Goal: Communication & Community: Answer question/provide support

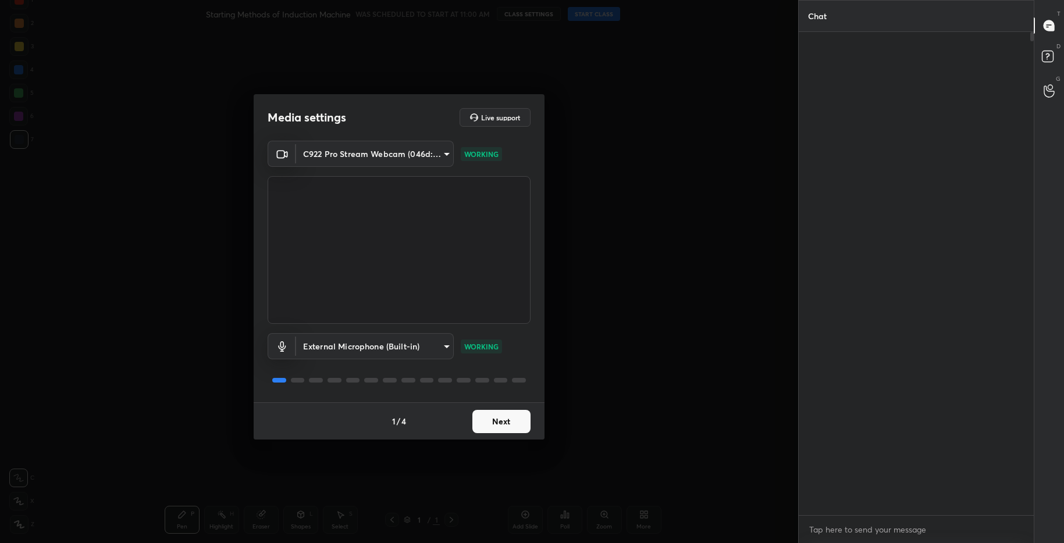
type textarea "x"
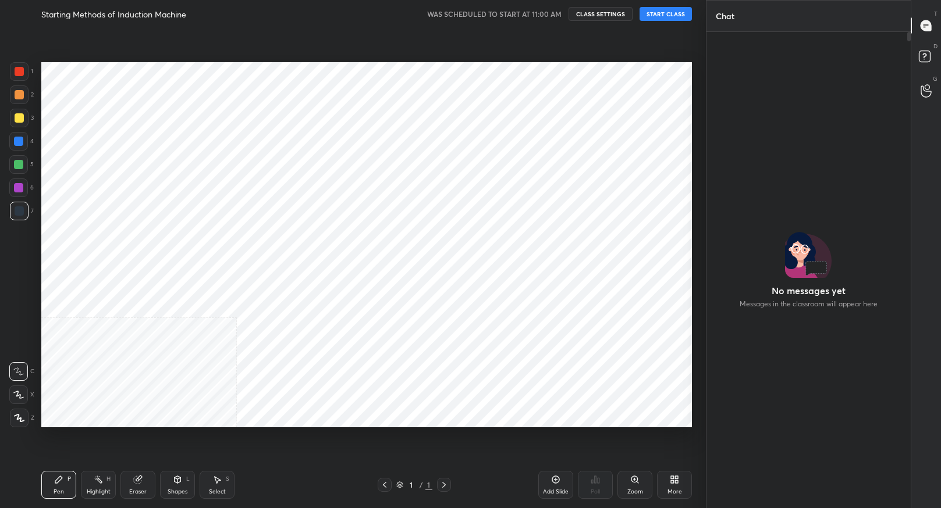
scroll to position [57738, 57513]
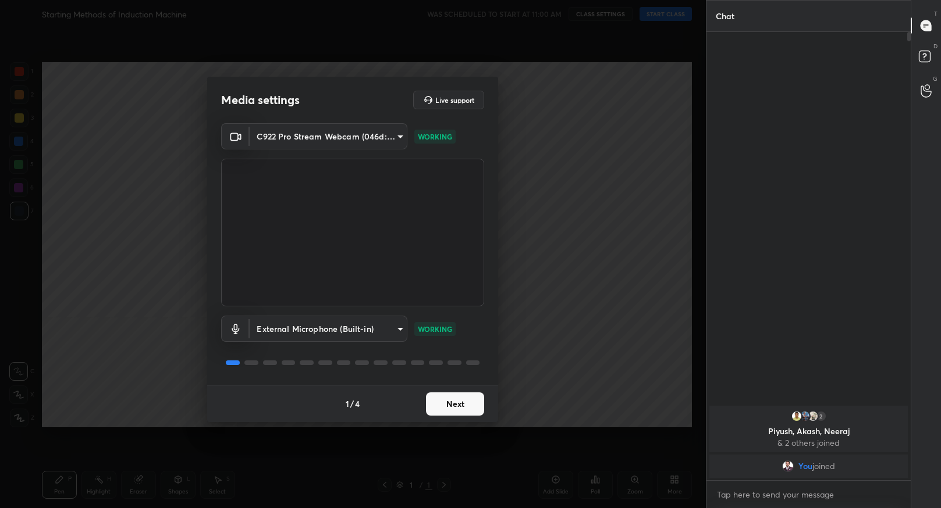
click at [464, 403] on button "Next" at bounding box center [455, 404] width 58 height 23
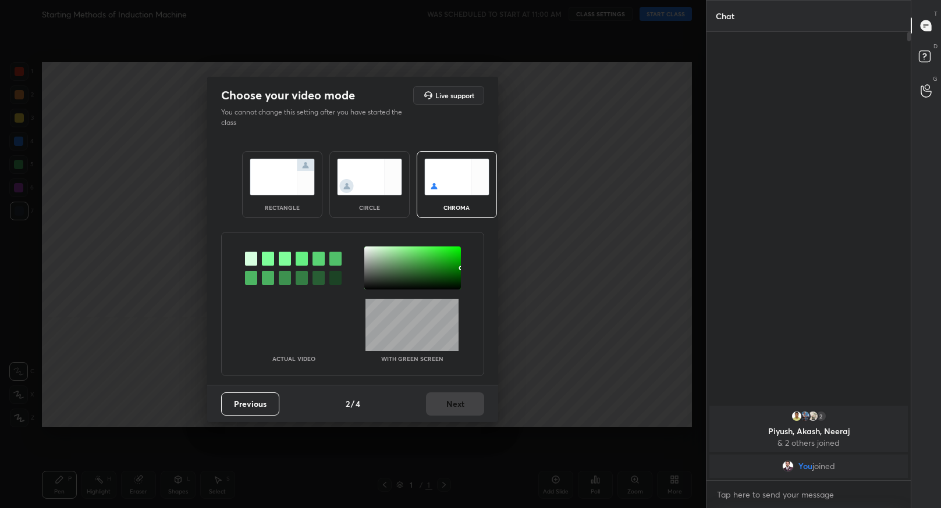
drag, startPoint x: 300, startPoint y: 160, endPoint x: 322, endPoint y: 205, distance: 50.5
click at [300, 160] on img at bounding box center [282, 177] width 65 height 37
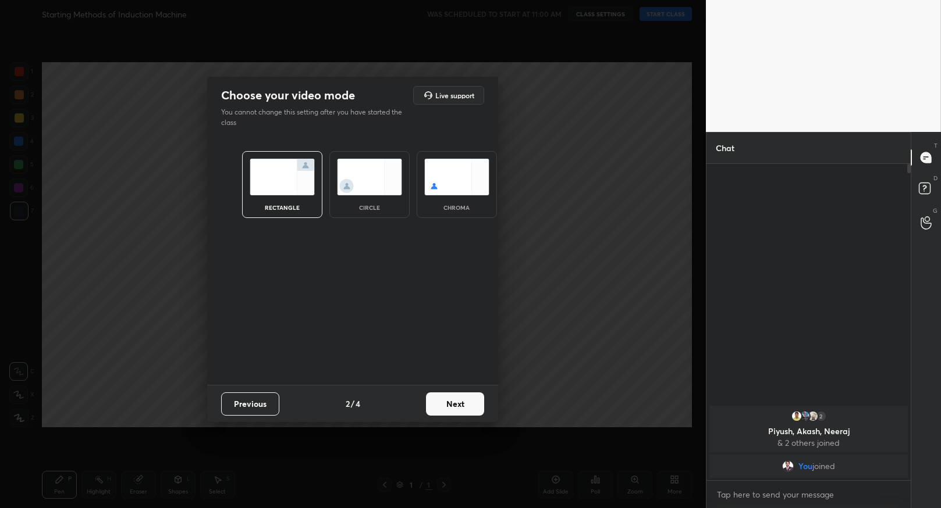
click at [467, 407] on button "Next" at bounding box center [455, 404] width 58 height 23
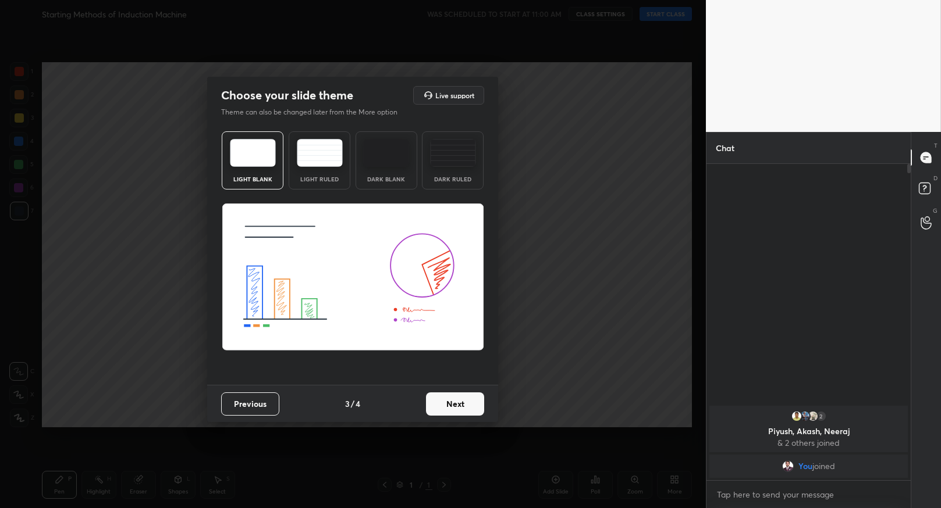
click at [462, 405] on button "Next" at bounding box center [455, 404] width 58 height 23
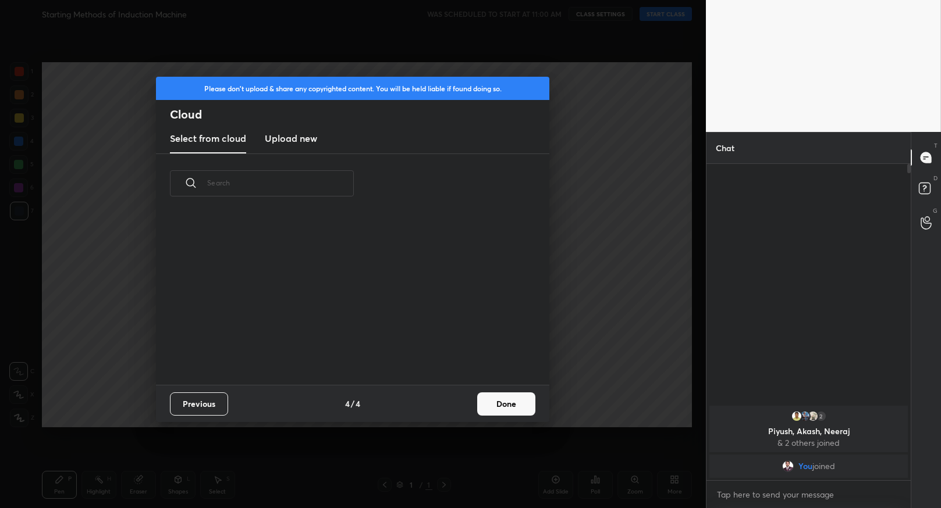
click at [495, 406] on button "Done" at bounding box center [506, 404] width 58 height 23
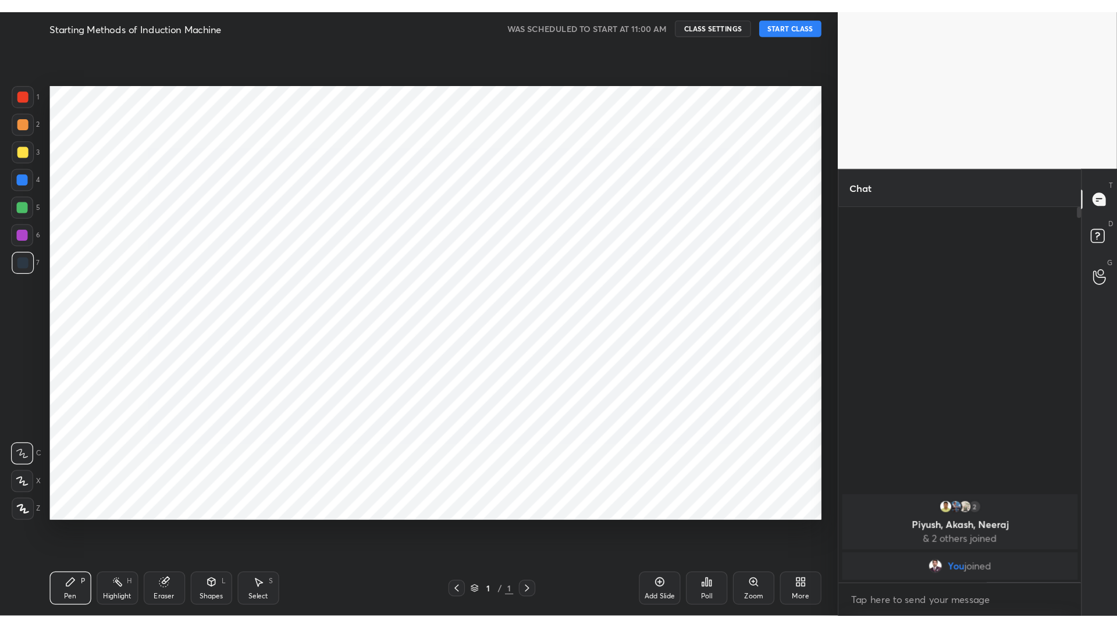
scroll to position [0, 0]
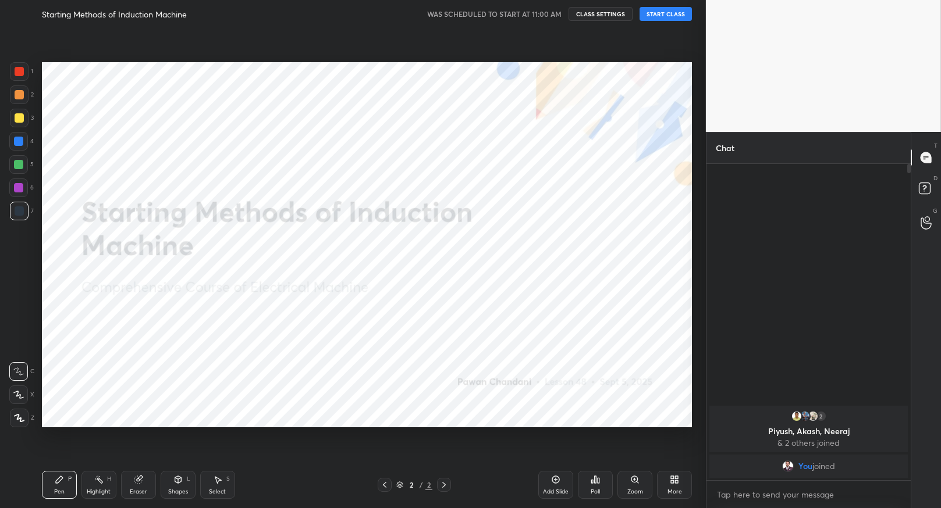
click at [661, 16] on button "START CLASS" at bounding box center [665, 14] width 52 height 14
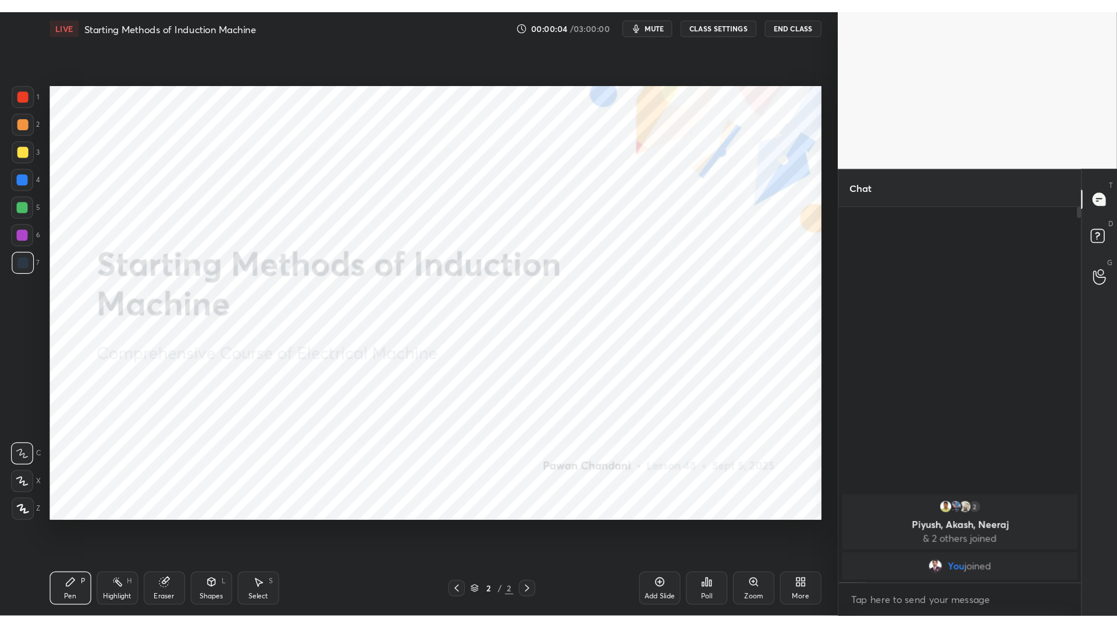
scroll to position [323, 245]
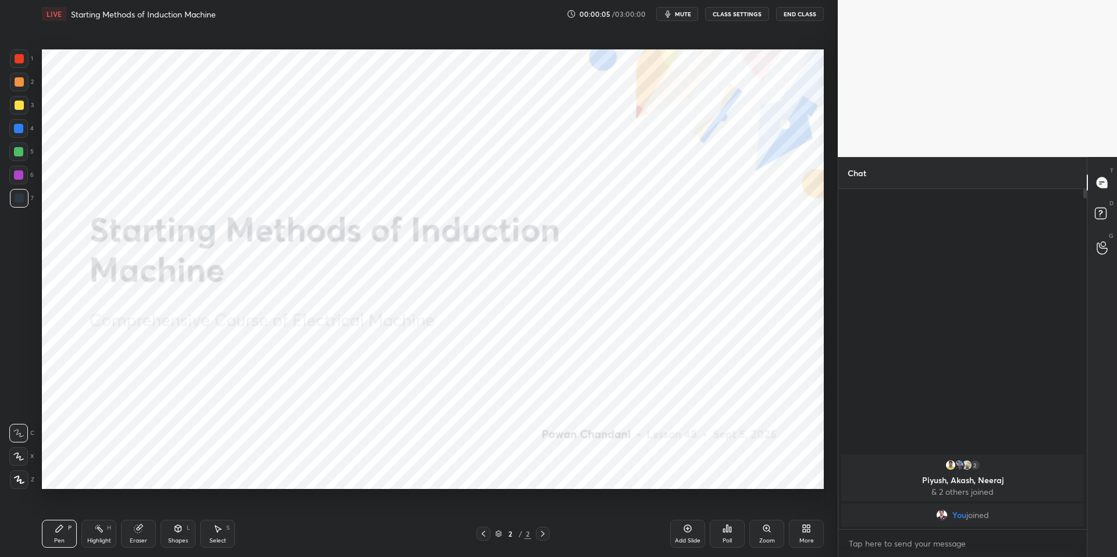
type textarea "x"
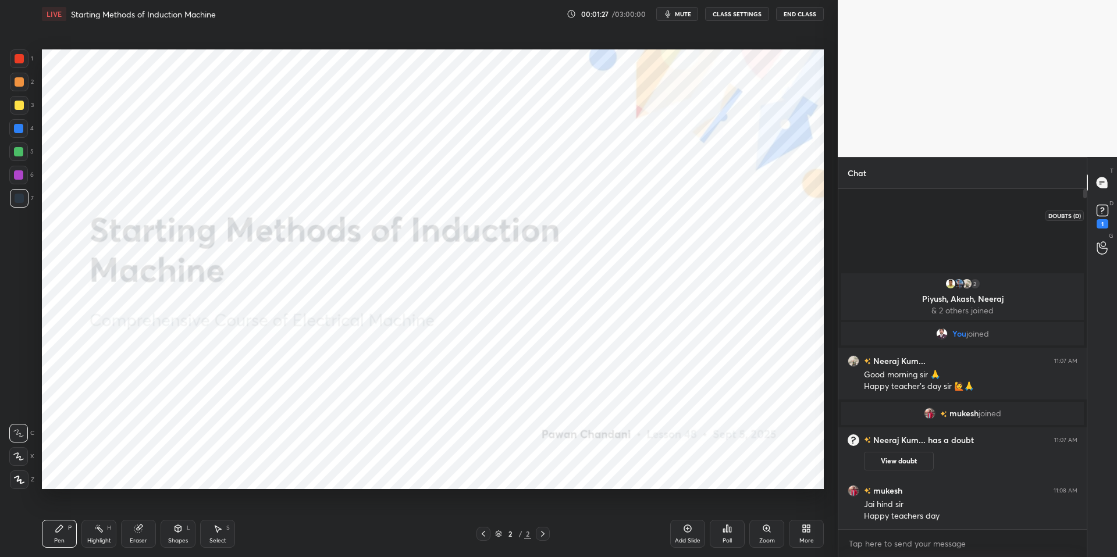
click at [940, 212] on rect at bounding box center [1102, 210] width 11 height 11
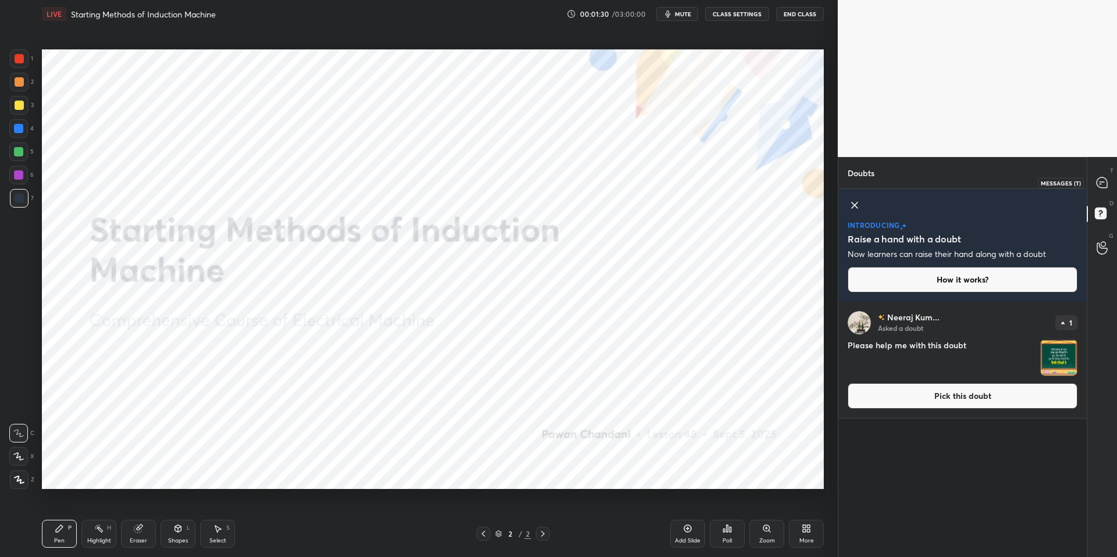
click at [940, 183] on icon at bounding box center [1102, 182] width 10 height 10
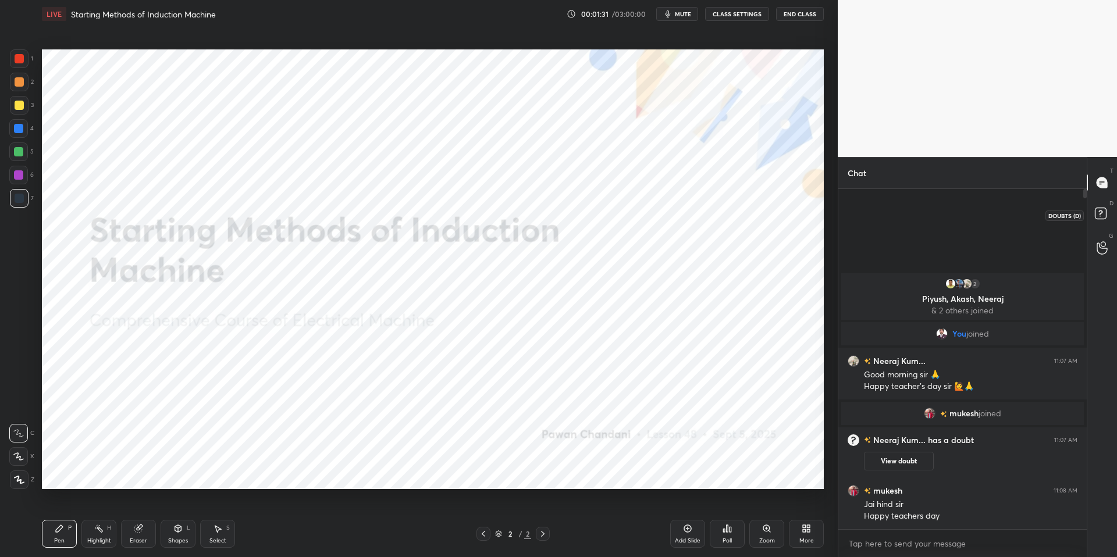
scroll to position [337, 245]
click at [100, 508] on div "Highlight H" at bounding box center [98, 534] width 35 height 28
click at [68, 508] on div "P" at bounding box center [69, 528] width 3 height 6
drag, startPoint x: 341, startPoint y: 546, endPoint x: 348, endPoint y: 508, distance: 39.0
click at [341, 508] on div "Pen P Highlight H Eraser Shapes L Select S" at bounding box center [199, 534] width 314 height 28
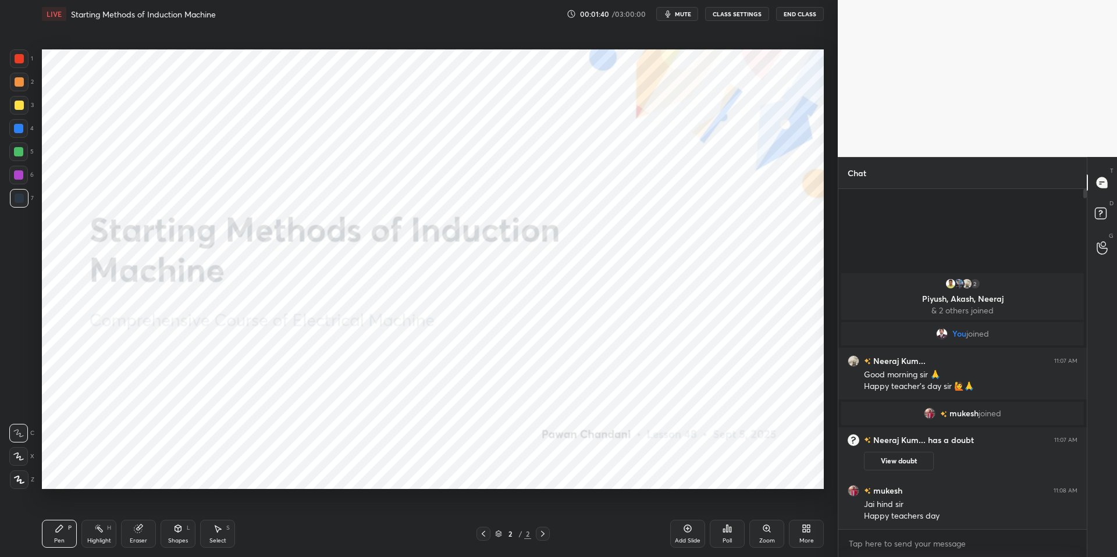
drag, startPoint x: 99, startPoint y: 534, endPoint x: 71, endPoint y: 529, distance: 29.0
click at [99, 508] on div "Highlight H" at bounding box center [98, 534] width 35 height 28
click at [59, 508] on icon at bounding box center [59, 528] width 7 height 7
click at [96, 508] on icon at bounding box center [98, 528] width 9 height 9
click at [70, 508] on div "Pen P" at bounding box center [59, 534] width 35 height 28
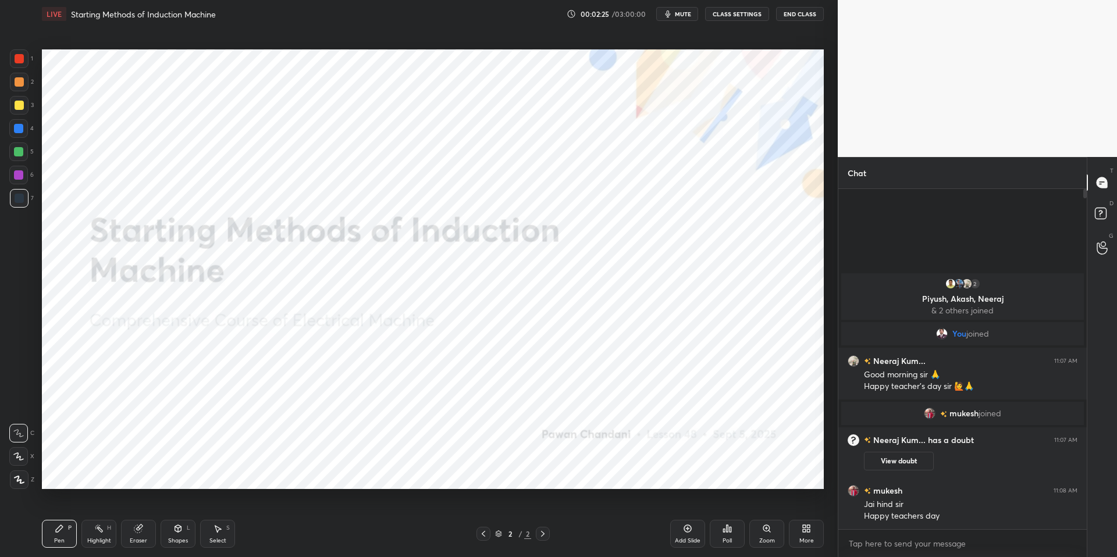
drag, startPoint x: 340, startPoint y: 549, endPoint x: 349, endPoint y: 514, distance: 36.1
click at [340, 508] on div "Pen P Highlight H Eraser Shapes L Select S 2 / 2 Add Slide Poll Zoom More" at bounding box center [433, 534] width 782 height 47
click at [99, 508] on div "Highlight H" at bounding box center [98, 534] width 35 height 28
drag, startPoint x: 60, startPoint y: 525, endPoint x: 69, endPoint y: 523, distance: 8.9
click at [62, 508] on icon at bounding box center [59, 528] width 9 height 9
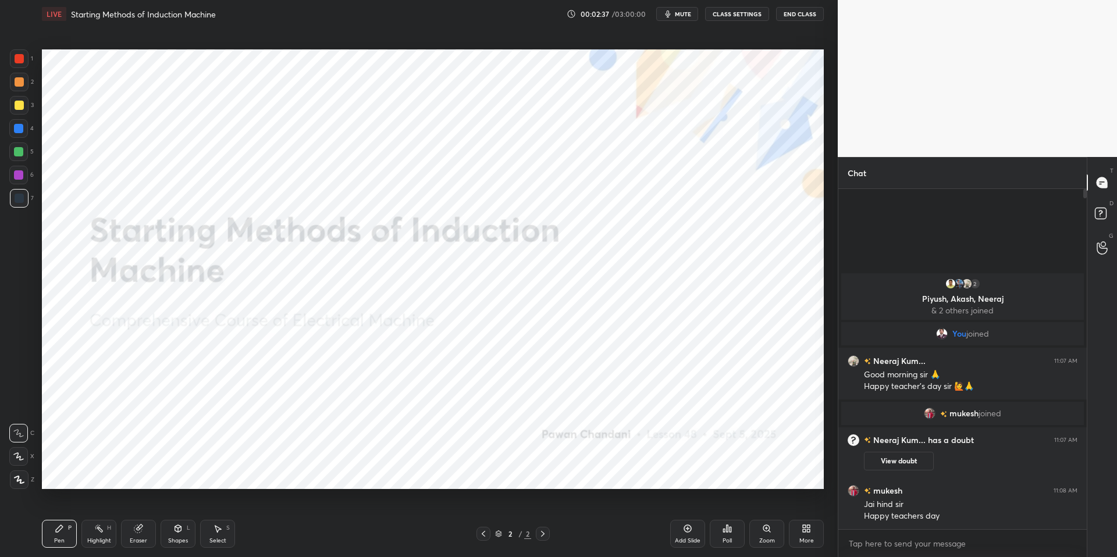
drag, startPoint x: 398, startPoint y: 549, endPoint x: 463, endPoint y: 535, distance: 66.2
click at [398, 508] on div "Pen P Highlight H Eraser Shapes L Select S 2 / 2 Add Slide Poll Zoom More" at bounding box center [433, 534] width 782 height 47
click at [689, 508] on icon at bounding box center [687, 528] width 9 height 9
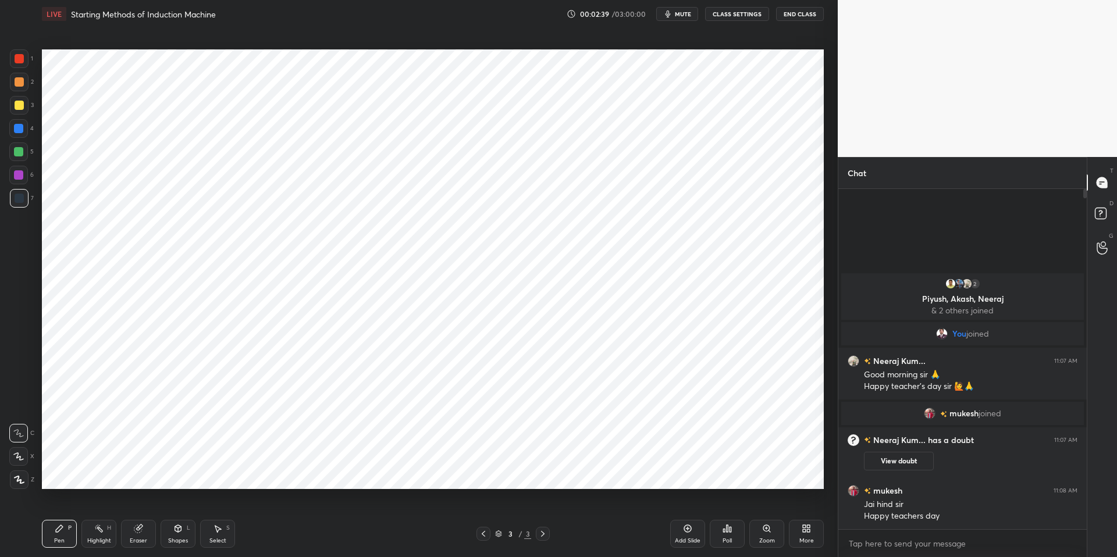
click at [90, 508] on div "Highlight" at bounding box center [99, 541] width 24 height 6
drag, startPoint x: 65, startPoint y: 526, endPoint x: 83, endPoint y: 524, distance: 18.8
click at [66, 508] on div "Pen P" at bounding box center [59, 534] width 35 height 28
drag, startPoint x: 309, startPoint y: 552, endPoint x: 264, endPoint y: 491, distance: 76.4
click at [309, 508] on div "Pen P Highlight H Eraser Shapes L Select S 3 / 3 Add Slide Poll Zoom More" at bounding box center [433, 534] width 782 height 47
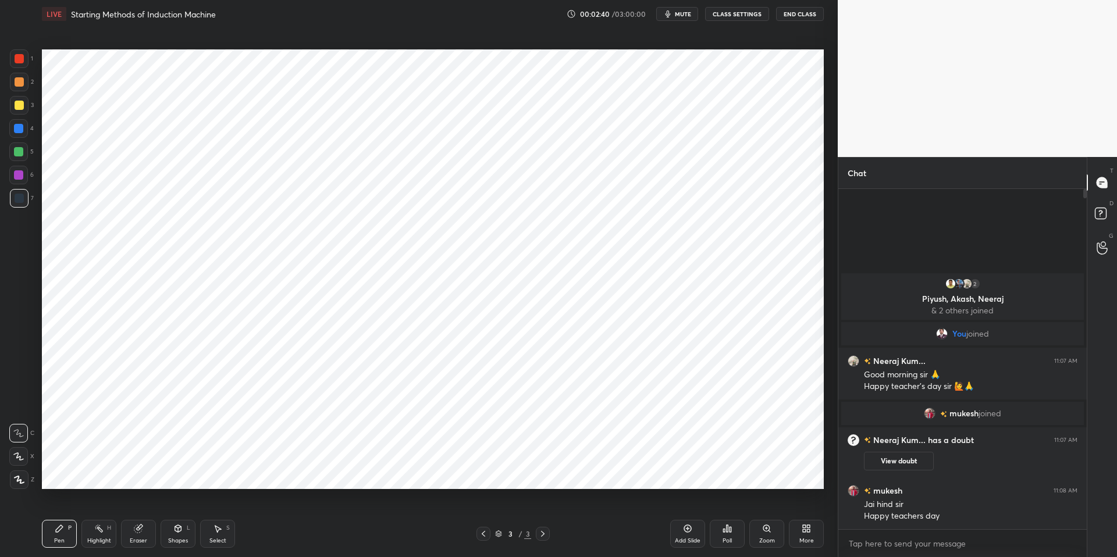
click at [22, 124] on div at bounding box center [18, 128] width 9 height 9
click at [21, 457] on icon at bounding box center [18, 457] width 10 height 8
drag, startPoint x: 280, startPoint y: 552, endPoint x: 116, endPoint y: 532, distance: 165.3
click at [280, 508] on div "Pen P Highlight H Eraser Shapes L Select S 3 / 3 Add Slide Poll Zoom More" at bounding box center [433, 534] width 782 height 47
click at [101, 508] on div "Highlight" at bounding box center [99, 541] width 24 height 6
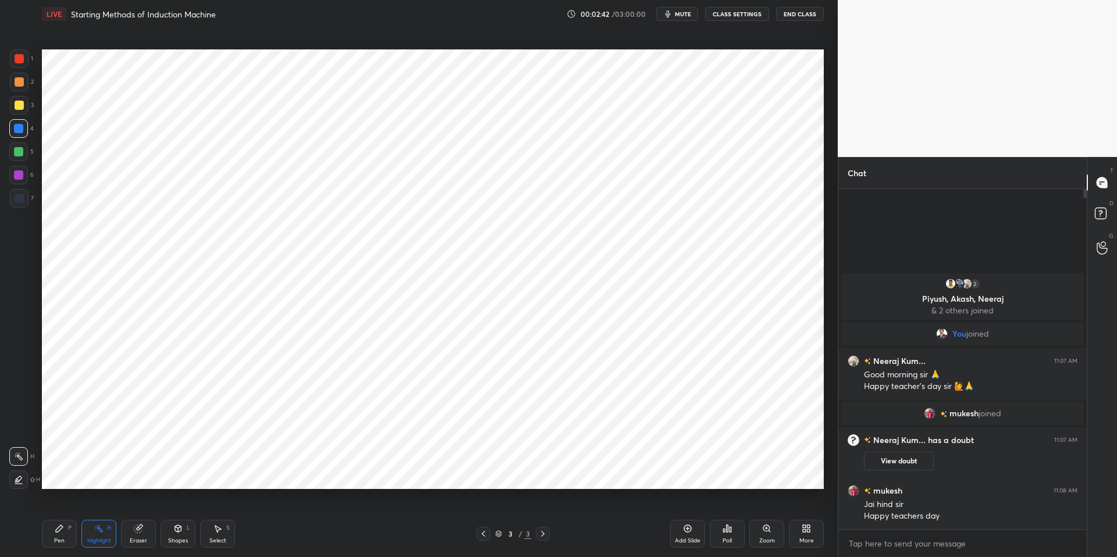
drag, startPoint x: 61, startPoint y: 524, endPoint x: 193, endPoint y: 533, distance: 132.4
click at [63, 508] on div "Pen P" at bounding box center [59, 534] width 35 height 28
click at [323, 508] on div "Pen P Highlight H Eraser Shapes L Select S 3 / 3 Add Slide Poll Zoom More" at bounding box center [433, 534] width 782 height 47
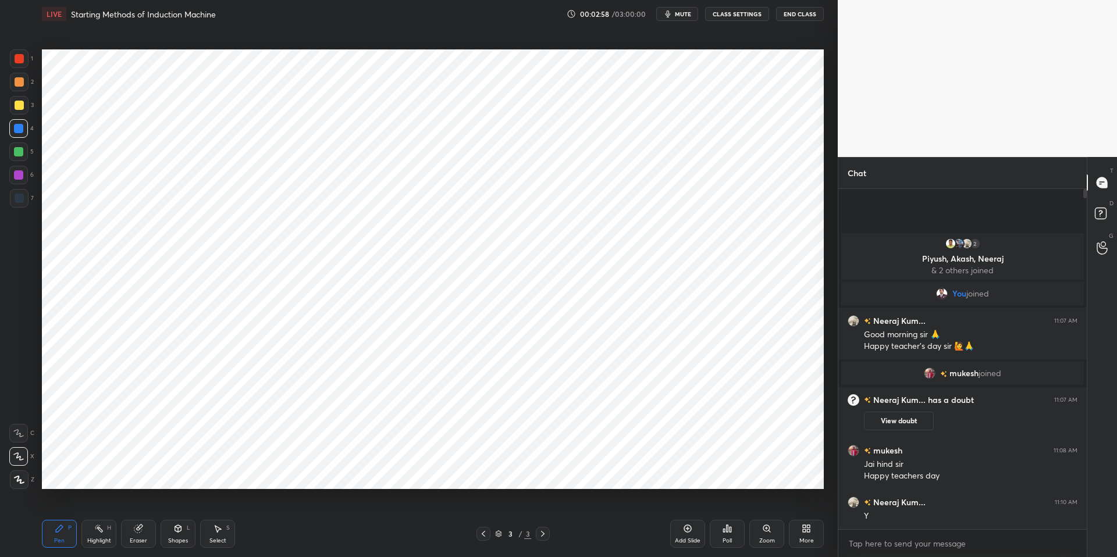
drag, startPoint x: 97, startPoint y: 534, endPoint x: 71, endPoint y: 531, distance: 25.8
click at [95, 508] on div "Highlight H" at bounding box center [98, 534] width 35 height 28
click at [63, 508] on icon at bounding box center [59, 528] width 9 height 9
click at [96, 508] on div "Highlight" at bounding box center [99, 541] width 24 height 6
click at [63, 508] on icon at bounding box center [59, 528] width 9 height 9
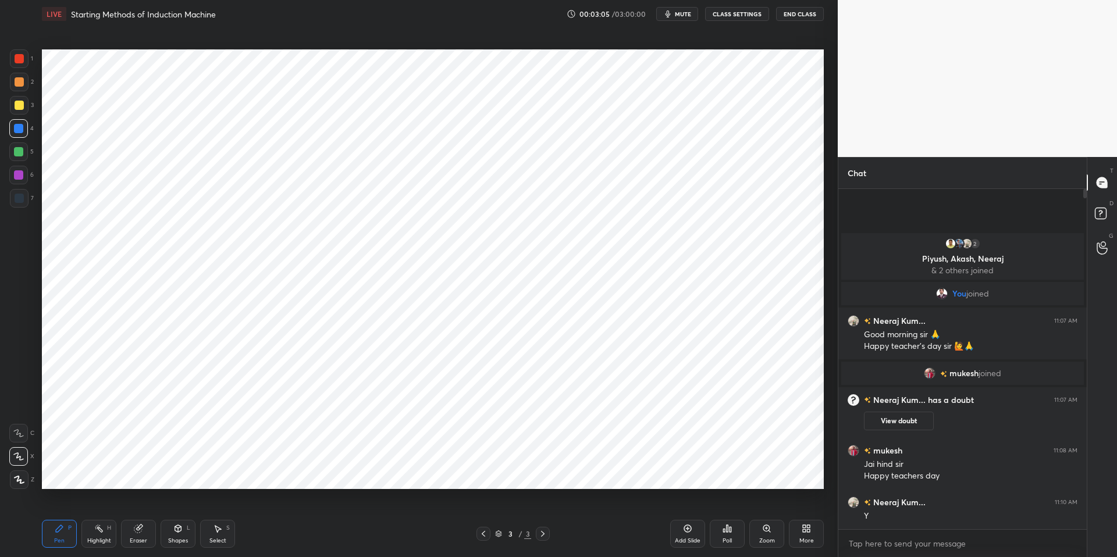
drag, startPoint x: 300, startPoint y: 549, endPoint x: 252, endPoint y: 493, distance: 73.9
click at [300, 508] on div "Pen P Highlight H Eraser Shapes L Select S 3 / 3 Add Slide Poll Zoom More" at bounding box center [433, 534] width 782 height 47
click at [19, 60] on div at bounding box center [19, 58] width 9 height 9
click at [105, 503] on div "Setting up your live class Poll for secs No correct answer Start poll" at bounding box center [432, 269] width 791 height 483
drag, startPoint x: 92, startPoint y: 535, endPoint x: 87, endPoint y: 532, distance: 6.5
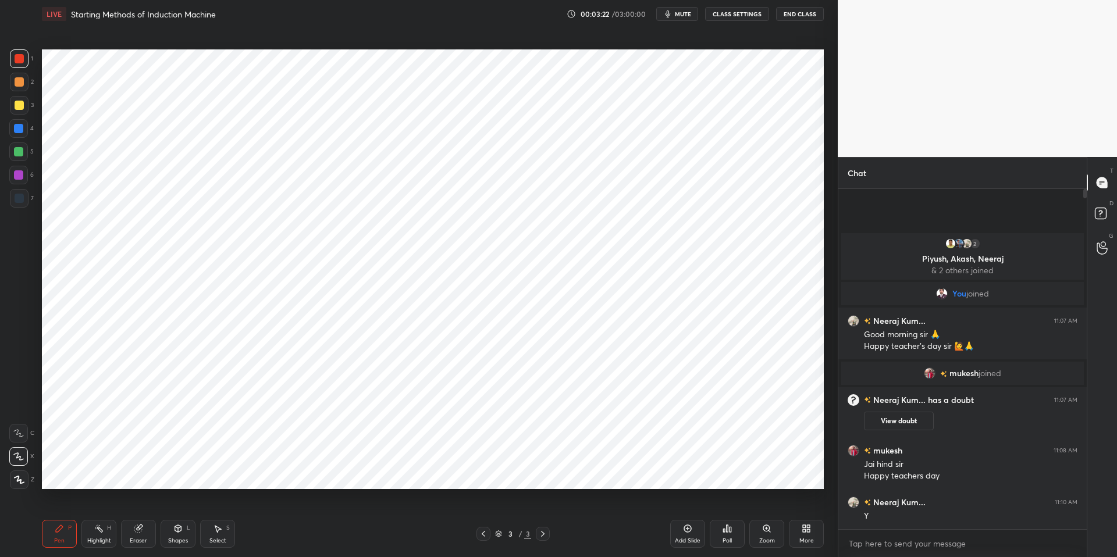
click at [92, 508] on div "Highlight H" at bounding box center [98, 534] width 35 height 28
click at [58, 508] on icon at bounding box center [59, 528] width 7 height 7
drag, startPoint x: 284, startPoint y: 546, endPoint x: 282, endPoint y: 533, distance: 12.6
click at [284, 508] on div "Pen P Highlight H Eraser Shapes L Select S" at bounding box center [199, 534] width 314 height 28
click at [97, 508] on div "Highlight H" at bounding box center [98, 534] width 35 height 28
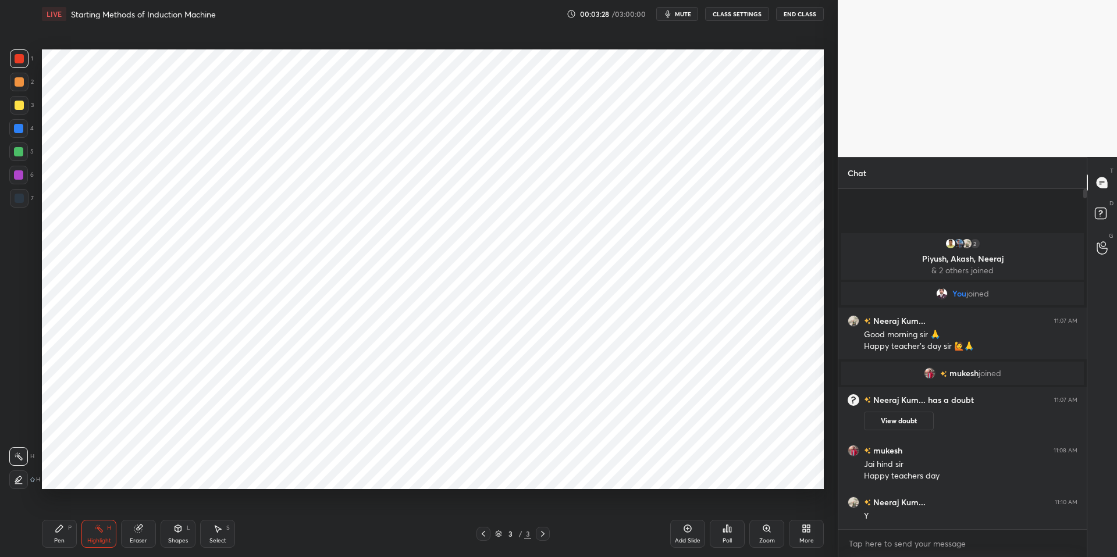
drag, startPoint x: 59, startPoint y: 531, endPoint x: 66, endPoint y: 526, distance: 8.1
click at [61, 508] on icon at bounding box center [59, 528] width 9 height 9
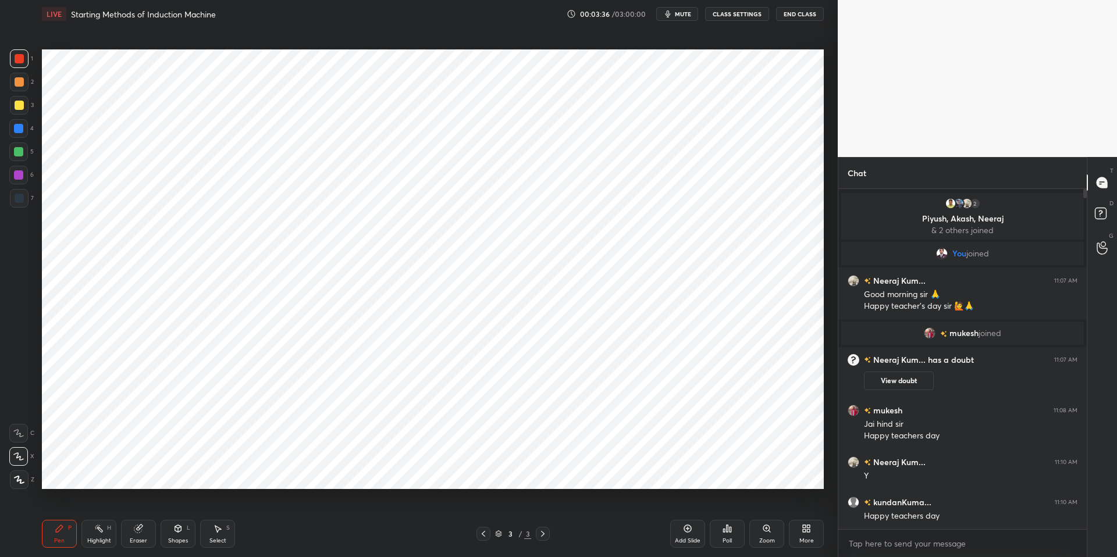
click at [187, 508] on div "Shapes L" at bounding box center [178, 534] width 35 height 28
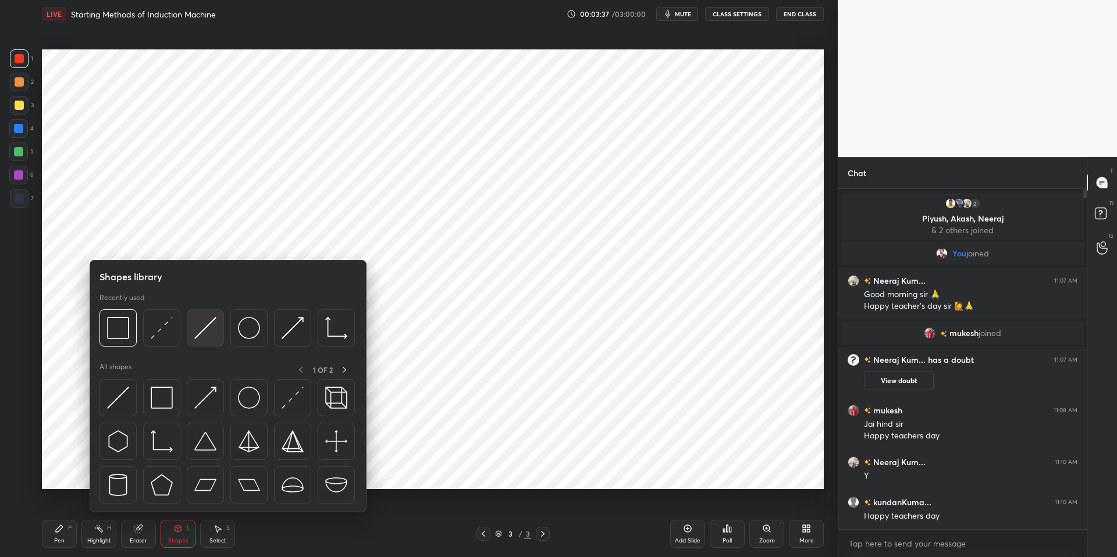
click at [204, 330] on img at bounding box center [205, 328] width 22 height 22
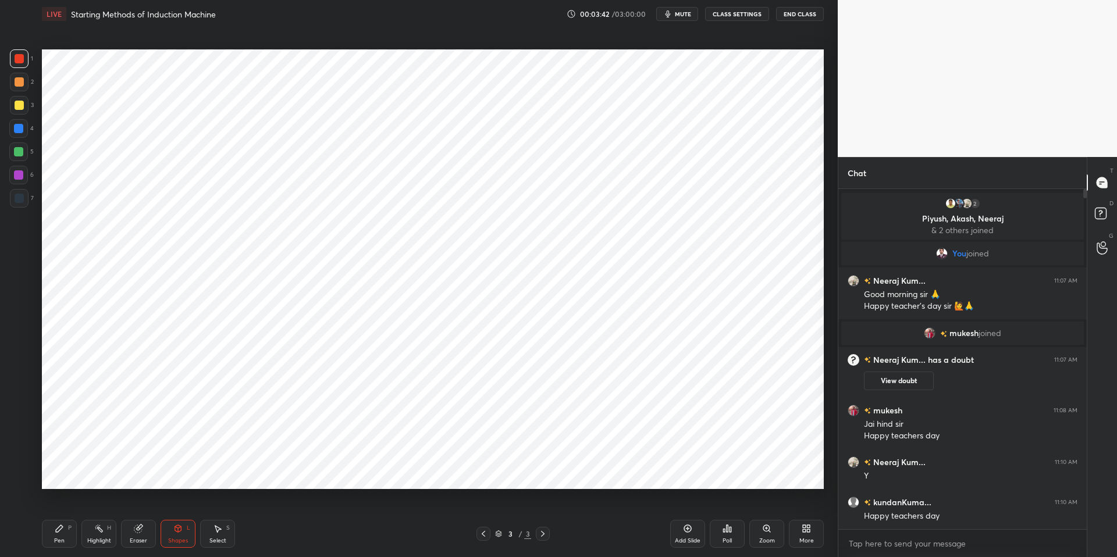
drag, startPoint x: 92, startPoint y: 535, endPoint x: 80, endPoint y: 533, distance: 12.3
click at [91, 508] on div "Highlight H" at bounding box center [98, 534] width 35 height 28
drag, startPoint x: 65, startPoint y: 531, endPoint x: 117, endPoint y: 528, distance: 52.4
click at [65, 508] on div "Pen P" at bounding box center [59, 534] width 35 height 28
drag, startPoint x: 319, startPoint y: 550, endPoint x: 316, endPoint y: 532, distance: 18.8
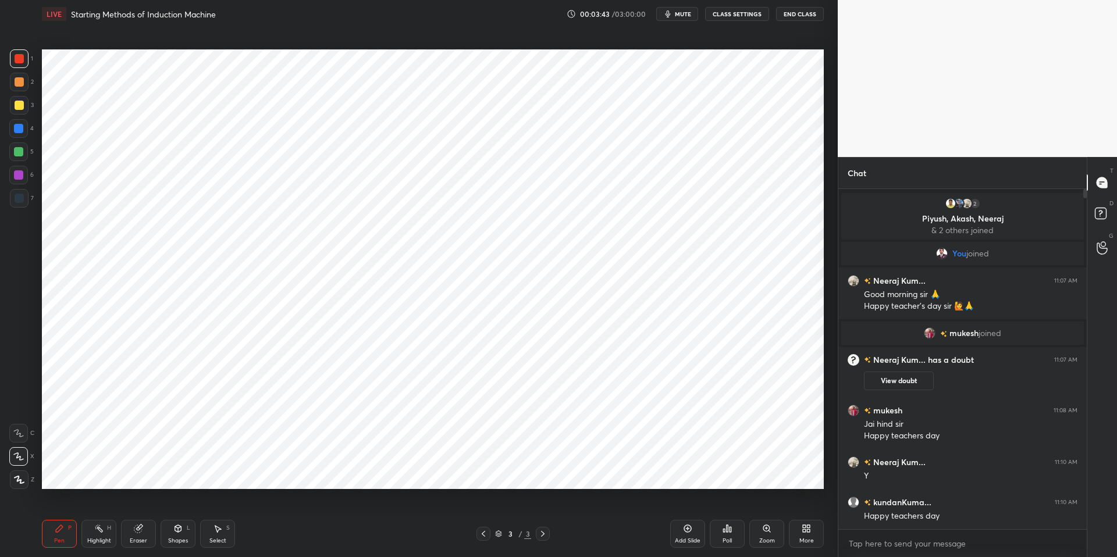
click at [319, 508] on div "Pen P Highlight H Eraser Shapes L Select S 3 / 3 Add Slide Poll Zoom More" at bounding box center [433, 534] width 782 height 47
click at [99, 508] on div "Highlight H" at bounding box center [98, 534] width 35 height 28
drag, startPoint x: 65, startPoint y: 530, endPoint x: 129, endPoint y: 525, distance: 63.6
click at [68, 508] on div "Pen P" at bounding box center [59, 534] width 35 height 28
drag, startPoint x: 315, startPoint y: 550, endPoint x: 312, endPoint y: 544, distance: 6.5
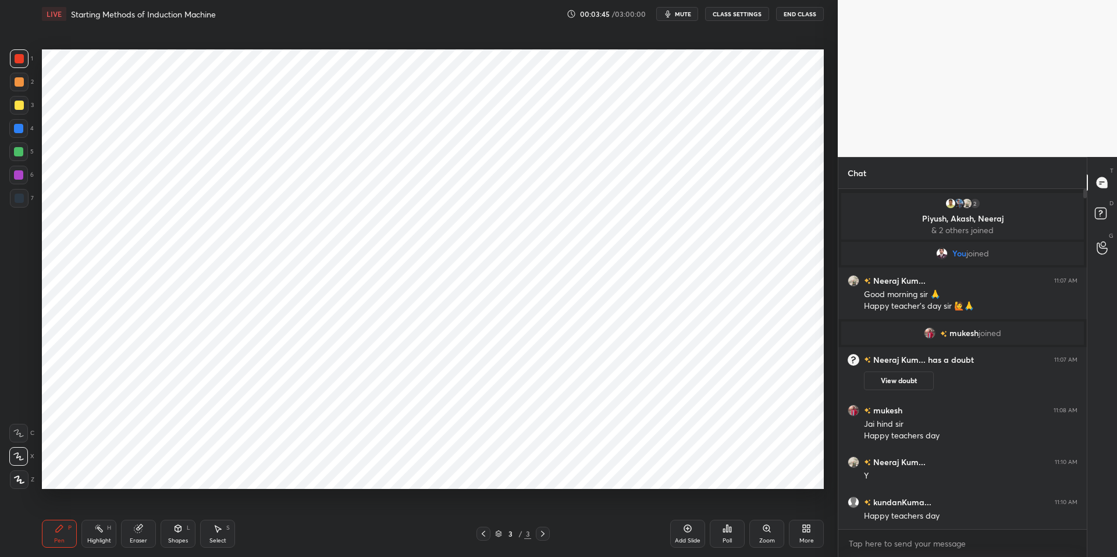
click at [316, 508] on div "Pen P Highlight H Eraser Shapes L Select S 3 / 3 Add Slide Poll Zoom More" at bounding box center [433, 534] width 782 height 47
drag, startPoint x: 90, startPoint y: 533, endPoint x: 68, endPoint y: 527, distance: 22.9
click at [90, 508] on div "Highlight H" at bounding box center [98, 534] width 35 height 28
click at [67, 508] on div "Pen P" at bounding box center [59, 534] width 35 height 28
click at [23, 127] on div at bounding box center [18, 128] width 19 height 19
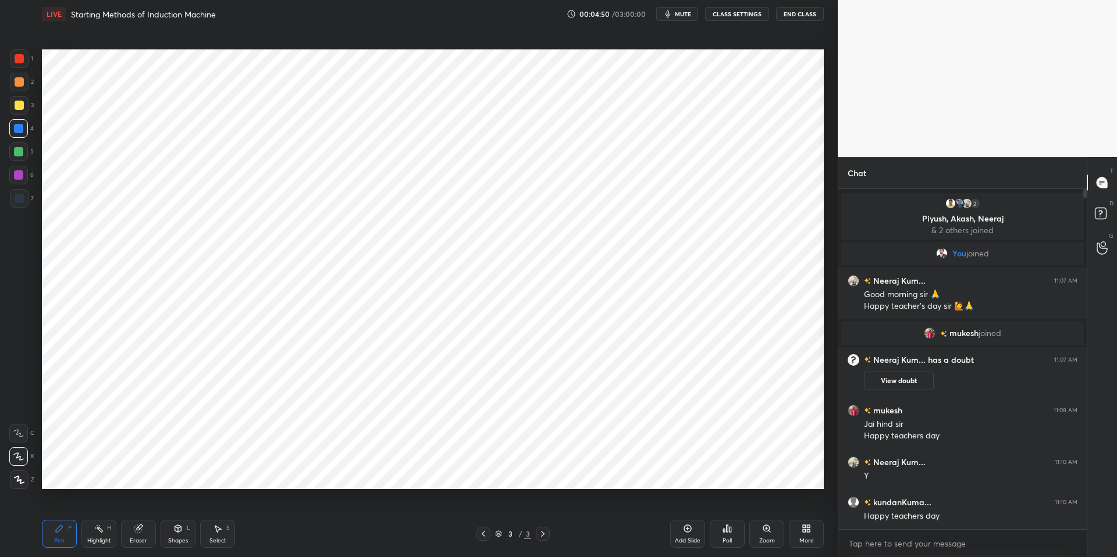
click at [25, 85] on div at bounding box center [19, 82] width 19 height 19
click at [174, 508] on icon at bounding box center [177, 528] width 9 height 9
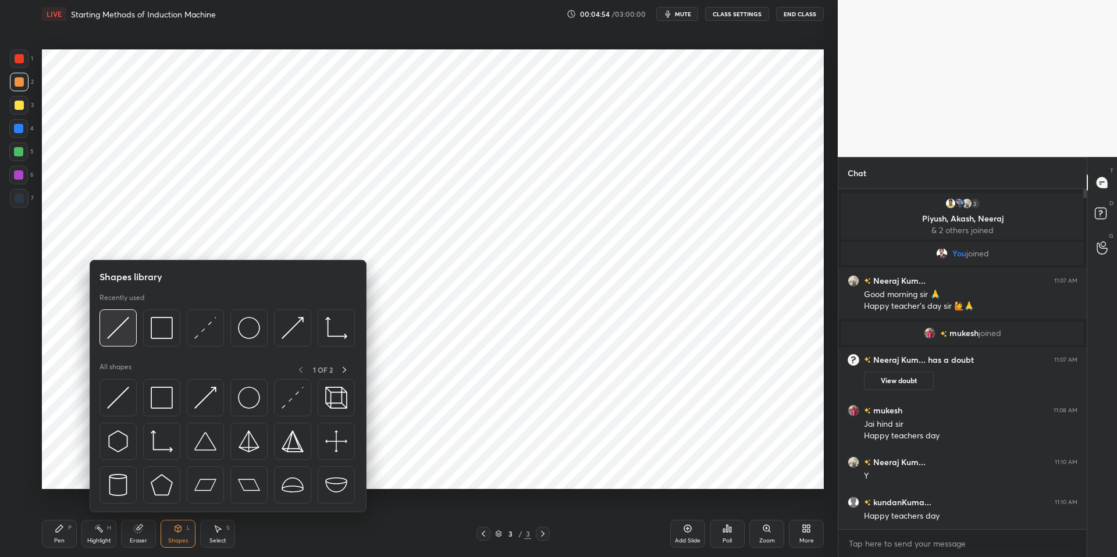
click at [122, 324] on img at bounding box center [118, 328] width 22 height 22
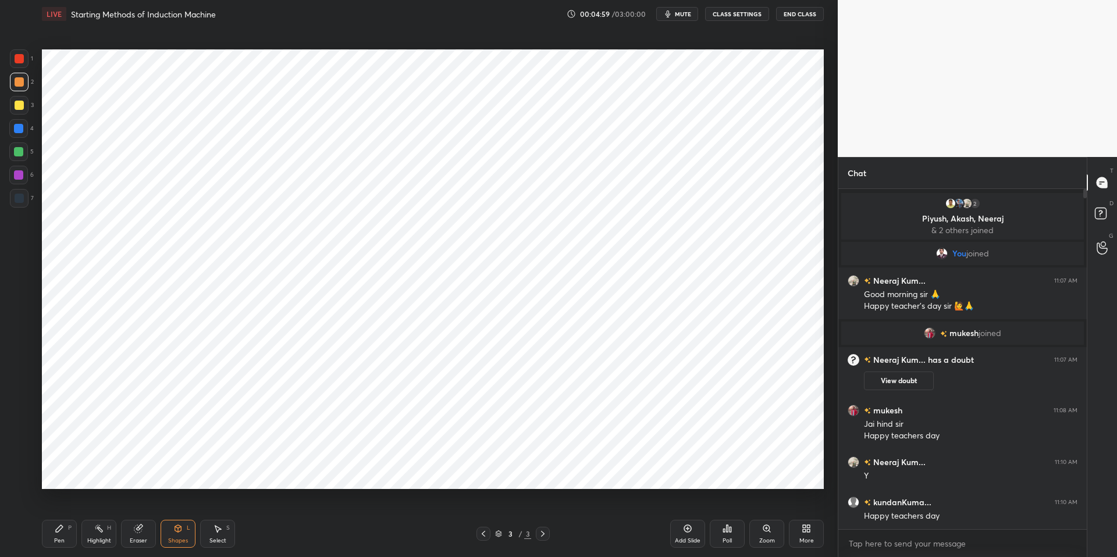
click at [91, 508] on div "Highlight H" at bounding box center [98, 534] width 35 height 28
click at [61, 508] on icon at bounding box center [59, 528] width 7 height 7
click at [321, 508] on div "Pen P Highlight H Eraser Shapes L Select S" at bounding box center [199, 534] width 314 height 28
click at [90, 508] on div "Highlight" at bounding box center [99, 541] width 24 height 6
click at [63, 508] on icon at bounding box center [59, 528] width 9 height 9
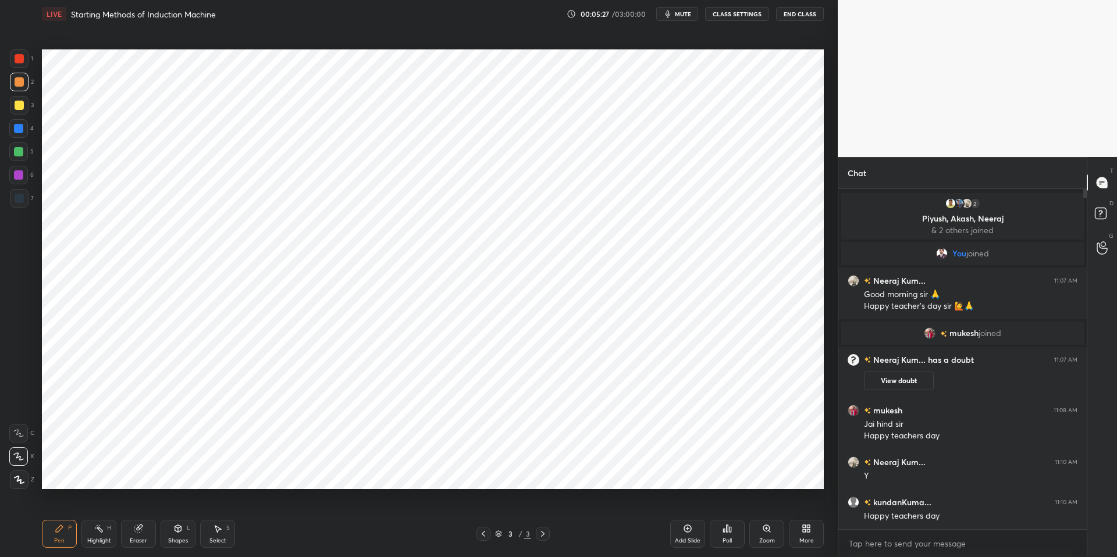
drag, startPoint x: 299, startPoint y: 552, endPoint x: 244, endPoint y: 491, distance: 82.4
click at [299, 508] on div "Pen P Highlight H Eraser Shapes L Select S 3 / 3 Add Slide Poll Zoom More" at bounding box center [433, 534] width 782 height 47
drag, startPoint x: 18, startPoint y: 131, endPoint x: 19, endPoint y: 108, distance: 23.3
click at [18, 131] on div at bounding box center [18, 128] width 9 height 9
click at [23, 83] on div at bounding box center [19, 81] width 9 height 9
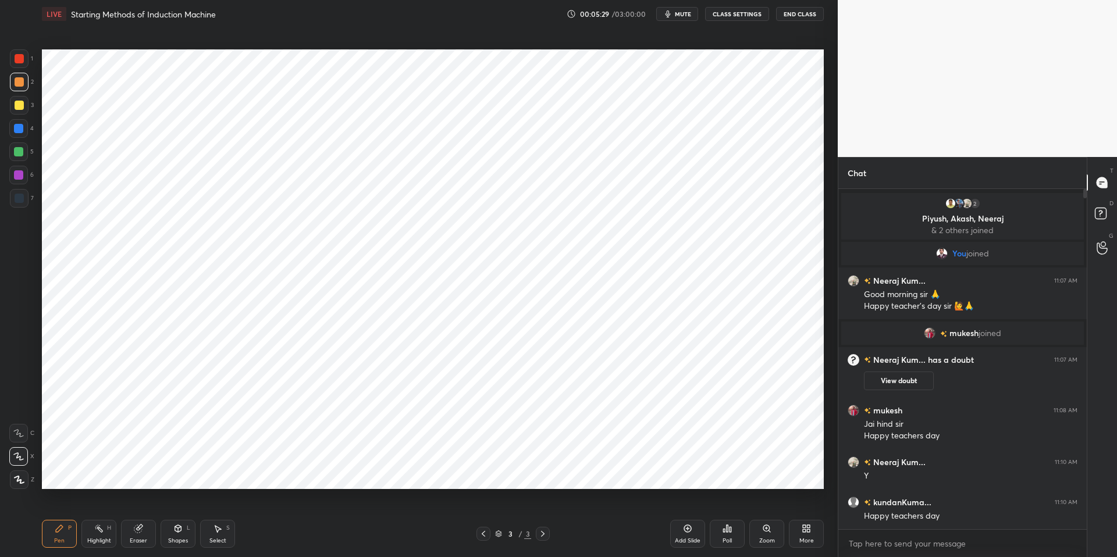
click at [19, 129] on div at bounding box center [18, 128] width 9 height 9
click at [18, 150] on div at bounding box center [18, 151] width 9 height 9
click at [16, 175] on div at bounding box center [18, 174] width 9 height 9
click at [22, 127] on div at bounding box center [18, 128] width 9 height 9
drag, startPoint x: 93, startPoint y: 536, endPoint x: 62, endPoint y: 527, distance: 32.2
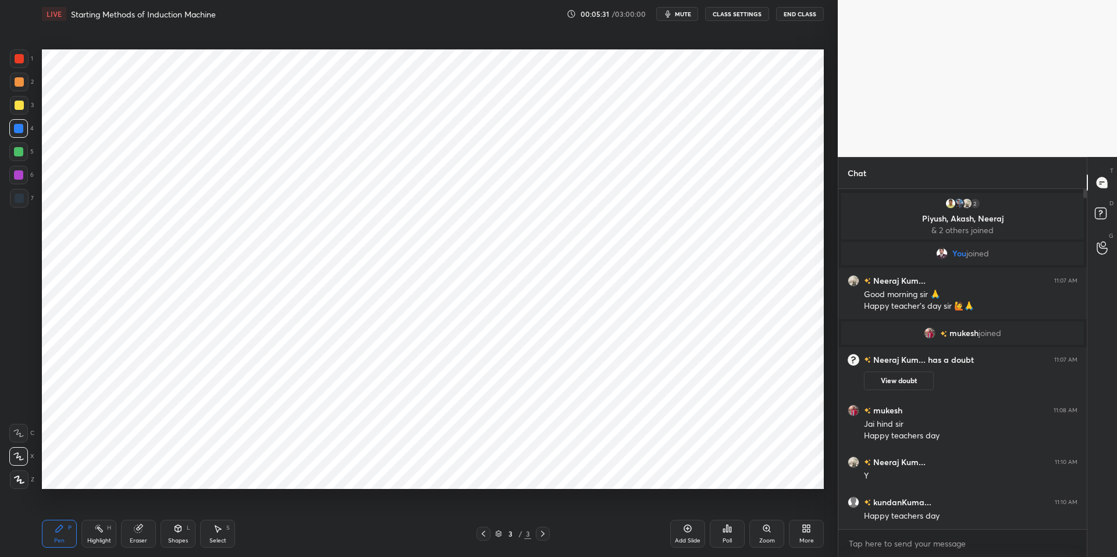
click at [90, 508] on div "Highlight H" at bounding box center [98, 534] width 35 height 28
click at [62, 508] on icon at bounding box center [59, 528] width 7 height 7
click at [267, 508] on div "Pen P Highlight H Eraser Shapes L Select S" at bounding box center [199, 534] width 314 height 28
drag, startPoint x: 16, startPoint y: 148, endPoint x: 15, endPoint y: 141, distance: 6.5
click at [15, 147] on div at bounding box center [18, 151] width 9 height 9
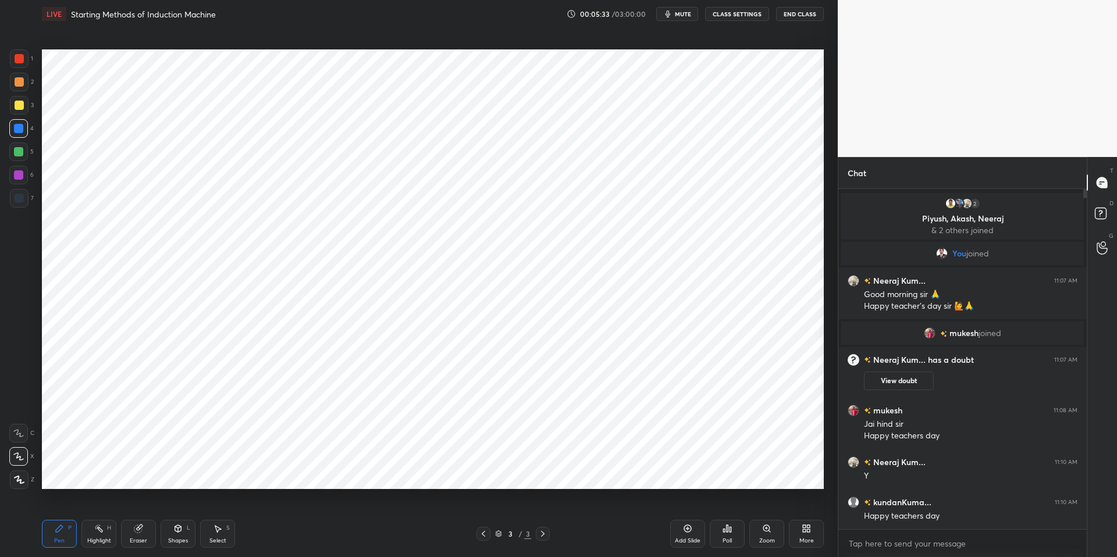
click at [18, 128] on div at bounding box center [18, 128] width 9 height 9
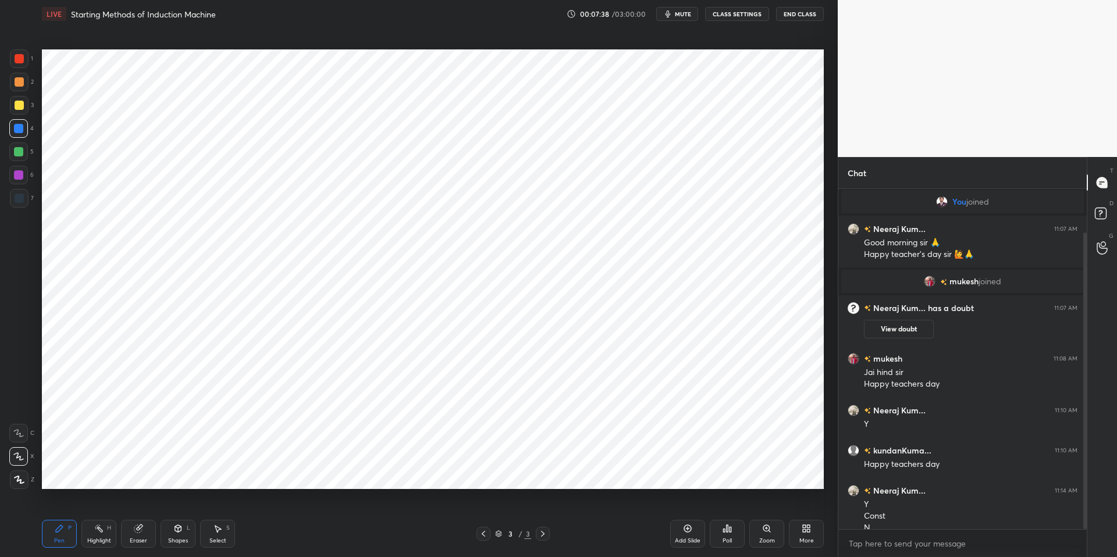
scroll to position [62, 0]
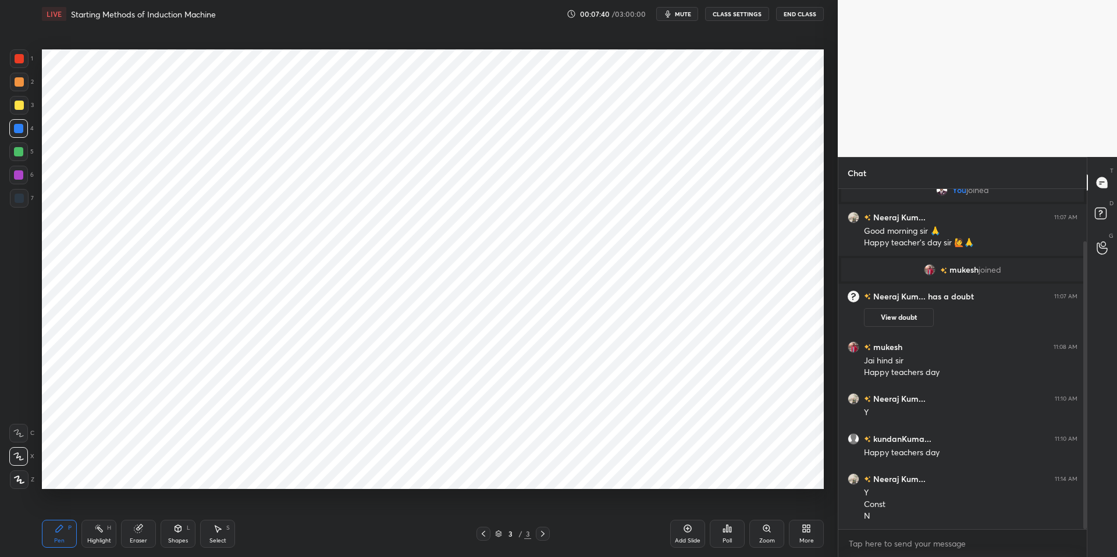
click at [94, 508] on div "Highlight H" at bounding box center [98, 534] width 35 height 28
click at [65, 508] on div "Pen P" at bounding box center [59, 534] width 35 height 28
click at [296, 508] on div "Pen P Highlight H Eraser Shapes L Select S" at bounding box center [199, 534] width 314 height 28
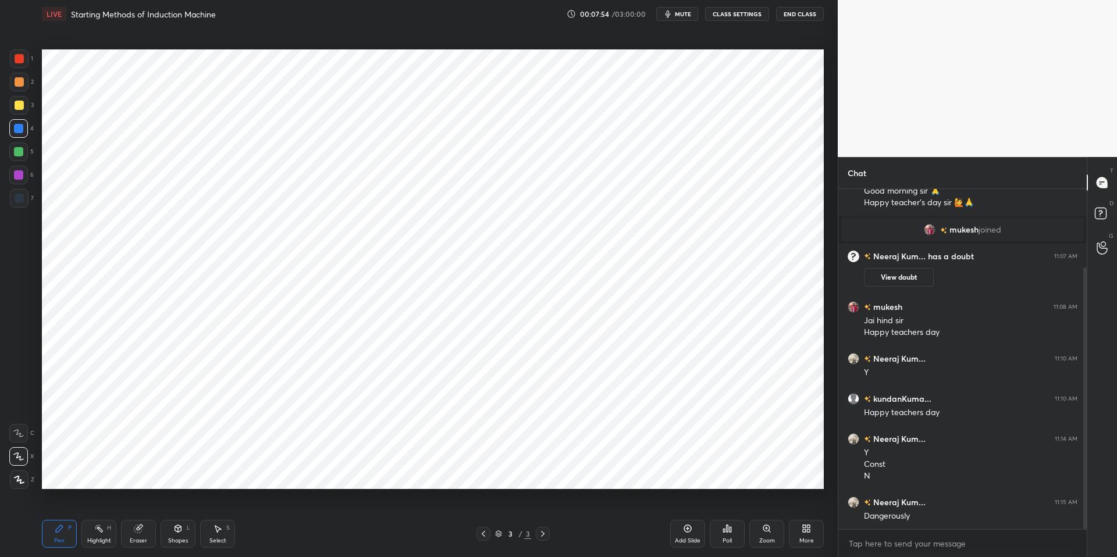
scroll to position [113, 0]
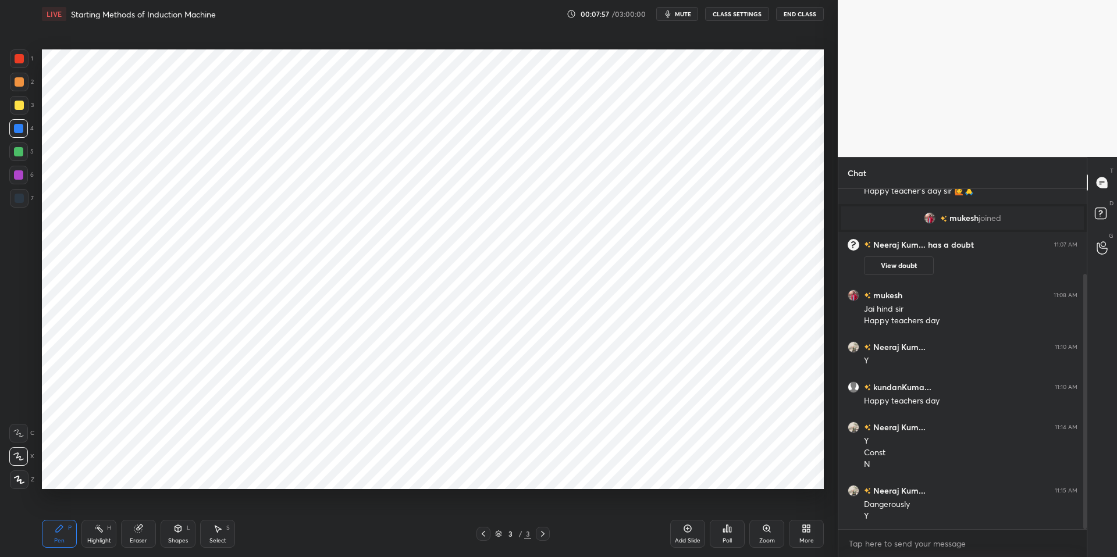
drag, startPoint x: 96, startPoint y: 536, endPoint x: 73, endPoint y: 530, distance: 23.4
click at [96, 508] on div "Highlight H" at bounding box center [98, 534] width 35 height 28
click at [65, 508] on div "Pen P" at bounding box center [59, 534] width 35 height 28
drag, startPoint x: 307, startPoint y: 545, endPoint x: 343, endPoint y: 490, distance: 66.0
click at [307, 508] on div "Pen P Highlight H Eraser Shapes L Select S" at bounding box center [199, 534] width 314 height 28
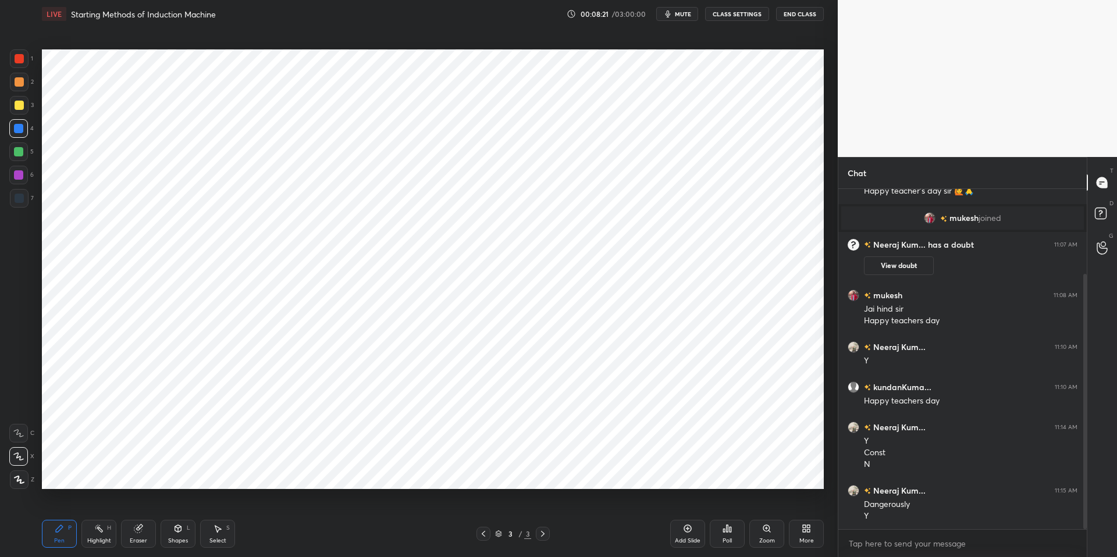
drag, startPoint x: 97, startPoint y: 536, endPoint x: 69, endPoint y: 530, distance: 28.0
click at [95, 508] on div "Highlight H" at bounding box center [98, 534] width 35 height 28
click at [63, 508] on icon at bounding box center [59, 528] width 9 height 9
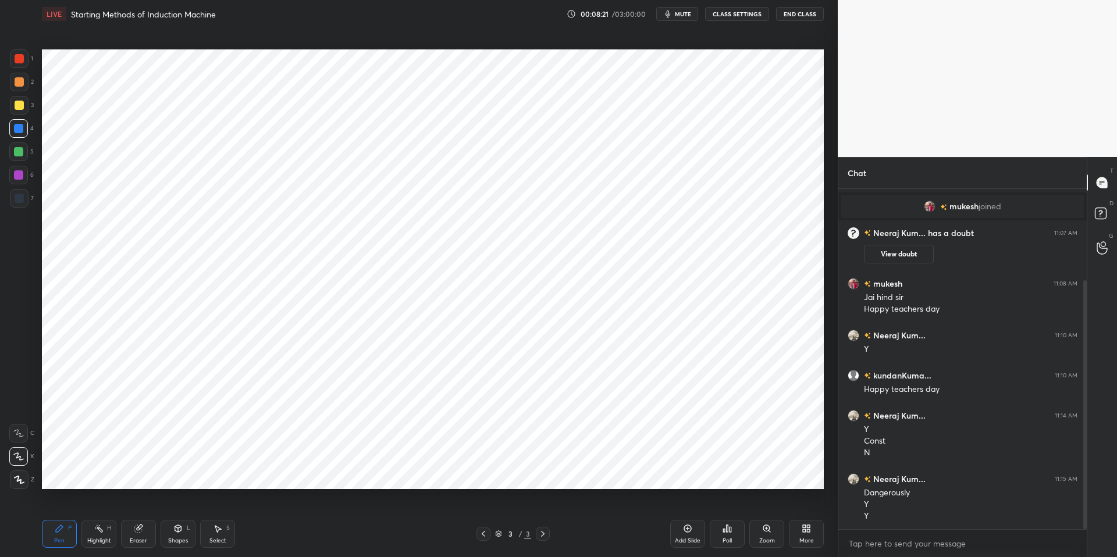
drag, startPoint x: 305, startPoint y: 546, endPoint x: 306, endPoint y: 528, distance: 18.1
click at [305, 508] on div "Pen P Highlight H Eraser Shapes L Select S" at bounding box center [199, 534] width 314 height 28
drag, startPoint x: 93, startPoint y: 537, endPoint x: 85, endPoint y: 535, distance: 8.3
click at [92, 508] on div "Highlight" at bounding box center [99, 541] width 24 height 6
click at [63, 508] on icon at bounding box center [59, 528] width 9 height 9
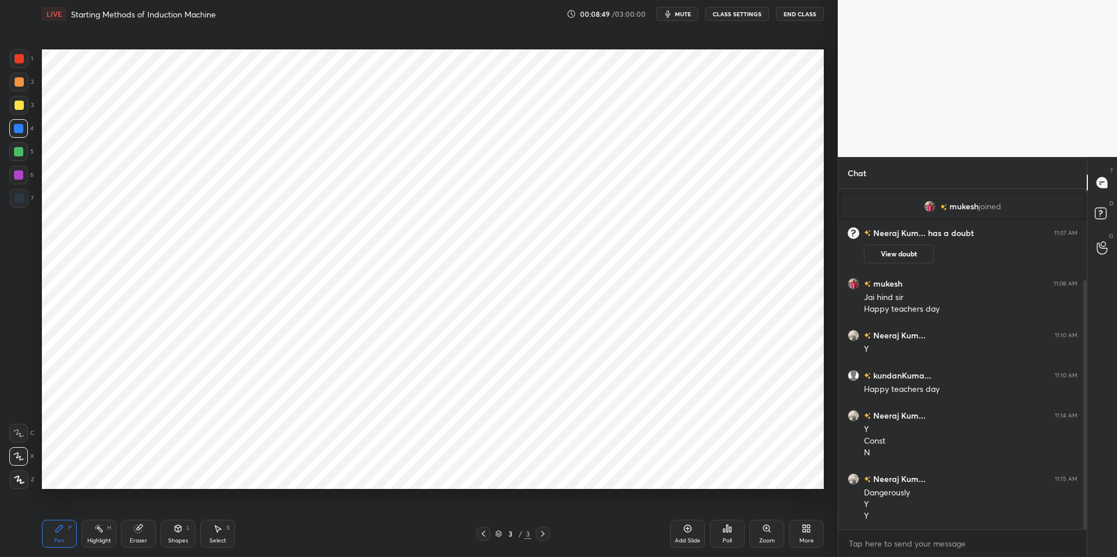
click at [299, 508] on div "Pen P Highlight H Eraser Shapes L Select S 3 / 3 Add Slide Poll Zoom More" at bounding box center [433, 534] width 782 height 47
click at [94, 508] on div "Highlight H" at bounding box center [98, 534] width 35 height 28
click at [63, 508] on icon at bounding box center [59, 528] width 9 height 9
click at [305, 508] on div "Pen P Highlight H Eraser Shapes L Select S" at bounding box center [199, 534] width 314 height 28
click at [98, 508] on div "Highlight H" at bounding box center [98, 534] width 35 height 28
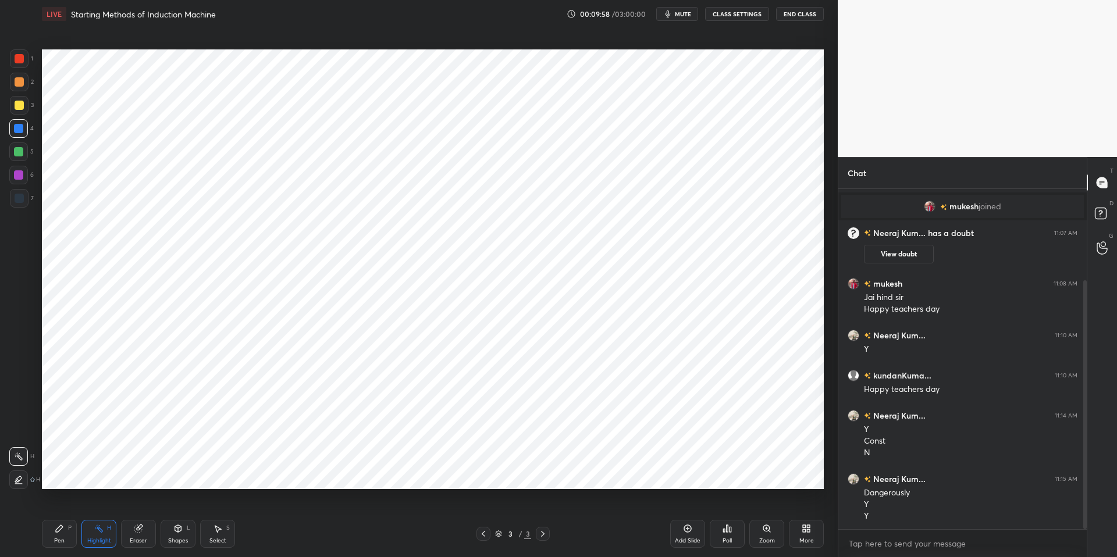
click at [58, 508] on icon at bounding box center [59, 528] width 7 height 7
drag, startPoint x: 282, startPoint y: 536, endPoint x: 265, endPoint y: 524, distance: 21.3
click at [282, 508] on div "Pen P Highlight H Eraser Shapes L Select S" at bounding box center [199, 534] width 314 height 28
click at [98, 508] on div "Highlight H" at bounding box center [98, 534] width 35 height 28
click at [65, 508] on div "Pen P" at bounding box center [59, 534] width 35 height 28
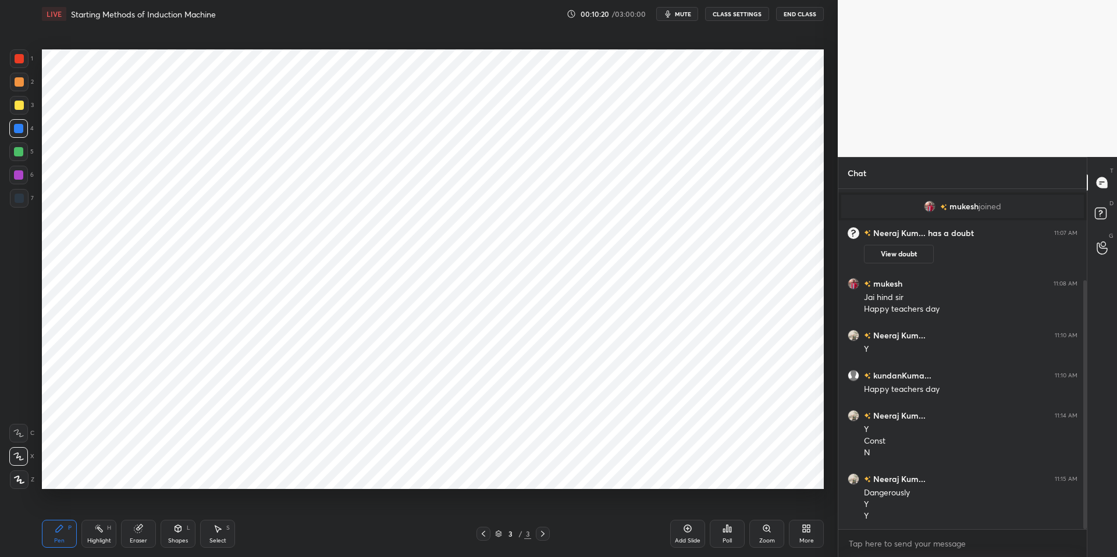
click at [291, 508] on div "Pen P Highlight H Eraser Shapes L Select S" at bounding box center [199, 534] width 314 height 28
drag, startPoint x: 103, startPoint y: 534, endPoint x: 96, endPoint y: 532, distance: 7.4
click at [103, 508] on div "Highlight H" at bounding box center [98, 534] width 35 height 28
click at [61, 508] on icon at bounding box center [59, 528] width 7 height 7
click at [97, 508] on div "Highlight H" at bounding box center [98, 534] width 35 height 28
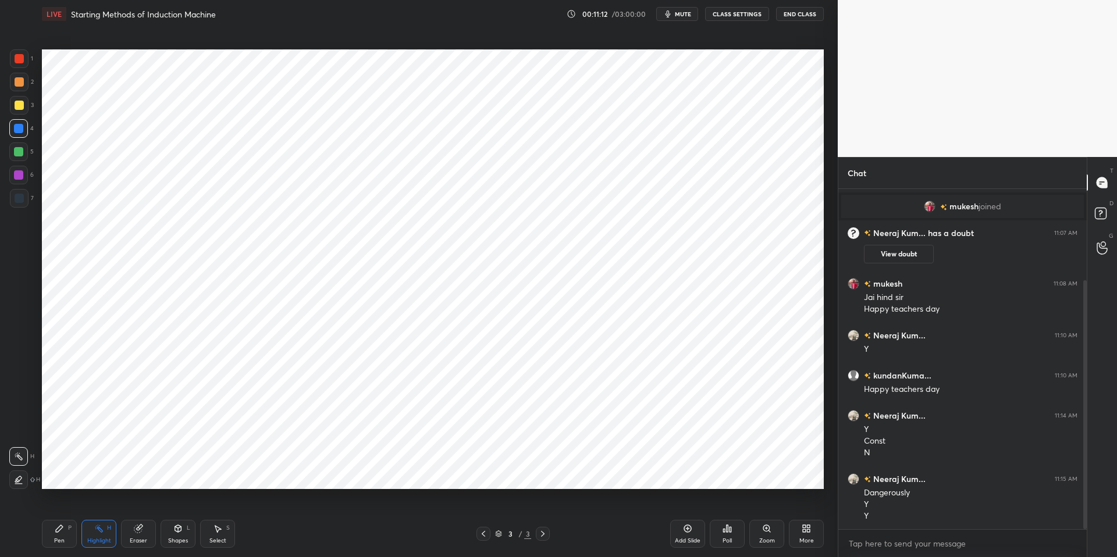
drag, startPoint x: 59, startPoint y: 528, endPoint x: 132, endPoint y: 525, distance: 72.8
click at [61, 508] on icon at bounding box center [59, 528] width 7 height 7
drag, startPoint x: 316, startPoint y: 544, endPoint x: 323, endPoint y: 529, distance: 17.4
click at [316, 508] on div "Pen P Highlight H Eraser Shapes L Select S" at bounding box center [199, 534] width 314 height 28
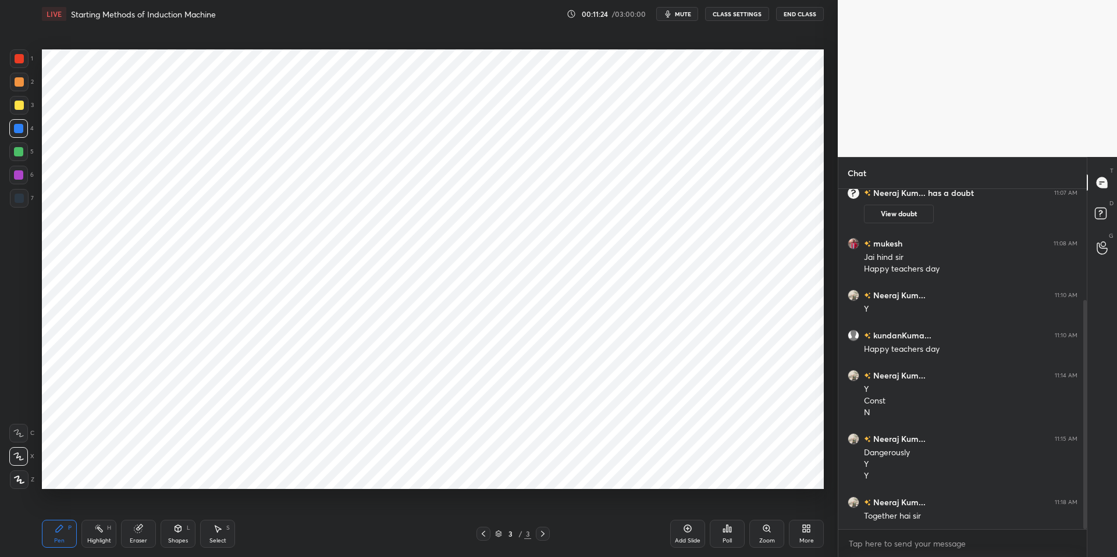
scroll to position [177, 0]
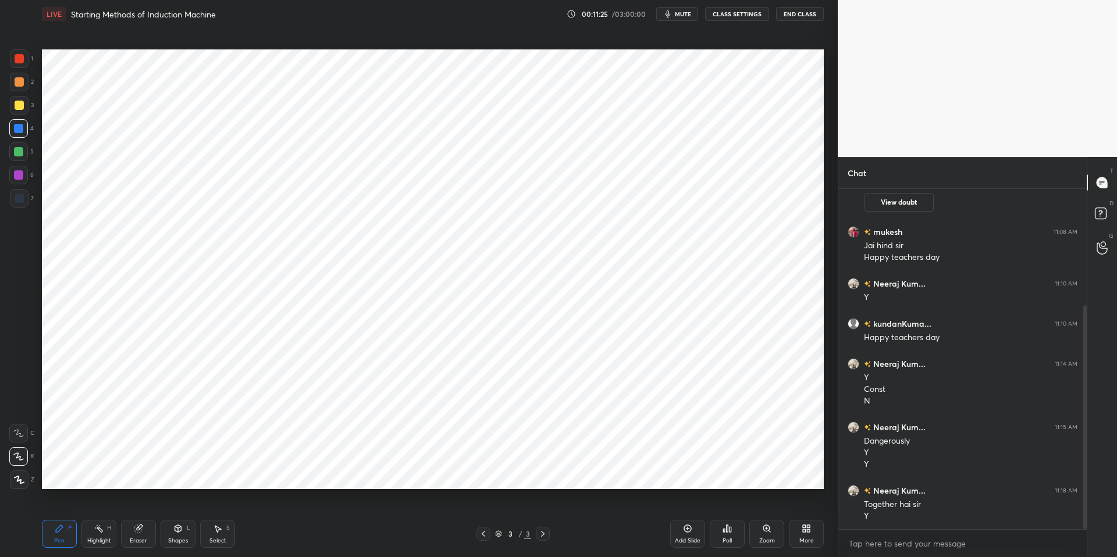
click at [147, 508] on div "Eraser" at bounding box center [138, 534] width 35 height 28
click at [60, 508] on icon at bounding box center [59, 528] width 9 height 9
click at [294, 508] on div "Pen P Highlight H Eraser Shapes L Select S 3 / 3 Add Slide Poll Zoom More" at bounding box center [433, 534] width 782 height 47
drag, startPoint x: 99, startPoint y: 535, endPoint x: 66, endPoint y: 527, distance: 34.1
click at [99, 508] on div "Highlight H" at bounding box center [98, 534] width 35 height 28
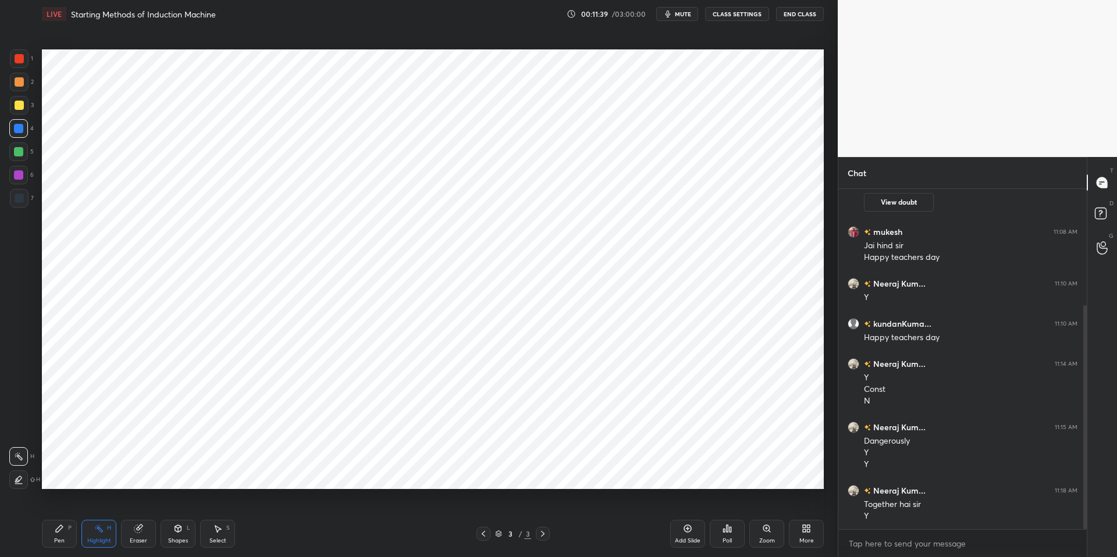
click at [56, 508] on icon at bounding box center [59, 528] width 9 height 9
drag, startPoint x: 298, startPoint y: 538, endPoint x: 294, endPoint y: 529, distance: 9.4
click at [297, 508] on div "Pen P Highlight H Eraser Shapes L Select S" at bounding box center [199, 534] width 314 height 28
click at [95, 508] on div "Highlight H" at bounding box center [98, 534] width 35 height 28
click at [69, 508] on div "P" at bounding box center [69, 528] width 3 height 6
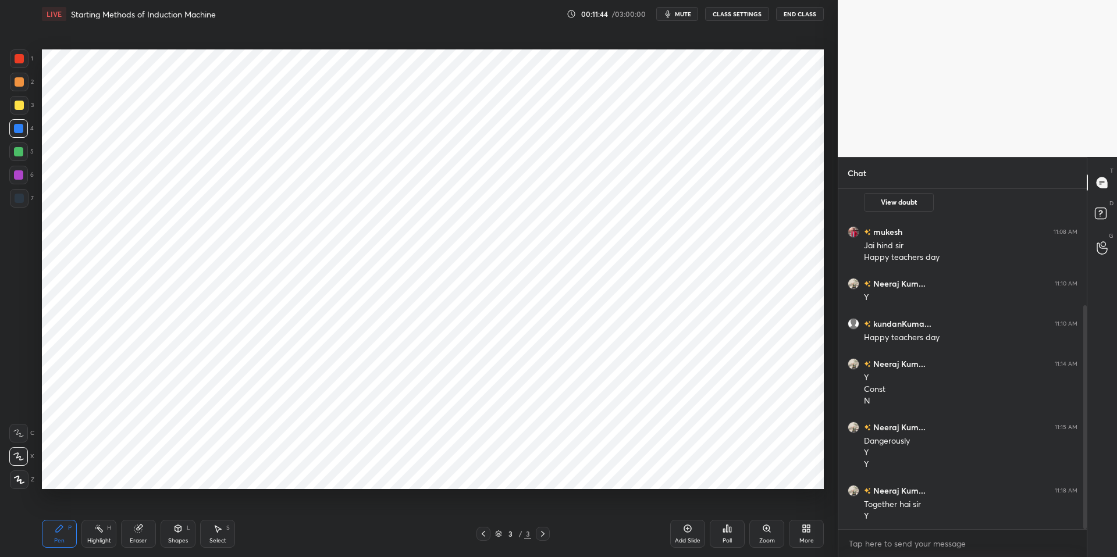
click at [336, 508] on div "Pen P Highlight H Eraser Shapes L Select S" at bounding box center [199, 534] width 314 height 28
click at [686, 508] on icon at bounding box center [687, 528] width 9 height 9
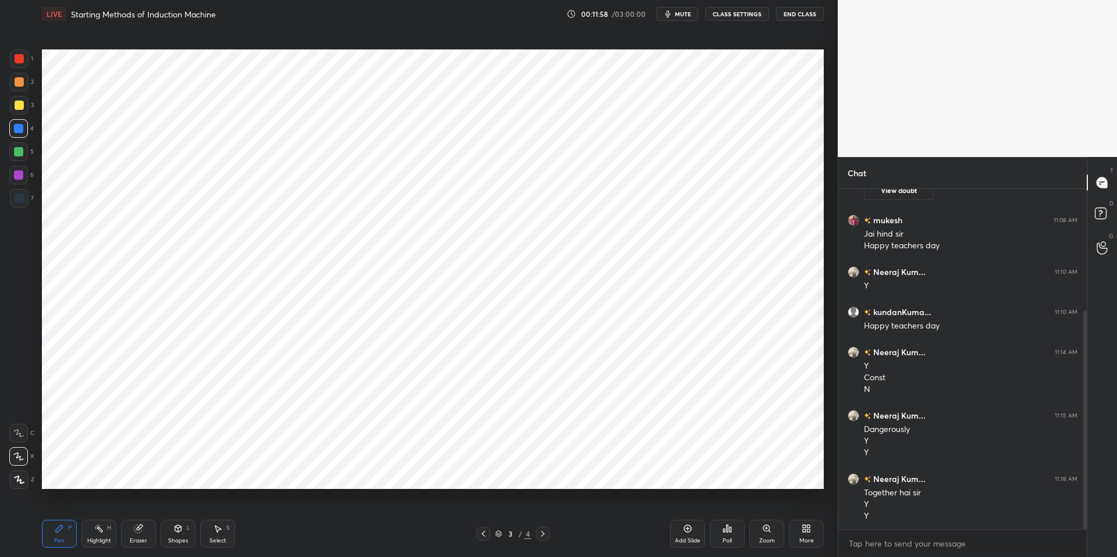
click at [184, 508] on div "Shapes L" at bounding box center [178, 534] width 35 height 28
drag, startPoint x: 137, startPoint y: 536, endPoint x: 145, endPoint y: 531, distance: 9.7
click at [136, 508] on div "Eraser" at bounding box center [138, 534] width 35 height 28
click at [181, 508] on div "Shapes" at bounding box center [178, 541] width 20 height 6
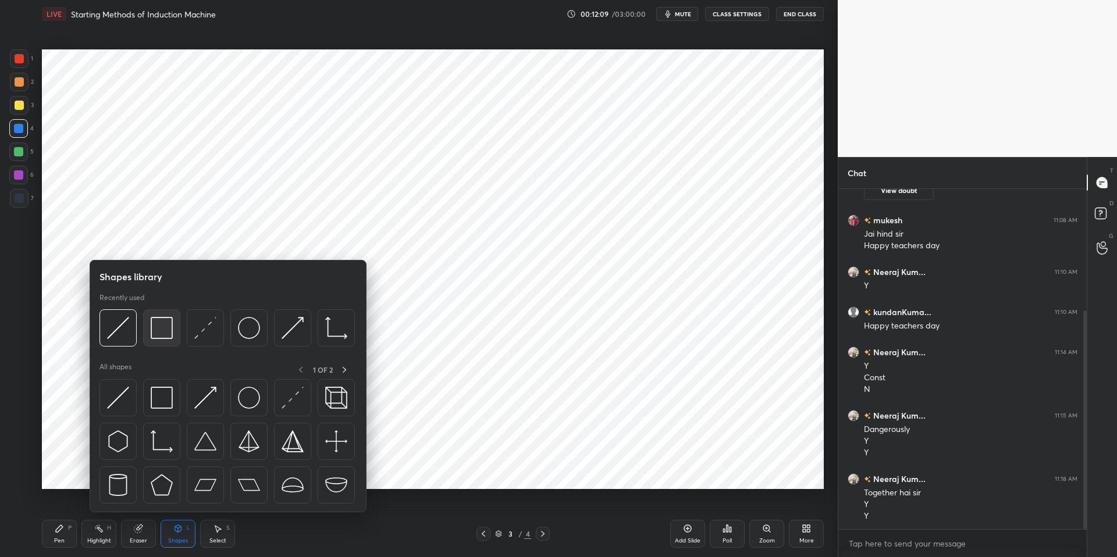
click at [163, 323] on img at bounding box center [162, 328] width 22 height 22
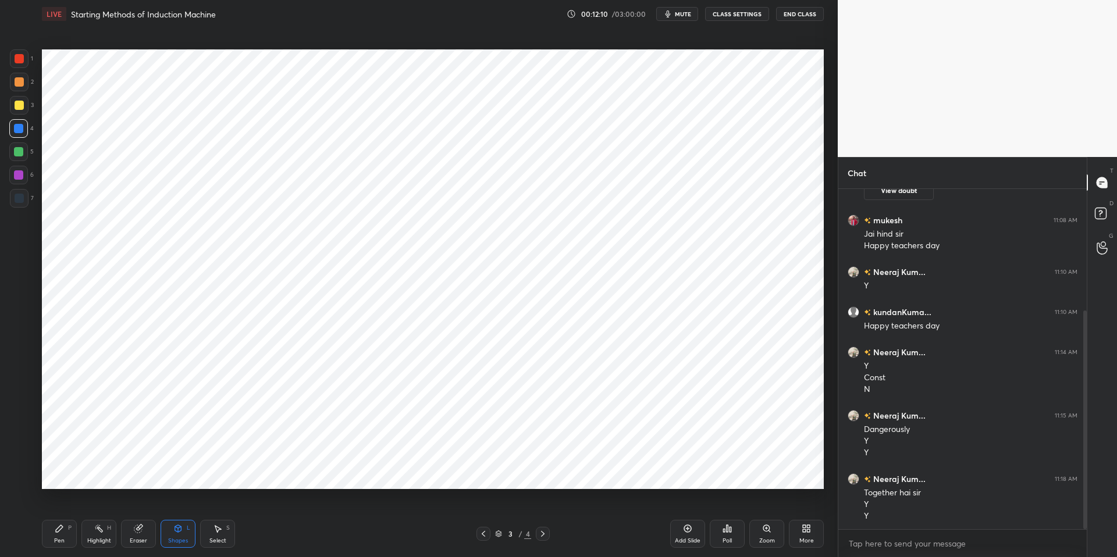
click at [12, 190] on div at bounding box center [19, 198] width 19 height 19
click at [302, 508] on div "Pen P Highlight H Eraser Shapes L Select S" at bounding box center [199, 534] width 314 height 28
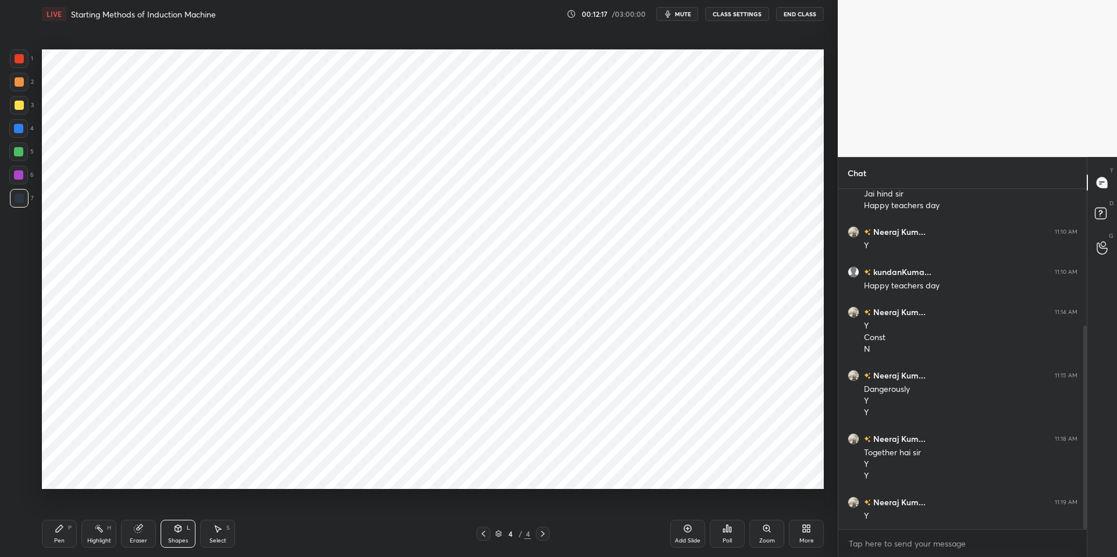
drag, startPoint x: 140, startPoint y: 528, endPoint x: 137, endPoint y: 513, distance: 14.8
click at [140, 508] on icon at bounding box center [139, 528] width 6 height 6
drag, startPoint x: 184, startPoint y: 538, endPoint x: 176, endPoint y: 514, distance: 24.7
click at [184, 508] on div "Shapes" at bounding box center [178, 541] width 20 height 6
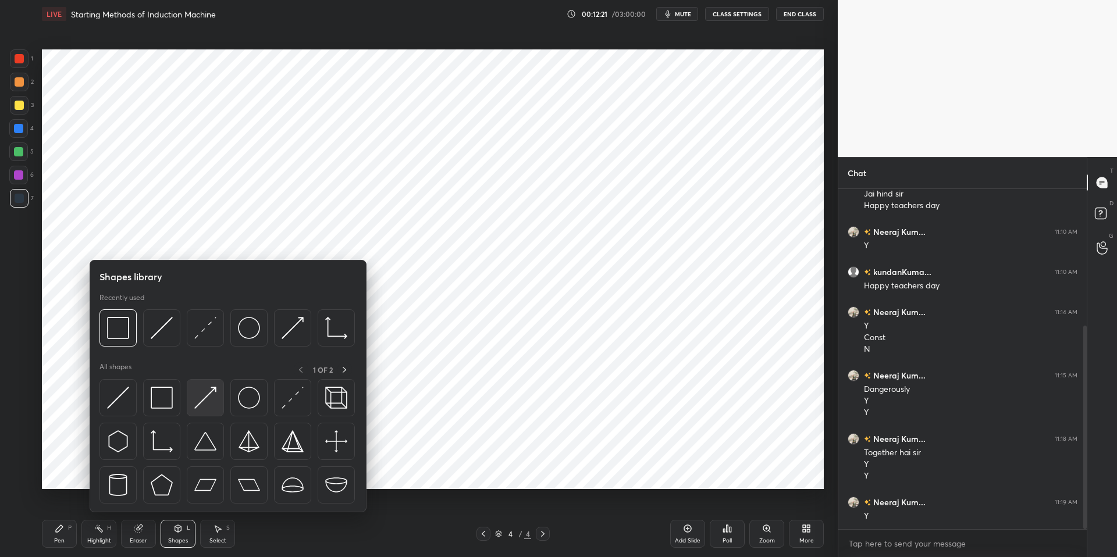
click at [210, 389] on img at bounding box center [205, 398] width 22 height 22
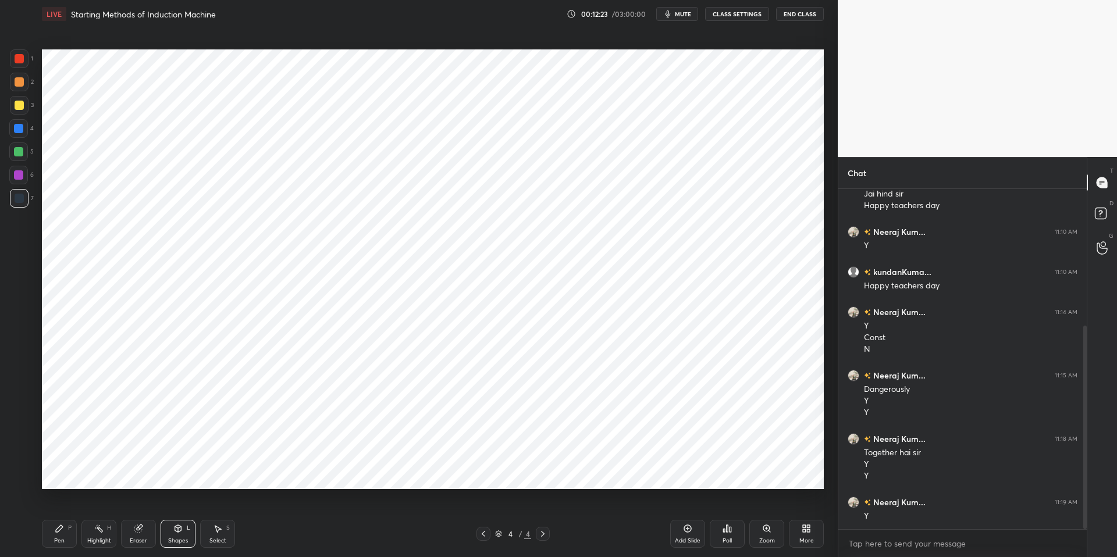
click at [21, 131] on div at bounding box center [18, 128] width 9 height 9
drag, startPoint x: 57, startPoint y: 532, endPoint x: 63, endPoint y: 531, distance: 6.5
click at [57, 508] on icon at bounding box center [59, 528] width 7 height 7
drag, startPoint x: 287, startPoint y: 545, endPoint x: 292, endPoint y: 492, distance: 53.2
click at [284, 508] on div "Pen P Highlight H Eraser Shapes L Select S" at bounding box center [199, 534] width 314 height 28
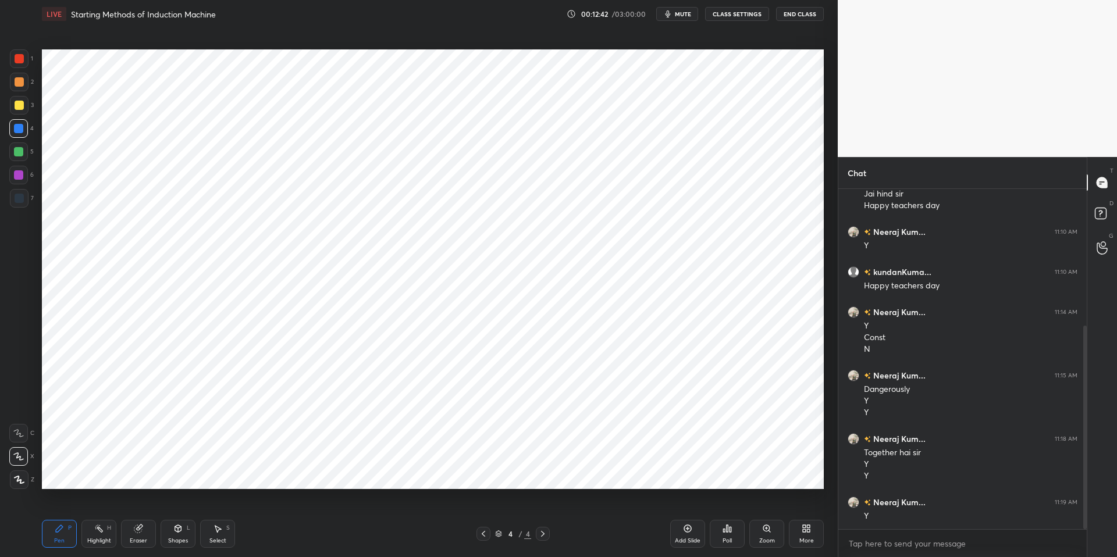
drag, startPoint x: 141, startPoint y: 536, endPoint x: 140, endPoint y: 524, distance: 12.3
click at [141, 508] on div "Eraser" at bounding box center [138, 534] width 35 height 28
click at [180, 508] on icon at bounding box center [177, 528] width 9 height 9
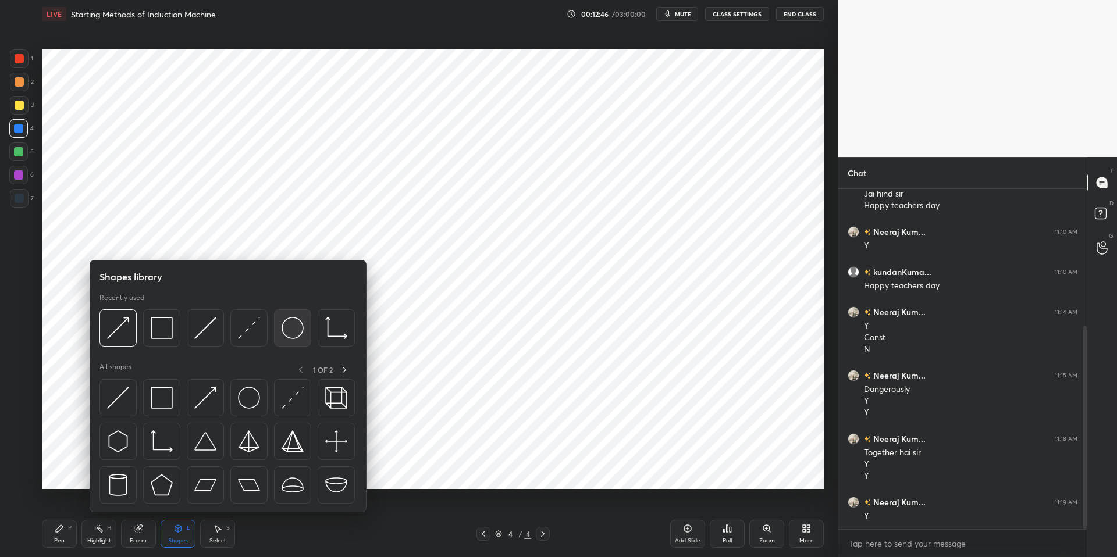
click at [290, 328] on img at bounding box center [293, 328] width 22 height 22
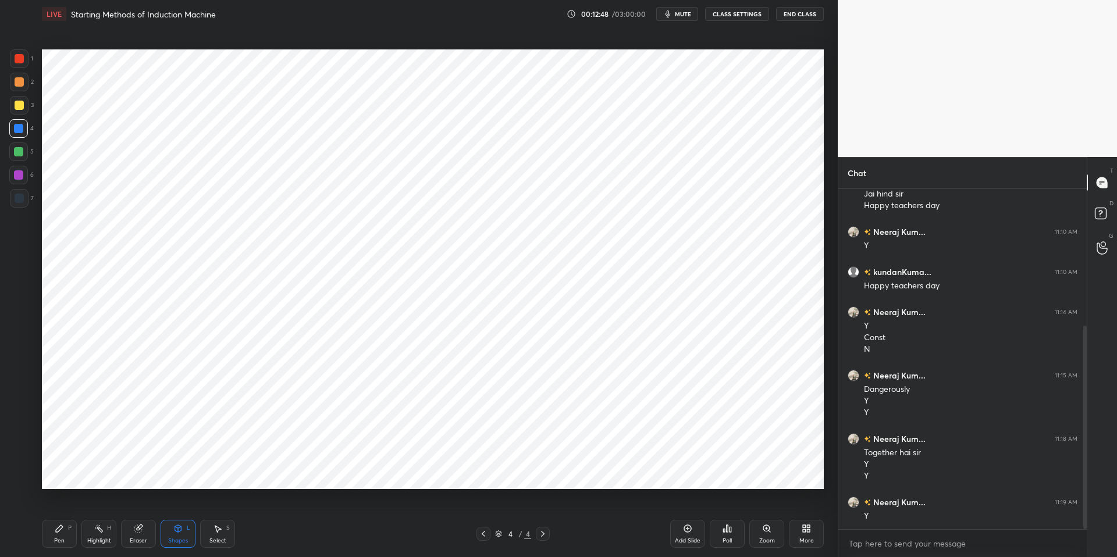
click at [26, 194] on div at bounding box center [19, 198] width 19 height 19
drag, startPoint x: 61, startPoint y: 536, endPoint x: 69, endPoint y: 534, distance: 7.8
click at [61, 508] on div "Pen P" at bounding box center [59, 534] width 35 height 28
click at [298, 508] on div "Pen P Highlight H Eraser Shapes L Select S 4 / 4 Add Slide Poll Zoom More" at bounding box center [433, 534] width 782 height 47
click at [140, 508] on icon at bounding box center [138, 529] width 8 height 8
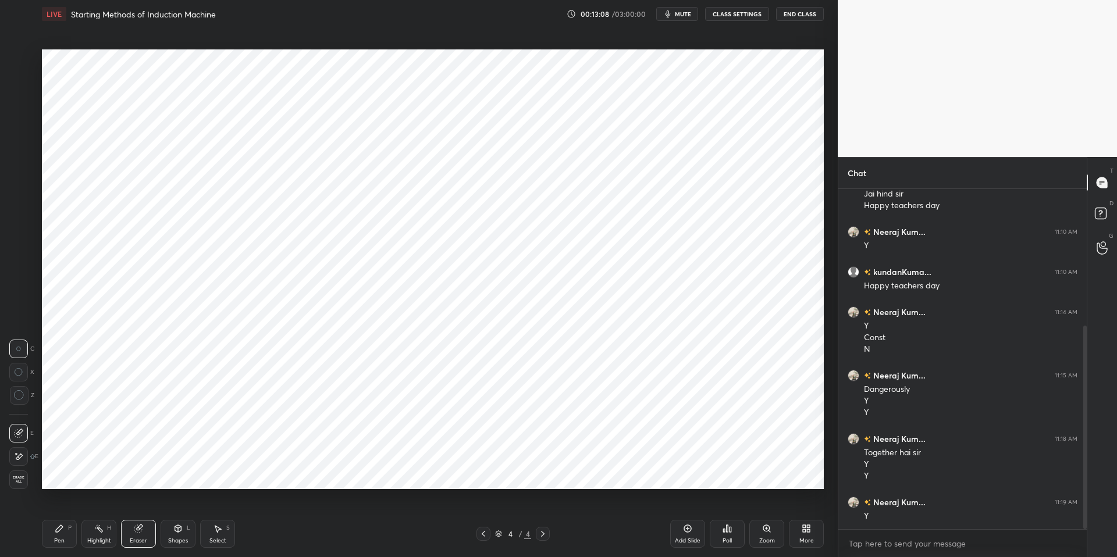
click at [177, 508] on div "Shapes" at bounding box center [178, 541] width 20 height 6
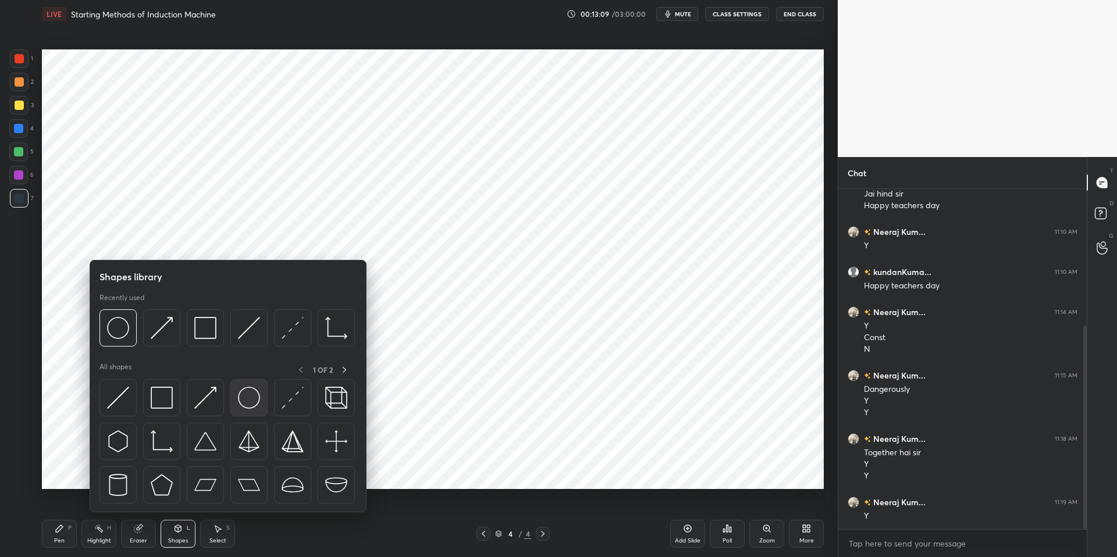
click at [246, 397] on img at bounding box center [249, 398] width 22 height 22
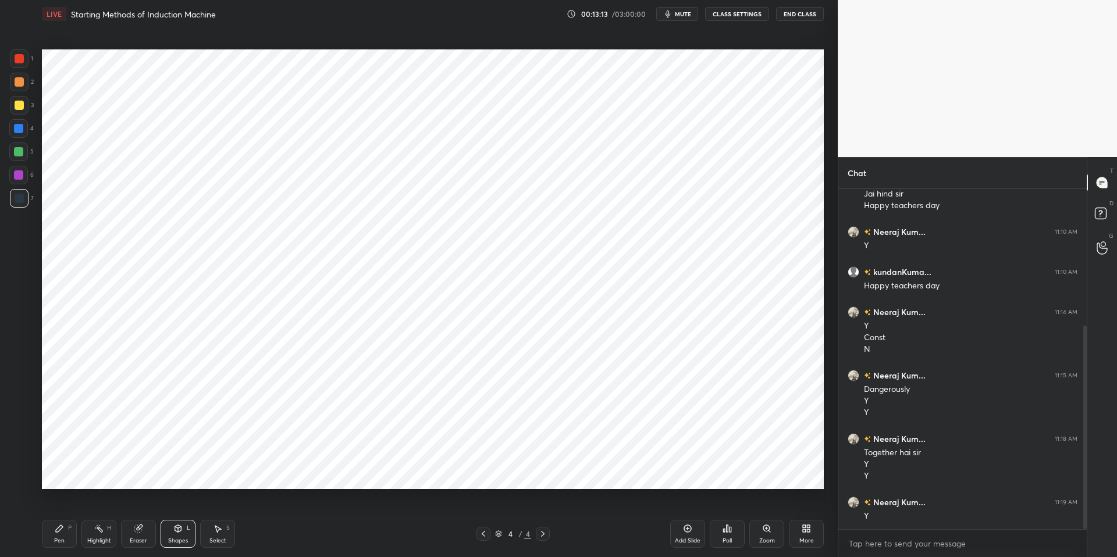
click at [179, 508] on div "Shapes" at bounding box center [178, 541] width 20 height 6
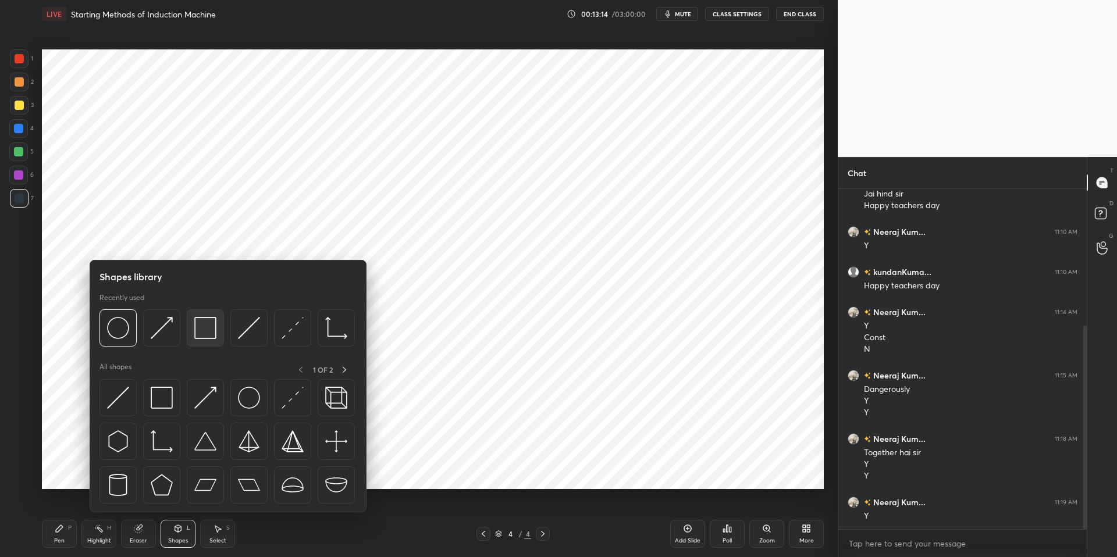
click at [205, 331] on img at bounding box center [205, 328] width 22 height 22
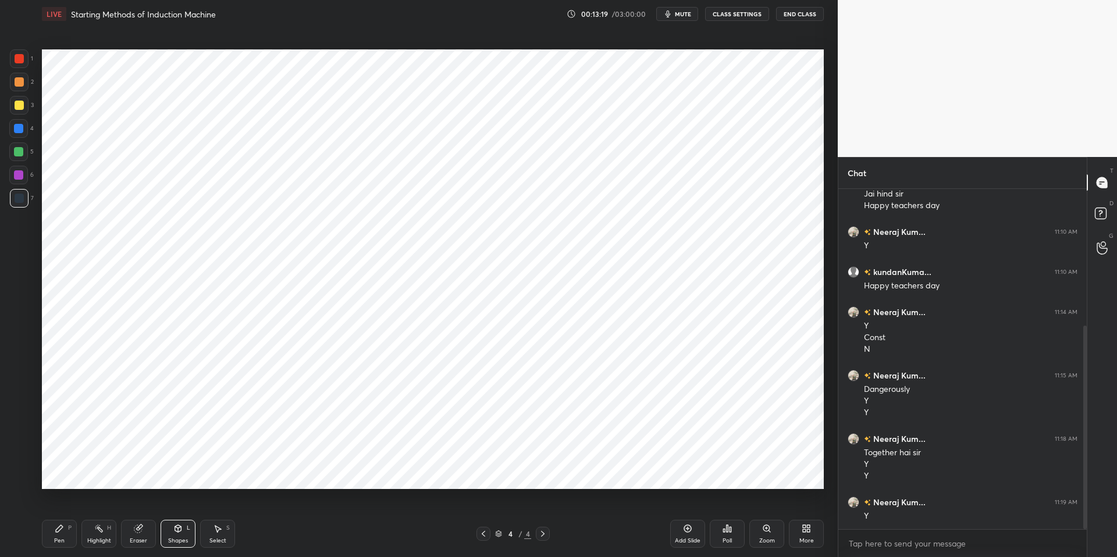
click at [60, 508] on div "Pen P" at bounding box center [59, 534] width 35 height 28
drag, startPoint x: 310, startPoint y: 543, endPoint x: 307, endPoint y: 531, distance: 13.1
click at [310, 508] on div "Pen P Highlight H Eraser Shapes L Select S" at bounding box center [199, 534] width 314 height 28
drag, startPoint x: 138, startPoint y: 533, endPoint x: 141, endPoint y: 525, distance: 9.2
click at [140, 508] on div "Eraser" at bounding box center [138, 534] width 35 height 28
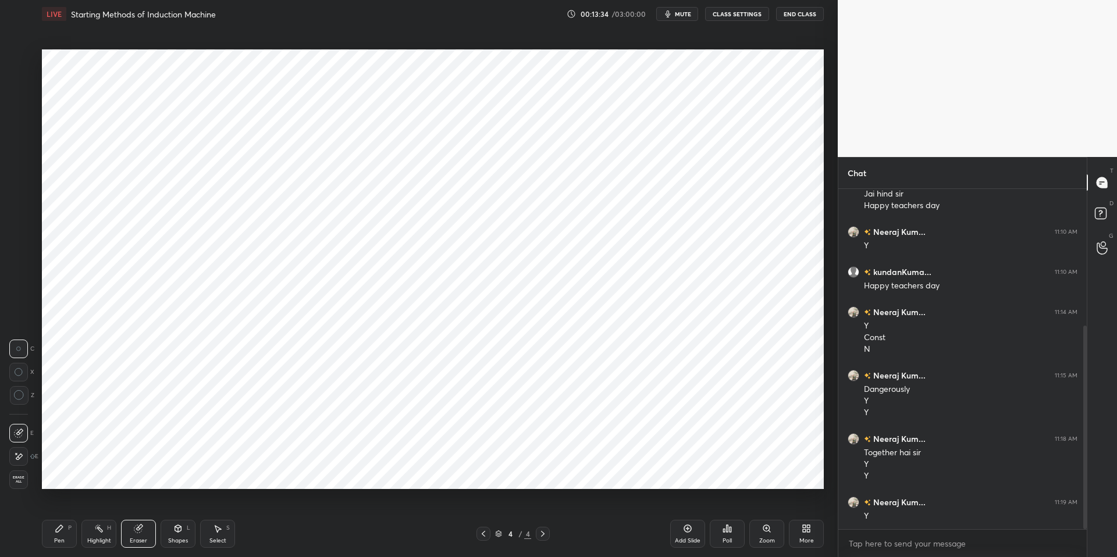
drag, startPoint x: 233, startPoint y: 529, endPoint x: 222, endPoint y: 524, distance: 12.5
click at [233, 508] on div "Select S" at bounding box center [217, 534] width 35 height 28
drag, startPoint x: 176, startPoint y: 534, endPoint x: 176, endPoint y: 518, distance: 15.7
click at [176, 508] on div "Shapes L" at bounding box center [178, 534] width 35 height 28
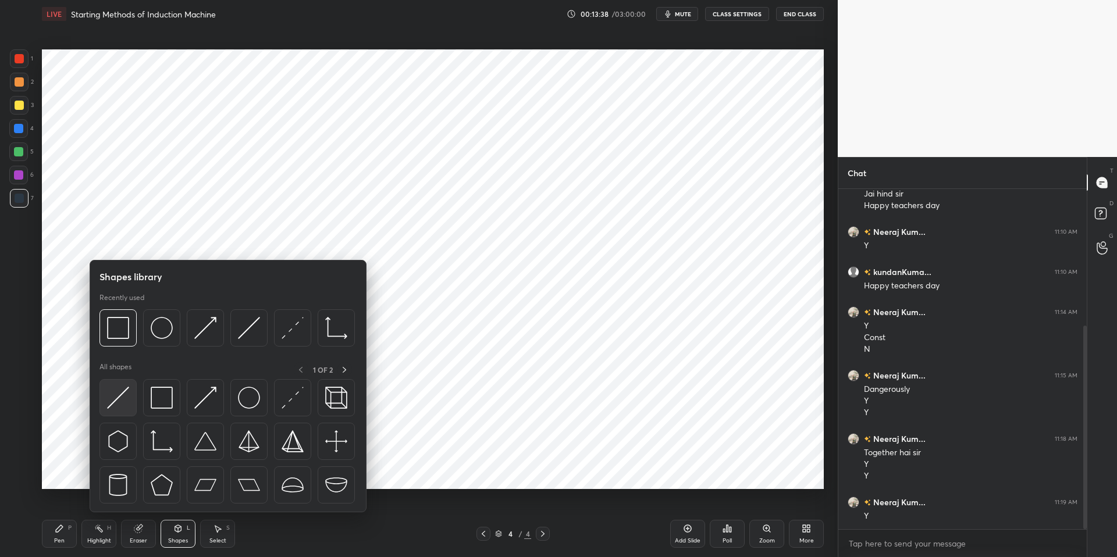
click at [118, 398] on img at bounding box center [118, 398] width 22 height 22
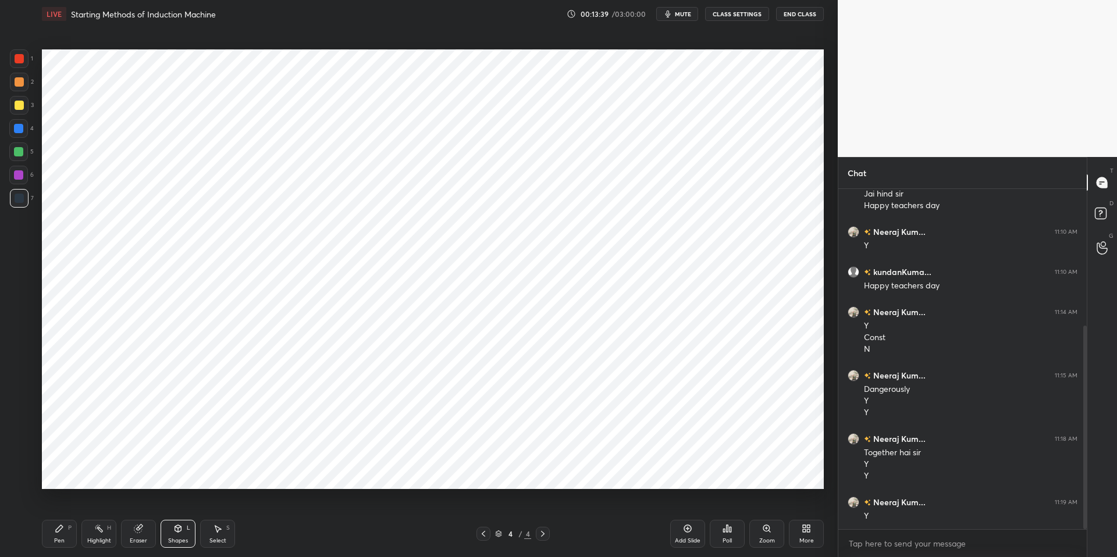
click at [190, 508] on div "Shapes L" at bounding box center [178, 534] width 35 height 28
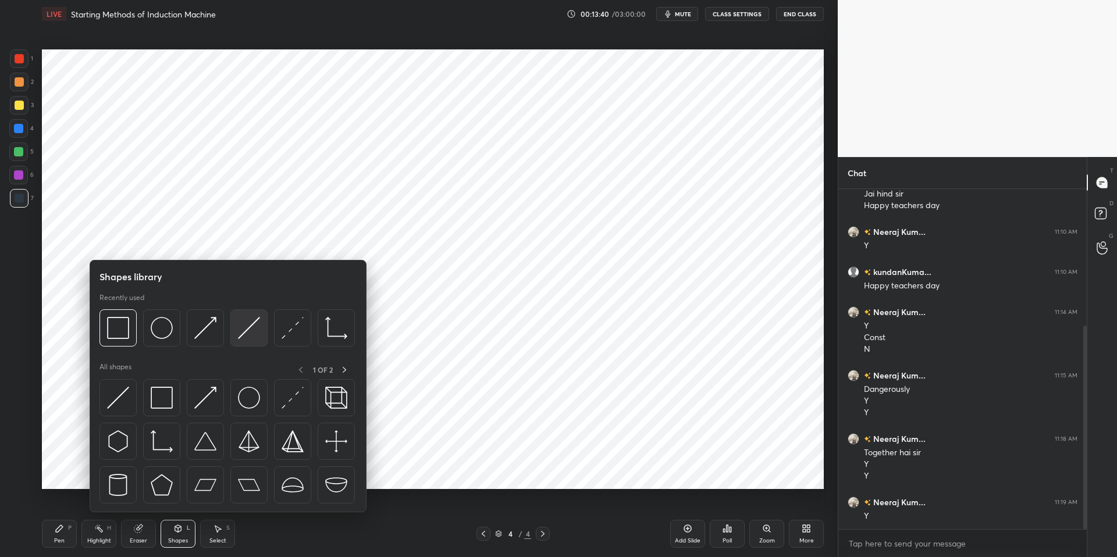
click at [251, 328] on img at bounding box center [249, 328] width 22 height 22
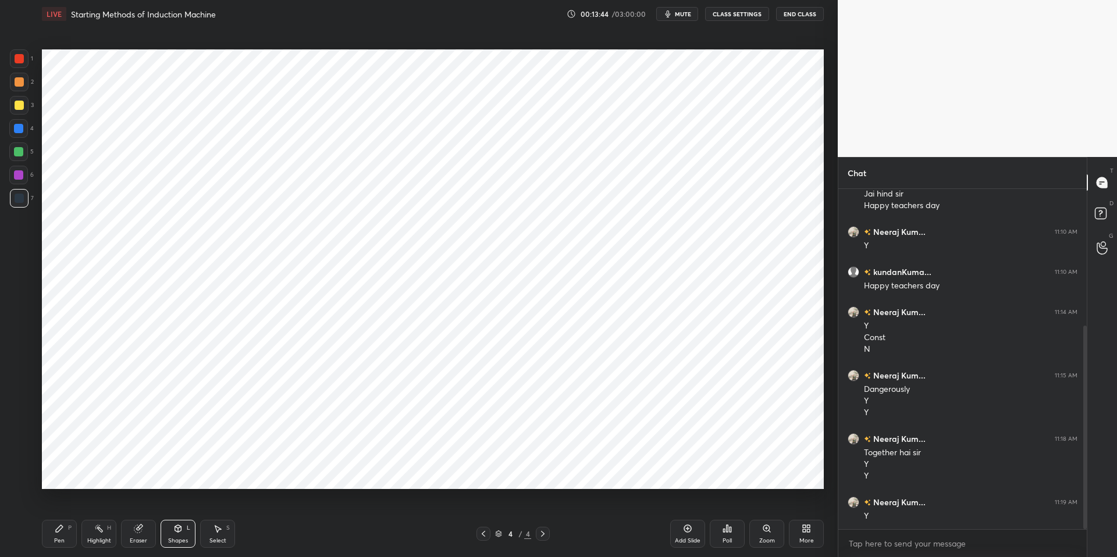
click at [138, 508] on icon at bounding box center [138, 529] width 8 height 8
click at [56, 508] on icon at bounding box center [59, 528] width 9 height 9
drag, startPoint x: 292, startPoint y: 540, endPoint x: 212, endPoint y: 498, distance: 90.8
click at [290, 508] on div "Pen P Highlight H Eraser Shapes L Select S" at bounding box center [199, 534] width 314 height 28
drag, startPoint x: 17, startPoint y: 473, endPoint x: 37, endPoint y: 460, distance: 24.4
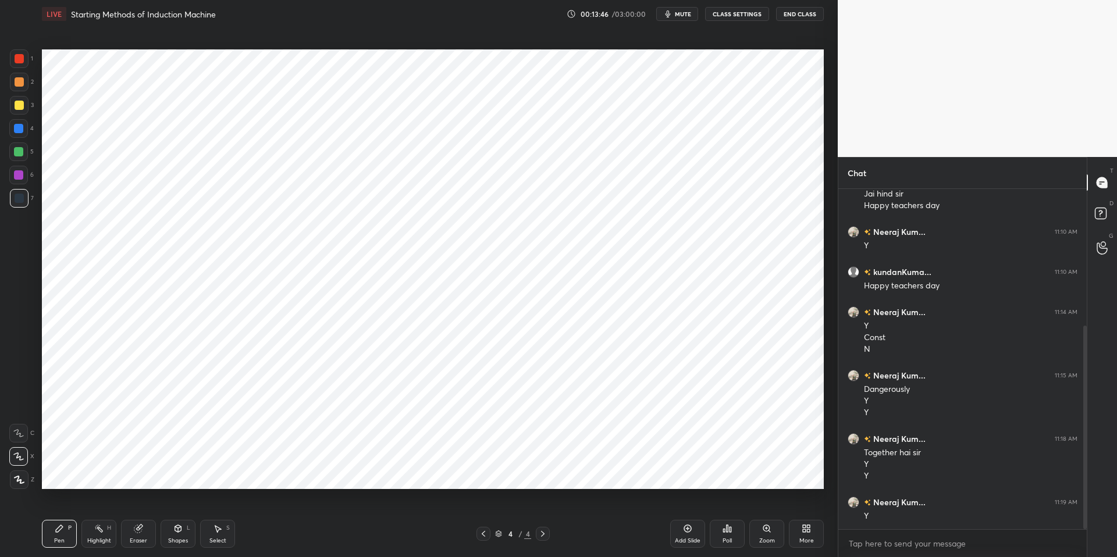
click at [20, 472] on div at bounding box center [19, 480] width 19 height 19
click at [178, 508] on icon at bounding box center [178, 530] width 0 height 4
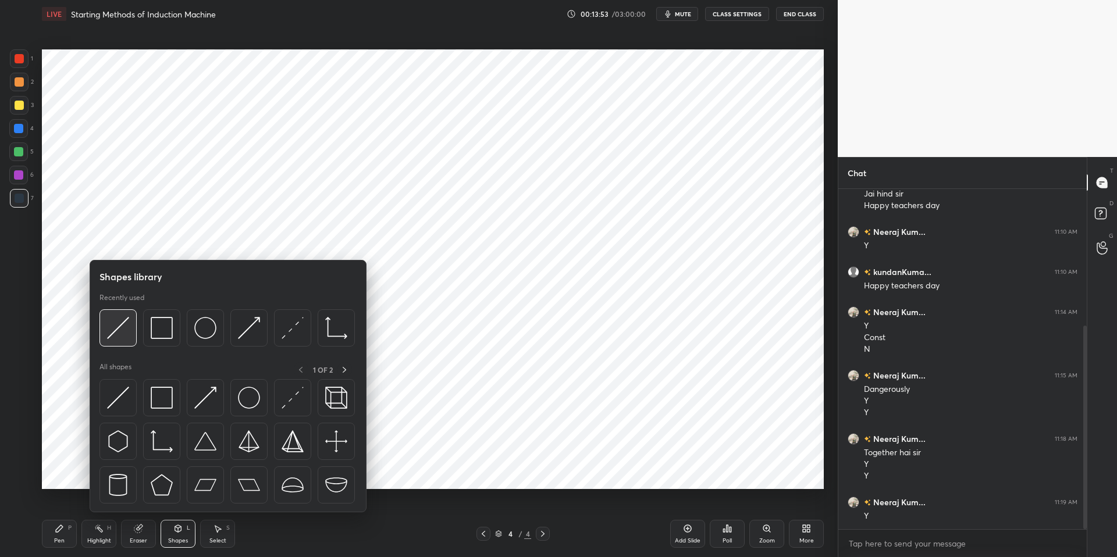
click at [115, 327] on img at bounding box center [118, 328] width 22 height 22
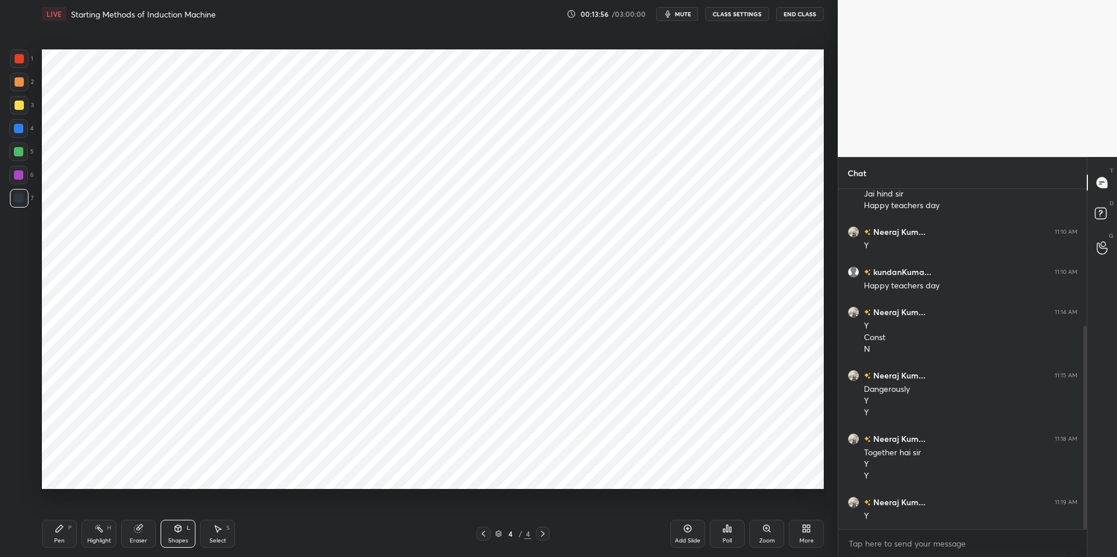
drag, startPoint x: 176, startPoint y: 536, endPoint x: 176, endPoint y: 529, distance: 7.0
click at [176, 508] on div "Shapes L" at bounding box center [178, 534] width 35 height 28
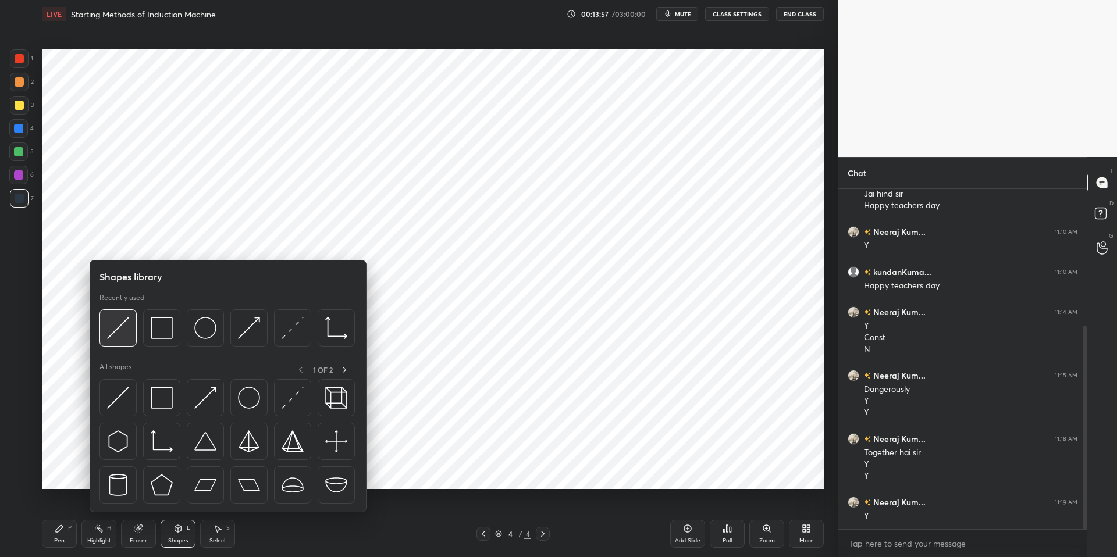
click at [124, 326] on img at bounding box center [118, 328] width 22 height 22
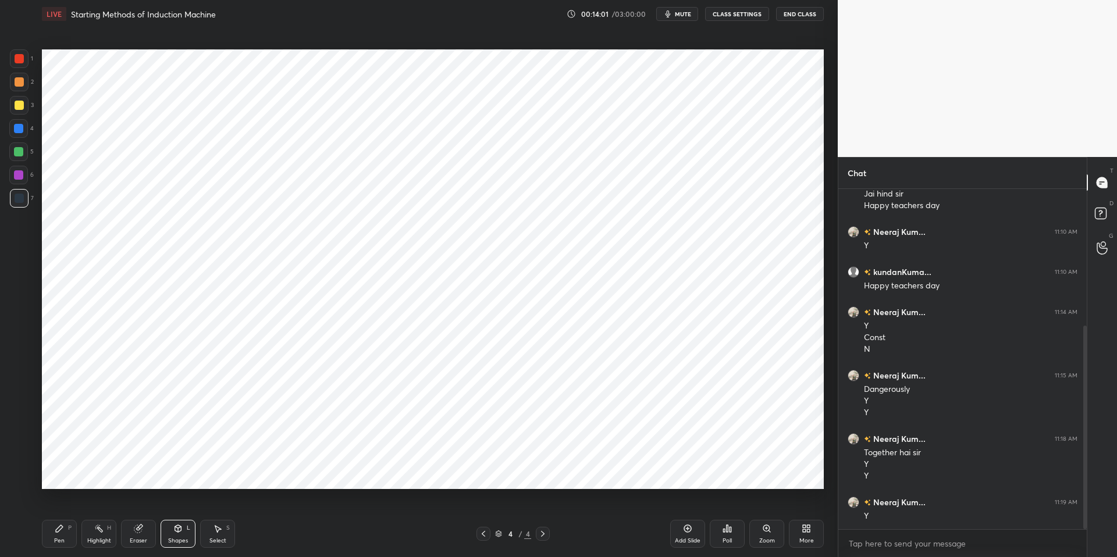
click at [55, 508] on div "Pen" at bounding box center [59, 541] width 10 height 6
click at [19, 451] on div at bounding box center [18, 456] width 19 height 19
drag, startPoint x: 175, startPoint y: 534, endPoint x: 176, endPoint y: 524, distance: 10.0
click at [175, 508] on div "Shapes L" at bounding box center [178, 534] width 35 height 28
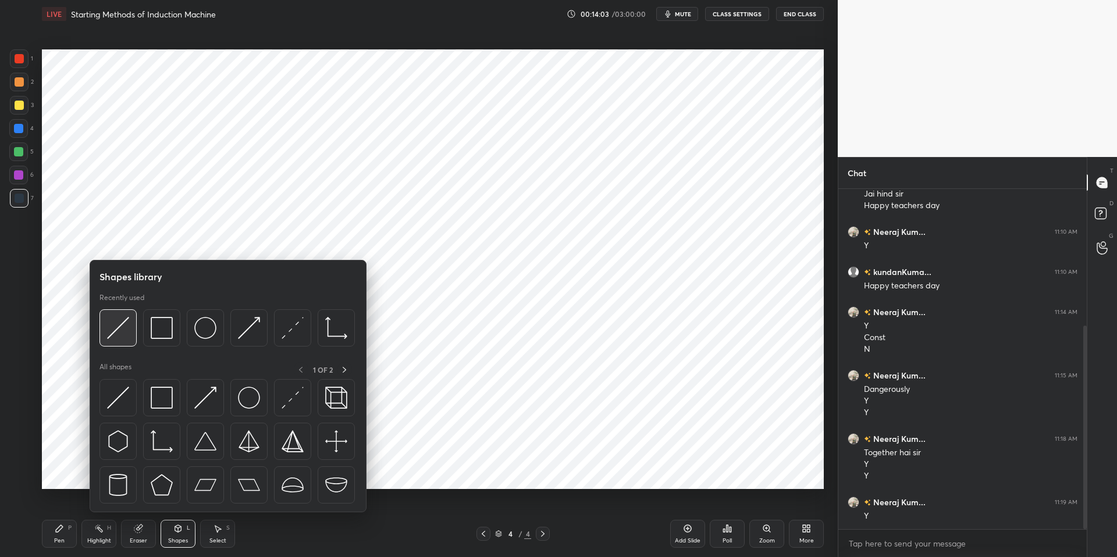
click at [118, 338] on img at bounding box center [118, 328] width 22 height 22
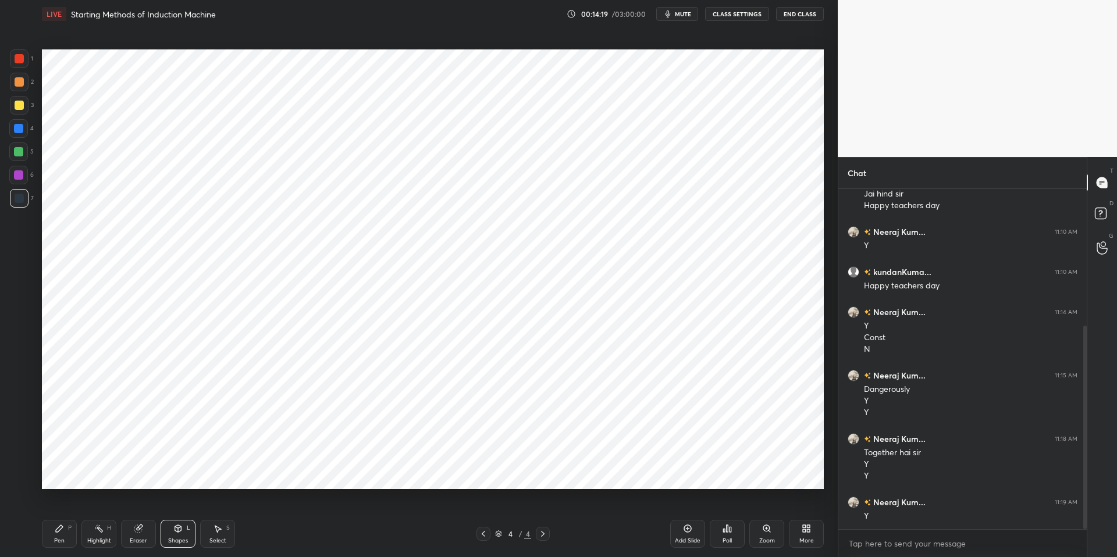
click at [188, 508] on div "Shapes L" at bounding box center [178, 534] width 35 height 28
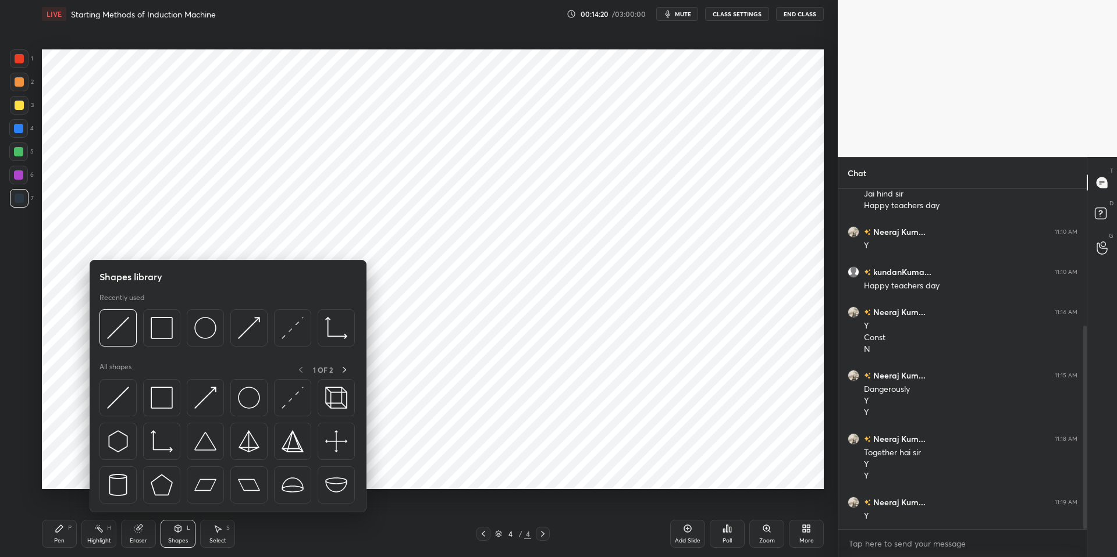
click at [219, 508] on div "Select S" at bounding box center [217, 534] width 35 height 28
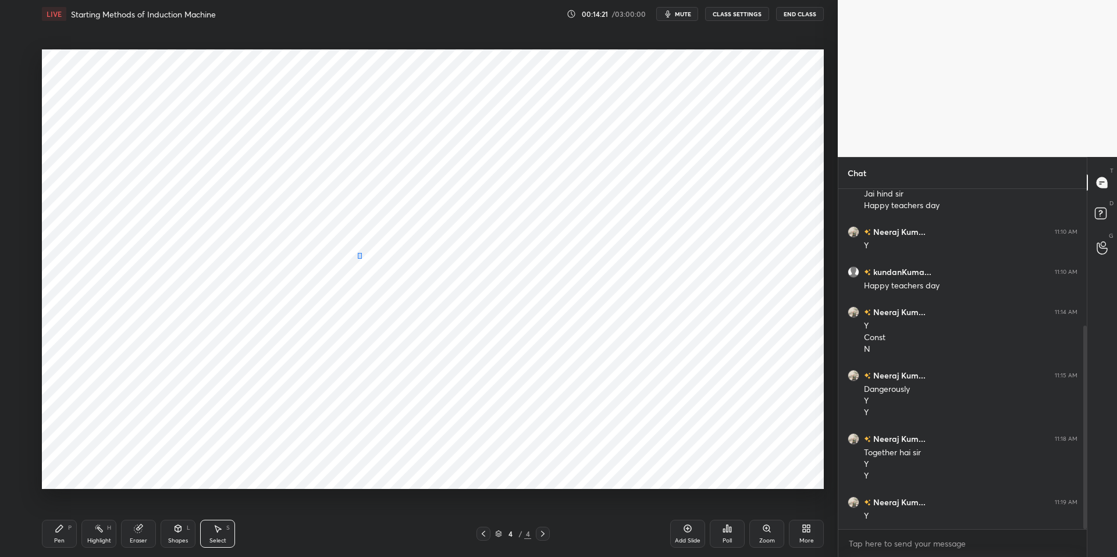
drag, startPoint x: 355, startPoint y: 251, endPoint x: 362, endPoint y: 258, distance: 9.9
click at [365, 262] on div "0 ° Undo Copy Duplicate Duplicate to new slide Delete" at bounding box center [433, 269] width 782 height 440
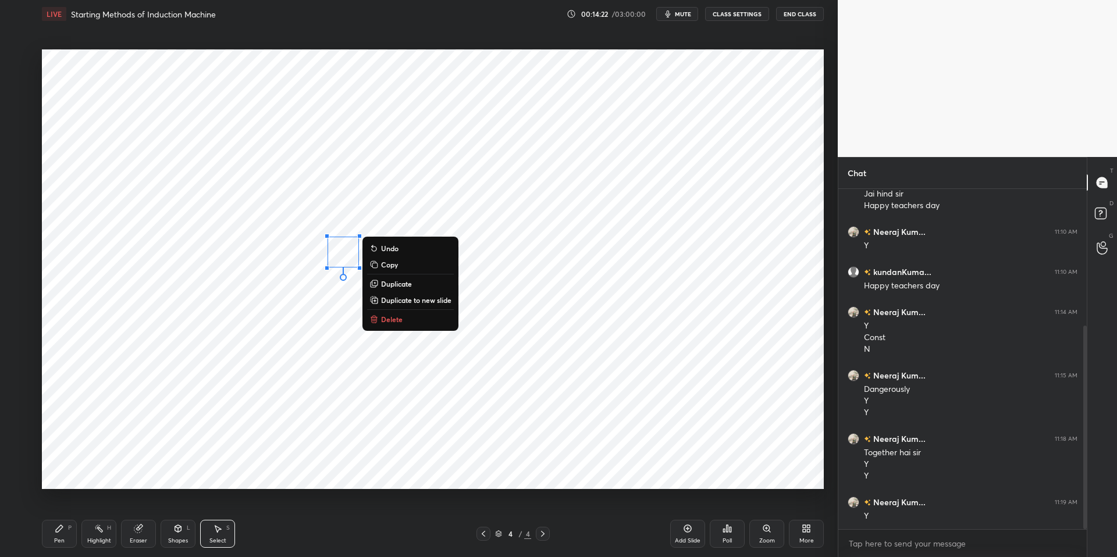
drag, startPoint x: 376, startPoint y: 281, endPoint x: 367, endPoint y: 277, distance: 9.6
click at [376, 281] on icon at bounding box center [374, 282] width 5 height 5
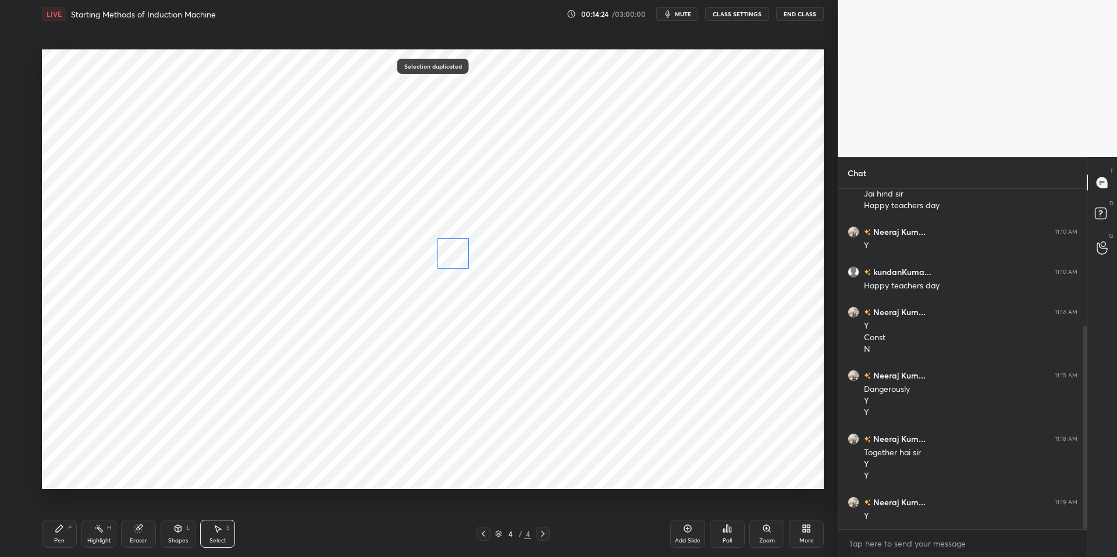
drag, startPoint x: 362, startPoint y: 271, endPoint x: 404, endPoint y: 269, distance: 42.5
click at [454, 255] on div "0 ° Undo Copy Duplicate Duplicate to new slide Delete" at bounding box center [433, 269] width 782 height 440
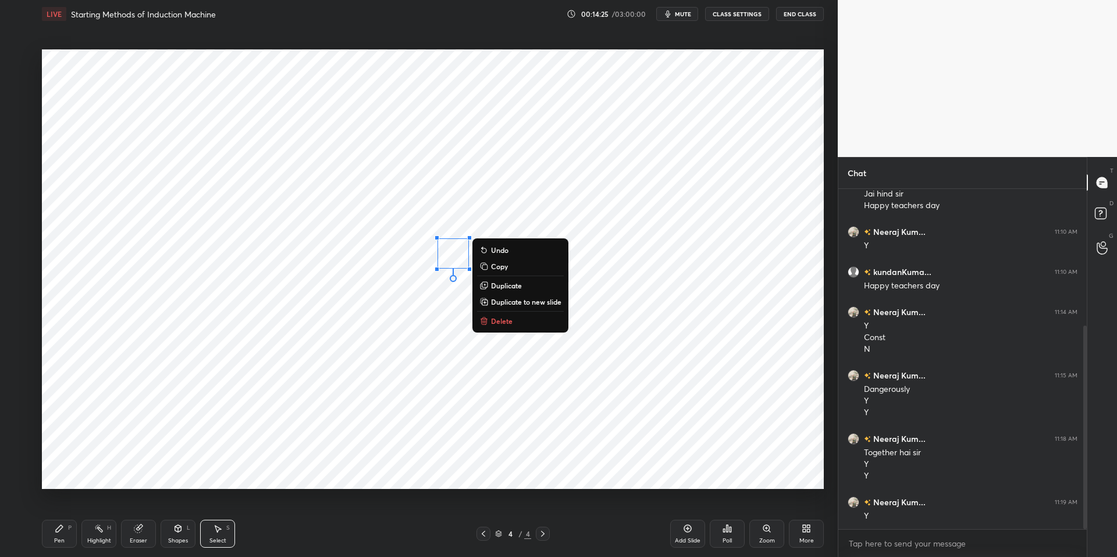
click at [181, 508] on div "Shapes" at bounding box center [178, 541] width 20 height 6
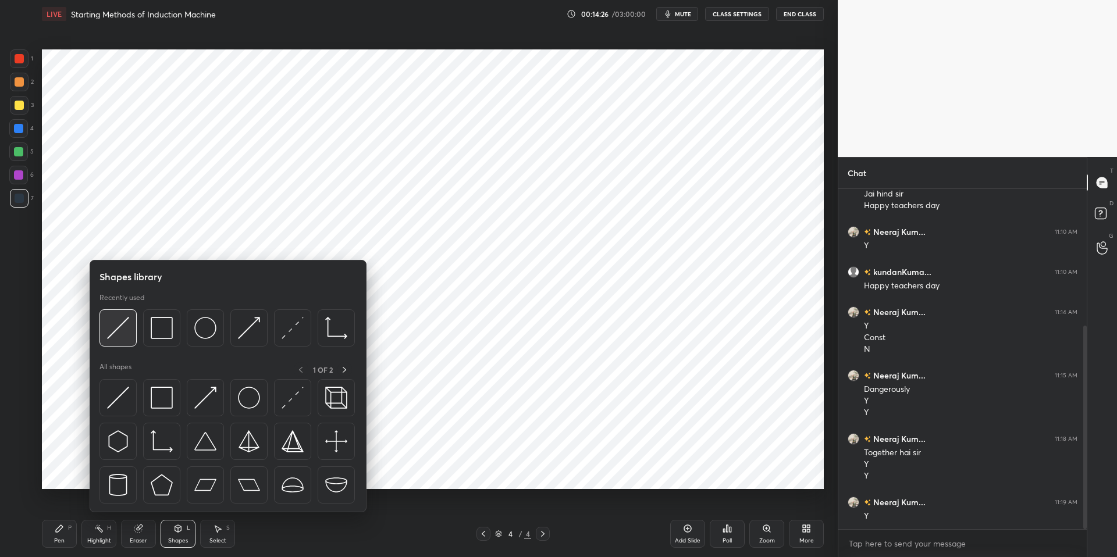
click at [120, 325] on img at bounding box center [118, 328] width 22 height 22
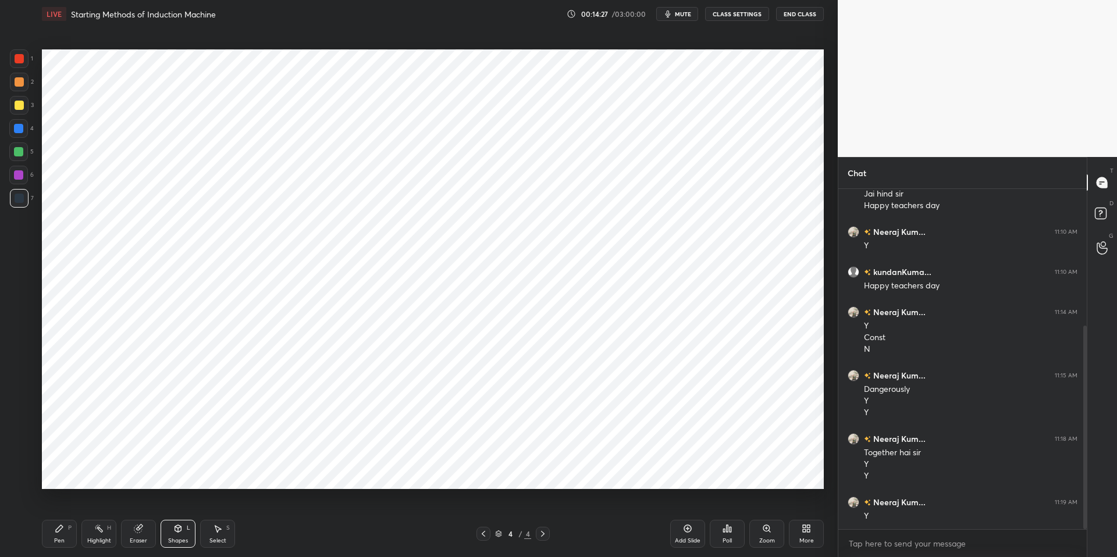
click at [20, 126] on div at bounding box center [18, 128] width 9 height 9
click at [167, 508] on div "Shapes L" at bounding box center [178, 534] width 35 height 28
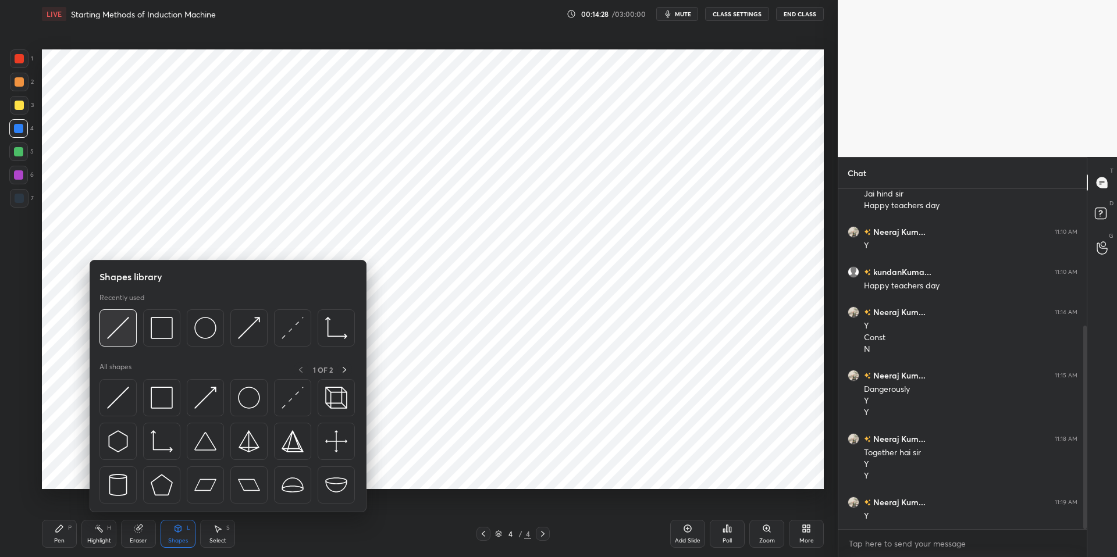
click at [117, 326] on img at bounding box center [118, 328] width 22 height 22
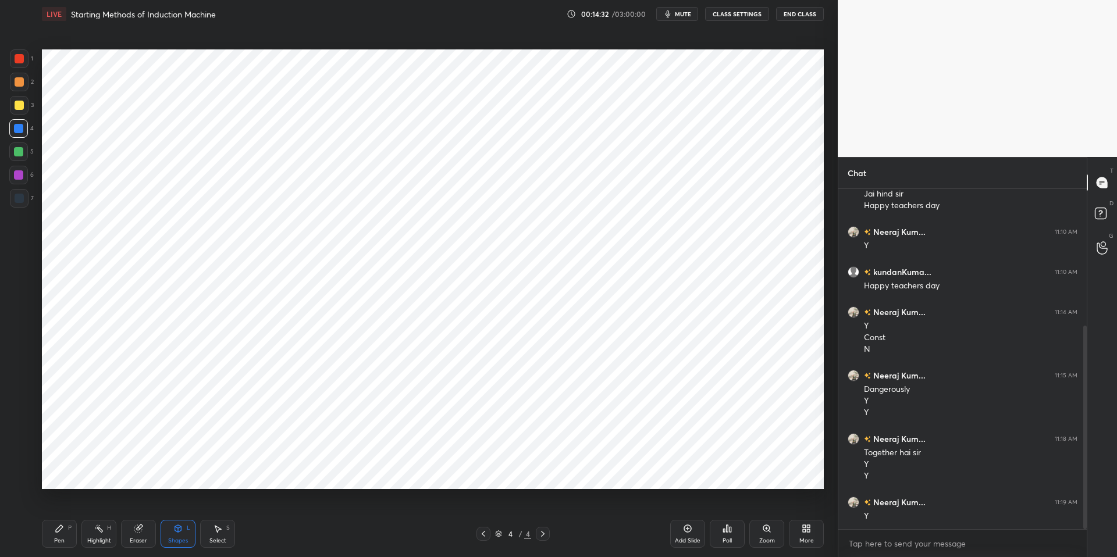
click at [15, 202] on div at bounding box center [19, 198] width 9 height 9
drag, startPoint x: 168, startPoint y: 535, endPoint x: 167, endPoint y: 513, distance: 21.6
click at [168, 508] on div "Shapes L" at bounding box center [178, 534] width 35 height 28
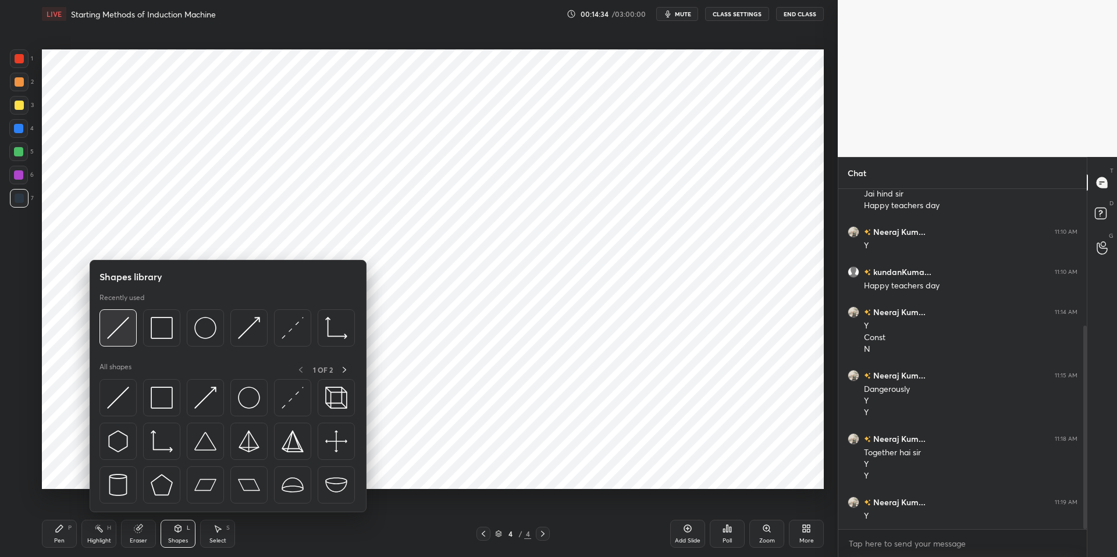
click at [129, 326] on div at bounding box center [117, 327] width 37 height 37
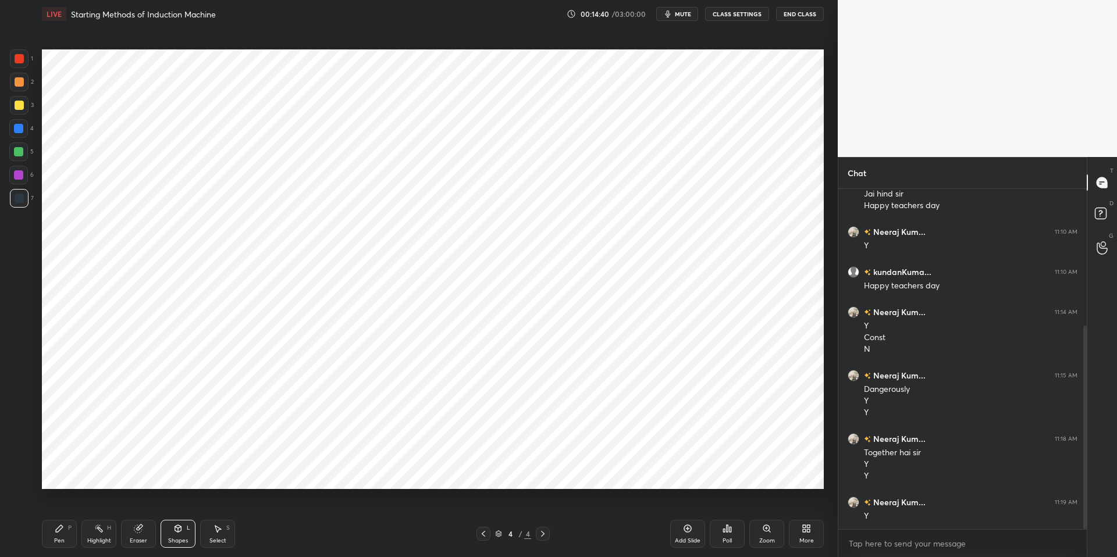
drag, startPoint x: 188, startPoint y: 543, endPoint x: 179, endPoint y: 521, distance: 23.2
click at [188, 508] on div "Shapes L" at bounding box center [178, 534] width 35 height 28
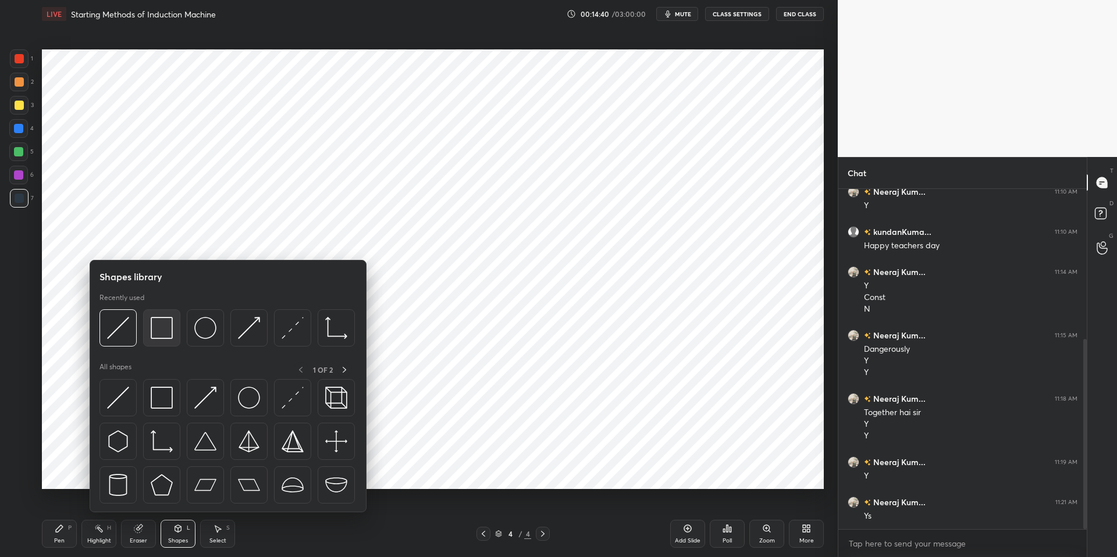
click at [166, 328] on img at bounding box center [162, 328] width 22 height 22
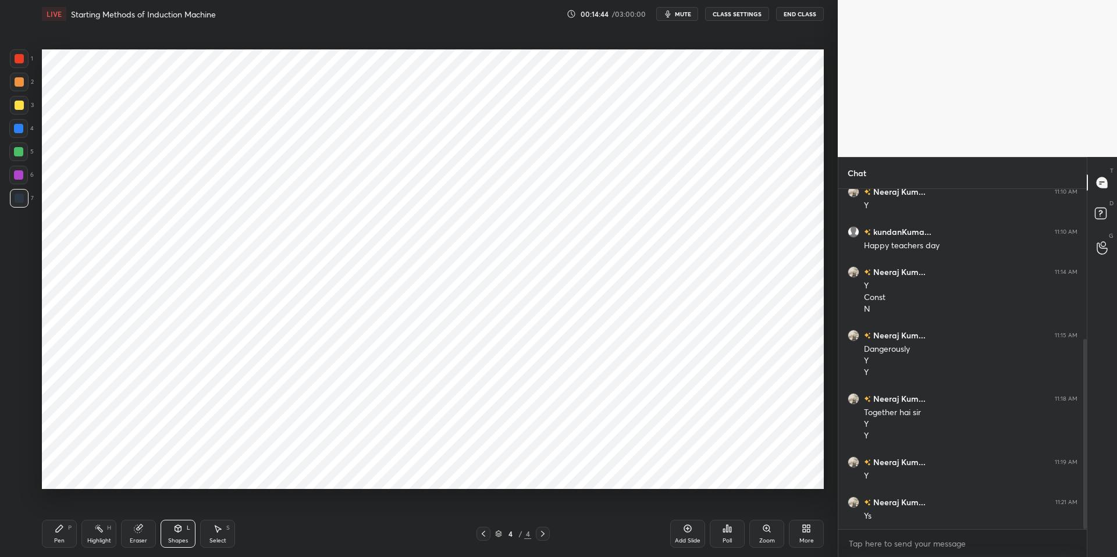
click at [147, 508] on div "Eraser" at bounding box center [138, 534] width 35 height 28
click at [60, 508] on div "Pen P" at bounding box center [59, 534] width 35 height 28
click at [176, 508] on div "Shapes L" at bounding box center [178, 534] width 35 height 28
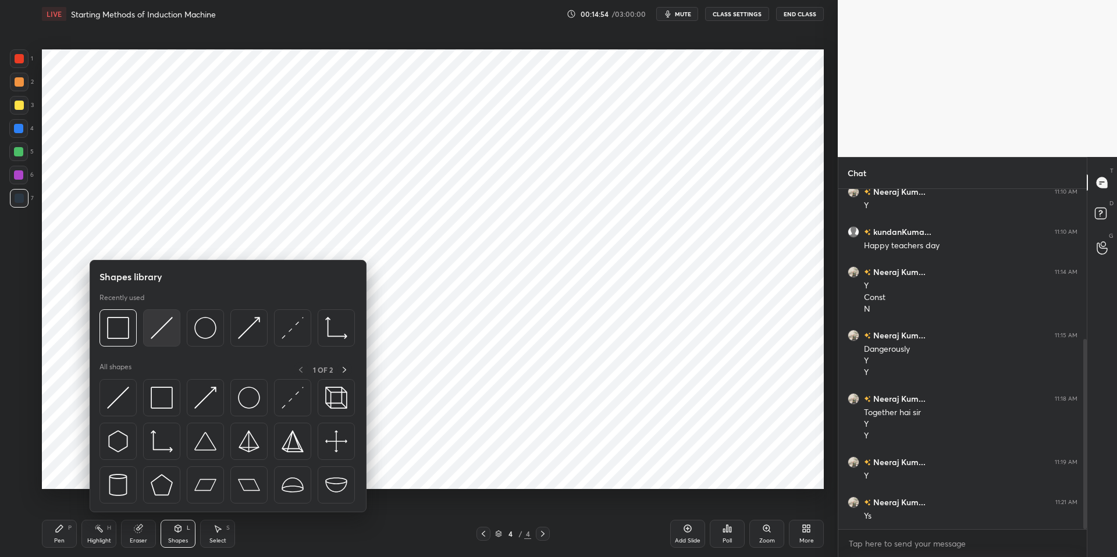
click at [156, 326] on img at bounding box center [162, 328] width 22 height 22
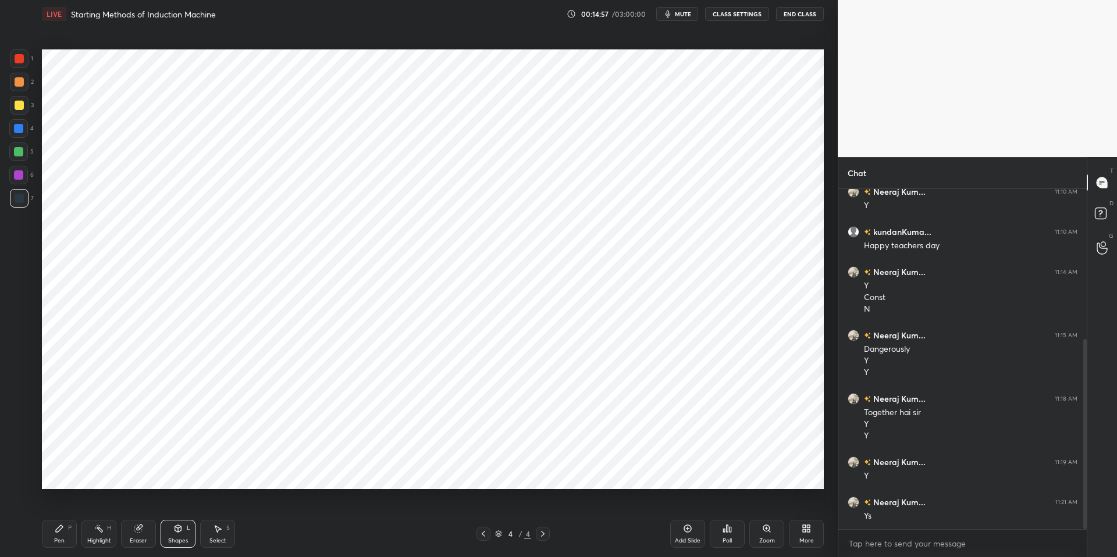
click at [63, 508] on icon at bounding box center [59, 528] width 9 height 9
drag, startPoint x: 323, startPoint y: 553, endPoint x: 325, endPoint y: 507, distance: 46.6
click at [323, 508] on div "Pen P Highlight H Eraser Shapes L Select S 4 / 4 Add Slide Poll Zoom More" at bounding box center [433, 534] width 782 height 47
drag, startPoint x: 58, startPoint y: 528, endPoint x: 154, endPoint y: 526, distance: 96.0
click at [59, 508] on icon at bounding box center [59, 528] width 7 height 7
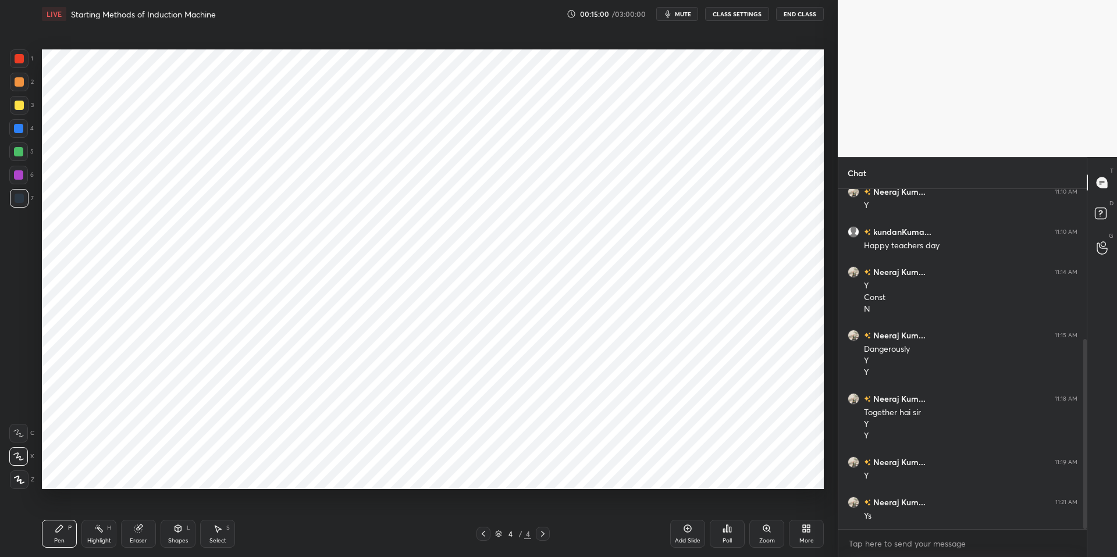
click at [175, 508] on div "Shapes" at bounding box center [178, 541] width 20 height 6
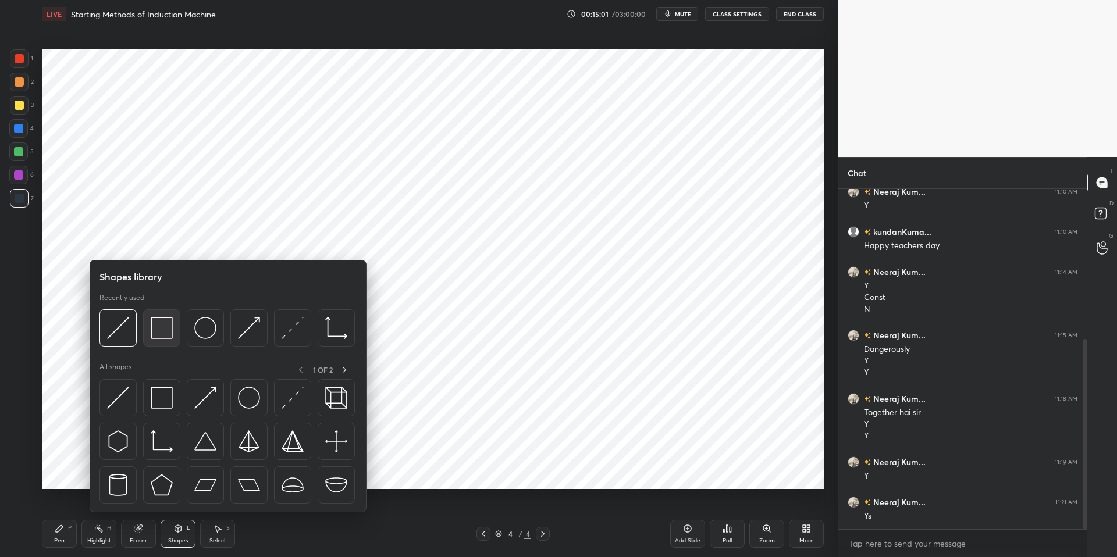
click at [160, 324] on img at bounding box center [162, 328] width 22 height 22
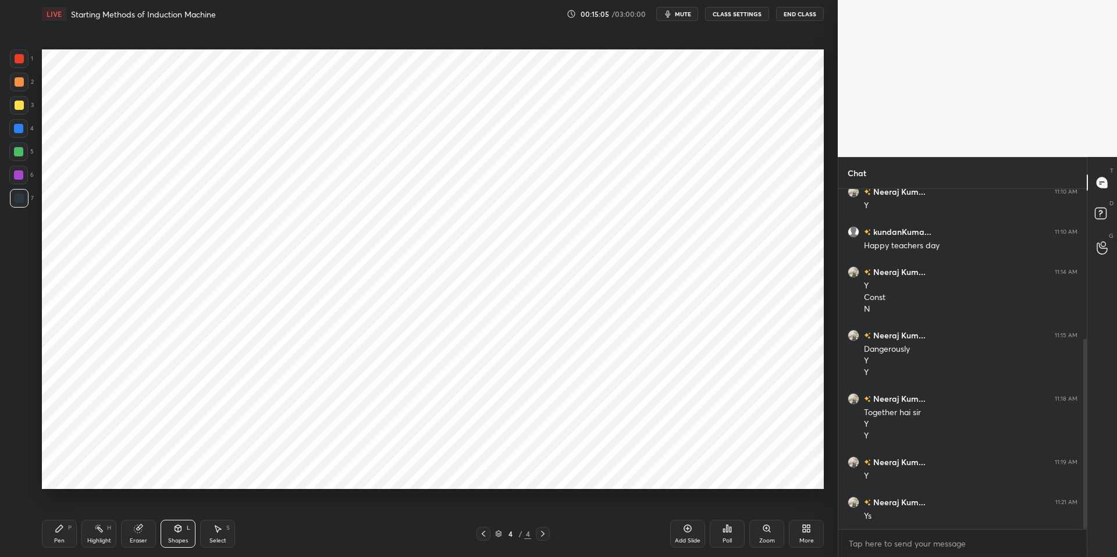
drag, startPoint x: 52, startPoint y: 536, endPoint x: 128, endPoint y: 531, distance: 76.4
click at [52, 508] on div "Pen P" at bounding box center [59, 534] width 35 height 28
click at [296, 508] on div "Pen P Highlight H Eraser Shapes L Select S 4 / 4 Add Slide Poll Zoom More" at bounding box center [433, 534] width 782 height 47
click at [180, 508] on div "Shapes L" at bounding box center [178, 534] width 35 height 28
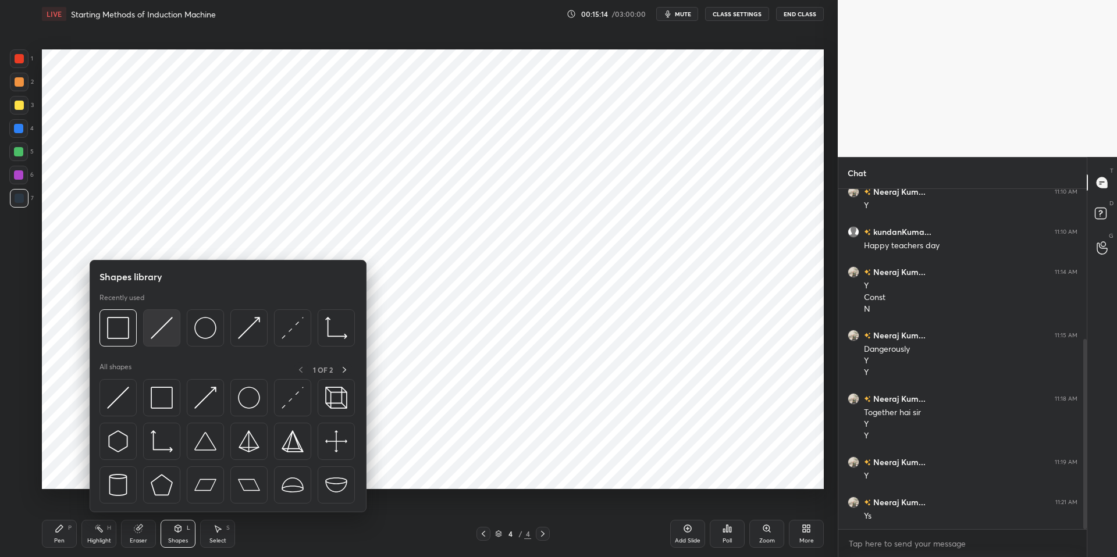
click at [160, 331] on img at bounding box center [162, 328] width 22 height 22
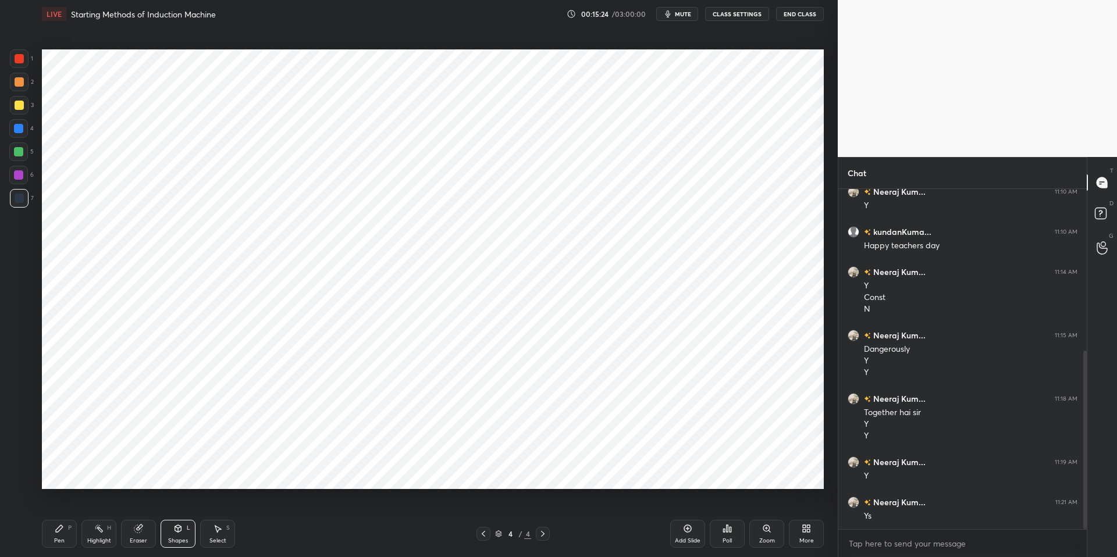
scroll to position [309, 0]
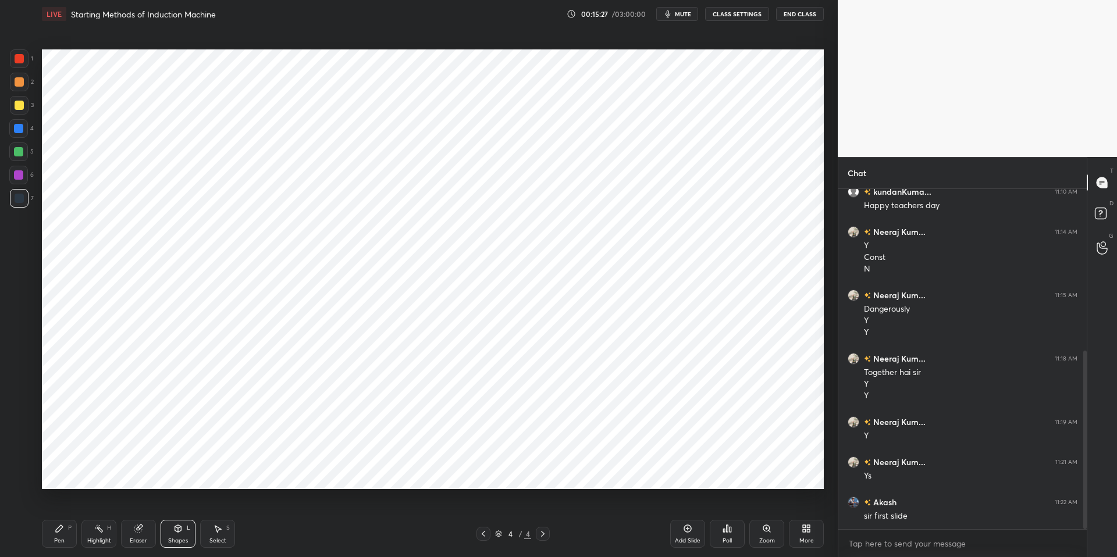
drag, startPoint x: 60, startPoint y: 525, endPoint x: 67, endPoint y: 526, distance: 7.1
click at [63, 508] on icon at bounding box center [59, 528] width 9 height 9
click at [105, 508] on div "Highlight H" at bounding box center [98, 534] width 35 height 28
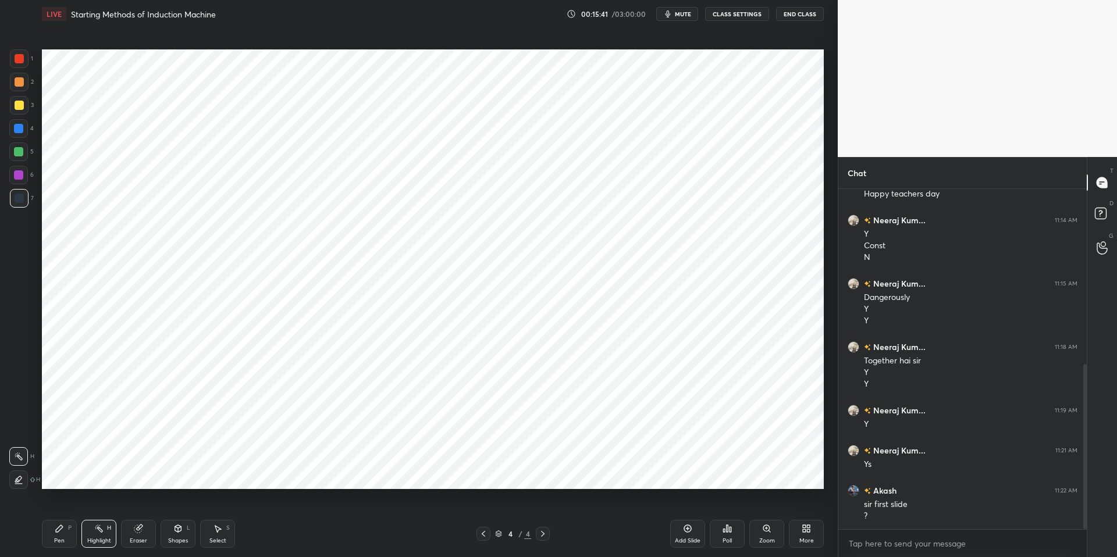
scroll to position [361, 0]
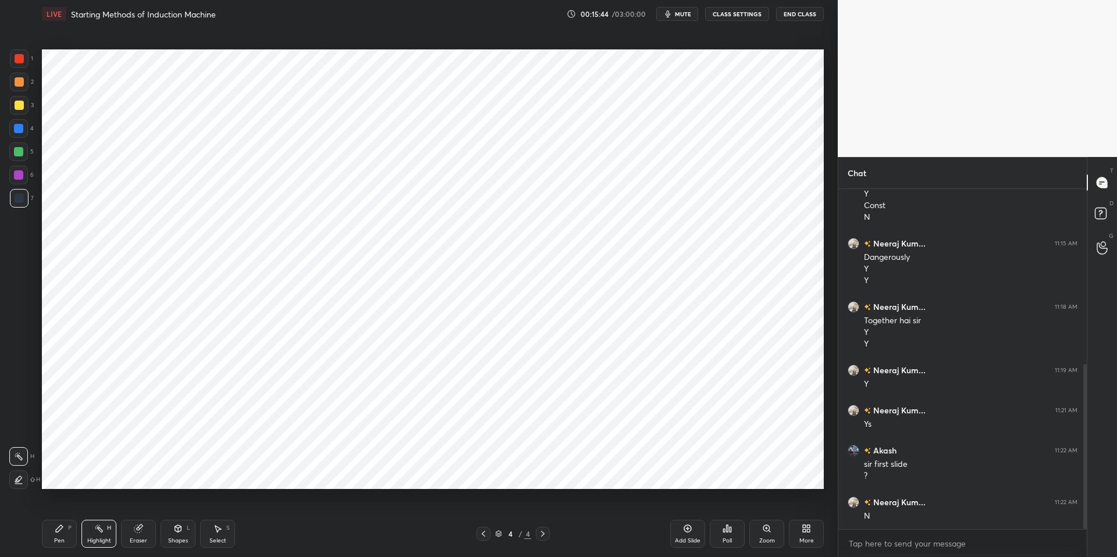
click at [54, 508] on div "Pen P" at bounding box center [59, 534] width 35 height 28
drag, startPoint x: 181, startPoint y: 536, endPoint x: 182, endPoint y: 525, distance: 11.7
click at [180, 508] on div "Shapes" at bounding box center [178, 541] width 20 height 6
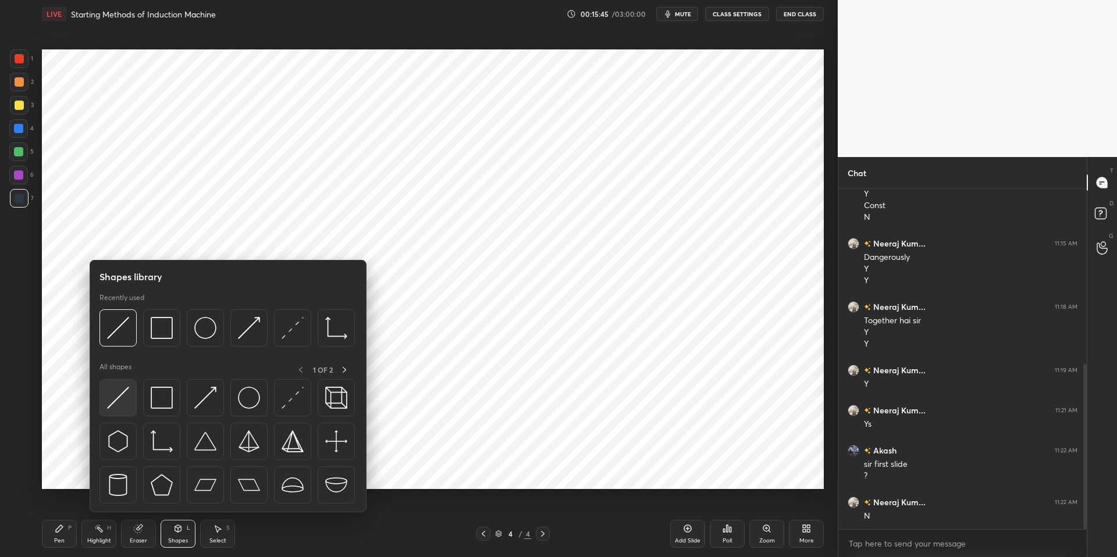
click at [119, 393] on img at bounding box center [118, 398] width 22 height 22
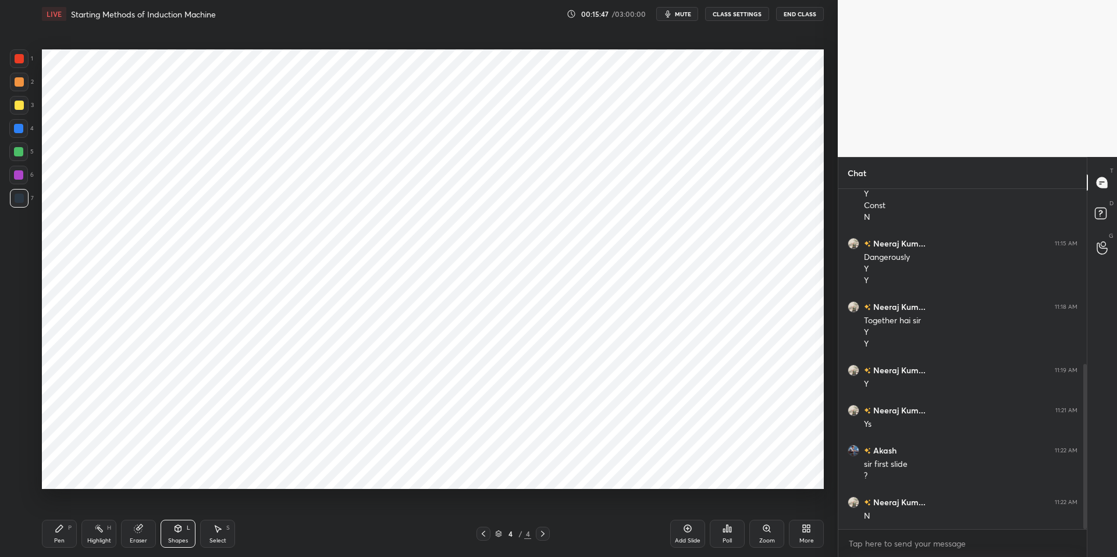
click at [137, 508] on div "Eraser" at bounding box center [138, 541] width 17 height 6
click at [84, 508] on div "Highlight H" at bounding box center [98, 534] width 35 height 28
click at [64, 508] on div "Pen P" at bounding box center [59, 534] width 35 height 28
click at [298, 508] on div "Pen P Highlight H Eraser Shapes L Select S" at bounding box center [199, 534] width 314 height 28
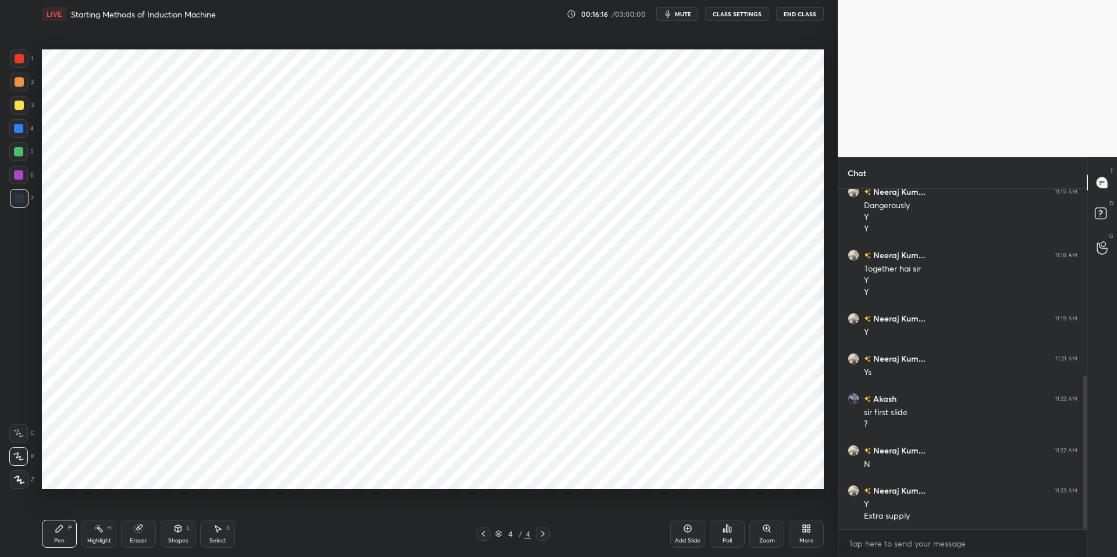
scroll to position [453, 0]
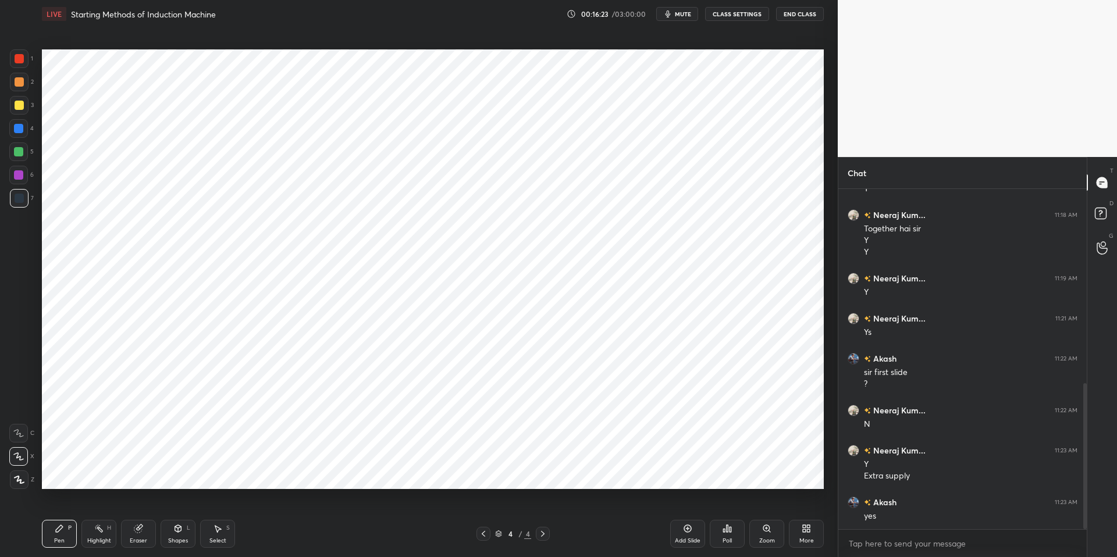
click at [55, 508] on div "Pen P" at bounding box center [59, 534] width 35 height 28
click at [92, 508] on div "Highlight H" at bounding box center [98, 534] width 35 height 28
click at [53, 508] on div "Pen P" at bounding box center [59, 534] width 35 height 28
drag, startPoint x: 94, startPoint y: 535, endPoint x: 125, endPoint y: 499, distance: 47.8
click at [94, 508] on div "Highlight H" at bounding box center [98, 534] width 35 height 28
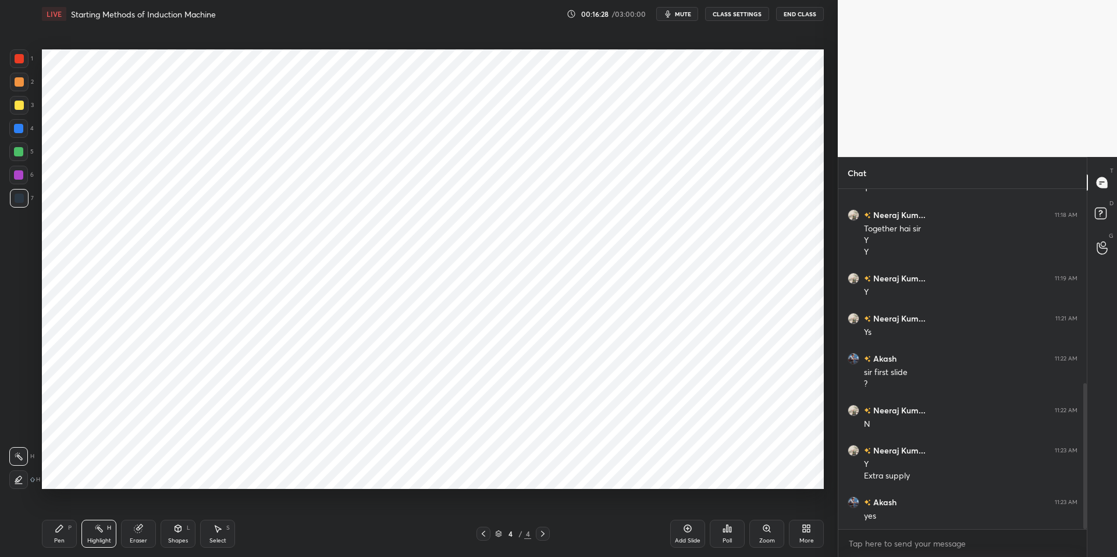
scroll to position [493, 0]
click at [49, 508] on div "Pen P" at bounding box center [59, 534] width 35 height 28
drag, startPoint x: 113, startPoint y: 540, endPoint x: 130, endPoint y: 504, distance: 40.6
click at [113, 508] on div "Highlight H" at bounding box center [98, 534] width 35 height 28
drag, startPoint x: 58, startPoint y: 534, endPoint x: 83, endPoint y: 531, distance: 24.6
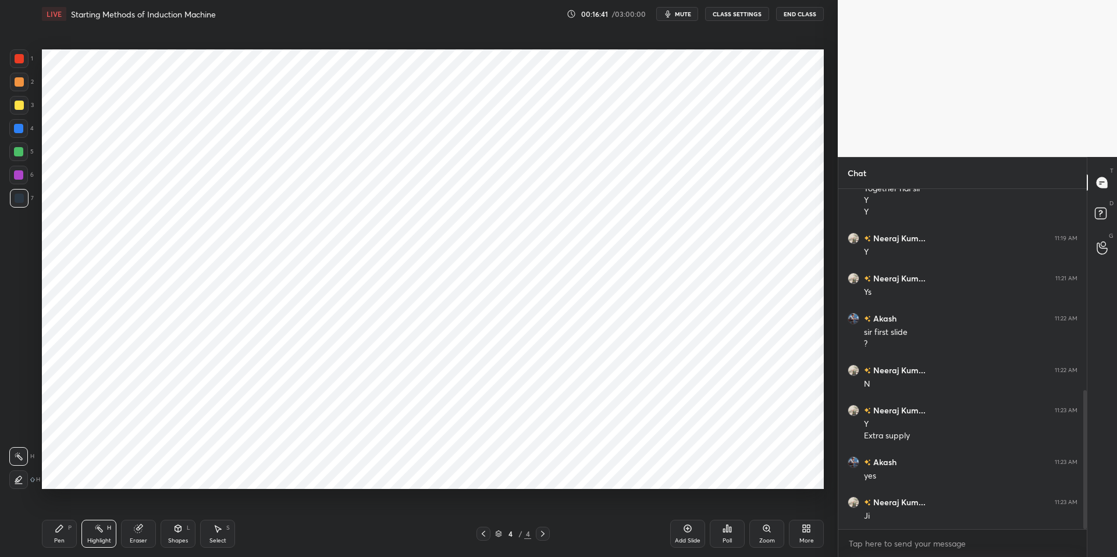
click at [59, 508] on div "Pen P" at bounding box center [59, 534] width 35 height 28
click at [101, 508] on div "Highlight" at bounding box center [99, 541] width 24 height 6
click at [56, 508] on icon at bounding box center [59, 528] width 9 height 9
click at [188, 508] on div "Shapes L" at bounding box center [178, 534] width 35 height 28
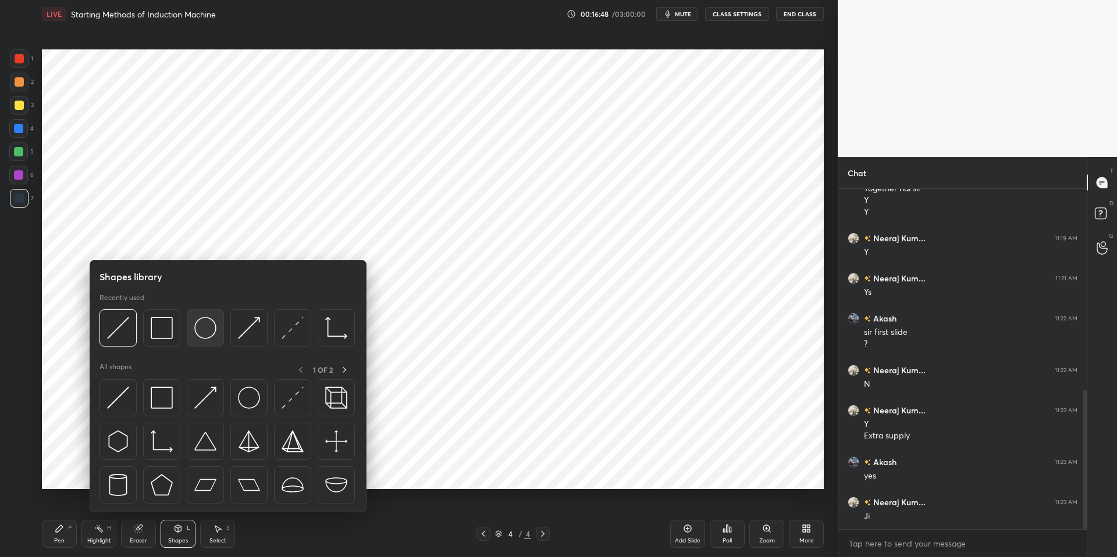
click at [205, 329] on img at bounding box center [205, 328] width 22 height 22
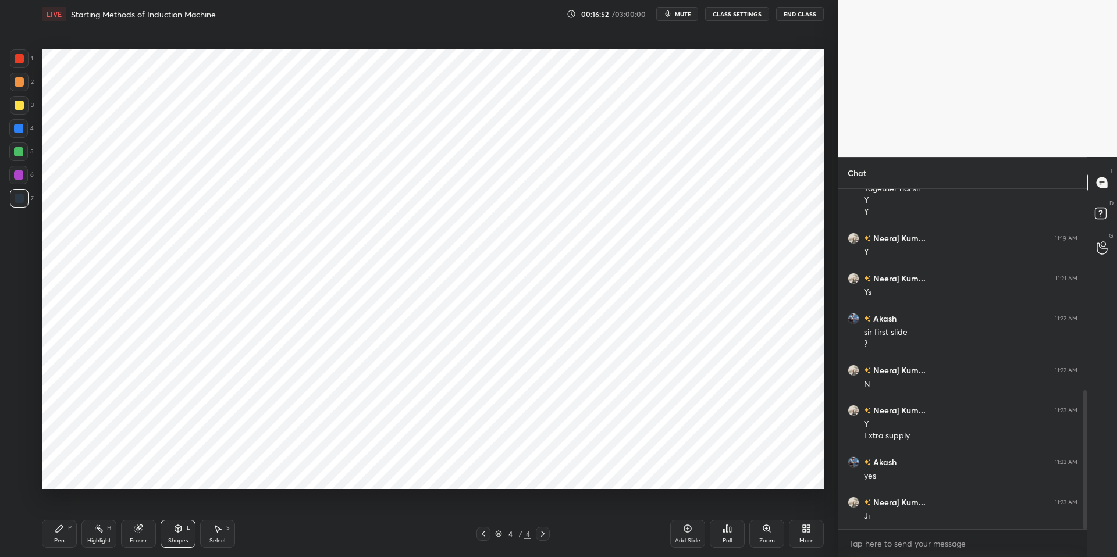
drag, startPoint x: 144, startPoint y: 531, endPoint x: 177, endPoint y: 535, distance: 32.8
click at [144, 508] on div "Eraser" at bounding box center [138, 534] width 35 height 28
click at [181, 508] on div "Shapes" at bounding box center [178, 541] width 20 height 6
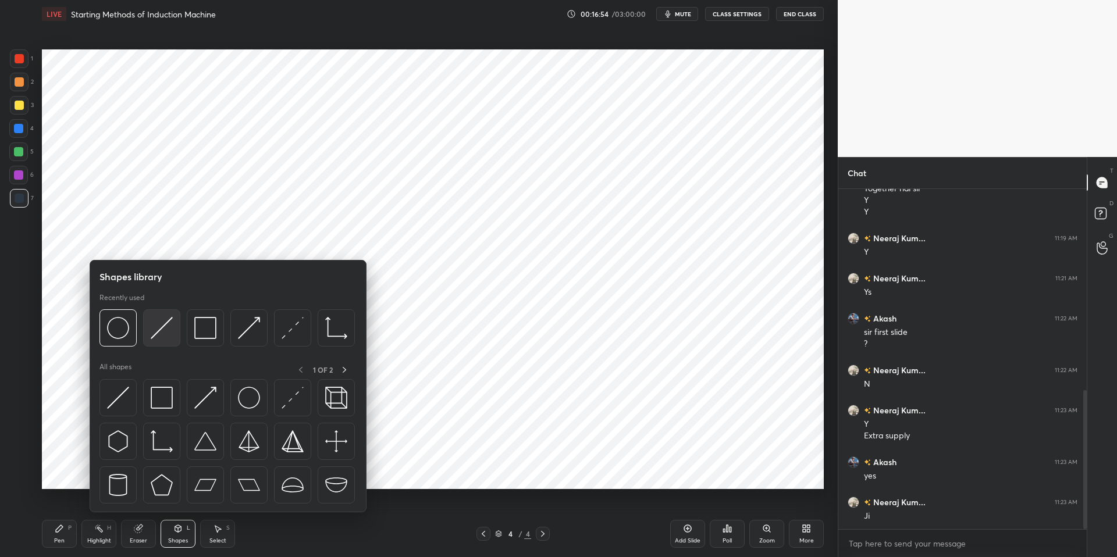
click at [165, 329] on img at bounding box center [162, 328] width 22 height 22
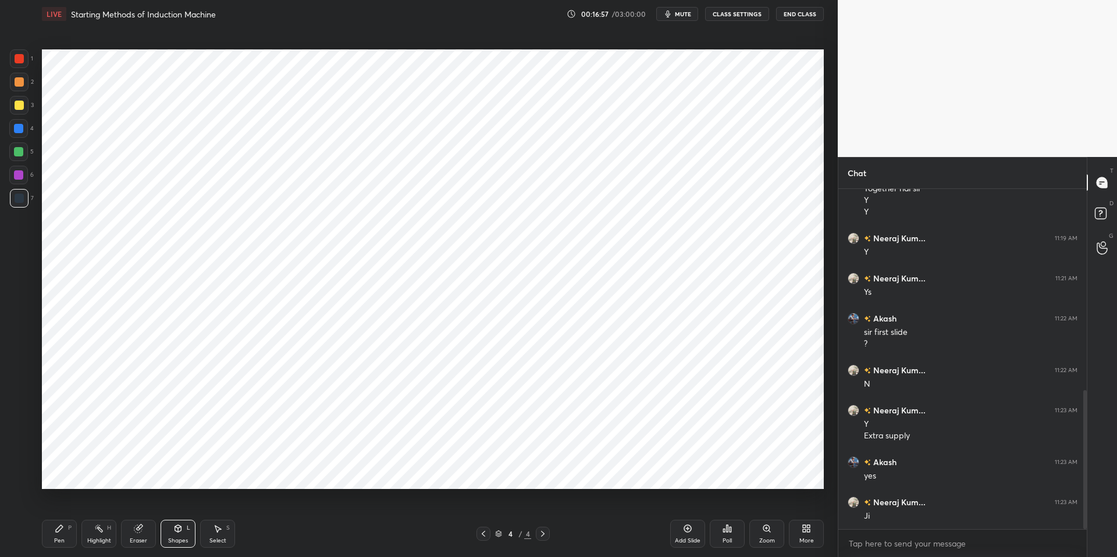
click at [133, 508] on div "Eraser" at bounding box center [138, 534] width 35 height 28
click at [51, 508] on div "Pen P" at bounding box center [59, 534] width 35 height 28
drag, startPoint x: 101, startPoint y: 531, endPoint x: 61, endPoint y: 503, distance: 48.9
click at [101, 508] on rect at bounding box center [100, 530] width 6 height 6
drag, startPoint x: 131, startPoint y: 532, endPoint x: 176, endPoint y: 531, distance: 44.2
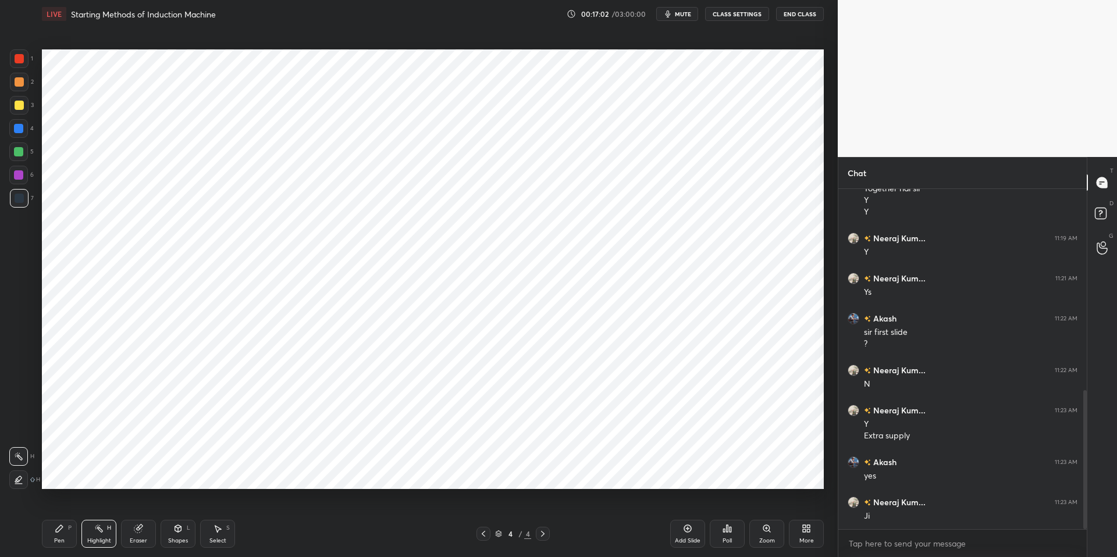
click at [131, 508] on div "Eraser" at bounding box center [138, 534] width 35 height 28
click at [181, 508] on div "Shapes L" at bounding box center [178, 534] width 35 height 28
click at [55, 508] on div "Pen P" at bounding box center [59, 534] width 35 height 28
click at [297, 508] on div "Pen P Highlight H Eraser Shapes L Select S" at bounding box center [199, 534] width 314 height 28
drag, startPoint x: 22, startPoint y: 482, endPoint x: 24, endPoint y: 465, distance: 17.0
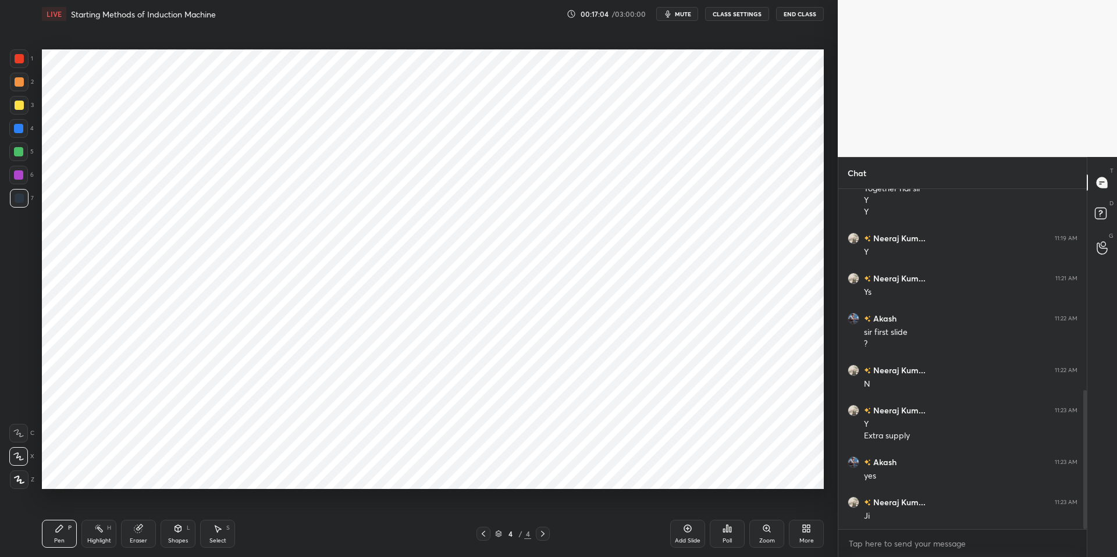
click at [22, 482] on icon at bounding box center [19, 479] width 9 height 7
click at [20, 456] on icon at bounding box center [18, 456] width 9 height 7
click at [15, 483] on div at bounding box center [19, 480] width 19 height 19
click at [177, 508] on div "Shapes" at bounding box center [178, 541] width 20 height 6
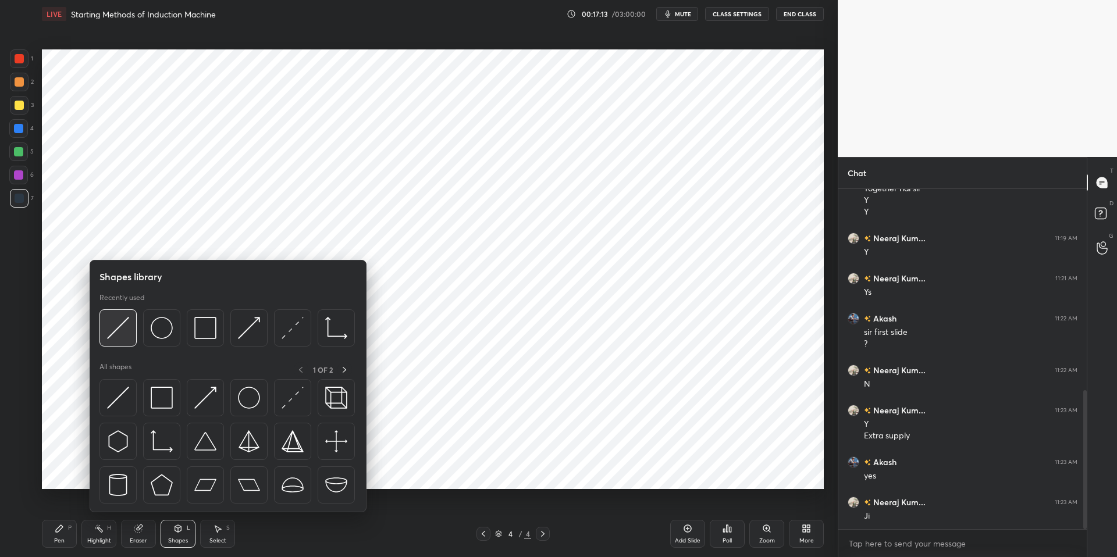
click at [109, 325] on img at bounding box center [118, 328] width 22 height 22
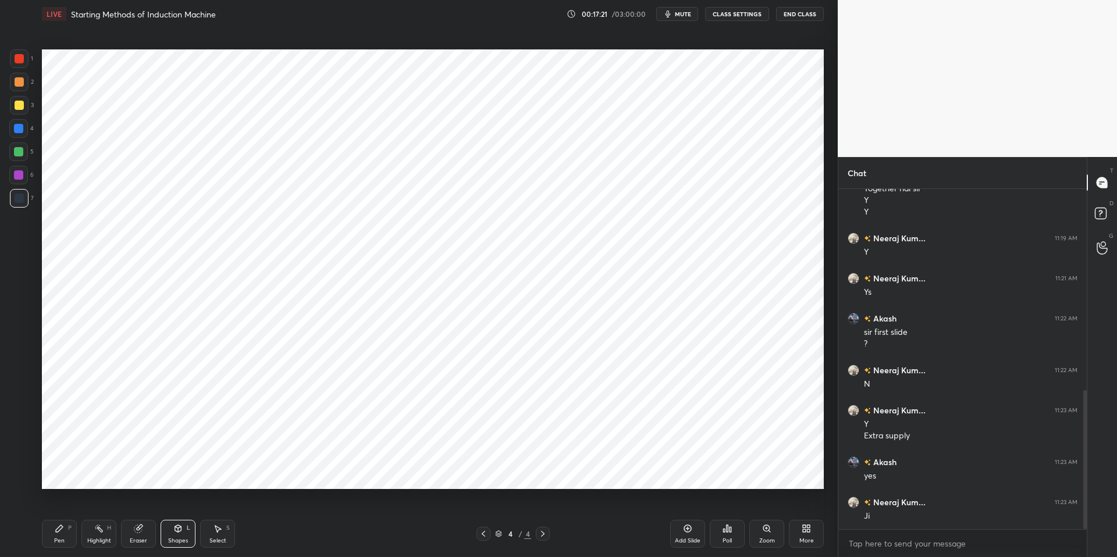
drag, startPoint x: 138, startPoint y: 536, endPoint x: 154, endPoint y: 524, distance: 19.9
click at [138, 508] on div "Eraser" at bounding box center [138, 541] width 17 height 6
click at [173, 508] on div "Shapes L" at bounding box center [178, 534] width 35 height 28
click at [63, 508] on div "Pen P" at bounding box center [59, 534] width 35 height 28
click at [332, 508] on div "Pen P Highlight H Eraser Shapes L Select S 4 / 4 Add Slide Poll Zoom More" at bounding box center [433, 534] width 782 height 47
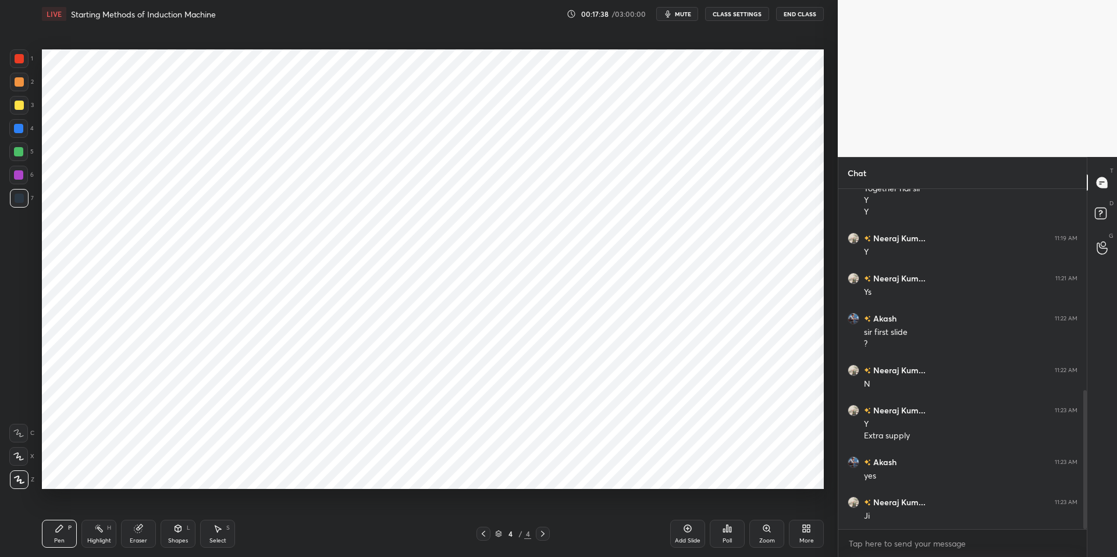
click at [177, 508] on icon at bounding box center [177, 528] width 9 height 9
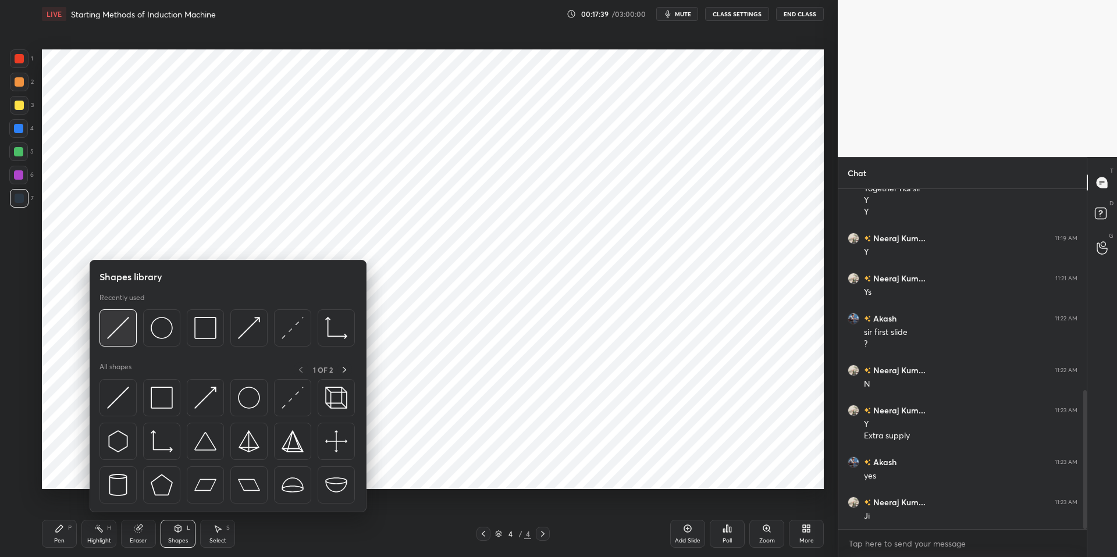
click at [122, 337] on img at bounding box center [118, 328] width 22 height 22
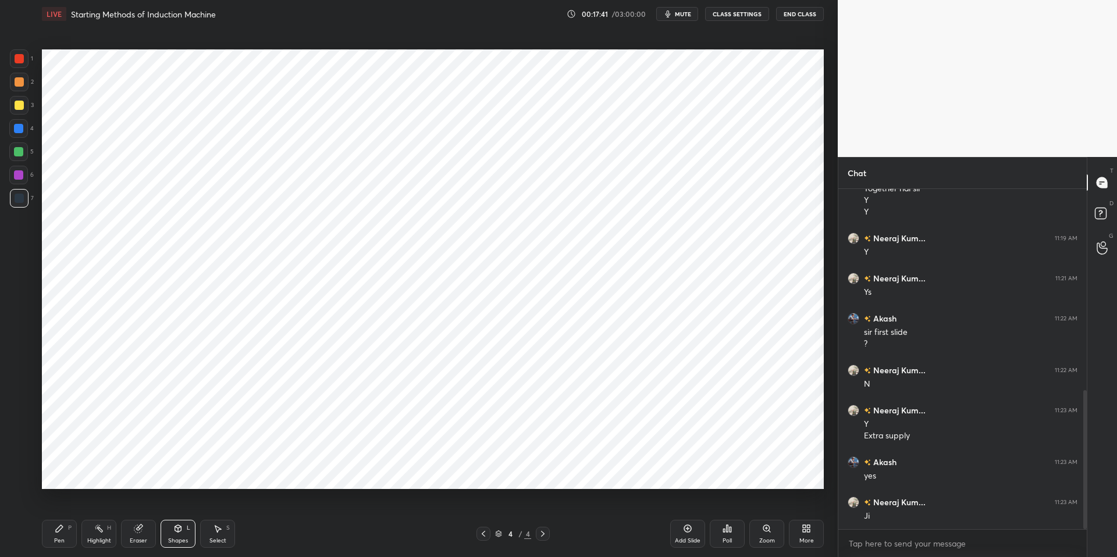
click at [55, 508] on div "Pen" at bounding box center [59, 541] width 10 height 6
click at [22, 454] on icon at bounding box center [18, 457] width 10 height 8
click at [176, 508] on div "Shapes L" at bounding box center [178, 534] width 35 height 28
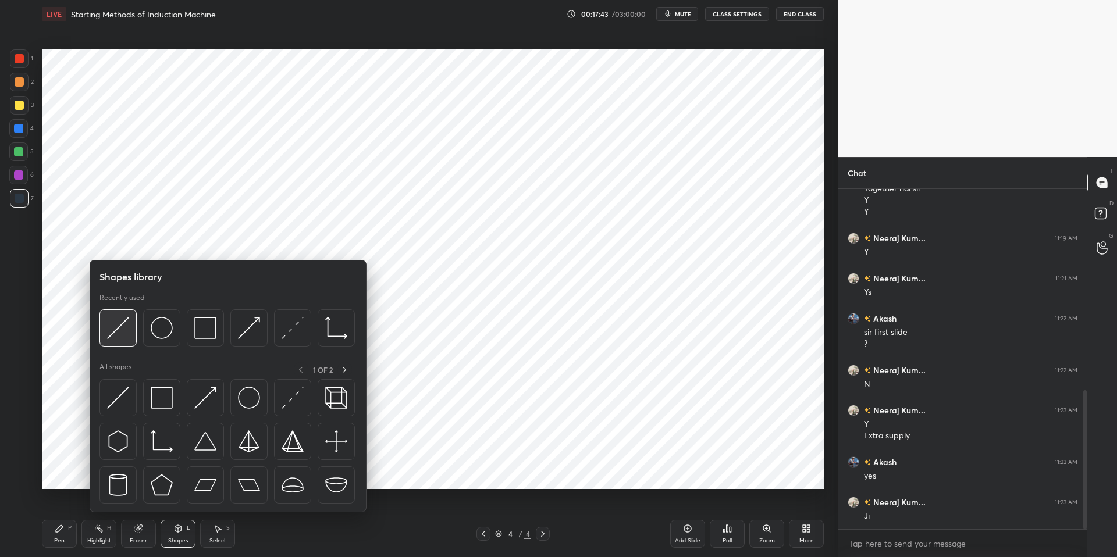
click at [125, 339] on div at bounding box center [117, 327] width 37 height 37
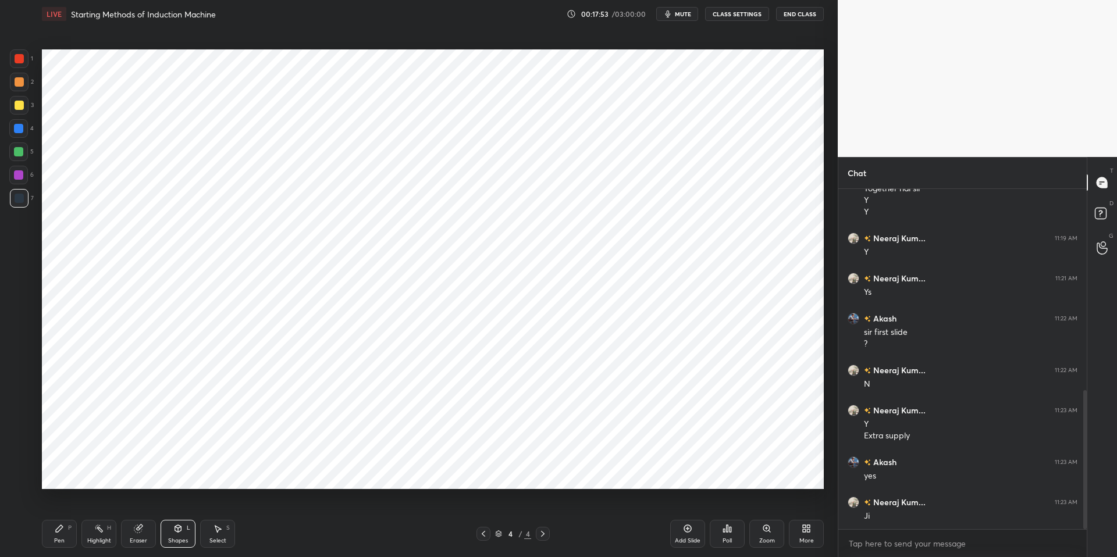
scroll to position [533, 0]
click at [69, 508] on div "Pen P" at bounding box center [59, 534] width 35 height 28
click at [335, 508] on div "Pen P Highlight H Eraser Shapes L Select S 4 / 4 Add Slide Poll Zoom More" at bounding box center [433, 534] width 782 height 47
click at [17, 201] on div at bounding box center [19, 198] width 9 height 9
click at [56, 508] on icon at bounding box center [59, 528] width 9 height 9
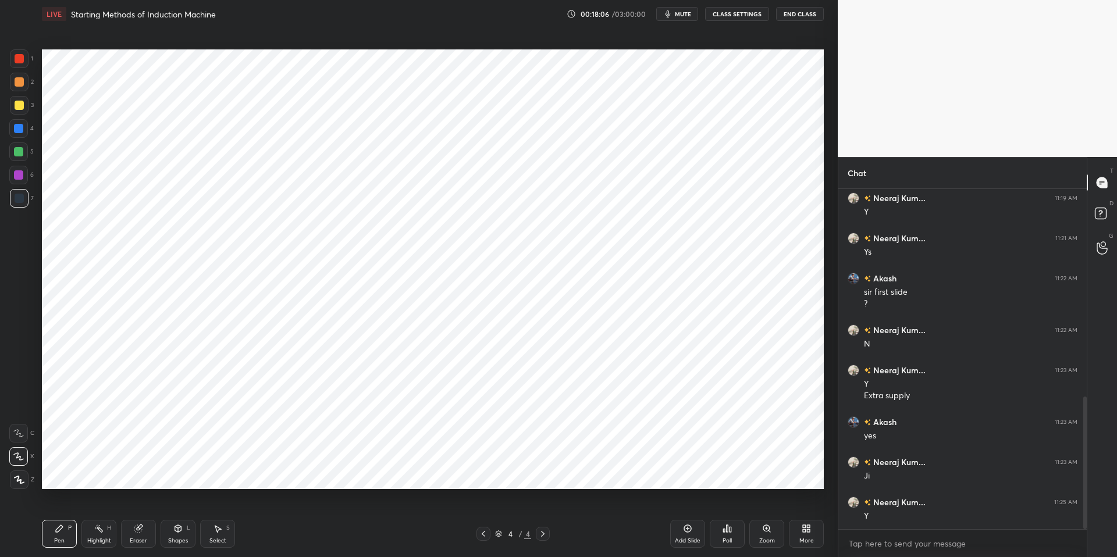
click at [105, 508] on div "Highlight" at bounding box center [99, 541] width 24 height 6
click at [25, 453] on div at bounding box center [18, 456] width 19 height 19
drag, startPoint x: 52, startPoint y: 530, endPoint x: 58, endPoint y: 528, distance: 6.3
click at [54, 508] on div "Pen P" at bounding box center [59, 534] width 35 height 28
click at [297, 508] on div "Pen P Highlight H Eraser Shapes L Select S 4 / 4 Add Slide Poll Zoom More" at bounding box center [433, 534] width 782 height 47
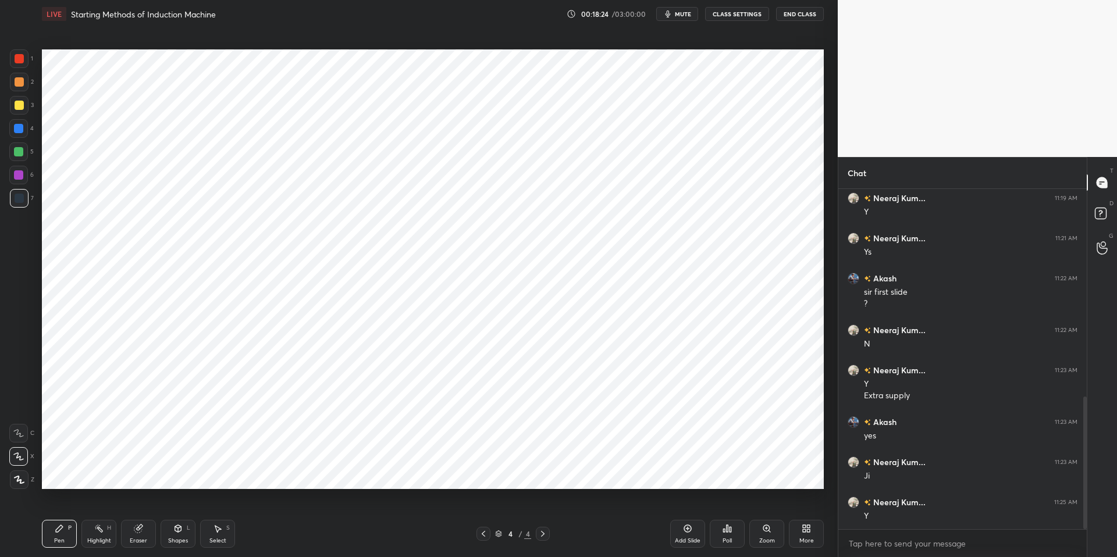
click at [22, 125] on div at bounding box center [18, 128] width 9 height 9
click at [179, 508] on div "Shapes" at bounding box center [178, 541] width 20 height 6
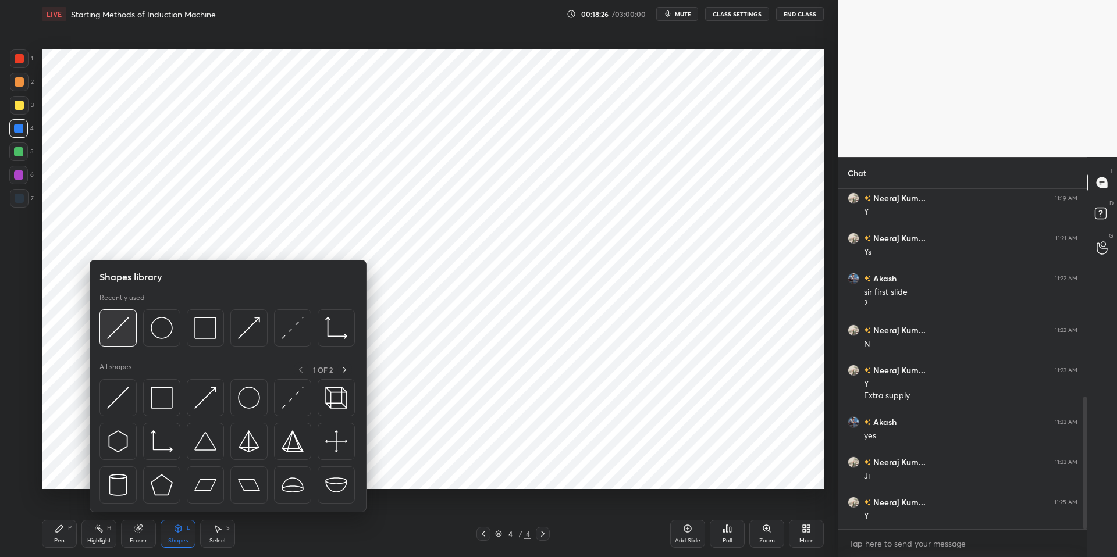
click at [109, 328] on img at bounding box center [118, 328] width 22 height 22
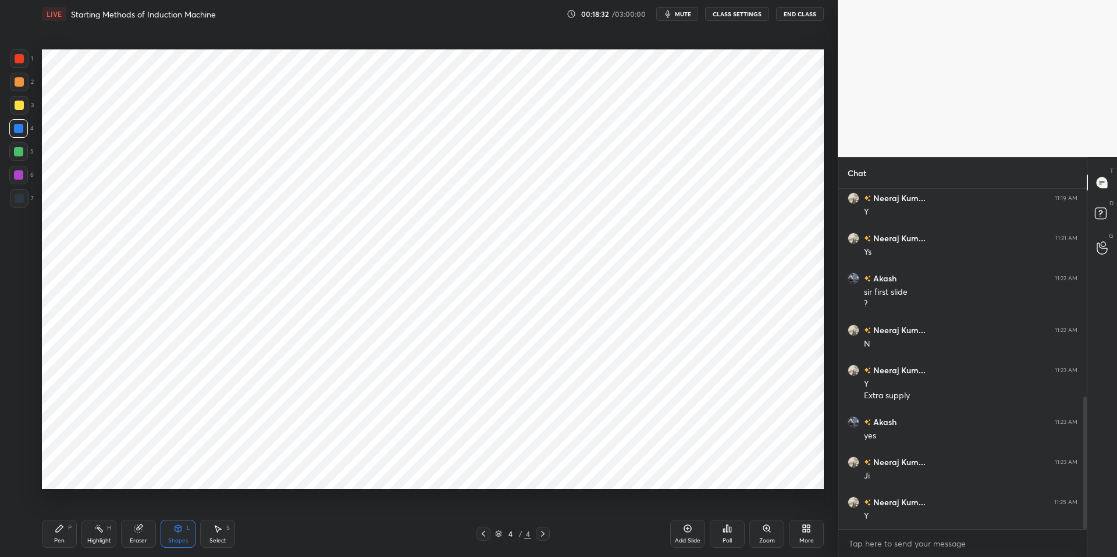
click at [182, 508] on div "Shapes" at bounding box center [178, 541] width 20 height 6
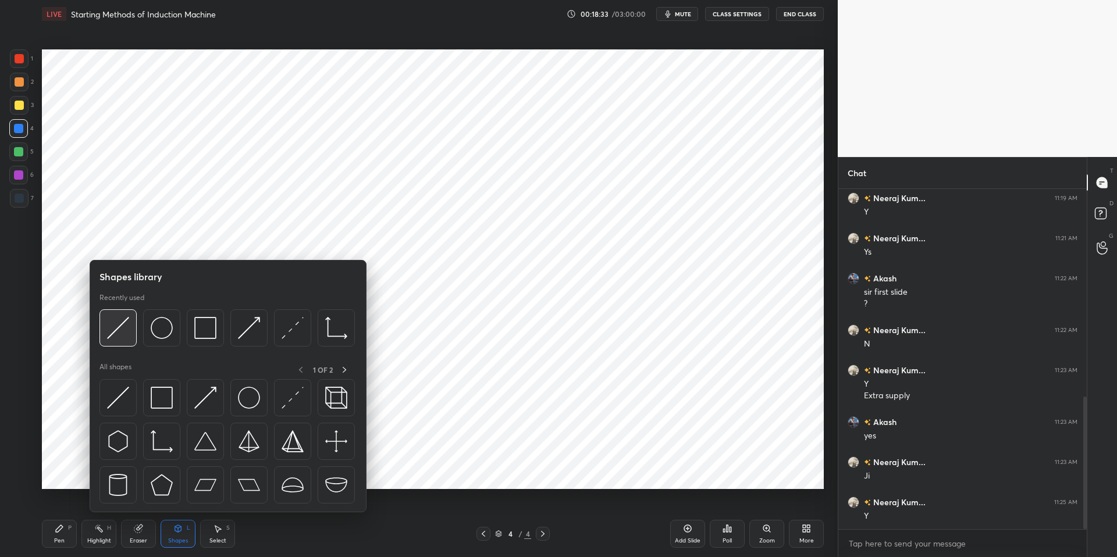
click at [122, 319] on img at bounding box center [118, 328] width 22 height 22
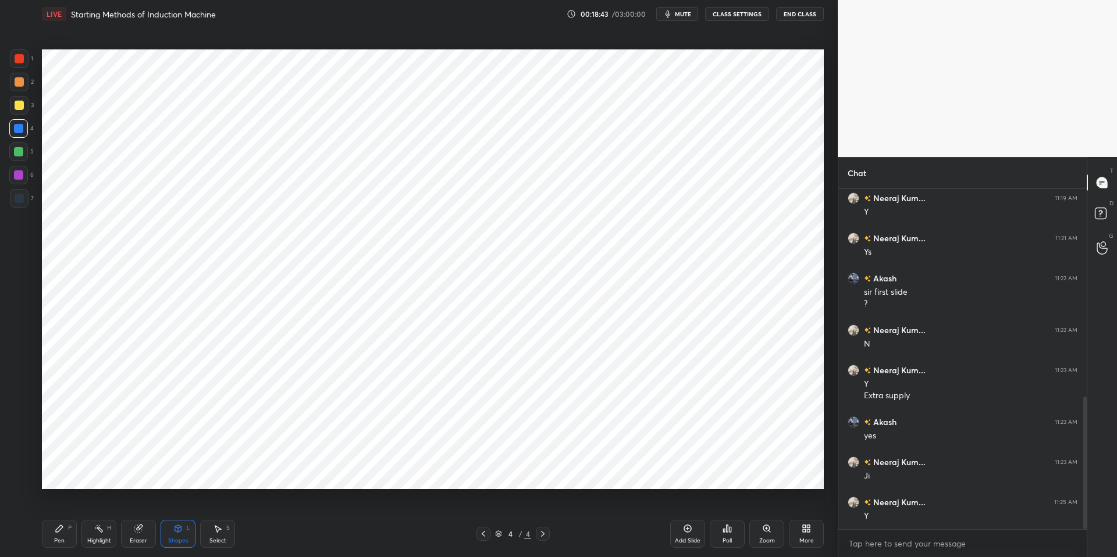
drag, startPoint x: 137, startPoint y: 529, endPoint x: 137, endPoint y: 524, distance: 5.8
click at [137, 508] on icon at bounding box center [138, 529] width 8 height 8
drag, startPoint x: 181, startPoint y: 539, endPoint x: 178, endPoint y: 514, distance: 25.2
click at [181, 508] on div "Shapes" at bounding box center [178, 541] width 20 height 6
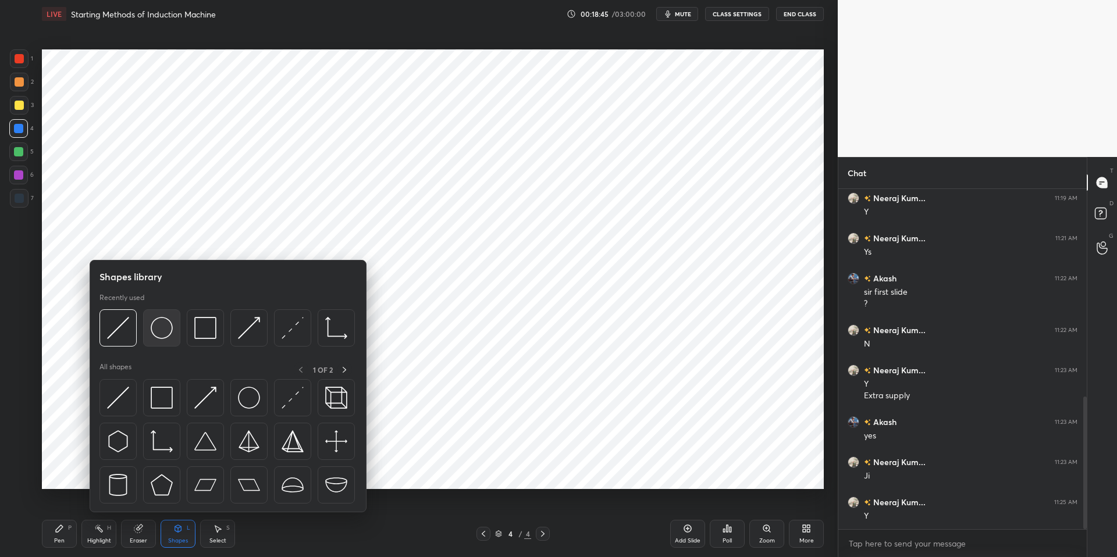
click at [170, 322] on img at bounding box center [162, 328] width 22 height 22
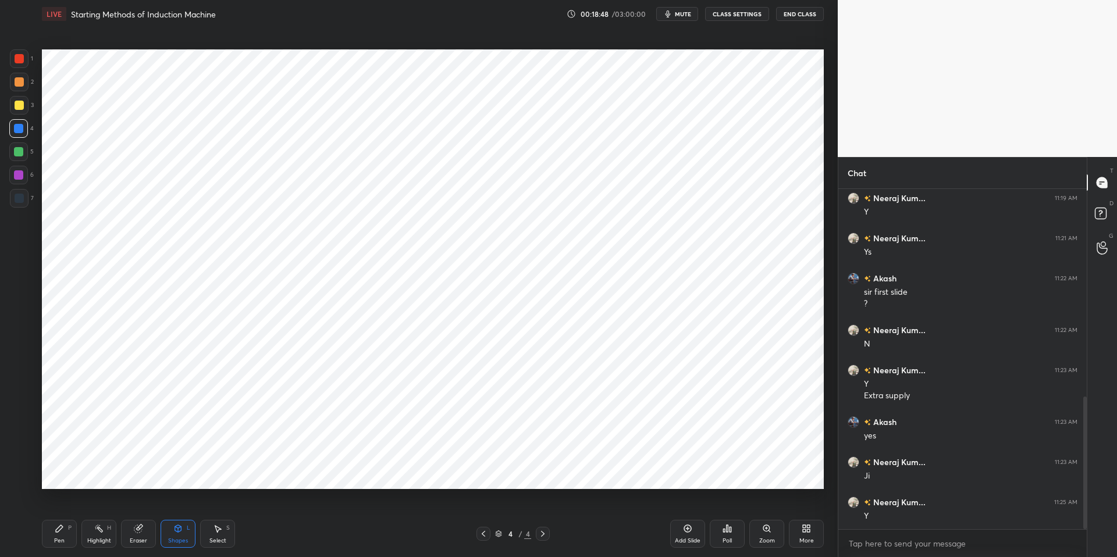
click at [72, 508] on div "Pen P" at bounding box center [59, 534] width 35 height 28
drag, startPoint x: 277, startPoint y: 548, endPoint x: 258, endPoint y: 491, distance: 60.0
click at [277, 508] on div "Pen P Highlight H Eraser Shapes L Select S 4 / 4 Add Slide Poll Zoom More" at bounding box center [433, 534] width 782 height 47
drag, startPoint x: 15, startPoint y: 201, endPoint x: 24, endPoint y: 200, distance: 9.3
click at [15, 201] on div at bounding box center [19, 198] width 9 height 9
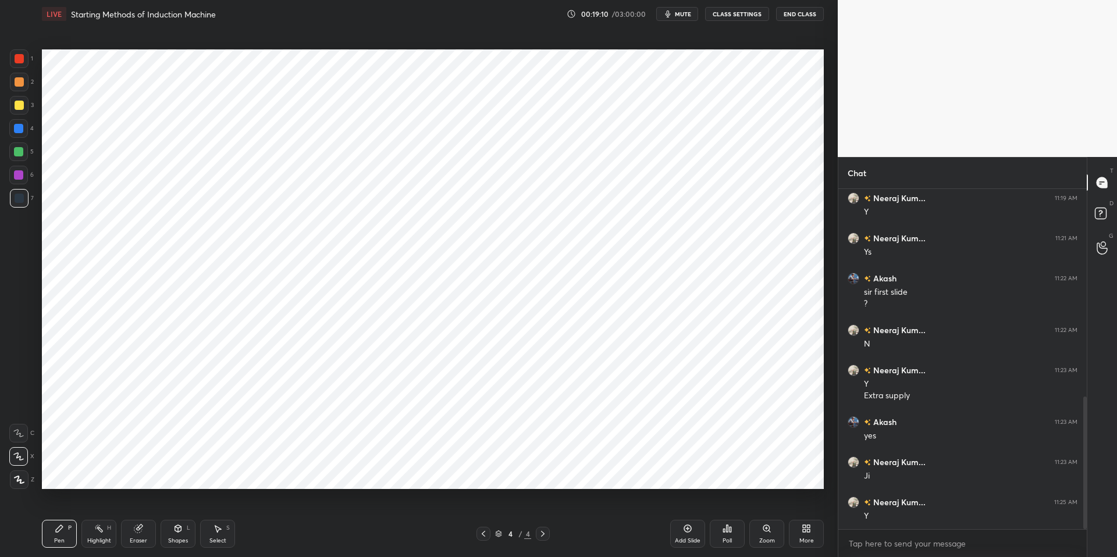
click at [133, 508] on div "Eraser" at bounding box center [138, 534] width 35 height 28
click at [99, 508] on div "Highlight H" at bounding box center [98, 534] width 35 height 28
click at [133, 508] on div "Eraser" at bounding box center [138, 534] width 35 height 28
drag, startPoint x: 177, startPoint y: 535, endPoint x: 173, endPoint y: 525, distance: 11.2
click at [177, 508] on div "Shapes L" at bounding box center [178, 534] width 35 height 28
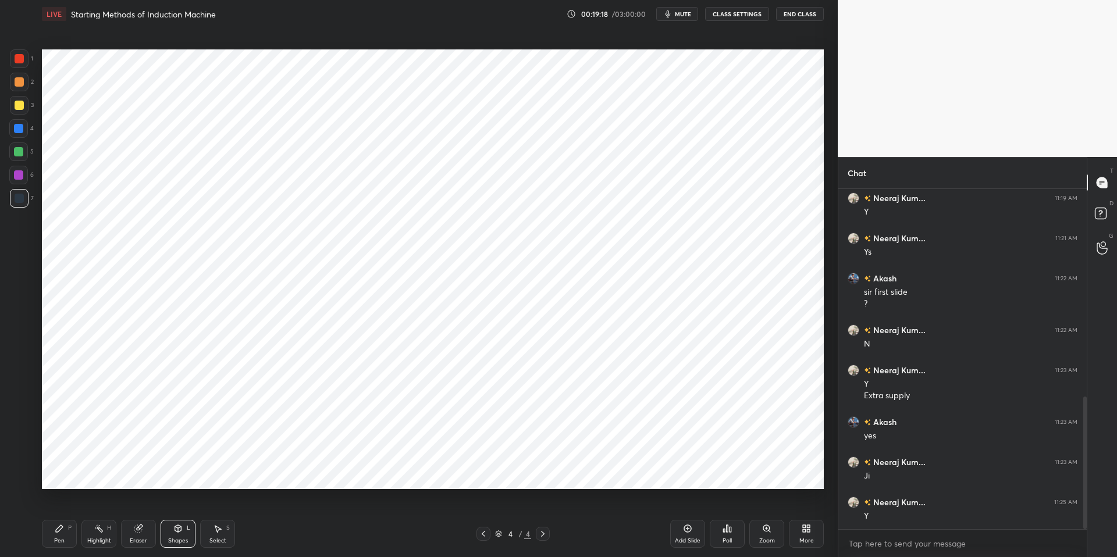
drag, startPoint x: 49, startPoint y: 534, endPoint x: 62, endPoint y: 531, distance: 13.3
click at [49, 508] on div "Pen P" at bounding box center [59, 534] width 35 height 28
click at [322, 508] on div "Pen P Highlight H Eraser Shapes L Select S 4 / 4 Add Slide Poll Zoom More" at bounding box center [433, 534] width 782 height 47
drag, startPoint x: 177, startPoint y: 532, endPoint x: 181, endPoint y: 521, distance: 11.2
click at [177, 508] on icon at bounding box center [177, 528] width 9 height 9
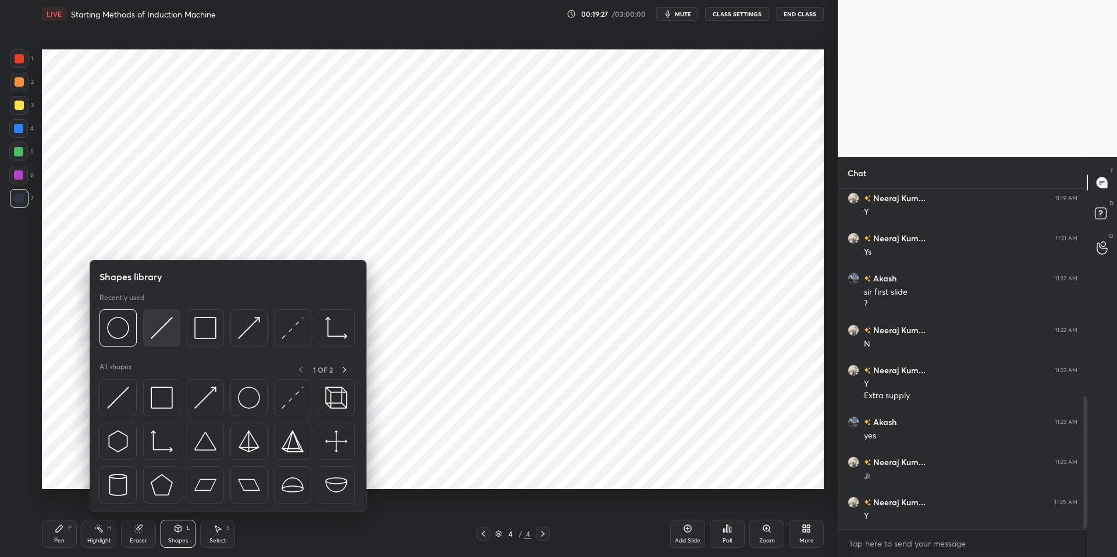
click at [162, 326] on img at bounding box center [162, 328] width 22 height 22
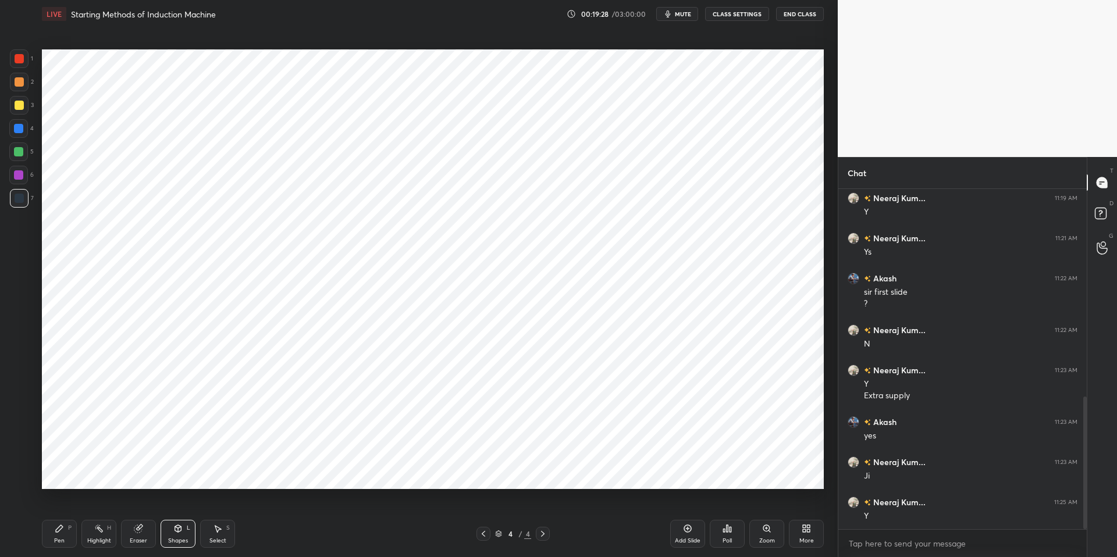
click at [17, 123] on div at bounding box center [18, 128] width 19 height 19
click at [137, 508] on icon at bounding box center [138, 529] width 8 height 8
click at [183, 508] on div "Shapes L" at bounding box center [178, 534] width 35 height 28
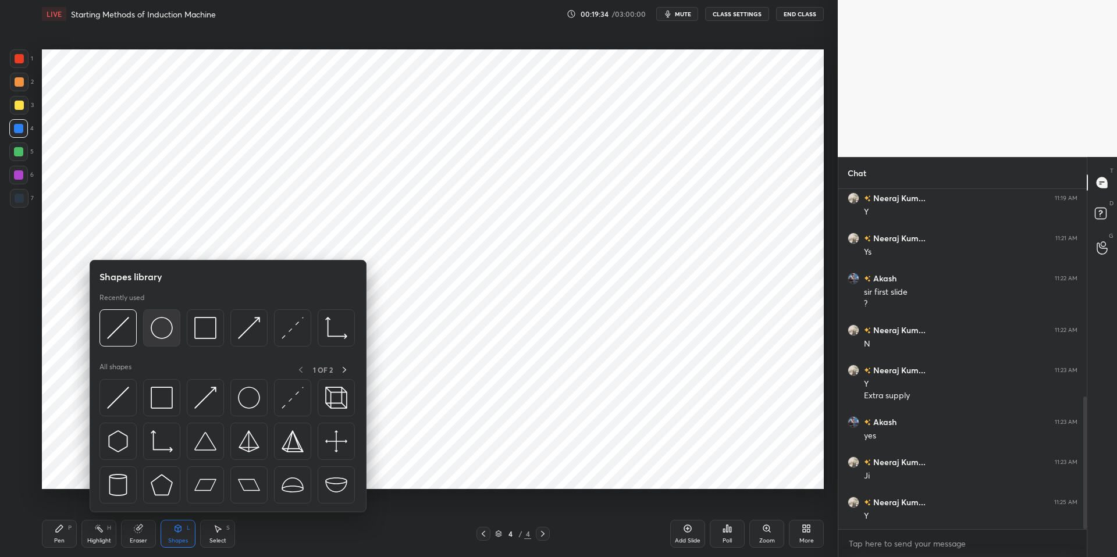
click at [165, 322] on img at bounding box center [162, 328] width 22 height 22
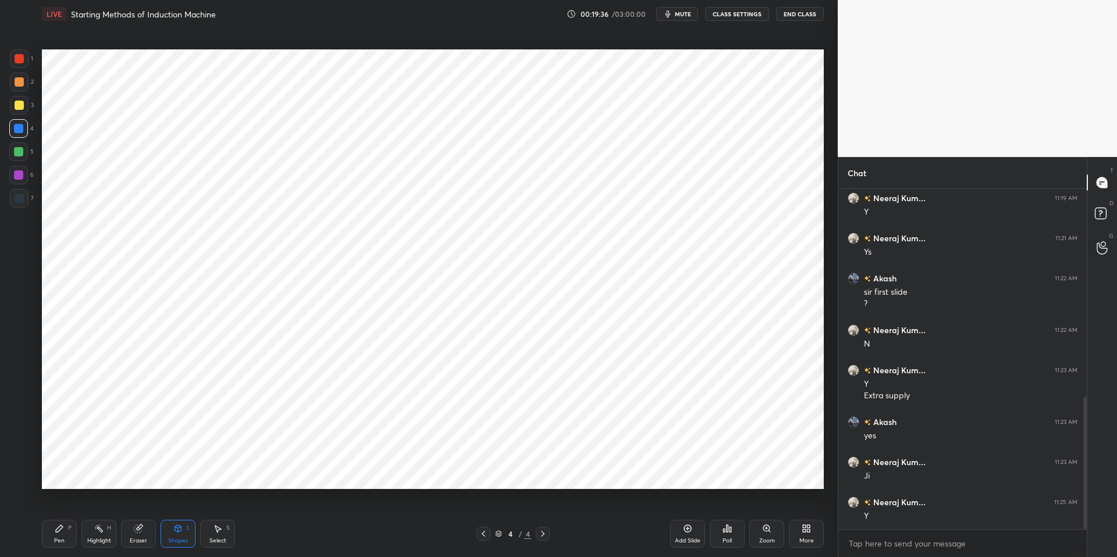
click at [69, 508] on div "P" at bounding box center [69, 528] width 3 height 6
click at [346, 508] on div "Pen P Highlight H Eraser Shapes L Select S 4 / 4 Add Slide Poll Zoom More" at bounding box center [433, 534] width 782 height 47
click at [19, 194] on div at bounding box center [19, 198] width 9 height 9
click at [176, 508] on div "Shapes" at bounding box center [178, 541] width 20 height 6
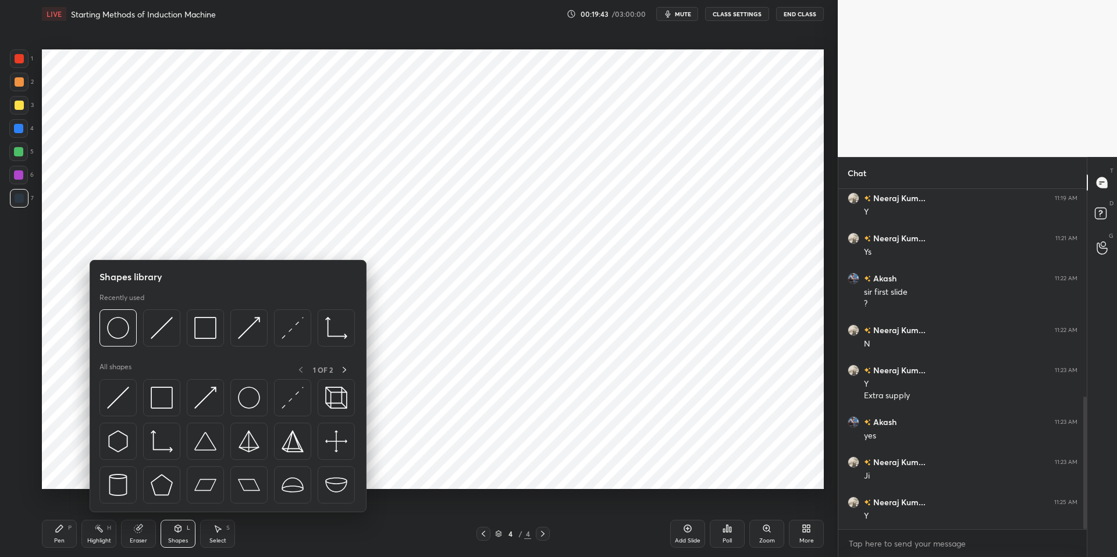
click at [19, 56] on div at bounding box center [19, 58] width 9 height 9
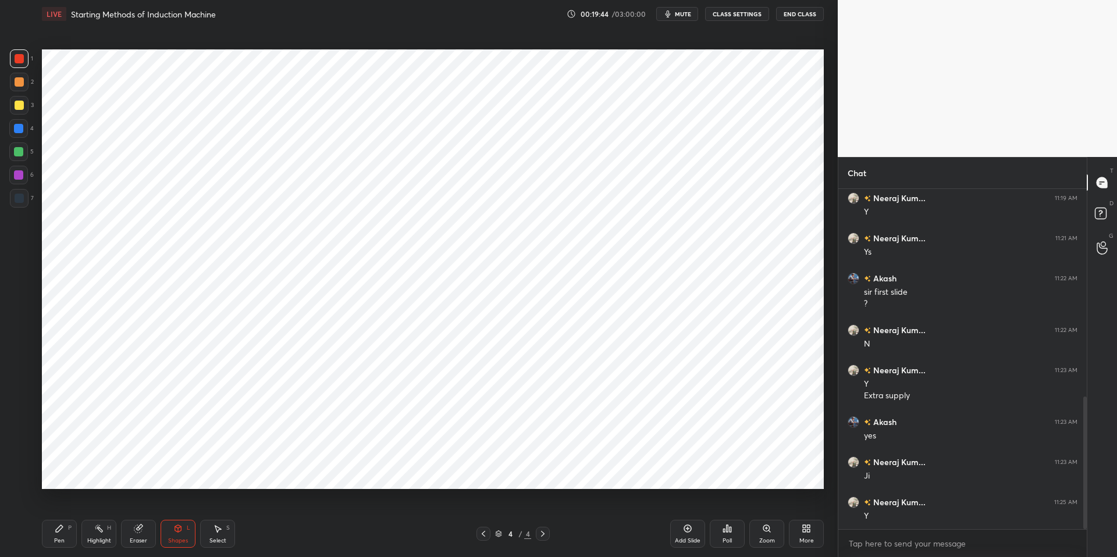
click at [183, 508] on div "Shapes L" at bounding box center [178, 534] width 35 height 28
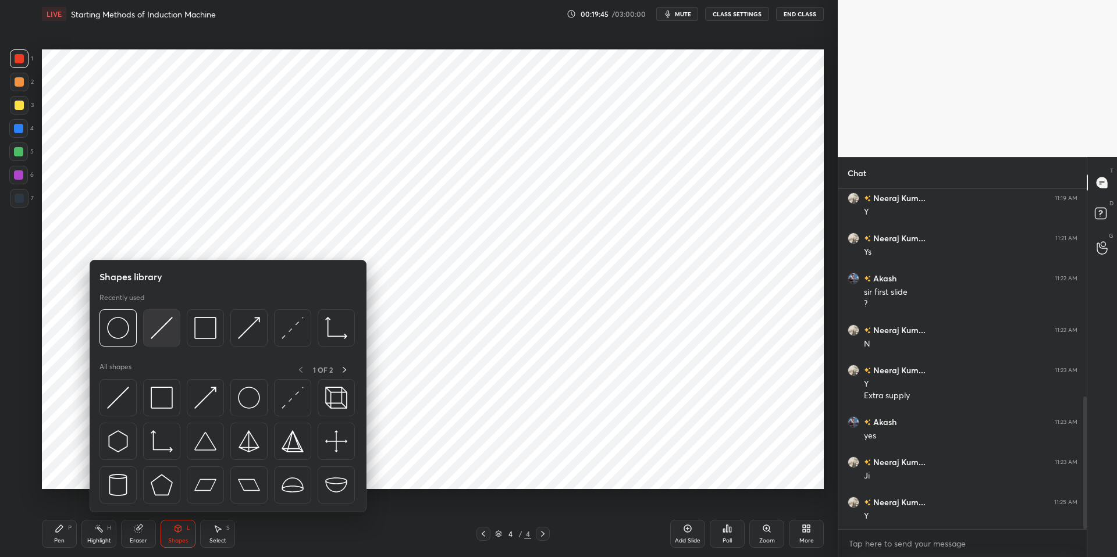
click at [161, 322] on img at bounding box center [162, 328] width 22 height 22
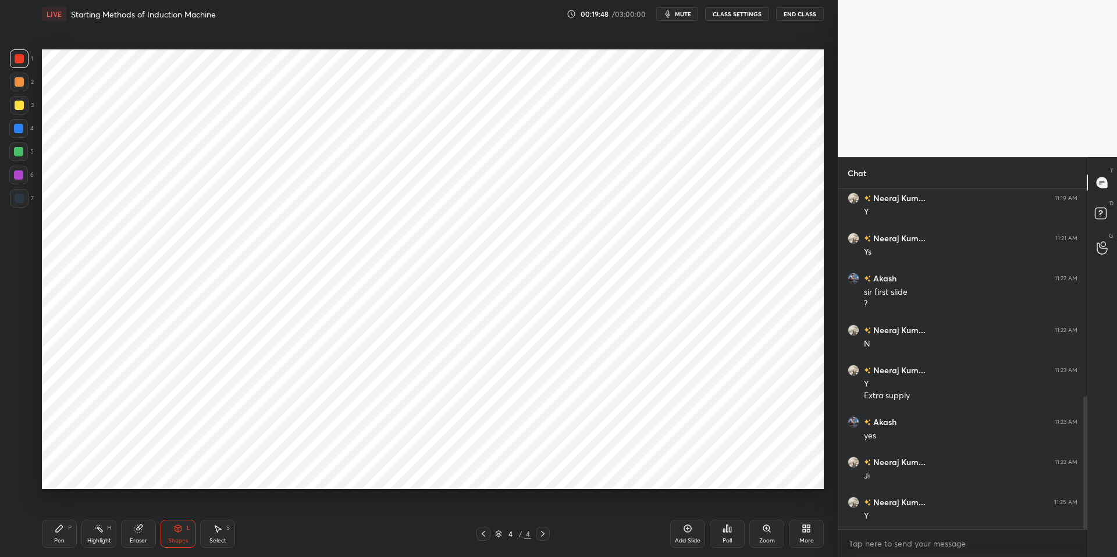
click at [139, 508] on div "Eraser" at bounding box center [138, 534] width 35 height 28
click at [55, 508] on div "Pen P" at bounding box center [59, 534] width 35 height 28
click at [220, 508] on div "Select" at bounding box center [217, 541] width 17 height 6
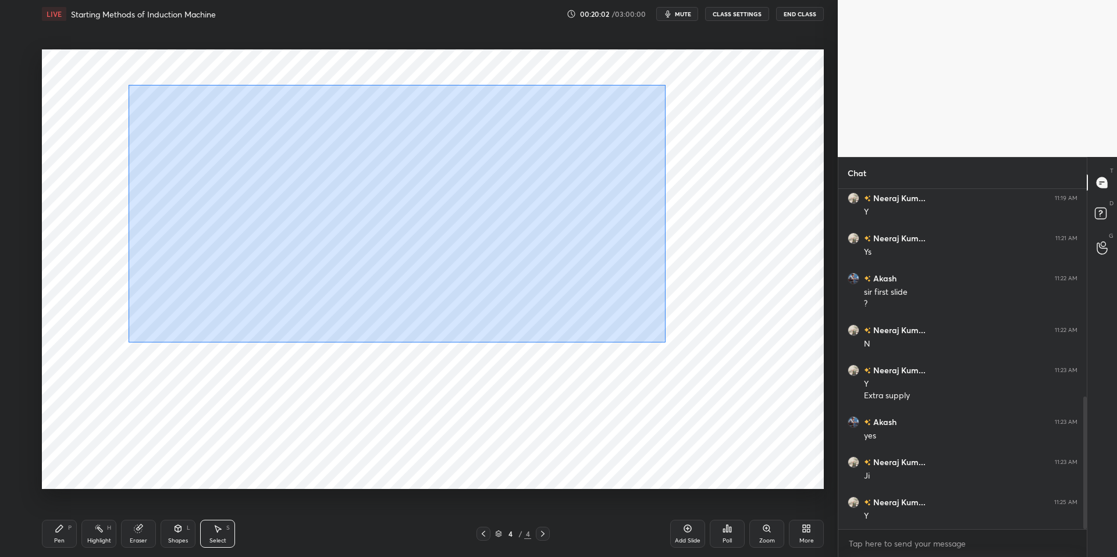
drag, startPoint x: 128, startPoint y: 85, endPoint x: 688, endPoint y: 355, distance: 621.8
click at [799, 413] on div "0 ° Undo Copy Duplicate Duplicate to new slide Delete" at bounding box center [433, 269] width 782 height 440
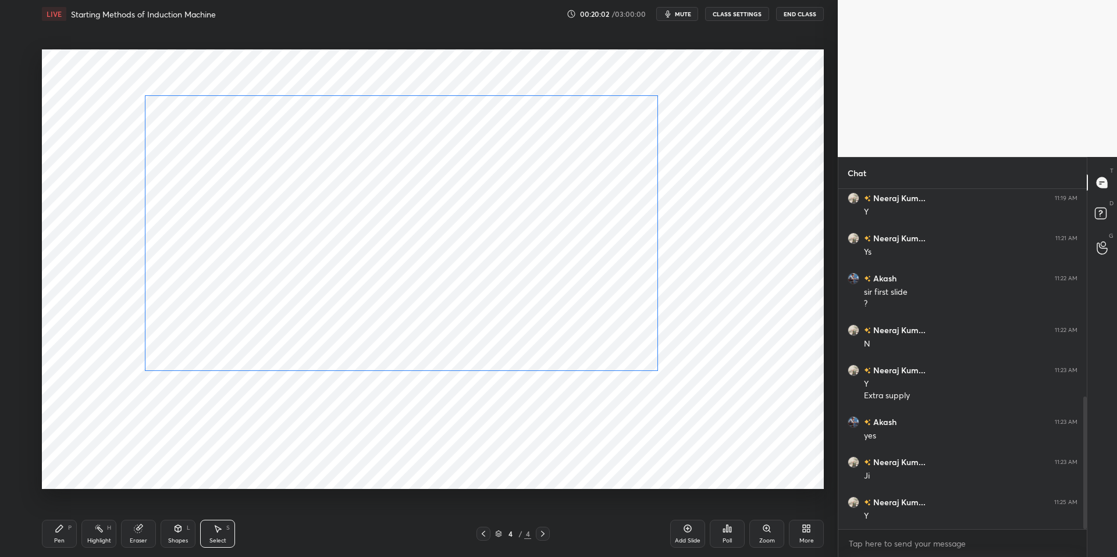
drag, startPoint x: 456, startPoint y: 274, endPoint x: 435, endPoint y: 237, distance: 42.2
click at [437, 236] on div "0 ° Undo Copy Duplicate Duplicate to new slide Delete" at bounding box center [433, 269] width 782 height 440
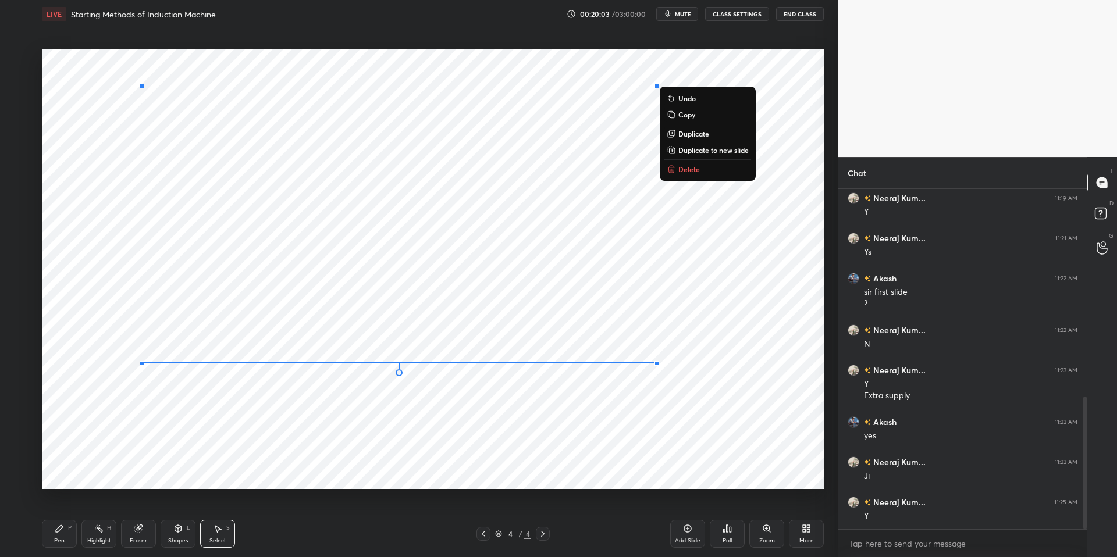
click at [411, 440] on div "0 ° Undo Copy Duplicate Duplicate to new slide Delete" at bounding box center [433, 269] width 782 height 440
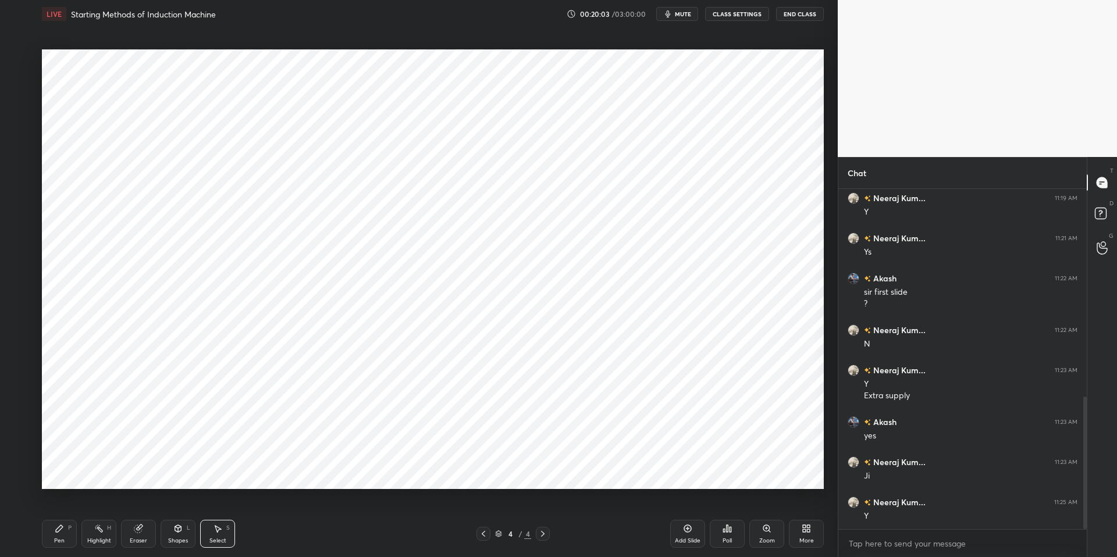
drag, startPoint x: 51, startPoint y: 531, endPoint x: 83, endPoint y: 532, distance: 32.0
click at [51, 508] on div "Pen P" at bounding box center [59, 534] width 35 height 28
click at [296, 508] on div "Pen P Highlight H Eraser Shapes L Select S 4 / 4 Add Slide Poll Zoom More" at bounding box center [433, 534] width 782 height 47
click at [65, 508] on div "Pen P" at bounding box center [59, 534] width 35 height 28
click at [339, 508] on div "Pen P Highlight H Eraser Shapes L Select S 4 / 4 Add Slide Poll Zoom More" at bounding box center [433, 534] width 782 height 47
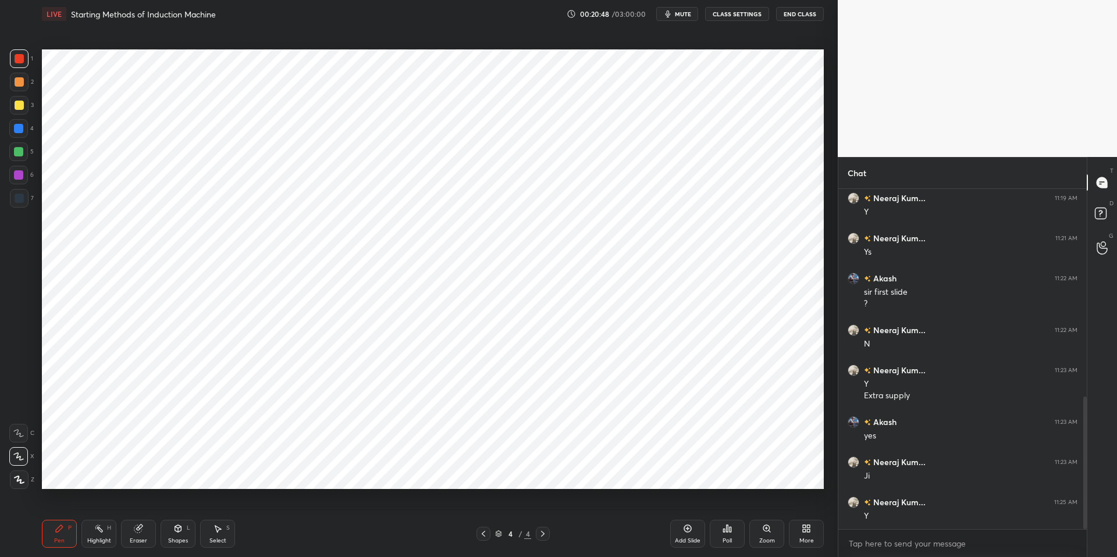
drag, startPoint x: 22, startPoint y: 56, endPoint x: 28, endPoint y: 57, distance: 6.4
click at [23, 56] on div at bounding box center [19, 58] width 9 height 9
drag, startPoint x: 13, startPoint y: 136, endPoint x: 41, endPoint y: 126, distance: 28.9
click at [13, 136] on div at bounding box center [18, 128] width 19 height 19
click at [14, 202] on div at bounding box center [19, 198] width 19 height 19
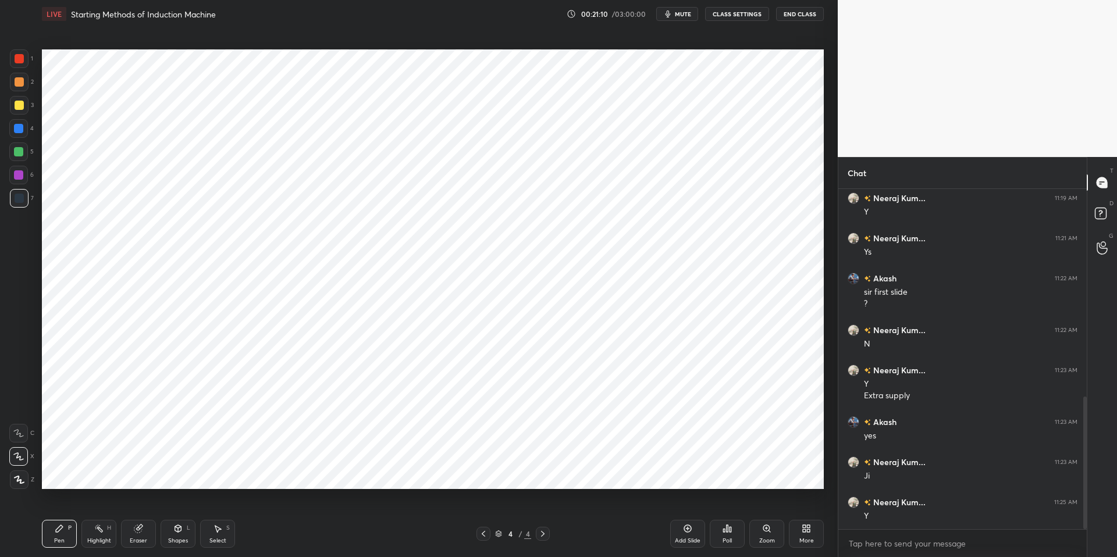
click at [58, 508] on div "Pen P" at bounding box center [59, 534] width 35 height 28
click at [109, 508] on div "Highlight" at bounding box center [99, 541] width 24 height 6
drag, startPoint x: 58, startPoint y: 535, endPoint x: 67, endPoint y: 517, distance: 20.8
click at [58, 508] on div "Pen P" at bounding box center [59, 534] width 35 height 28
click at [17, 83] on div at bounding box center [19, 81] width 9 height 9
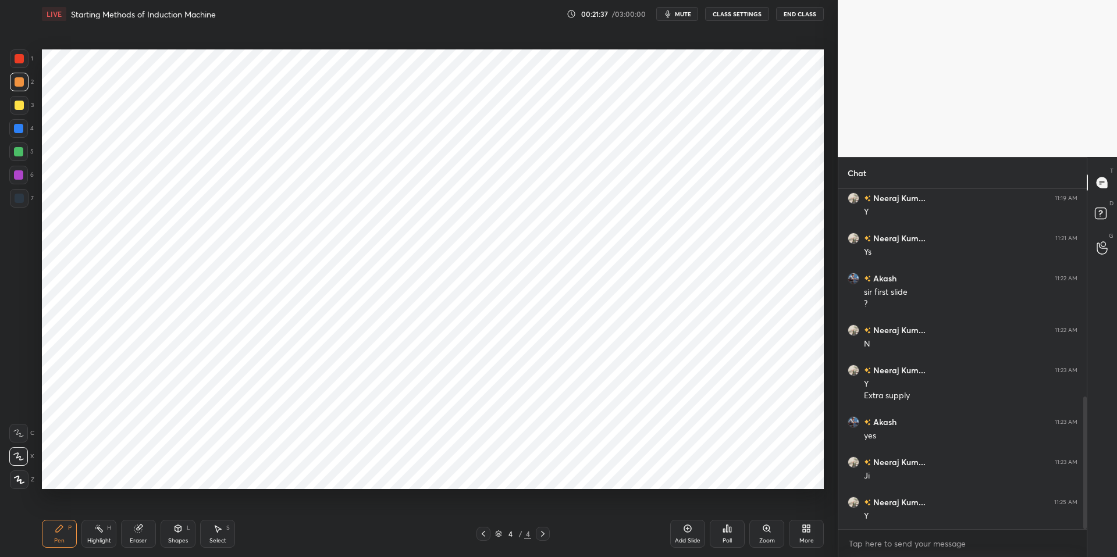
click at [180, 508] on div "Shapes" at bounding box center [178, 541] width 20 height 6
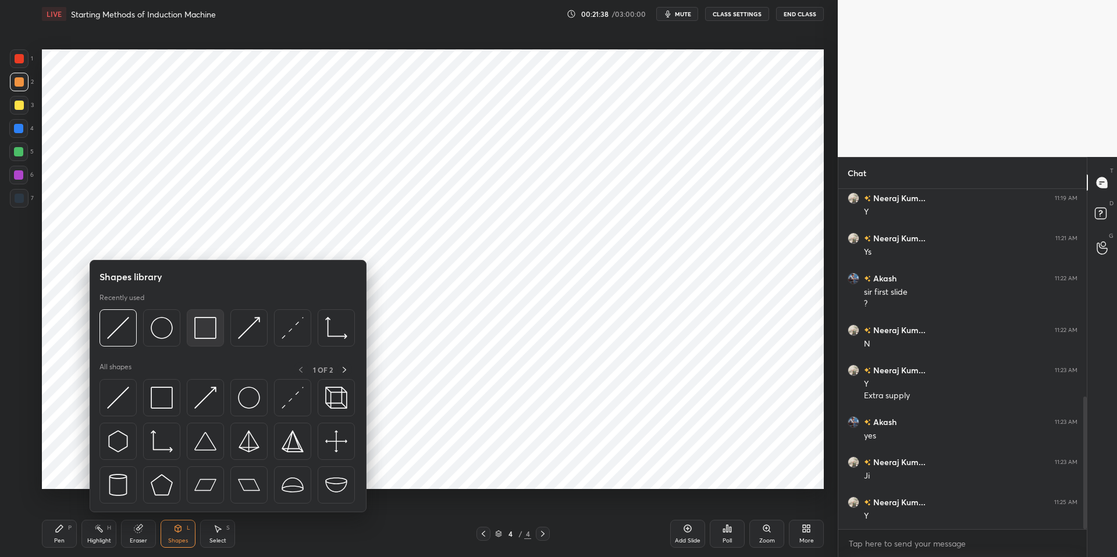
click at [207, 325] on img at bounding box center [205, 328] width 22 height 22
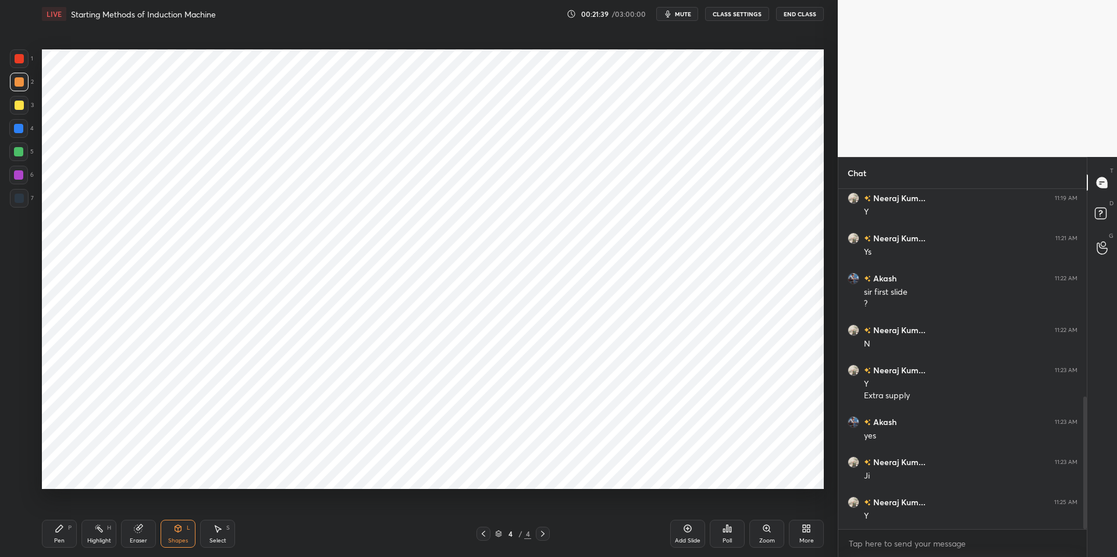
click at [24, 200] on div at bounding box center [19, 198] width 19 height 19
click at [173, 508] on div "Shapes" at bounding box center [178, 541] width 20 height 6
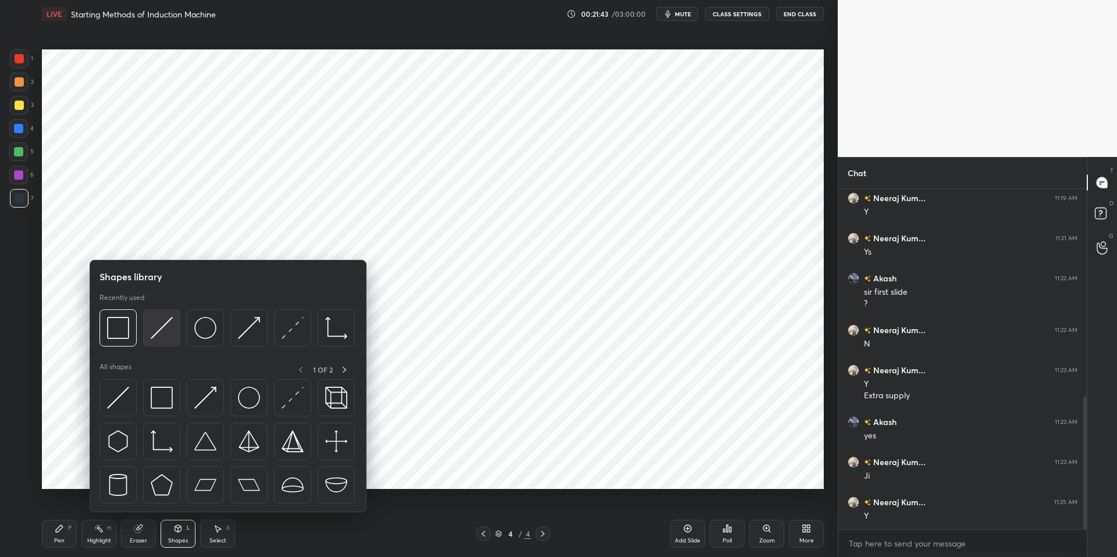
click at [161, 338] on img at bounding box center [162, 328] width 22 height 22
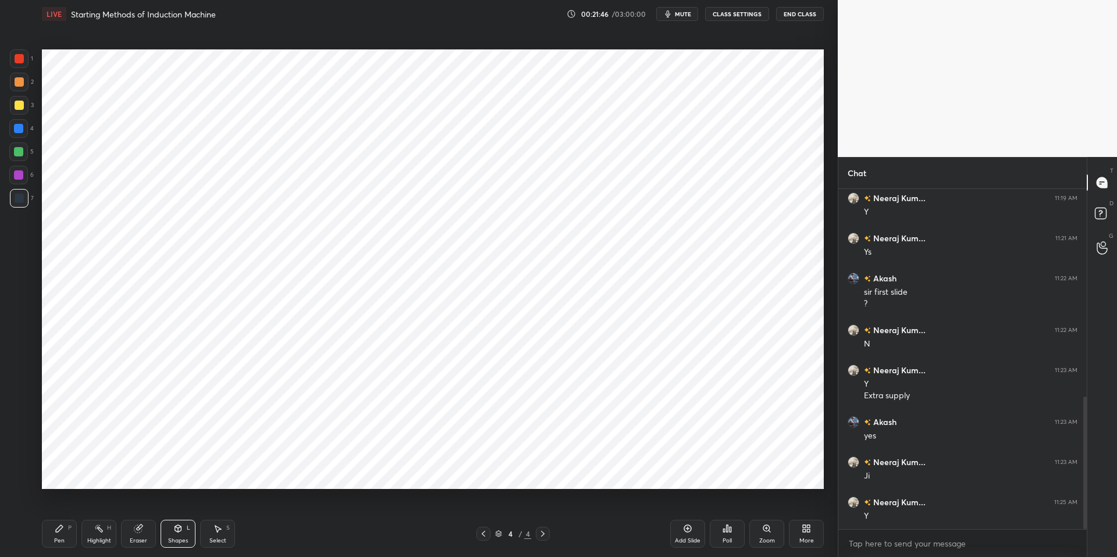
drag, startPoint x: 91, startPoint y: 539, endPoint x: 74, endPoint y: 532, distance: 17.7
click at [91, 508] on div "Highlight" at bounding box center [99, 541] width 24 height 6
click at [62, 508] on icon at bounding box center [59, 528] width 9 height 9
click at [379, 508] on div "Pen P Highlight H Eraser Shapes L Select S 4 / 4 Add Slide Poll Zoom More" at bounding box center [433, 534] width 782 height 47
click at [23, 125] on div at bounding box center [18, 128] width 9 height 9
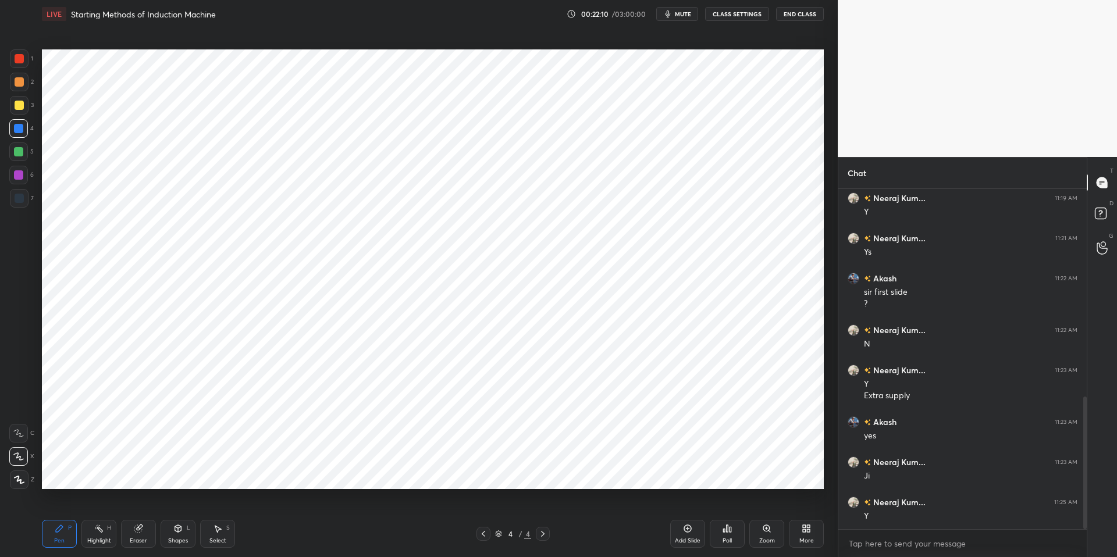
drag, startPoint x: 16, startPoint y: 55, endPoint x: 41, endPoint y: 66, distance: 27.1
click at [16, 55] on div at bounding box center [19, 58] width 9 height 9
click at [19, 195] on div at bounding box center [19, 198] width 9 height 9
click at [58, 508] on div "Pen P" at bounding box center [59, 534] width 35 height 28
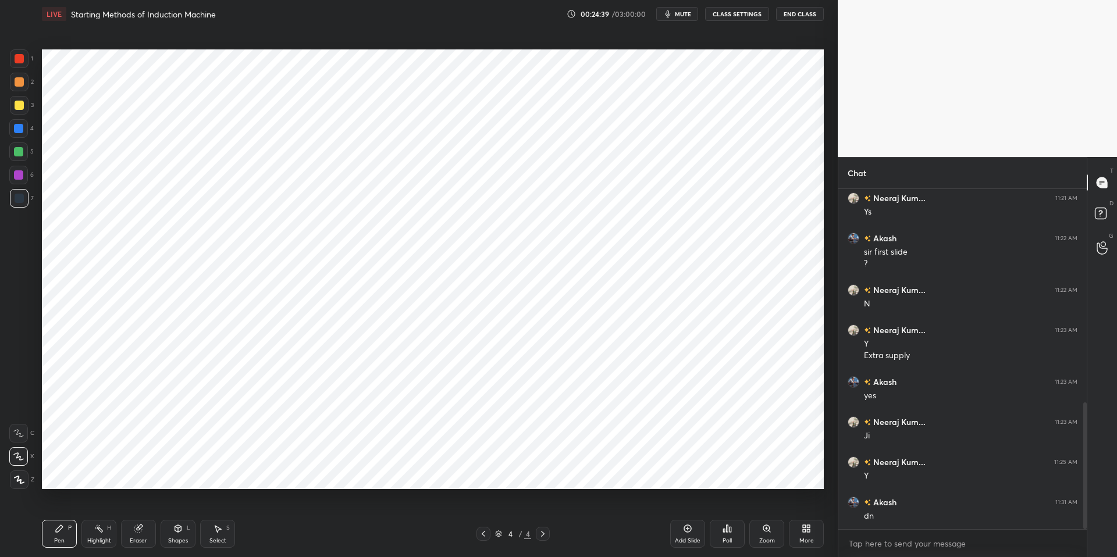
scroll to position [613, 0]
click at [299, 508] on div "Pen P Highlight H Eraser Shapes L Select S" at bounding box center [199, 534] width 314 height 28
drag, startPoint x: 17, startPoint y: 126, endPoint x: 21, endPoint y: 179, distance: 53.1
click at [18, 126] on div at bounding box center [18, 128] width 9 height 9
click at [11, 190] on div at bounding box center [19, 198] width 19 height 19
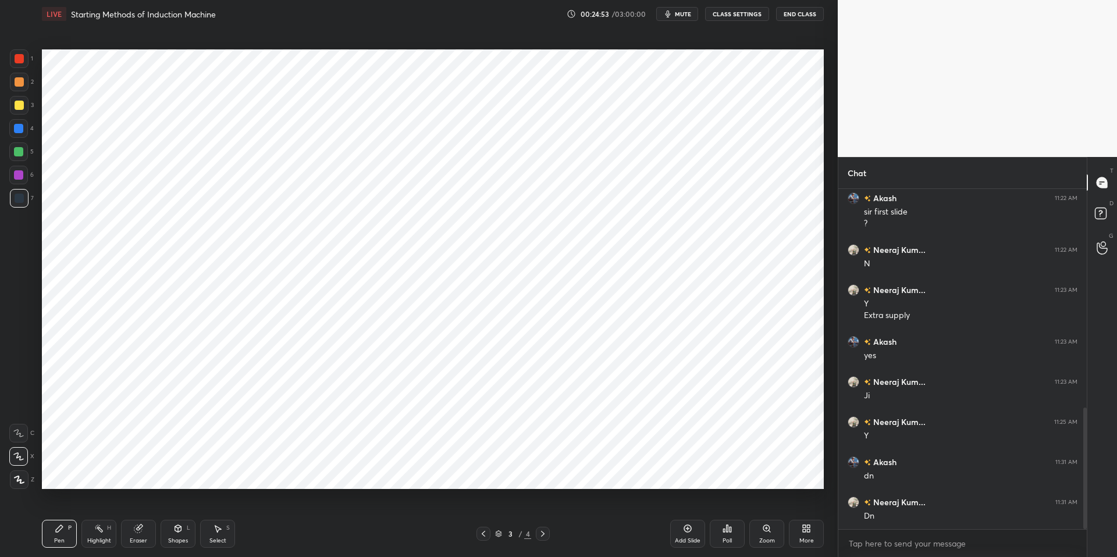
scroll to position [653, 0]
click at [136, 508] on div "Eraser" at bounding box center [138, 541] width 17 height 6
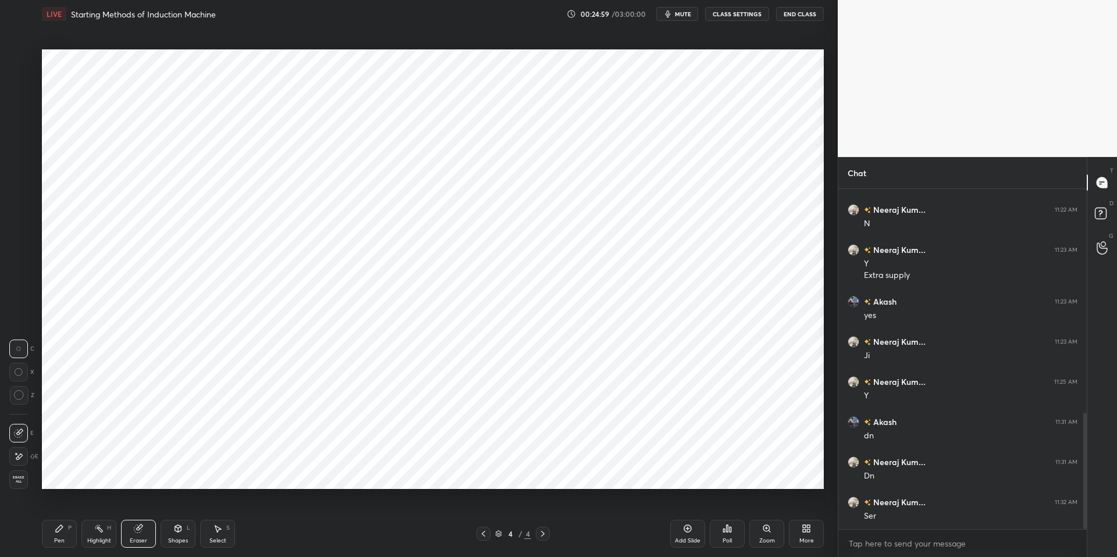
drag, startPoint x: 49, startPoint y: 532, endPoint x: 143, endPoint y: 526, distance: 93.2
click at [54, 508] on div "Pen P" at bounding box center [59, 534] width 35 height 28
click at [26, 121] on div at bounding box center [18, 128] width 19 height 19
drag, startPoint x: 19, startPoint y: 178, endPoint x: 21, endPoint y: 169, distance: 9.5
click at [19, 177] on div at bounding box center [18, 174] width 9 height 9
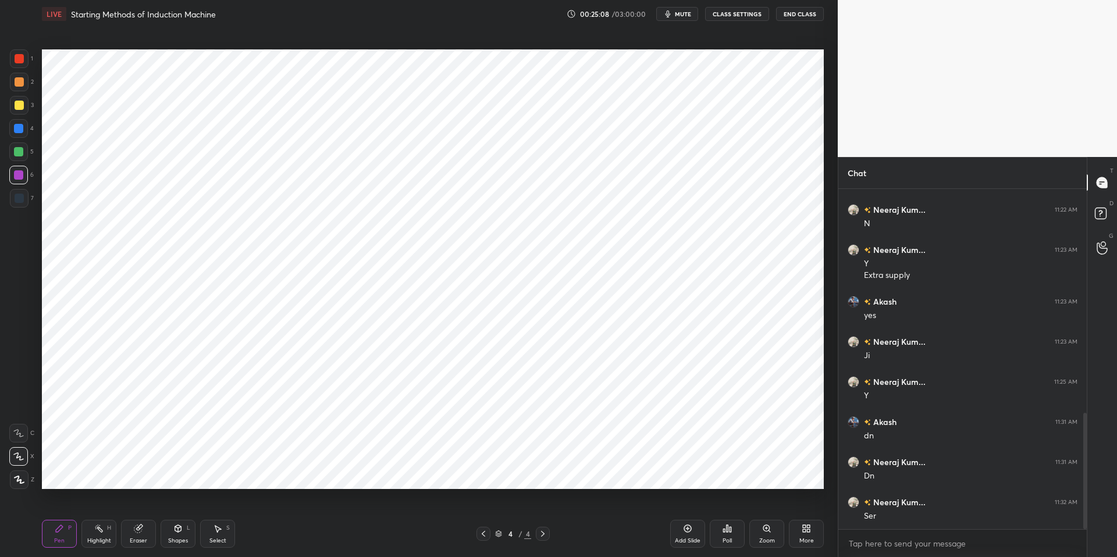
drag, startPoint x: 19, startPoint y: 55, endPoint x: 34, endPoint y: 69, distance: 20.2
click at [19, 55] on div at bounding box center [19, 58] width 9 height 9
click at [100, 508] on icon at bounding box center [98, 528] width 9 height 9
click at [60, 508] on icon at bounding box center [59, 528] width 7 height 7
click at [17, 129] on div at bounding box center [18, 128] width 9 height 9
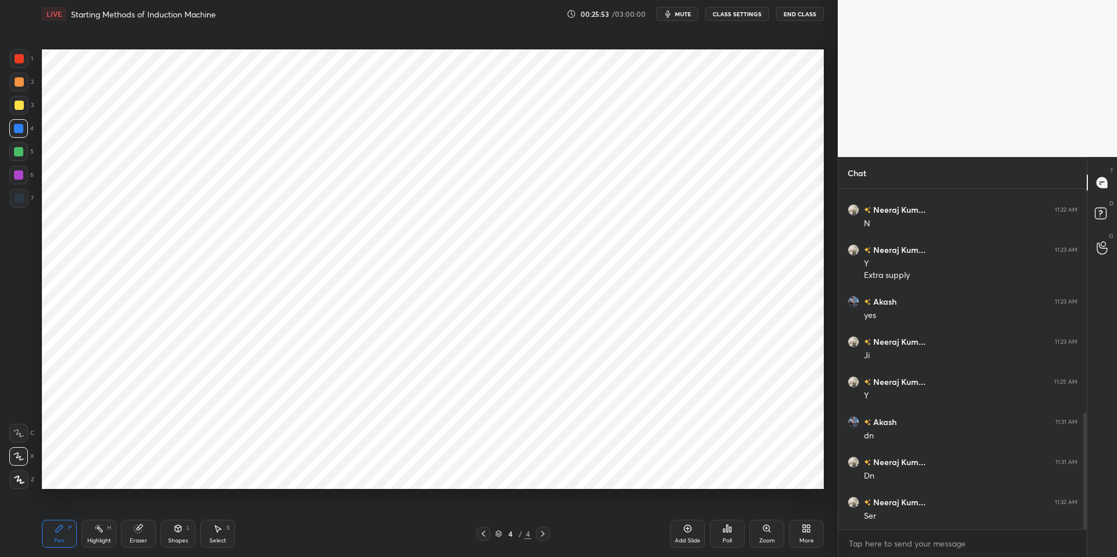
scroll to position [693, 0]
click at [67, 508] on div "Pen P" at bounding box center [59, 534] width 35 height 28
click at [103, 508] on div "Highlight" at bounding box center [99, 541] width 24 height 6
drag, startPoint x: 26, startPoint y: 476, endPoint x: 28, endPoint y: 455, distance: 20.4
click at [26, 476] on div at bounding box center [18, 480] width 19 height 19
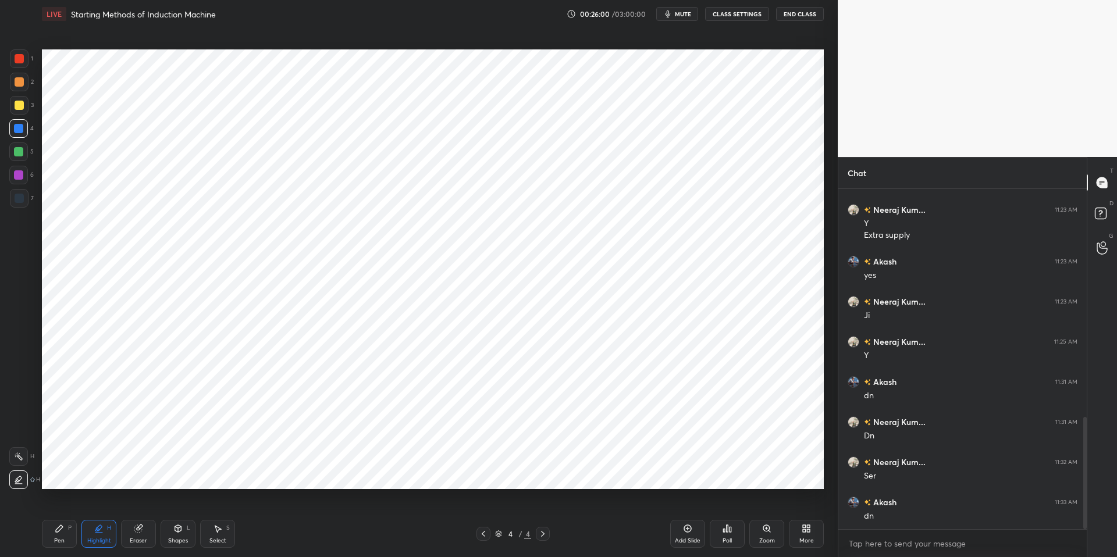
click at [23, 454] on div at bounding box center [18, 456] width 19 height 19
click at [19, 59] on div at bounding box center [19, 58] width 9 height 9
click at [89, 508] on div "Highlight" at bounding box center [99, 541] width 24 height 6
drag, startPoint x: 55, startPoint y: 529, endPoint x: 80, endPoint y: 528, distance: 25.7
click at [55, 508] on icon at bounding box center [59, 528] width 9 height 9
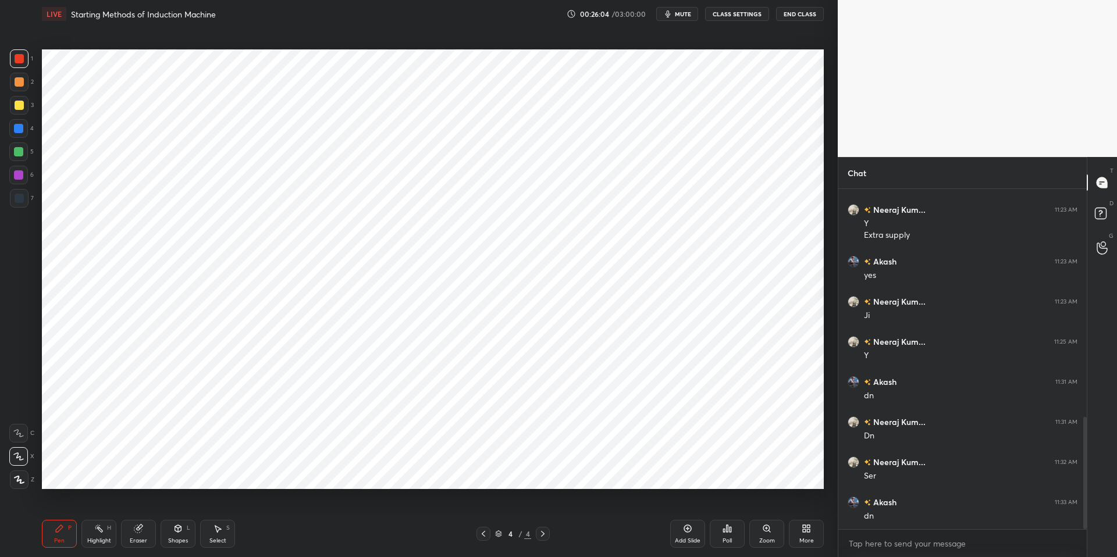
click at [286, 508] on div "Pen P Highlight H Eraser Shapes L Select S" at bounding box center [199, 534] width 314 height 28
click at [16, 150] on div at bounding box center [18, 151] width 9 height 9
drag, startPoint x: 59, startPoint y: 529, endPoint x: 86, endPoint y: 529, distance: 27.3
click at [61, 508] on icon at bounding box center [59, 528] width 7 height 7
click at [97, 508] on div "Highlight H" at bounding box center [98, 534] width 35 height 28
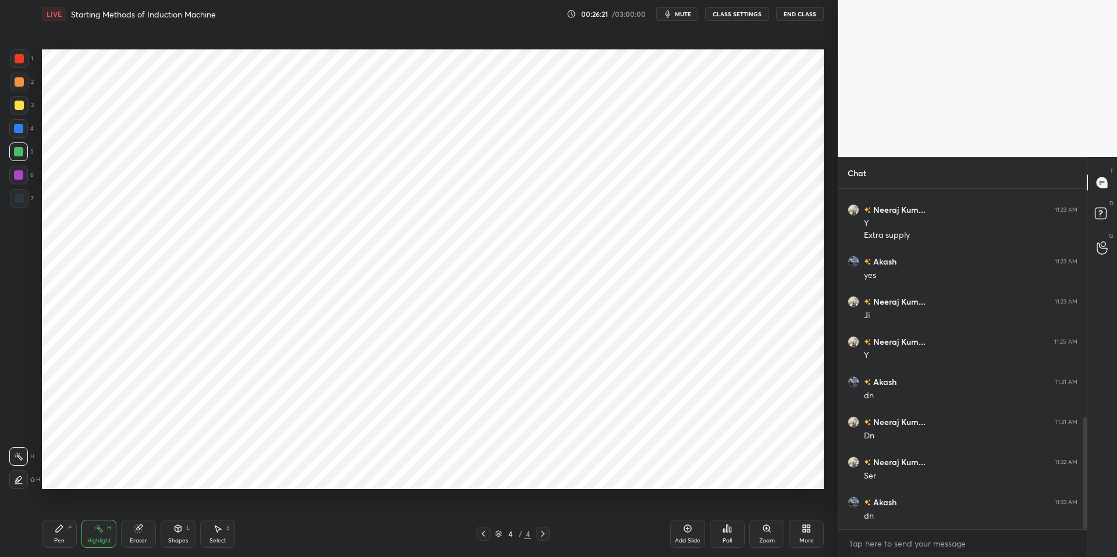
drag, startPoint x: 22, startPoint y: 482, endPoint x: 22, endPoint y: 472, distance: 9.3
click at [22, 480] on icon at bounding box center [18, 479] width 9 height 9
drag, startPoint x: 16, startPoint y: 454, endPoint x: 23, endPoint y: 457, distance: 7.3
click at [16, 455] on icon at bounding box center [18, 456] width 9 height 9
click at [62, 508] on icon at bounding box center [59, 528] width 7 height 7
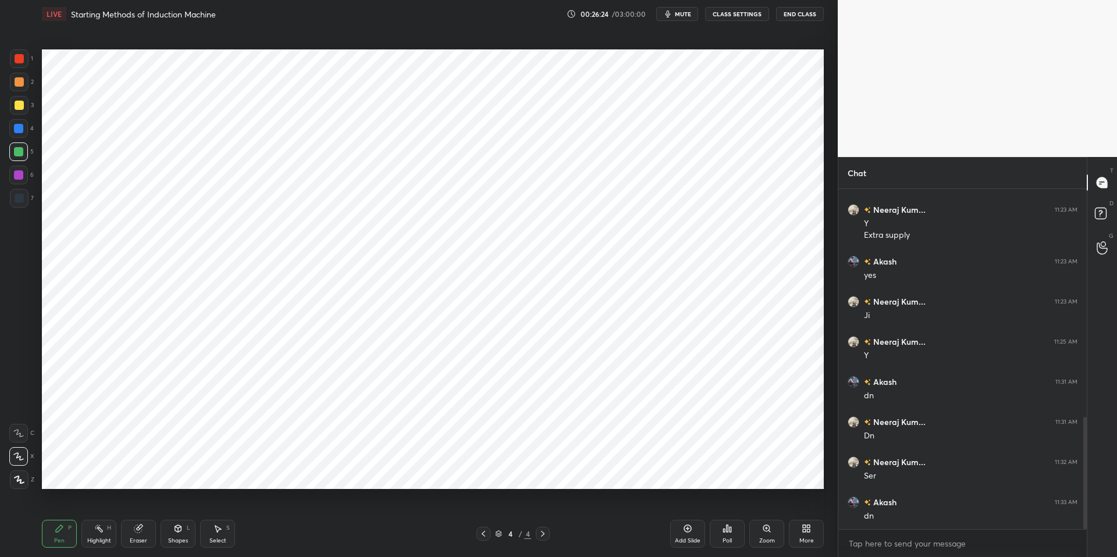
drag, startPoint x: 104, startPoint y: 535, endPoint x: 93, endPoint y: 527, distance: 13.3
click at [104, 508] on div "Highlight H" at bounding box center [98, 534] width 35 height 28
drag, startPoint x: 57, startPoint y: 525, endPoint x: 97, endPoint y: 532, distance: 40.8
click at [62, 508] on icon at bounding box center [59, 528] width 9 height 9
click at [97, 508] on div "Highlight H" at bounding box center [98, 534] width 35 height 28
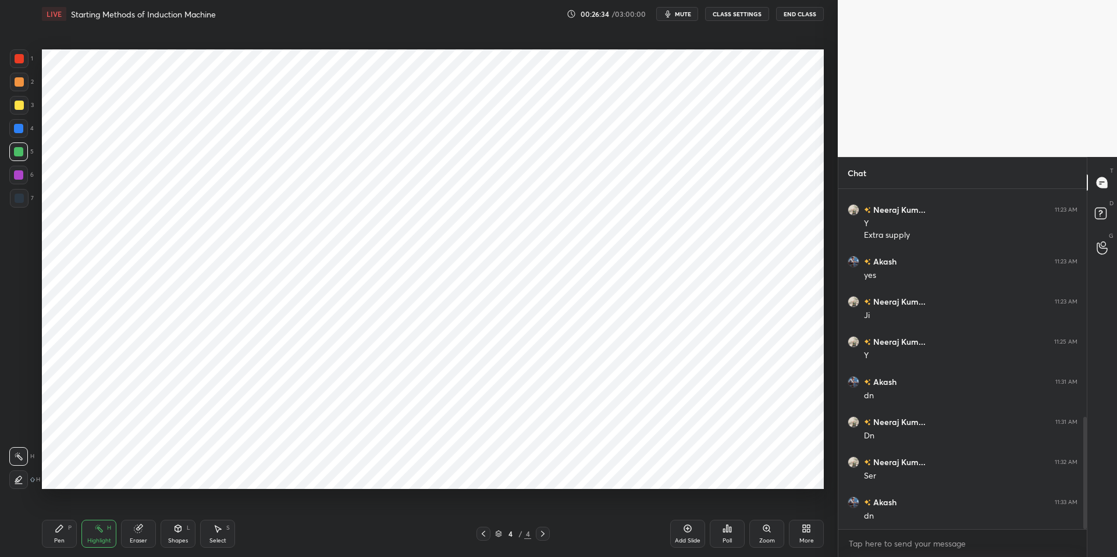
click at [18, 472] on div at bounding box center [18, 480] width 19 height 19
drag, startPoint x: 24, startPoint y: 445, endPoint x: 34, endPoint y: 442, distance: 10.9
click at [24, 445] on div "H H" at bounding box center [24, 466] width 31 height 47
click at [16, 450] on div at bounding box center [18, 456] width 19 height 19
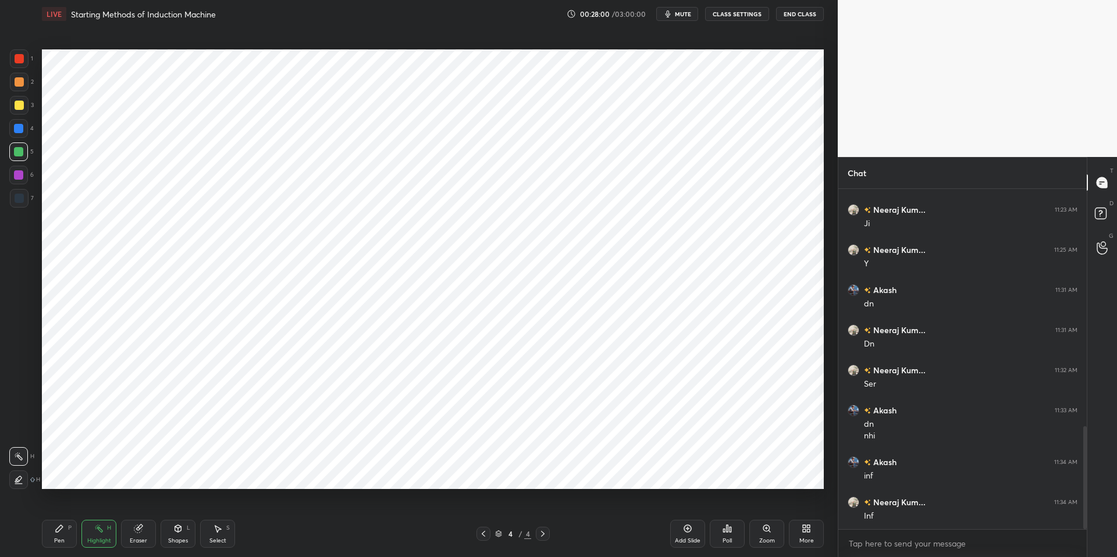
scroll to position [825, 0]
click at [73, 508] on div "Pen P" at bounding box center [59, 534] width 35 height 28
click at [98, 508] on div "Highlight" at bounding box center [99, 541] width 24 height 6
click at [57, 508] on div "Pen" at bounding box center [59, 541] width 10 height 6
click at [305, 508] on div "Pen P Highlight H Eraser Shapes L Select S 4 / 4 Add Slide Poll Zoom More" at bounding box center [433, 534] width 782 height 47
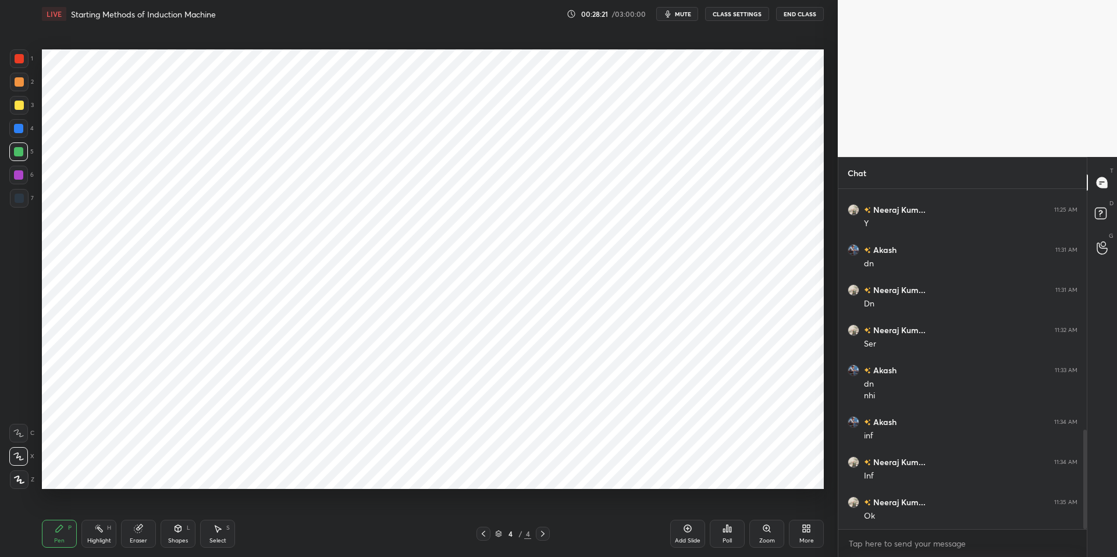
click at [19, 131] on div at bounding box center [18, 128] width 9 height 9
click at [17, 150] on div at bounding box center [18, 151] width 9 height 9
click at [20, 128] on div at bounding box center [18, 128] width 9 height 9
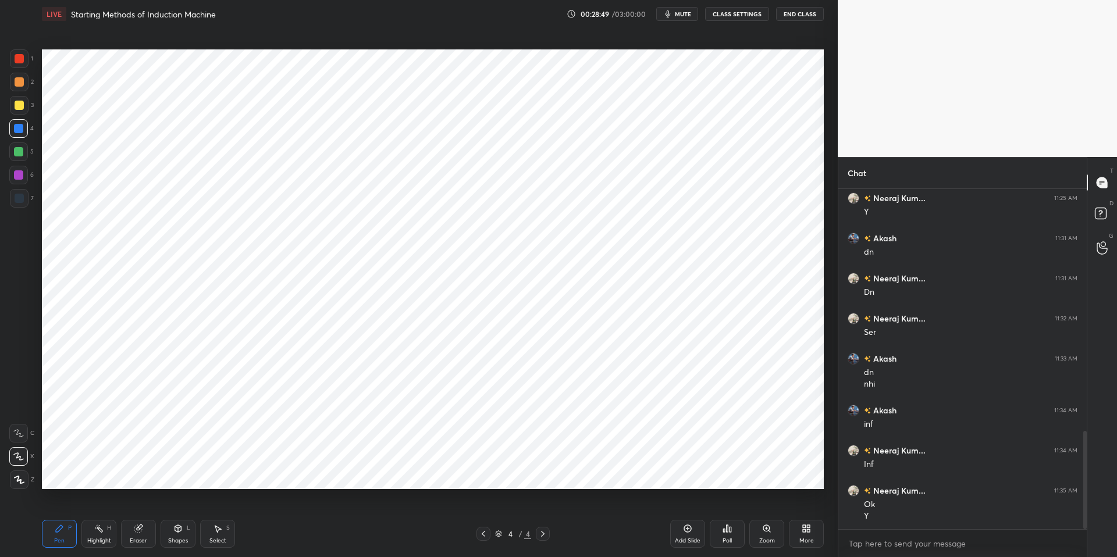
click at [55, 508] on div "Pen P" at bounding box center [59, 534] width 35 height 28
drag, startPoint x: 108, startPoint y: 538, endPoint x: 108, endPoint y: 529, distance: 8.2
click at [108, 508] on div "Highlight" at bounding box center [99, 541] width 24 height 6
click at [23, 476] on div at bounding box center [18, 480] width 19 height 19
click at [27, 453] on div at bounding box center [18, 456] width 19 height 19
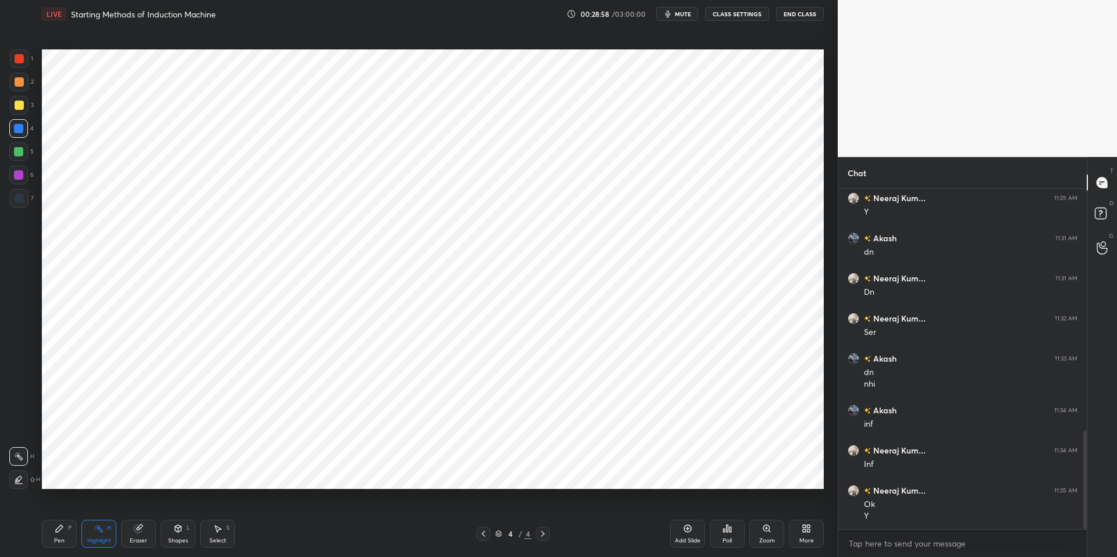
drag, startPoint x: 16, startPoint y: 155, endPoint x: 20, endPoint y: 166, distance: 11.0
click at [16, 155] on div at bounding box center [18, 151] width 9 height 9
click at [55, 508] on div "Pen P" at bounding box center [59, 534] width 35 height 28
drag, startPoint x: 291, startPoint y: 549, endPoint x: 304, endPoint y: 491, distance: 59.0
click at [293, 508] on div "Pen P Highlight H Eraser Shapes L Select S 4 / 4 Add Slide Poll Zoom More" at bounding box center [433, 534] width 782 height 47
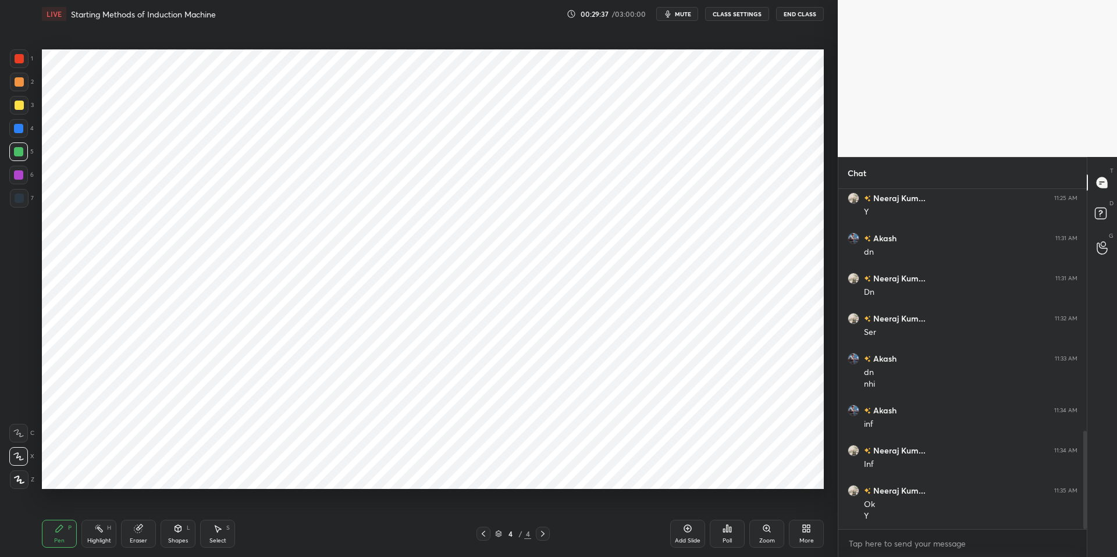
drag, startPoint x: 62, startPoint y: 537, endPoint x: 96, endPoint y: 533, distance: 34.0
click at [64, 508] on div "Pen" at bounding box center [59, 541] width 10 height 6
click at [118, 508] on div "Pen P Highlight H Eraser Shapes L Select S" at bounding box center [199, 534] width 314 height 28
click at [50, 508] on div "Pen P" at bounding box center [59, 534] width 35 height 28
click at [95, 508] on icon at bounding box center [98, 528] width 9 height 9
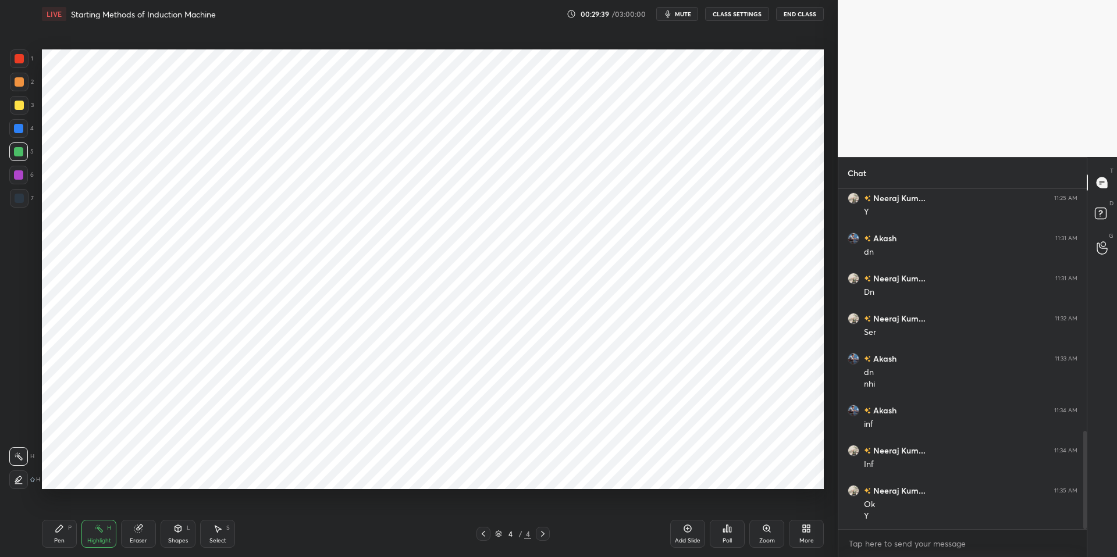
click at [16, 479] on icon at bounding box center [18, 479] width 9 height 9
drag, startPoint x: 20, startPoint y: 453, endPoint x: 30, endPoint y: 448, distance: 11.2
click at [20, 453] on icon at bounding box center [18, 456] width 9 height 9
drag, startPoint x: 19, startPoint y: 176, endPoint x: 22, endPoint y: 187, distance: 12.1
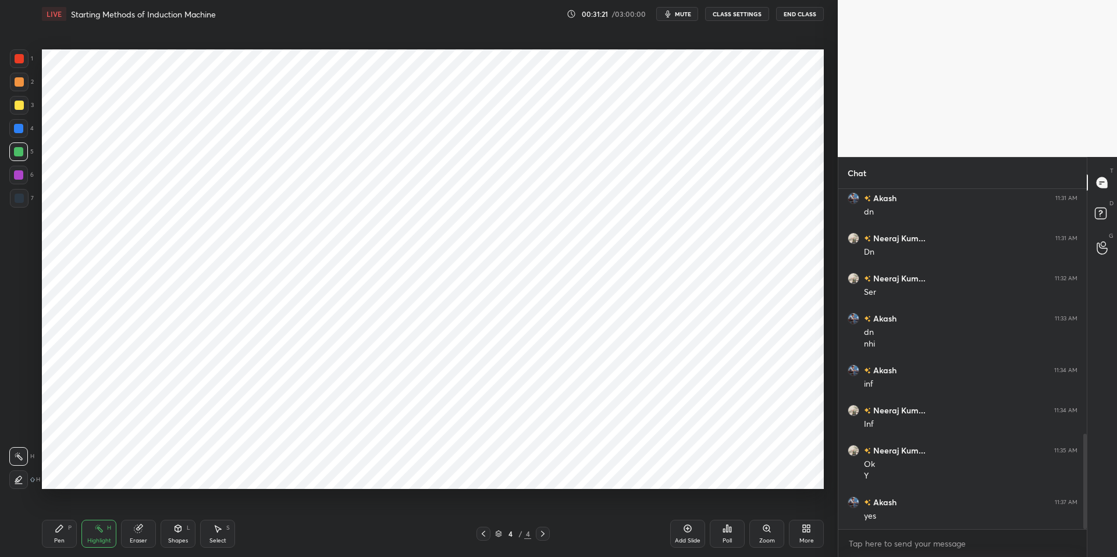
click at [18, 177] on div at bounding box center [18, 174] width 9 height 9
click at [58, 508] on icon at bounding box center [59, 528] width 7 height 7
click at [21, 475] on div at bounding box center [19, 480] width 19 height 19
click at [104, 508] on div "Highlight" at bounding box center [99, 541] width 24 height 6
click at [17, 479] on icon at bounding box center [18, 479] width 9 height 9
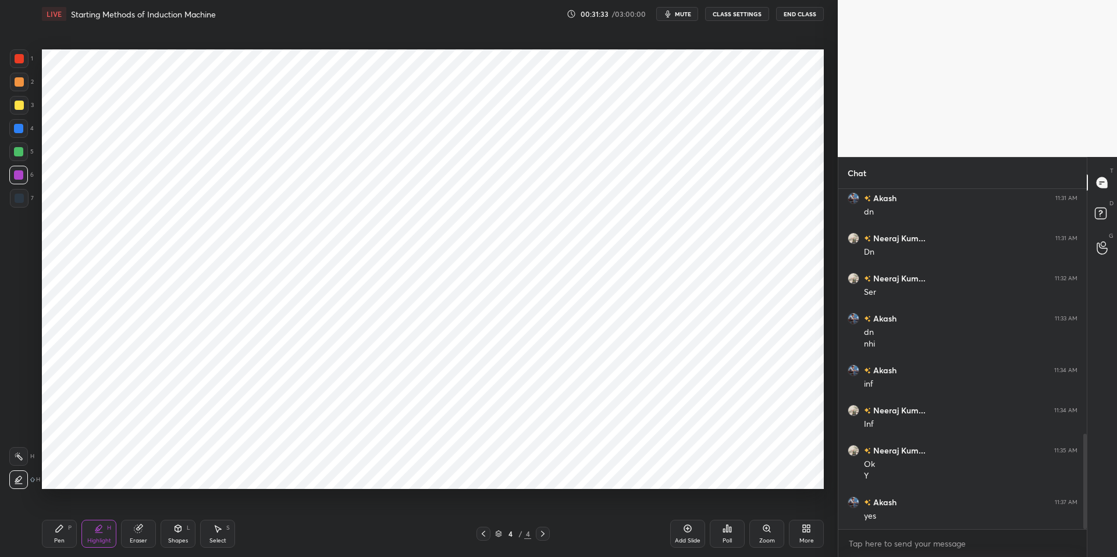
click at [72, 508] on div "Pen P" at bounding box center [59, 534] width 35 height 28
drag, startPoint x: 289, startPoint y: 551, endPoint x: 264, endPoint y: 514, distance: 44.4
click at [286, 508] on div "Pen P Highlight H Eraser Shapes L Select S 4 / 4 Add Slide Poll Zoom More" at bounding box center [433, 534] width 782 height 47
click at [20, 130] on div at bounding box center [18, 128] width 9 height 9
click at [25, 456] on div at bounding box center [18, 456] width 19 height 19
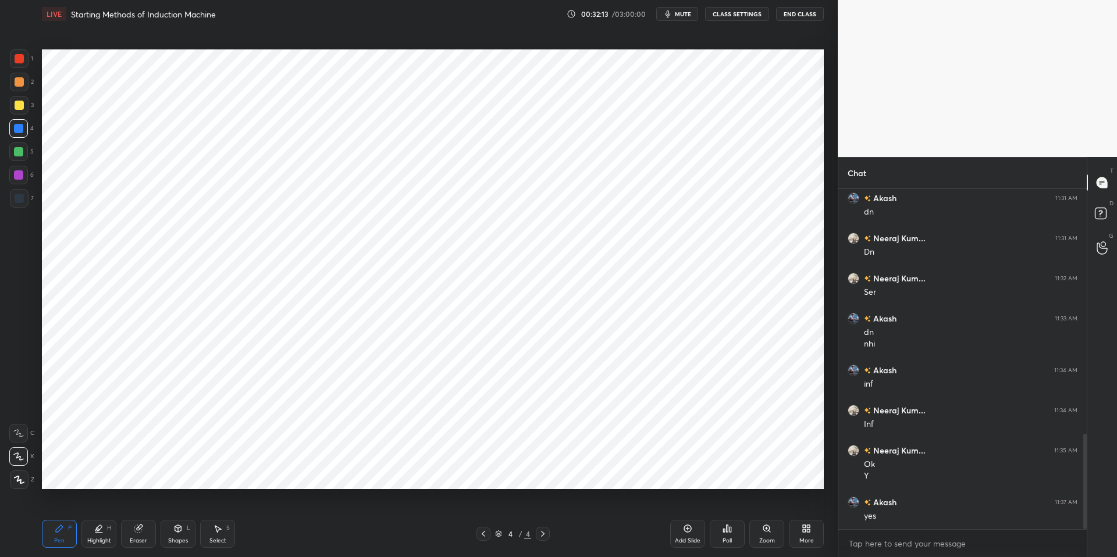
click at [59, 508] on div "Pen" at bounding box center [59, 541] width 10 height 6
click at [101, 508] on div "Highlight" at bounding box center [99, 541] width 24 height 6
drag, startPoint x: 19, startPoint y: 458, endPoint x: 17, endPoint y: 469, distance: 11.3
click at [19, 458] on icon at bounding box center [18, 456] width 9 height 9
drag, startPoint x: 18, startPoint y: 478, endPoint x: 21, endPoint y: 464, distance: 14.3
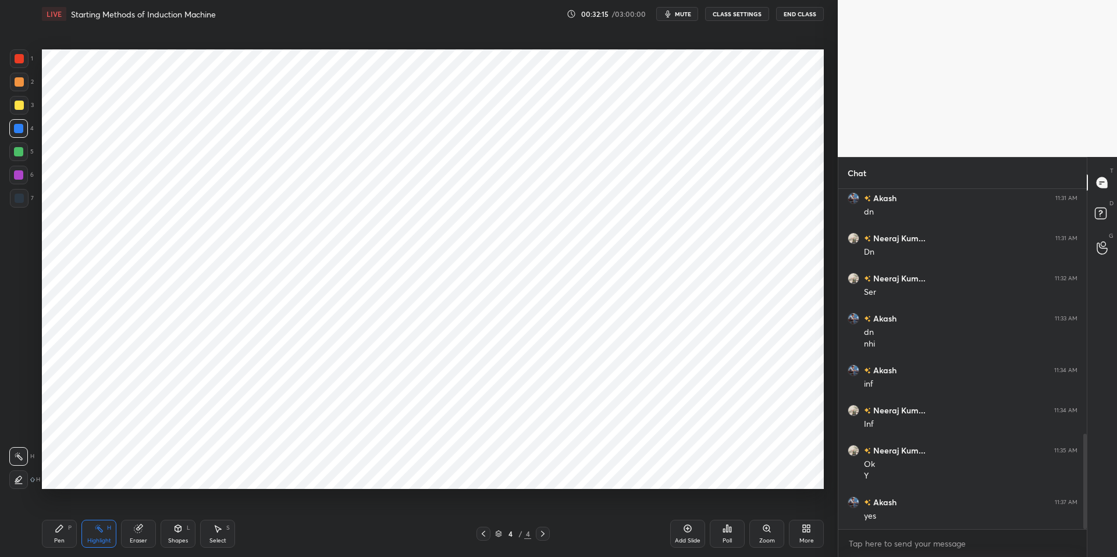
click at [20, 477] on icon at bounding box center [18, 479] width 9 height 9
click at [19, 454] on icon at bounding box center [18, 456] width 9 height 9
click at [22, 482] on icon at bounding box center [18, 479] width 9 height 9
drag, startPoint x: 27, startPoint y: 458, endPoint x: 23, endPoint y: 454, distance: 6.2
click at [27, 459] on div at bounding box center [18, 456] width 19 height 19
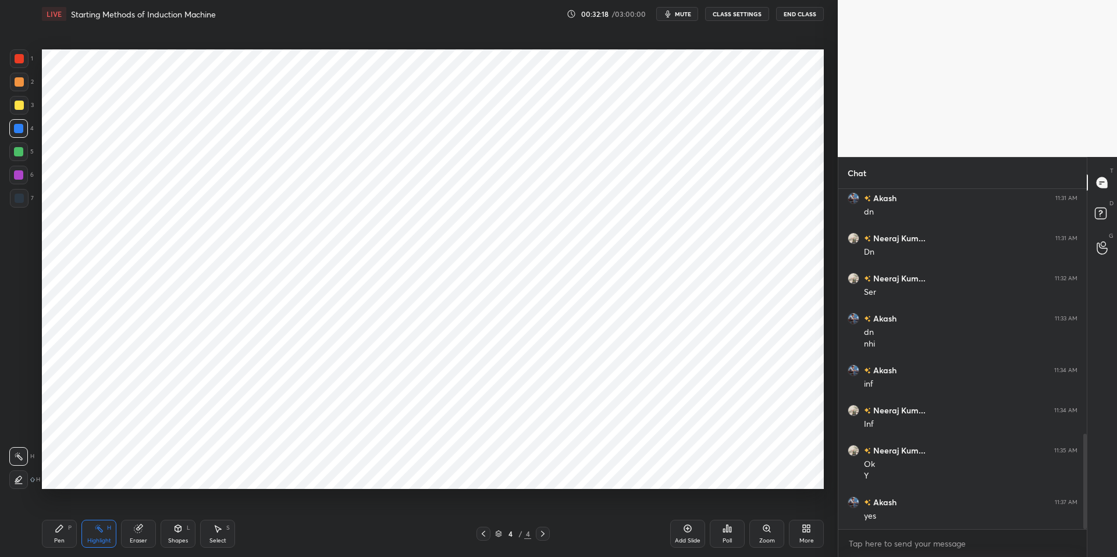
drag, startPoint x: 16, startPoint y: 481, endPoint x: 19, endPoint y: 458, distance: 22.9
click at [17, 480] on icon at bounding box center [18, 479] width 9 height 9
click at [21, 457] on icon at bounding box center [18, 456] width 9 height 9
click at [54, 508] on div "Pen P" at bounding box center [59, 534] width 35 height 28
click at [99, 508] on div "Highlight" at bounding box center [99, 541] width 24 height 6
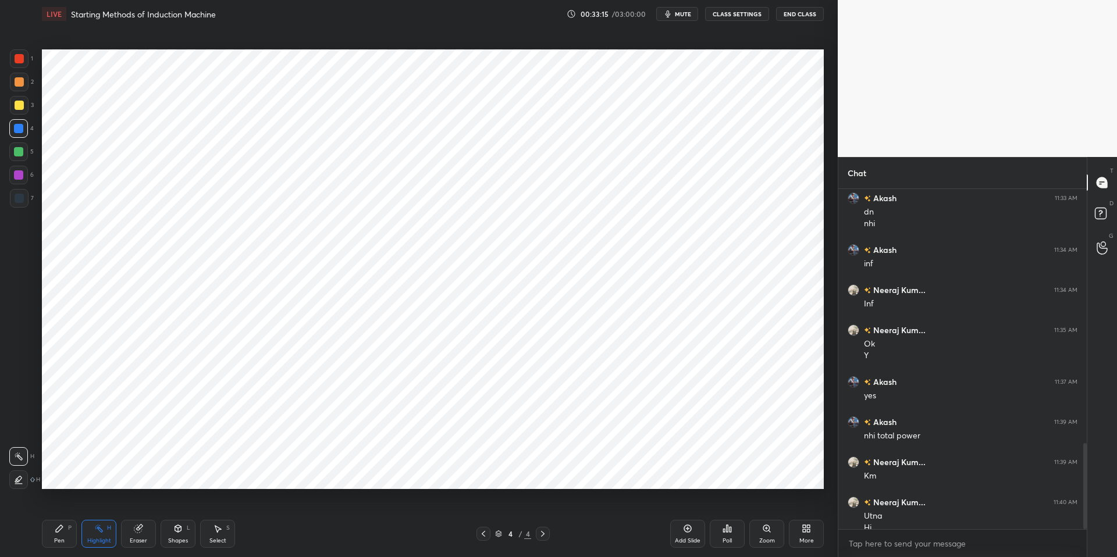
scroll to position [1009, 0]
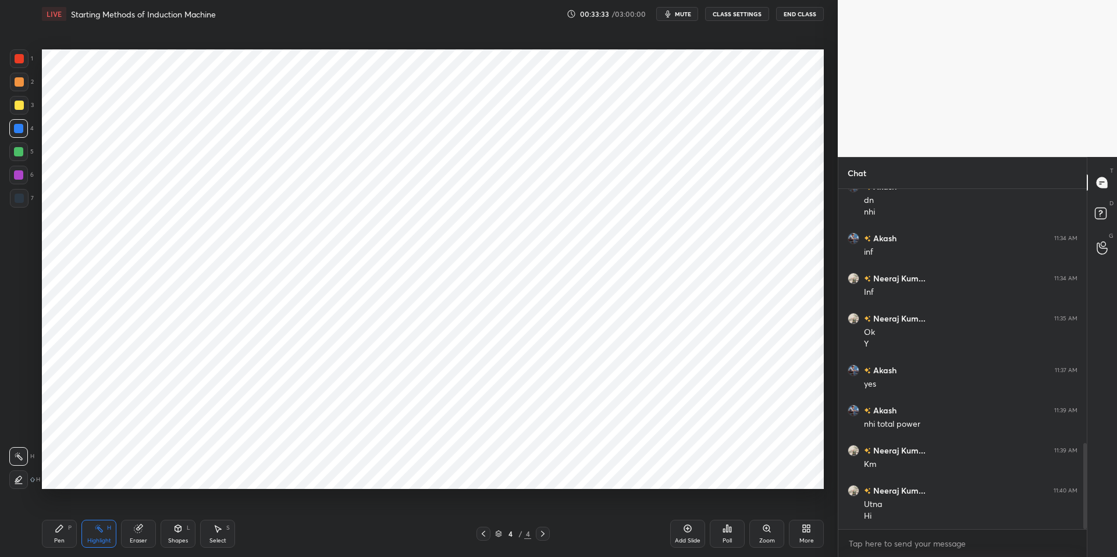
click at [98, 508] on div "Highlight" at bounding box center [99, 541] width 24 height 6
click at [63, 508] on icon at bounding box center [59, 528] width 9 height 9
drag, startPoint x: 313, startPoint y: 541, endPoint x: 303, endPoint y: 530, distance: 14.8
click at [314, 508] on div "Pen P Highlight H Eraser Shapes L Select S" at bounding box center [199, 534] width 314 height 28
click at [101, 508] on div "Highlight H" at bounding box center [98, 534] width 35 height 28
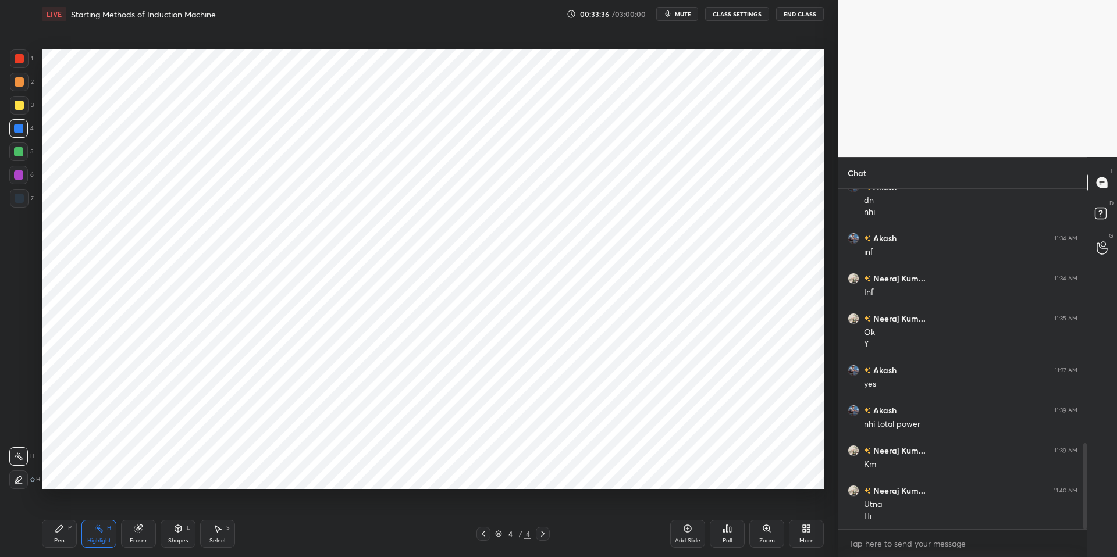
click at [62, 508] on icon at bounding box center [59, 528] width 7 height 7
click at [280, 508] on div "Pen P Highlight H Eraser Shapes L Select S" at bounding box center [199, 534] width 314 height 28
click at [97, 508] on icon at bounding box center [98, 528] width 9 height 9
click at [67, 508] on div "Pen P" at bounding box center [59, 534] width 35 height 28
drag, startPoint x: 328, startPoint y: 546, endPoint x: 322, endPoint y: 535, distance: 12.5
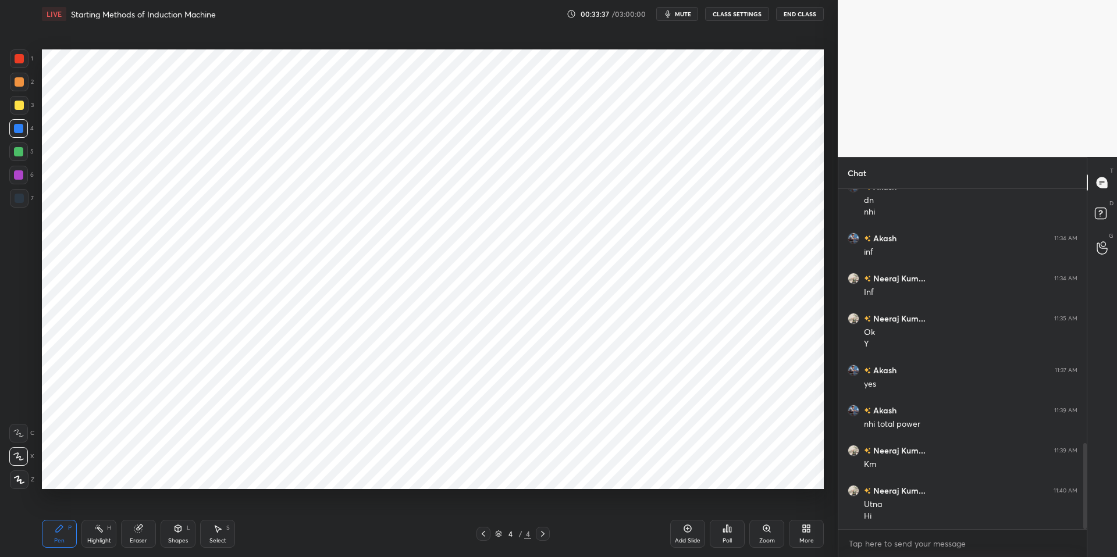
click at [328, 508] on div "Pen P Highlight H Eraser Shapes L Select S" at bounding box center [199, 534] width 314 height 28
click at [100, 508] on div "Highlight H" at bounding box center [98, 534] width 35 height 28
drag, startPoint x: 67, startPoint y: 527, endPoint x: 127, endPoint y: 522, distance: 59.5
click at [68, 508] on div "P" at bounding box center [69, 528] width 3 height 6
drag, startPoint x: 307, startPoint y: 551, endPoint x: 289, endPoint y: 508, distance: 46.1
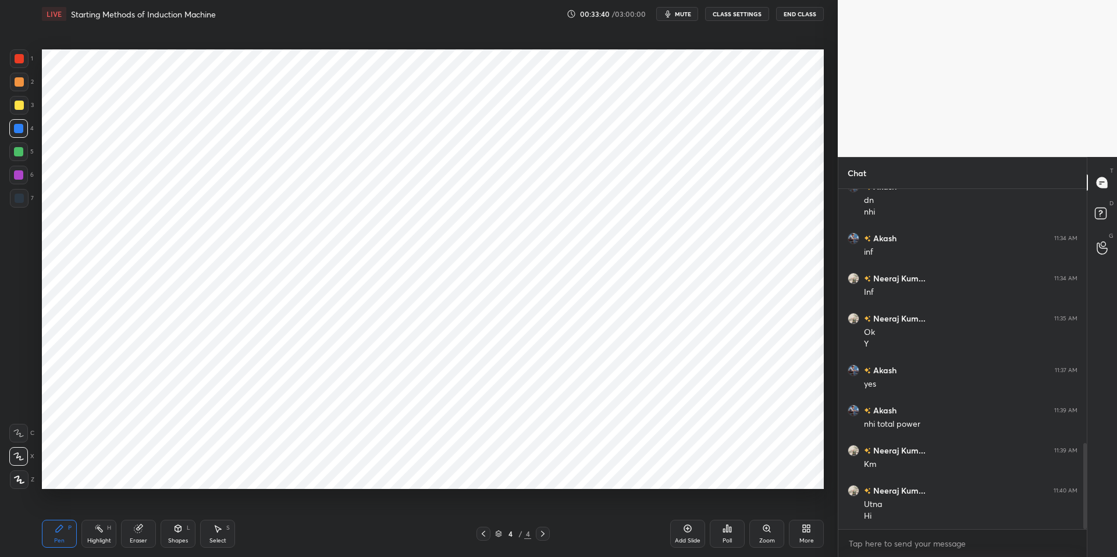
click at [308, 508] on div "Pen P Highlight H Eraser Shapes L Select S 4 / 4 Add Slide Poll Zoom More" at bounding box center [433, 534] width 782 height 47
click at [18, 55] on div at bounding box center [19, 58] width 9 height 9
click at [90, 508] on div "Highlight" at bounding box center [99, 541] width 24 height 6
drag, startPoint x: 54, startPoint y: 528, endPoint x: 164, endPoint y: 525, distance: 110.0
click at [56, 508] on icon at bounding box center [59, 528] width 9 height 9
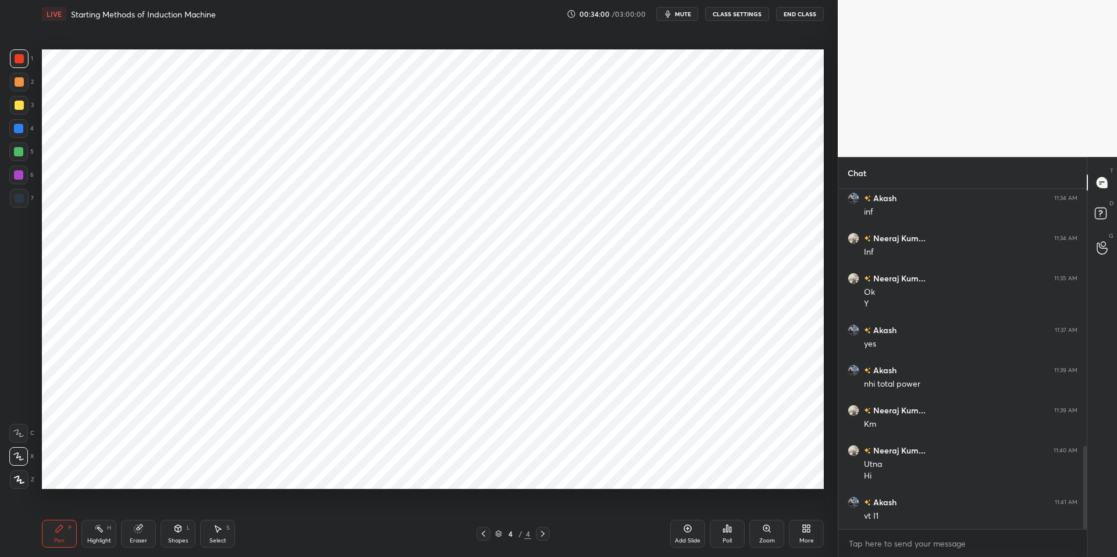
scroll to position [1061, 0]
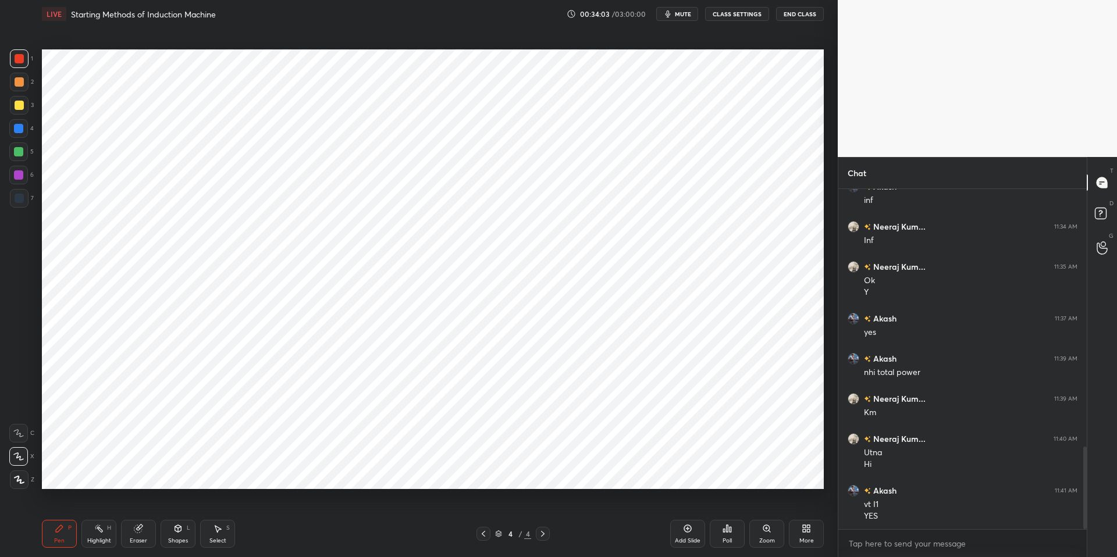
drag, startPoint x: 69, startPoint y: 532, endPoint x: 108, endPoint y: 536, distance: 39.8
click at [72, 508] on div "Pen P" at bounding box center [59, 534] width 35 height 28
click at [108, 508] on div "Highlight" at bounding box center [99, 541] width 24 height 6
click at [90, 508] on div "Highlight H" at bounding box center [98, 534] width 35 height 28
drag, startPoint x: 51, startPoint y: 527, endPoint x: 104, endPoint y: 521, distance: 53.3
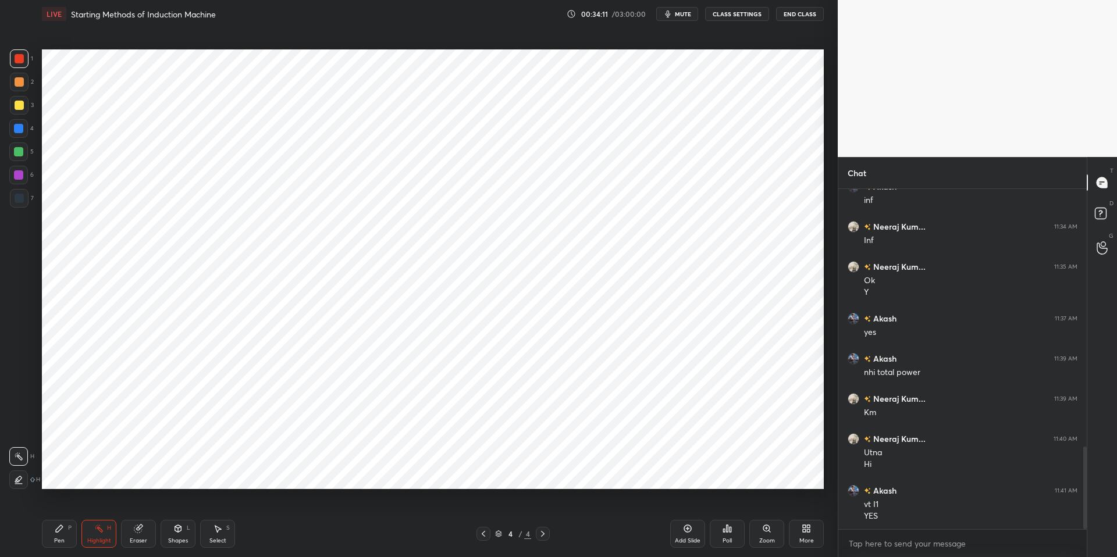
click at [52, 508] on div "Pen P" at bounding box center [59, 534] width 35 height 28
click at [344, 508] on div "Pen P Highlight H Eraser Shapes L Select S 4 / 4 Add Slide Poll Zoom More" at bounding box center [433, 534] width 782 height 47
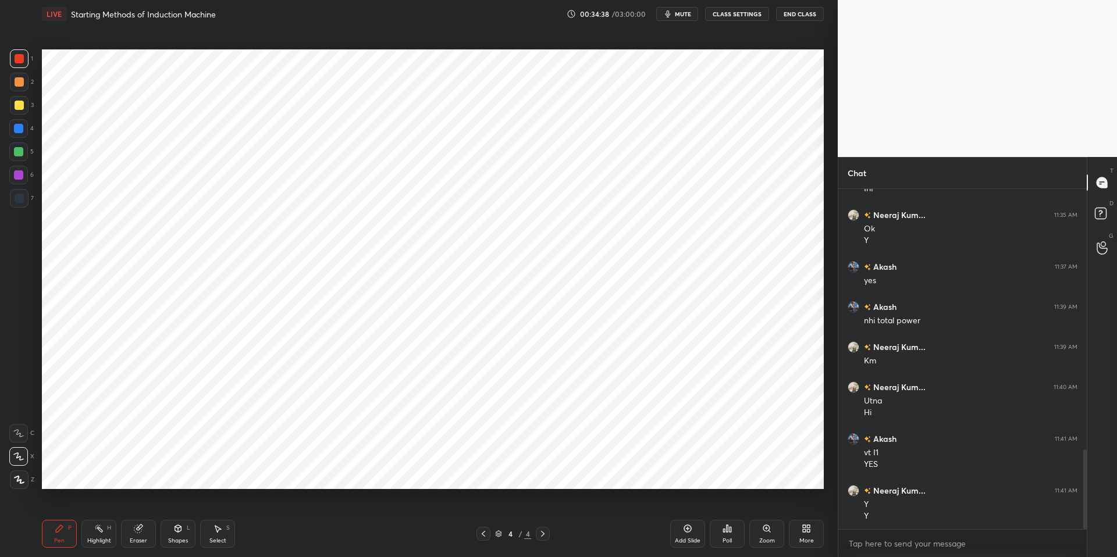
click at [60, 508] on div "Pen P" at bounding box center [59, 534] width 35 height 28
drag, startPoint x: 46, startPoint y: 535, endPoint x: 53, endPoint y: 533, distance: 7.1
click at [48, 508] on div "Pen P" at bounding box center [59, 534] width 35 height 28
click at [104, 508] on div "Highlight H" at bounding box center [98, 534] width 35 height 28
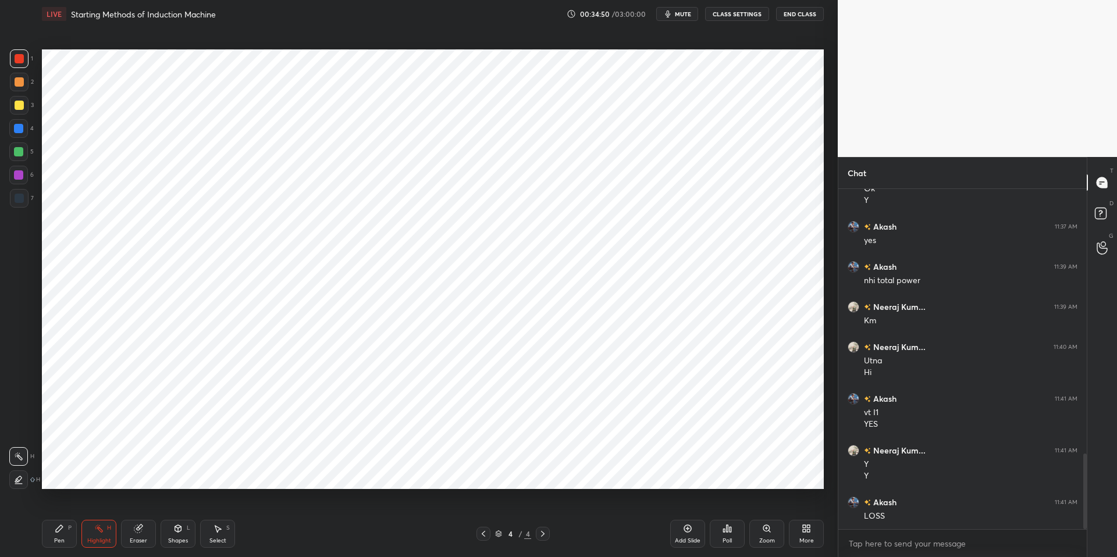
scroll to position [1193, 0]
click at [688, 508] on icon at bounding box center [687, 528] width 9 height 9
click at [22, 128] on div at bounding box center [18, 128] width 9 height 9
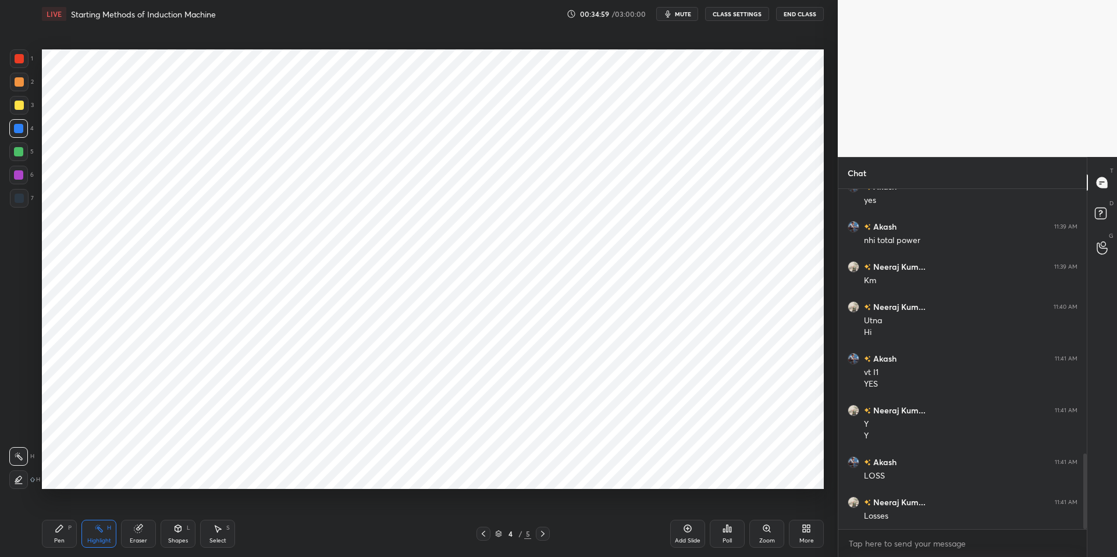
drag, startPoint x: 19, startPoint y: 152, endPoint x: 22, endPoint y: 129, distance: 22.9
click at [18, 151] on div at bounding box center [18, 151] width 9 height 9
click at [20, 127] on div at bounding box center [18, 128] width 9 height 9
click at [62, 508] on div "Pen" at bounding box center [59, 541] width 10 height 6
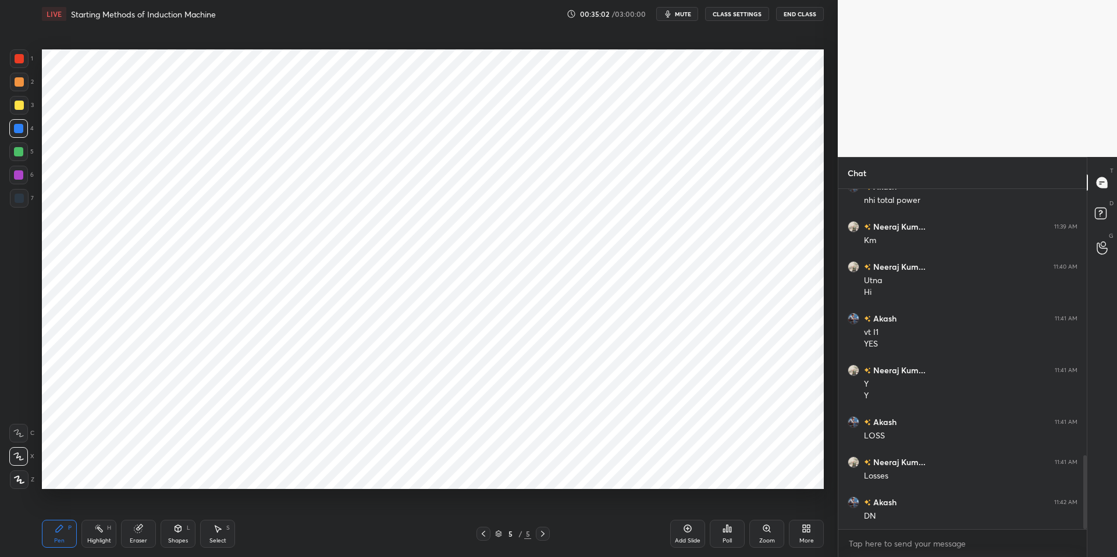
click at [358, 508] on div "Pen P Highlight H Eraser Shapes L Select S 5 / 5 Add Slide Poll Zoom More" at bounding box center [433, 534] width 782 height 47
drag, startPoint x: 22, startPoint y: 59, endPoint x: 27, endPoint y: 58, distance: 5.8
click at [24, 59] on div at bounding box center [19, 58] width 19 height 19
click at [143, 508] on div "Eraser" at bounding box center [138, 534] width 35 height 28
click at [68, 508] on div "Pen P" at bounding box center [59, 534] width 35 height 28
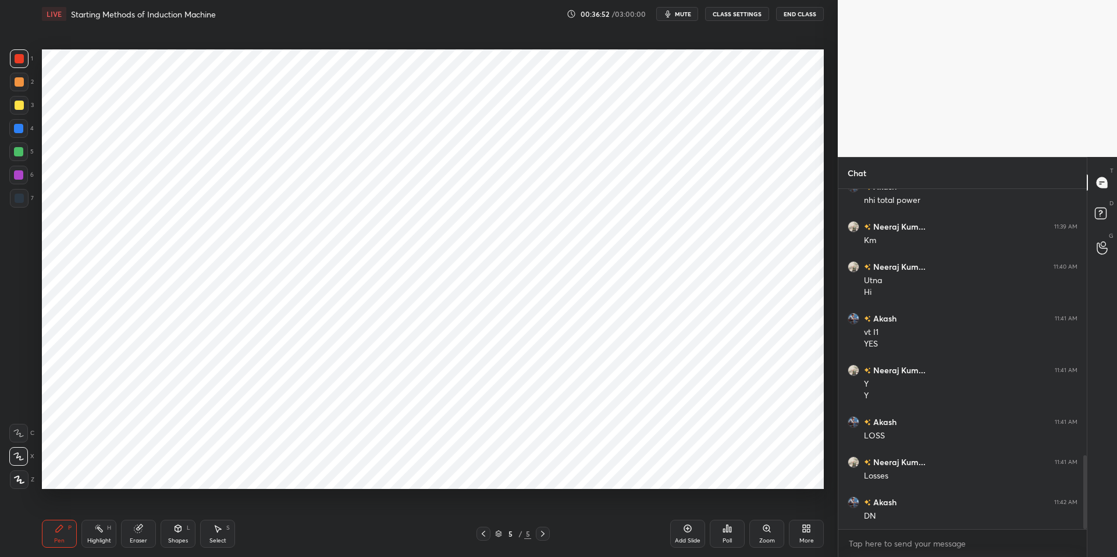
drag, startPoint x: 365, startPoint y: 536, endPoint x: 368, endPoint y: 528, distance: 8.6
click at [366, 508] on div "5 / 5" at bounding box center [513, 534] width 314 height 14
click at [13, 128] on div at bounding box center [18, 128] width 19 height 19
click at [26, 150] on div at bounding box center [18, 152] width 19 height 19
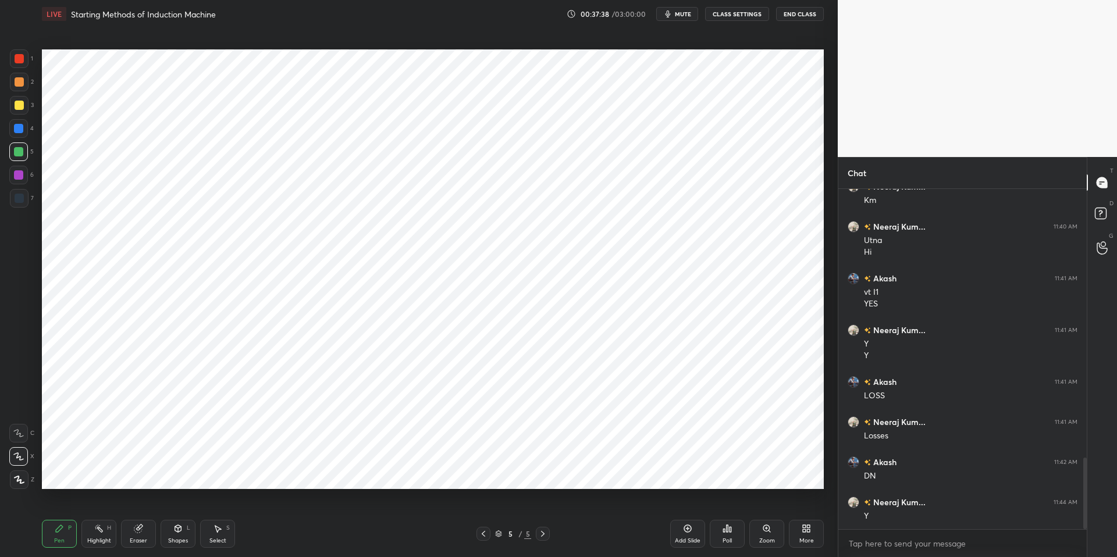
click at [18, 173] on div at bounding box center [18, 174] width 9 height 9
drag, startPoint x: 86, startPoint y: 538, endPoint x: 58, endPoint y: 529, distance: 29.1
click at [85, 508] on div "Highlight H" at bounding box center [98, 534] width 35 height 28
click at [55, 508] on icon at bounding box center [59, 528] width 9 height 9
click at [334, 508] on div "Pen P Highlight H Eraser Shapes L Select S 5 / 5 Add Slide Poll Zoom More" at bounding box center [433, 534] width 782 height 47
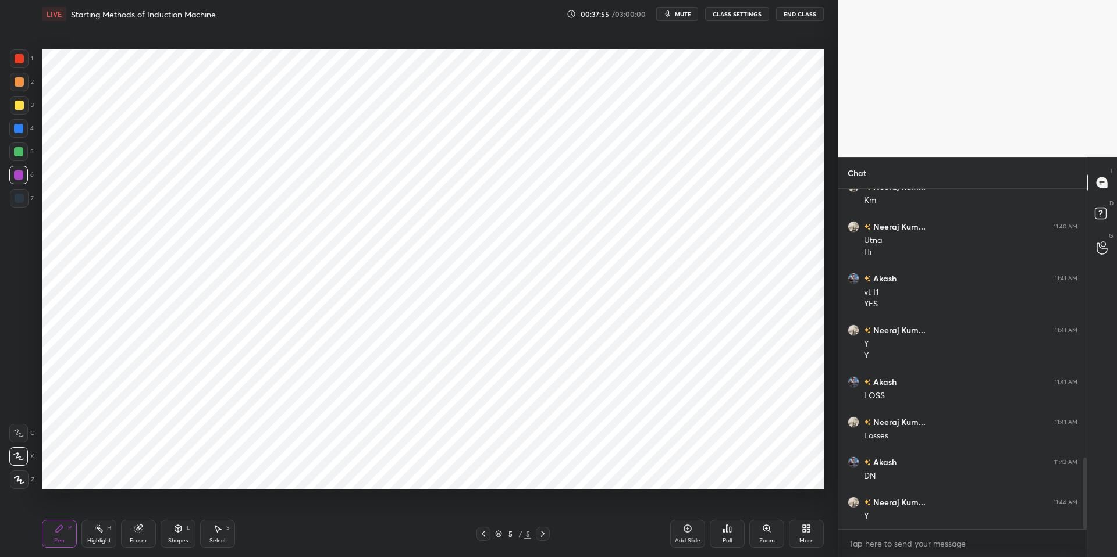
drag, startPoint x: 23, startPoint y: 126, endPoint x: 38, endPoint y: 133, distance: 16.7
click at [24, 127] on div at bounding box center [18, 128] width 19 height 19
drag, startPoint x: 19, startPoint y: 155, endPoint x: 19, endPoint y: 147, distance: 8.2
click at [19, 155] on div at bounding box center [18, 151] width 9 height 9
click at [18, 127] on div at bounding box center [18, 128] width 9 height 9
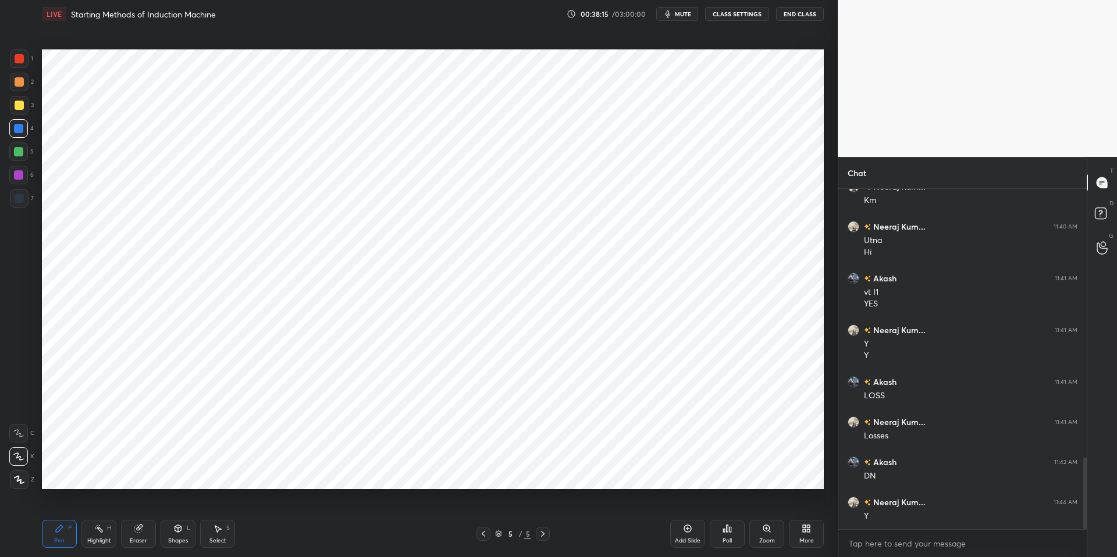
click at [20, 79] on div at bounding box center [19, 81] width 9 height 9
click at [14, 126] on div at bounding box center [18, 128] width 9 height 9
click at [222, 508] on icon at bounding box center [217, 528] width 9 height 9
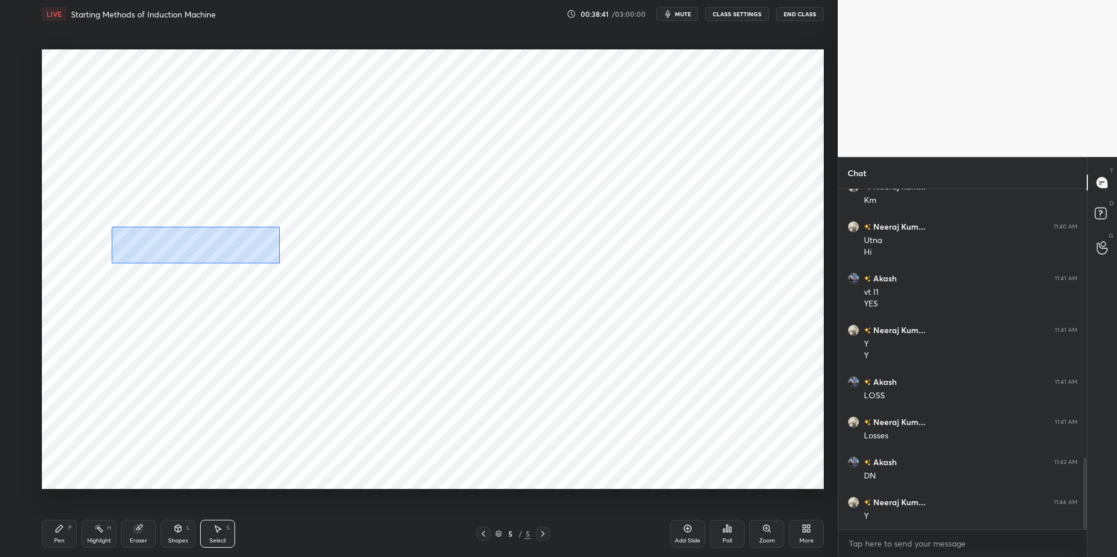
drag, startPoint x: 112, startPoint y: 228, endPoint x: 268, endPoint y: 269, distance: 161.3
click at [391, 286] on div "0 ° Undo Copy Duplicate Duplicate to new slide Delete" at bounding box center [433, 269] width 782 height 440
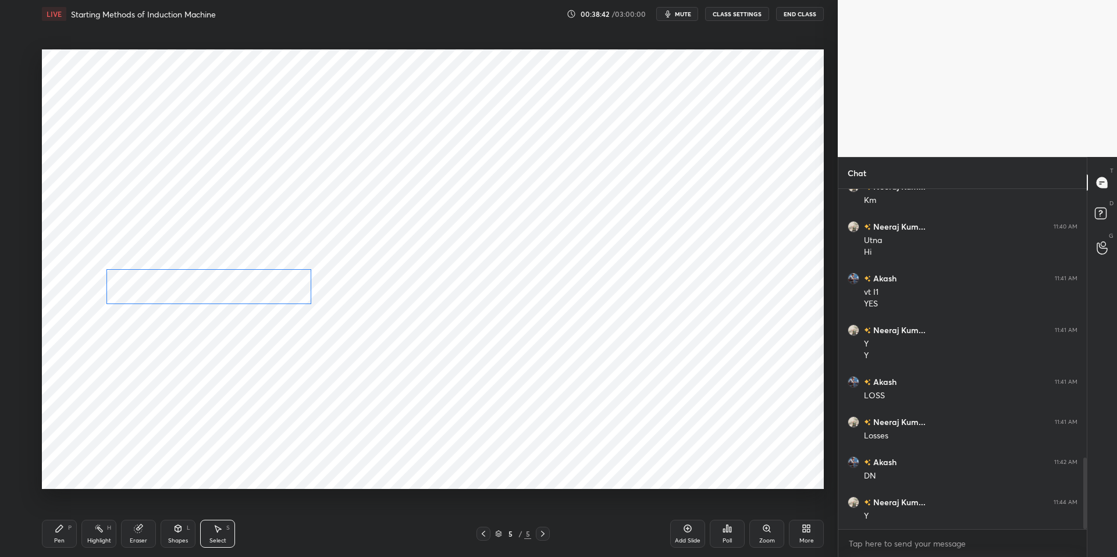
drag, startPoint x: 214, startPoint y: 273, endPoint x: 192, endPoint y: 307, distance: 40.3
click at [190, 275] on div "0 ° Undo Copy Duplicate Duplicate to new slide Delete" at bounding box center [433, 269] width 782 height 440
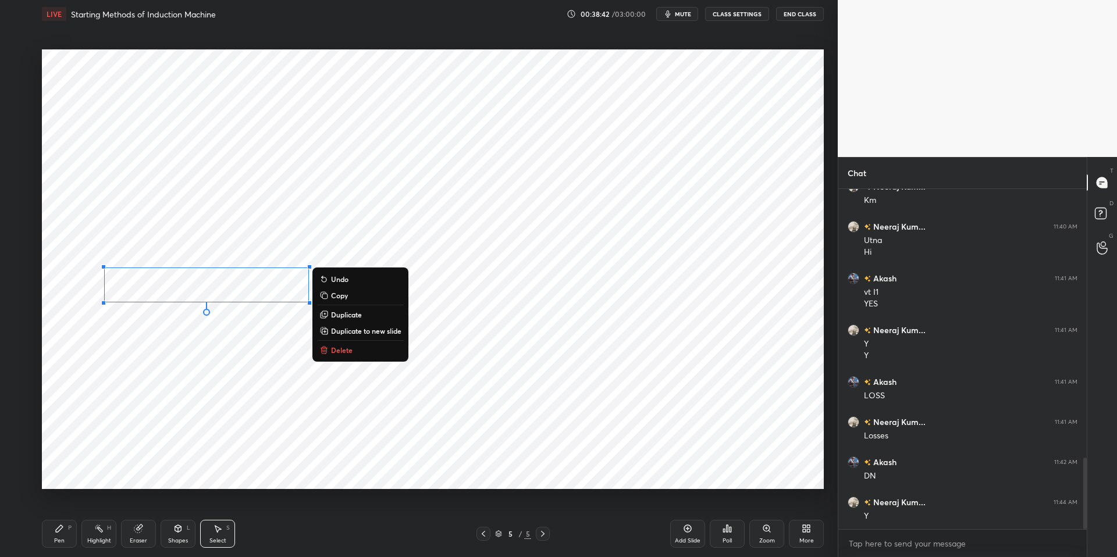
click at [194, 367] on div "0 ° Undo Copy Duplicate Duplicate to new slide Delete" at bounding box center [433, 269] width 782 height 440
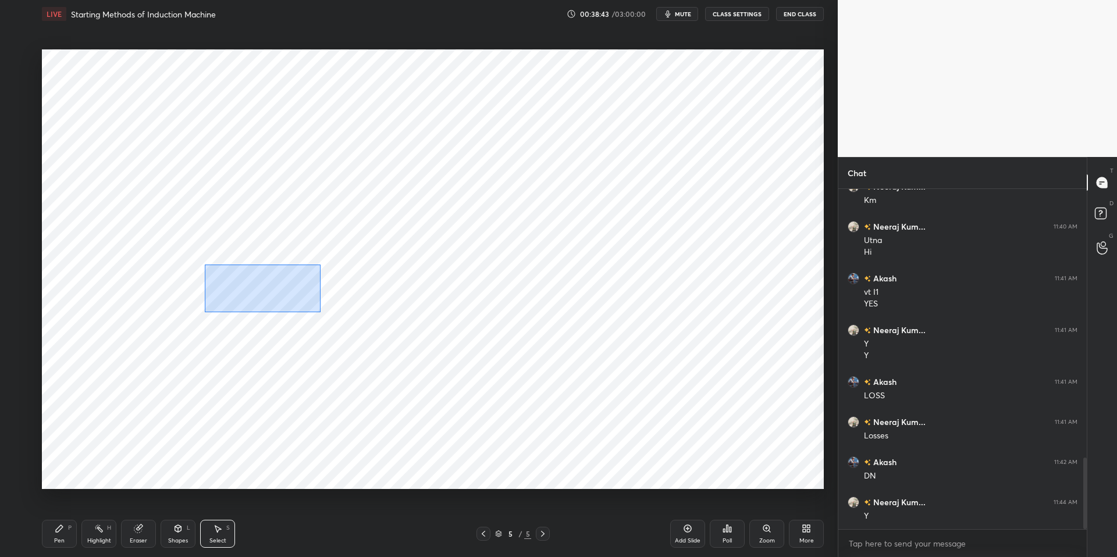
drag, startPoint x: 205, startPoint y: 264, endPoint x: 320, endPoint y: 312, distance: 124.7
click at [320, 312] on div "0 ° Undo Copy Duplicate Duplicate to new slide Delete" at bounding box center [433, 269] width 782 height 440
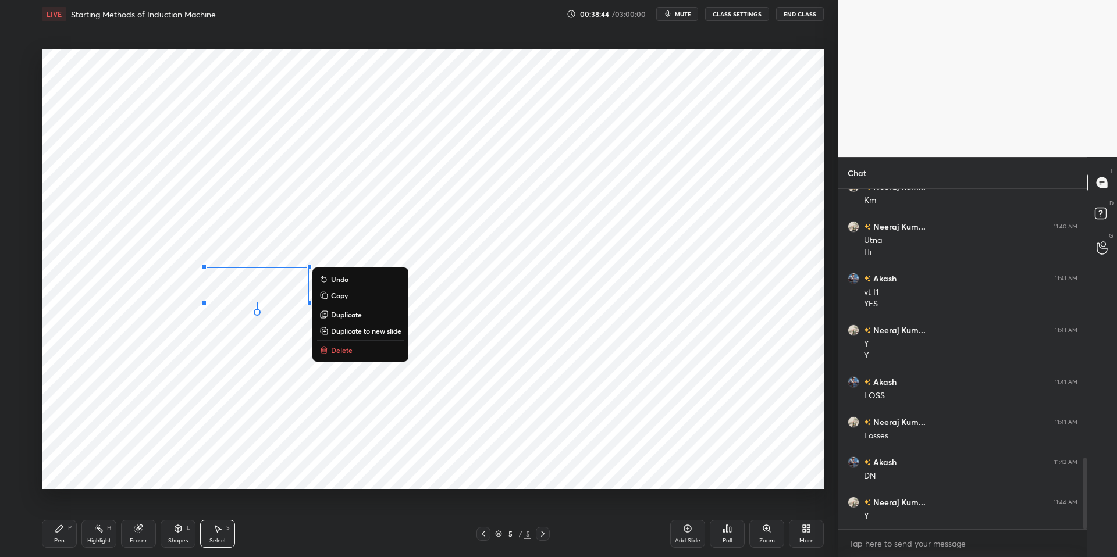
click at [329, 347] on button "Delete" at bounding box center [360, 350] width 87 height 14
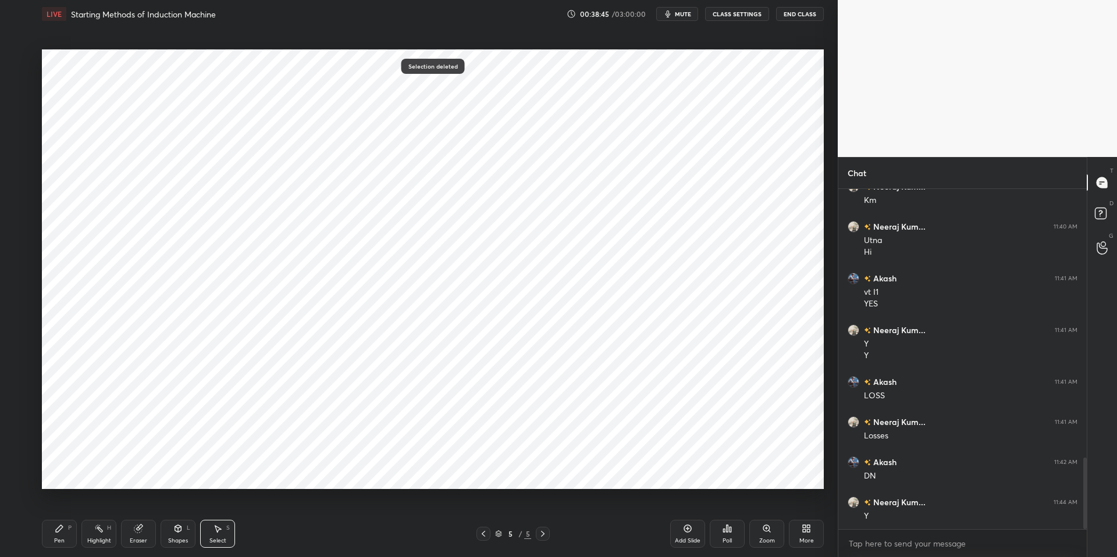
click at [54, 508] on div "Pen P" at bounding box center [59, 534] width 35 height 28
drag, startPoint x: 276, startPoint y: 546, endPoint x: 261, endPoint y: 490, distance: 57.3
click at [277, 508] on div "Pen P Highlight H Eraser Shapes L Select S" at bounding box center [199, 534] width 314 height 28
drag, startPoint x: 218, startPoint y: 540, endPoint x: 257, endPoint y: 504, distance: 53.5
click at [218, 508] on div "Select" at bounding box center [217, 541] width 17 height 6
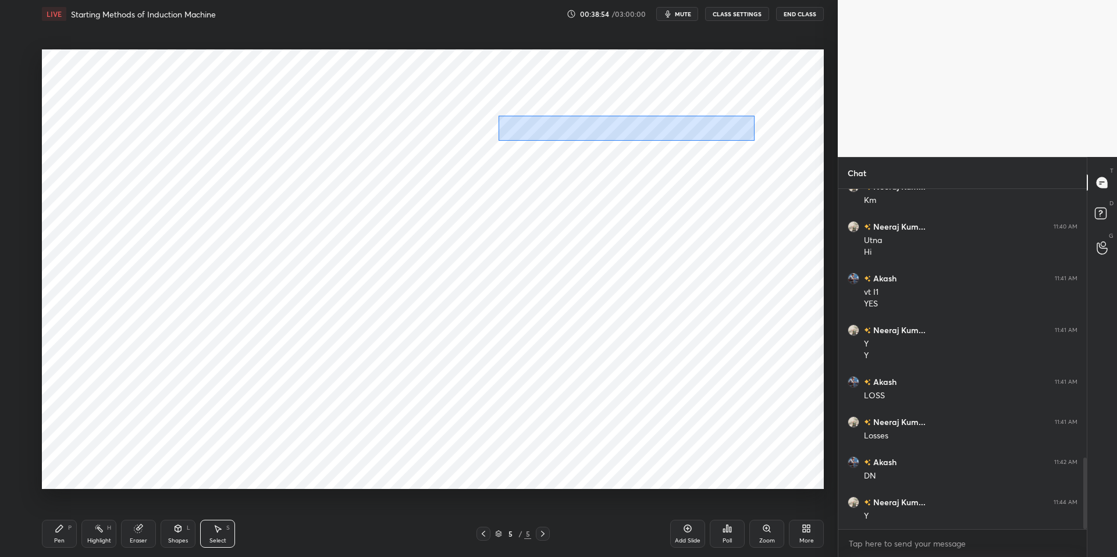
drag, startPoint x: 499, startPoint y: 115, endPoint x: 735, endPoint y: 136, distance: 237.7
click at [754, 140] on div "0 ° Undo Copy Duplicate Duplicate to new slide Delete" at bounding box center [433, 269] width 782 height 440
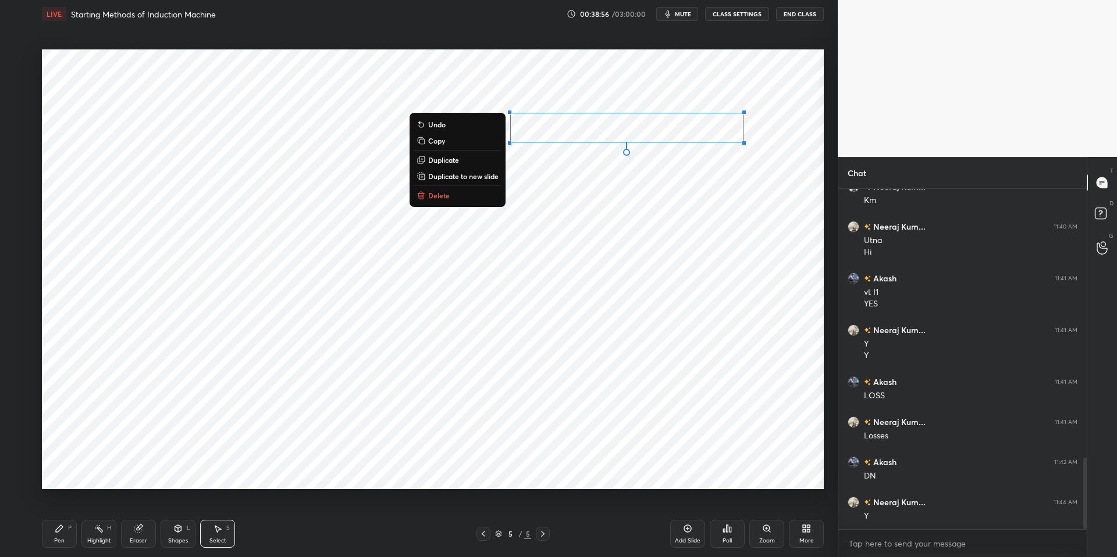
click at [422, 158] on icon at bounding box center [421, 158] width 5 height 5
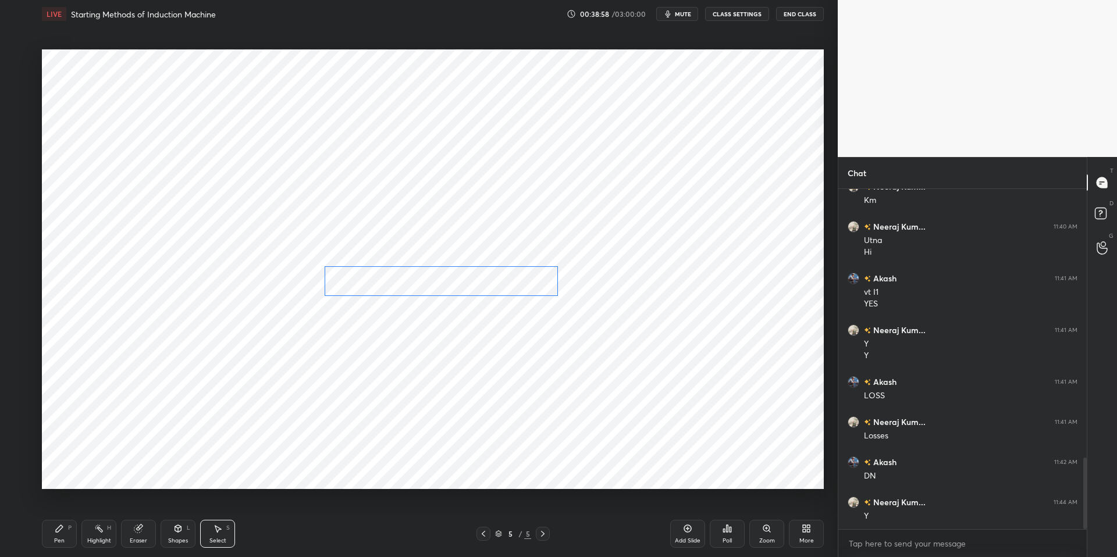
drag, startPoint x: 621, startPoint y: 138, endPoint x: 419, endPoint y: 273, distance: 242.5
click at [419, 273] on div "0 ° Undo Copy Duplicate Duplicate to new slide Delete" at bounding box center [433, 269] width 782 height 440
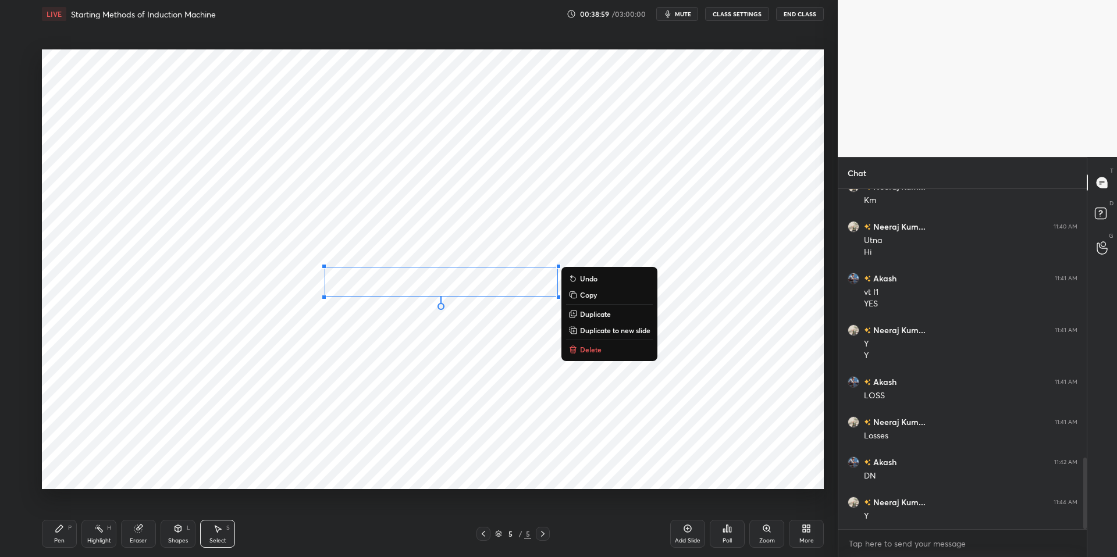
drag, startPoint x: 66, startPoint y: 535, endPoint x: 103, endPoint y: 532, distance: 36.8
click at [66, 508] on div "Pen P" at bounding box center [59, 534] width 35 height 28
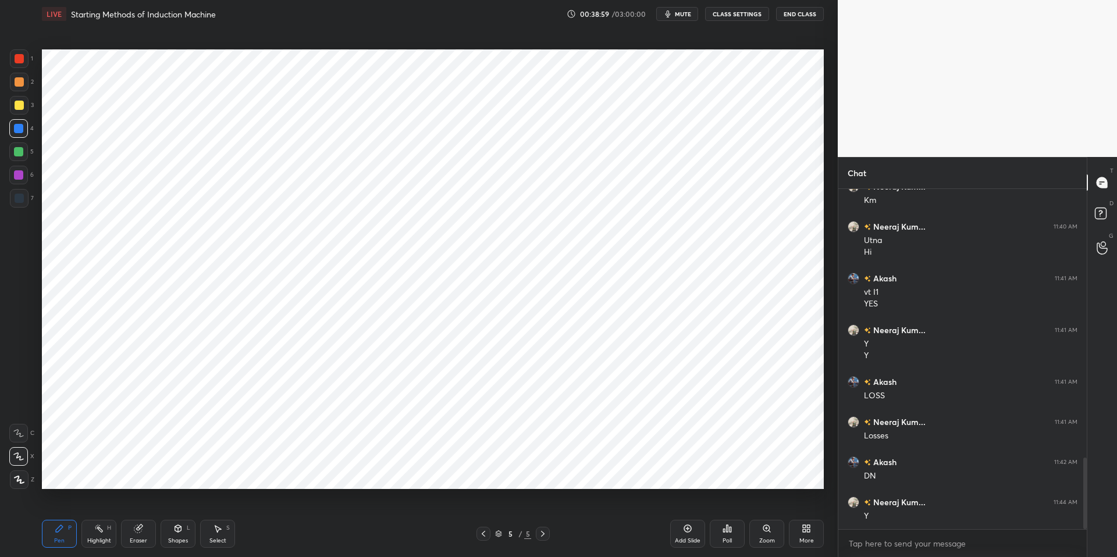
click at [309, 508] on div "Pen P Highlight H Eraser Shapes L Select S" at bounding box center [199, 534] width 314 height 28
drag, startPoint x: 15, startPoint y: 146, endPoint x: 16, endPoint y: 133, distance: 13.4
click at [16, 145] on div at bounding box center [18, 152] width 19 height 19
click at [17, 126] on div at bounding box center [18, 128] width 9 height 9
click at [225, 508] on div "Select S" at bounding box center [217, 534] width 35 height 28
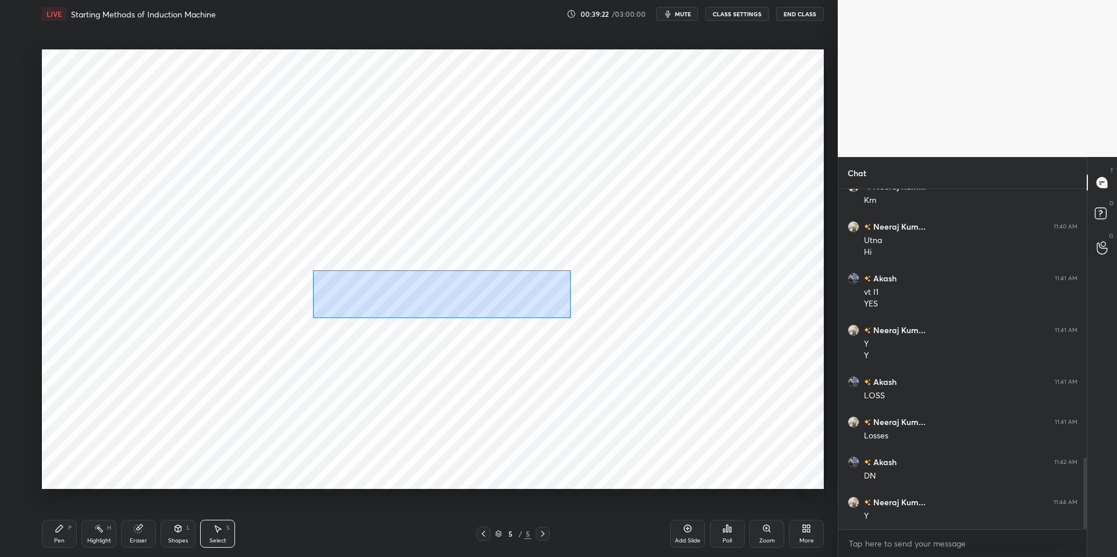
drag, startPoint x: 315, startPoint y: 271, endPoint x: 563, endPoint y: 312, distance: 251.2
click at [571, 318] on div "0 ° Undo Copy Duplicate Duplicate to new slide Delete" at bounding box center [433, 269] width 782 height 440
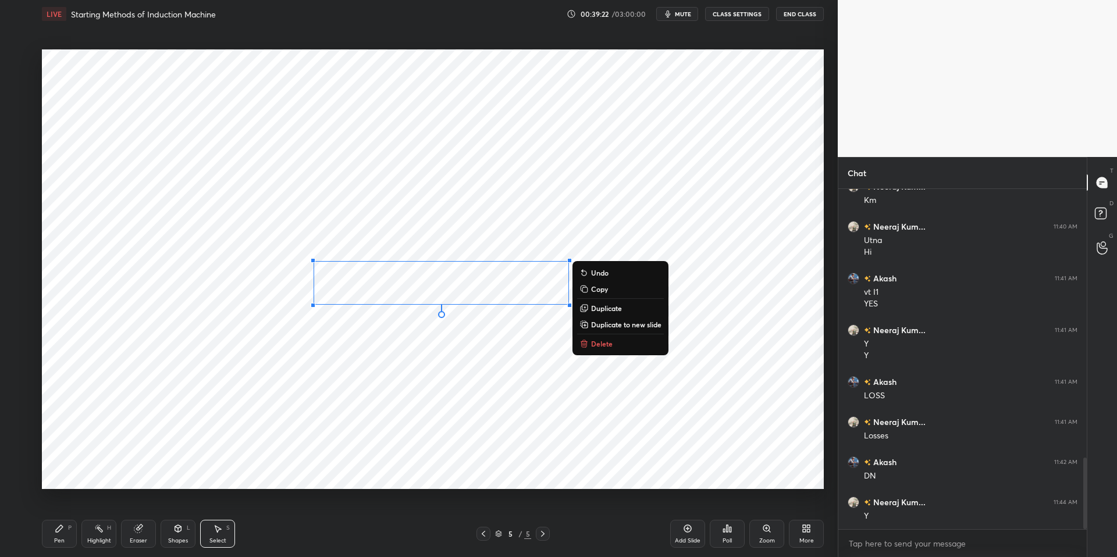
drag, startPoint x: 582, startPoint y: 308, endPoint x: 557, endPoint y: 307, distance: 24.4
click at [581, 308] on icon at bounding box center [583, 309] width 5 height 5
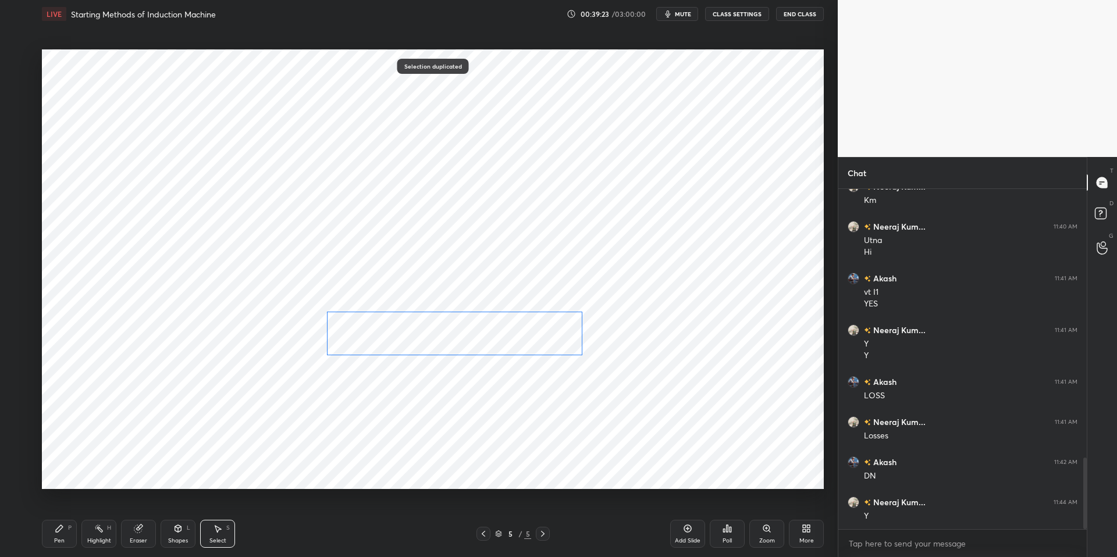
drag, startPoint x: 459, startPoint y: 342, endPoint x: 465, endPoint y: 357, distance: 16.2
click at [453, 351] on div "0 ° Undo Copy Duplicate Duplicate to new slide Delete" at bounding box center [433, 269] width 782 height 440
drag, startPoint x: 582, startPoint y: 355, endPoint x: 564, endPoint y: 349, distance: 18.6
click at [574, 351] on div at bounding box center [576, 353] width 5 height 5
drag, startPoint x: 476, startPoint y: 341, endPoint x: 470, endPoint y: 344, distance: 6.5
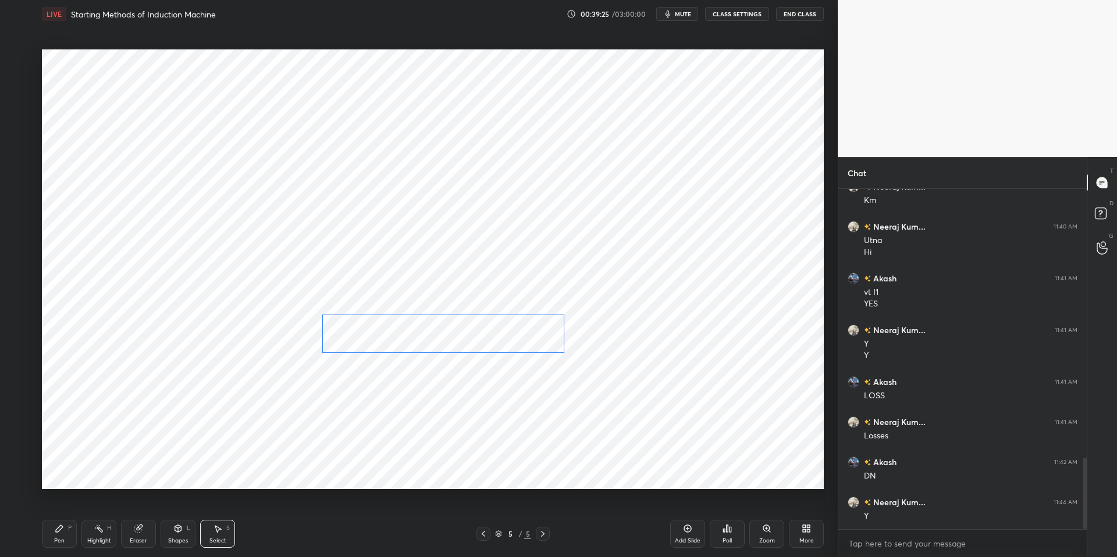
click at [471, 344] on div "0 ° Undo Copy Duplicate Duplicate to new slide Delete" at bounding box center [433, 269] width 782 height 440
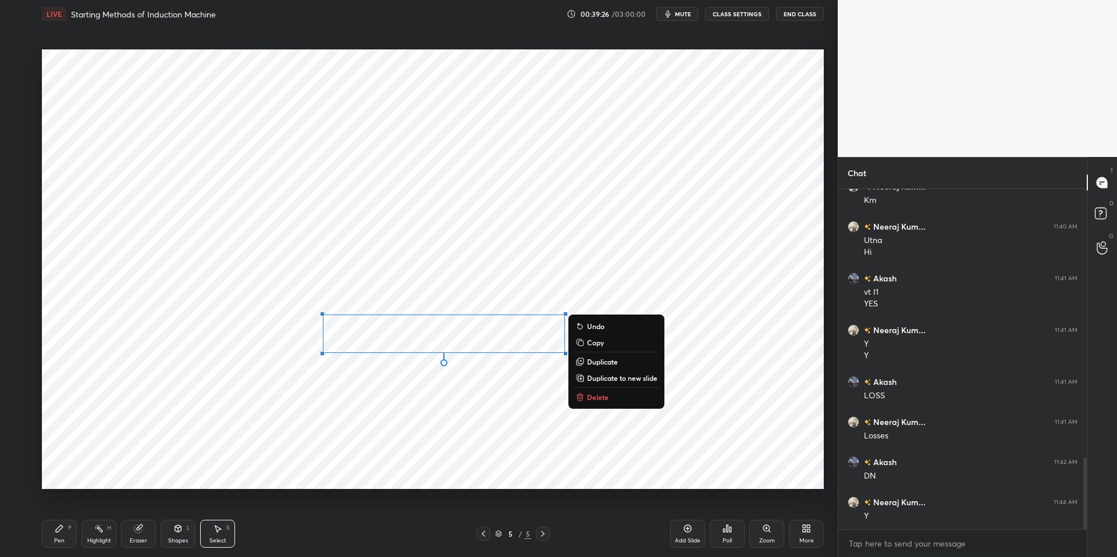
click at [437, 391] on div "0 ° Undo Copy Duplicate Duplicate to new slide Delete" at bounding box center [433, 269] width 782 height 440
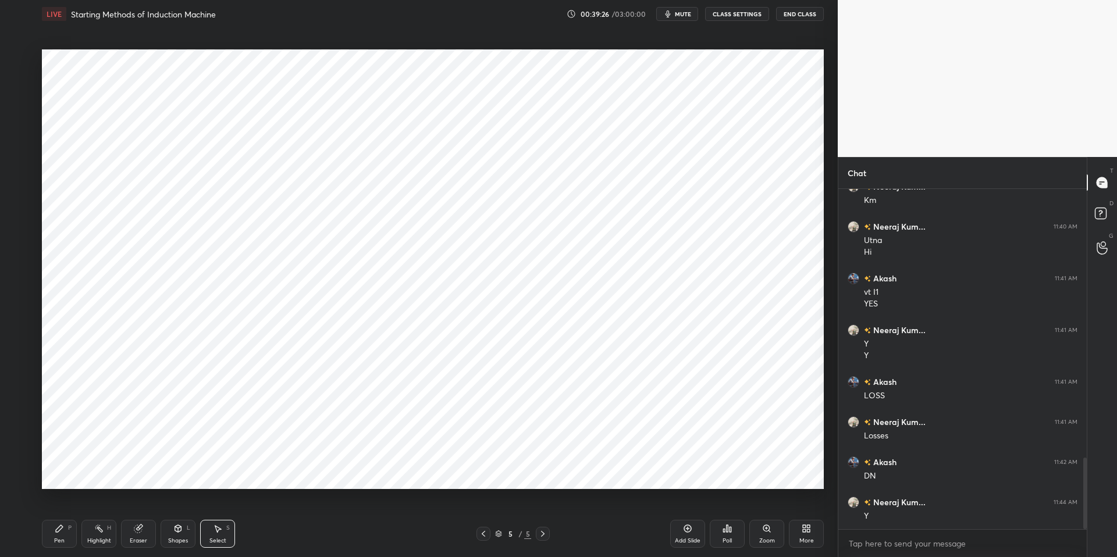
drag, startPoint x: 142, startPoint y: 538, endPoint x: 143, endPoint y: 524, distance: 14.0
click at [142, 508] on div "Eraser" at bounding box center [138, 541] width 17 height 6
drag, startPoint x: 59, startPoint y: 537, endPoint x: 145, endPoint y: 529, distance: 85.8
click at [59, 508] on div "Pen" at bounding box center [59, 541] width 10 height 6
click at [280, 508] on div "Pen P Highlight H Eraser Shapes L Select S" at bounding box center [199, 534] width 314 height 28
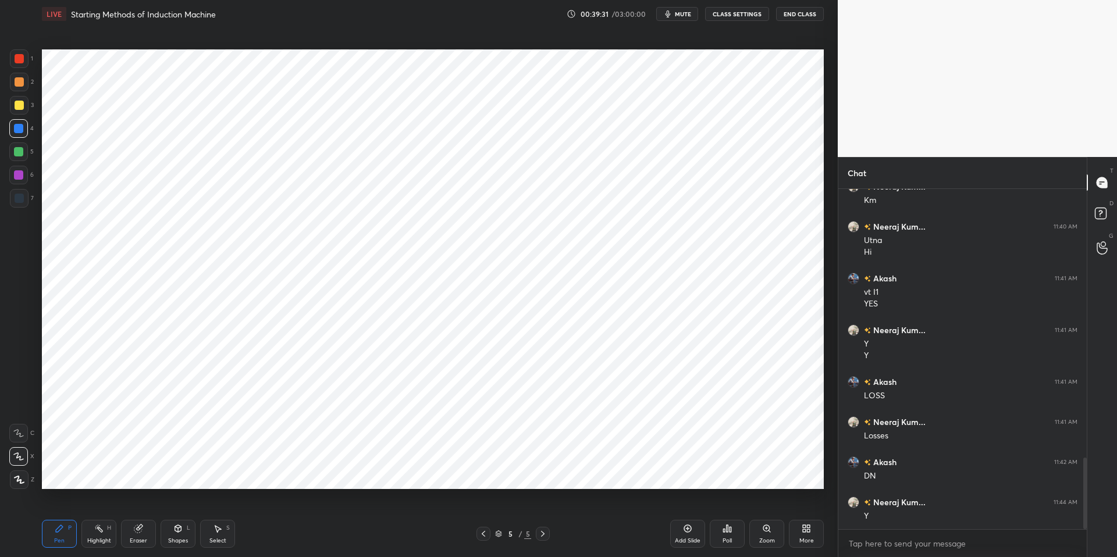
click at [223, 508] on div "Select S" at bounding box center [217, 534] width 35 height 28
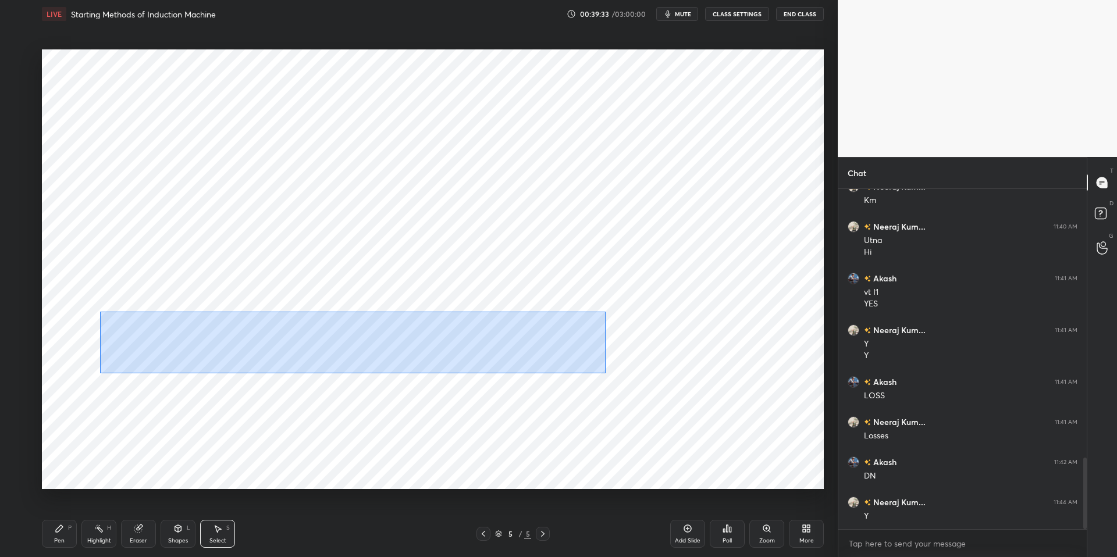
drag, startPoint x: 108, startPoint y: 312, endPoint x: 596, endPoint y: 365, distance: 490.4
click at [605, 373] on div "0 ° Undo Copy Duplicate Duplicate to new slide Delete" at bounding box center [433, 269] width 782 height 440
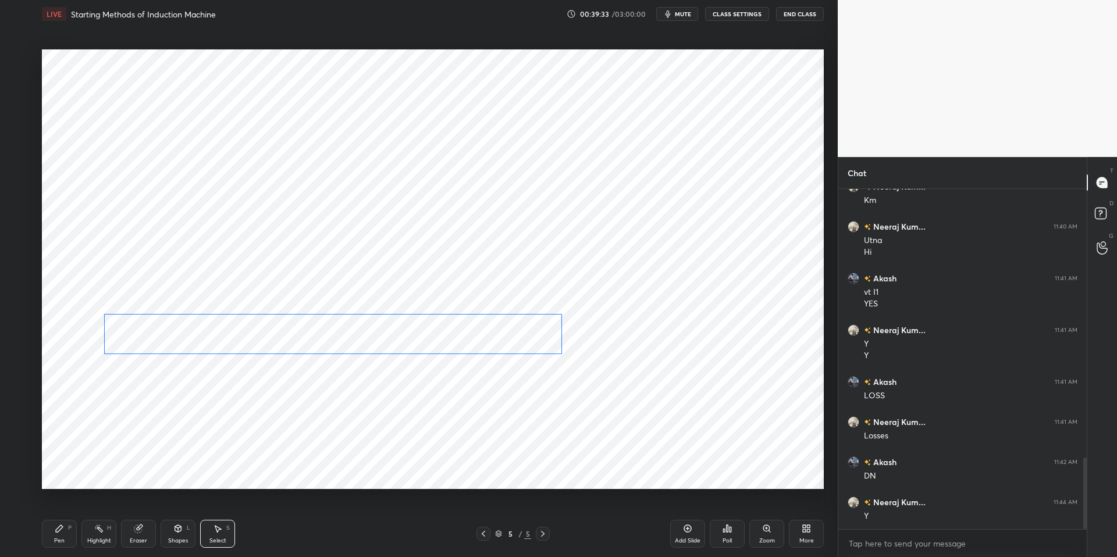
drag, startPoint x: 433, startPoint y: 334, endPoint x: 410, endPoint y: 373, distance: 44.9
click at [431, 336] on div "0 ° Undo Copy Duplicate Duplicate to new slide Delete" at bounding box center [433, 269] width 782 height 440
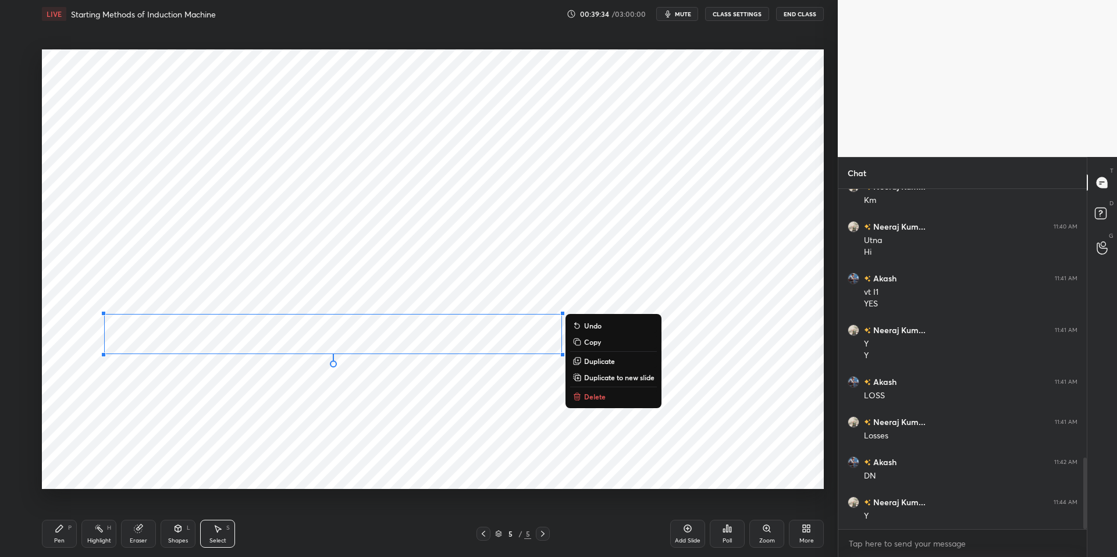
drag, startPoint x: 410, startPoint y: 395, endPoint x: 398, endPoint y: 391, distance: 12.3
click at [410, 395] on div "0 ° Undo Copy Duplicate Duplicate to new slide Delete" at bounding box center [433, 269] width 782 height 440
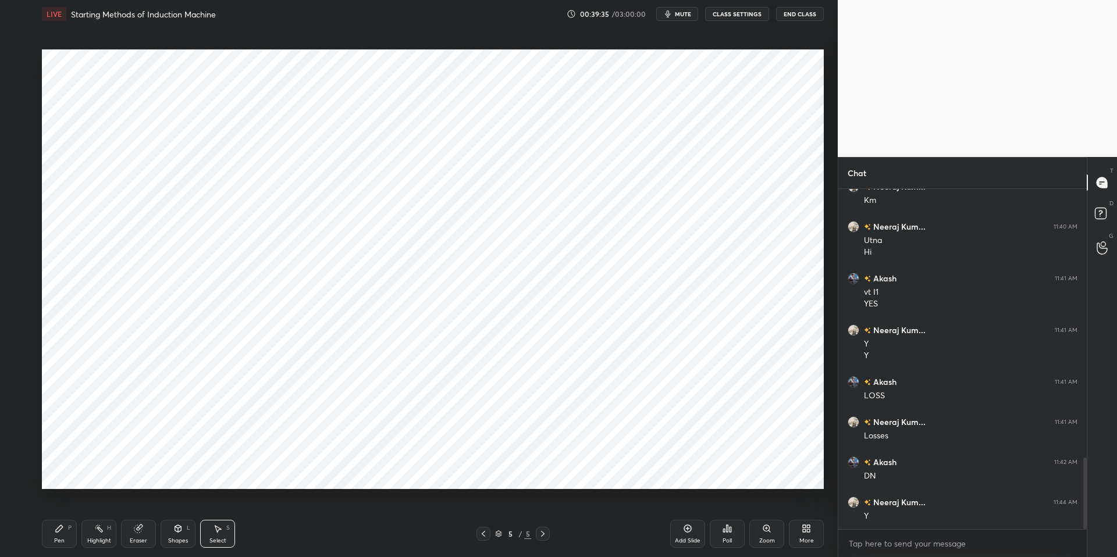
drag, startPoint x: 92, startPoint y: 535, endPoint x: 56, endPoint y: 531, distance: 36.3
click at [92, 508] on div "Highlight H" at bounding box center [98, 534] width 35 height 28
click at [57, 508] on icon at bounding box center [59, 528] width 7 height 7
click at [313, 508] on div "Pen P Highlight H Eraser Shapes L Select S 5 / 5 Add Slide Poll Zoom More" at bounding box center [433, 534] width 782 height 47
click at [96, 508] on div "Highlight H" at bounding box center [98, 534] width 35 height 28
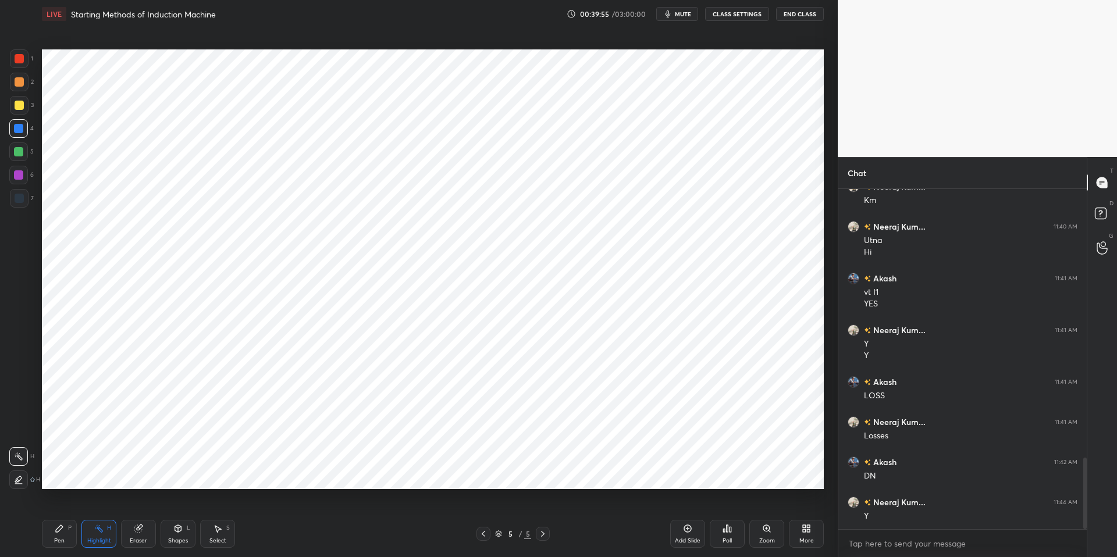
click at [56, 508] on icon at bounding box center [59, 528] width 9 height 9
click at [332, 508] on div "Pen P Highlight H Eraser Shapes L Select S" at bounding box center [199, 534] width 314 height 28
drag, startPoint x: 19, startPoint y: 155, endPoint x: 34, endPoint y: 155, distance: 15.7
click at [21, 155] on div at bounding box center [18, 151] width 9 height 9
drag, startPoint x: 98, startPoint y: 536, endPoint x: 77, endPoint y: 529, distance: 21.5
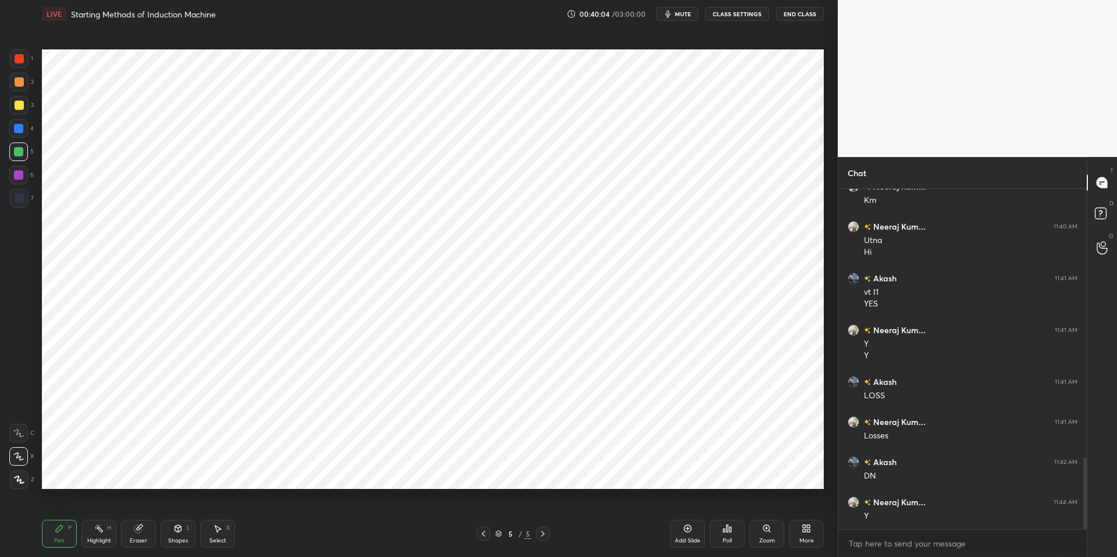
click at [97, 508] on div "Highlight" at bounding box center [99, 541] width 24 height 6
click at [69, 508] on div "Pen P" at bounding box center [59, 534] width 35 height 28
click at [278, 508] on div "Pen P Highlight H Eraser Shapes L Select S 5 / 5 Add Slide Poll Zoom More" at bounding box center [433, 534] width 782 height 47
click at [20, 124] on div at bounding box center [18, 128] width 9 height 9
click at [223, 508] on div "Select" at bounding box center [217, 541] width 17 height 6
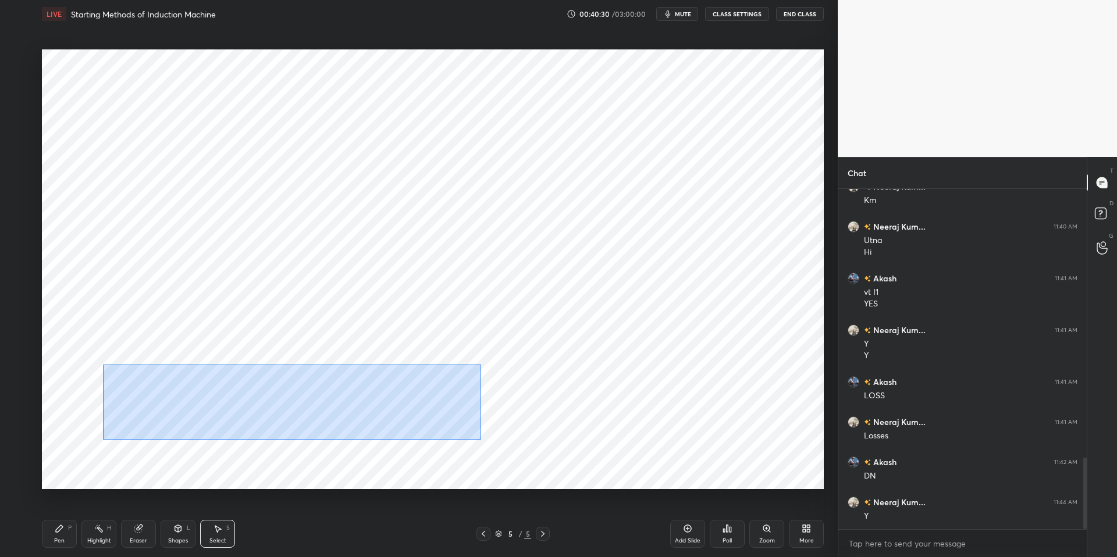
drag, startPoint x: 156, startPoint y: 374, endPoint x: 396, endPoint y: 417, distance: 244.1
click at [481, 440] on div "0 ° Undo Copy Duplicate Duplicate to new slide Delete" at bounding box center [433, 269] width 782 height 440
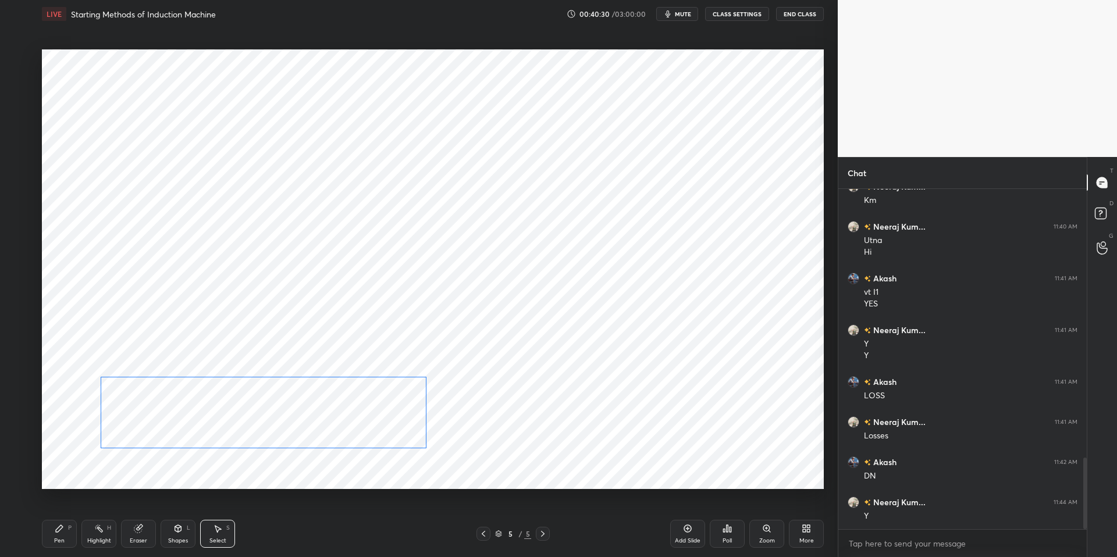
drag, startPoint x: 313, startPoint y: 414, endPoint x: 301, endPoint y: 430, distance: 19.5
click at [309, 422] on div "0 ° Undo Copy Duplicate Duplicate to new slide Delete" at bounding box center [433, 269] width 782 height 440
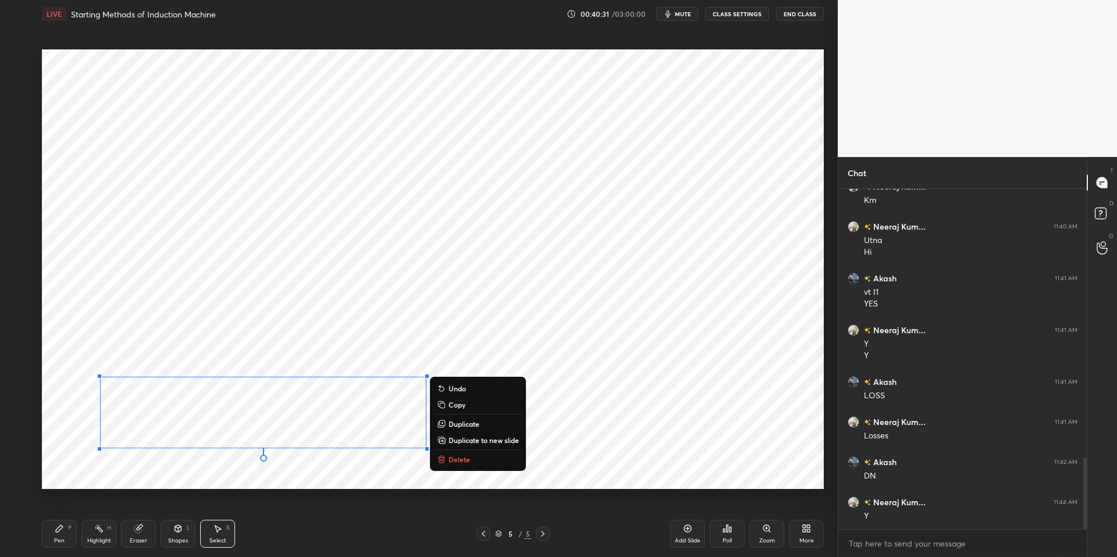
drag, startPoint x: 177, startPoint y: 535, endPoint x: 175, endPoint y: 528, distance: 7.4
click at [175, 508] on div "Shapes L" at bounding box center [178, 534] width 35 height 28
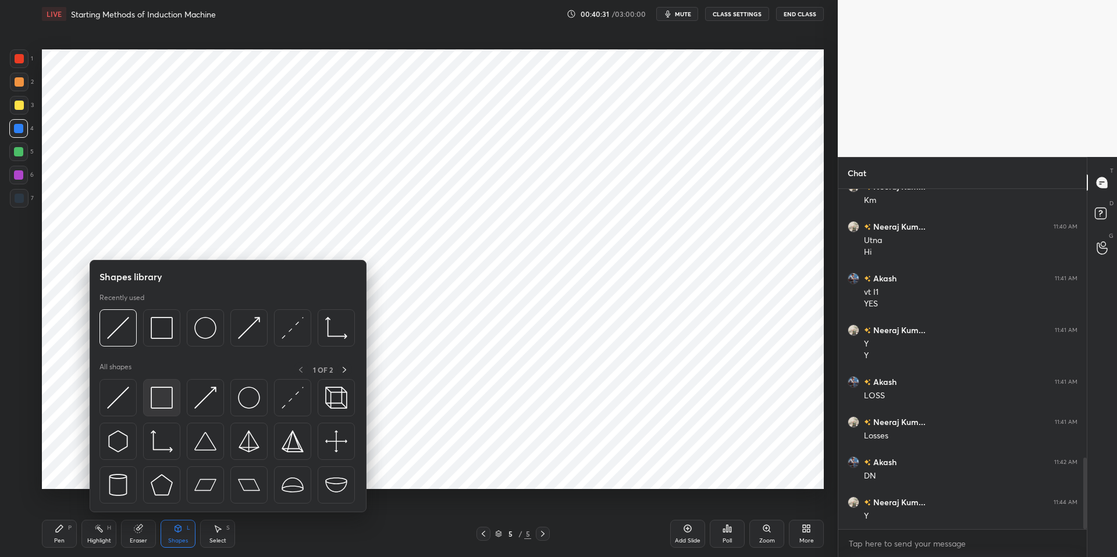
click at [159, 400] on img at bounding box center [162, 398] width 22 height 22
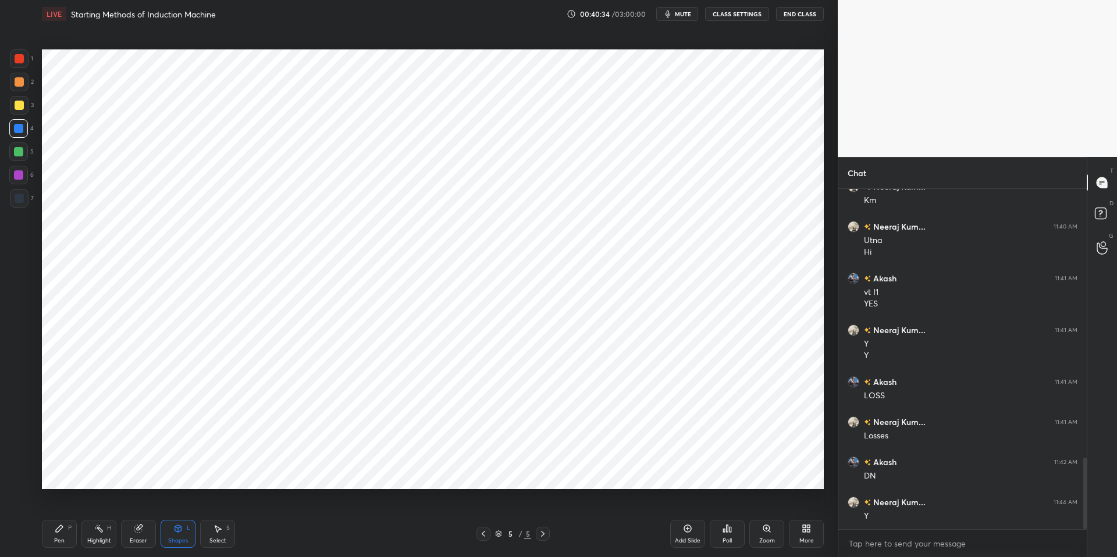
click at [102, 508] on div "Highlight" at bounding box center [99, 541] width 24 height 6
drag, startPoint x: 55, startPoint y: 533, endPoint x: 98, endPoint y: 531, distance: 43.1
click at [55, 508] on icon at bounding box center [59, 528] width 9 height 9
click at [332, 508] on div "Pen P Highlight H Eraser Shapes L Select S 5 / 5 Add Slide Poll Zoom More" at bounding box center [433, 534] width 782 height 47
click at [103, 508] on div "Highlight H" at bounding box center [98, 534] width 35 height 28
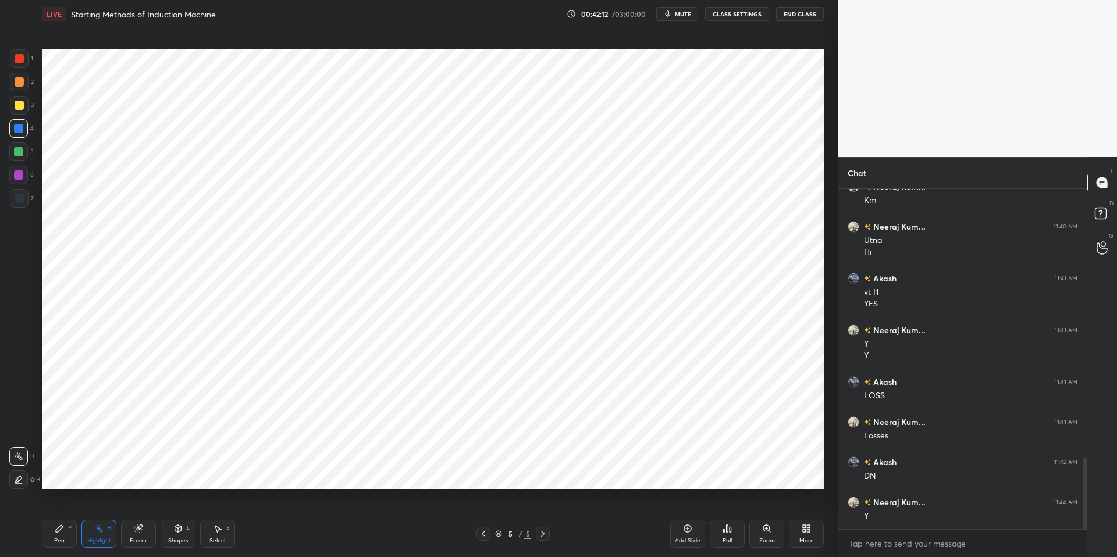
click at [66, 508] on div "Pen P" at bounding box center [59, 534] width 35 height 28
drag, startPoint x: 306, startPoint y: 542, endPoint x: 302, endPoint y: 536, distance: 7.6
click at [307, 508] on div "Pen P Highlight H Eraser Shapes L Select S" at bounding box center [199, 534] width 314 height 28
click at [22, 57] on div at bounding box center [19, 58] width 9 height 9
drag, startPoint x: 20, startPoint y: 80, endPoint x: 19, endPoint y: 66, distance: 14.0
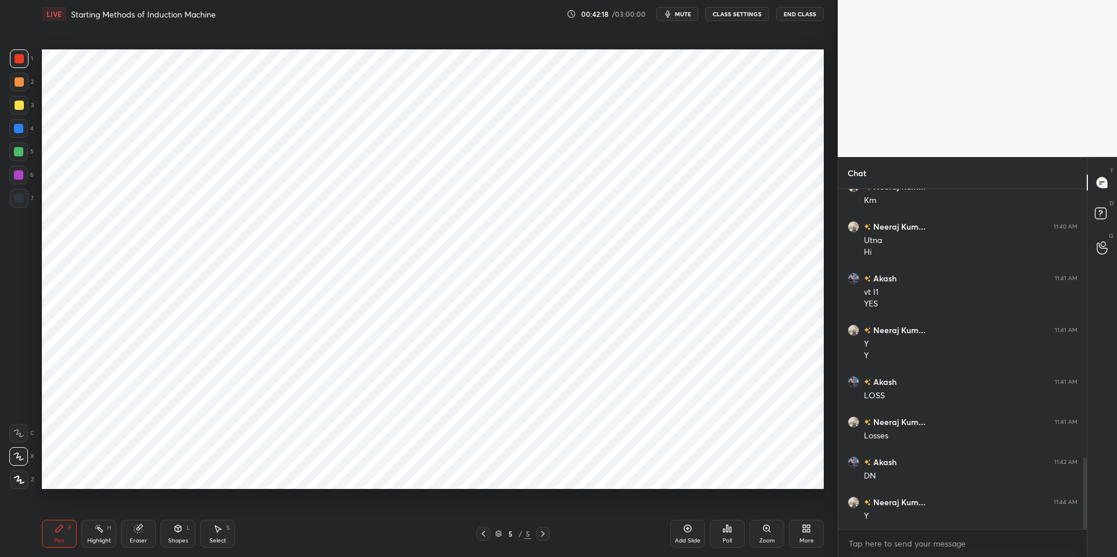
click at [20, 80] on div at bounding box center [19, 81] width 9 height 9
click at [23, 62] on div at bounding box center [19, 58] width 9 height 9
click at [690, 508] on icon at bounding box center [687, 528] width 9 height 9
drag, startPoint x: 105, startPoint y: 532, endPoint x: 71, endPoint y: 528, distance: 34.6
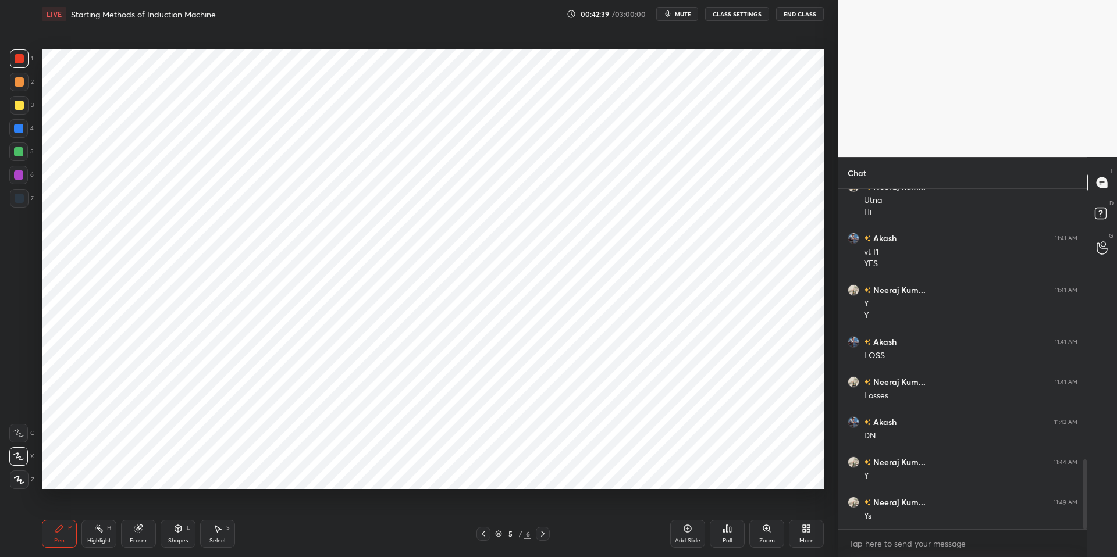
click at [105, 508] on div "Highlight H" at bounding box center [98, 534] width 35 height 28
click at [69, 508] on div "P" at bounding box center [69, 528] width 3 height 6
click at [323, 508] on div "Pen P Highlight H Eraser Shapes L Select S" at bounding box center [199, 534] width 314 height 28
click at [19, 127] on div at bounding box center [18, 128] width 9 height 9
drag, startPoint x: 99, startPoint y: 536, endPoint x: 67, endPoint y: 533, distance: 32.1
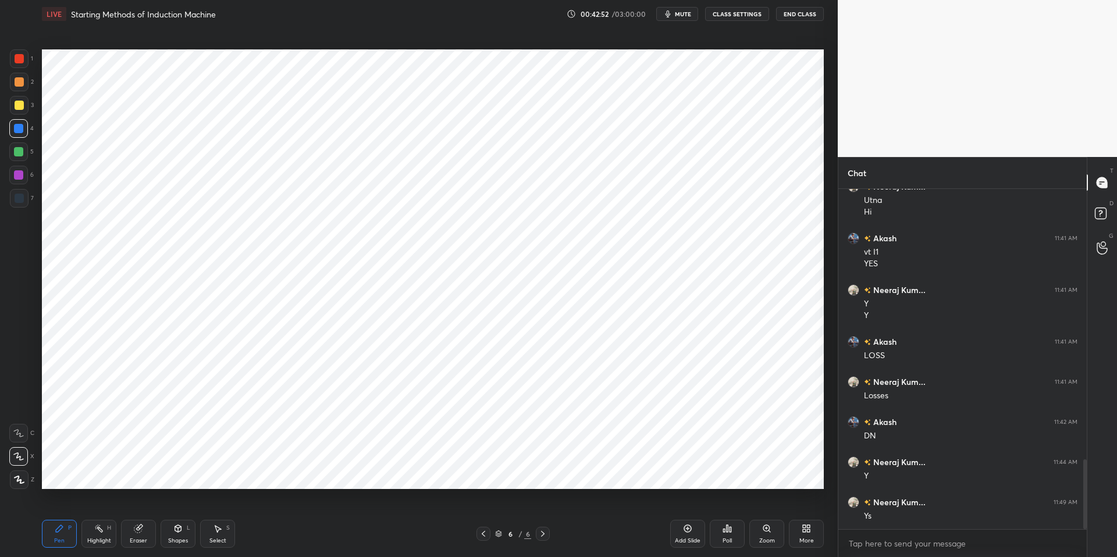
click at [99, 508] on div "Highlight" at bounding box center [99, 541] width 24 height 6
drag, startPoint x: 66, startPoint y: 532, endPoint x: 83, endPoint y: 531, distance: 17.0
click at [66, 508] on div "Pen P" at bounding box center [59, 534] width 35 height 28
drag, startPoint x: 280, startPoint y: 550, endPoint x: 275, endPoint y: 543, distance: 8.6
click at [280, 508] on div "Pen P Highlight H Eraser Shapes L Select S 6 / 6 Add Slide Poll Zoom More" at bounding box center [433, 534] width 782 height 47
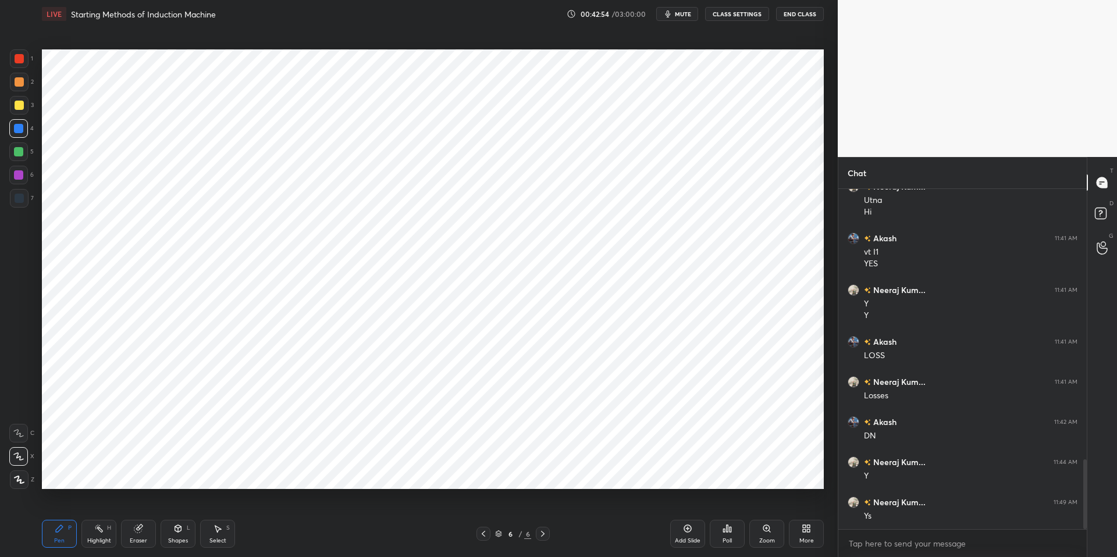
click at [102, 508] on div "Highlight" at bounding box center [99, 541] width 24 height 6
drag, startPoint x: 62, startPoint y: 529, endPoint x: 154, endPoint y: 529, distance: 91.9
click at [63, 508] on icon at bounding box center [59, 528] width 9 height 9
click at [288, 508] on div "Pen P Highlight H Eraser Shapes L Select S" at bounding box center [199, 534] width 314 height 28
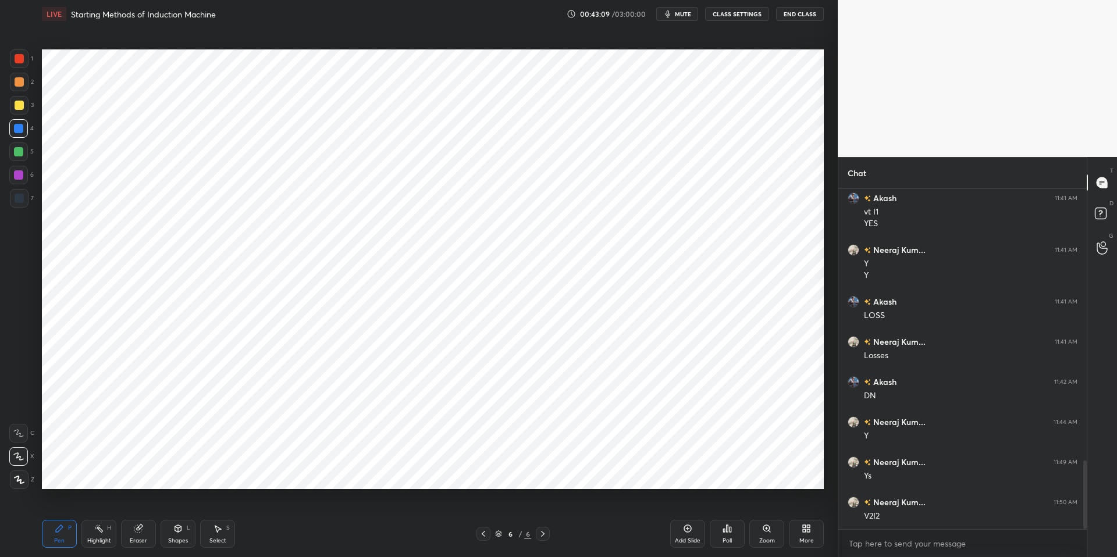
drag, startPoint x: 219, startPoint y: 532, endPoint x: 213, endPoint y: 498, distance: 34.9
click at [219, 508] on icon at bounding box center [217, 528] width 9 height 9
drag, startPoint x: 161, startPoint y: 58, endPoint x: 257, endPoint y: 111, distance: 109.1
click at [296, 118] on div "0 ° Undo Copy Duplicate Duplicate to new slide Delete" at bounding box center [433, 269] width 782 height 440
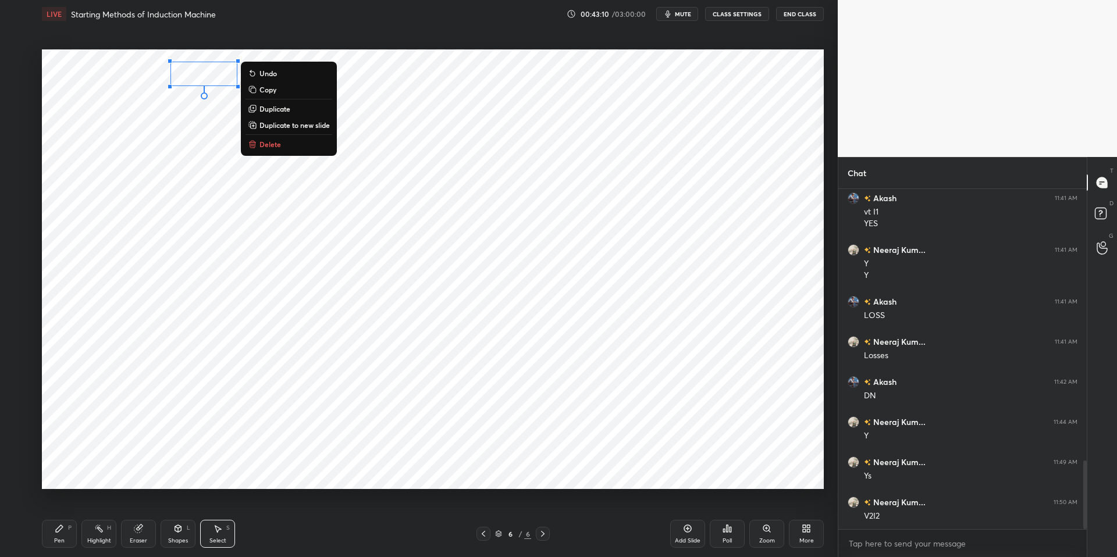
drag, startPoint x: 259, startPoint y: 141, endPoint x: 244, endPoint y: 150, distance: 16.7
click at [259, 143] on p "Delete" at bounding box center [270, 144] width 22 height 9
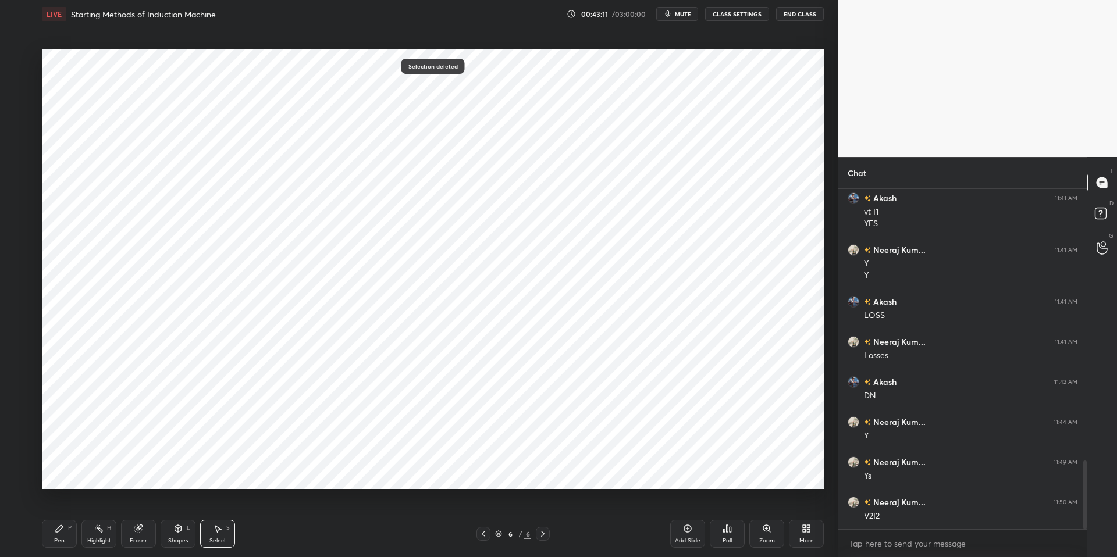
click at [94, 508] on div "Highlight" at bounding box center [99, 541] width 24 height 6
drag, startPoint x: 66, startPoint y: 532, endPoint x: 200, endPoint y: 523, distance: 134.1
click at [68, 508] on div "Pen P" at bounding box center [59, 534] width 35 height 28
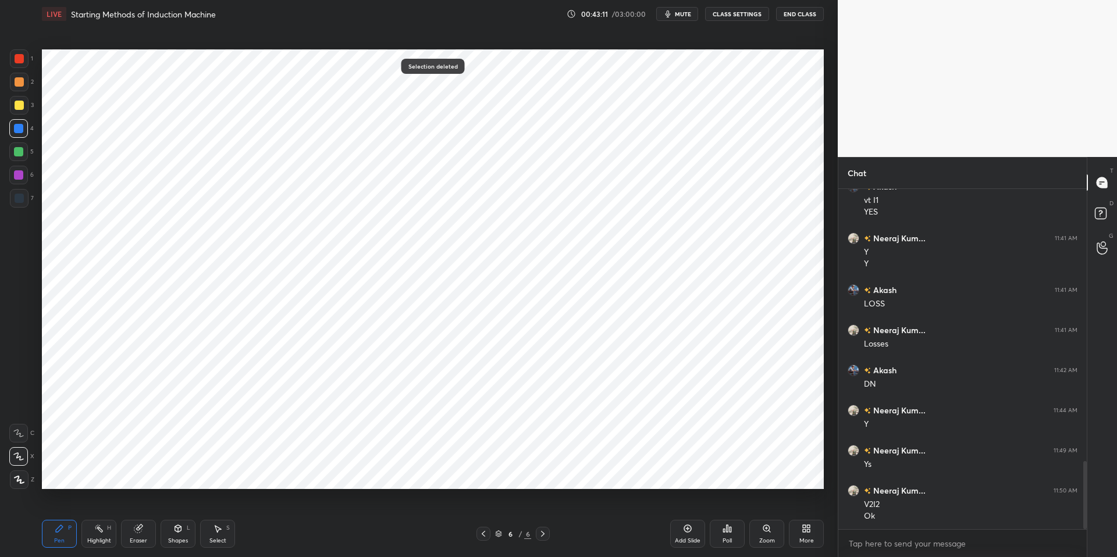
click at [277, 508] on div "Pen P Highlight H Eraser Shapes L Select S" at bounding box center [199, 534] width 314 height 28
click at [180, 508] on div "Shapes" at bounding box center [178, 541] width 20 height 6
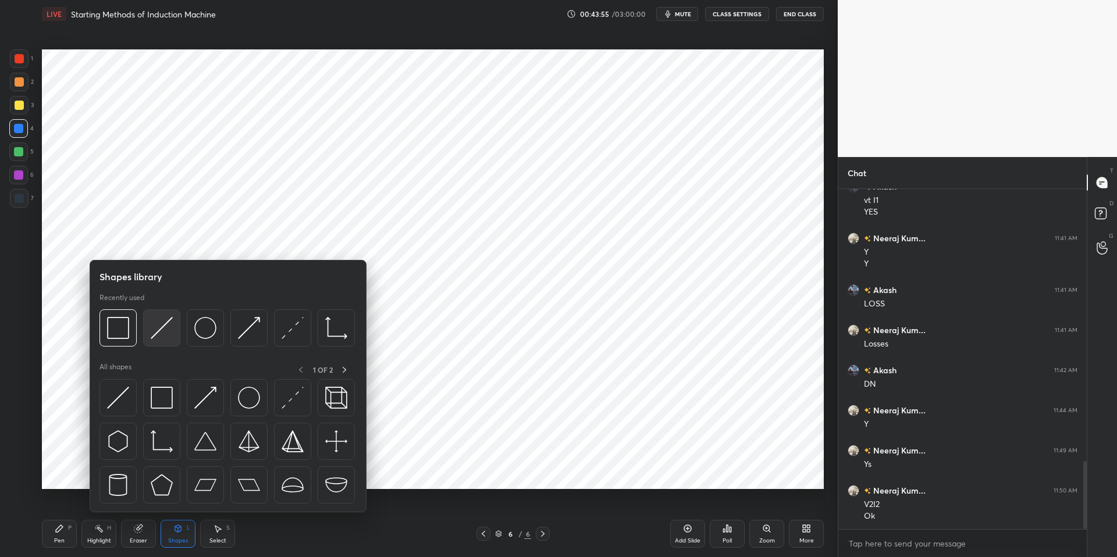
click at [159, 333] on img at bounding box center [162, 328] width 22 height 22
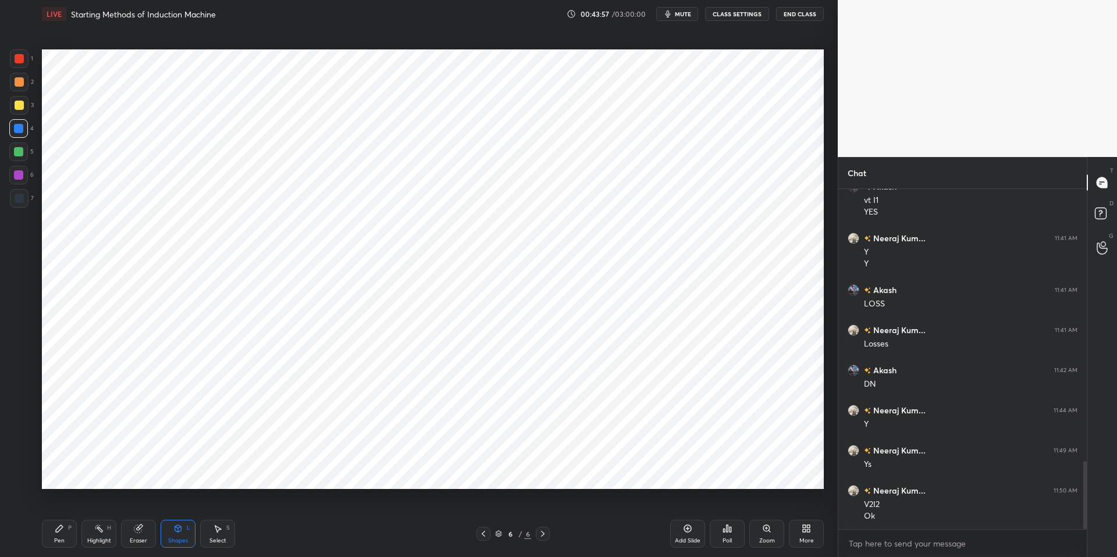
click at [95, 508] on div "Highlight" at bounding box center [99, 541] width 24 height 6
click at [62, 508] on icon at bounding box center [59, 528] width 9 height 9
click at [296, 508] on div "Pen P Highlight H Eraser Shapes L Select S" at bounding box center [199, 534] width 314 height 28
click at [134, 508] on div "Eraser" at bounding box center [138, 541] width 17 height 6
drag, startPoint x: 59, startPoint y: 533, endPoint x: 103, endPoint y: 526, distance: 44.8
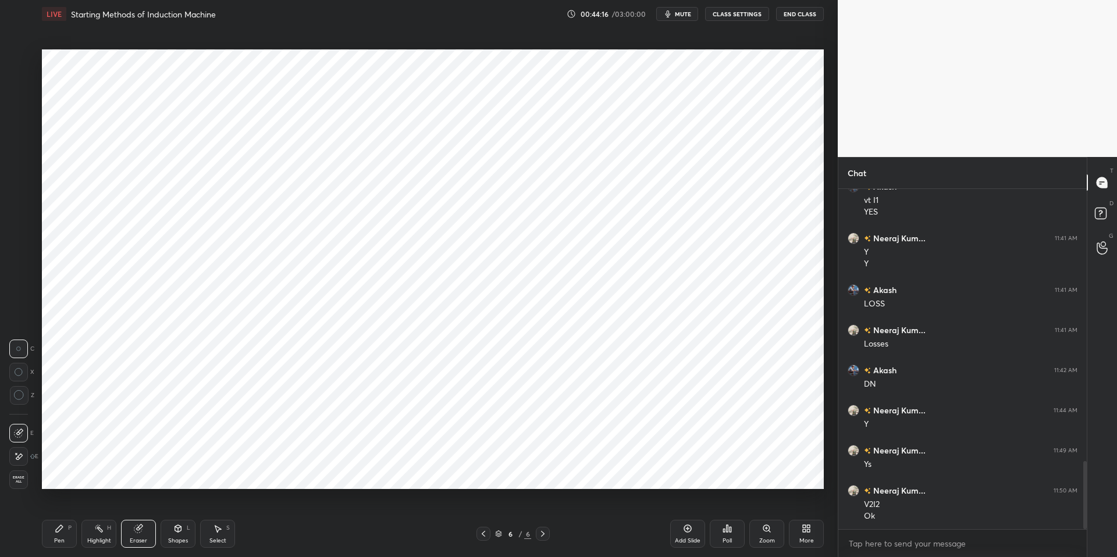
click at [59, 508] on icon at bounding box center [59, 528] width 9 height 9
click at [301, 508] on div "Pen P Highlight H Eraser Shapes L Select S" at bounding box center [199, 534] width 314 height 28
drag, startPoint x: 48, startPoint y: 537, endPoint x: 96, endPoint y: 534, distance: 47.8
click at [51, 508] on div "Pen P" at bounding box center [59, 534] width 35 height 28
drag, startPoint x: 97, startPoint y: 537, endPoint x: 109, endPoint y: 521, distance: 20.0
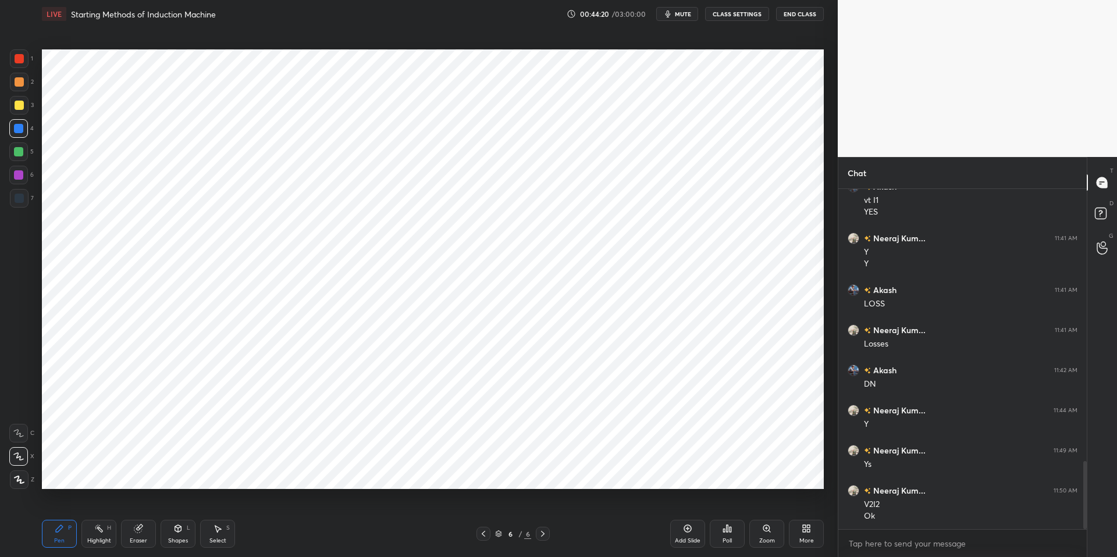
click at [97, 508] on div "Highlight" at bounding box center [99, 541] width 24 height 6
drag, startPoint x: 58, startPoint y: 533, endPoint x: 123, endPoint y: 531, distance: 65.8
click at [59, 508] on div "Pen P" at bounding box center [59, 534] width 35 height 28
click at [298, 508] on div "Pen P Highlight H Eraser Shapes L Select S" at bounding box center [199, 534] width 314 height 28
click at [185, 508] on div "Shapes" at bounding box center [178, 541] width 20 height 6
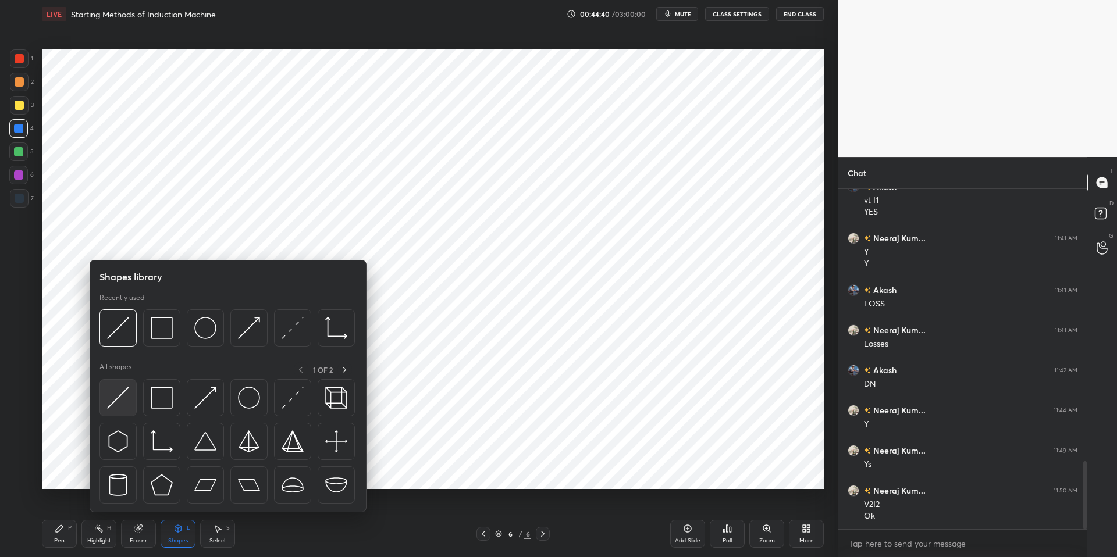
click at [120, 397] on img at bounding box center [118, 398] width 22 height 22
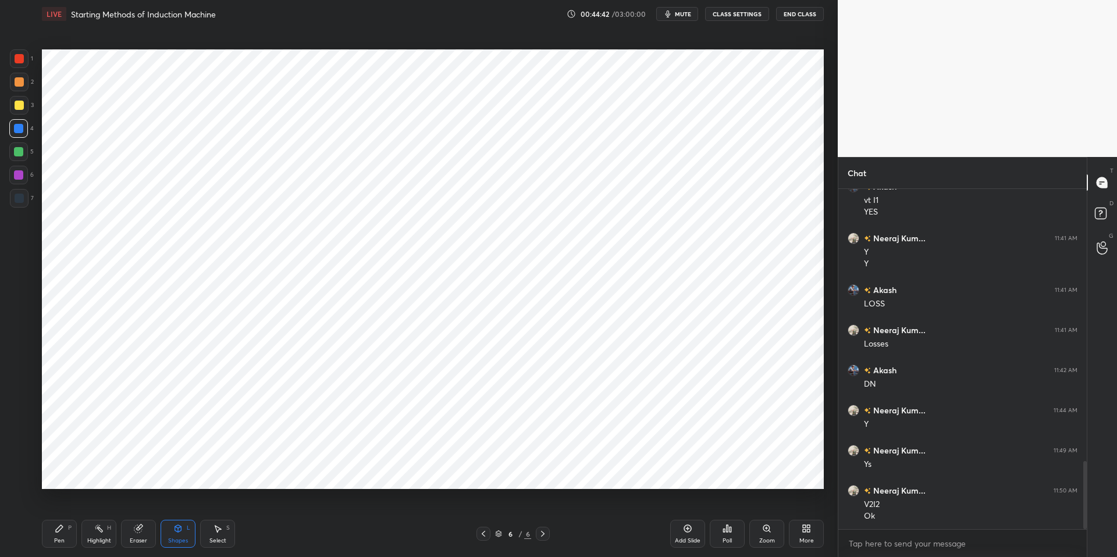
click at [98, 508] on div "Highlight" at bounding box center [99, 541] width 24 height 6
drag, startPoint x: 66, startPoint y: 535, endPoint x: 154, endPoint y: 529, distance: 87.4
click at [66, 508] on div "Pen P" at bounding box center [59, 534] width 35 height 28
click at [280, 508] on div "Pen P Highlight H Eraser Shapes L Select S" at bounding box center [199, 534] width 314 height 28
click at [220, 508] on div "Select" at bounding box center [217, 541] width 17 height 6
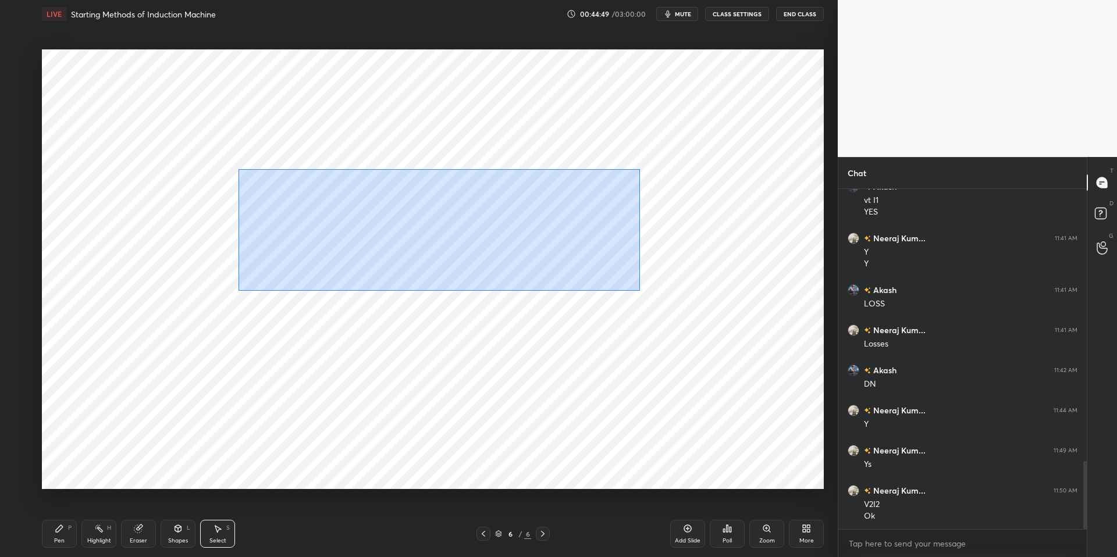
drag, startPoint x: 238, startPoint y: 169, endPoint x: 691, endPoint y: 293, distance: 470.0
click at [673, 300] on div "0 ° Undo Copy Duplicate Duplicate to new slide Delete" at bounding box center [433, 269] width 782 height 440
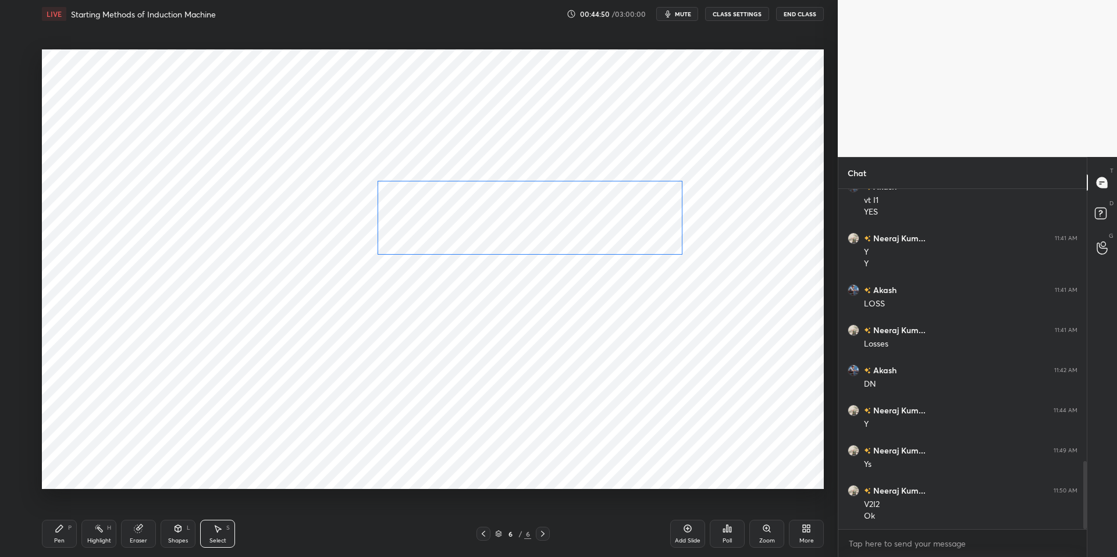
drag, startPoint x: 426, startPoint y: 222, endPoint x: 538, endPoint y: 227, distance: 111.3
click at [570, 220] on div "0 ° Undo Copy Duplicate Duplicate to new slide Delete" at bounding box center [433, 269] width 782 height 440
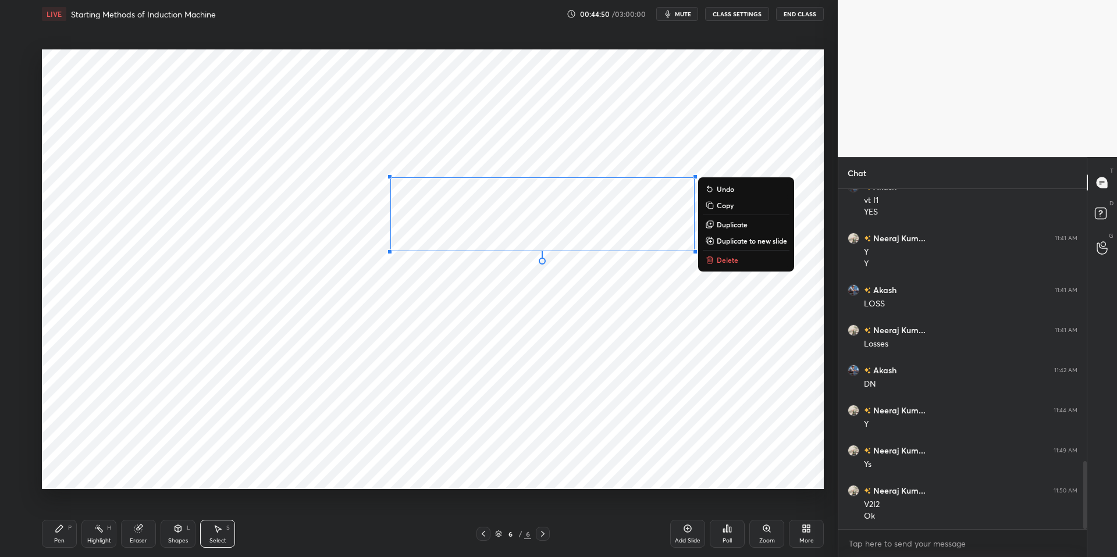
drag, startPoint x: 56, startPoint y: 541, endPoint x: 74, endPoint y: 534, distance: 19.3
click at [56, 508] on div "Pen" at bounding box center [59, 541] width 10 height 6
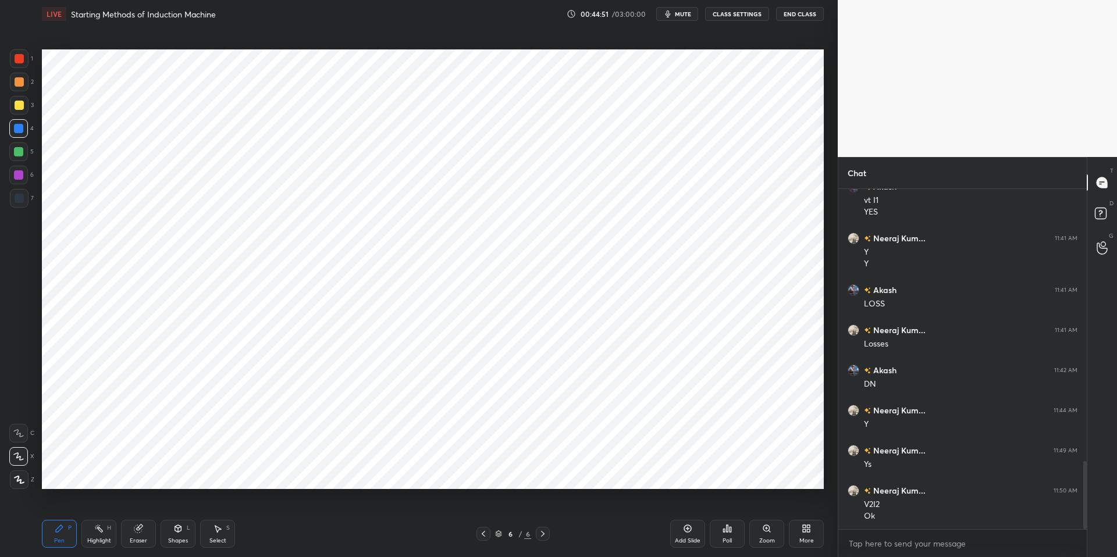
drag, startPoint x: 282, startPoint y: 550, endPoint x: 291, endPoint y: 494, distance: 56.6
click at [286, 508] on div "Pen P Highlight H Eraser Shapes L Select S 6 / 6 Add Slide Poll Zoom More" at bounding box center [433, 534] width 782 height 47
click at [217, 508] on div "Select" at bounding box center [217, 541] width 17 height 6
drag, startPoint x: 383, startPoint y: 165, endPoint x: 760, endPoint y: 296, distance: 398.3
click at [759, 294] on div "0 ° Undo Copy Duplicate Duplicate to new slide Delete" at bounding box center [433, 269] width 782 height 440
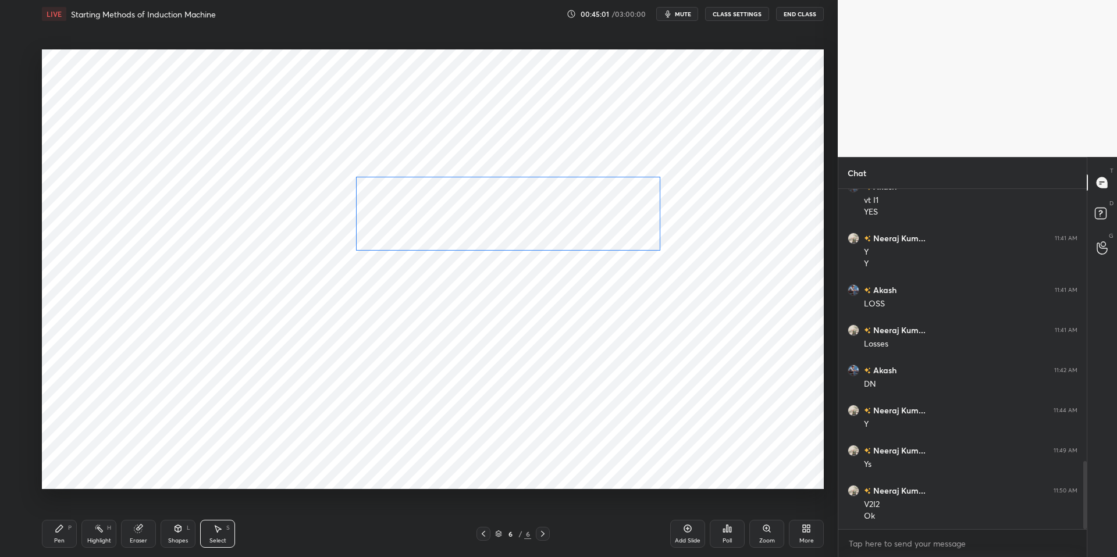
drag, startPoint x: 510, startPoint y: 227, endPoint x: 475, endPoint y: 237, distance: 36.1
click at [478, 226] on div "0 ° Undo Copy Duplicate Duplicate to new slide Delete" at bounding box center [433, 269] width 782 height 440
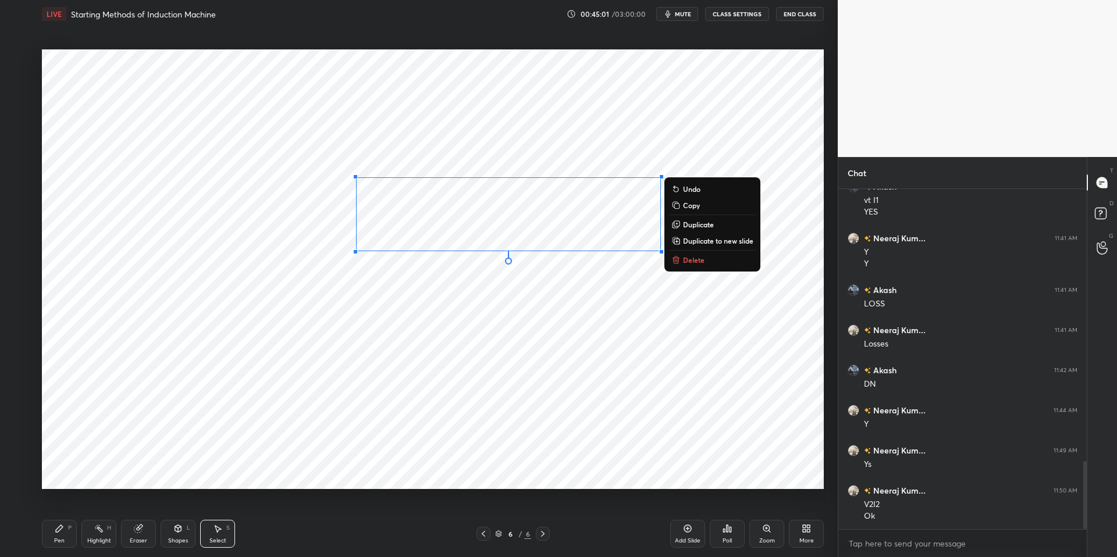
drag, startPoint x: 467, startPoint y: 299, endPoint x: 418, endPoint y: 257, distance: 64.3
click at [467, 299] on div "0 ° Undo Copy Duplicate Duplicate to new slide Delete" at bounding box center [433, 269] width 782 height 440
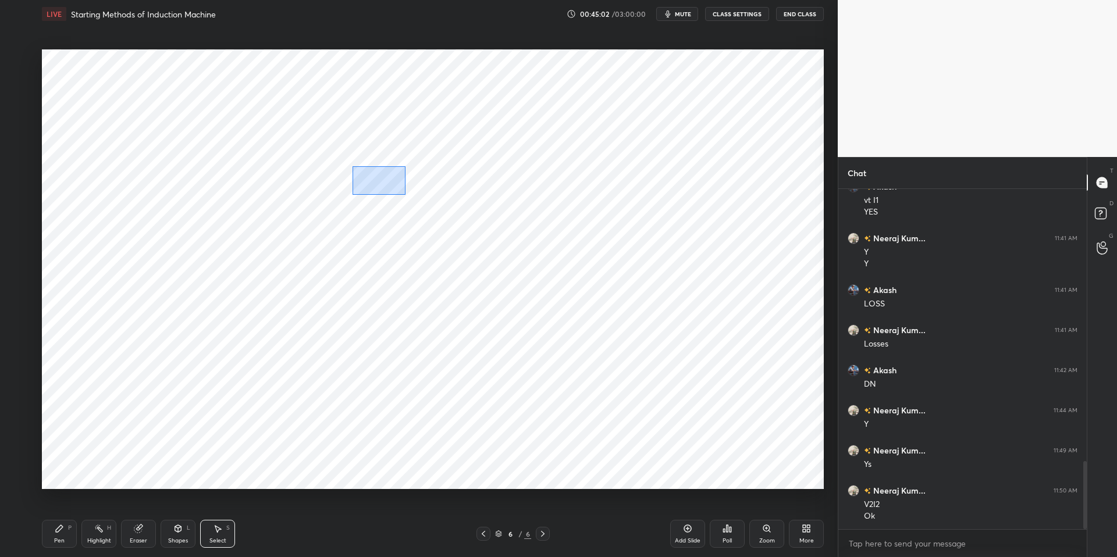
drag, startPoint x: 373, startPoint y: 180, endPoint x: 407, endPoint y: 196, distance: 37.5
click at [407, 196] on div "0 ° Undo Copy Duplicate Duplicate to new slide Delete" at bounding box center [433, 269] width 782 height 440
drag, startPoint x: 426, startPoint y: 186, endPoint x: 488, endPoint y: 183, distance: 61.7
click at [489, 183] on div "0 ° Undo Copy Duplicate Duplicate to new slide Delete" at bounding box center [433, 269] width 782 height 440
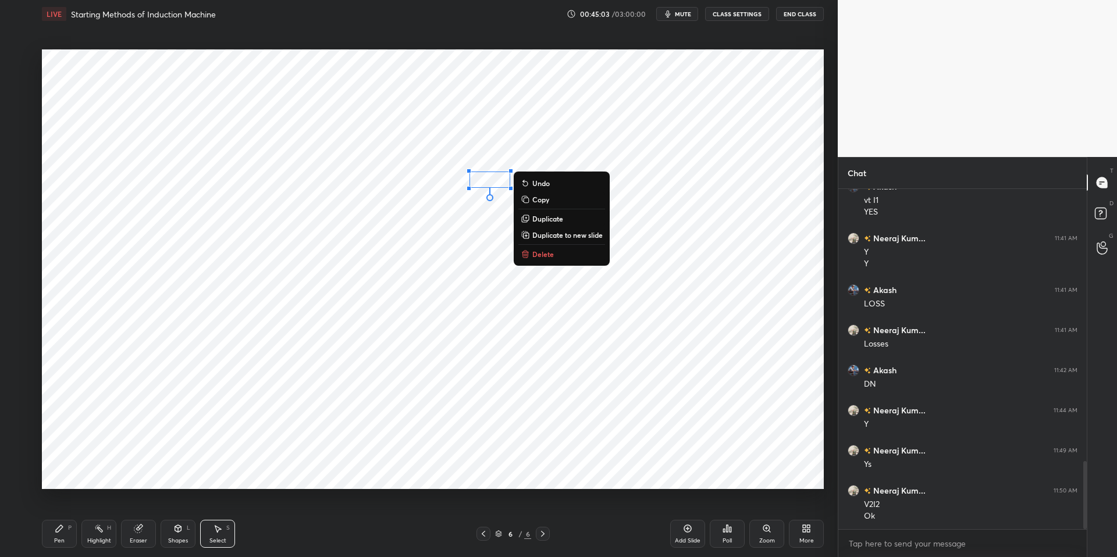
click at [62, 508] on div "Pen P" at bounding box center [59, 534] width 35 height 28
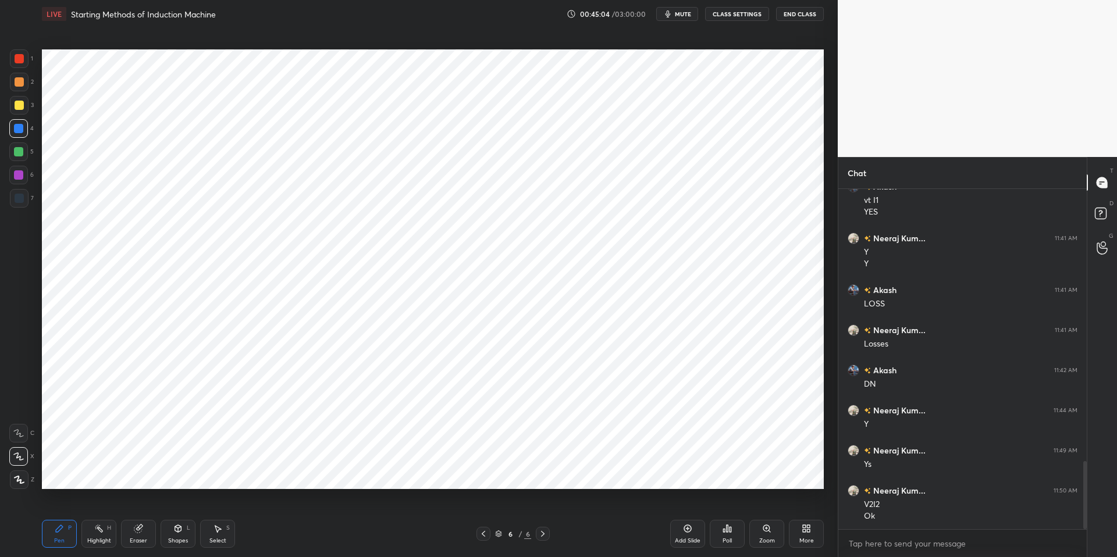
drag, startPoint x: 297, startPoint y: 551, endPoint x: 318, endPoint y: 495, distance: 60.2
click at [297, 508] on div "Pen P Highlight H Eraser Shapes L Select S 6 / 6 Add Slide Poll Zoom More" at bounding box center [433, 534] width 782 height 47
drag, startPoint x: 137, startPoint y: 532, endPoint x: 188, endPoint y: 494, distance: 63.2
click at [138, 508] on icon at bounding box center [138, 529] width 8 height 8
click at [58, 508] on div "Pen P" at bounding box center [59, 534] width 35 height 28
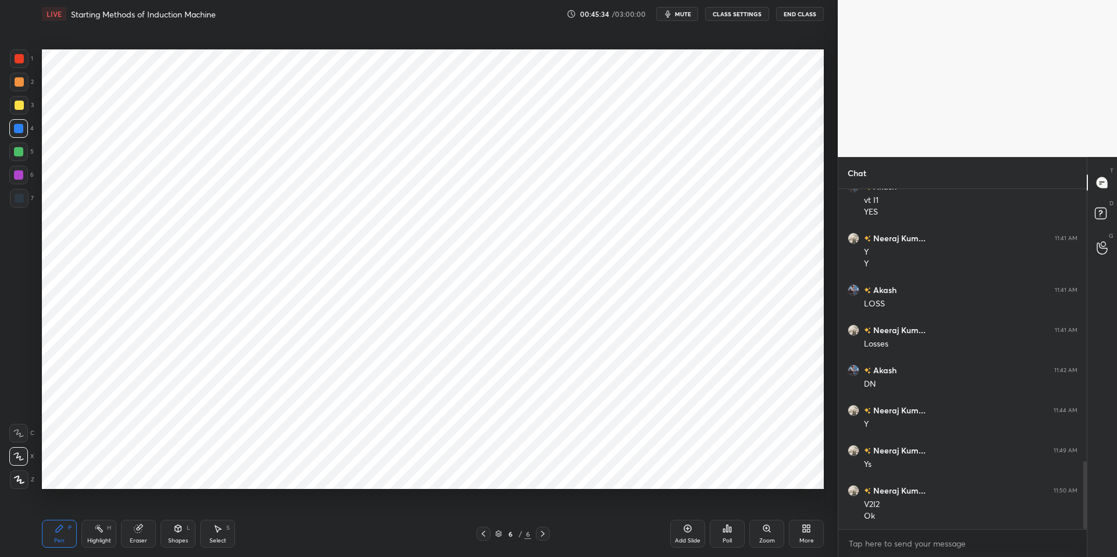
drag, startPoint x: 298, startPoint y: 548, endPoint x: 294, endPoint y: 539, distance: 10.2
click at [298, 508] on div "Pen P Highlight H Eraser Shapes L Select S 6 / 6 Add Slide Poll Zoom More" at bounding box center [433, 534] width 782 height 47
click at [90, 508] on div "Highlight H" at bounding box center [98, 534] width 35 height 28
drag, startPoint x: 55, startPoint y: 527, endPoint x: 78, endPoint y: 524, distance: 23.5
click at [58, 508] on icon at bounding box center [59, 528] width 9 height 9
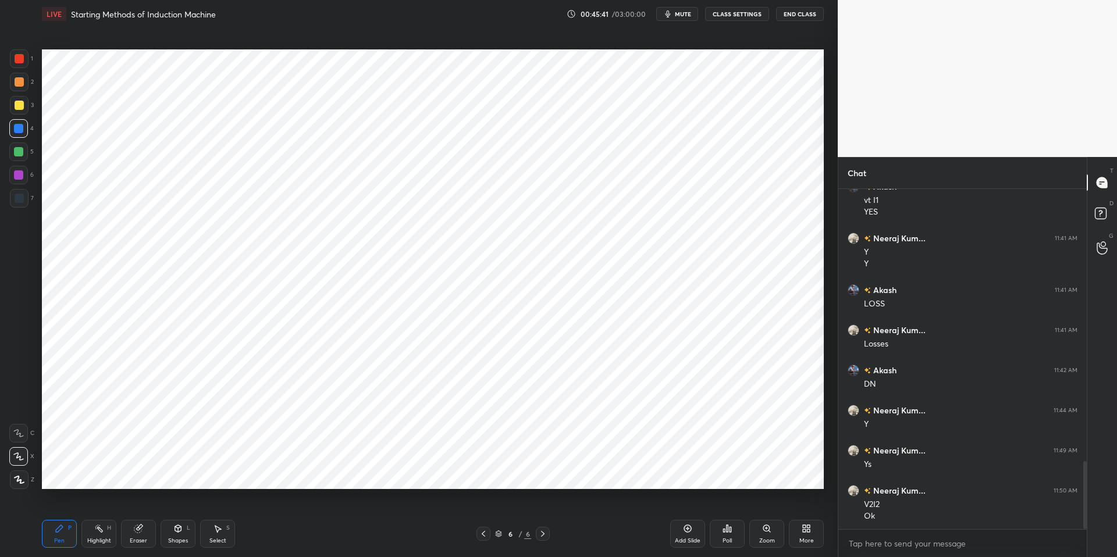
click at [336, 508] on div "Pen P Highlight H Eraser Shapes L Select S 6 / 6 Add Slide Poll Zoom More" at bounding box center [433, 534] width 782 height 47
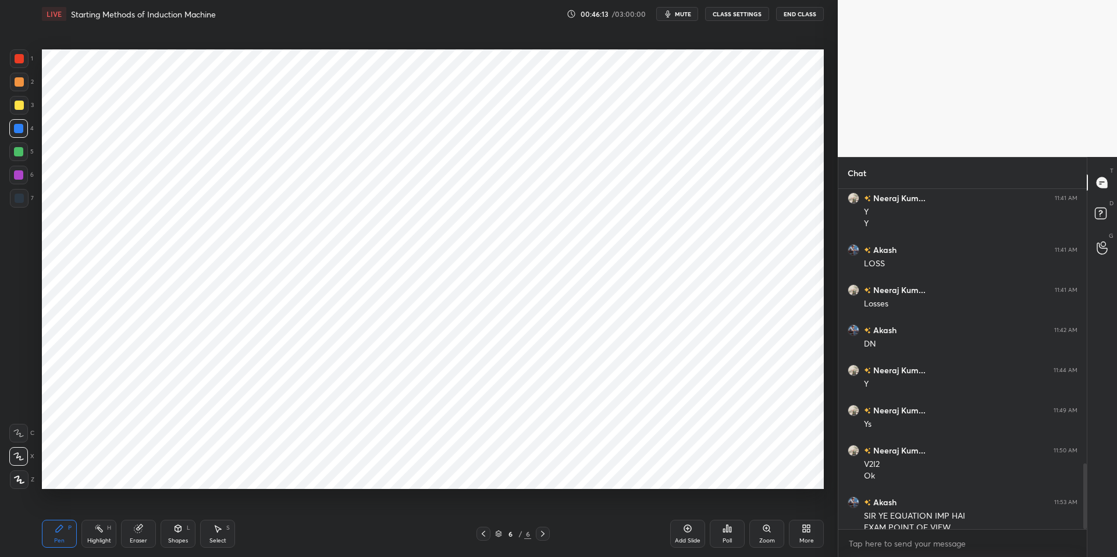
scroll to position [1417, 0]
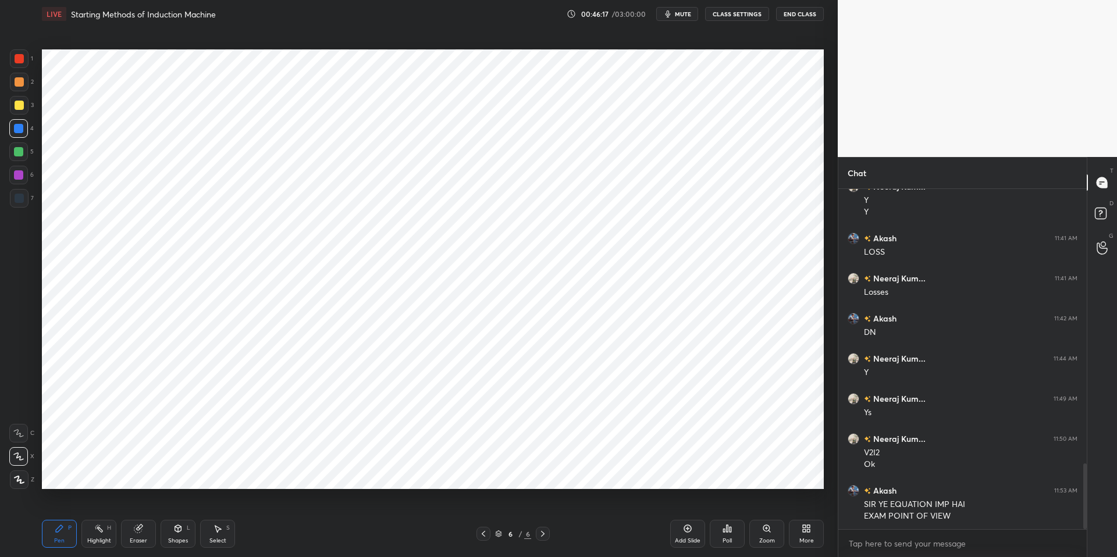
click at [482, 508] on icon at bounding box center [483, 534] width 3 height 6
click at [479, 508] on icon at bounding box center [483, 533] width 9 height 9
click at [483, 508] on icon at bounding box center [483, 533] width 9 height 9
click at [542, 508] on icon at bounding box center [542, 533] width 9 height 9
click at [547, 508] on div at bounding box center [543, 534] width 14 height 14
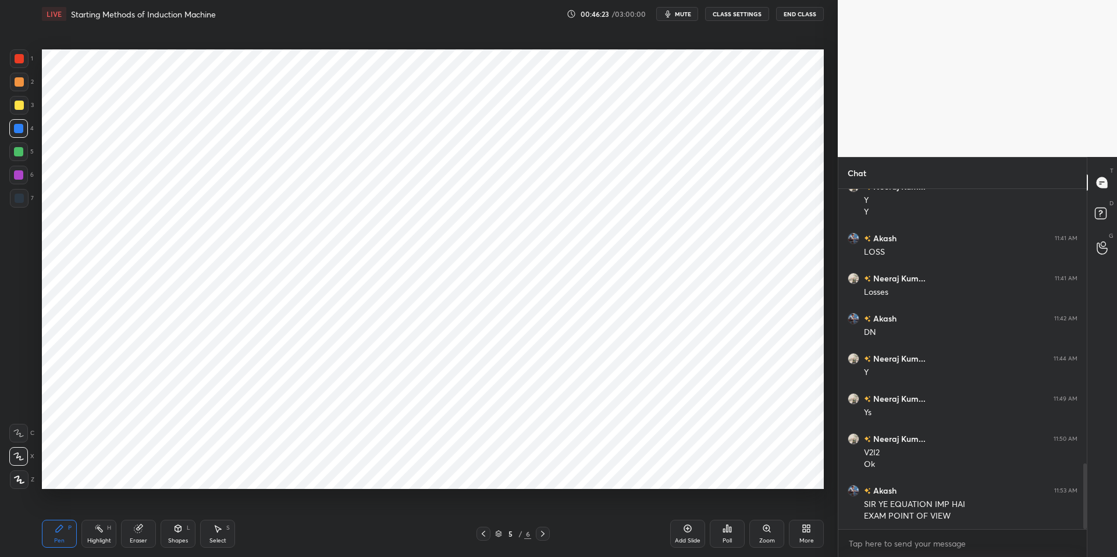
click at [92, 508] on div "Highlight" at bounding box center [99, 541] width 24 height 6
drag, startPoint x: 62, startPoint y: 529, endPoint x: 94, endPoint y: 528, distance: 31.4
click at [67, 508] on div "Pen P" at bounding box center [59, 534] width 35 height 28
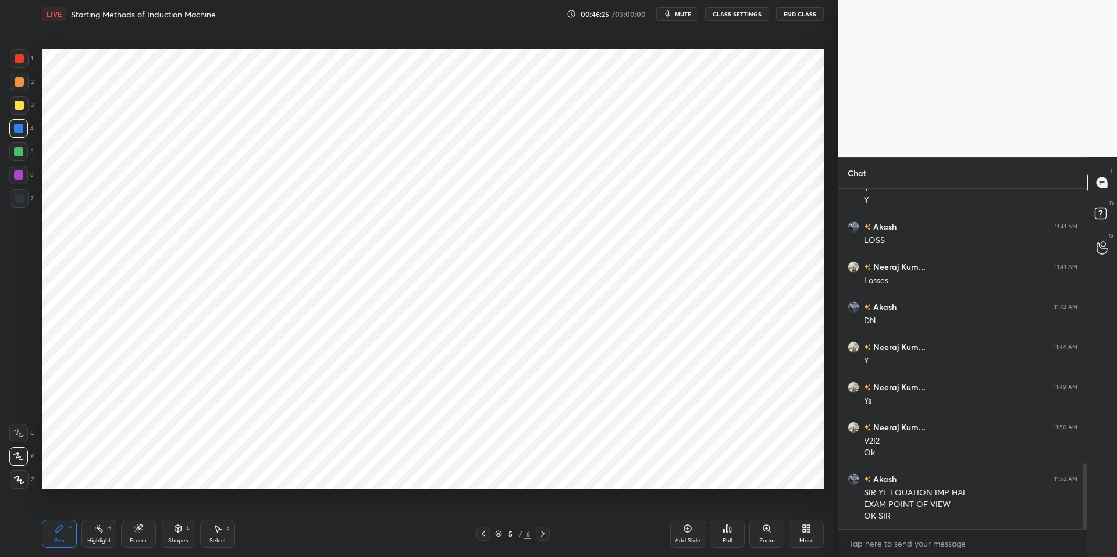
click at [474, 508] on div "5 / 6" at bounding box center [513, 534] width 314 height 14
click at [489, 508] on div at bounding box center [483, 534] width 14 height 14
click at [544, 508] on icon at bounding box center [542, 533] width 9 height 9
click at [93, 508] on div "Highlight" at bounding box center [99, 541] width 24 height 6
click at [67, 508] on div "Pen P" at bounding box center [59, 534] width 35 height 28
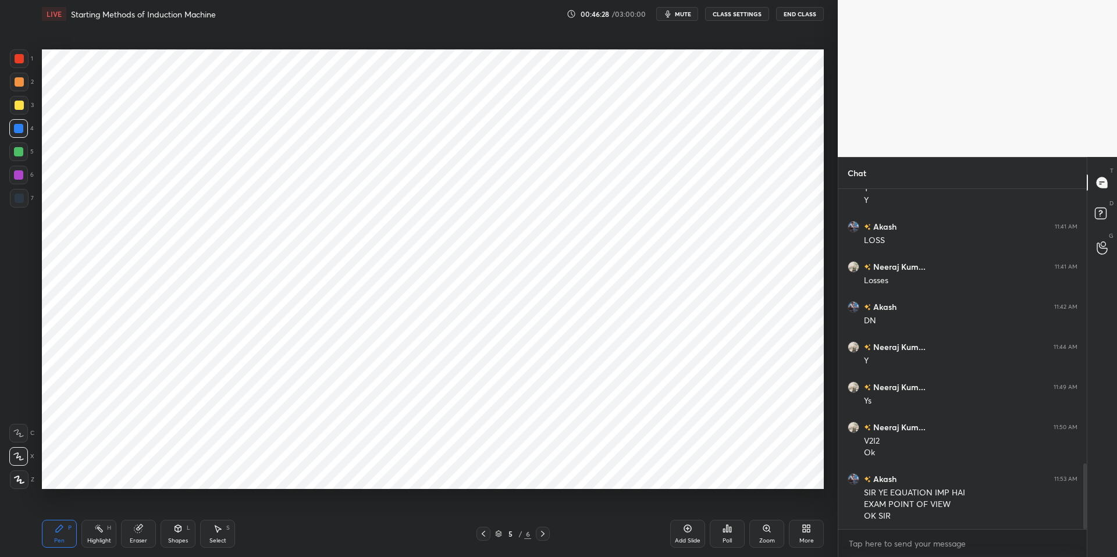
click at [318, 508] on div "Pen P Highlight H Eraser Shapes L Select S" at bounding box center [199, 534] width 314 height 28
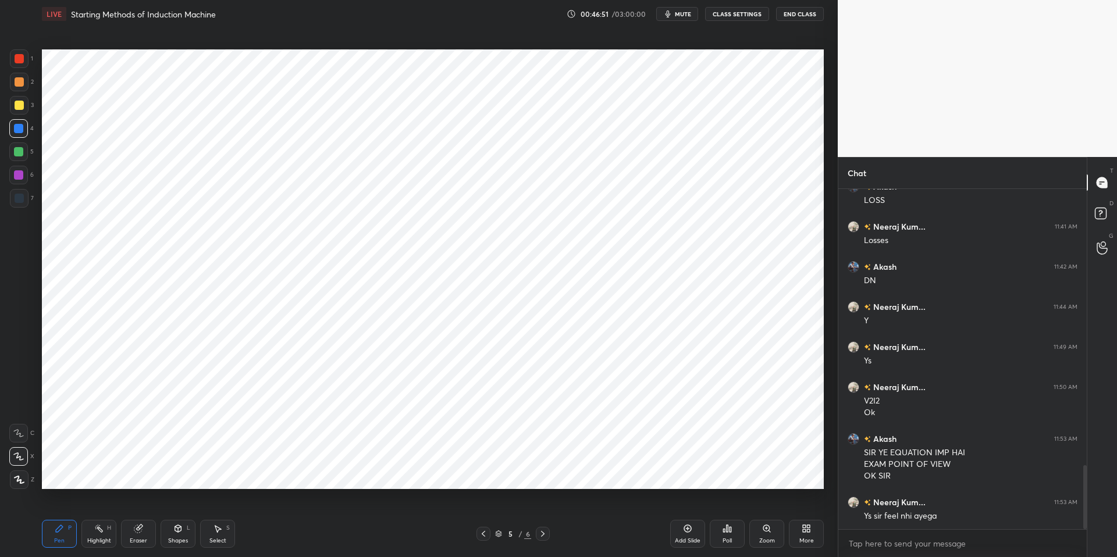
scroll to position [1509, 0]
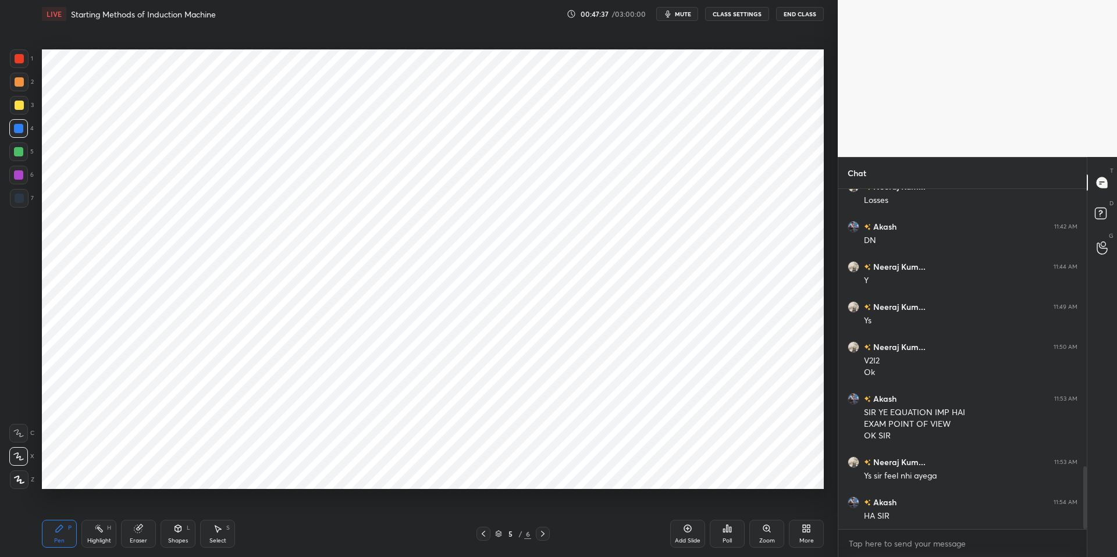
click at [103, 508] on div "Highlight H" at bounding box center [98, 534] width 35 height 28
click at [61, 508] on icon at bounding box center [59, 528] width 9 height 9
click at [306, 508] on div "Pen P Highlight H Eraser Shapes L Select S 5 / 6 Add Slide Poll Zoom More" at bounding box center [433, 534] width 782 height 47
click at [19, 62] on div at bounding box center [19, 58] width 9 height 9
click at [91, 508] on div "Highlight H" at bounding box center [98, 534] width 35 height 28
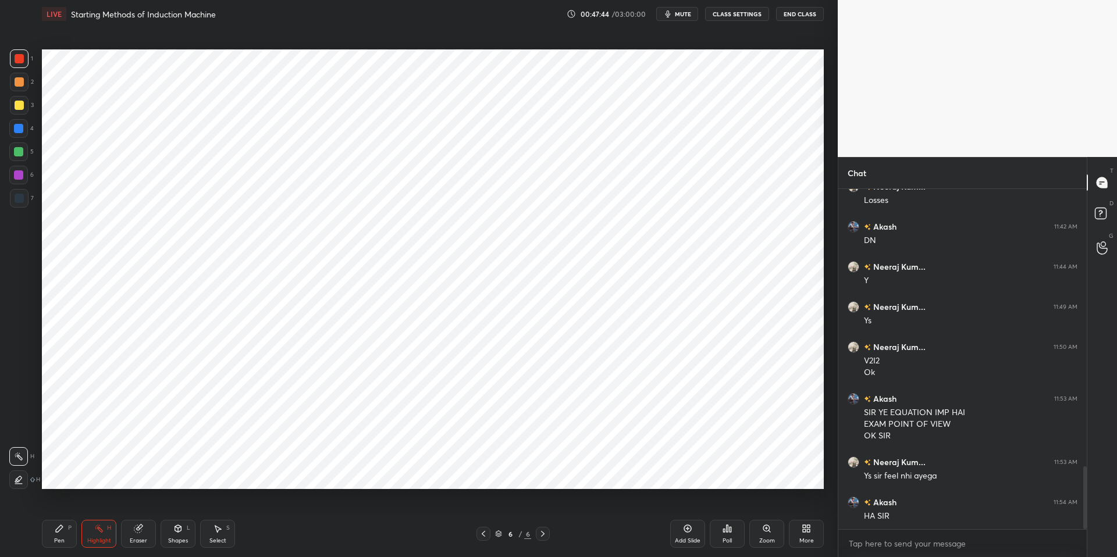
click at [64, 508] on div "Pen P" at bounding box center [59, 534] width 35 height 28
click at [308, 508] on div "Pen P Highlight H Eraser Shapes L Select S 6 / 6 Add Slide Poll Zoom More" at bounding box center [433, 534] width 782 height 47
click at [20, 83] on div at bounding box center [19, 81] width 9 height 9
click at [19, 56] on div at bounding box center [19, 58] width 9 height 9
drag, startPoint x: 138, startPoint y: 535, endPoint x: 139, endPoint y: 494, distance: 40.7
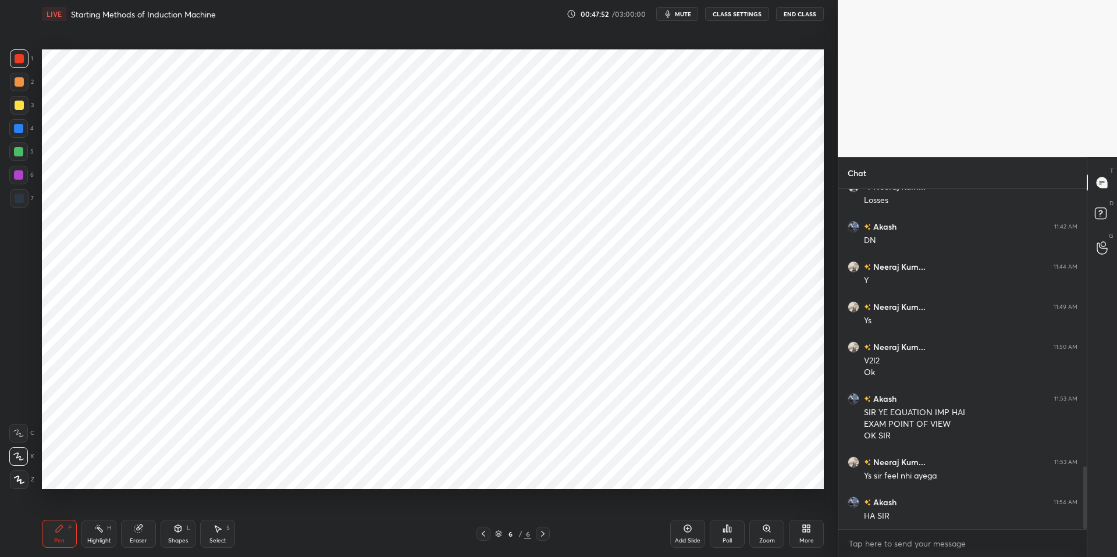
click at [139, 508] on div "Eraser" at bounding box center [138, 534] width 35 height 28
click at [51, 508] on div "Pen P" at bounding box center [59, 534] width 35 height 28
click at [264, 508] on div "Pen P Highlight H Eraser Shapes L Select S 6 / 6 Add Slide Poll Zoom More" at bounding box center [433, 534] width 782 height 47
drag, startPoint x: 98, startPoint y: 535, endPoint x: 69, endPoint y: 529, distance: 29.7
click at [98, 508] on div "Highlight H" at bounding box center [98, 534] width 35 height 28
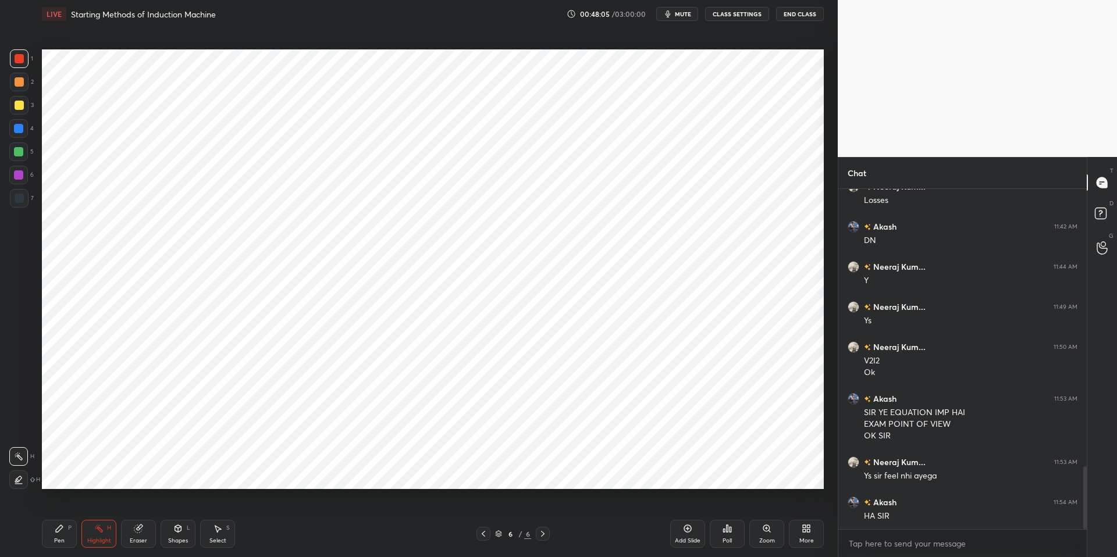
click at [62, 508] on icon at bounding box center [59, 528] width 9 height 9
drag, startPoint x: 276, startPoint y: 543, endPoint x: 269, endPoint y: 524, distance: 20.6
click at [276, 508] on div "Pen P Highlight H Eraser Shapes L Select S" at bounding box center [199, 534] width 314 height 28
click at [20, 130] on div at bounding box center [18, 128] width 9 height 9
click at [22, 152] on div at bounding box center [18, 151] width 9 height 9
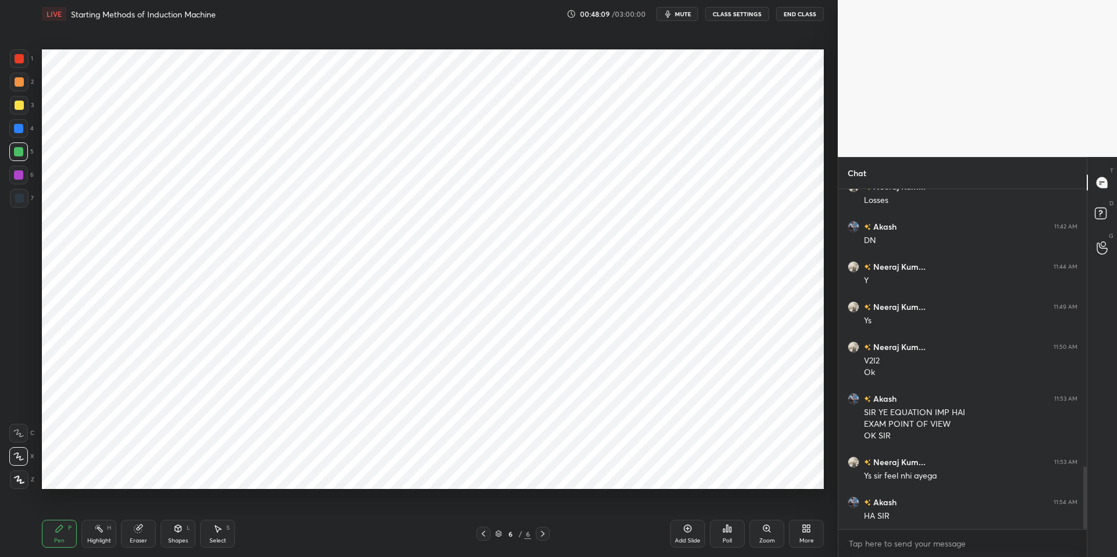
click at [19, 59] on div at bounding box center [19, 58] width 9 height 9
drag, startPoint x: 22, startPoint y: 125, endPoint x: 18, endPoint y: 150, distance: 24.7
click at [20, 126] on div at bounding box center [18, 128] width 9 height 9
click at [311, 335] on div "0 ° Undo Copy Duplicate Duplicate to new slide Delete" at bounding box center [433, 269] width 782 height 440
drag, startPoint x: 308, startPoint y: 310, endPoint x: 275, endPoint y: 315, distance: 33.5
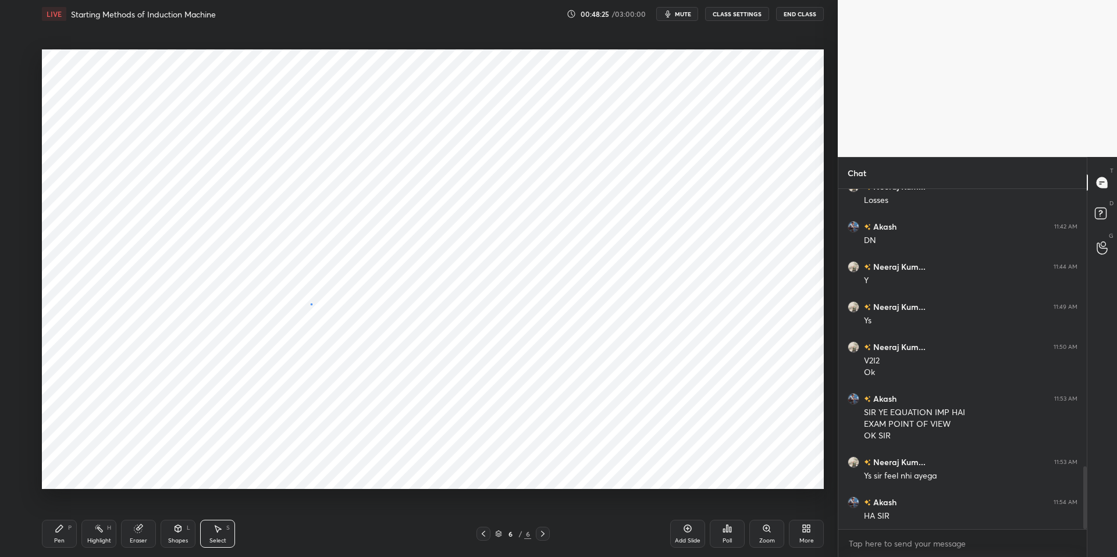
click at [307, 305] on div "0 ° Undo Copy Duplicate Duplicate to new slide Delete" at bounding box center [433, 269] width 782 height 440
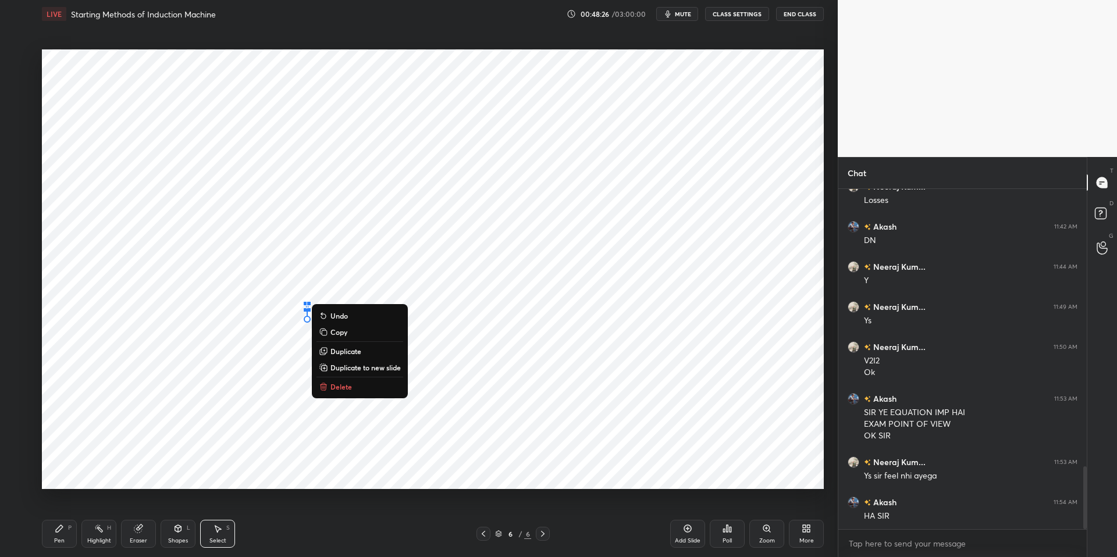
click at [58, 508] on div "Pen P" at bounding box center [59, 534] width 35 height 28
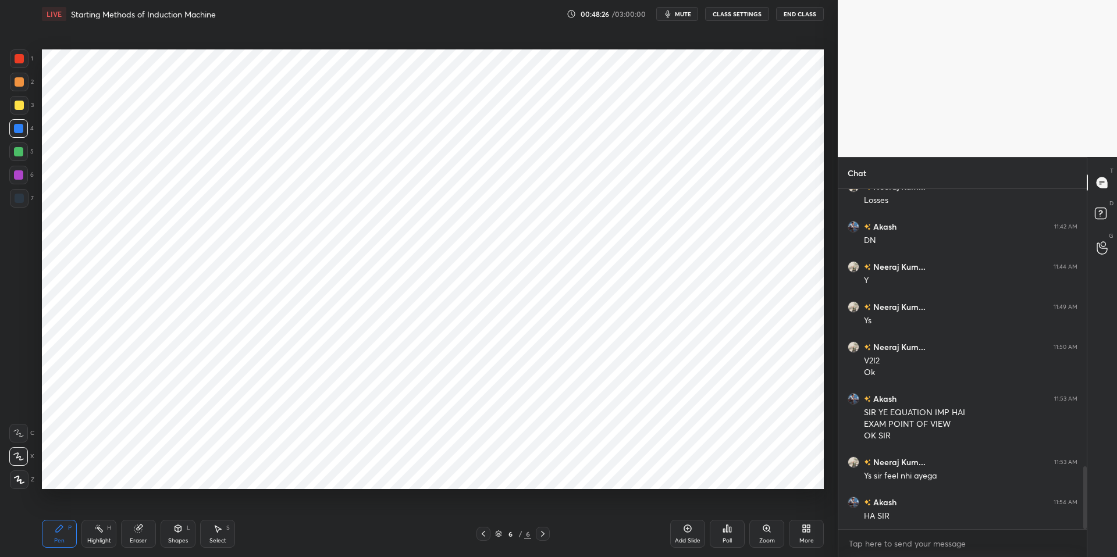
click at [277, 508] on div "Pen P Highlight H Eraser Shapes L Select S 6 / 6 Add Slide Poll Zoom More" at bounding box center [433, 534] width 782 height 47
click at [19, 156] on div at bounding box center [18, 152] width 19 height 19
drag, startPoint x: 18, startPoint y: 150, endPoint x: 16, endPoint y: 162, distance: 12.9
click at [18, 150] on div at bounding box center [18, 151] width 9 height 9
drag, startPoint x: 17, startPoint y: 168, endPoint x: 17, endPoint y: 151, distance: 16.9
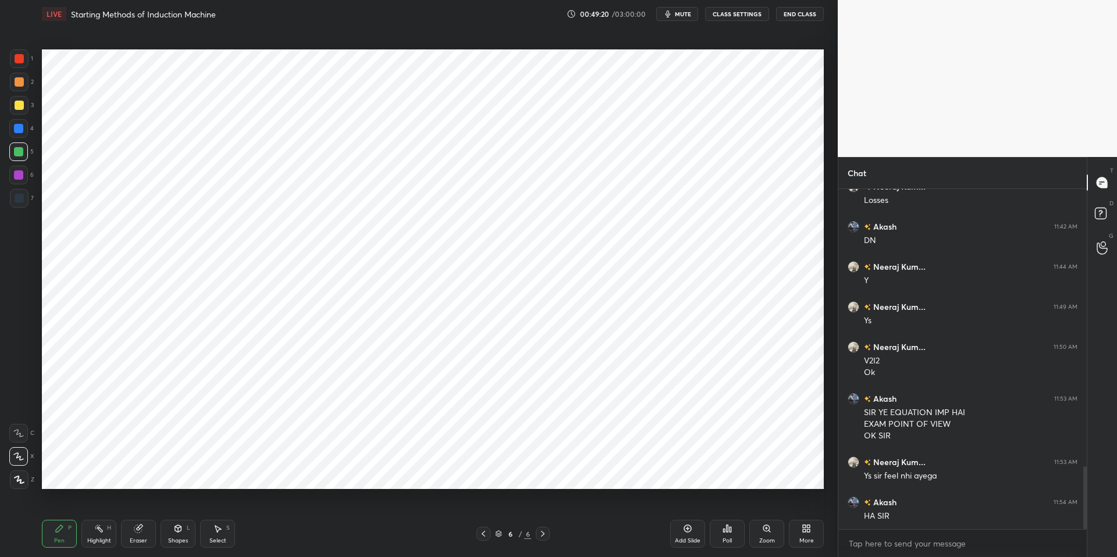
click at [17, 168] on div at bounding box center [18, 175] width 19 height 19
click at [20, 149] on div at bounding box center [18, 151] width 9 height 9
click at [19, 129] on div at bounding box center [18, 128] width 9 height 9
click at [92, 508] on div "Highlight H" at bounding box center [98, 534] width 35 height 28
drag, startPoint x: 59, startPoint y: 528, endPoint x: 111, endPoint y: 526, distance: 51.8
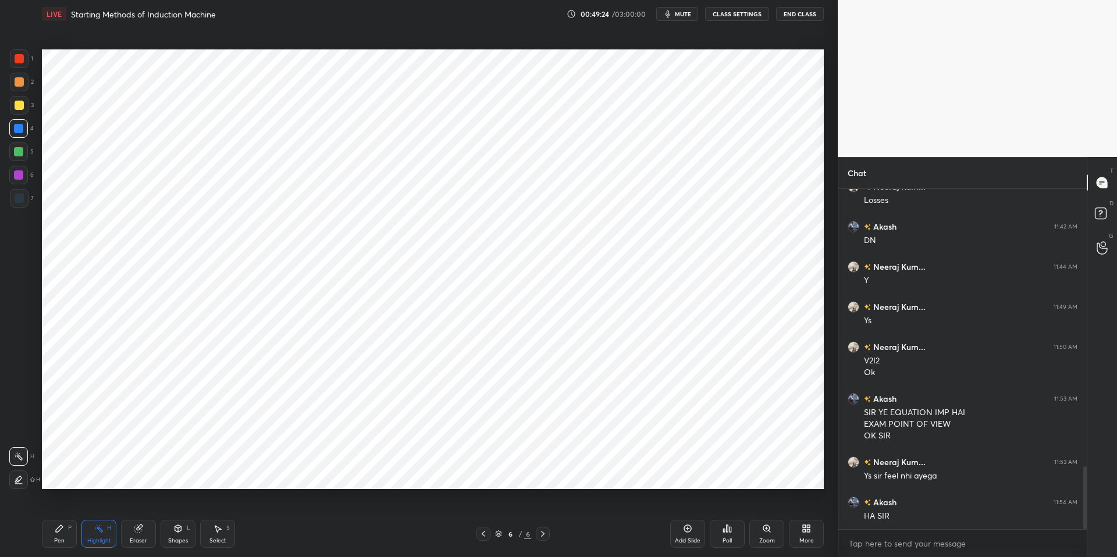
click at [60, 508] on icon at bounding box center [59, 528] width 7 height 7
drag, startPoint x: 287, startPoint y: 550, endPoint x: 287, endPoint y: 543, distance: 7.0
click at [287, 508] on div "Pen P Highlight H Eraser Shapes L Select S 6 / 6 Add Slide Poll Zoom More" at bounding box center [433, 534] width 782 height 47
click at [94, 508] on div "Highlight" at bounding box center [99, 541] width 24 height 6
drag, startPoint x: 58, startPoint y: 530, endPoint x: 69, endPoint y: 529, distance: 11.7
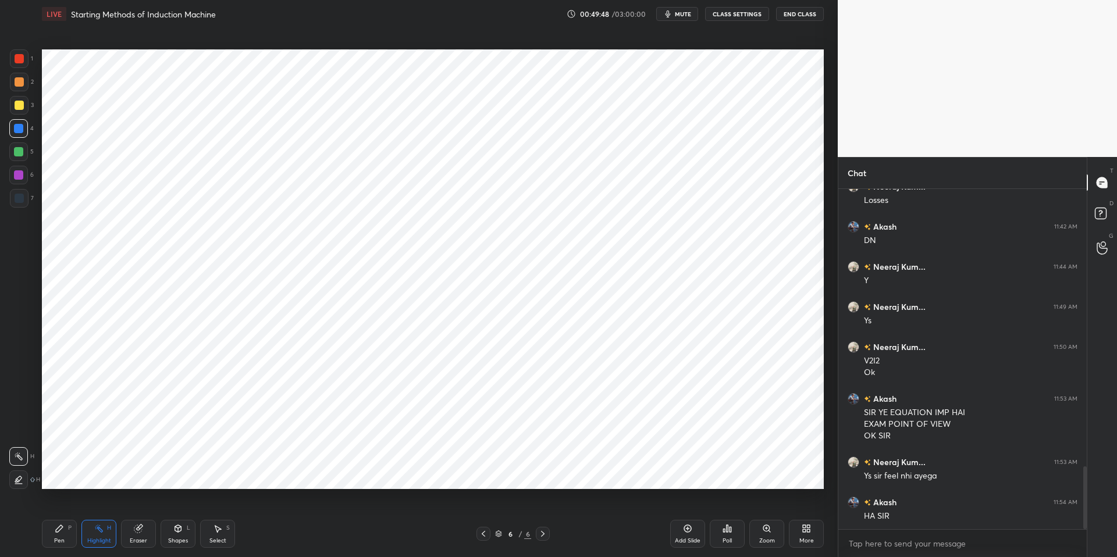
click at [58, 508] on icon at bounding box center [59, 528] width 7 height 7
click at [290, 508] on div "Pen P Highlight H Eraser Shapes L Select S 6 / 6 Add Slide Poll Zoom More" at bounding box center [433, 534] width 782 height 47
drag, startPoint x: 86, startPoint y: 531, endPoint x: 65, endPoint y: 528, distance: 21.2
click at [86, 508] on div "Highlight H" at bounding box center [98, 534] width 35 height 28
click at [54, 508] on div "Pen P" at bounding box center [59, 534] width 35 height 28
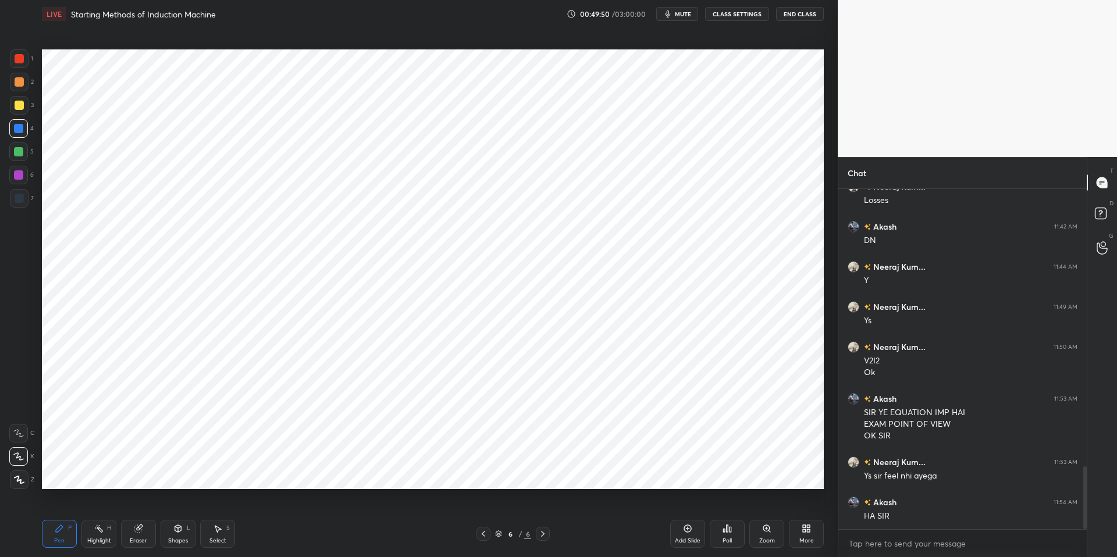
click at [303, 508] on div "Pen P Highlight H Eraser Shapes L Select S 6 / 6 Add Slide Poll Zoom More" at bounding box center [433, 534] width 782 height 47
drag, startPoint x: 90, startPoint y: 535, endPoint x: 72, endPoint y: 528, distance: 19.7
click at [89, 508] on div "Highlight H" at bounding box center [98, 534] width 35 height 28
drag, startPoint x: 59, startPoint y: 530, endPoint x: 208, endPoint y: 530, distance: 149.5
click at [61, 508] on icon at bounding box center [59, 528] width 9 height 9
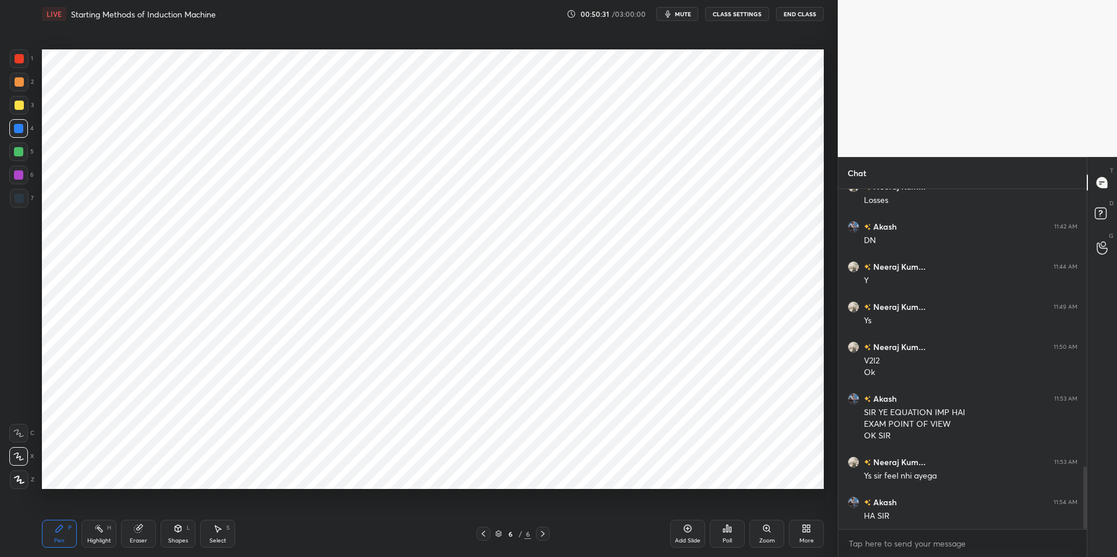
click at [87, 508] on div "Highlight" at bounding box center [99, 541] width 24 height 6
drag, startPoint x: 56, startPoint y: 528, endPoint x: 71, endPoint y: 527, distance: 15.2
click at [58, 508] on icon at bounding box center [59, 528] width 9 height 9
click at [258, 508] on div "Pen P Highlight H Eraser Shapes L Select S 6 / 6 Add Slide Poll Zoom More" at bounding box center [433, 534] width 782 height 47
click at [97, 508] on div "Highlight H" at bounding box center [98, 534] width 35 height 28
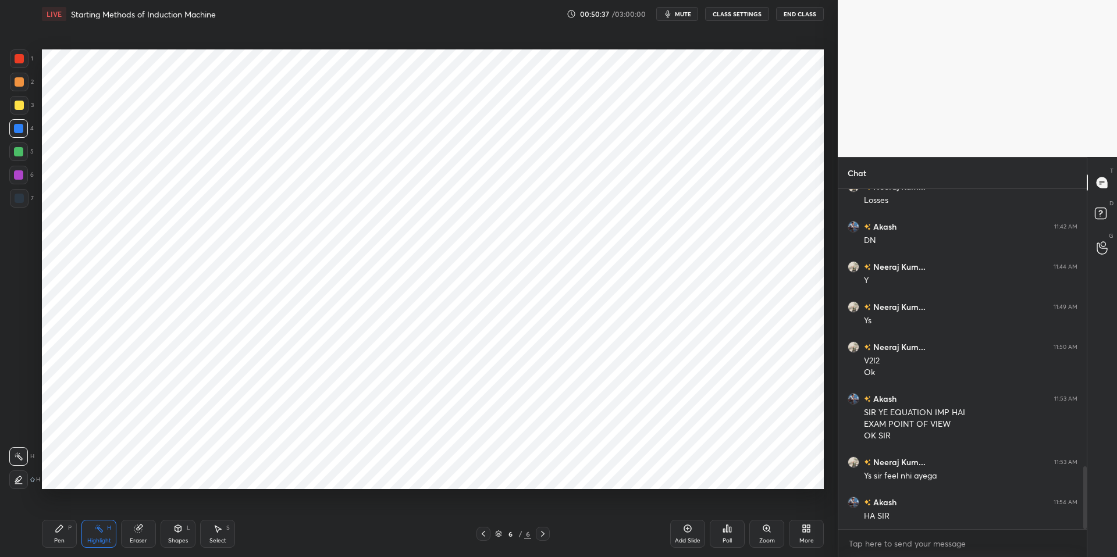
drag, startPoint x: 58, startPoint y: 529, endPoint x: 141, endPoint y: 524, distance: 83.4
click at [62, 508] on icon at bounding box center [59, 528] width 7 height 7
click at [297, 508] on div "Pen P Highlight H Eraser Shapes L Select S" at bounding box center [199, 534] width 314 height 28
click at [19, 155] on div at bounding box center [18, 151] width 9 height 9
click at [17, 177] on div at bounding box center [18, 174] width 9 height 9
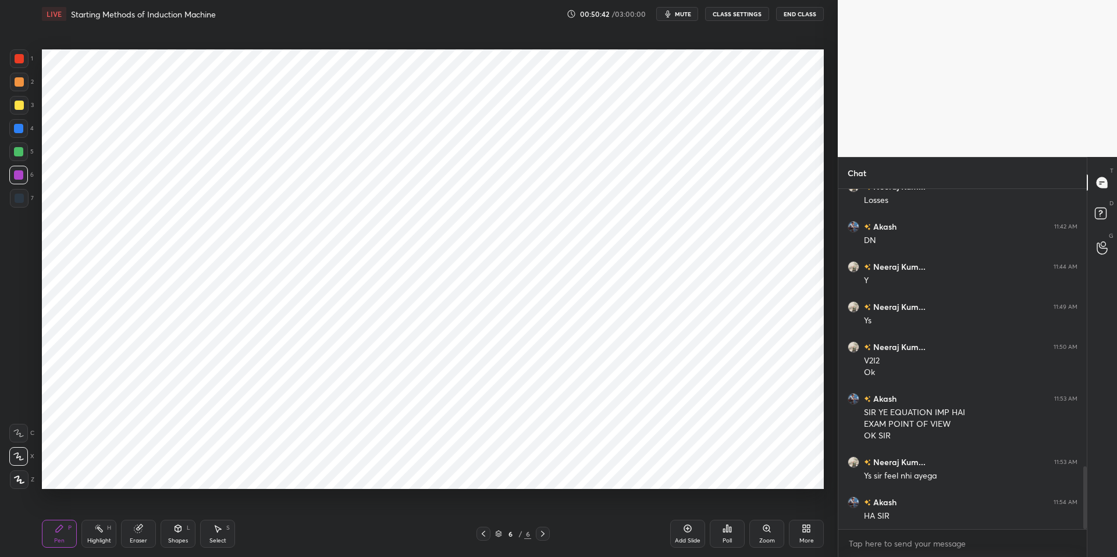
drag, startPoint x: 17, startPoint y: 83, endPoint x: 18, endPoint y: 124, distance: 41.3
click at [17, 83] on div at bounding box center [19, 81] width 9 height 9
click at [15, 126] on div at bounding box center [18, 128] width 9 height 9
drag, startPoint x: 82, startPoint y: 538, endPoint x: 74, endPoint y: 534, distance: 8.6
click at [82, 508] on div "Highlight H" at bounding box center [98, 534] width 35 height 28
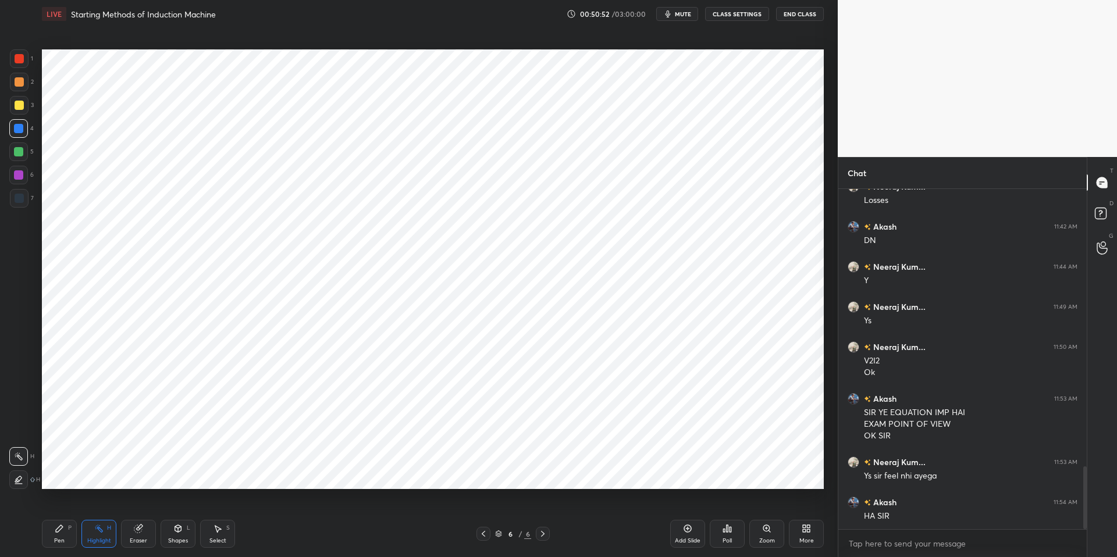
click at [52, 508] on div "Pen P" at bounding box center [59, 534] width 35 height 28
drag, startPoint x: 301, startPoint y: 557, endPoint x: 309, endPoint y: 491, distance: 66.2
click at [301, 508] on div "Pen P Highlight H Eraser Shapes L Select S 6 / 6 Add Slide Poll Zoom More" at bounding box center [433, 534] width 782 height 47
drag, startPoint x: 86, startPoint y: 535, endPoint x: 65, endPoint y: 528, distance: 22.6
click at [86, 508] on div "Highlight H" at bounding box center [98, 534] width 35 height 28
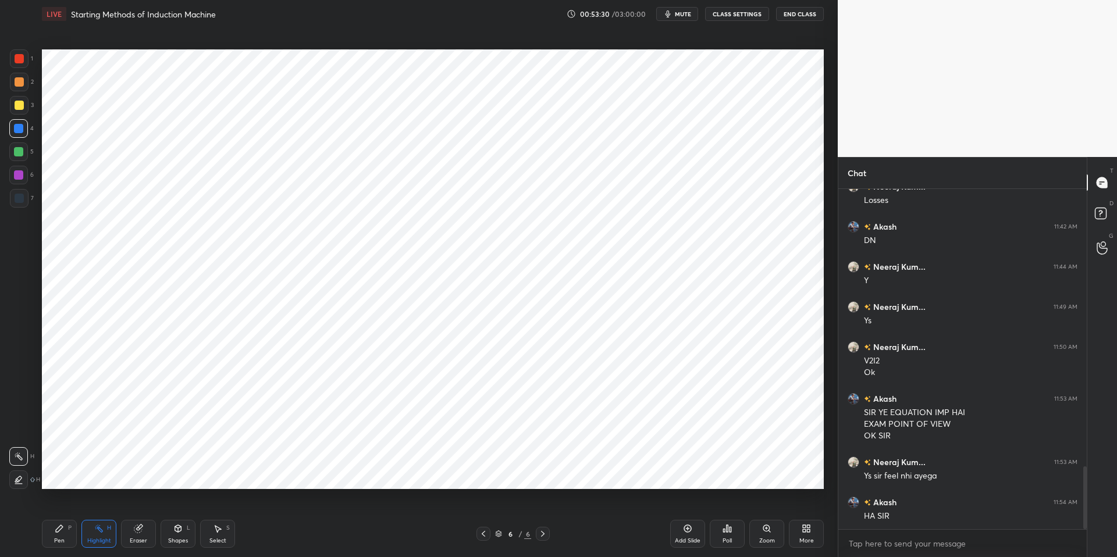
click at [61, 508] on icon at bounding box center [59, 528] width 7 height 7
drag, startPoint x: 300, startPoint y: 546, endPoint x: 286, endPoint y: 531, distance: 21.0
click at [301, 508] on div "Pen P Highlight H Eraser Shapes L Select S" at bounding box center [199, 534] width 314 height 28
drag, startPoint x: 24, startPoint y: 60, endPoint x: 20, endPoint y: 66, distance: 7.9
click at [24, 60] on div at bounding box center [19, 58] width 19 height 19
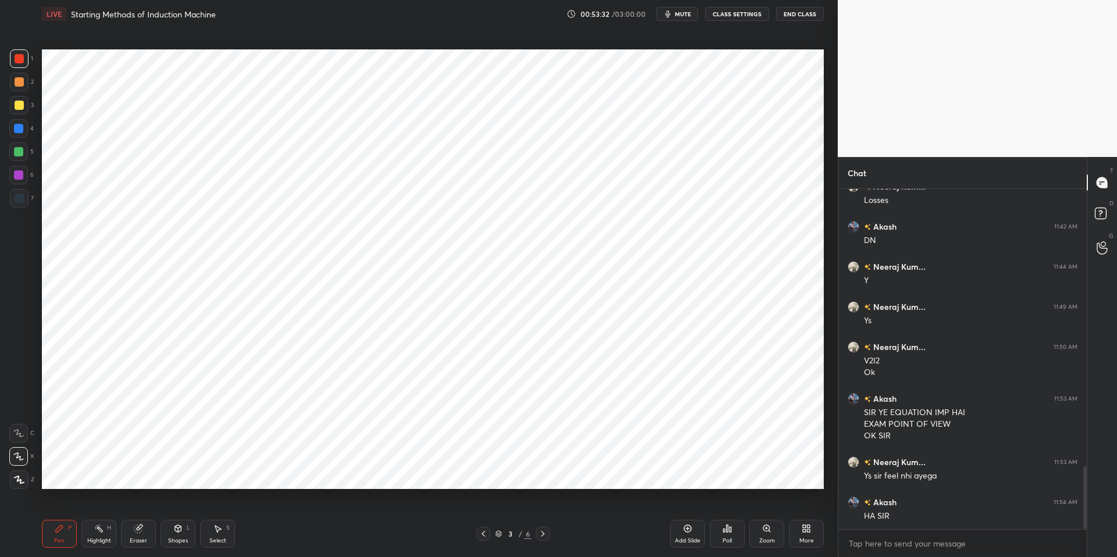
click at [25, 61] on div at bounding box center [19, 58] width 19 height 19
click at [323, 508] on div "Pen P Highlight H Eraser Shapes L Select S" at bounding box center [199, 534] width 314 height 28
drag, startPoint x: 328, startPoint y: 535, endPoint x: 310, endPoint y: 521, distance: 22.3
click at [329, 508] on div "Pen P Highlight H Eraser Shapes L Select S" at bounding box center [199, 534] width 314 height 28
drag, startPoint x: 95, startPoint y: 534, endPoint x: 80, endPoint y: 528, distance: 16.4
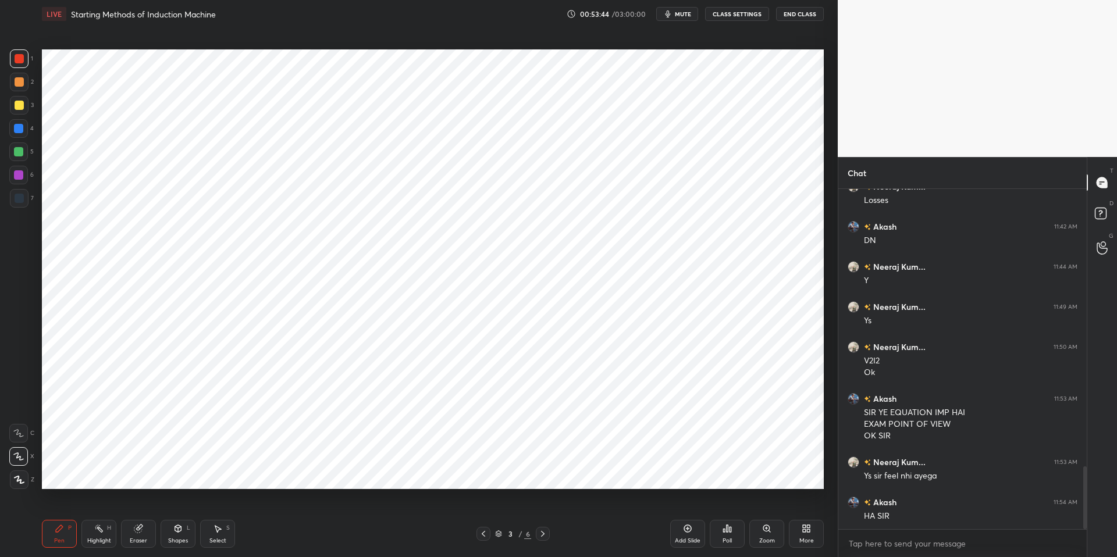
click at [95, 508] on div "Highlight H" at bounding box center [98, 534] width 35 height 28
click at [68, 508] on div "Pen P" at bounding box center [59, 534] width 35 height 28
drag, startPoint x: 297, startPoint y: 542, endPoint x: 287, endPoint y: 534, distance: 12.8
click at [296, 508] on div "Pen P Highlight H Eraser Shapes L Select S" at bounding box center [199, 534] width 314 height 28
click at [691, 508] on icon at bounding box center [687, 528] width 9 height 9
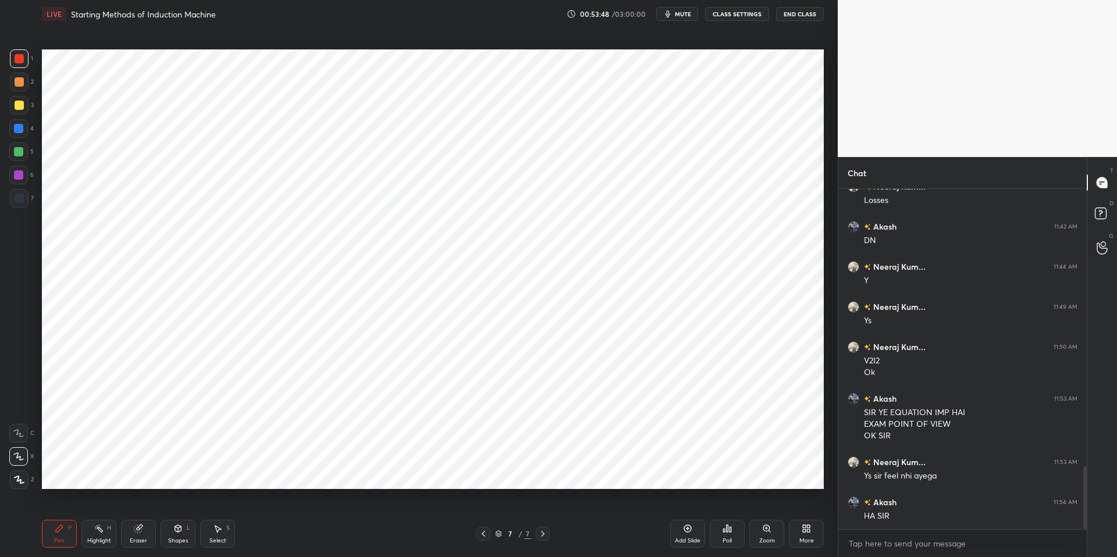
click at [23, 58] on div at bounding box center [19, 58] width 9 height 9
click at [179, 508] on icon at bounding box center [178, 528] width 6 height 7
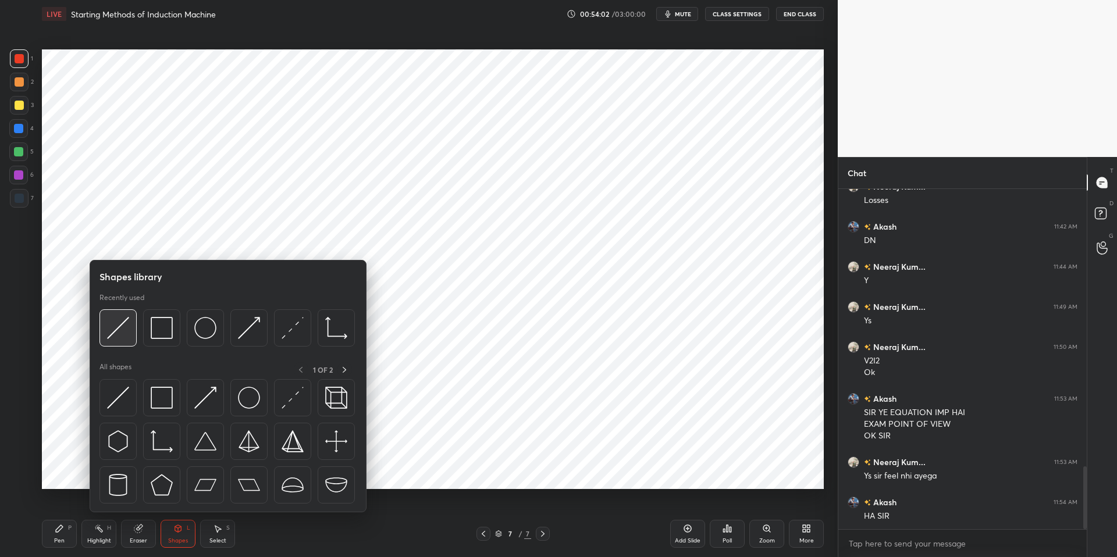
click at [119, 334] on img at bounding box center [118, 328] width 22 height 22
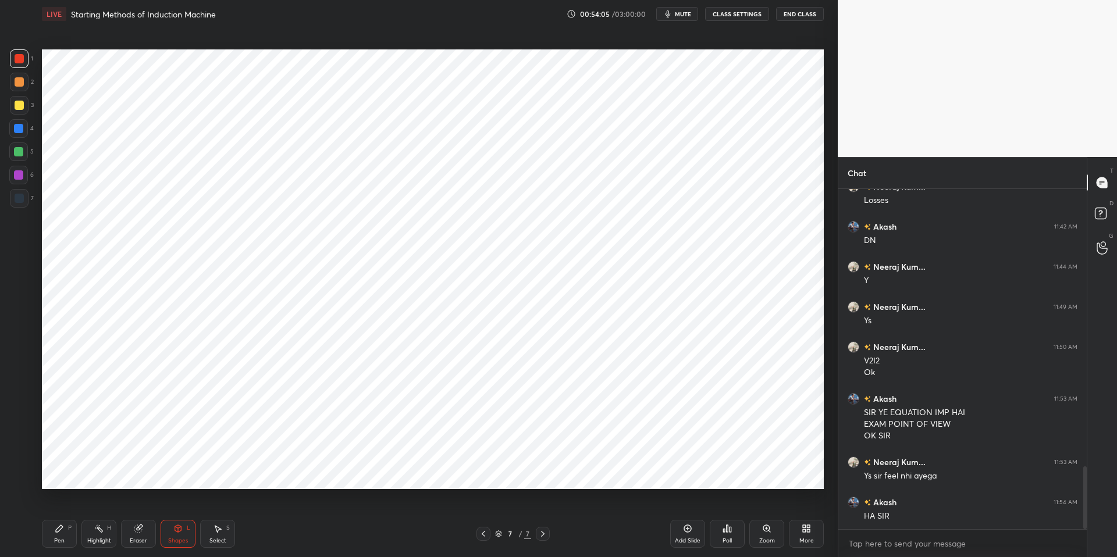
click at [218, 508] on div "Select S" at bounding box center [217, 534] width 35 height 28
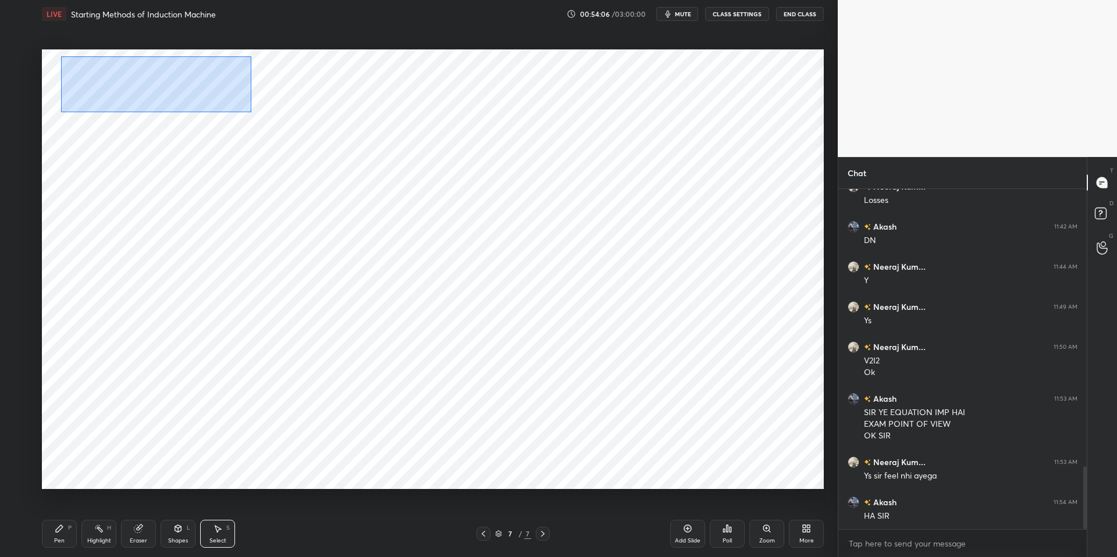
drag, startPoint x: 60, startPoint y: 56, endPoint x: 191, endPoint y: 89, distance: 134.9
click at [249, 111] on div "0 ° Undo Copy Duplicate Duplicate to new slide Delete" at bounding box center [433, 269] width 782 height 440
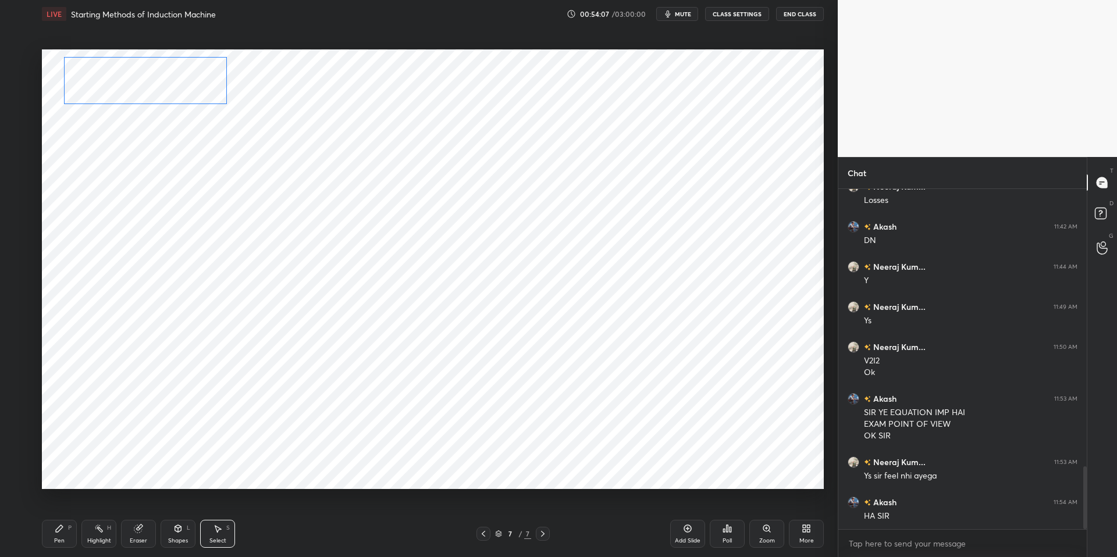
drag, startPoint x: 133, startPoint y: 76, endPoint x: 127, endPoint y: 81, distance: 7.8
click at [131, 79] on div "0 ° Undo Copy Duplicate Duplicate to new slide Delete" at bounding box center [433, 269] width 782 height 440
drag, startPoint x: 135, startPoint y: 79, endPoint x: 125, endPoint y: 119, distance: 41.3
click at [129, 79] on div "0 ° Undo Copy Duplicate Duplicate to new slide Delete" at bounding box center [433, 269] width 782 height 440
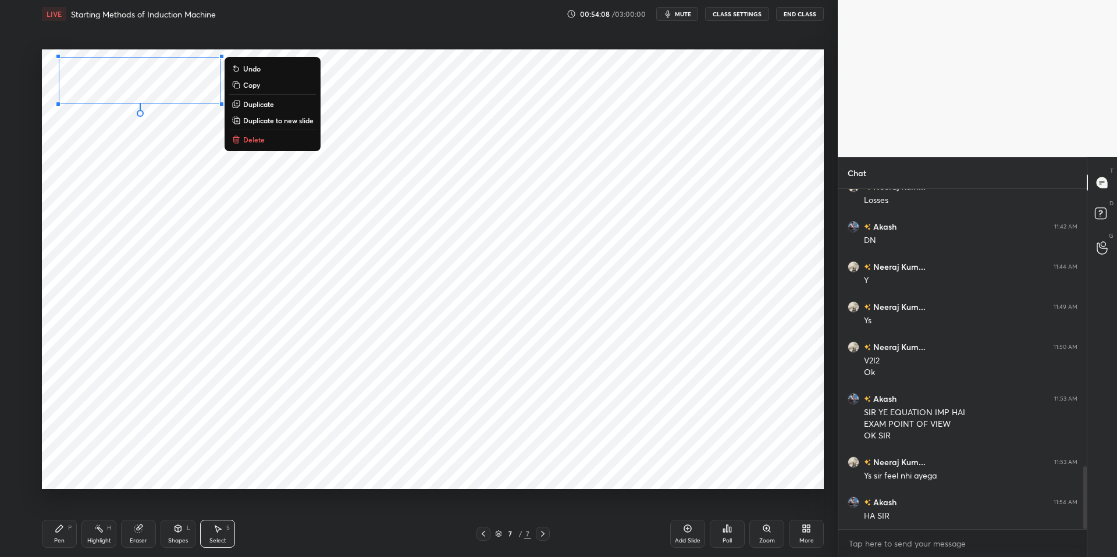
click at [130, 146] on div "0 ° Undo Copy Duplicate Duplicate to new slide Delete" at bounding box center [433, 269] width 782 height 440
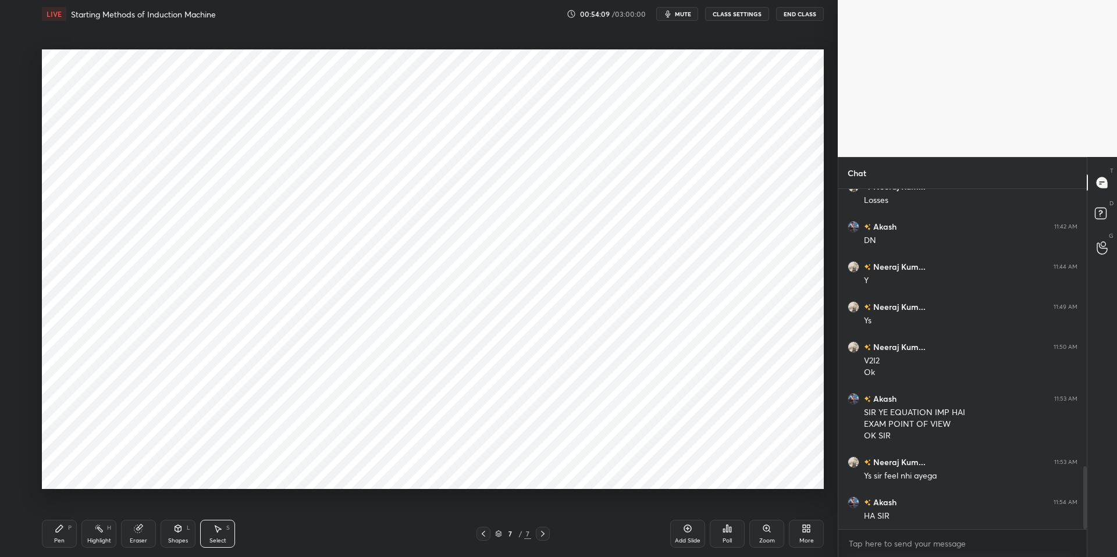
drag, startPoint x: 99, startPoint y: 533, endPoint x: 93, endPoint y: 533, distance: 6.4
click at [97, 508] on div "Highlight H" at bounding box center [98, 534] width 35 height 28
click at [60, 508] on icon at bounding box center [59, 528] width 7 height 7
drag, startPoint x: 308, startPoint y: 543, endPoint x: 293, endPoint y: 529, distance: 20.2
click at [308, 508] on div "Pen P Highlight H Eraser Shapes L Select S" at bounding box center [199, 534] width 314 height 28
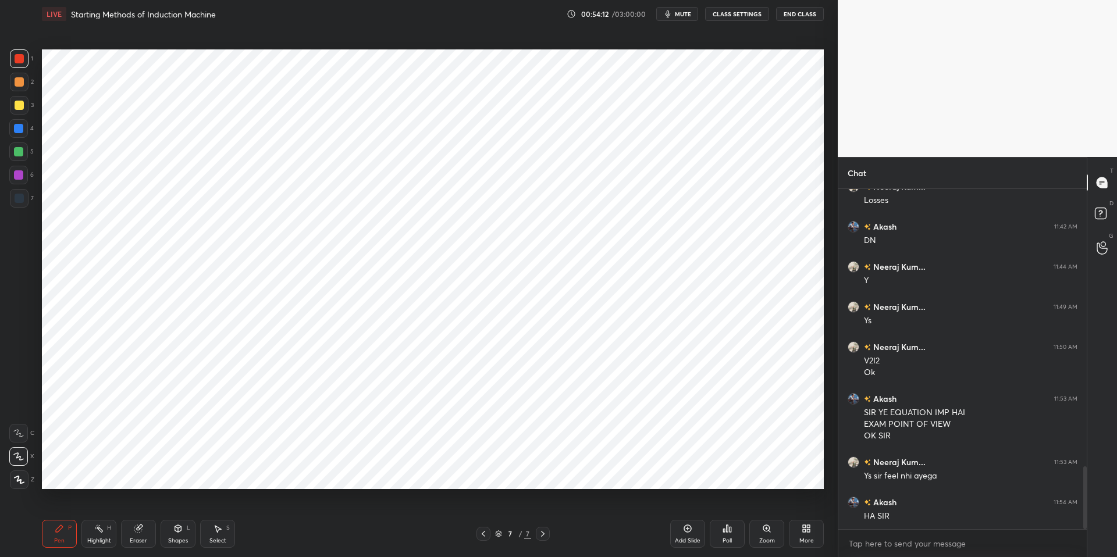
click at [22, 129] on div at bounding box center [18, 128] width 9 height 9
click at [23, 125] on div at bounding box center [18, 128] width 9 height 9
click at [90, 508] on div "Highlight H" at bounding box center [98, 534] width 35 height 28
drag, startPoint x: 62, startPoint y: 528, endPoint x: 155, endPoint y: 528, distance: 92.5
click at [65, 508] on div "Pen P" at bounding box center [59, 534] width 35 height 28
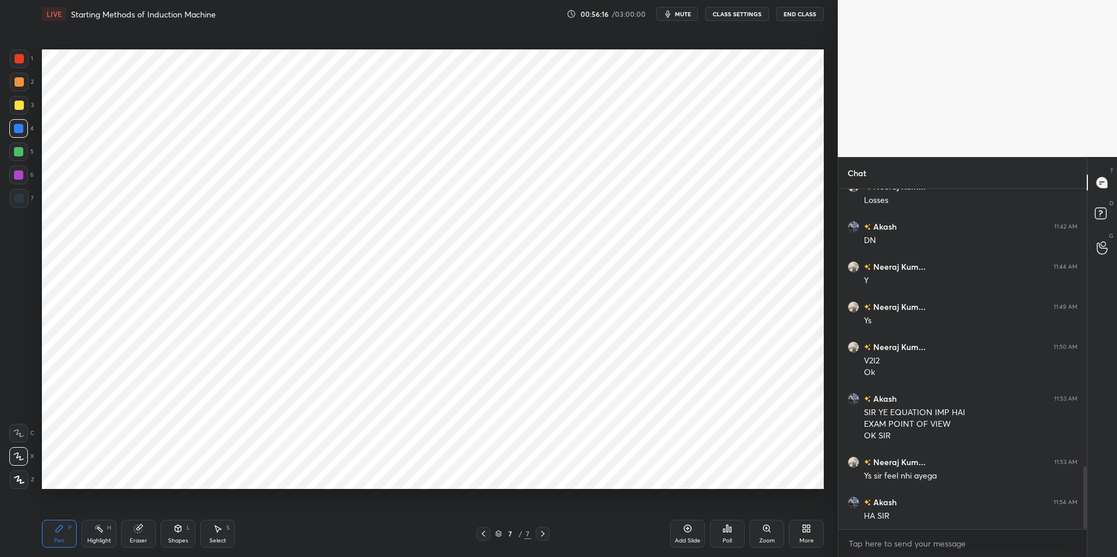
drag, startPoint x: 305, startPoint y: 547, endPoint x: 269, endPoint y: 497, distance: 62.1
click at [309, 508] on div "Pen P Highlight H Eraser Shapes L Select S" at bounding box center [199, 534] width 314 height 28
click at [139, 508] on div "Eraser" at bounding box center [138, 534] width 35 height 28
click at [172, 508] on div "Shapes L" at bounding box center [178, 534] width 35 height 28
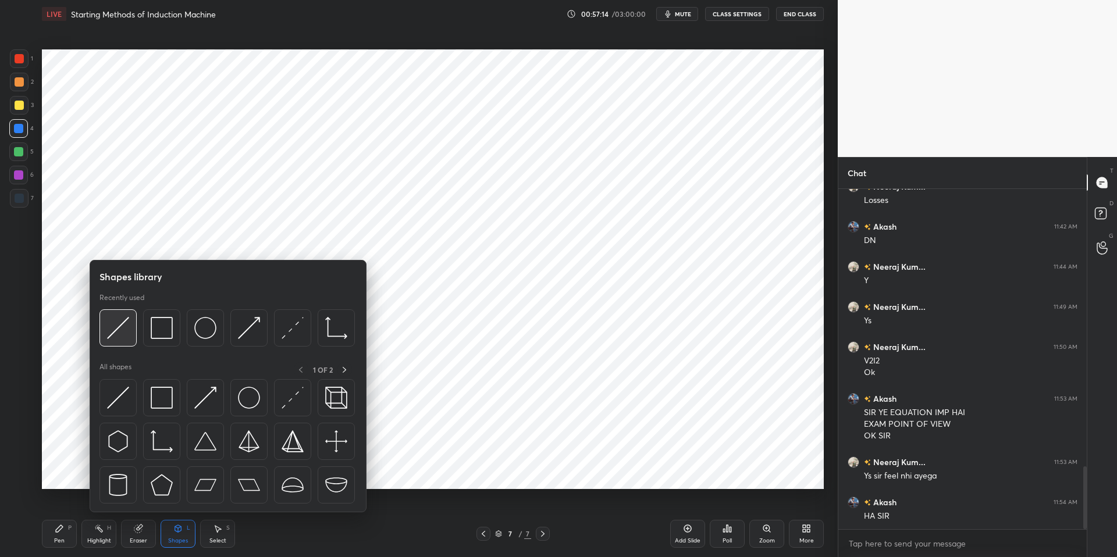
click at [118, 328] on img at bounding box center [118, 328] width 22 height 22
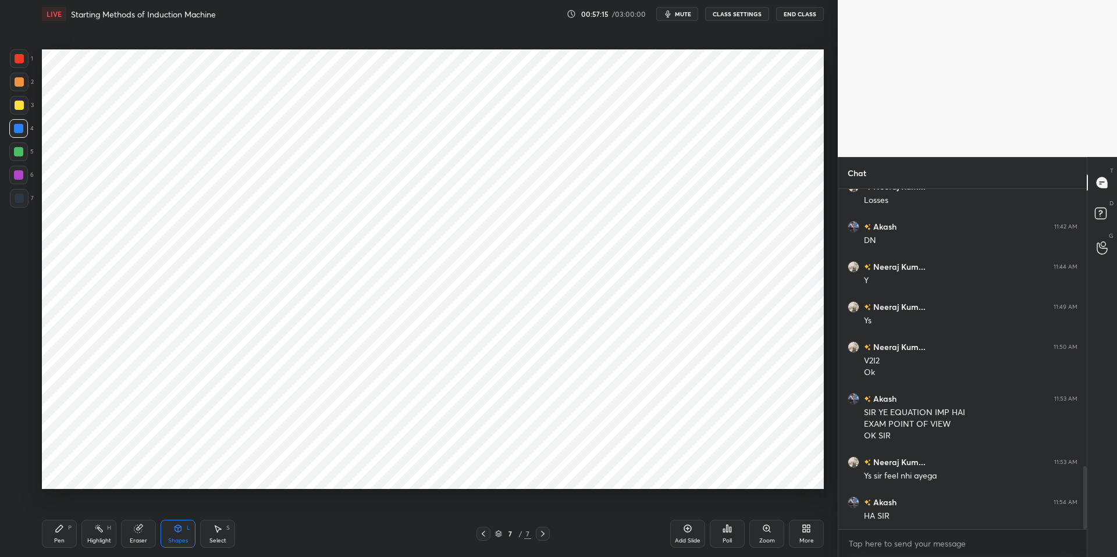
click at [21, 190] on div at bounding box center [19, 198] width 19 height 19
click at [223, 508] on div "Select S" at bounding box center [217, 534] width 35 height 28
drag, startPoint x: 95, startPoint y: 314, endPoint x: 438, endPoint y: 463, distance: 374.4
click at [438, 463] on div "0 ° Undo Copy Duplicate Duplicate to new slide Delete" at bounding box center [433, 269] width 782 height 440
drag, startPoint x: 259, startPoint y: 405, endPoint x: 244, endPoint y: 435, distance: 33.0
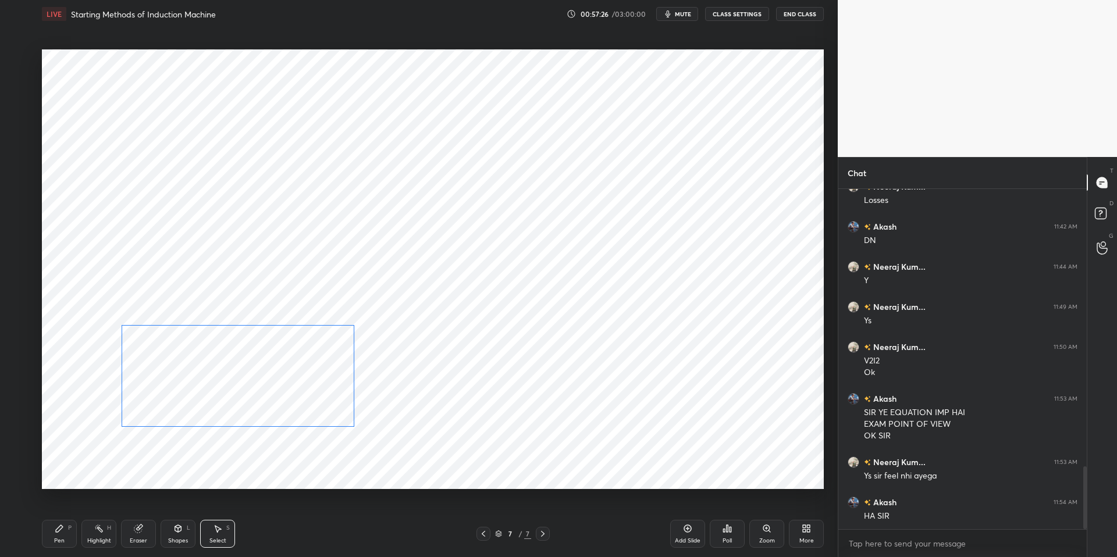
click at [258, 408] on div "0 ° Undo Copy Duplicate Duplicate to new slide Delete" at bounding box center [433, 269] width 782 height 440
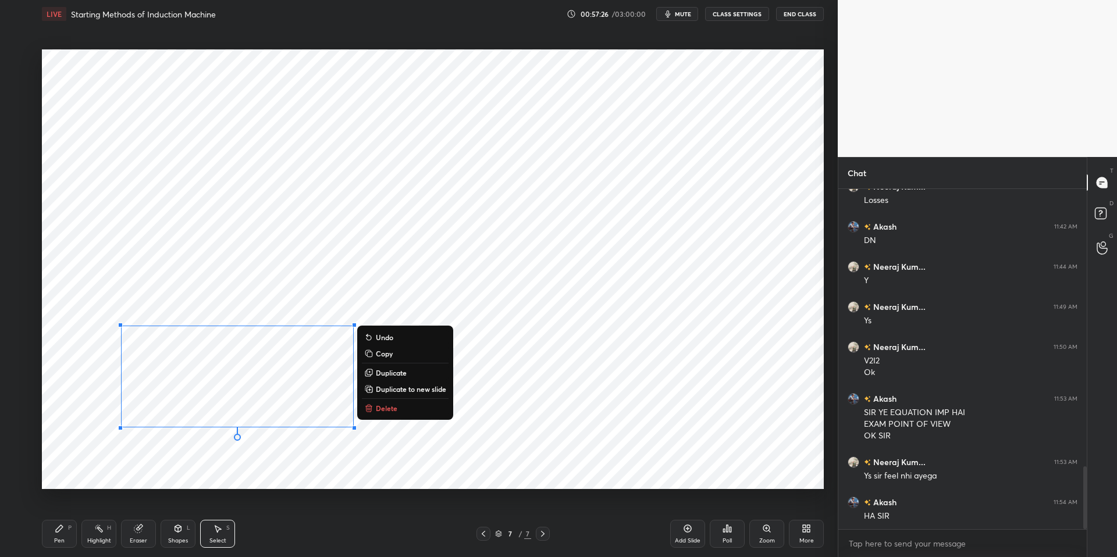
click at [241, 474] on div "0 ° Undo Copy Duplicate Duplicate to new slide Delete" at bounding box center [433, 269] width 782 height 440
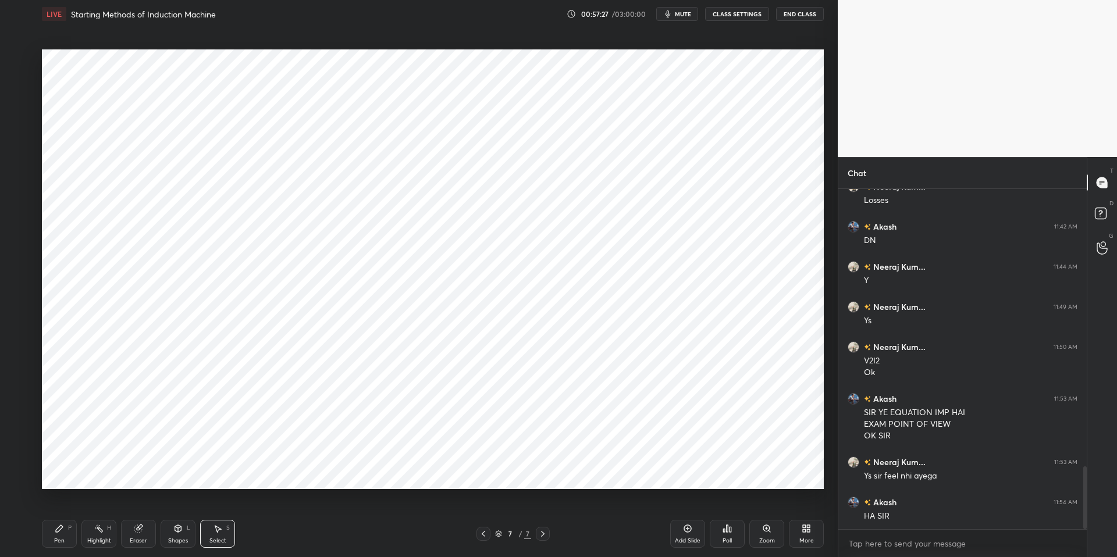
click at [183, 508] on div "Shapes" at bounding box center [178, 541] width 20 height 6
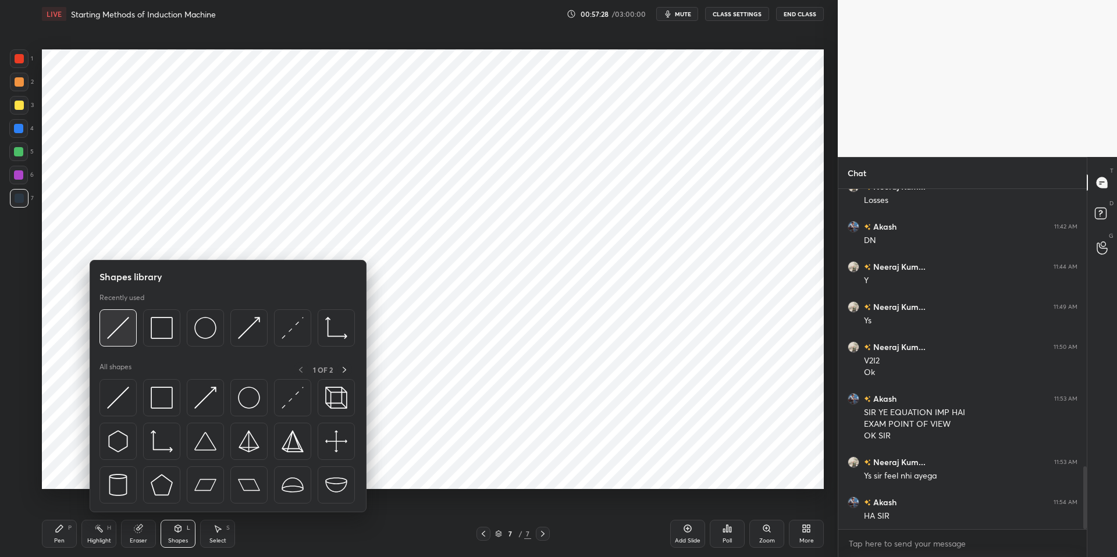
click at [124, 324] on img at bounding box center [118, 328] width 22 height 22
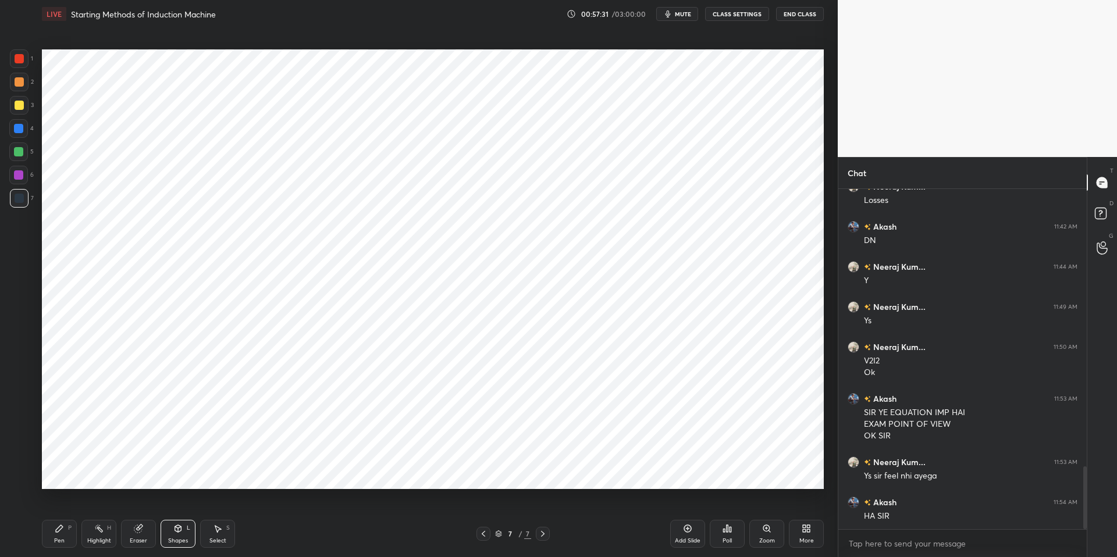
click at [141, 508] on div "Eraser" at bounding box center [138, 534] width 35 height 28
click at [57, 508] on icon at bounding box center [59, 528] width 7 height 7
click at [263, 508] on div "Pen P Highlight H Eraser Shapes L Select S 7 / 7 Add Slide Poll Zoom More" at bounding box center [433, 534] width 782 height 47
drag, startPoint x: 213, startPoint y: 536, endPoint x: 209, endPoint y: 531, distance: 6.6
click at [213, 508] on div "Select" at bounding box center [217, 541] width 17 height 6
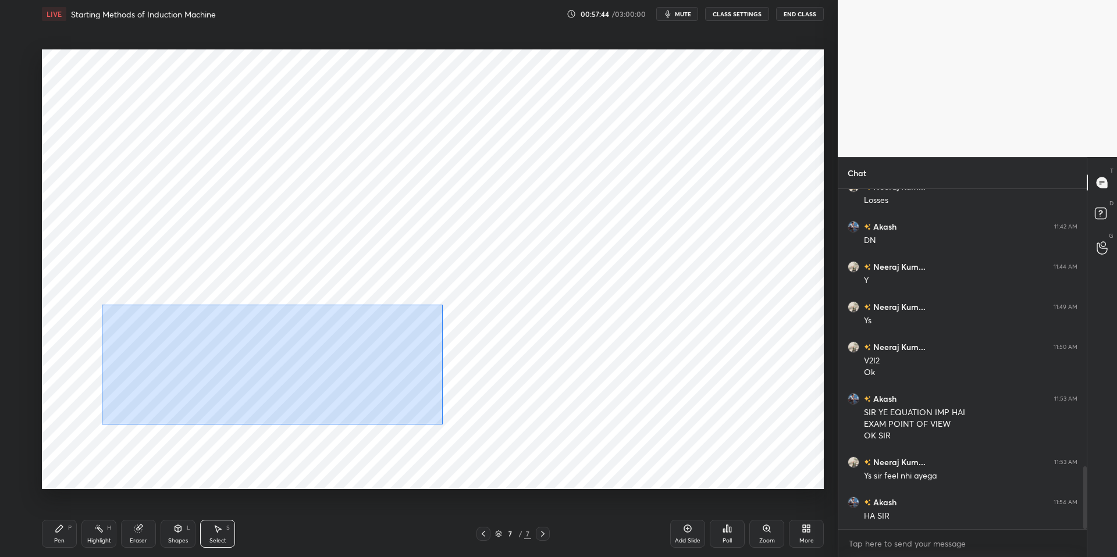
drag, startPoint x: 102, startPoint y: 304, endPoint x: 435, endPoint y: 433, distance: 356.7
click at [466, 443] on div "0 ° Undo Copy Duplicate Duplicate to new slide Delete" at bounding box center [433, 269] width 782 height 440
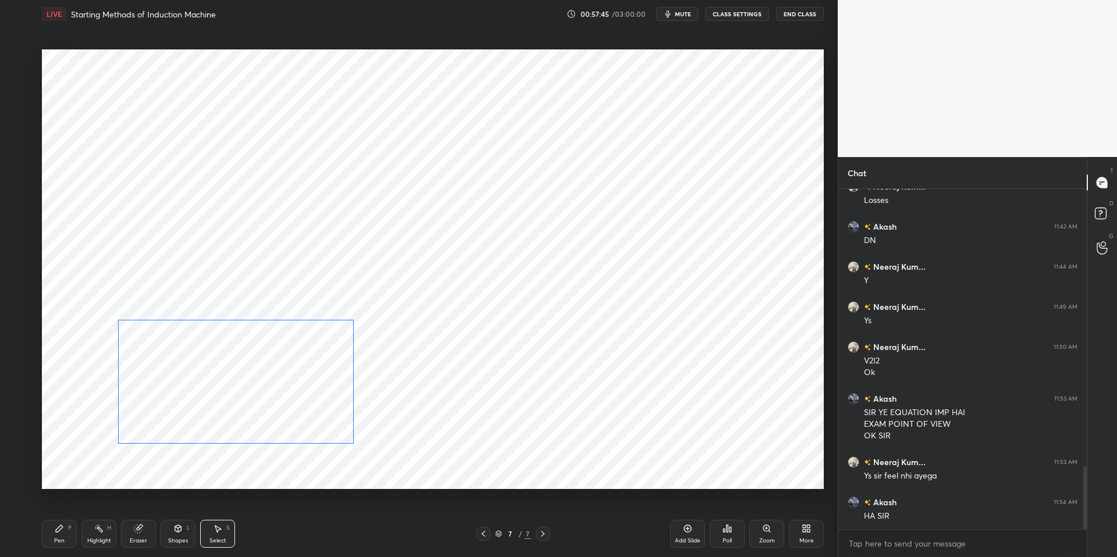
drag, startPoint x: 251, startPoint y: 408, endPoint x: 195, endPoint y: 448, distance: 68.3
click at [248, 418] on div "0 ° Undo Copy Duplicate Duplicate to new slide Delete" at bounding box center [433, 269] width 782 height 440
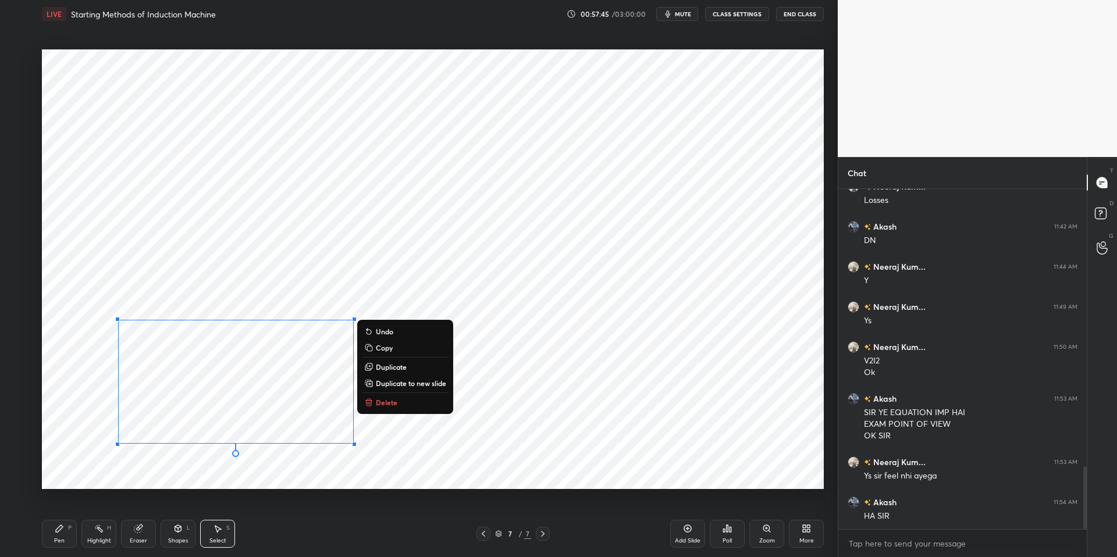
click at [62, 508] on icon at bounding box center [59, 528] width 9 height 9
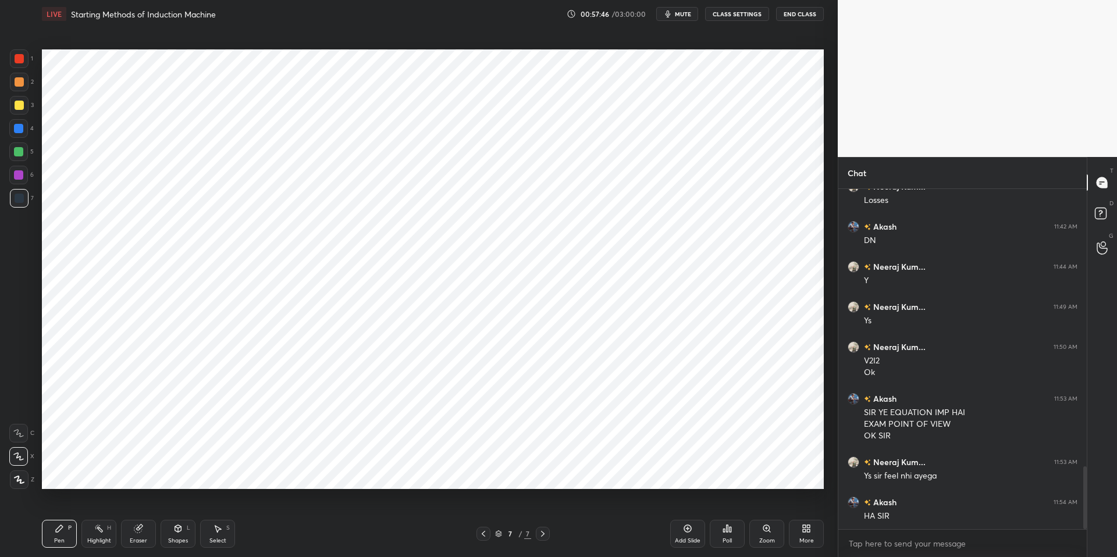
drag, startPoint x: 276, startPoint y: 557, endPoint x: 268, endPoint y: 521, distance: 36.4
click at [275, 508] on div "Pen P Highlight H Eraser Shapes L Select S 7 / 7 Add Slide Poll Zoom More" at bounding box center [433, 534] width 782 height 47
click at [220, 508] on div "Select" at bounding box center [217, 541] width 17 height 6
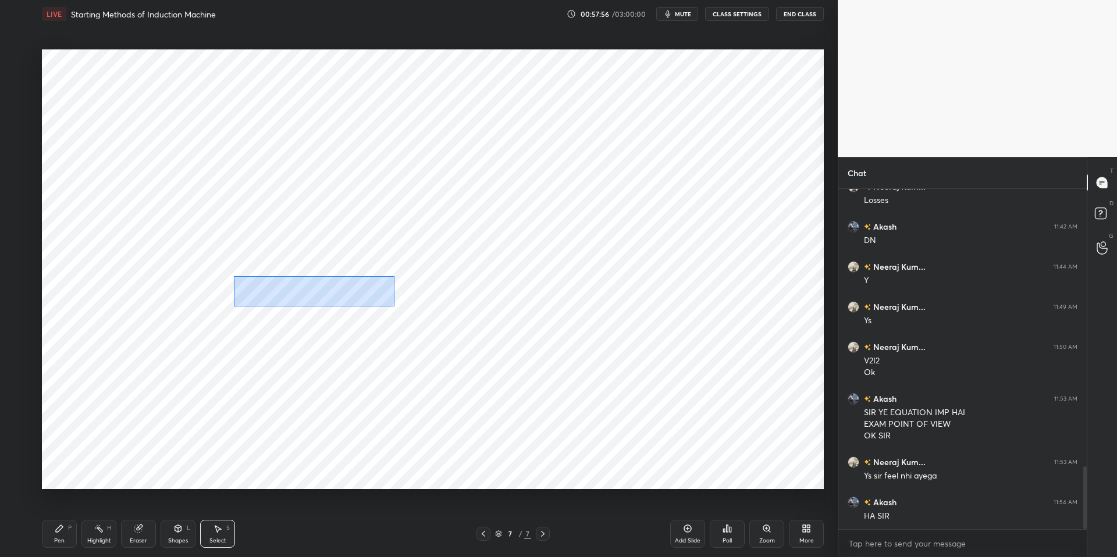
drag, startPoint x: 234, startPoint y: 276, endPoint x: 351, endPoint y: 297, distance: 119.4
click at [390, 304] on div "0 ° Undo Copy Duplicate Duplicate to new slide Delete" at bounding box center [433, 269] width 782 height 440
drag, startPoint x: 308, startPoint y: 297, endPoint x: 294, endPoint y: 313, distance: 21.0
click at [302, 304] on div "0 ° Undo Copy Duplicate Duplicate to new slide Delete" at bounding box center [433, 269] width 782 height 440
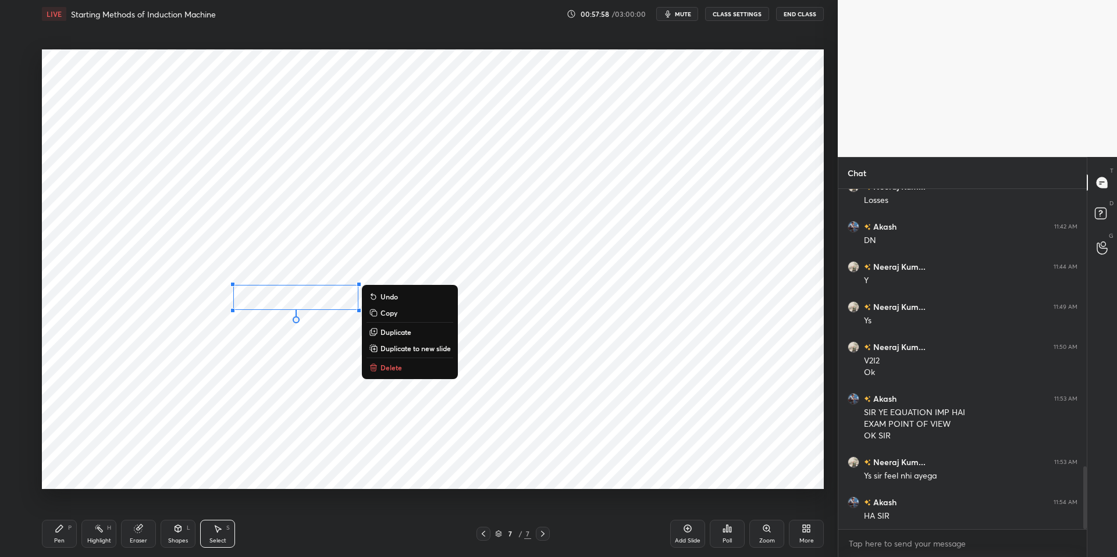
click at [290, 393] on div "0 ° Undo Copy Duplicate Duplicate to new slide Delete" at bounding box center [433, 269] width 782 height 440
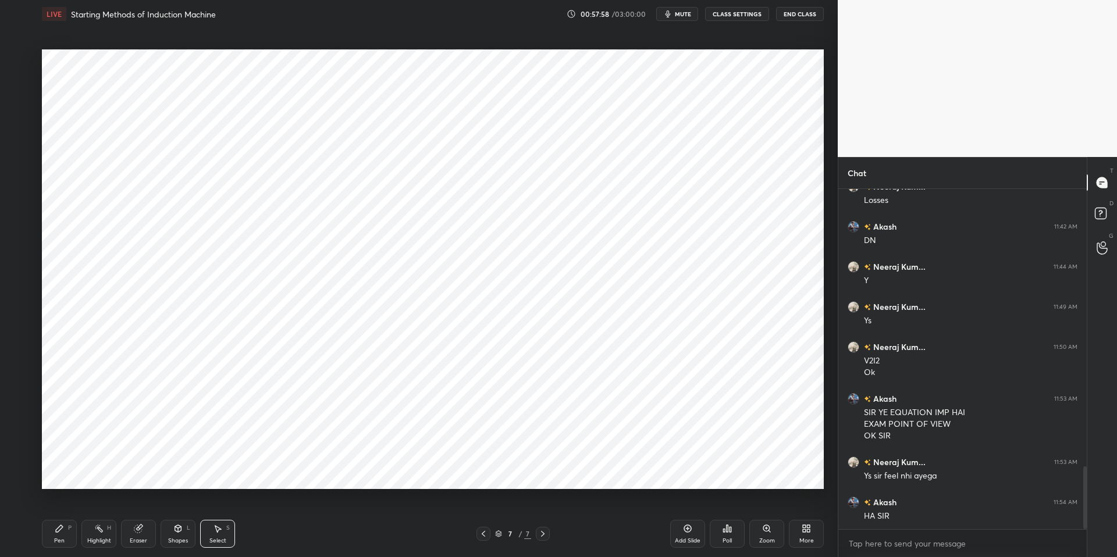
drag, startPoint x: 54, startPoint y: 540, endPoint x: 154, endPoint y: 532, distance: 101.0
click at [54, 508] on div "Pen P" at bounding box center [59, 534] width 35 height 28
click at [297, 508] on div "Pen P Highlight H Eraser Shapes L Select S 7 / 7 Add Slide Poll Zoom More" at bounding box center [433, 534] width 782 height 47
drag, startPoint x: 95, startPoint y: 533, endPoint x: 75, endPoint y: 529, distance: 20.2
click at [95, 508] on div "Highlight H" at bounding box center [98, 534] width 35 height 28
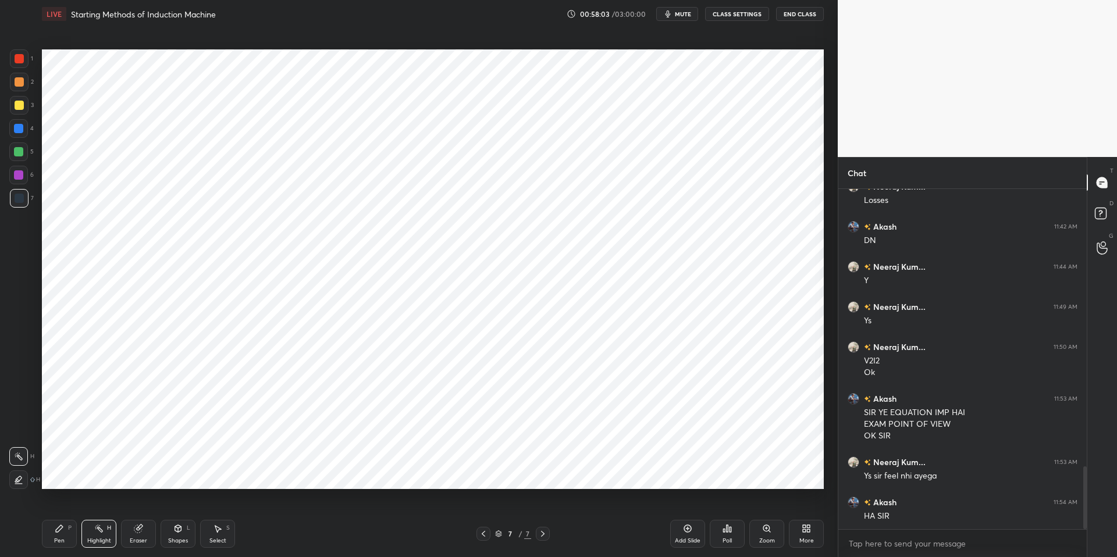
click at [63, 508] on icon at bounding box center [59, 528] width 9 height 9
click at [282, 508] on div "Pen P Highlight H Eraser Shapes L Select S 7 / 7 Add Slide Poll Zoom More" at bounding box center [433, 534] width 782 height 47
drag, startPoint x: 17, startPoint y: 82, endPoint x: 14, endPoint y: 91, distance: 9.9
click at [18, 81] on div at bounding box center [19, 81] width 9 height 9
click at [20, 130] on div at bounding box center [18, 128] width 9 height 9
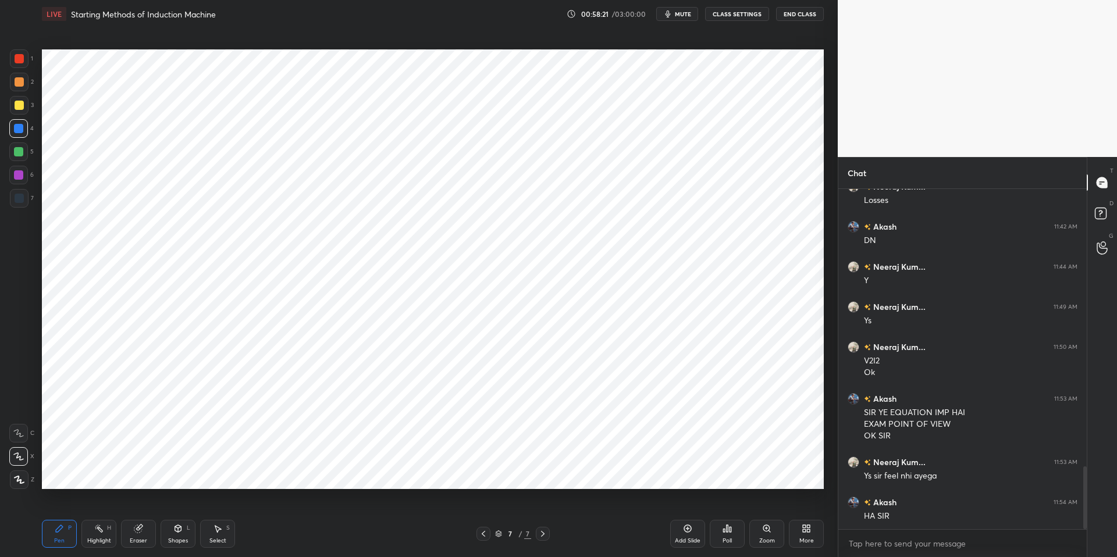
click at [23, 194] on div at bounding box center [19, 198] width 19 height 19
click at [179, 508] on div "Shapes L" at bounding box center [178, 534] width 35 height 28
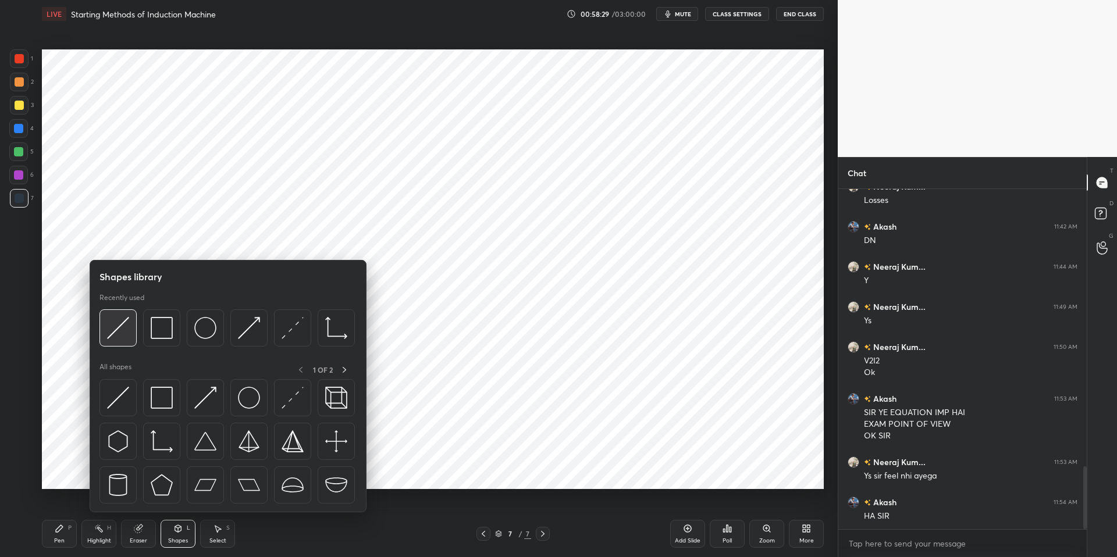
click at [116, 321] on img at bounding box center [118, 328] width 22 height 22
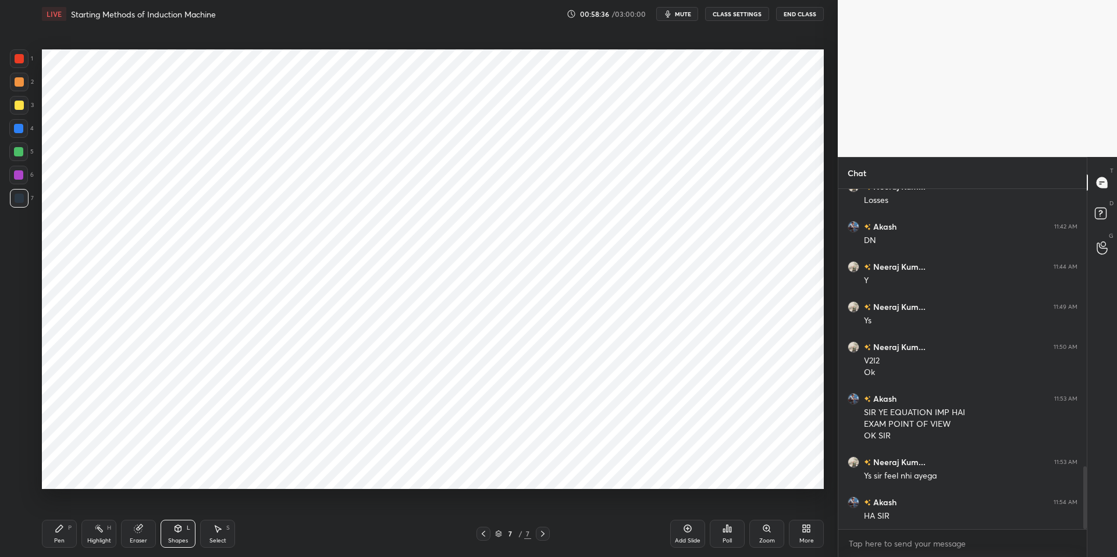
click at [57, 508] on icon at bounding box center [59, 528] width 9 height 9
click at [176, 508] on div "Shapes" at bounding box center [178, 541] width 20 height 6
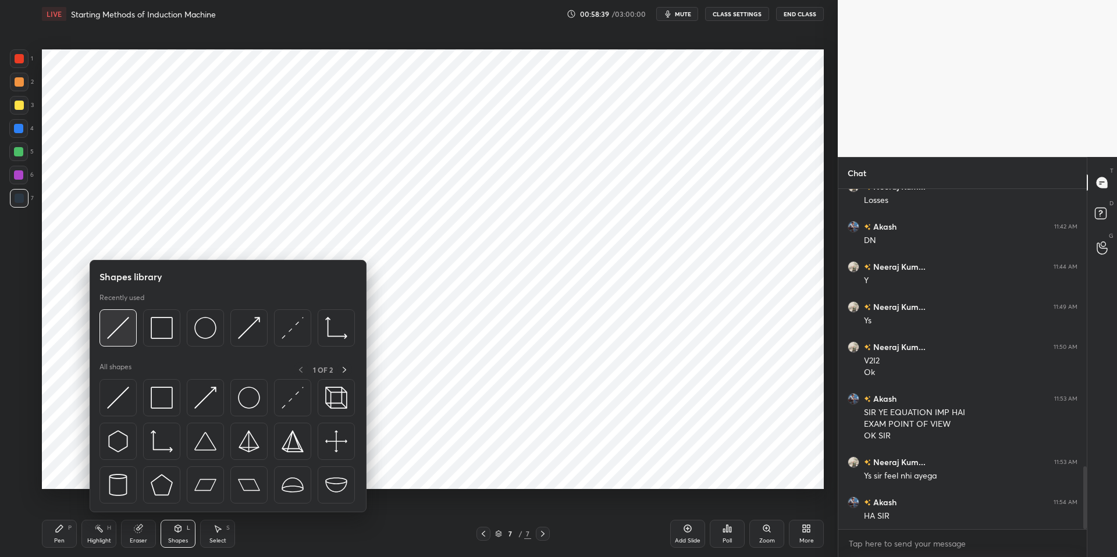
click at [127, 325] on img at bounding box center [118, 328] width 22 height 22
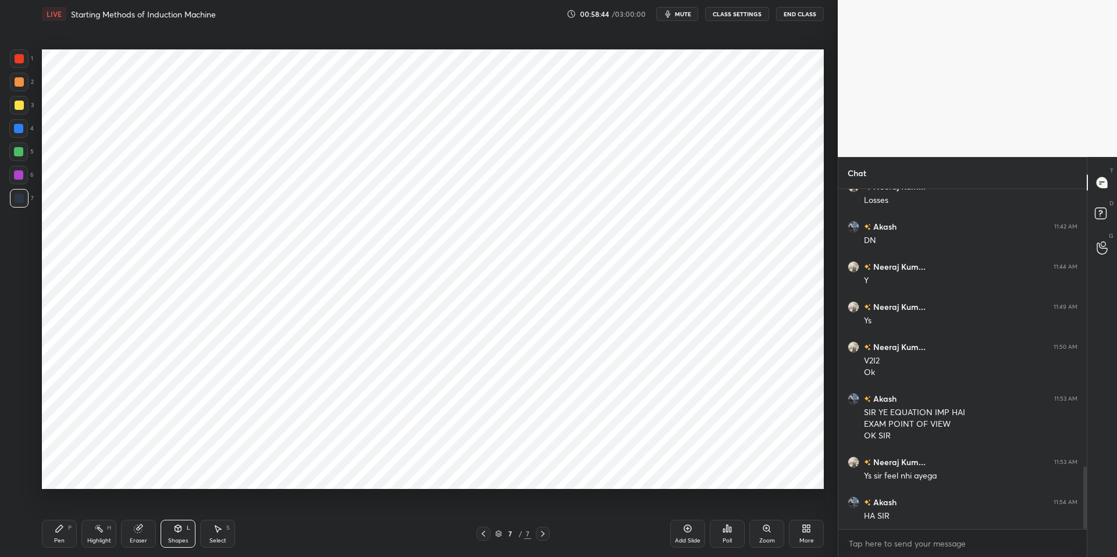
click at [49, 508] on div "Pen P" at bounding box center [59, 534] width 35 height 28
click at [284, 508] on div "Pen P Highlight H Eraser Shapes L Select S 7 / 7 Add Slide Poll Zoom More" at bounding box center [433, 534] width 782 height 47
click at [182, 508] on div "Shapes" at bounding box center [178, 541] width 20 height 6
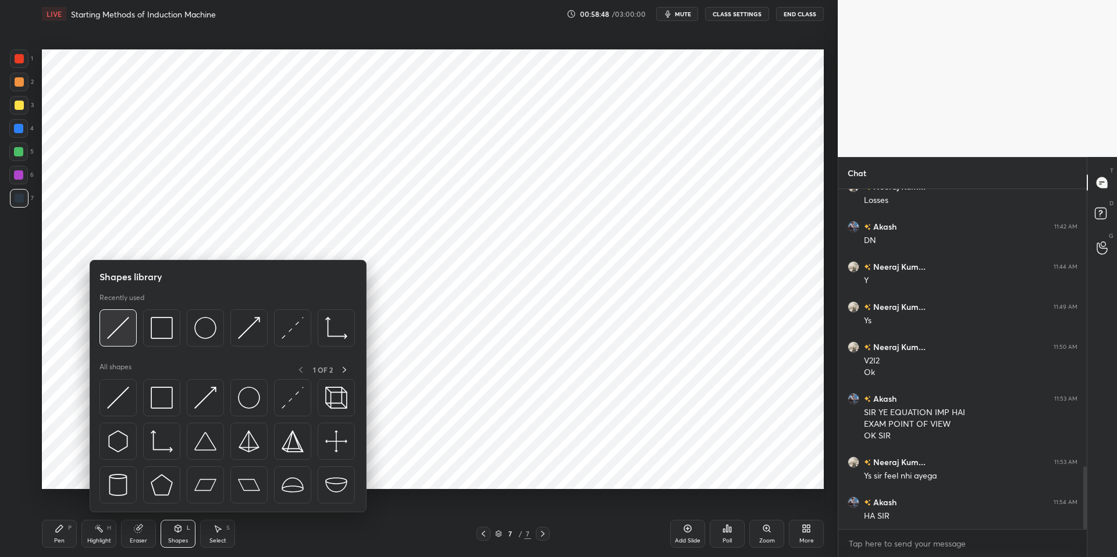
click at [119, 321] on img at bounding box center [118, 328] width 22 height 22
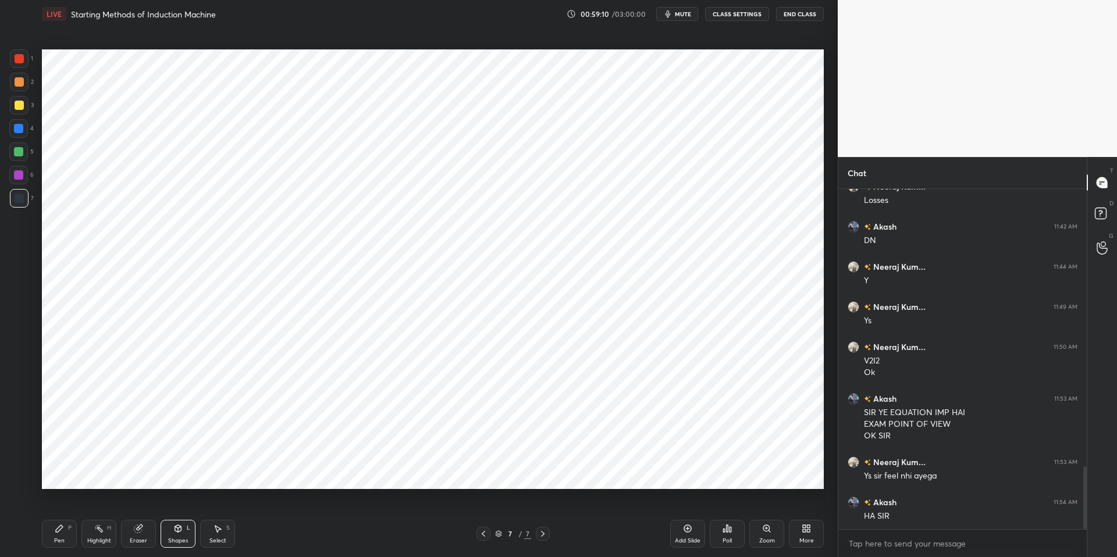
drag, startPoint x: 130, startPoint y: 535, endPoint x: 158, endPoint y: 529, distance: 29.2
click at [130, 508] on div "Eraser" at bounding box center [138, 534] width 35 height 28
click at [18, 455] on icon at bounding box center [18, 457] width 9 height 10
click at [175, 508] on div "Shapes" at bounding box center [178, 541] width 20 height 6
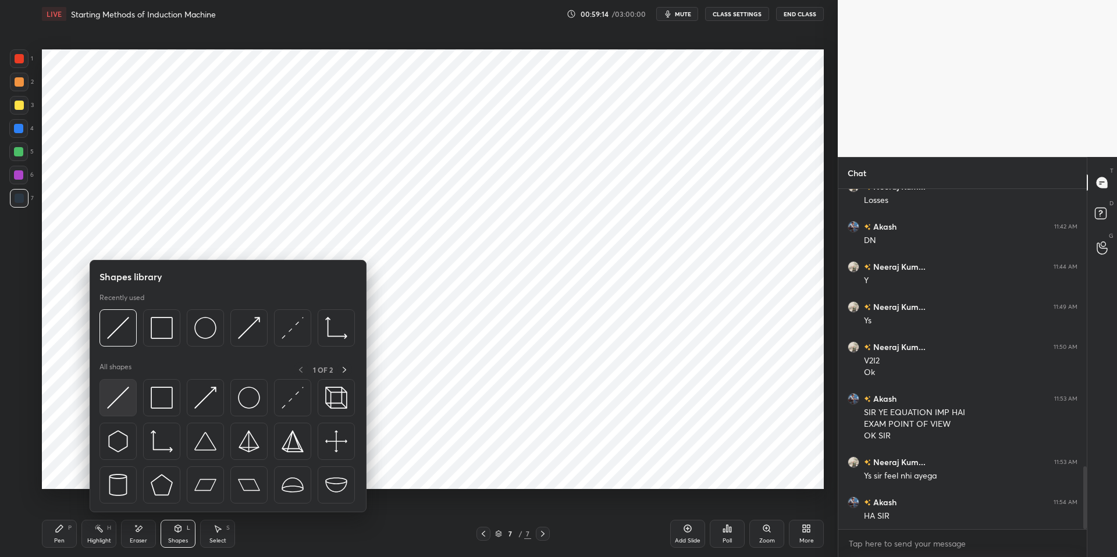
click at [119, 401] on img at bounding box center [118, 398] width 22 height 22
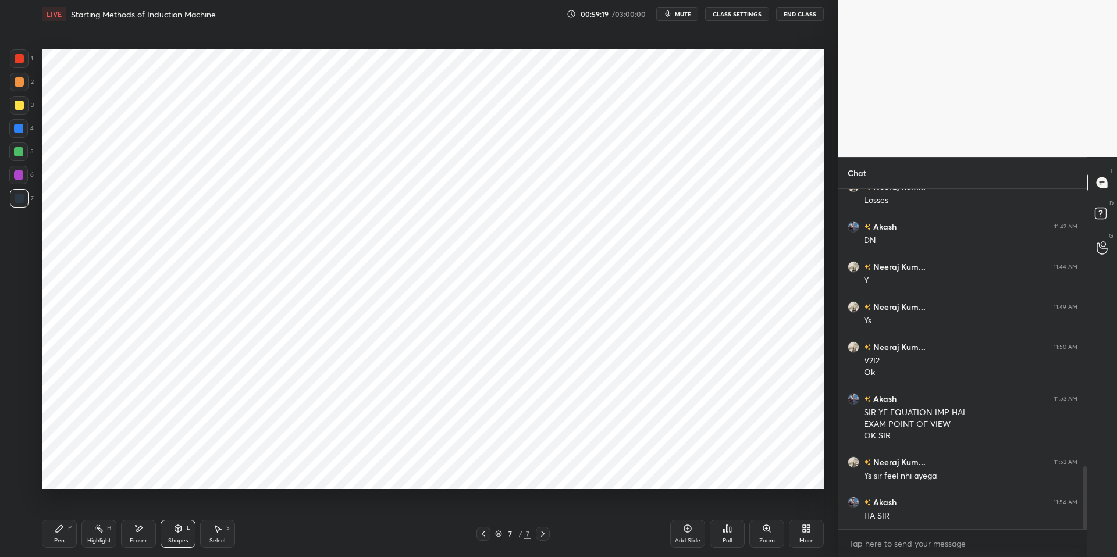
click at [52, 508] on div "Pen P" at bounding box center [59, 534] width 35 height 28
click at [315, 508] on div "Pen P Highlight H Eraser Shapes L Select S 7 / 7 Add Slide Poll Zoom More" at bounding box center [433, 534] width 782 height 47
drag, startPoint x: 217, startPoint y: 541, endPoint x: 227, endPoint y: 532, distance: 13.6
click at [217, 508] on div "Select" at bounding box center [217, 541] width 17 height 6
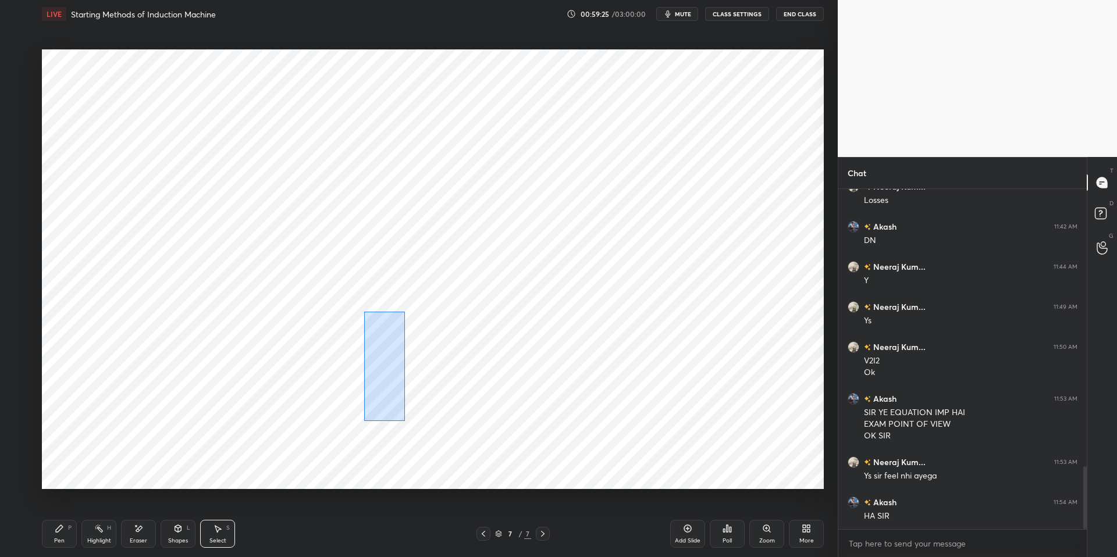
drag, startPoint x: 383, startPoint y: 358, endPoint x: 415, endPoint y: 460, distance: 106.9
click at [416, 462] on div "0 ° Undo Copy Duplicate Duplicate to new slide Delete" at bounding box center [433, 269] width 782 height 440
click at [378, 429] on div "0 ° Undo Copy Duplicate Duplicate to new slide Delete" at bounding box center [433, 269] width 782 height 440
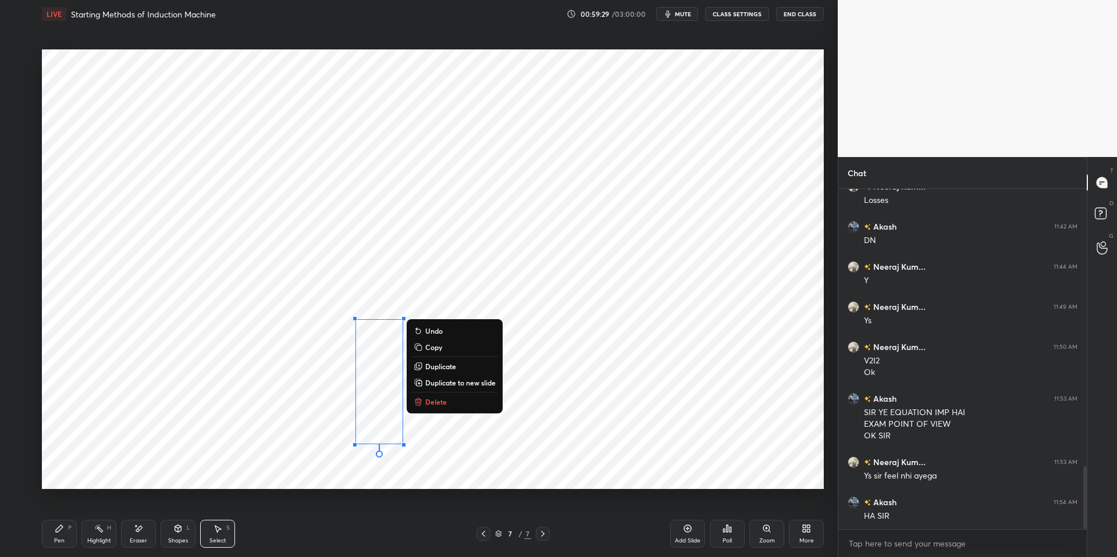
click at [389, 479] on div "0 ° Undo Copy Duplicate Duplicate to new slide Delete" at bounding box center [433, 269] width 782 height 440
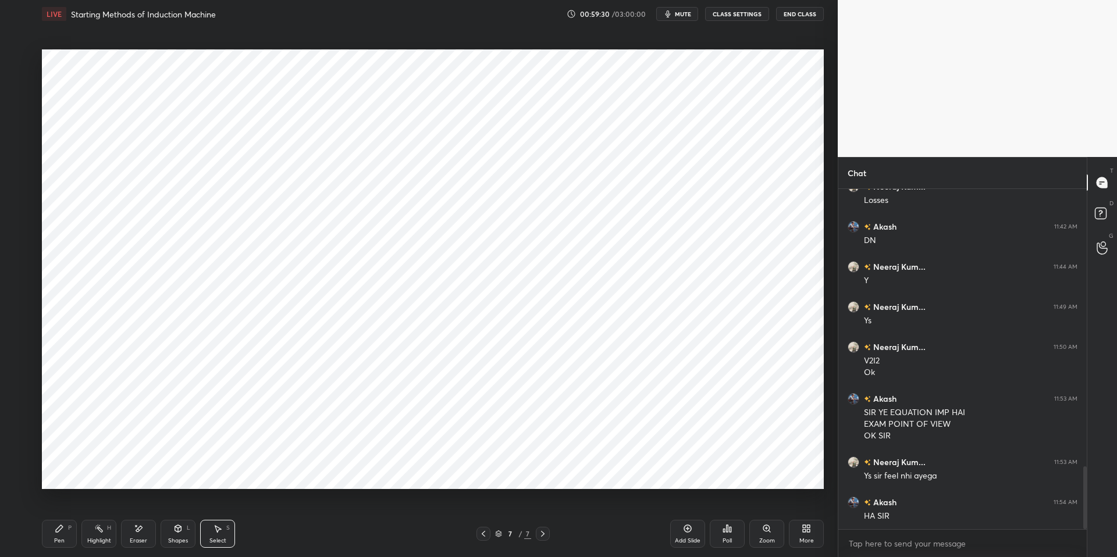
drag, startPoint x: 176, startPoint y: 540, endPoint x: 173, endPoint y: 531, distance: 10.2
click at [175, 508] on div "Shapes" at bounding box center [178, 541] width 20 height 6
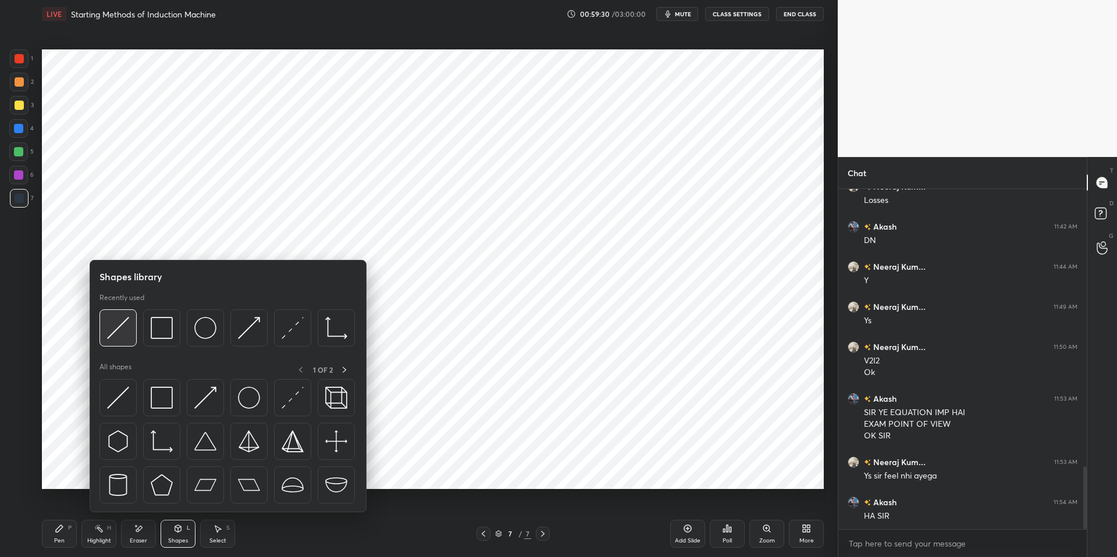
click at [113, 331] on img at bounding box center [118, 328] width 22 height 22
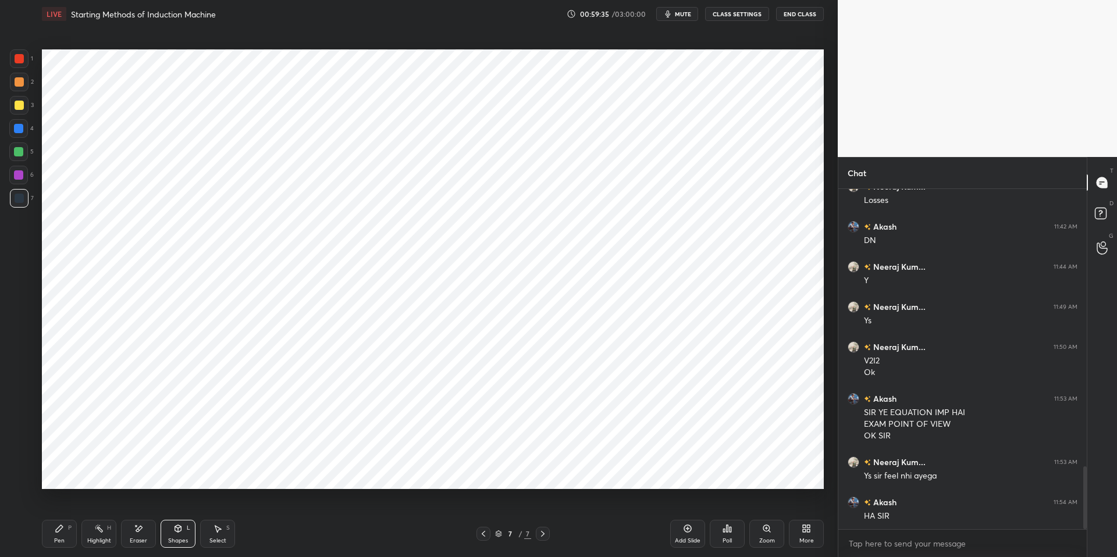
click at [54, 508] on div "Pen P" at bounding box center [59, 534] width 35 height 28
click at [330, 508] on div "Pen P Highlight H Eraser Shapes L Select S 7 / 7 Add Slide Poll Zoom More" at bounding box center [433, 534] width 782 height 47
click at [177, 508] on icon at bounding box center [177, 528] width 9 height 9
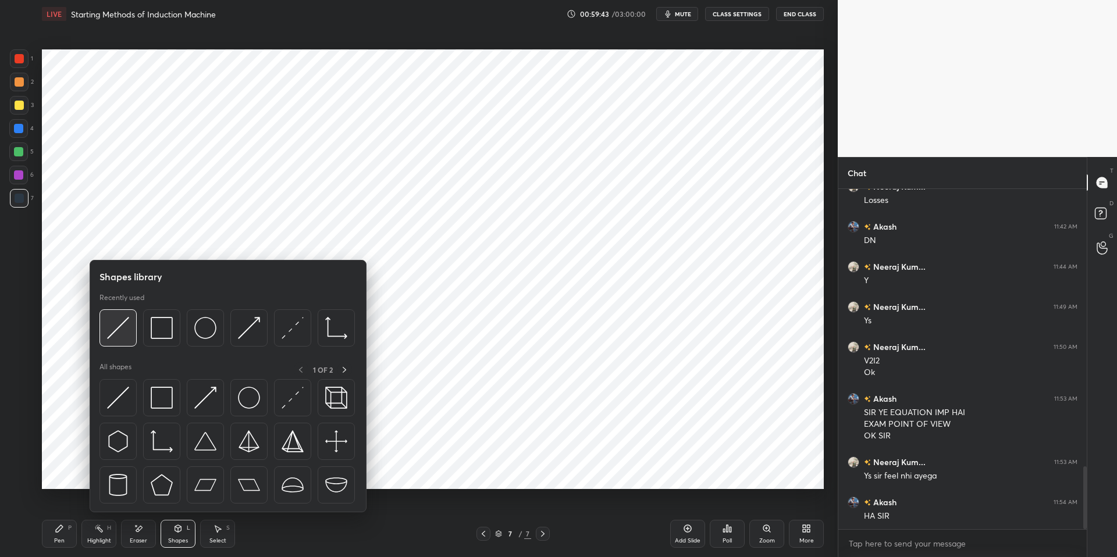
click at [120, 328] on img at bounding box center [118, 328] width 22 height 22
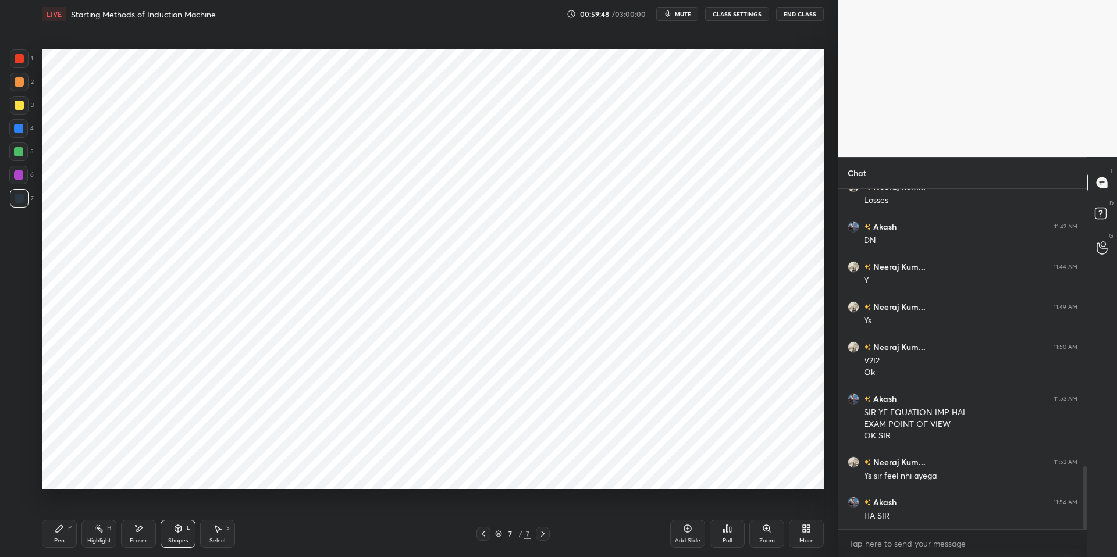
drag, startPoint x: 147, startPoint y: 532, endPoint x: 141, endPoint y: 529, distance: 7.0
click at [148, 508] on div "Eraser" at bounding box center [138, 534] width 35 height 28
drag, startPoint x: 22, startPoint y: 429, endPoint x: 39, endPoint y: 430, distance: 17.5
click at [22, 429] on icon at bounding box center [18, 433] width 9 height 9
click at [173, 508] on div "Shapes" at bounding box center [178, 541] width 20 height 6
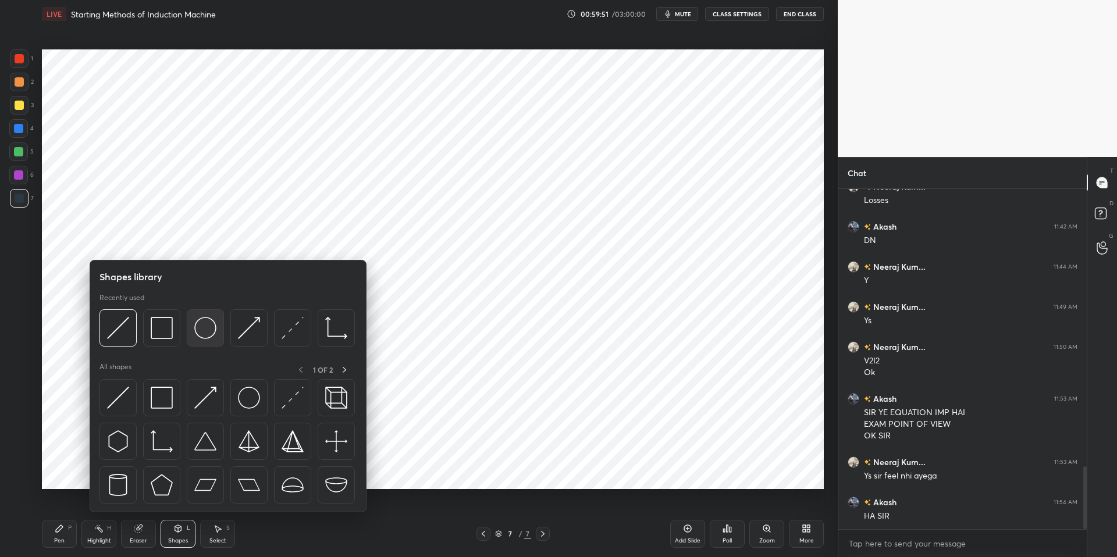
click at [203, 328] on img at bounding box center [205, 328] width 22 height 22
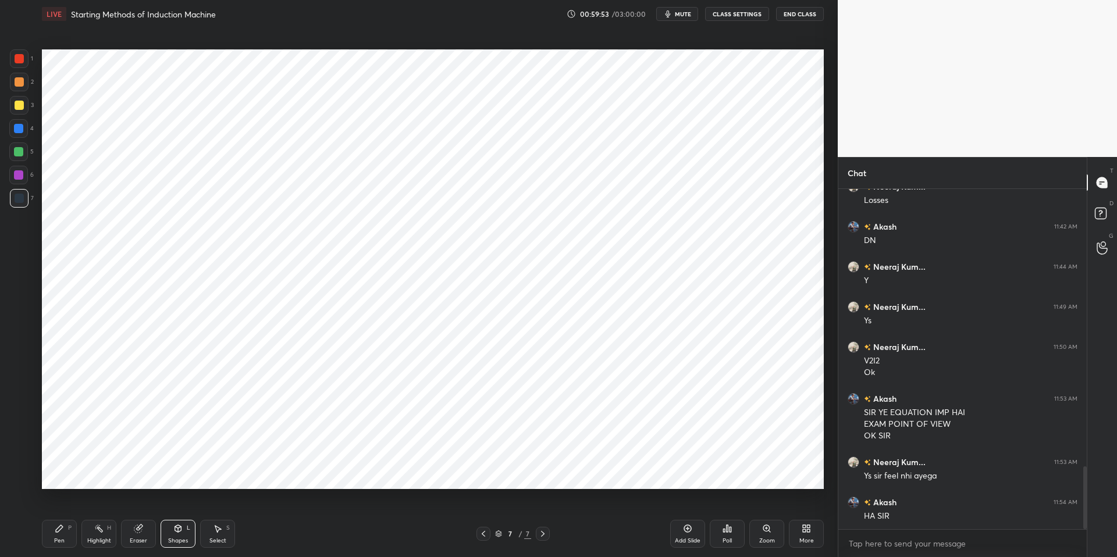
click at [54, 508] on div "Pen P" at bounding box center [59, 534] width 35 height 28
click at [311, 508] on div "Pen P Highlight H Eraser Shapes L Select S 7 / 7 Add Slide Poll Zoom More" at bounding box center [433, 534] width 782 height 47
click at [178, 508] on div "Shapes" at bounding box center [178, 541] width 20 height 6
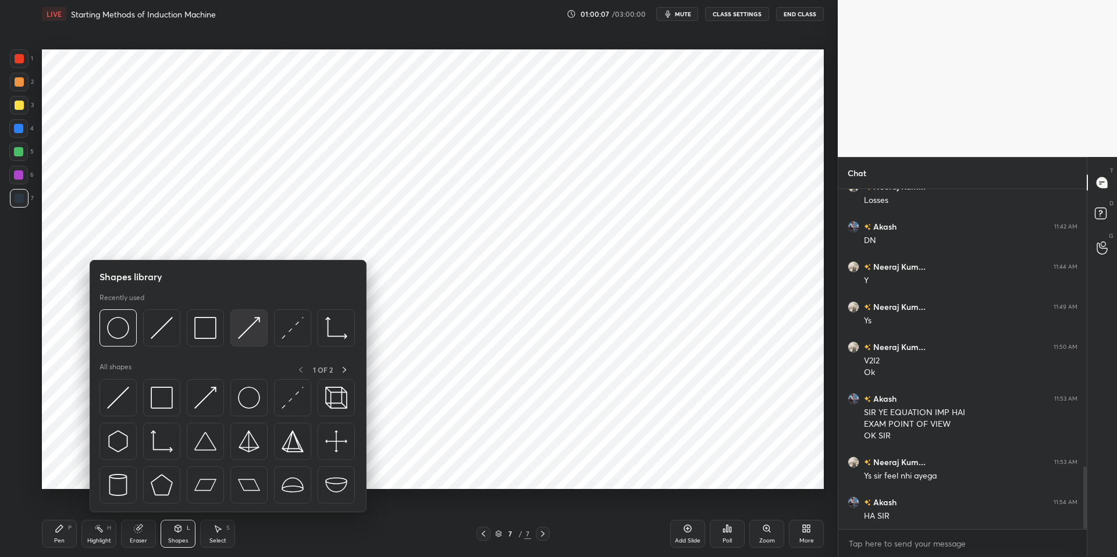
click at [246, 332] on img at bounding box center [249, 328] width 22 height 22
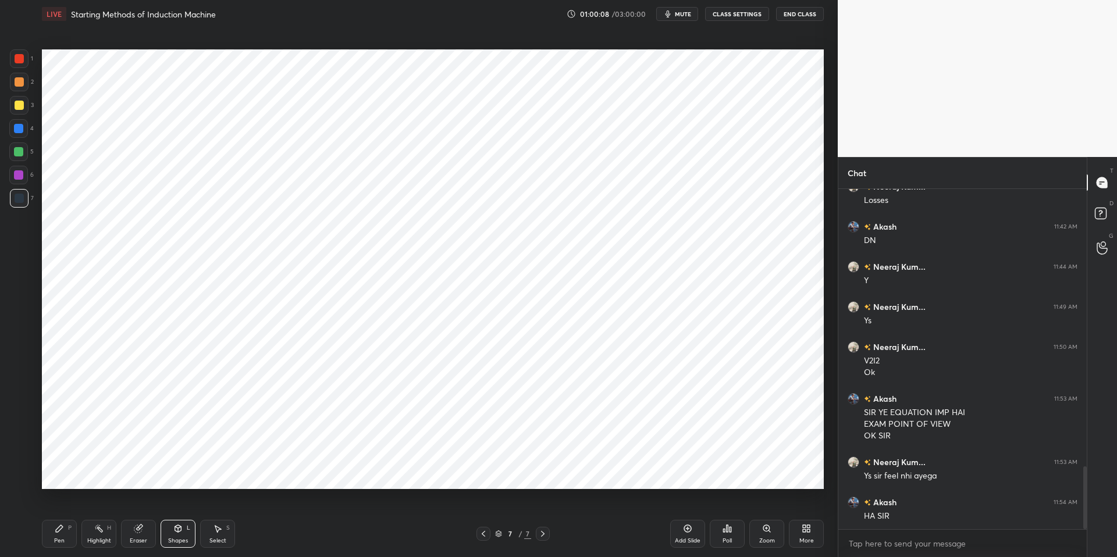
click at [15, 83] on div at bounding box center [19, 81] width 9 height 9
click at [181, 508] on div "Shapes L" at bounding box center [178, 534] width 35 height 28
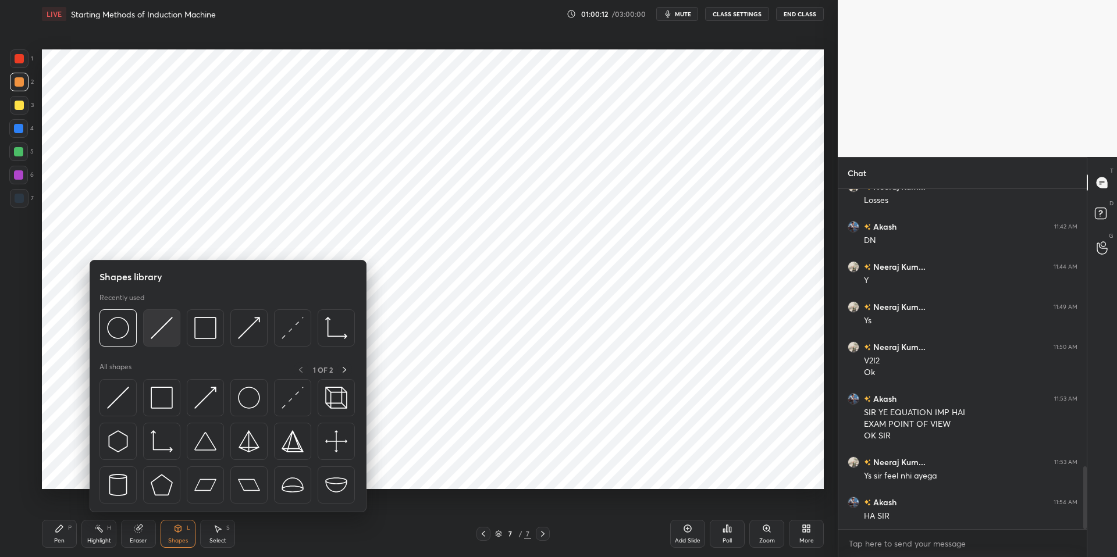
click at [165, 329] on img at bounding box center [162, 328] width 22 height 22
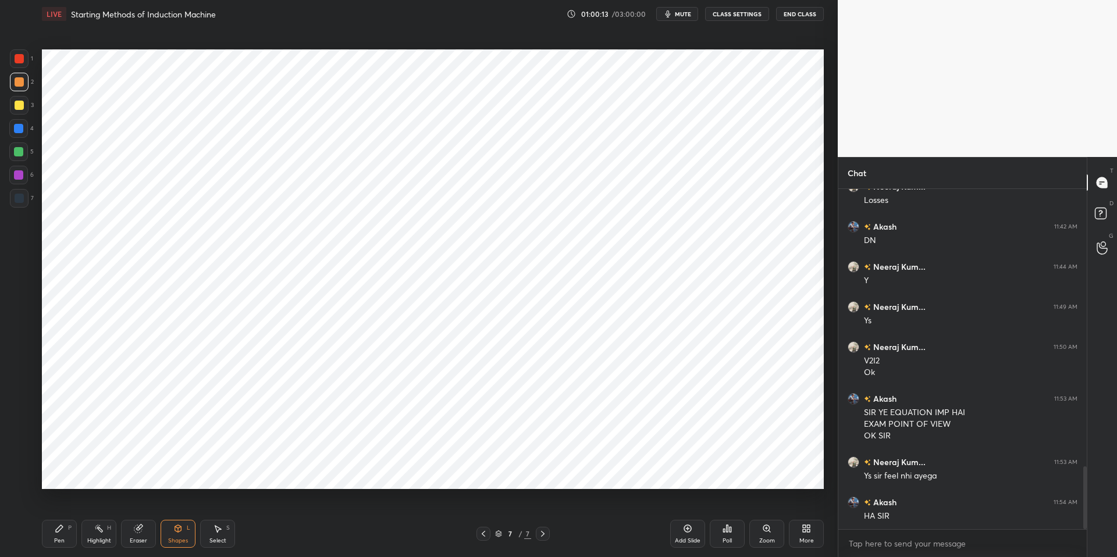
click at [19, 151] on div at bounding box center [18, 151] width 9 height 9
drag, startPoint x: 136, startPoint y: 533, endPoint x: 147, endPoint y: 519, distance: 17.4
click at [136, 508] on icon at bounding box center [138, 528] width 9 height 9
click at [184, 508] on div "Shapes L" at bounding box center [178, 534] width 35 height 28
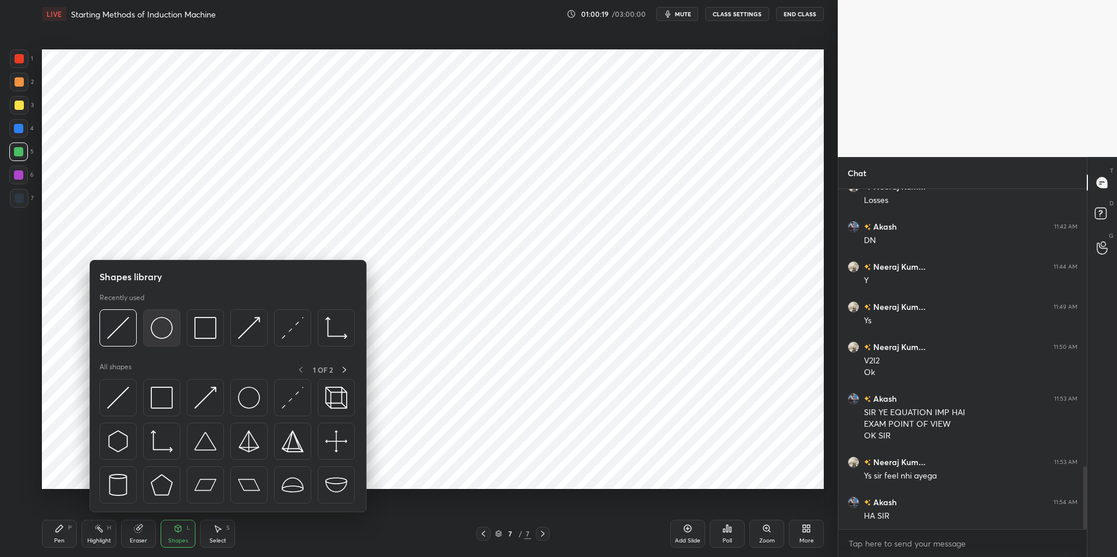
click at [158, 324] on img at bounding box center [162, 328] width 22 height 22
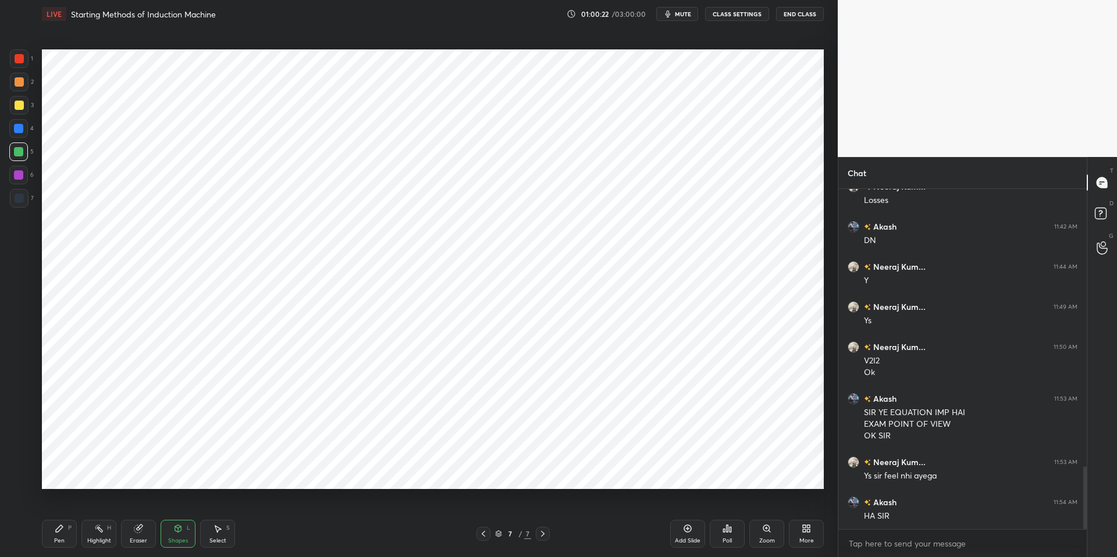
click at [59, 508] on icon at bounding box center [59, 528] width 9 height 9
click at [308, 508] on div "Pen P Highlight H Eraser Shapes L Select S 7 / 7 Add Slide Poll Zoom More" at bounding box center [433, 534] width 782 height 47
drag, startPoint x: 137, startPoint y: 533, endPoint x: 208, endPoint y: 493, distance: 82.0
click at [138, 508] on icon at bounding box center [138, 529] width 8 height 8
click at [59, 508] on icon at bounding box center [59, 528] width 9 height 9
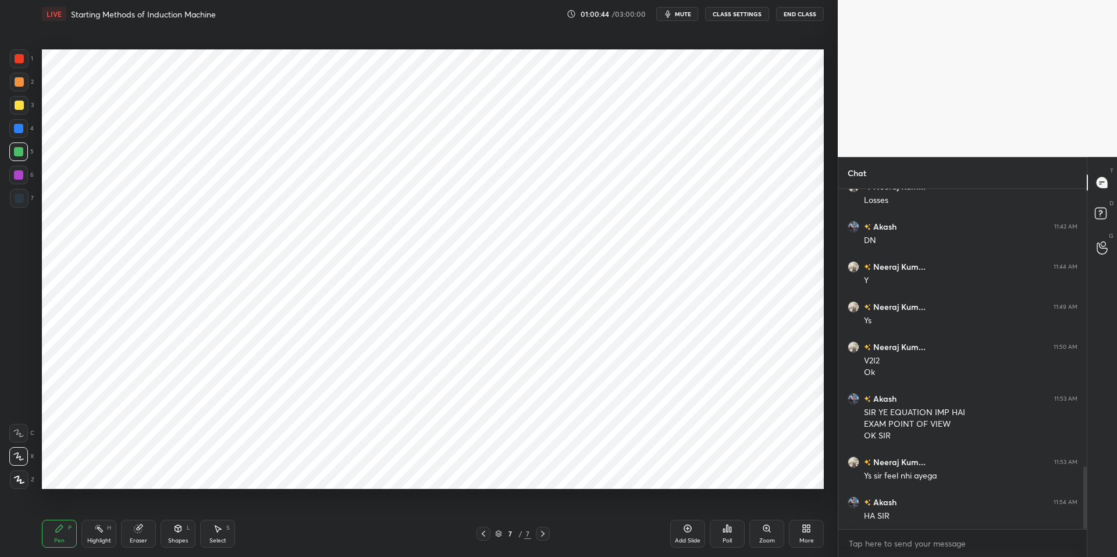
click at [308, 508] on div "Pen P Highlight H Eraser Shapes L Select S 7 / 7 Add Slide Poll Zoom More" at bounding box center [433, 534] width 782 height 47
click at [179, 508] on icon at bounding box center [178, 528] width 6 height 7
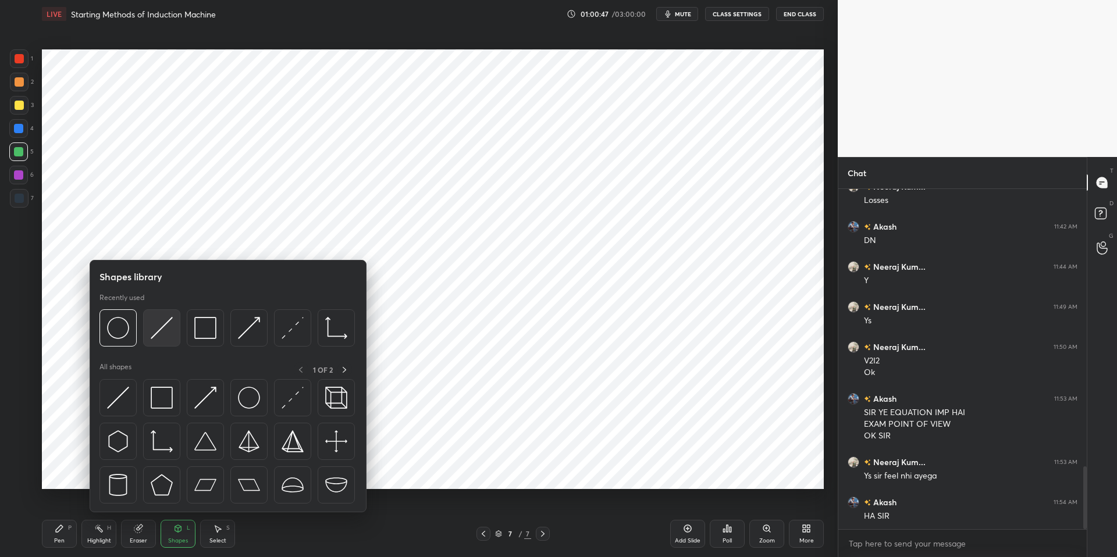
click at [165, 330] on img at bounding box center [162, 328] width 22 height 22
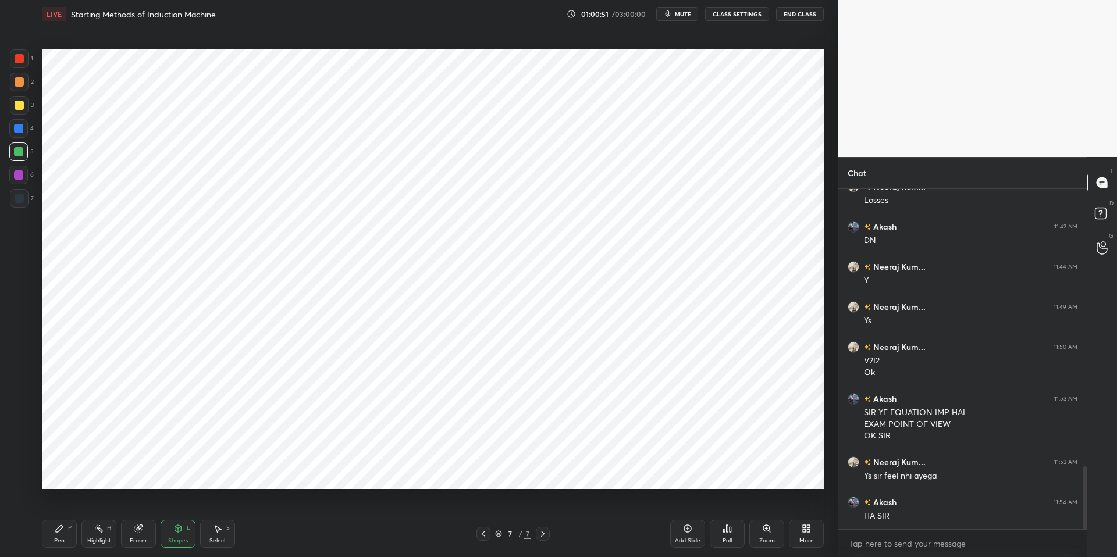
click at [22, 202] on div at bounding box center [19, 198] width 9 height 9
click at [142, 508] on div "Eraser" at bounding box center [138, 534] width 35 height 28
drag, startPoint x: 60, startPoint y: 533, endPoint x: 112, endPoint y: 532, distance: 52.4
click at [60, 508] on icon at bounding box center [59, 528] width 9 height 9
click at [297, 508] on div "Pen P Highlight H Eraser Shapes L Select S 7 / 7 Add Slide Poll Zoom More" at bounding box center [433, 534] width 782 height 47
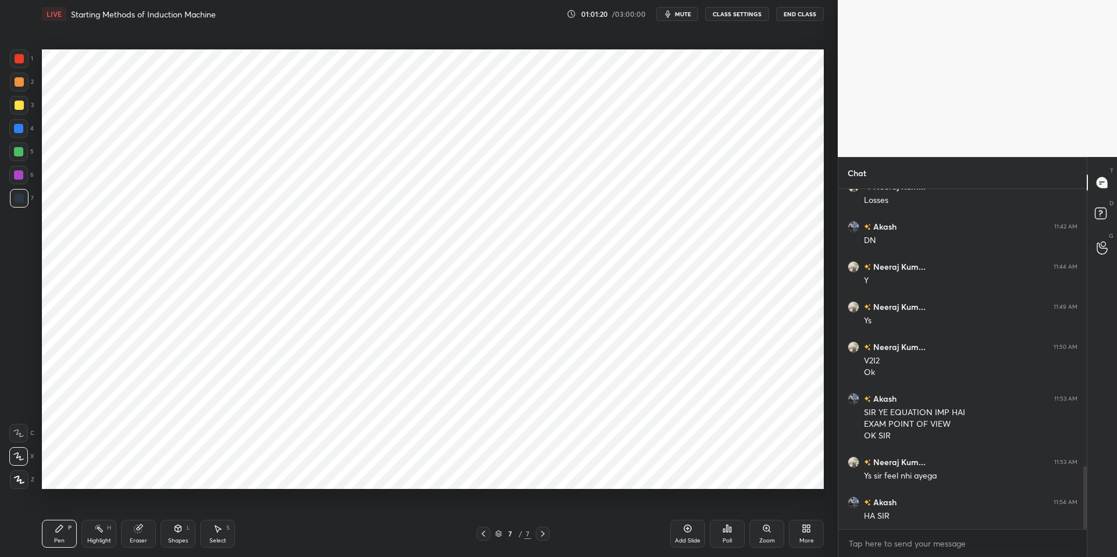
click at [177, 508] on div "Shapes L" at bounding box center [178, 534] width 35 height 28
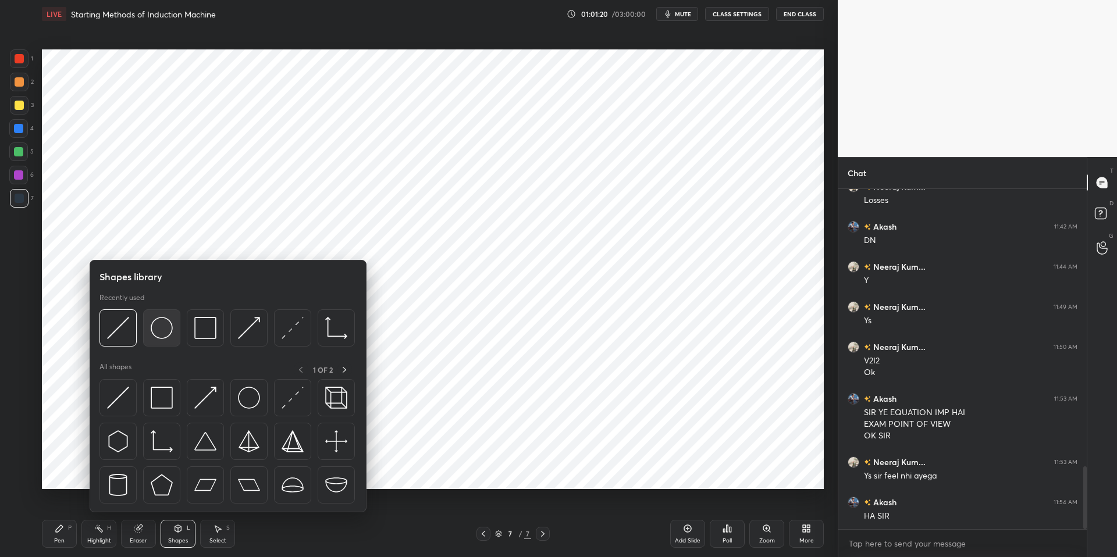
click at [159, 330] on img at bounding box center [162, 328] width 22 height 22
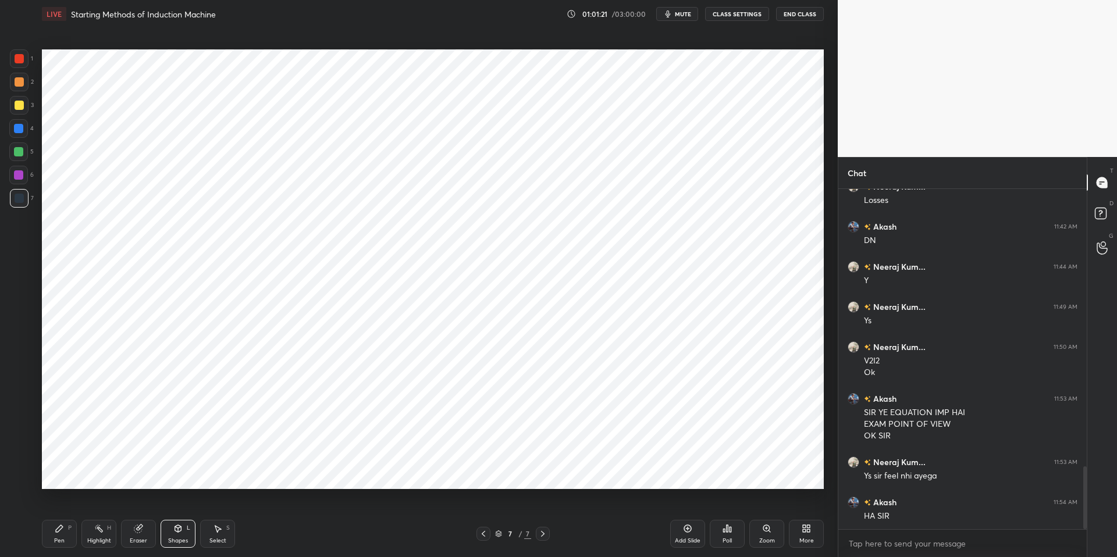
click at [17, 57] on div at bounding box center [19, 58] width 9 height 9
click at [52, 508] on div "Pen P" at bounding box center [59, 534] width 35 height 28
drag, startPoint x: 292, startPoint y: 557, endPoint x: 298, endPoint y: 515, distance: 41.7
click at [292, 508] on div "Pen P Highlight H Eraser Shapes L Select S 7 / 7 Add Slide Poll Zoom More" at bounding box center [433, 534] width 782 height 47
drag, startPoint x: 175, startPoint y: 540, endPoint x: 172, endPoint y: 532, distance: 8.5
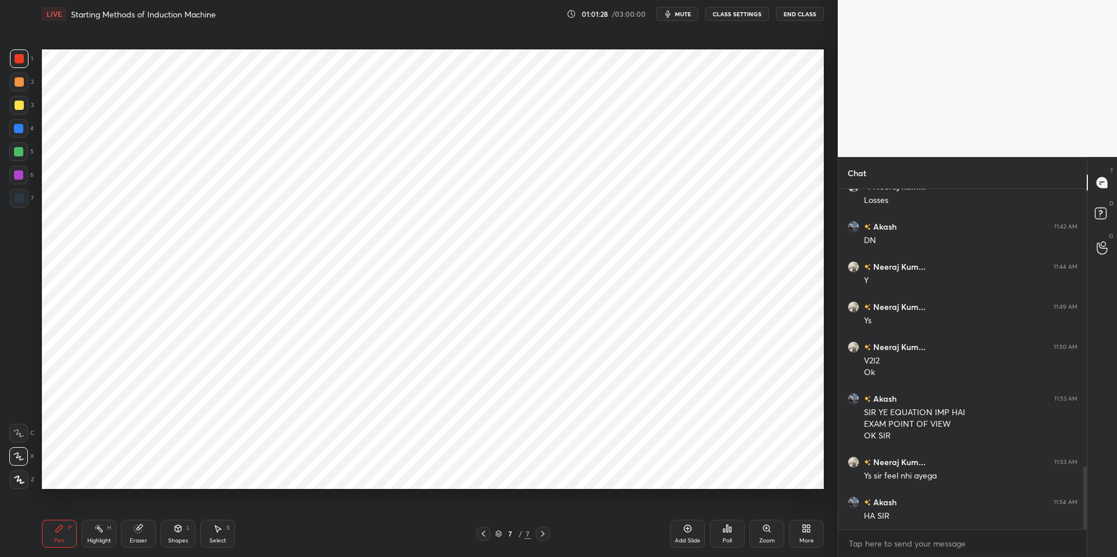
click at [176, 508] on div "Shapes" at bounding box center [178, 541] width 20 height 6
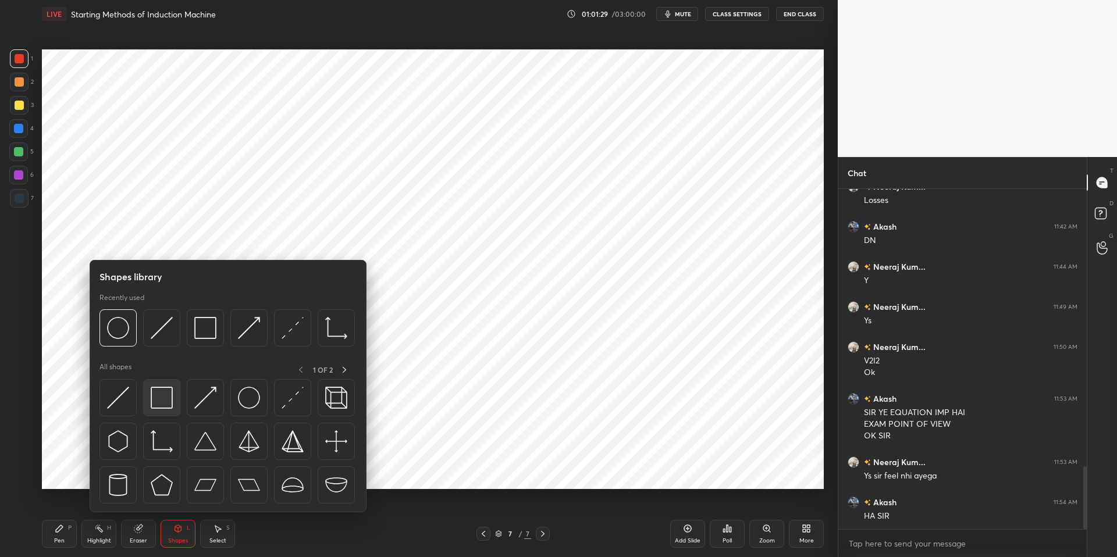
click at [165, 406] on img at bounding box center [162, 398] width 22 height 22
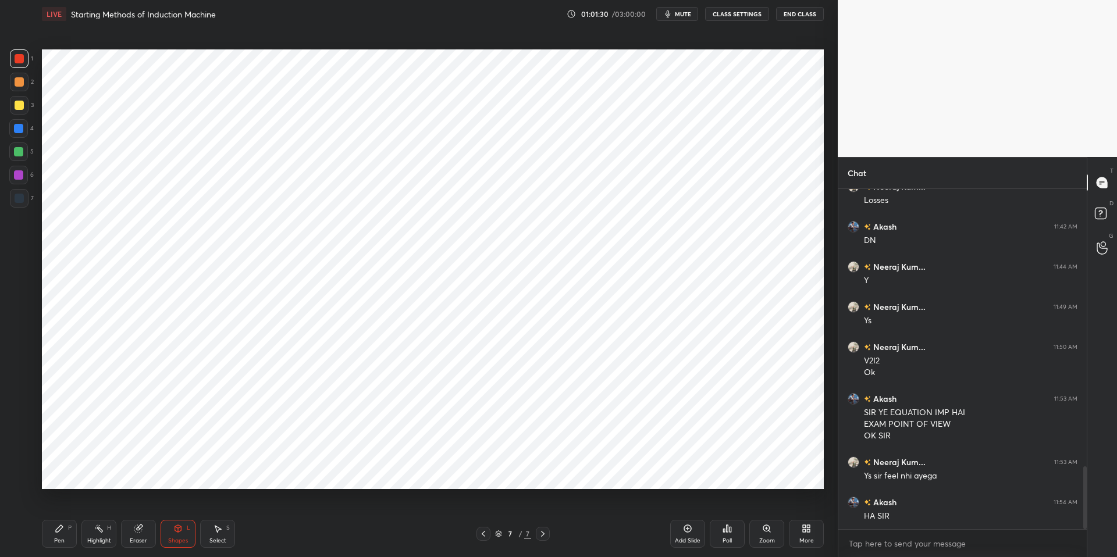
click at [14, 127] on div at bounding box center [18, 128] width 9 height 9
drag, startPoint x: 172, startPoint y: 535, endPoint x: 170, endPoint y: 526, distance: 8.8
click at [172, 508] on div "Shapes L" at bounding box center [178, 534] width 35 height 28
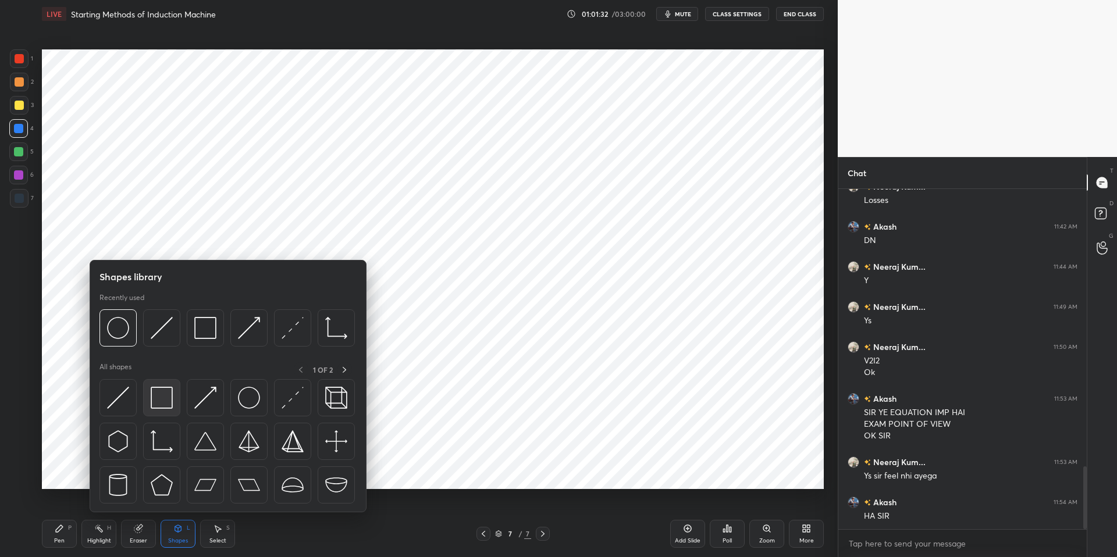
click at [160, 397] on img at bounding box center [162, 398] width 22 height 22
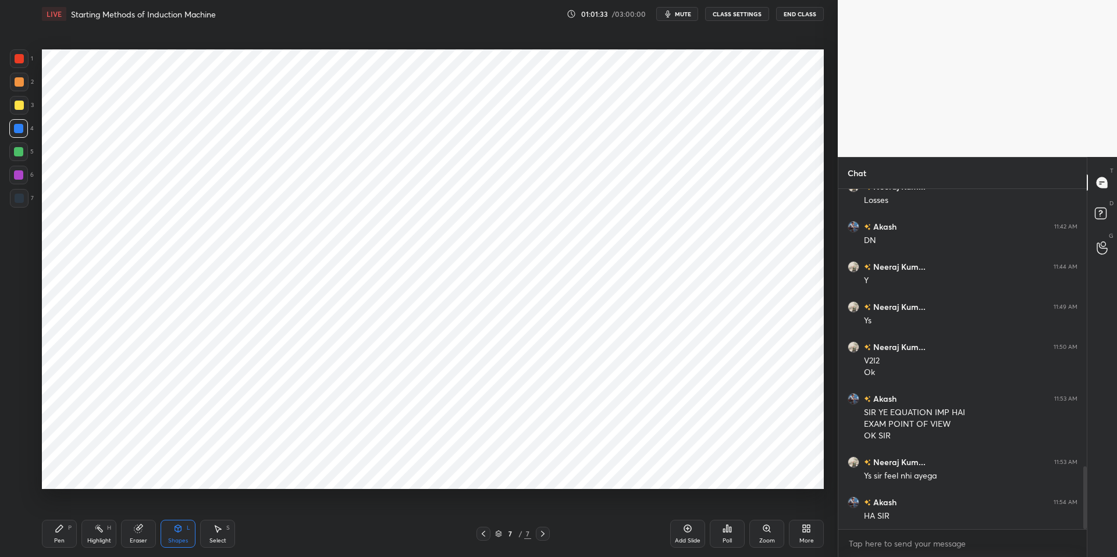
drag, startPoint x: 19, startPoint y: 200, endPoint x: 38, endPoint y: 204, distance: 19.8
click at [20, 200] on div at bounding box center [19, 198] width 9 height 9
click at [145, 508] on div "Eraser" at bounding box center [138, 534] width 35 height 28
click at [595, 398] on div "0 ° Undo Copy Duplicate Duplicate to new slide Delete" at bounding box center [433, 269] width 782 height 440
click at [59, 508] on icon at bounding box center [59, 528] width 7 height 7
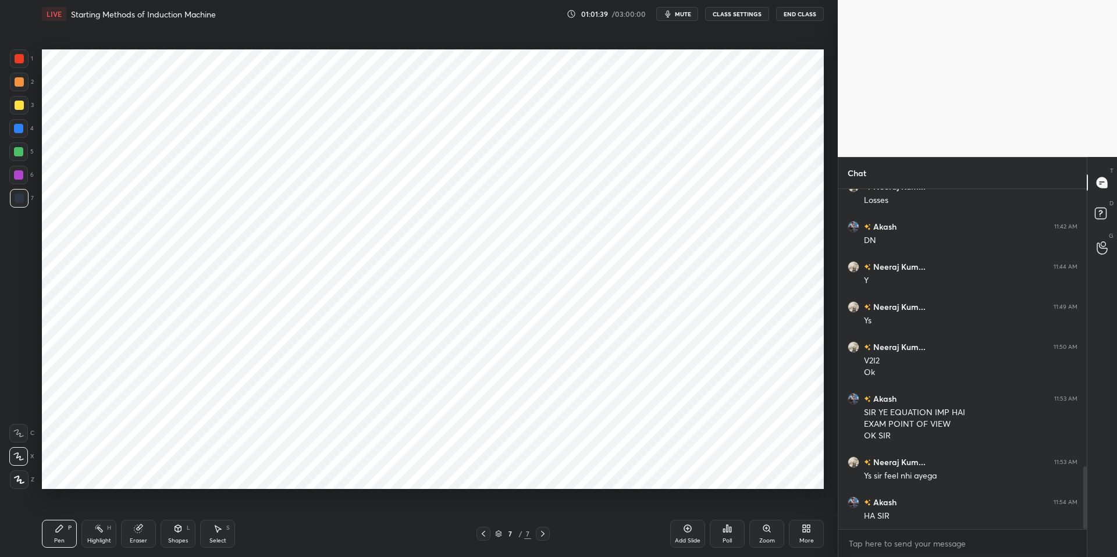
drag, startPoint x: 278, startPoint y: 553, endPoint x: 273, endPoint y: 546, distance: 7.9
click at [279, 508] on div "Pen P Highlight H Eraser Shapes L Select S 7 / 7 Add Slide Poll Zoom More" at bounding box center [433, 534] width 782 height 47
drag, startPoint x: 138, startPoint y: 532, endPoint x: 192, endPoint y: 517, distance: 55.8
click at [138, 508] on icon at bounding box center [138, 529] width 8 height 8
drag, startPoint x: 44, startPoint y: 532, endPoint x: 53, endPoint y: 531, distance: 8.7
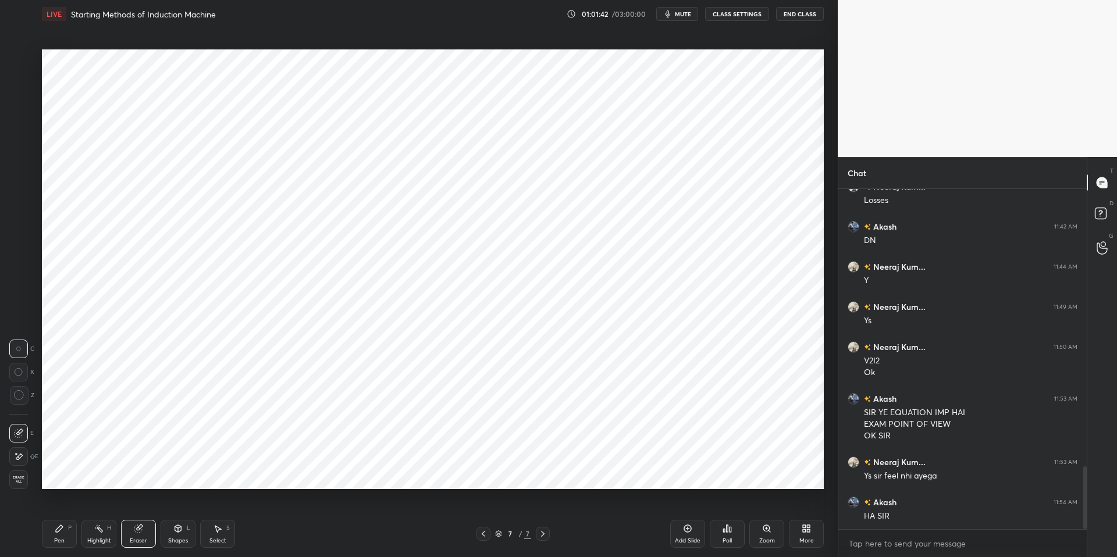
click at [47, 508] on div "Pen P" at bounding box center [59, 534] width 35 height 28
drag, startPoint x: 230, startPoint y: 552, endPoint x: 312, endPoint y: 513, distance: 90.3
click at [241, 508] on div "Pen P Highlight H Eraser Shapes L Select S 7 / 7 Add Slide Poll Zoom More" at bounding box center [433, 534] width 782 height 47
click at [143, 508] on div "Eraser" at bounding box center [138, 534] width 35 height 28
click at [60, 508] on icon at bounding box center [59, 528] width 7 height 7
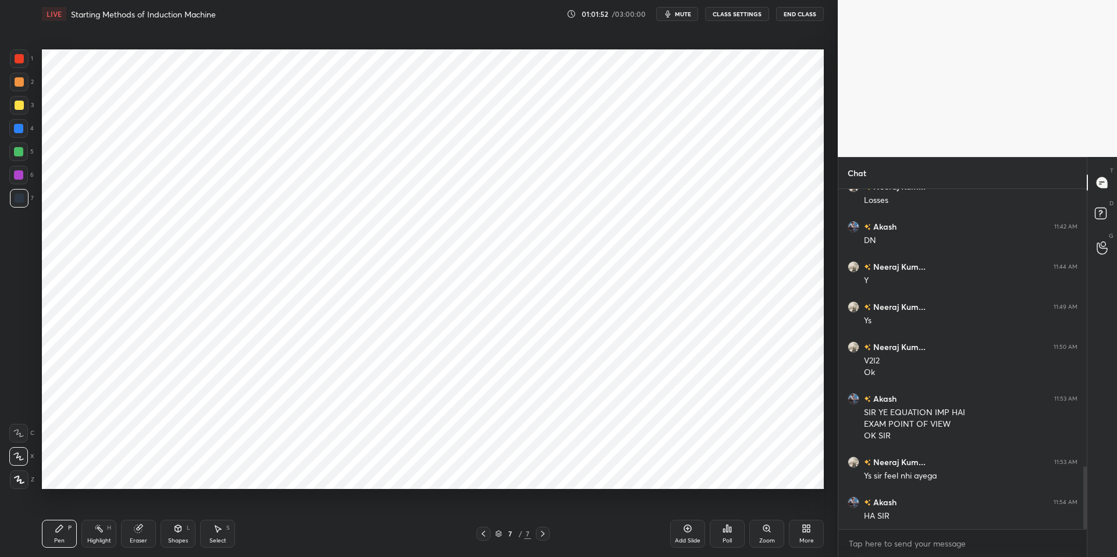
click at [256, 508] on div "Pen P Highlight H Eraser Shapes L Select S 7 / 7 Add Slide Poll Zoom More" at bounding box center [433, 534] width 782 height 47
drag, startPoint x: 25, startPoint y: 200, endPoint x: 37, endPoint y: 192, distance: 14.2
click at [25, 200] on div at bounding box center [19, 198] width 19 height 19
click at [90, 508] on div "Highlight" at bounding box center [99, 541] width 24 height 6
drag, startPoint x: 52, startPoint y: 528, endPoint x: 126, endPoint y: 530, distance: 74.5
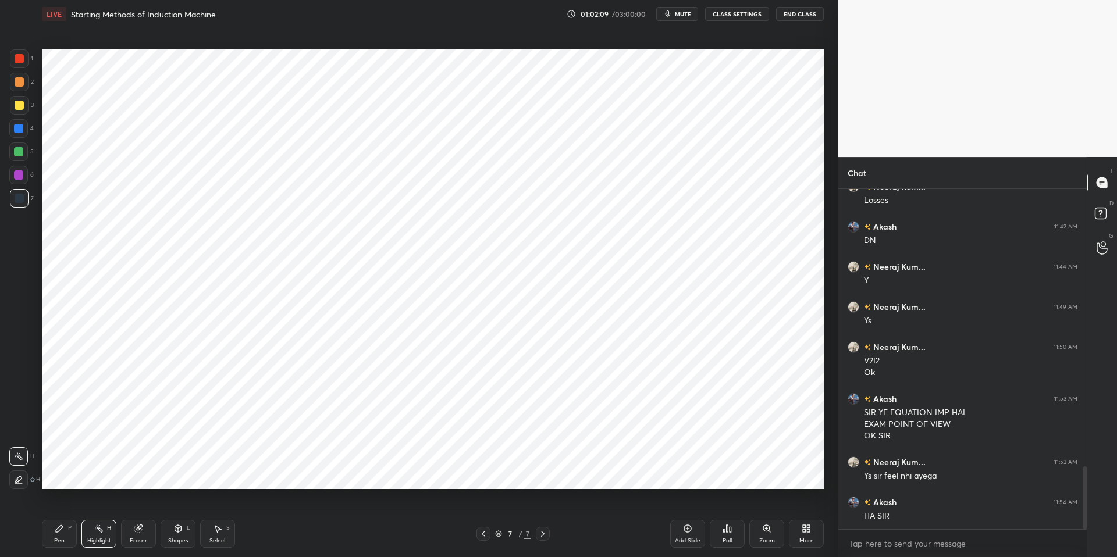
click at [53, 508] on div "Pen P" at bounding box center [59, 534] width 35 height 28
click at [329, 508] on div "Pen P Highlight H Eraser Shapes L Select S 7 / 7 Add Slide Poll Zoom More" at bounding box center [433, 534] width 782 height 47
click at [97, 508] on icon at bounding box center [98, 528] width 9 height 9
click at [62, 508] on icon at bounding box center [59, 528] width 9 height 9
click at [296, 508] on div "Pen P Highlight H Eraser Shapes L Select S 7 / 7 Add Slide Poll Zoom More" at bounding box center [433, 534] width 782 height 47
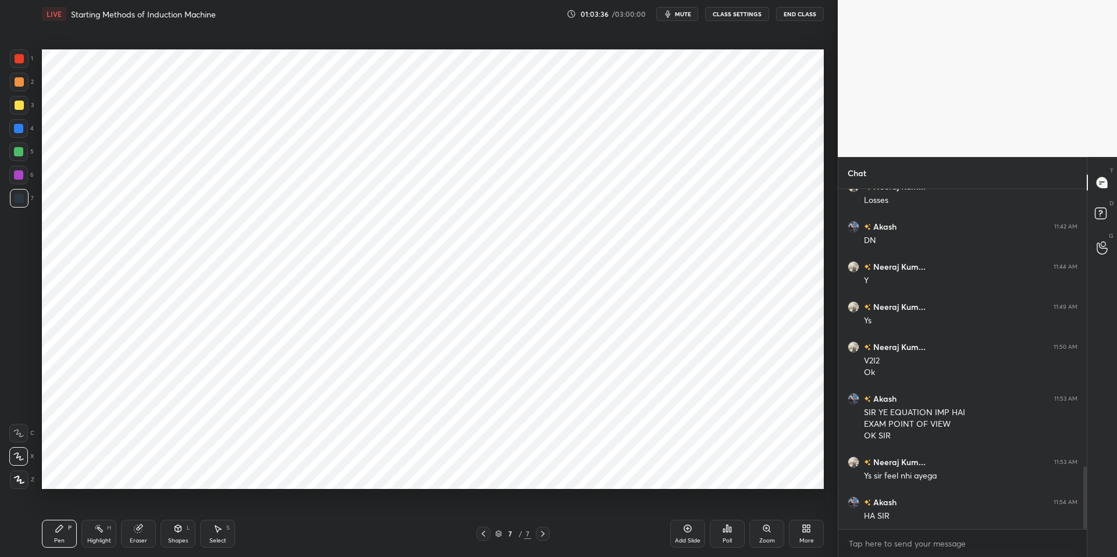
drag, startPoint x: 103, startPoint y: 537, endPoint x: 78, endPoint y: 530, distance: 26.0
click at [103, 508] on div "Highlight" at bounding box center [99, 541] width 24 height 6
click at [66, 508] on div "Pen P" at bounding box center [59, 534] width 35 height 28
drag, startPoint x: 314, startPoint y: 546, endPoint x: 332, endPoint y: 540, distance: 18.4
click at [318, 508] on div "Pen P Highlight H Eraser Shapes L Select S" at bounding box center [199, 534] width 314 height 28
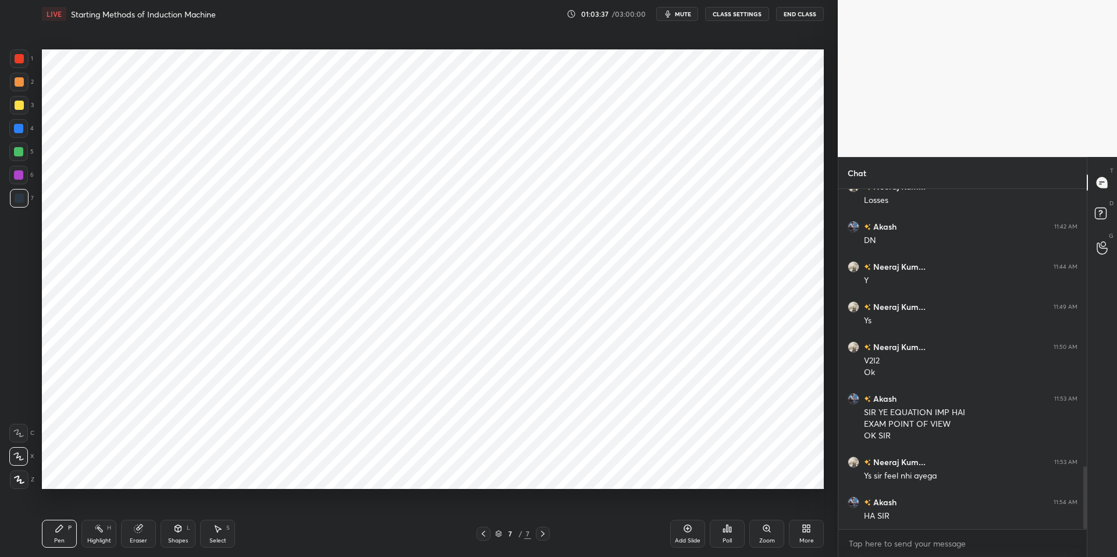
click at [688, 508] on icon at bounding box center [688, 529] width 8 height 8
click at [100, 508] on div "Highlight" at bounding box center [99, 541] width 24 height 6
drag, startPoint x: 62, startPoint y: 529, endPoint x: 156, endPoint y: 530, distance: 93.7
click at [65, 508] on div "Pen P" at bounding box center [59, 534] width 35 height 28
click at [333, 508] on div "Pen P Highlight H Eraser Shapes L Select S 7 / 8 Add Slide Poll Zoom More" at bounding box center [433, 534] width 782 height 47
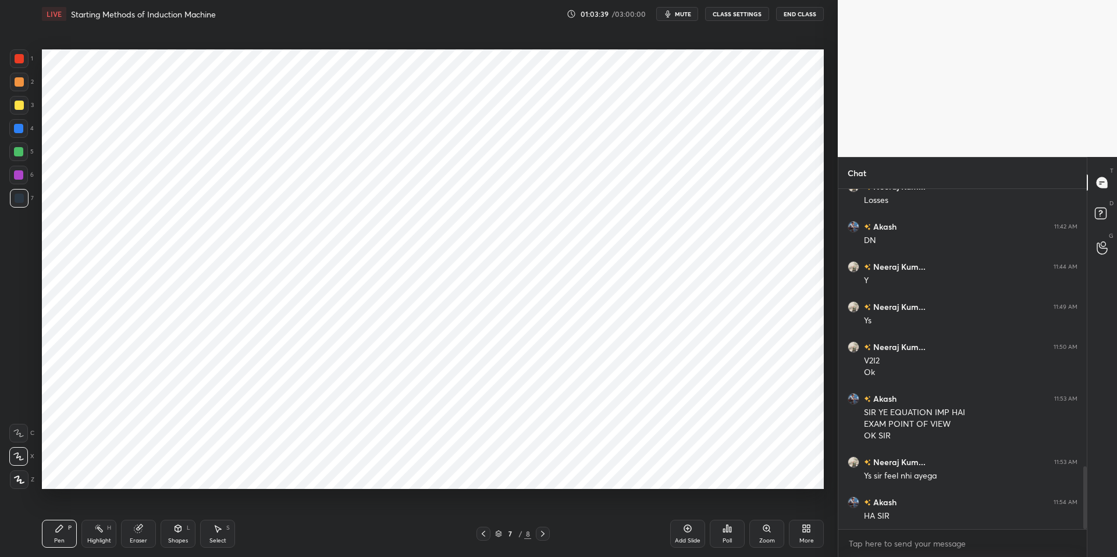
drag, startPoint x: 57, startPoint y: 529, endPoint x: 83, endPoint y: 530, distance: 26.2
click at [60, 508] on icon at bounding box center [59, 528] width 7 height 7
click at [97, 508] on div "Highlight" at bounding box center [99, 541] width 24 height 6
drag, startPoint x: 56, startPoint y: 528, endPoint x: 66, endPoint y: 527, distance: 10.0
click at [57, 508] on icon at bounding box center [59, 528] width 9 height 9
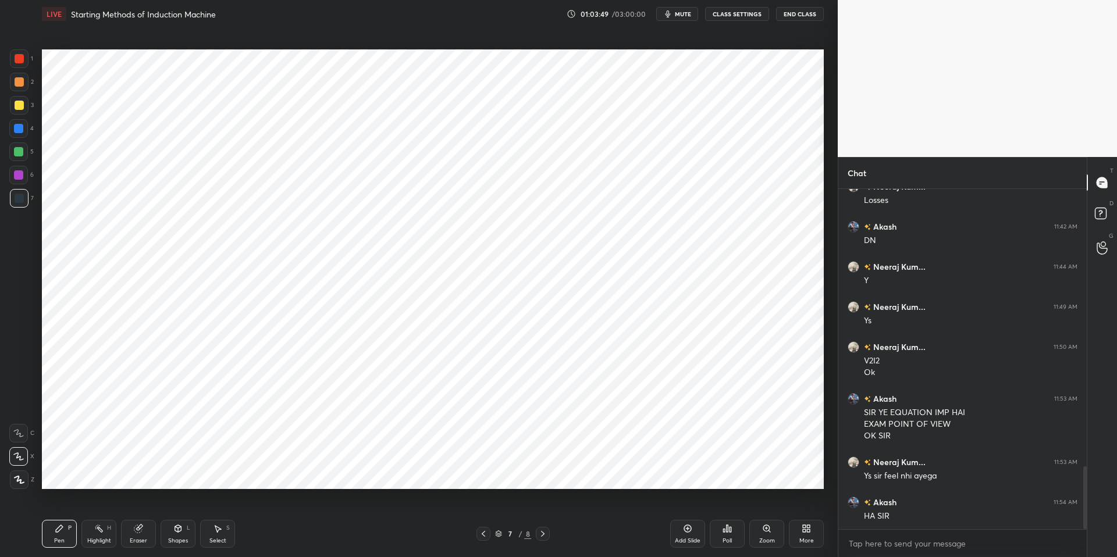
click at [283, 508] on div "Pen P Highlight H Eraser Shapes L Select S" at bounding box center [199, 534] width 314 height 28
drag, startPoint x: 21, startPoint y: 196, endPoint x: 38, endPoint y: 197, distance: 17.5
click at [21, 196] on div at bounding box center [19, 198] width 9 height 9
click at [21, 156] on div at bounding box center [18, 151] width 9 height 9
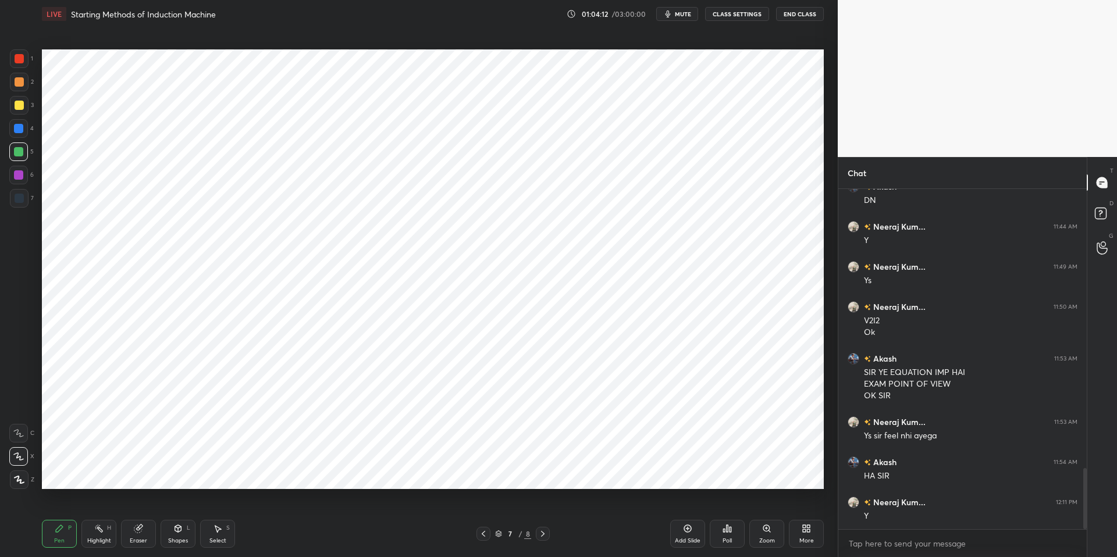
click at [55, 508] on div "Pen P" at bounding box center [59, 534] width 35 height 28
drag, startPoint x: 108, startPoint y: 542, endPoint x: 117, endPoint y: 536, distance: 11.0
click at [108, 508] on div "Highlight" at bounding box center [99, 541] width 24 height 6
drag, startPoint x: 52, startPoint y: 531, endPoint x: 88, endPoint y: 533, distance: 36.7
click at [54, 508] on div "Pen P" at bounding box center [59, 534] width 35 height 28
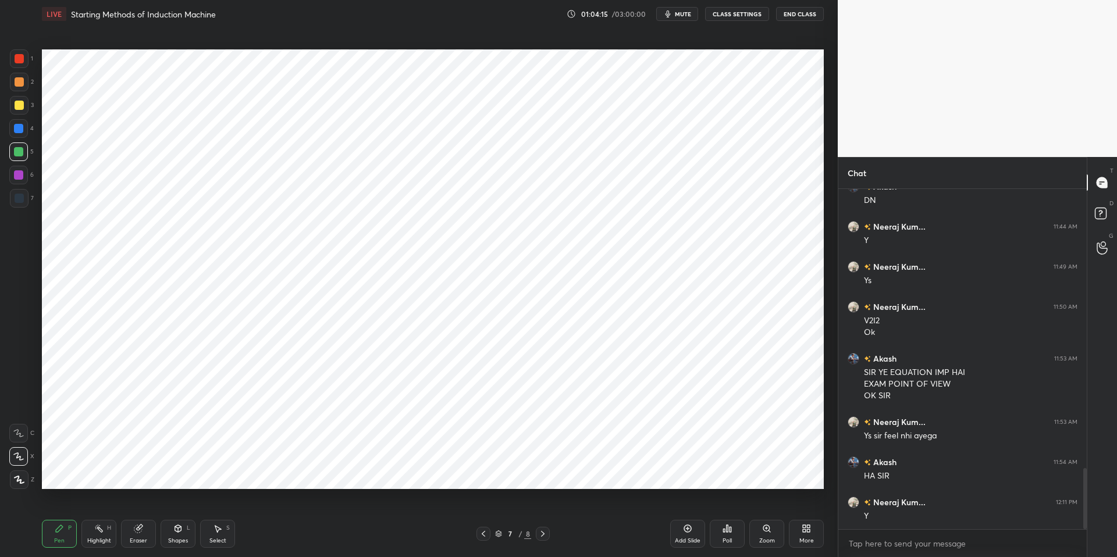
click at [97, 508] on div "Highlight" at bounding box center [99, 541] width 24 height 6
click at [17, 484] on icon at bounding box center [18, 484] width 7 height 0
drag, startPoint x: 17, startPoint y: 456, endPoint x: 41, endPoint y: 455, distance: 23.9
click at [20, 456] on icon at bounding box center [18, 456] width 9 height 9
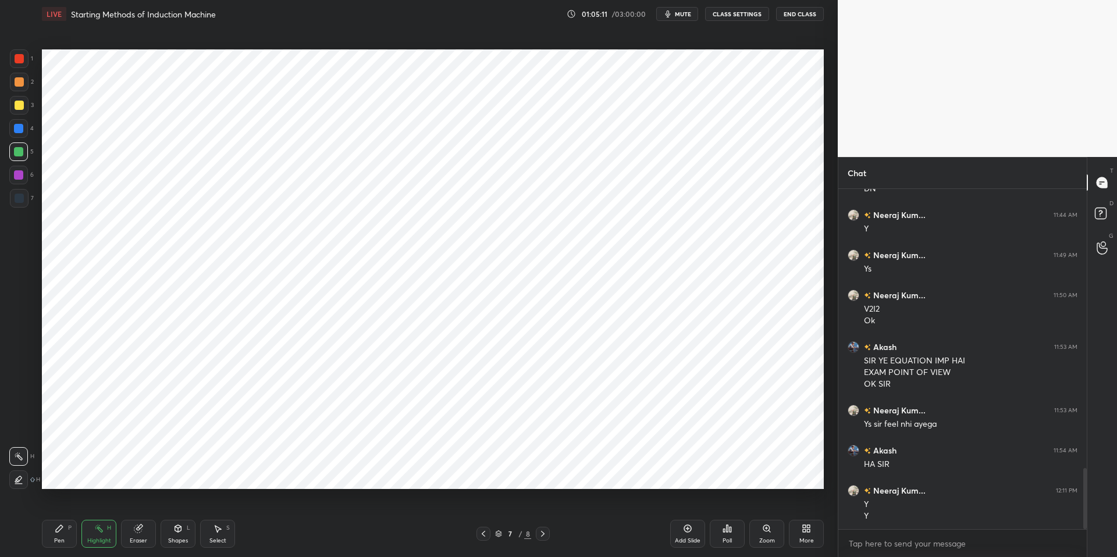
scroll to position [1601, 0]
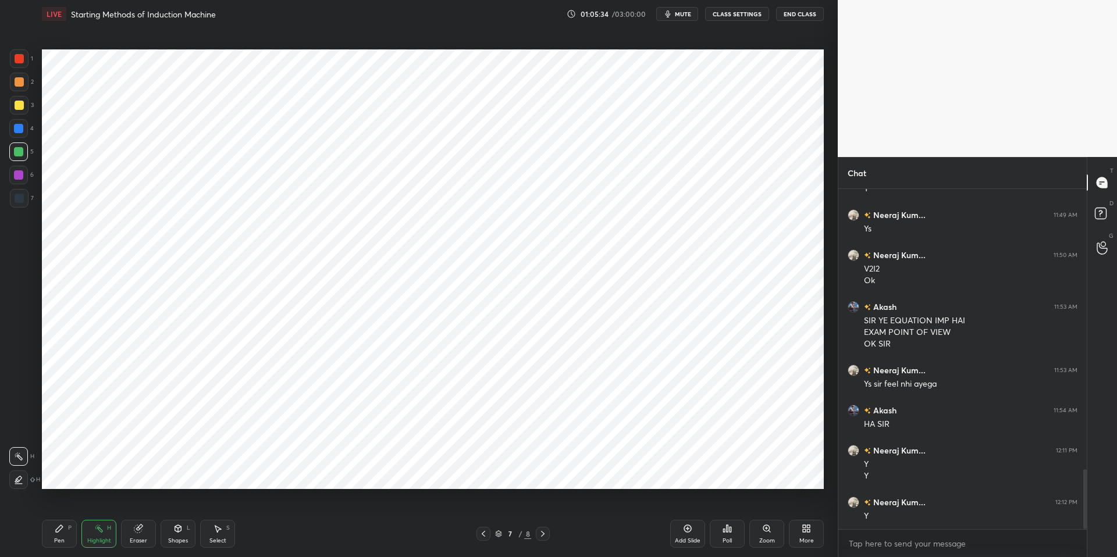
click at [90, 508] on div "Highlight" at bounding box center [99, 541] width 24 height 6
click at [68, 508] on div "P" at bounding box center [69, 528] width 3 height 6
click at [301, 508] on div "Pen P Highlight H Eraser Shapes L Select S 7 / 8 Add Slide Poll Zoom More" at bounding box center [433, 534] width 782 height 47
drag, startPoint x: 84, startPoint y: 538, endPoint x: 60, endPoint y: 531, distance: 25.0
click at [84, 508] on div "Highlight H" at bounding box center [98, 534] width 35 height 28
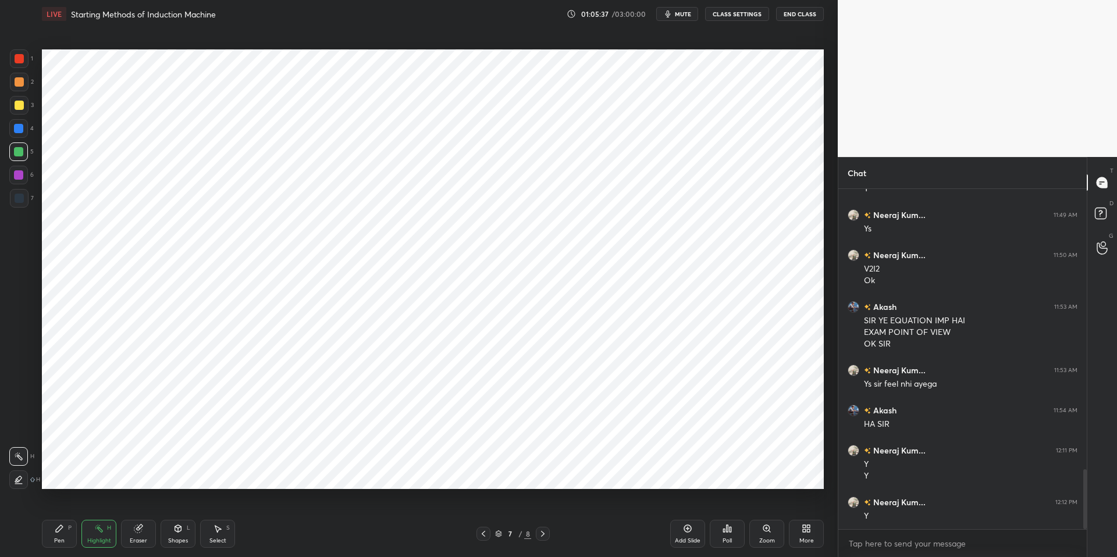
drag, startPoint x: 54, startPoint y: 529, endPoint x: 149, endPoint y: 532, distance: 94.9
click at [55, 508] on icon at bounding box center [59, 528] width 9 height 9
click at [303, 508] on div "Pen P Highlight H Eraser Shapes L Select S" at bounding box center [199, 534] width 314 height 28
click at [95, 508] on icon at bounding box center [98, 528] width 9 height 9
click at [59, 508] on icon at bounding box center [59, 528] width 7 height 7
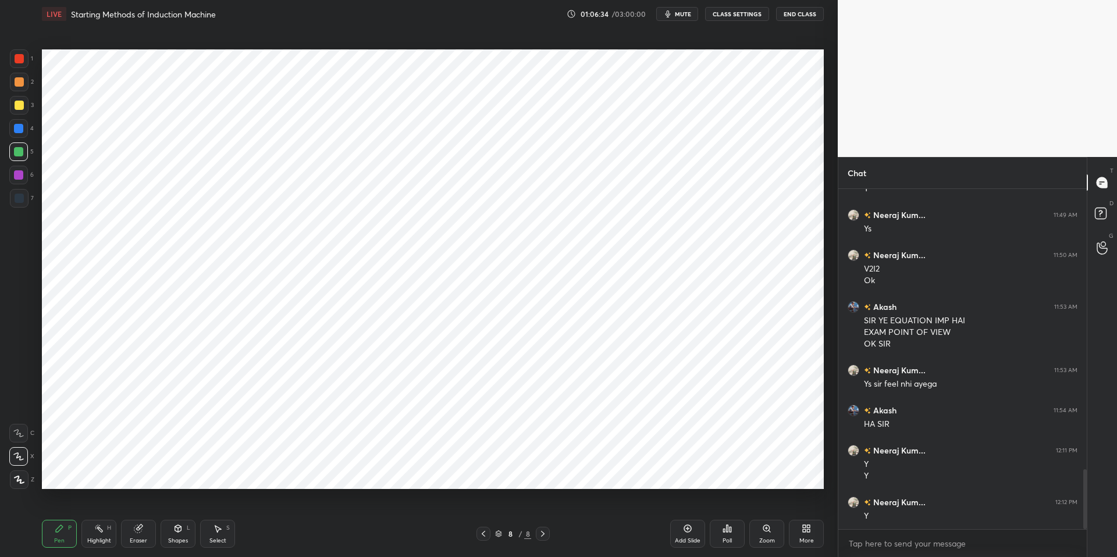
scroll to position [1641, 0]
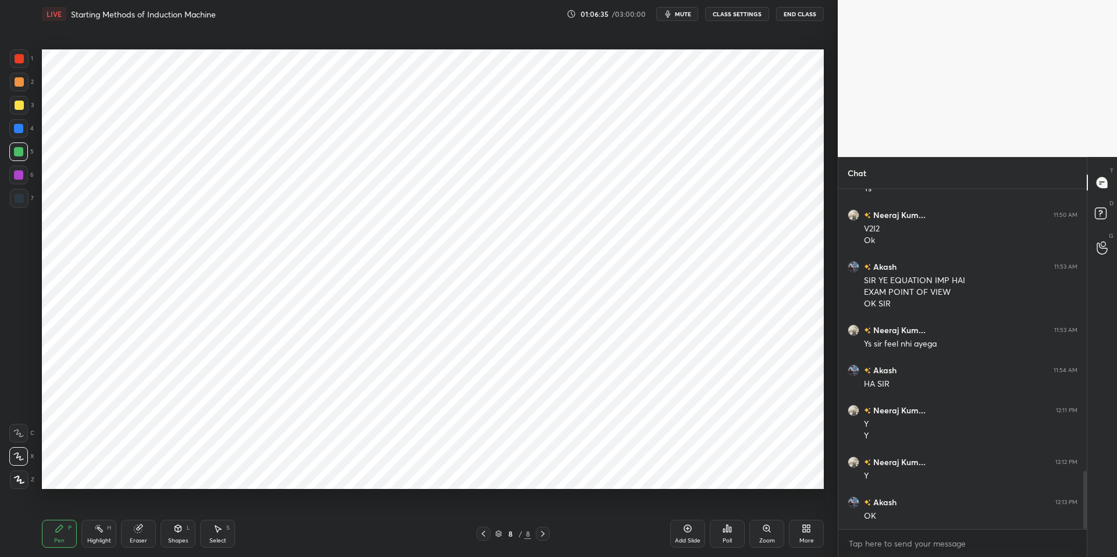
click at [22, 151] on div at bounding box center [18, 151] width 9 height 9
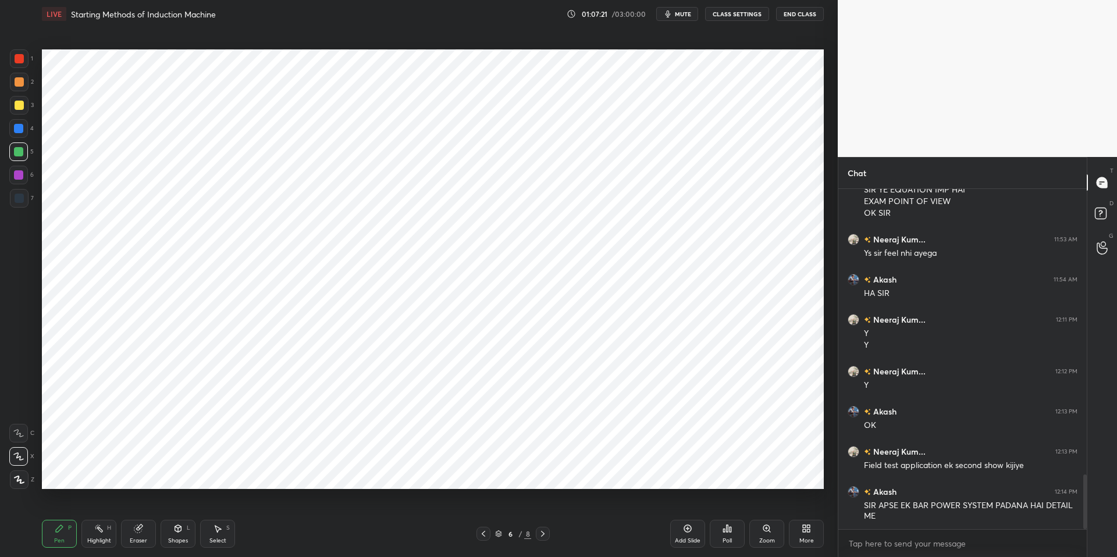
scroll to position [1772, 0]
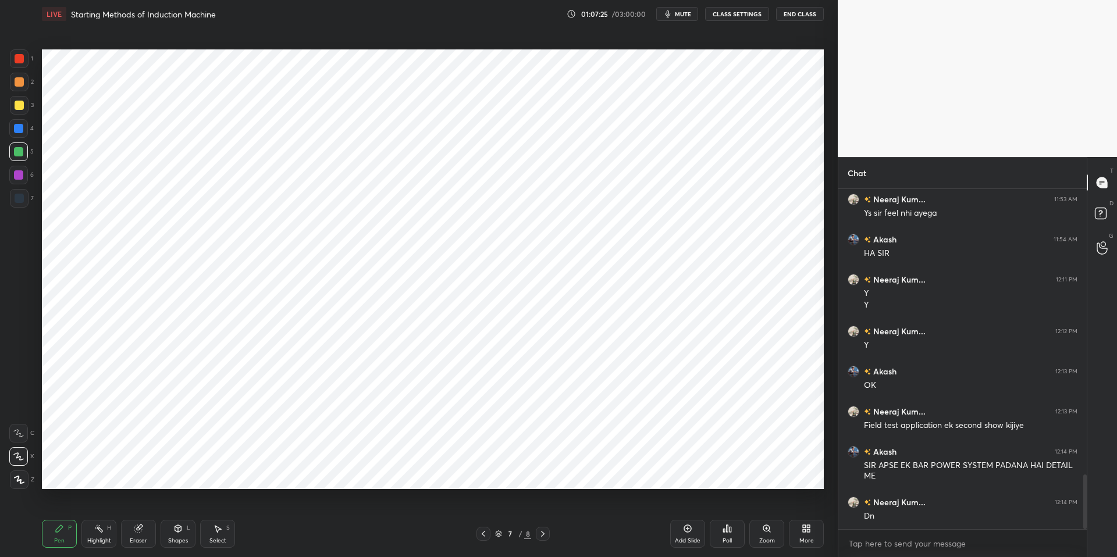
click at [100, 508] on div "Highlight H" at bounding box center [98, 534] width 35 height 28
drag, startPoint x: 65, startPoint y: 525, endPoint x: 156, endPoint y: 528, distance: 92.0
click at [65, 508] on div "Pen P" at bounding box center [59, 534] width 35 height 28
click at [316, 508] on div "Pen P Highlight H Eraser Shapes L Select S" at bounding box center [199, 534] width 314 height 28
drag, startPoint x: 96, startPoint y: 538, endPoint x: 61, endPoint y: 533, distance: 35.2
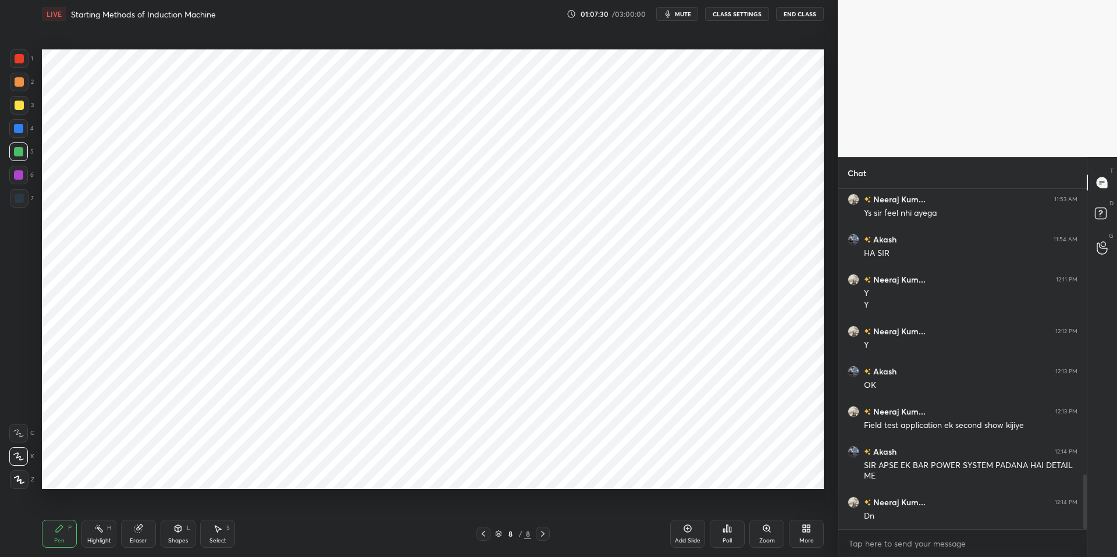
click at [96, 508] on div "Highlight" at bounding box center [99, 541] width 24 height 6
drag, startPoint x: 56, startPoint y: 531, endPoint x: 159, endPoint y: 531, distance: 103.5
click at [56, 508] on icon at bounding box center [59, 528] width 7 height 7
click at [288, 508] on div "Pen P Highlight H Eraser Shapes L Select S 8 / 8 Add Slide Poll Zoom More" at bounding box center [433, 534] width 782 height 47
click at [94, 508] on div "Highlight" at bounding box center [99, 541] width 24 height 6
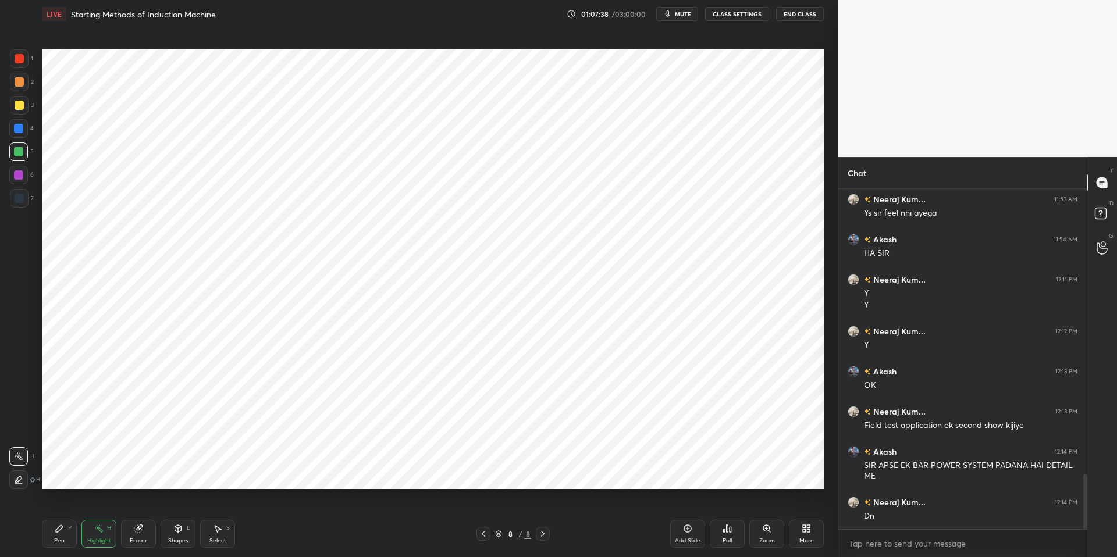
drag, startPoint x: 65, startPoint y: 532, endPoint x: 111, endPoint y: 532, distance: 45.4
click at [67, 508] on div "Pen P" at bounding box center [59, 534] width 35 height 28
click at [22, 126] on div at bounding box center [18, 128] width 9 height 9
click at [92, 508] on div "Highlight H" at bounding box center [98, 534] width 35 height 28
drag, startPoint x: 66, startPoint y: 526, endPoint x: 125, endPoint y: 526, distance: 59.3
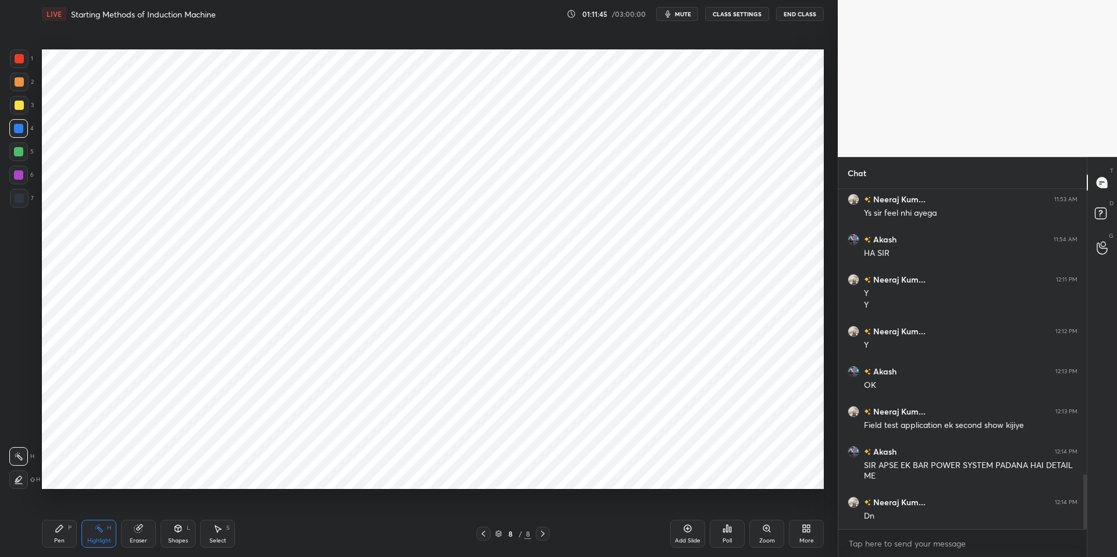
click at [67, 508] on div "Pen P" at bounding box center [59, 534] width 35 height 28
drag, startPoint x: 321, startPoint y: 546, endPoint x: 315, endPoint y: 540, distance: 8.6
click at [321, 508] on div "Pen P Highlight H Eraser Shapes L Select S" at bounding box center [199, 534] width 314 height 28
click at [99, 508] on rect at bounding box center [100, 530] width 6 height 6
click at [60, 508] on icon at bounding box center [59, 528] width 7 height 7
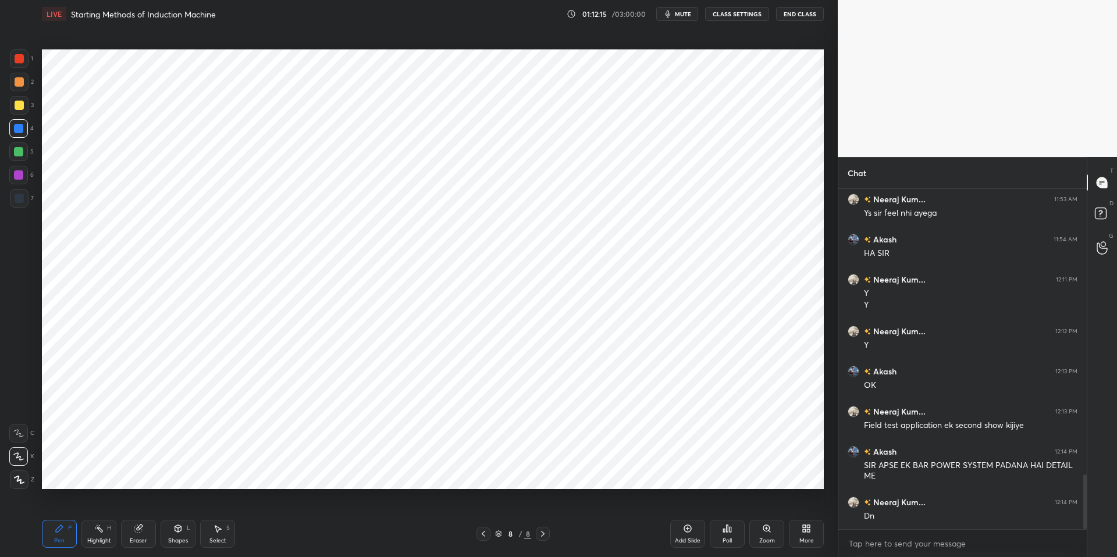
drag, startPoint x: 332, startPoint y: 551, endPoint x: 307, endPoint y: 536, distance: 28.9
click at [332, 508] on div "Pen P Highlight H Eraser Shapes L Select S 8 / 8 Add Slide Poll Zoom More" at bounding box center [433, 534] width 782 height 47
click at [23, 151] on div at bounding box center [18, 152] width 19 height 19
drag, startPoint x: 20, startPoint y: 126, endPoint x: 40, endPoint y: 134, distance: 21.7
click at [20, 126] on div at bounding box center [18, 128] width 9 height 9
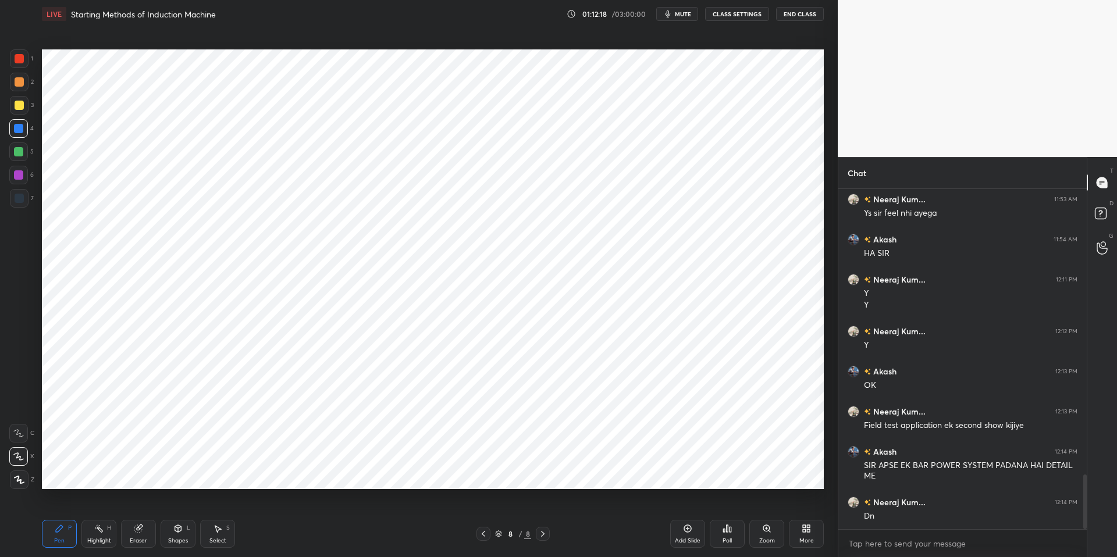
drag, startPoint x: 690, startPoint y: 532, endPoint x: 650, endPoint y: 501, distance: 50.2
click at [691, 508] on icon at bounding box center [687, 528] width 9 height 9
click at [17, 154] on div at bounding box center [18, 151] width 9 height 9
click at [13, 133] on div at bounding box center [18, 128] width 19 height 19
drag, startPoint x: 17, startPoint y: 156, endPoint x: 19, endPoint y: 146, distance: 10.0
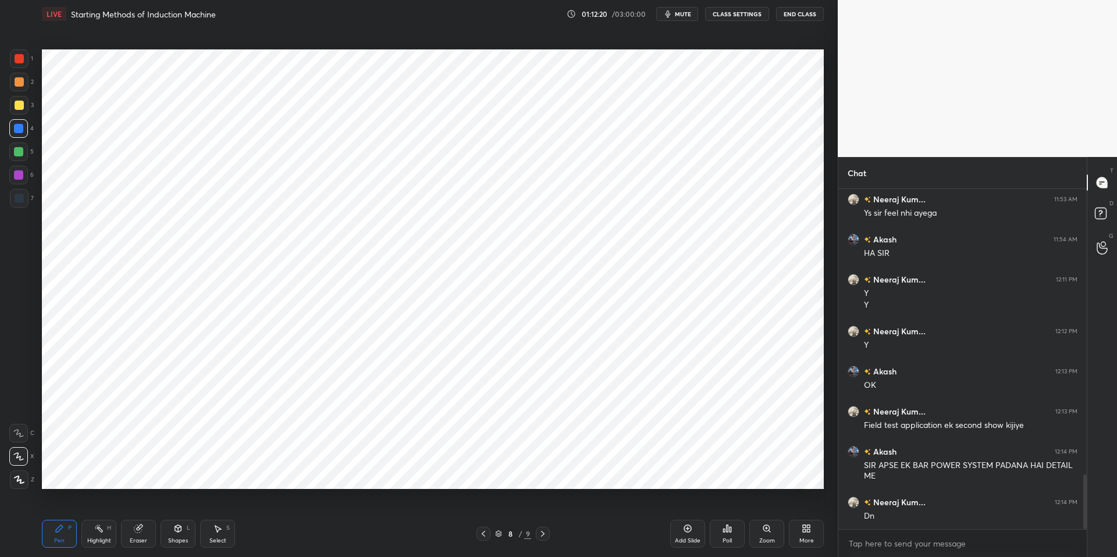
click at [18, 154] on div at bounding box center [18, 151] width 9 height 9
click at [17, 129] on div at bounding box center [18, 128] width 9 height 9
click at [94, 508] on div "Highlight H" at bounding box center [98, 534] width 35 height 28
click at [63, 508] on div "Pen P" at bounding box center [59, 534] width 35 height 28
click at [378, 508] on div "Pen P Highlight H Eraser Shapes L Select S 8 / 9 Add Slide Poll Zoom More" at bounding box center [433, 534] width 782 height 47
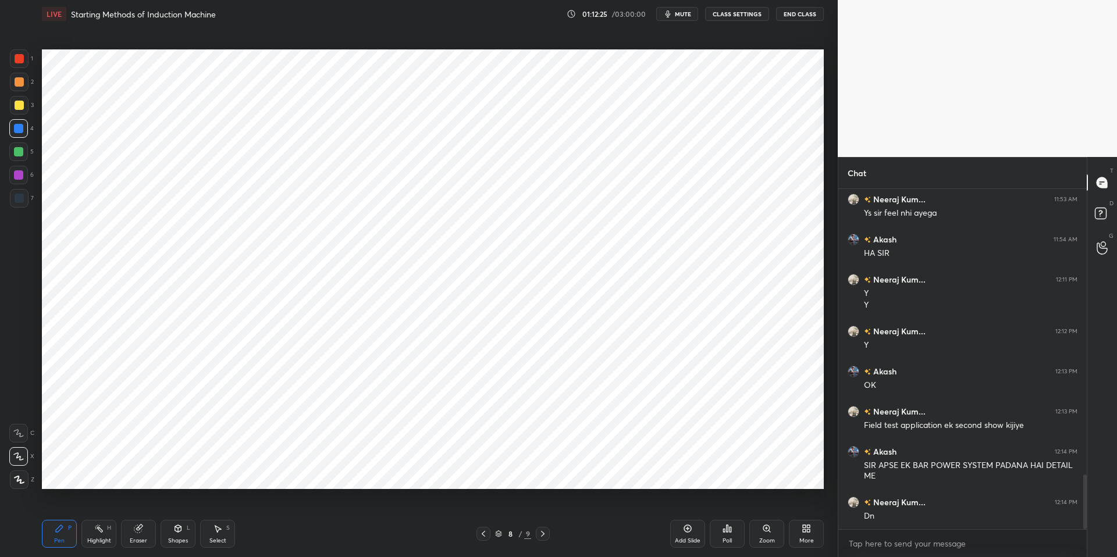
click at [93, 508] on div "Highlight H" at bounding box center [98, 534] width 35 height 28
drag, startPoint x: 53, startPoint y: 529, endPoint x: 158, endPoint y: 526, distance: 104.8
click at [54, 508] on div "Pen P" at bounding box center [59, 534] width 35 height 28
click at [354, 508] on div "Pen P Highlight H Eraser Shapes L Select S" at bounding box center [199, 534] width 314 height 28
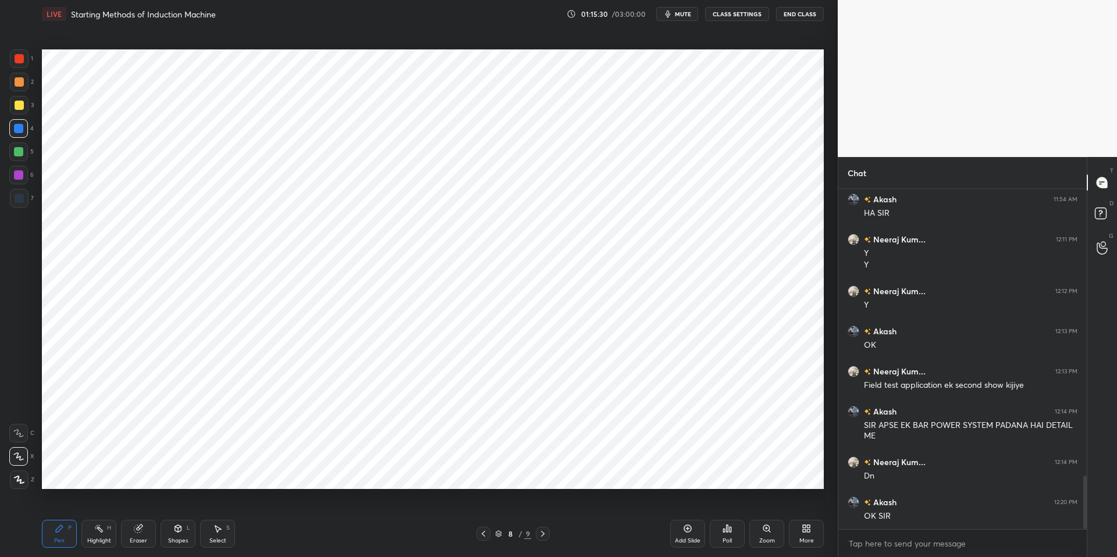
click at [808, 508] on div "More" at bounding box center [806, 534] width 35 height 28
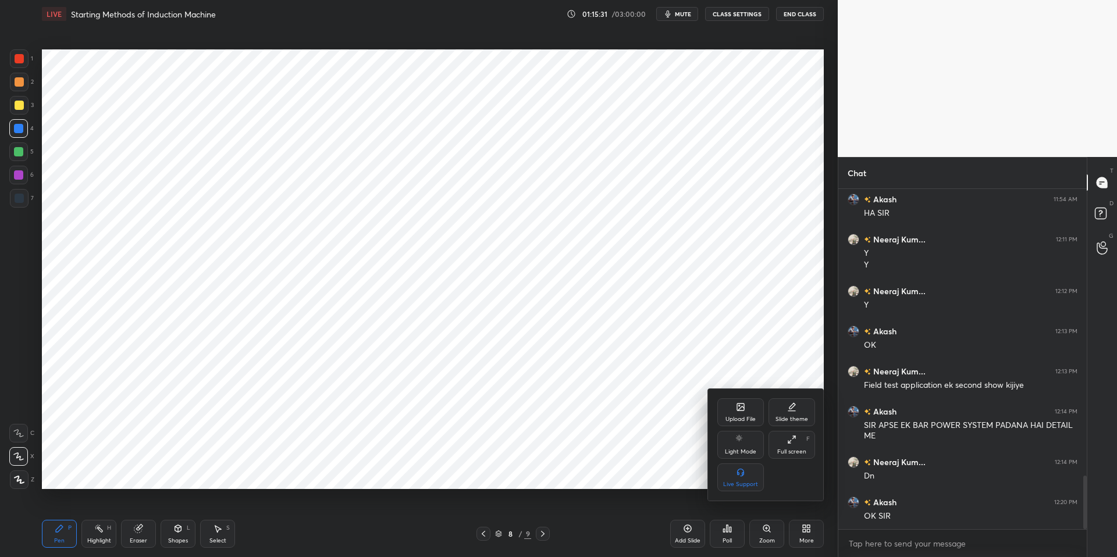
click at [743, 407] on icon at bounding box center [740, 407] width 7 height 7
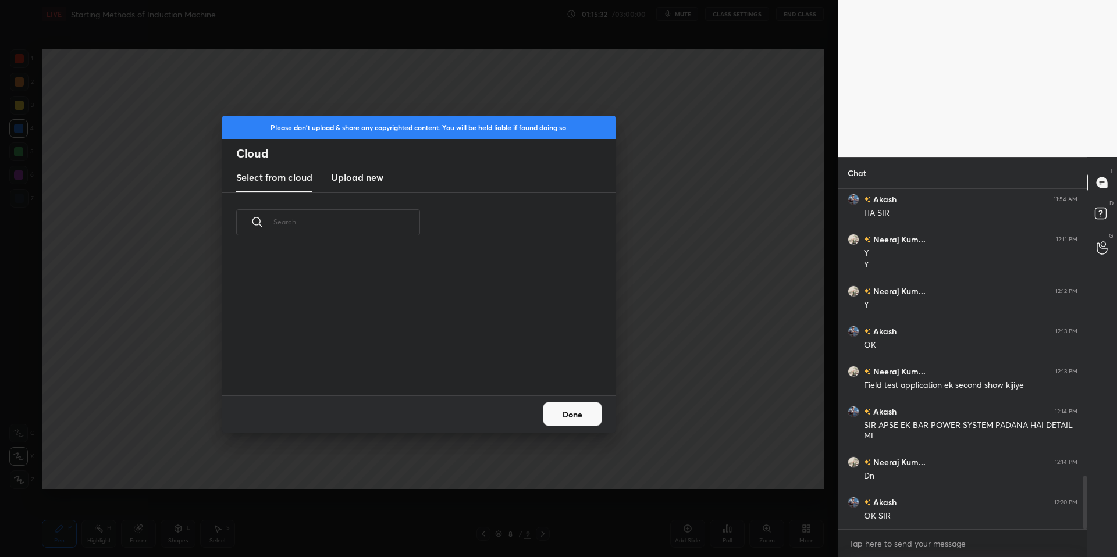
click at [362, 173] on h3 "Upload new" at bounding box center [357, 177] width 52 height 14
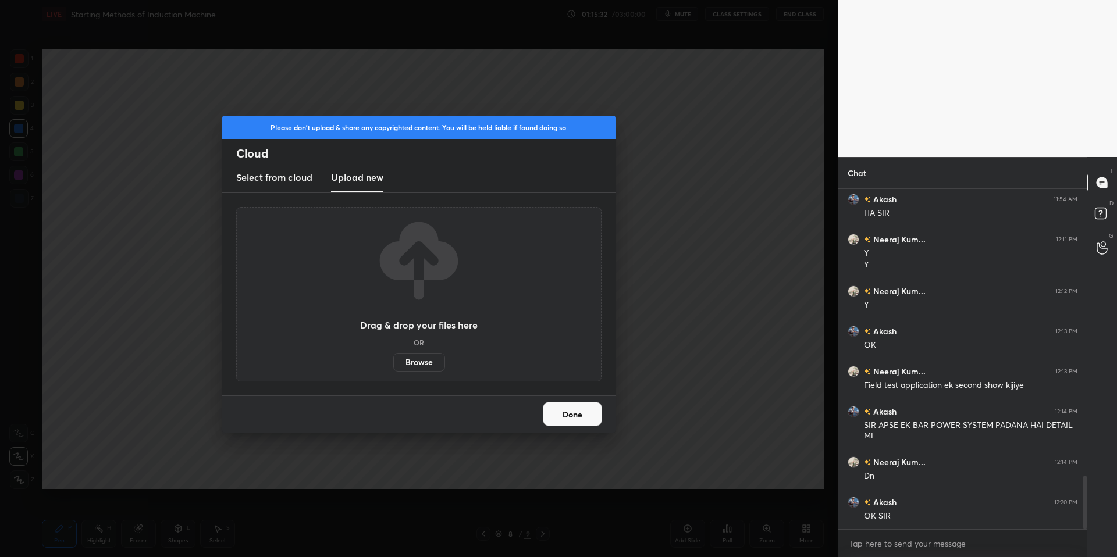
click at [425, 362] on label "Browse" at bounding box center [419, 362] width 52 height 19
click at [393, 362] on input "Browse" at bounding box center [393, 362] width 0 height 19
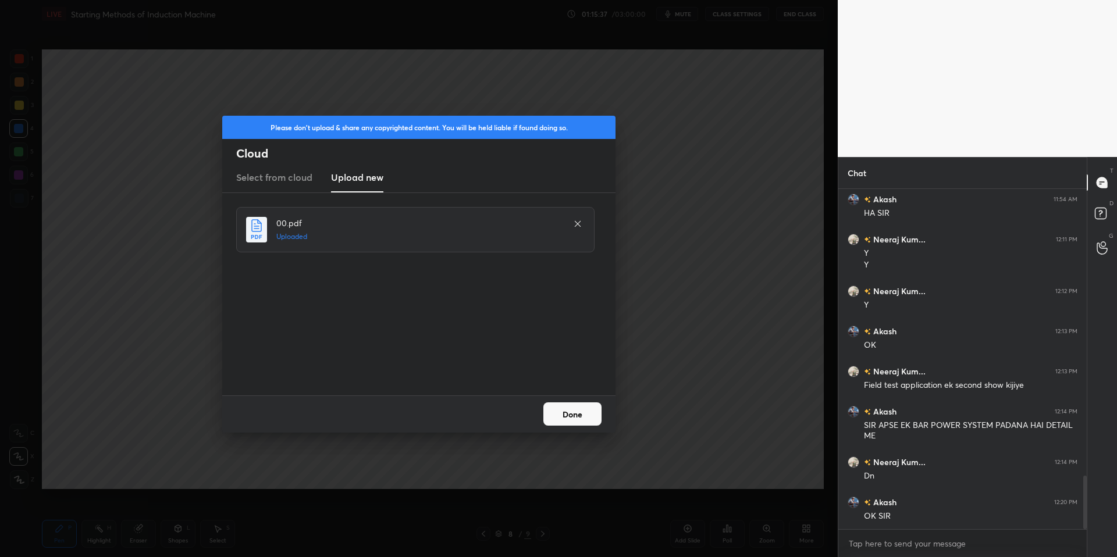
click at [567, 415] on button "Done" at bounding box center [572, 414] width 58 height 23
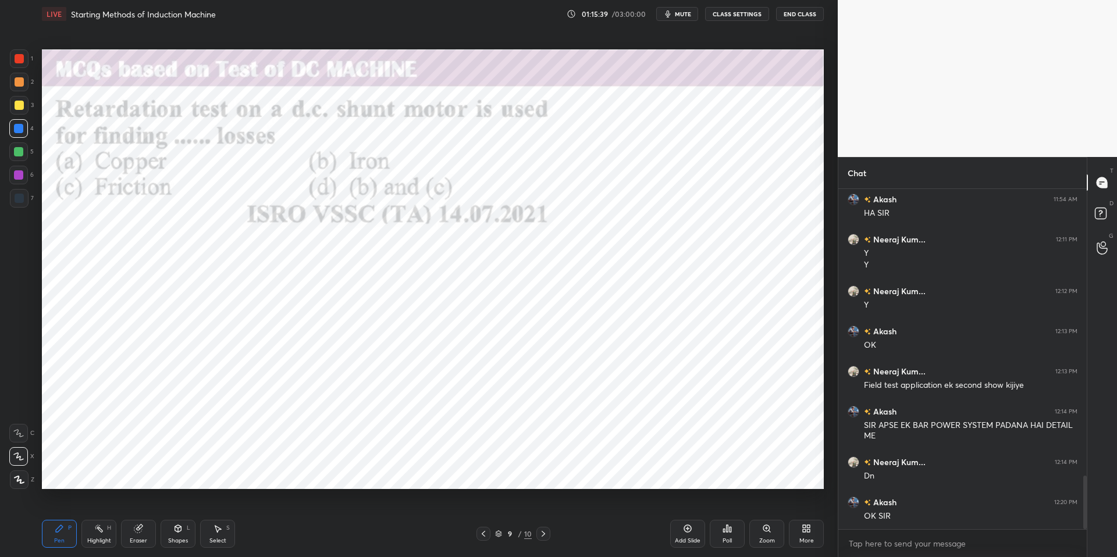
click at [729, 508] on div "Poll" at bounding box center [727, 534] width 35 height 28
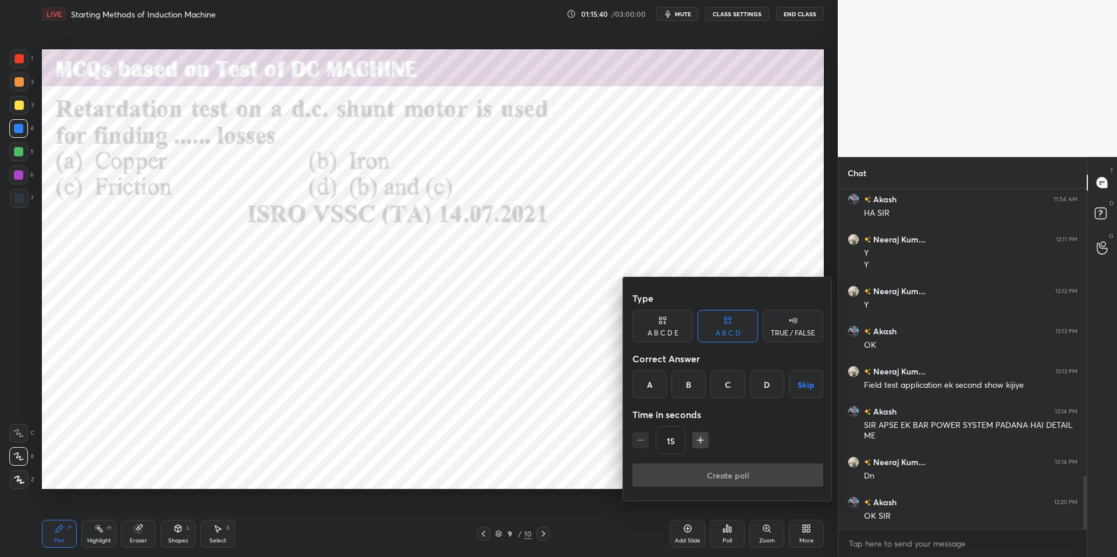
click at [767, 385] on div "D" at bounding box center [767, 385] width 34 height 28
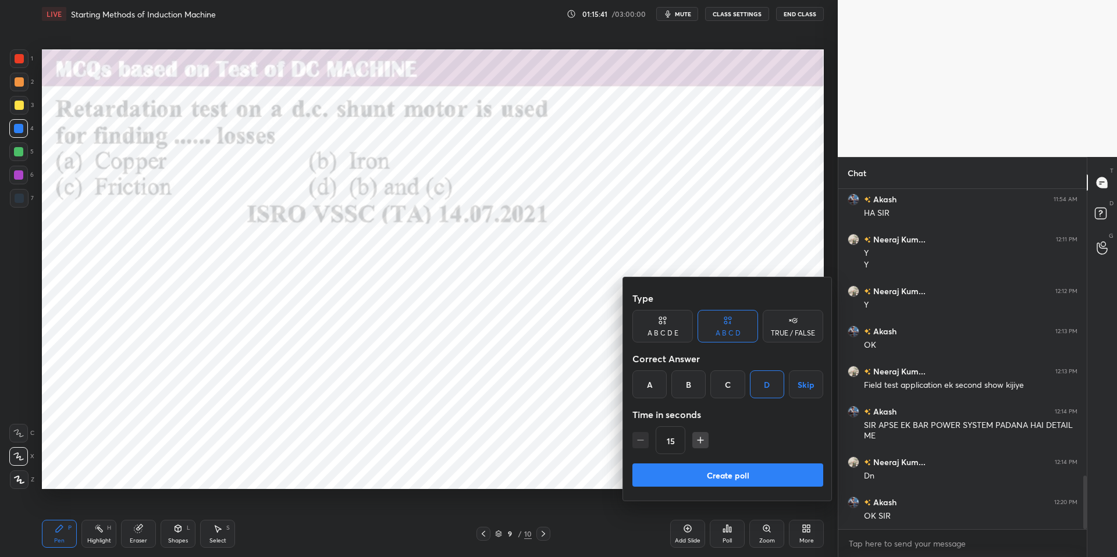
click at [733, 473] on button "Create poll" at bounding box center [727, 475] width 191 height 23
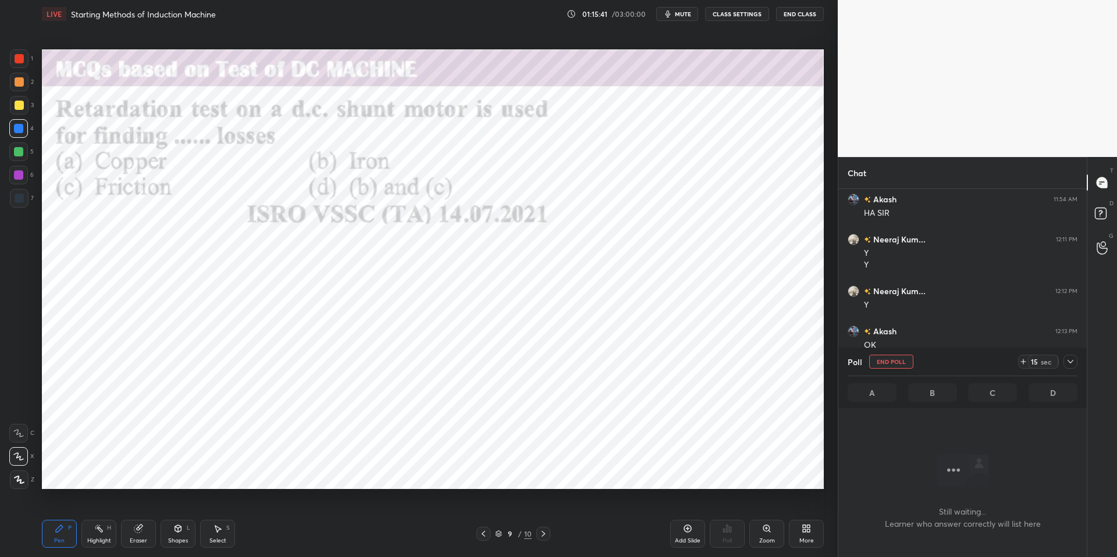
scroll to position [276, 245]
click at [940, 359] on icon at bounding box center [1023, 361] width 9 height 9
click at [940, 361] on icon at bounding box center [1023, 361] width 9 height 9
click at [940, 362] on icon at bounding box center [1023, 362] width 0 height 5
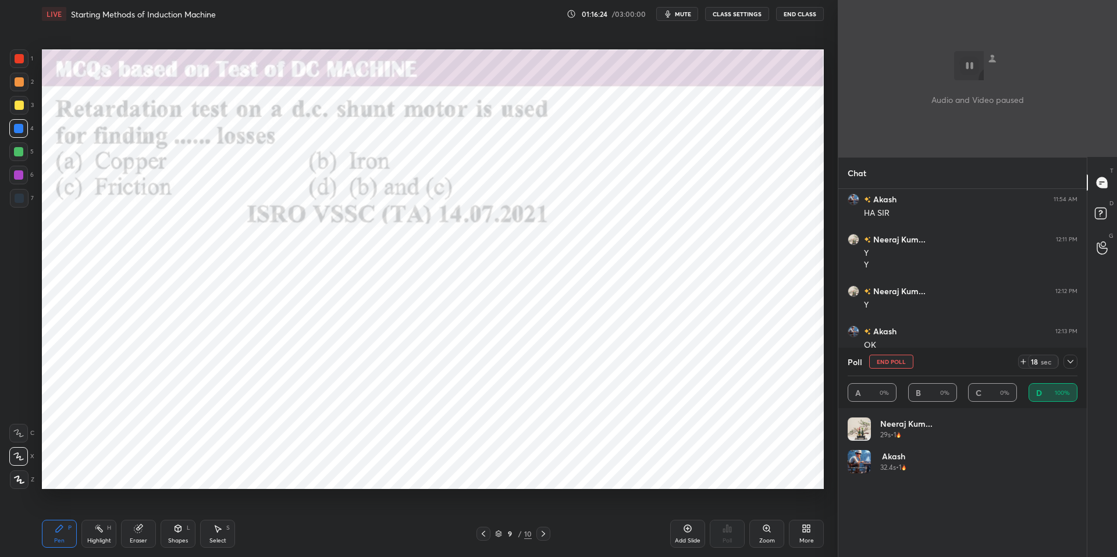
scroll to position [4, 4]
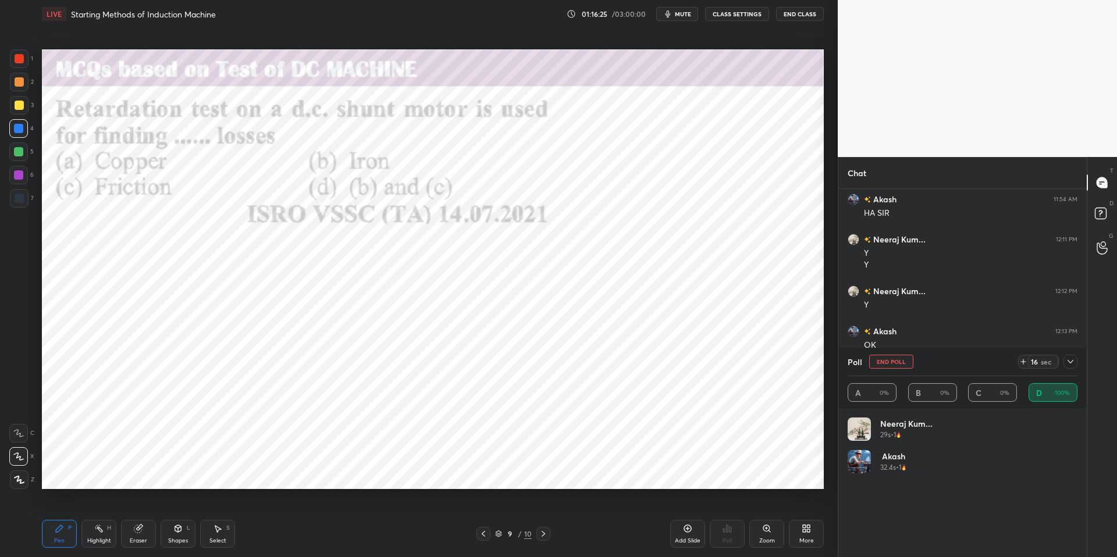
click at [103, 508] on div "Highlight H" at bounding box center [98, 534] width 35 height 28
click at [66, 508] on div "Pen P" at bounding box center [59, 534] width 35 height 28
click at [353, 508] on div "Pen P Highlight H Eraser Shapes L Select S" at bounding box center [199, 534] width 314 height 28
drag, startPoint x: 23, startPoint y: 56, endPoint x: 29, endPoint y: 60, distance: 6.8
click at [23, 56] on div at bounding box center [19, 58] width 9 height 9
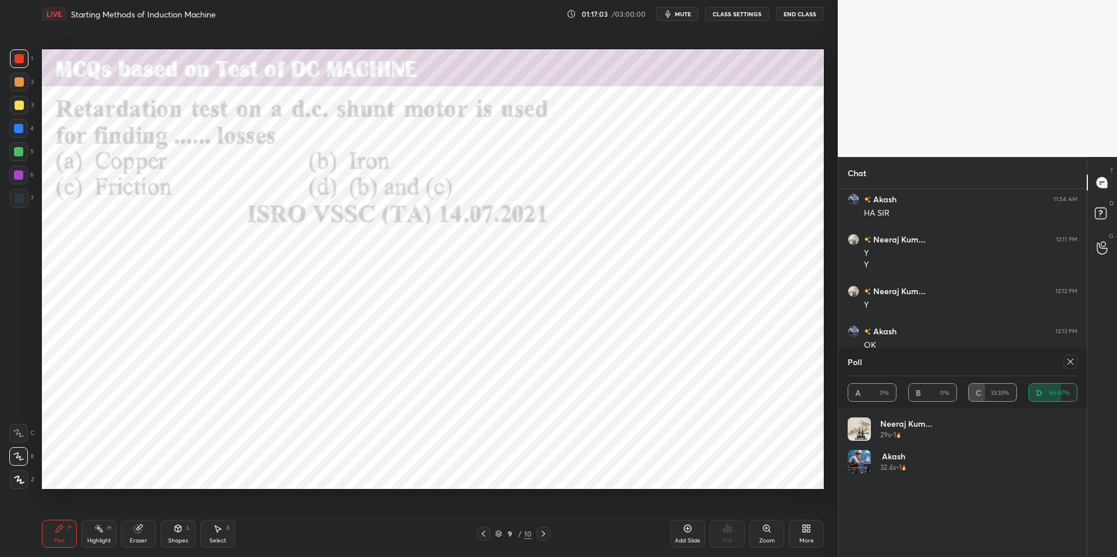
click at [940, 362] on icon at bounding box center [1070, 361] width 9 height 9
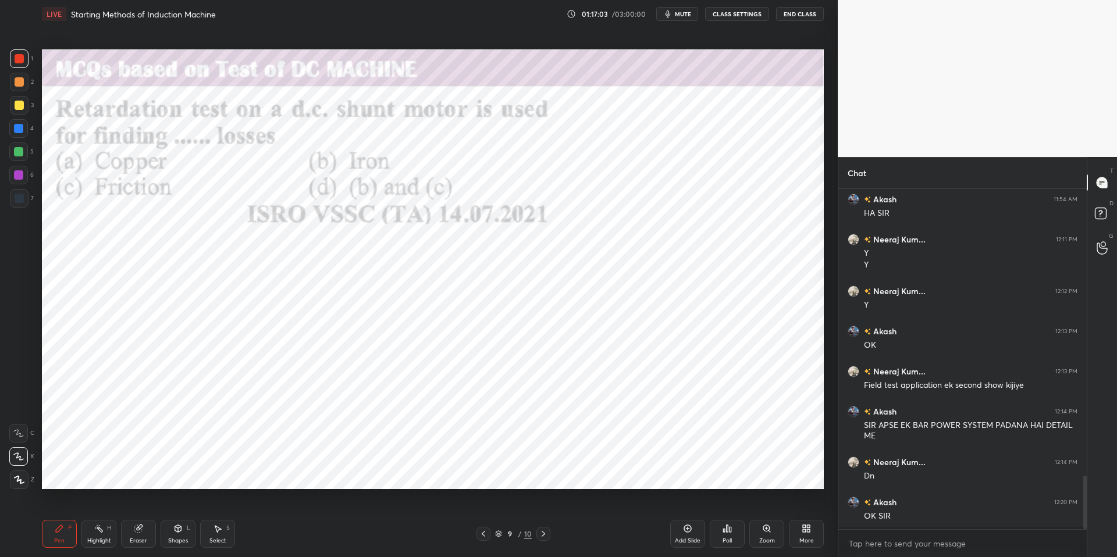
scroll to position [252, 245]
click at [806, 508] on div "More" at bounding box center [806, 534] width 35 height 28
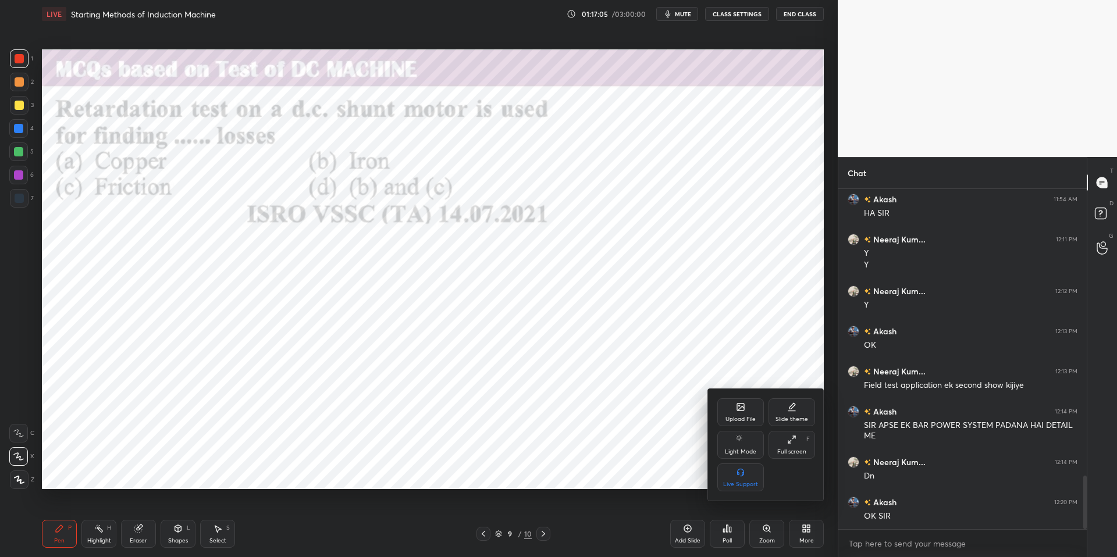
click at [736, 407] on icon at bounding box center [740, 407] width 9 height 9
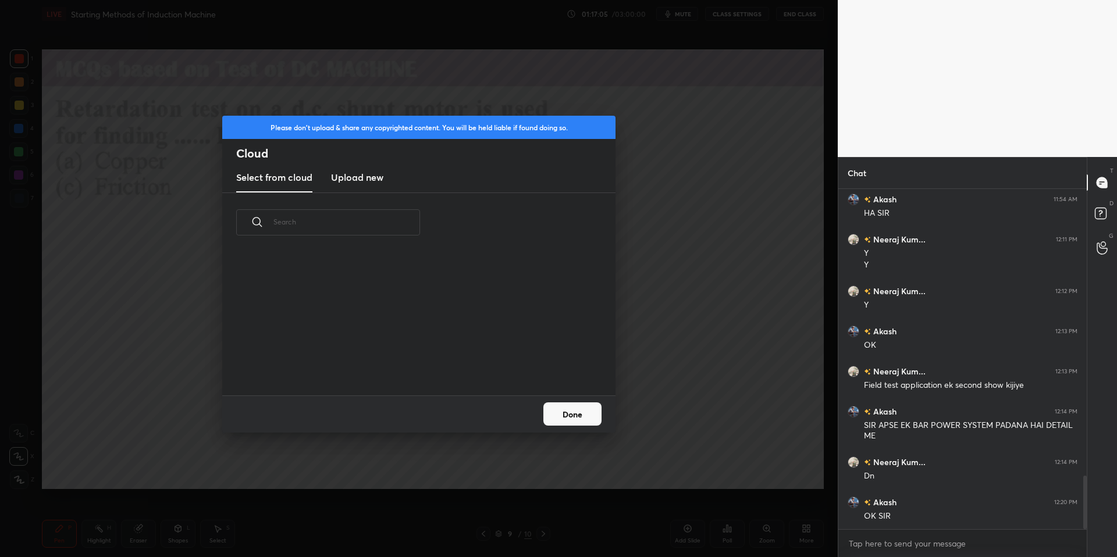
click at [351, 175] on h3 "Upload new" at bounding box center [357, 177] width 52 height 14
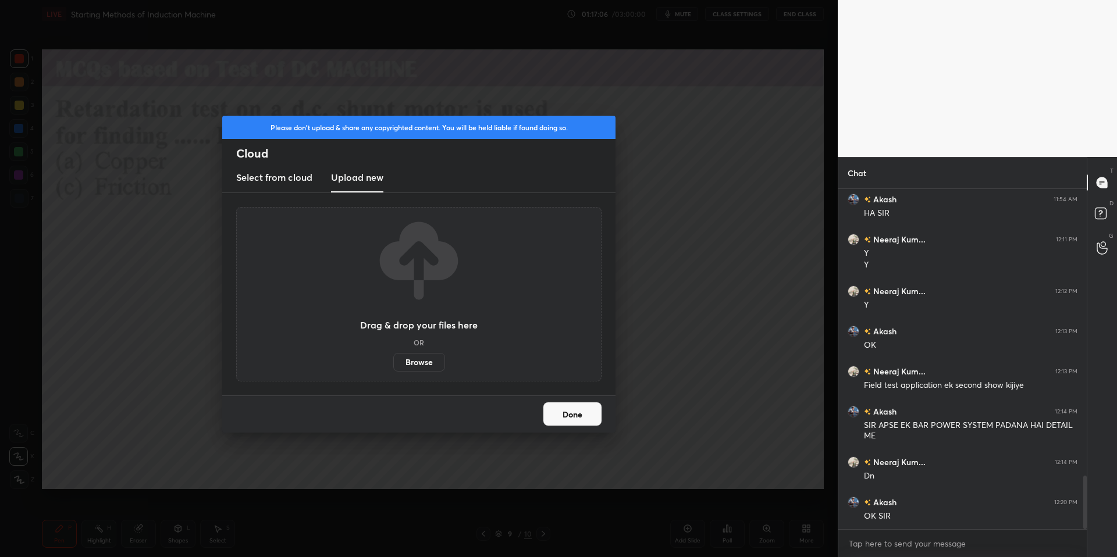
click at [419, 362] on label "Browse" at bounding box center [419, 362] width 52 height 19
click at [393, 362] on input "Browse" at bounding box center [393, 362] width 0 height 19
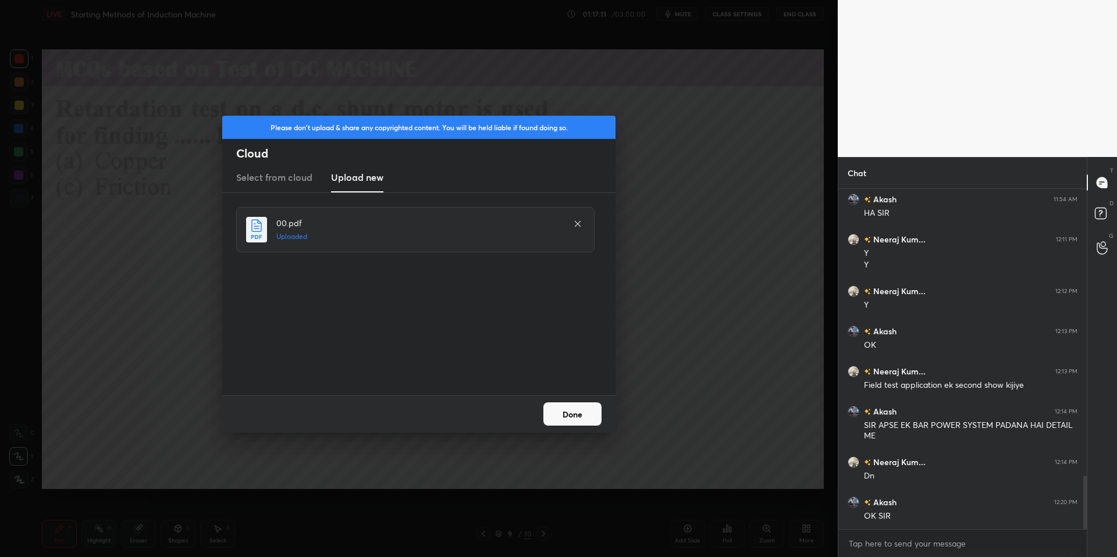
click at [567, 411] on button "Done" at bounding box center [572, 414] width 58 height 23
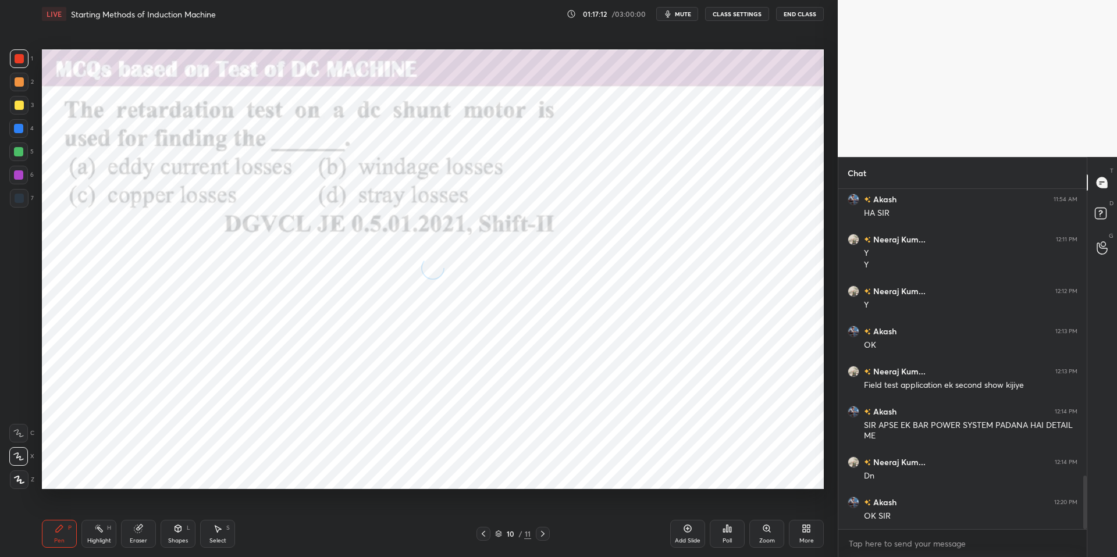
click at [724, 508] on icon at bounding box center [727, 528] width 9 height 9
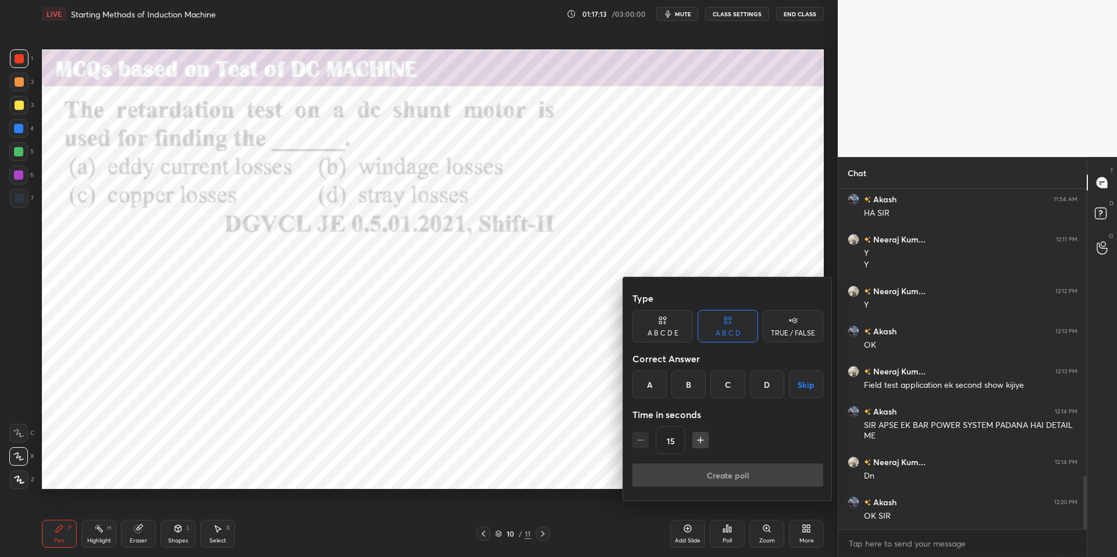
click at [768, 383] on div "D" at bounding box center [767, 385] width 34 height 28
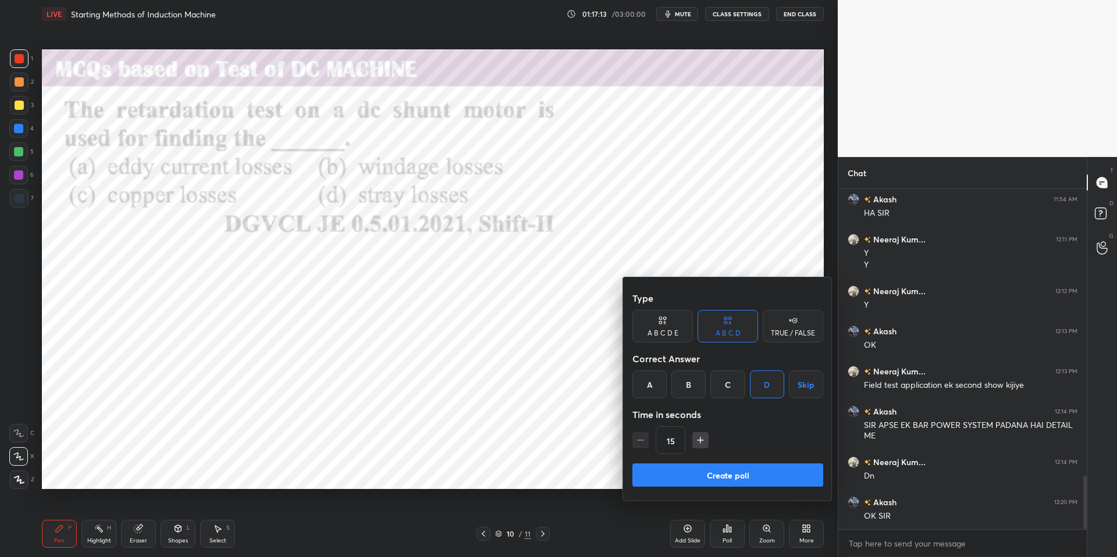
click at [743, 468] on button "Create poll" at bounding box center [727, 475] width 191 height 23
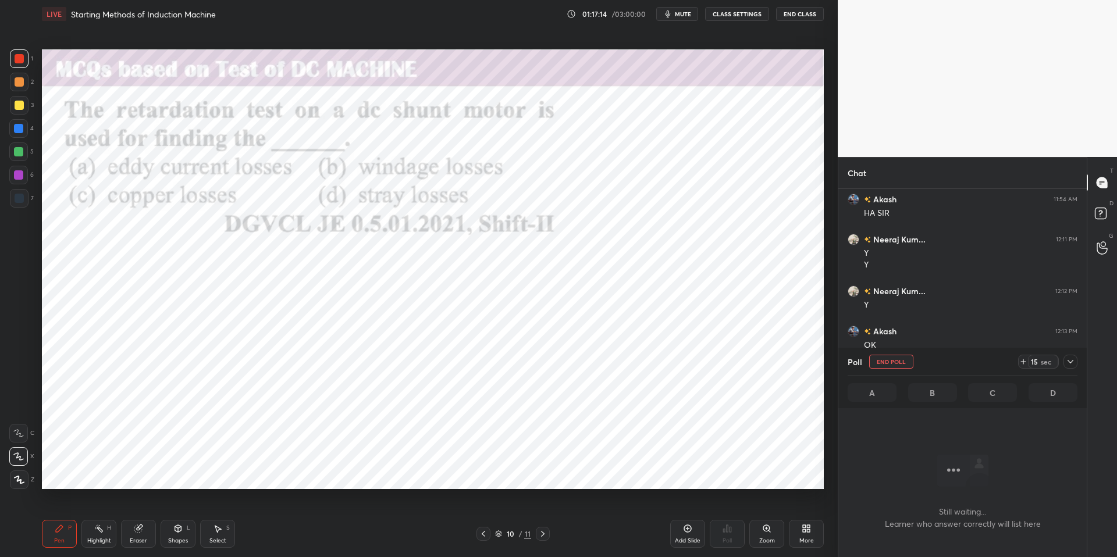
scroll to position [191, 245]
click at [940, 362] on icon at bounding box center [1023, 362] width 5 height 0
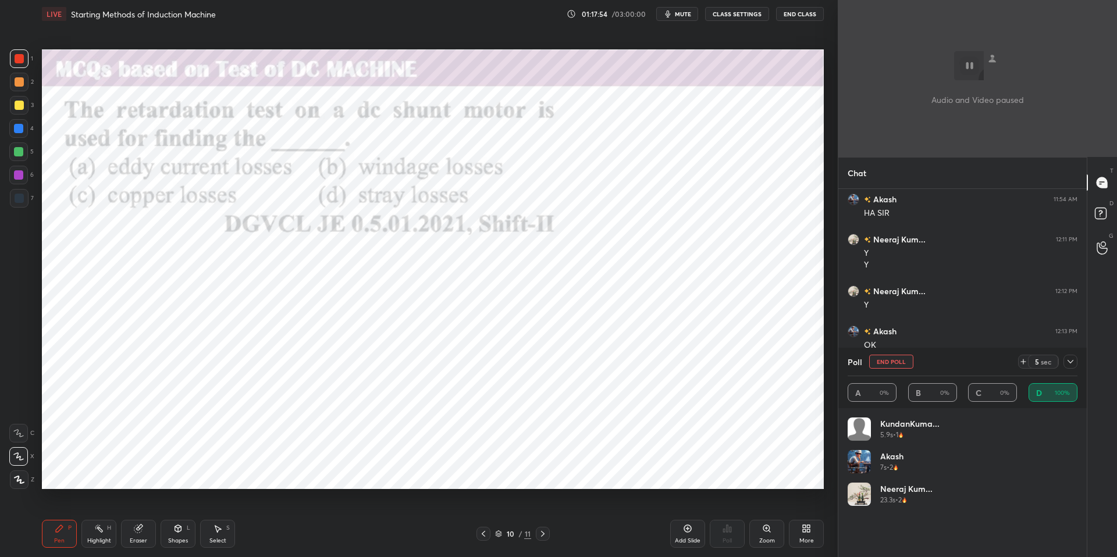
scroll to position [4, 4]
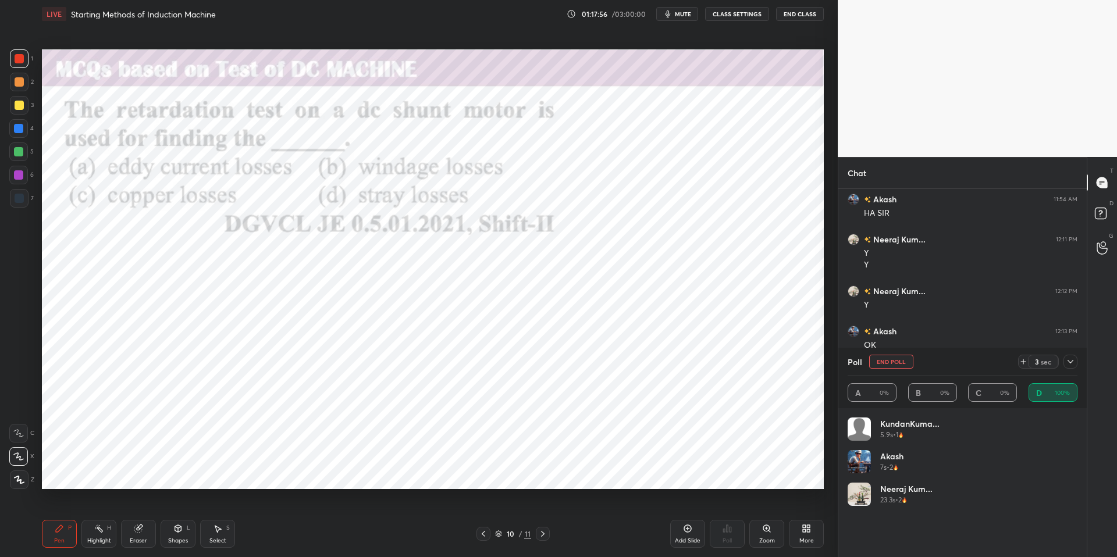
drag, startPoint x: 104, startPoint y: 528, endPoint x: 62, endPoint y: 521, distance: 41.8
click at [103, 508] on div "Highlight H" at bounding box center [98, 534] width 35 height 28
click at [60, 508] on div "Pen P" at bounding box center [59, 534] width 35 height 28
click at [261, 508] on div "Pen P Highlight H Eraser Shapes L Select S" at bounding box center [199, 534] width 314 height 28
click at [23, 52] on div at bounding box center [19, 58] width 19 height 19
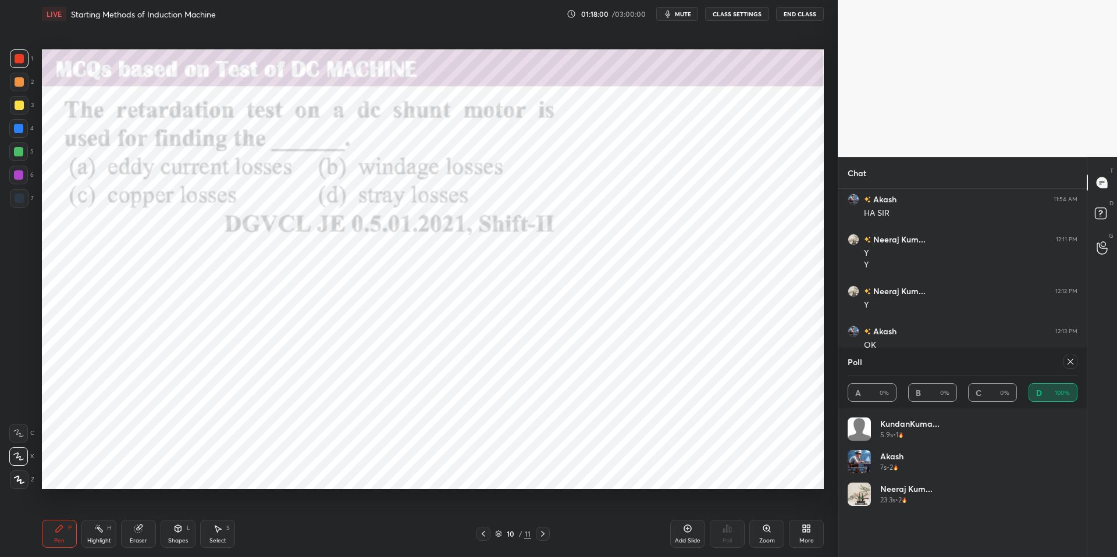
click at [940, 364] on icon at bounding box center [1070, 361] width 9 height 9
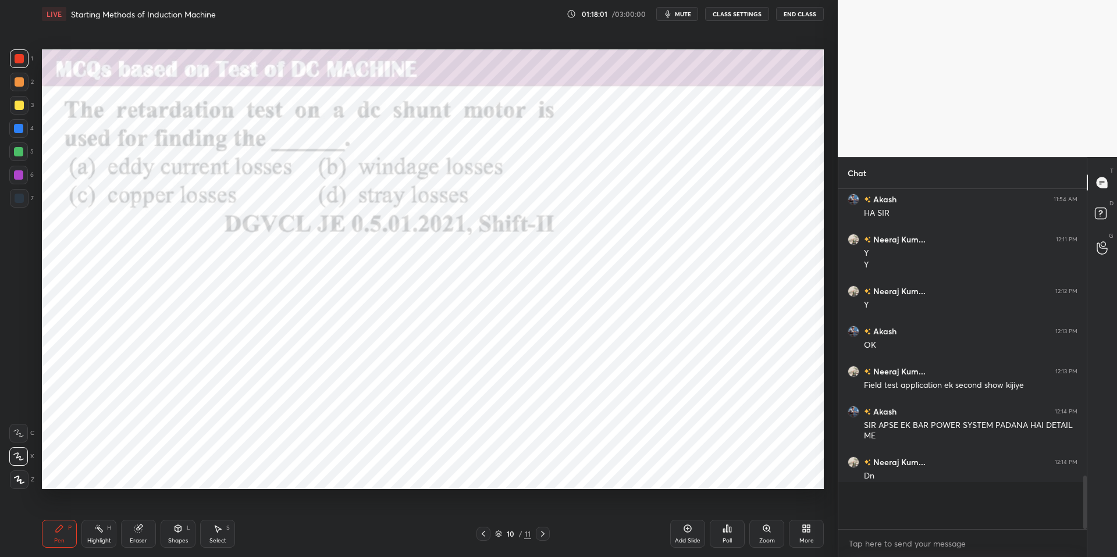
scroll to position [252, 245]
click at [101, 508] on div "Highlight H" at bounding box center [98, 534] width 35 height 28
drag, startPoint x: 67, startPoint y: 522, endPoint x: 219, endPoint y: 518, distance: 151.9
click at [72, 508] on div "Pen P" at bounding box center [59, 534] width 35 height 28
drag, startPoint x: 375, startPoint y: 527, endPoint x: 442, endPoint y: 521, distance: 67.2
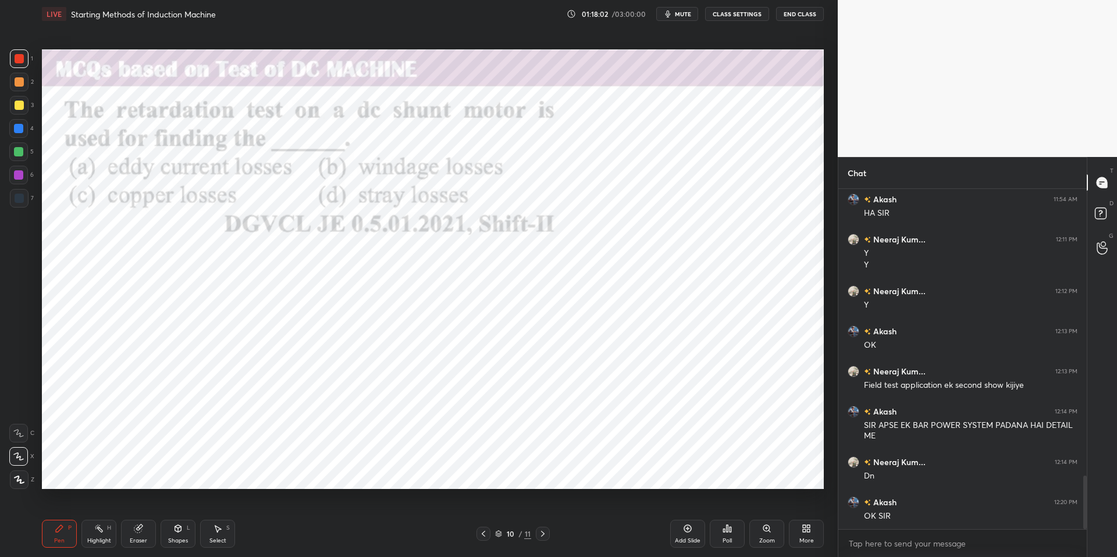
click at [393, 508] on div "10 / 11" at bounding box center [513, 534] width 314 height 14
click at [813, 508] on div "More" at bounding box center [806, 534] width 35 height 28
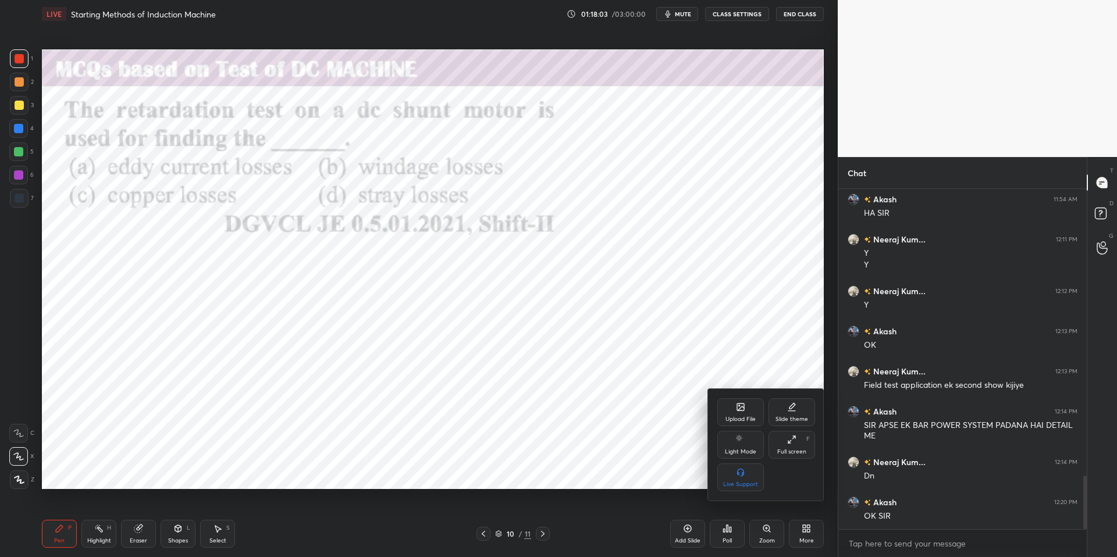
click at [733, 402] on div "Upload File" at bounding box center [740, 412] width 47 height 28
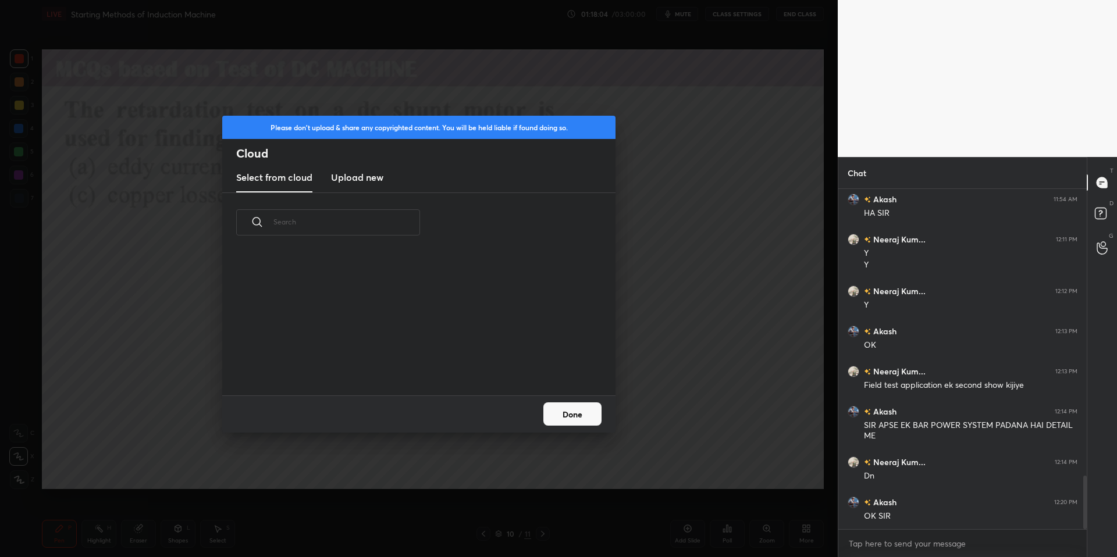
drag, startPoint x: 356, startPoint y: 171, endPoint x: 357, endPoint y: 177, distance: 5.8
click at [356, 171] on h3 "Upload new" at bounding box center [357, 177] width 52 height 14
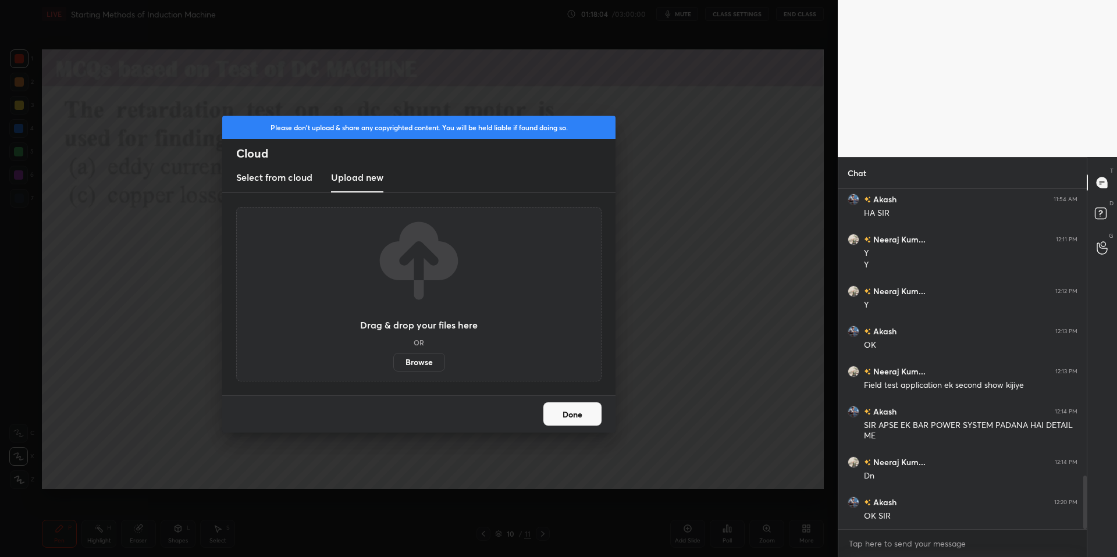
click at [423, 361] on label "Browse" at bounding box center [419, 362] width 52 height 19
click at [393, 361] on input "Browse" at bounding box center [393, 362] width 0 height 19
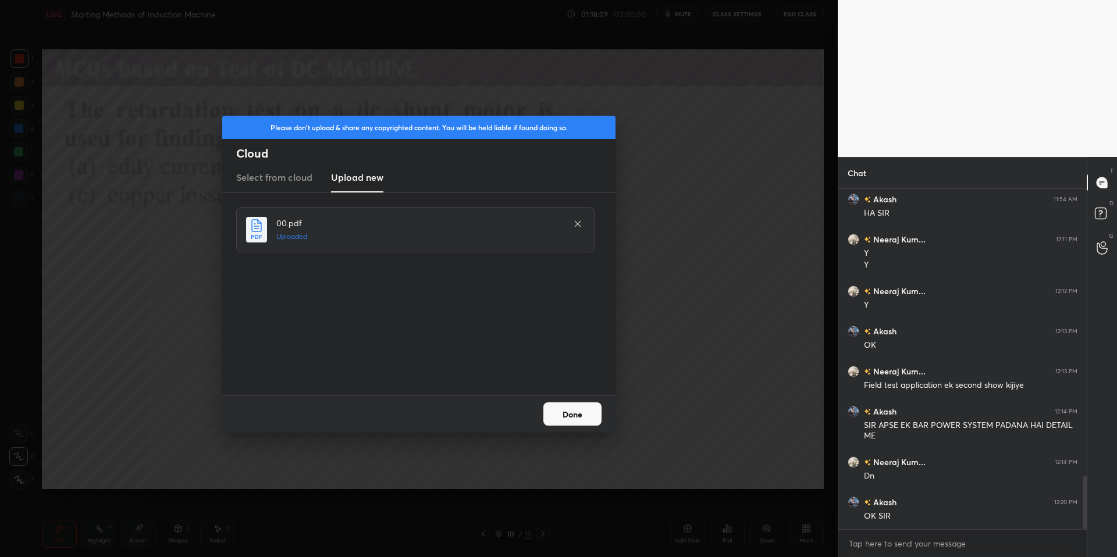
click at [571, 421] on button "Done" at bounding box center [572, 414] width 58 height 23
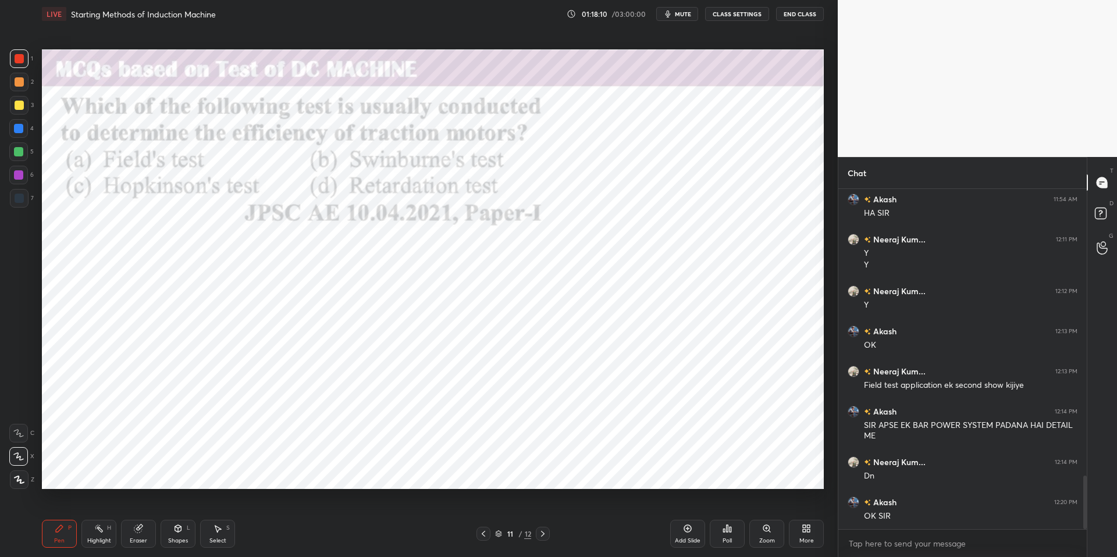
click at [729, 508] on div "Poll" at bounding box center [727, 534] width 35 height 28
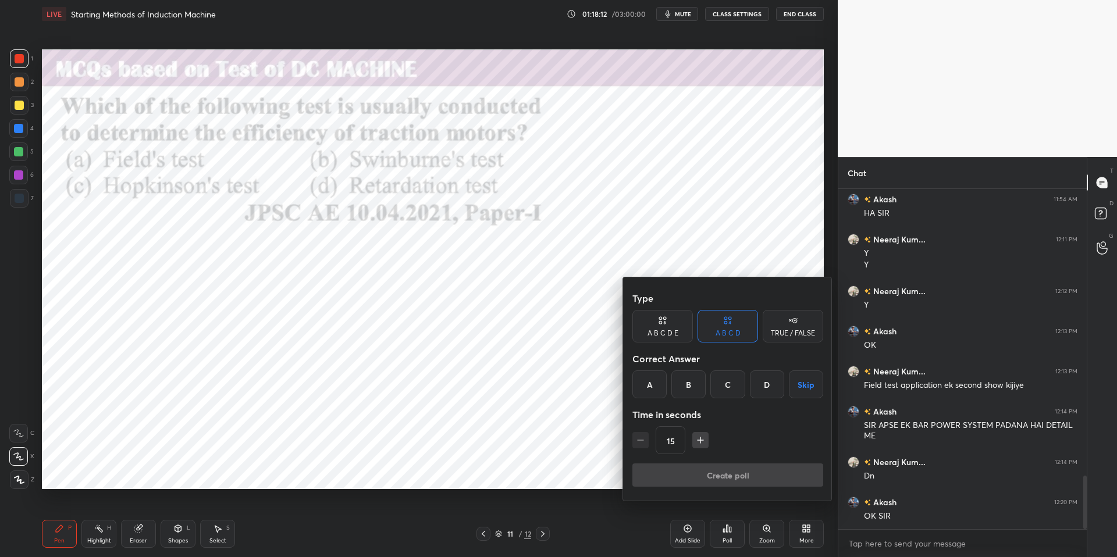
drag, startPoint x: 650, startPoint y: 386, endPoint x: 658, endPoint y: 400, distance: 15.9
click at [650, 386] on div "A" at bounding box center [649, 385] width 34 height 28
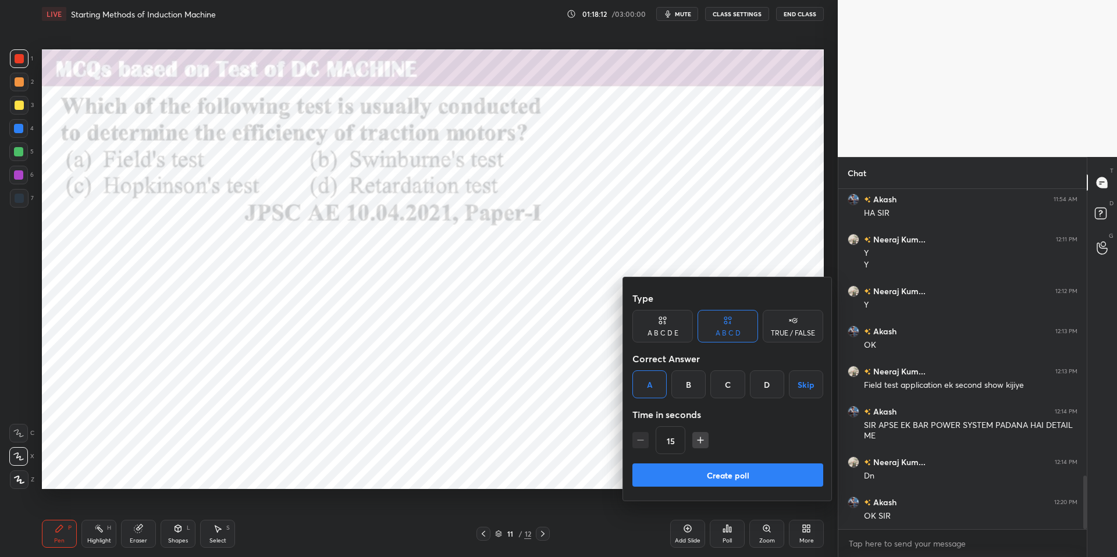
click at [736, 476] on button "Create poll" at bounding box center [727, 475] width 191 height 23
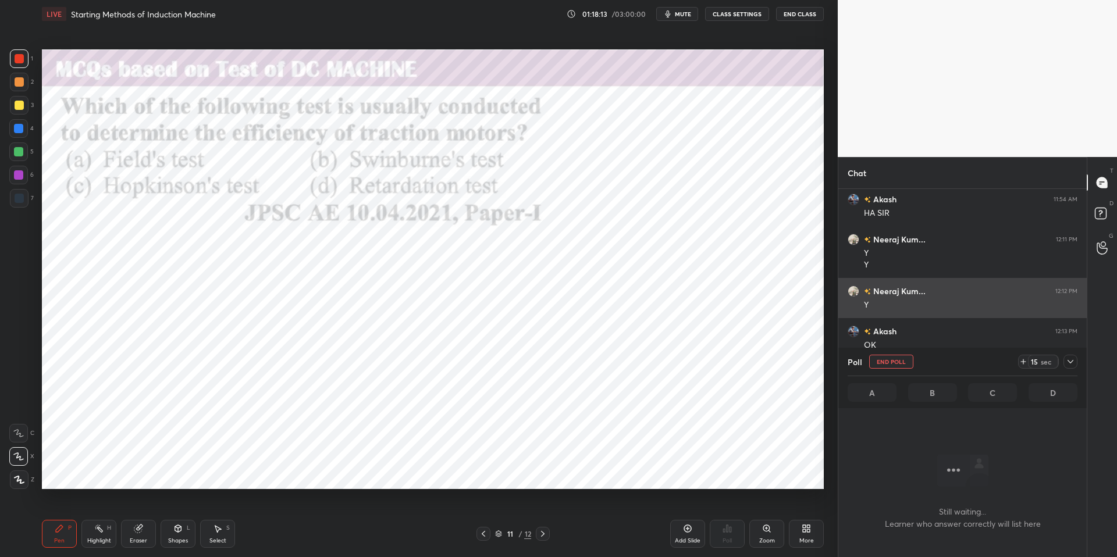
scroll to position [191, 245]
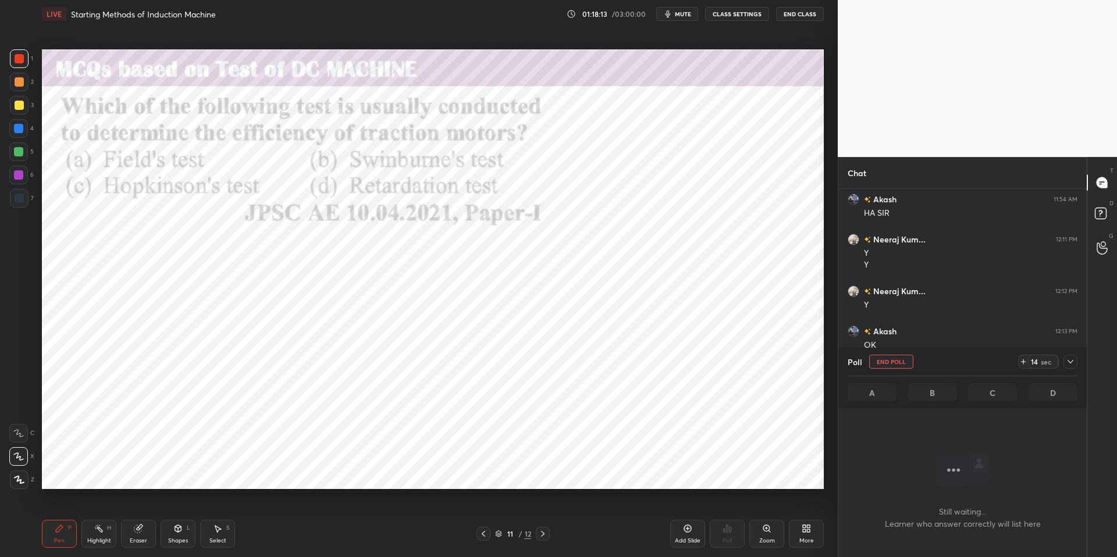
click at [940, 362] on icon at bounding box center [1023, 361] width 9 height 9
click at [940, 363] on icon at bounding box center [1023, 361] width 9 height 9
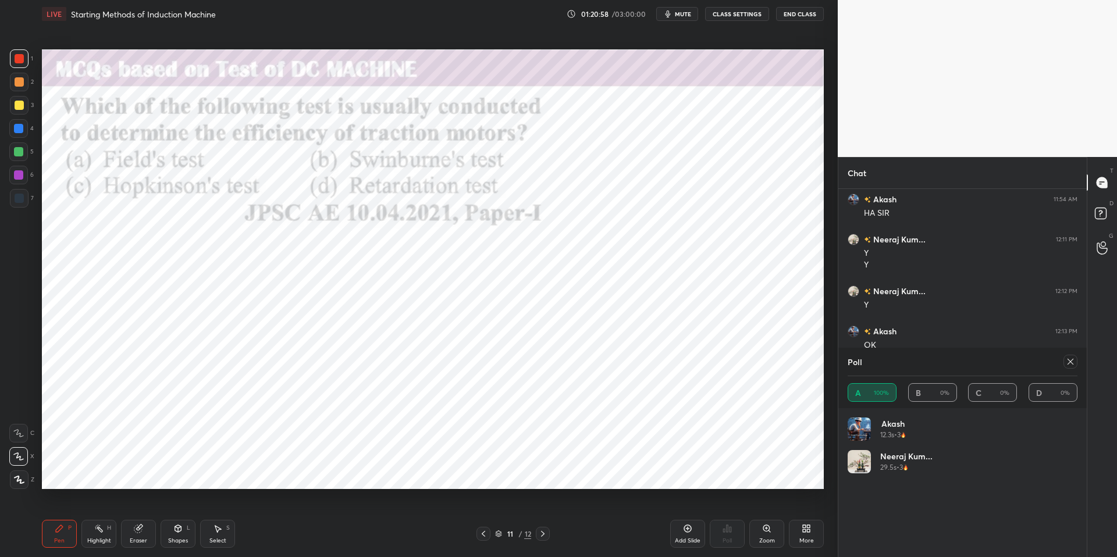
scroll to position [4, 4]
drag, startPoint x: 92, startPoint y: 535, endPoint x: 82, endPoint y: 528, distance: 11.8
click at [91, 508] on div "Highlight H" at bounding box center [98, 534] width 35 height 28
drag, startPoint x: 55, startPoint y: 521, endPoint x: 62, endPoint y: 519, distance: 7.2
click at [58, 508] on div "Pen P" at bounding box center [59, 534] width 35 height 28
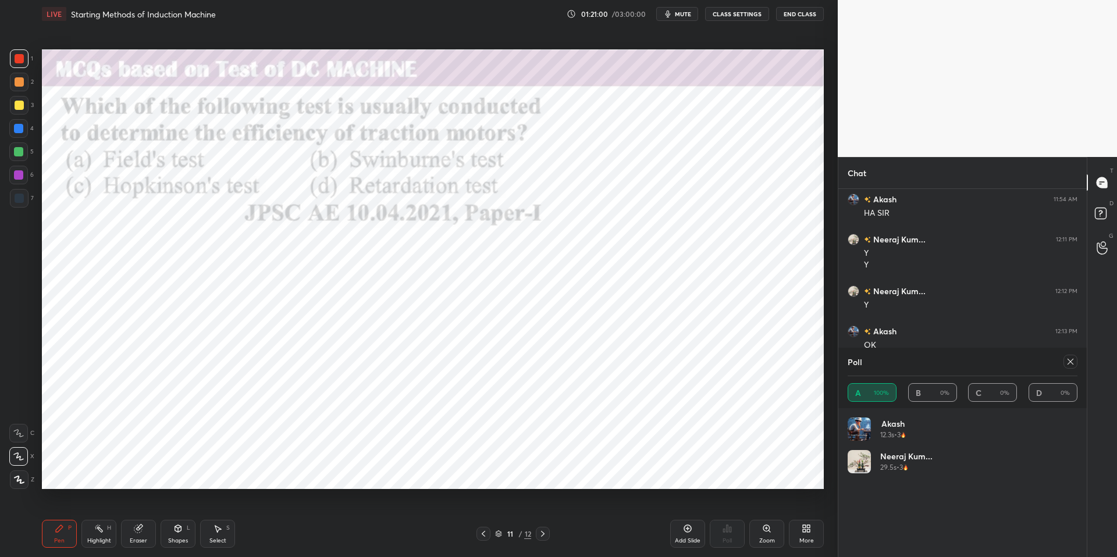
click at [302, 508] on div "Pen P Highlight H Eraser Shapes L Select S" at bounding box center [199, 534] width 314 height 28
click at [17, 55] on div at bounding box center [19, 58] width 9 height 9
click at [19, 127] on div at bounding box center [18, 128] width 9 height 9
click at [20, 56] on div at bounding box center [19, 58] width 9 height 9
click at [804, 508] on icon at bounding box center [804, 526] width 3 height 3
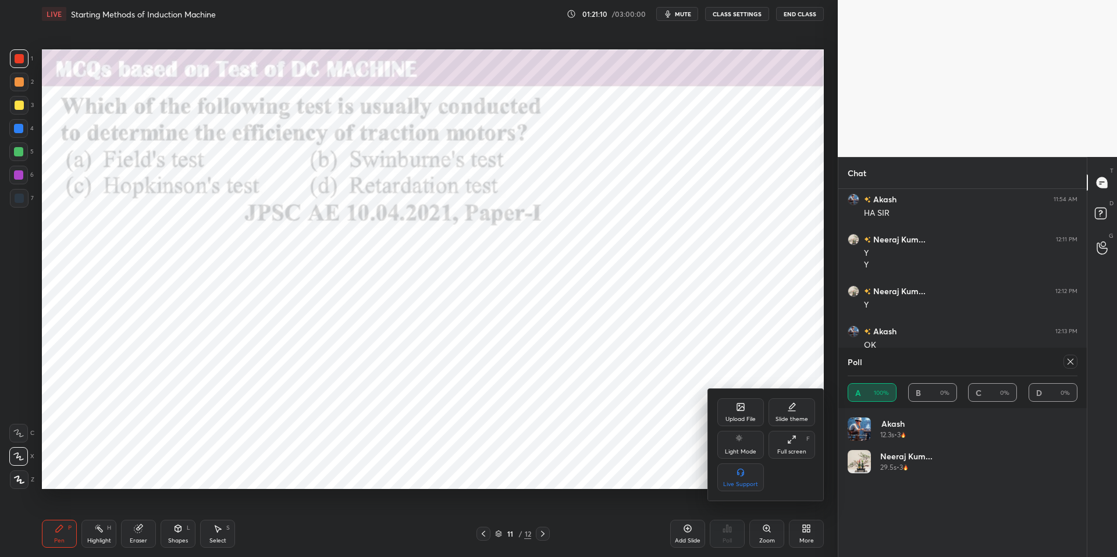
click at [745, 412] on div "Upload File" at bounding box center [740, 412] width 47 height 28
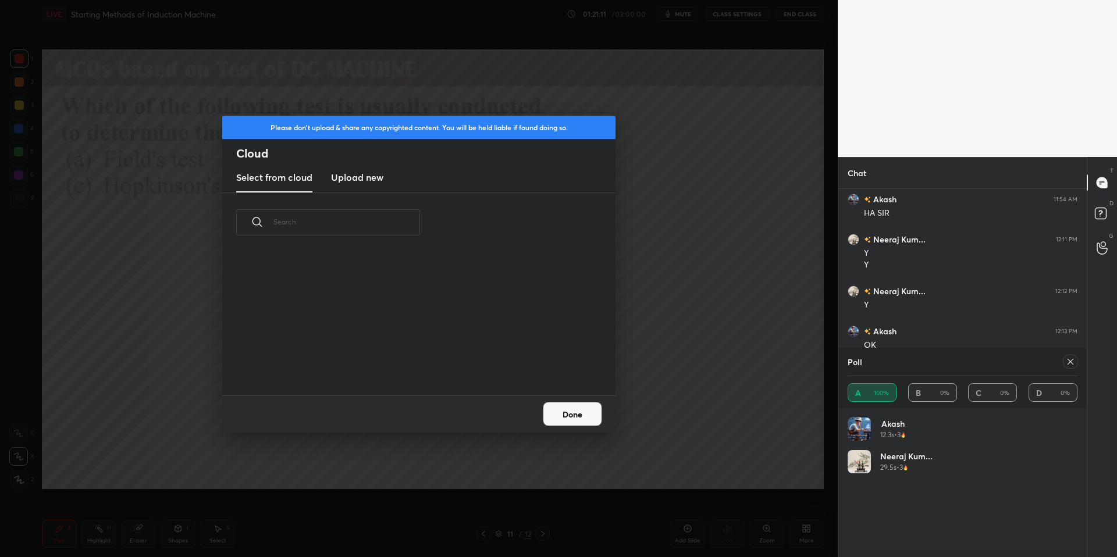
scroll to position [143, 373]
drag, startPoint x: 379, startPoint y: 177, endPoint x: 377, endPoint y: 186, distance: 8.9
click at [379, 176] on h3 "Upload new" at bounding box center [357, 177] width 52 height 14
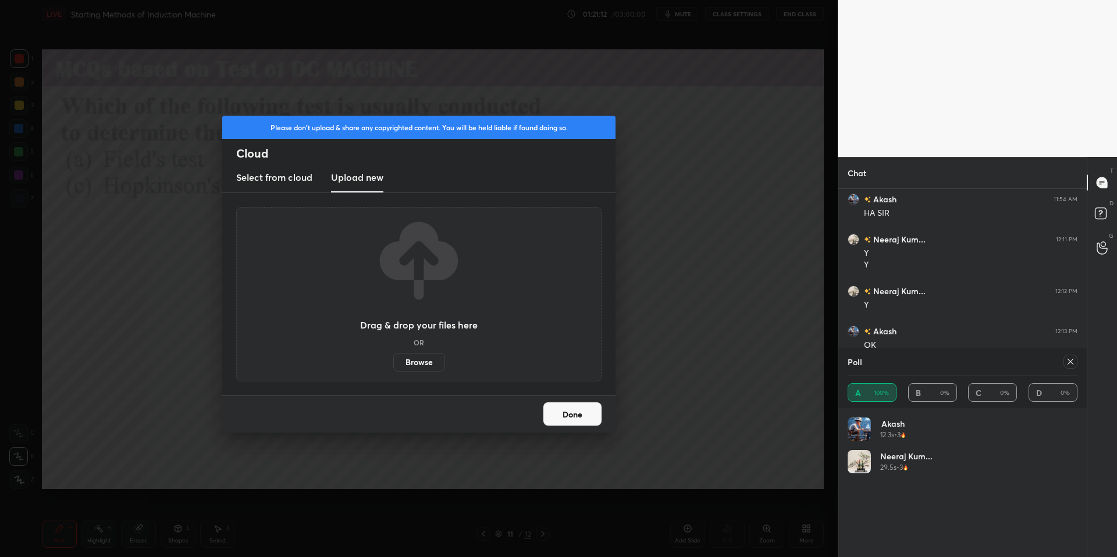
click at [415, 362] on label "Browse" at bounding box center [419, 362] width 52 height 19
click at [393, 362] on input "Browse" at bounding box center [393, 362] width 0 height 19
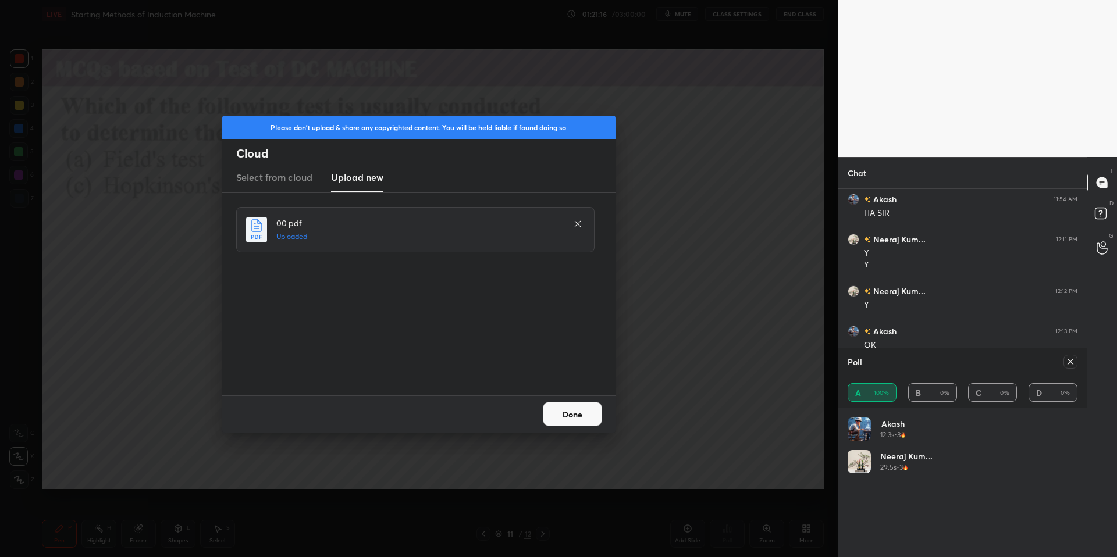
click at [581, 420] on button "Done" at bounding box center [572, 414] width 58 height 23
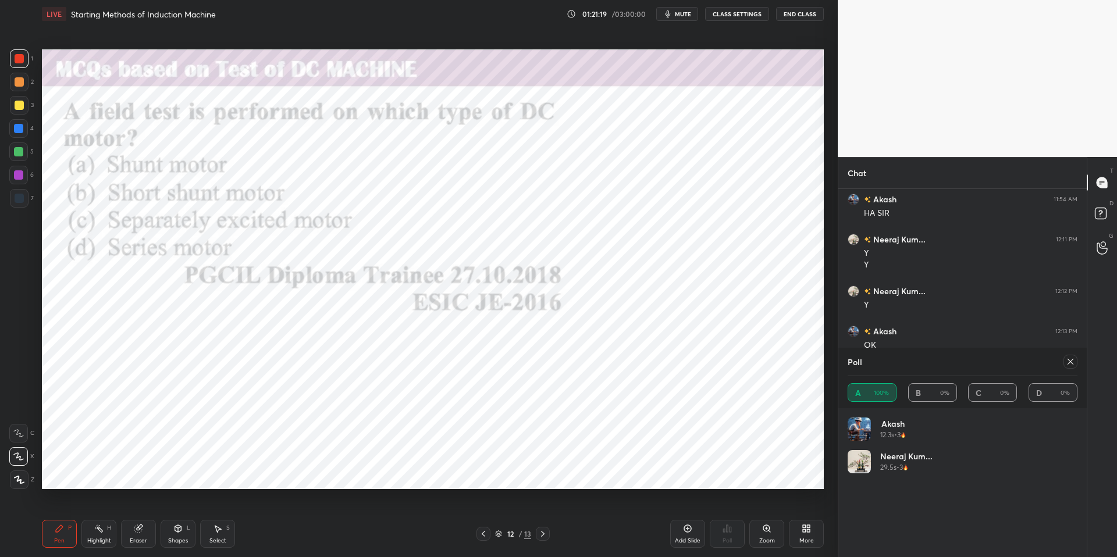
click at [940, 360] on icon at bounding box center [1070, 362] width 6 height 6
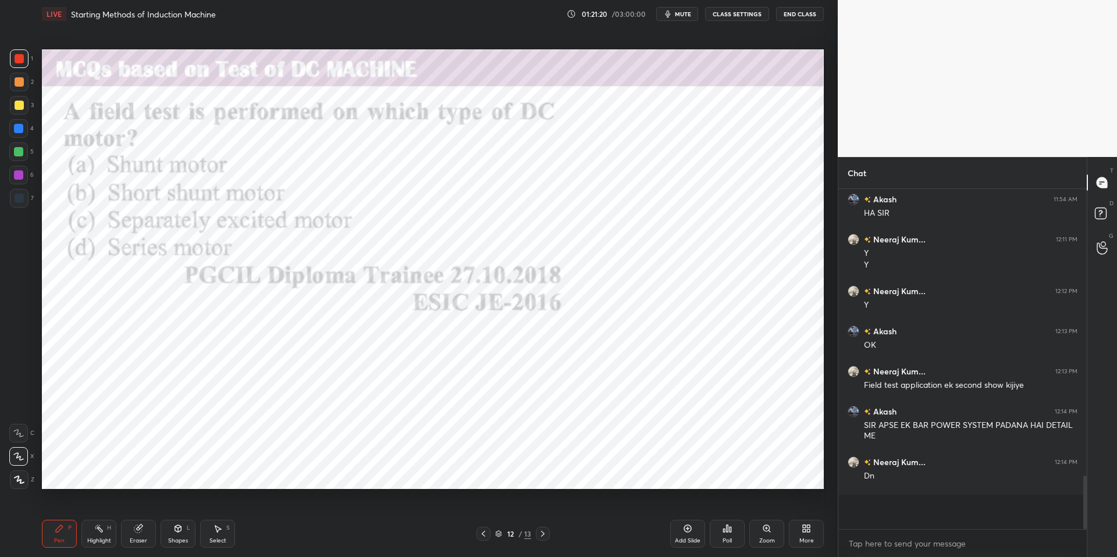
scroll to position [252, 245]
click at [734, 508] on div "Poll" at bounding box center [727, 534] width 35 height 28
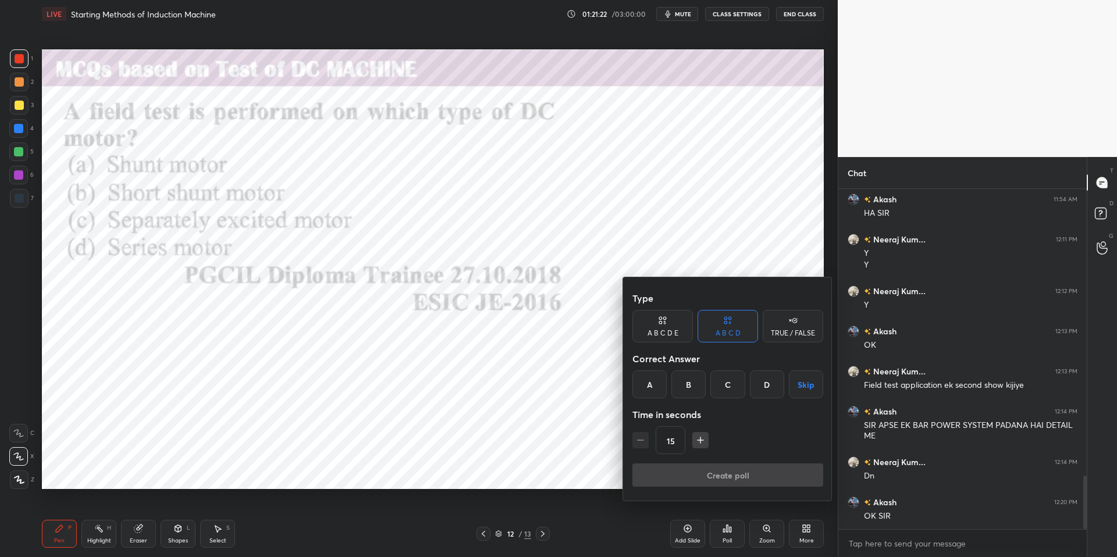
drag, startPoint x: 767, startPoint y: 382, endPoint x: 761, endPoint y: 396, distance: 14.6
click at [764, 384] on div "D" at bounding box center [767, 385] width 34 height 28
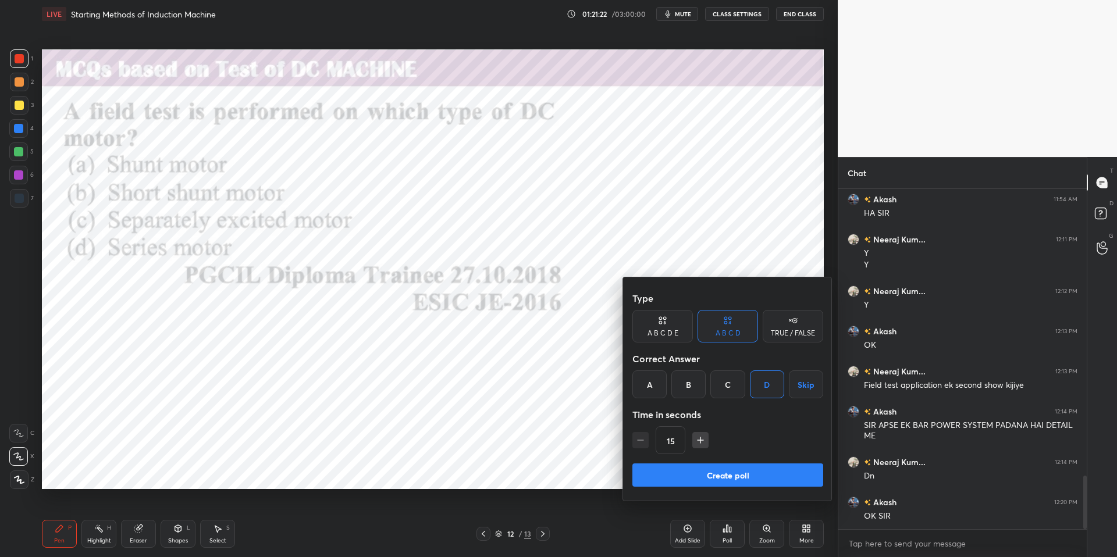
drag, startPoint x: 742, startPoint y: 479, endPoint x: 763, endPoint y: 479, distance: 20.9
click at [742, 479] on button "Create poll" at bounding box center [727, 475] width 191 height 23
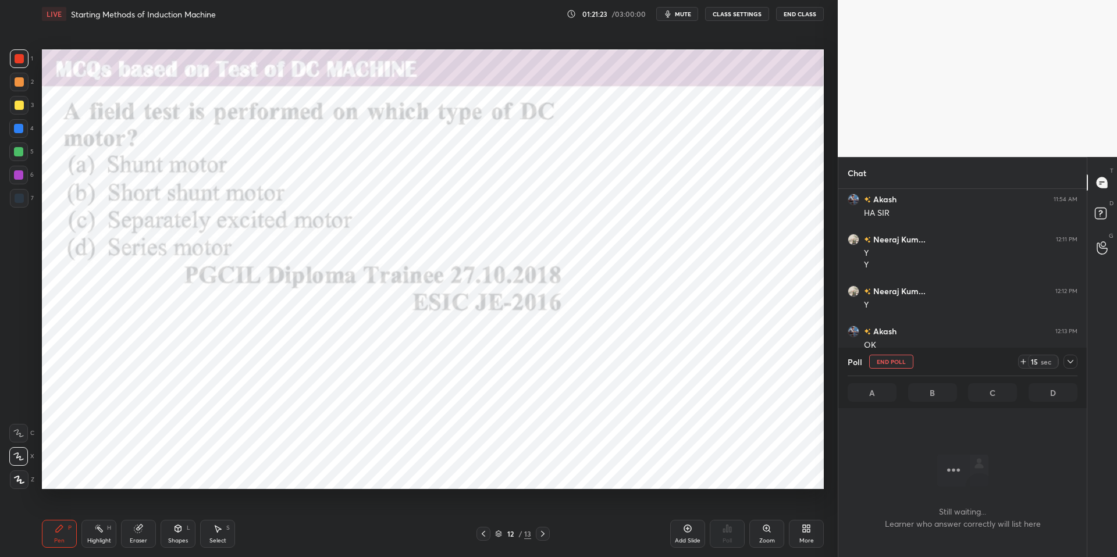
scroll to position [191, 245]
click at [940, 360] on icon at bounding box center [1023, 361] width 9 height 9
click at [940, 362] on icon at bounding box center [1023, 362] width 5 height 0
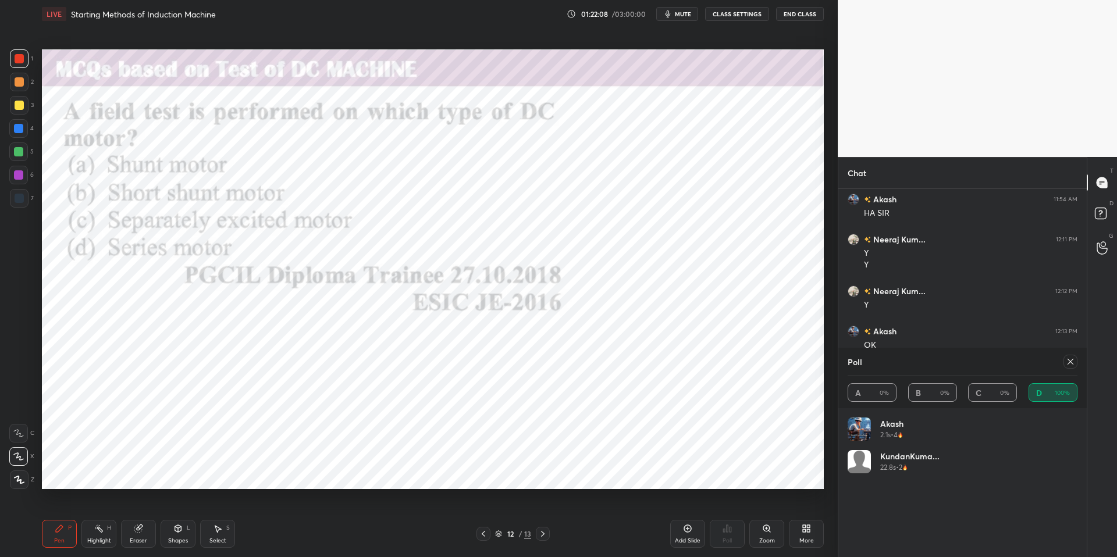
click at [63, 508] on div "Pen P" at bounding box center [59, 534] width 35 height 28
click at [940, 362] on icon at bounding box center [1070, 361] width 9 height 9
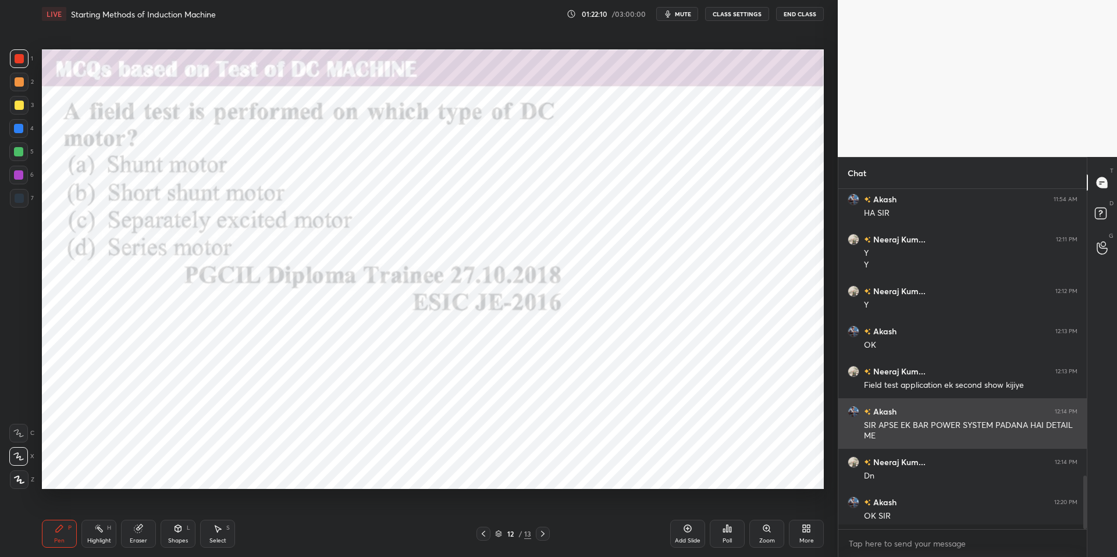
scroll to position [252, 245]
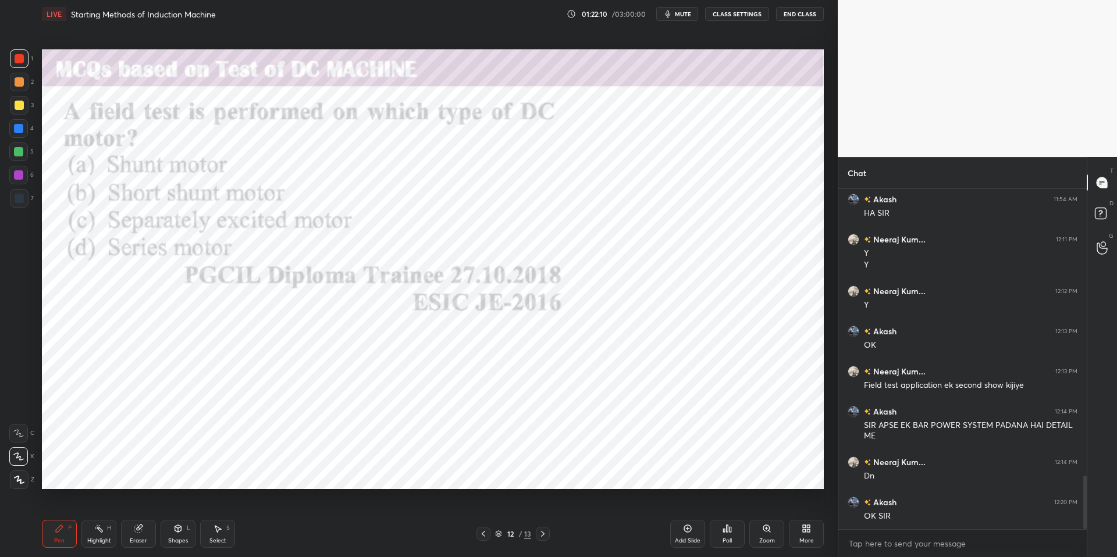
drag, startPoint x: 18, startPoint y: 59, endPoint x: 22, endPoint y: 70, distance: 11.8
click at [19, 60] on div at bounding box center [19, 58] width 9 height 9
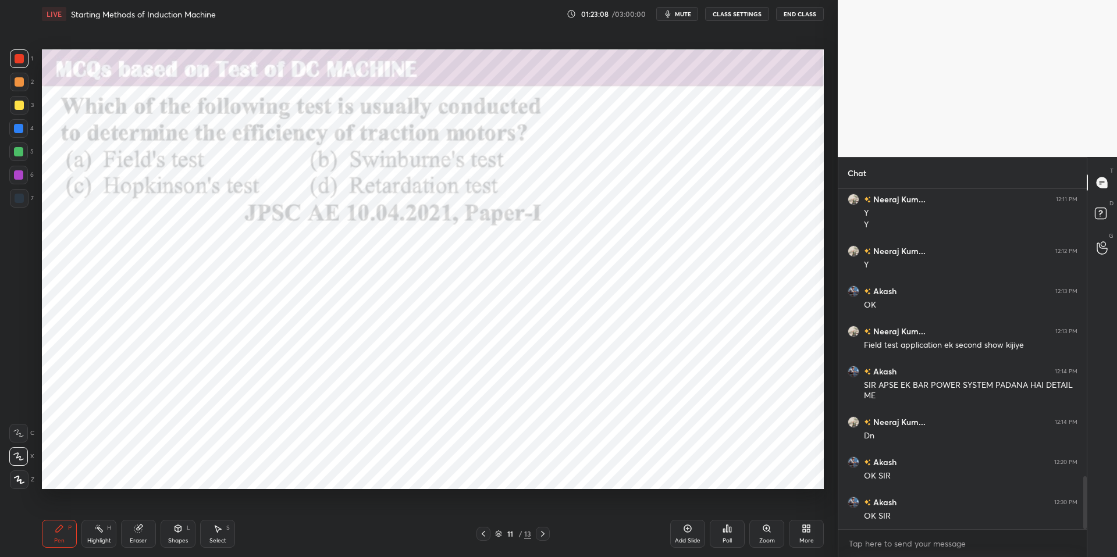
scroll to position [1892, 0]
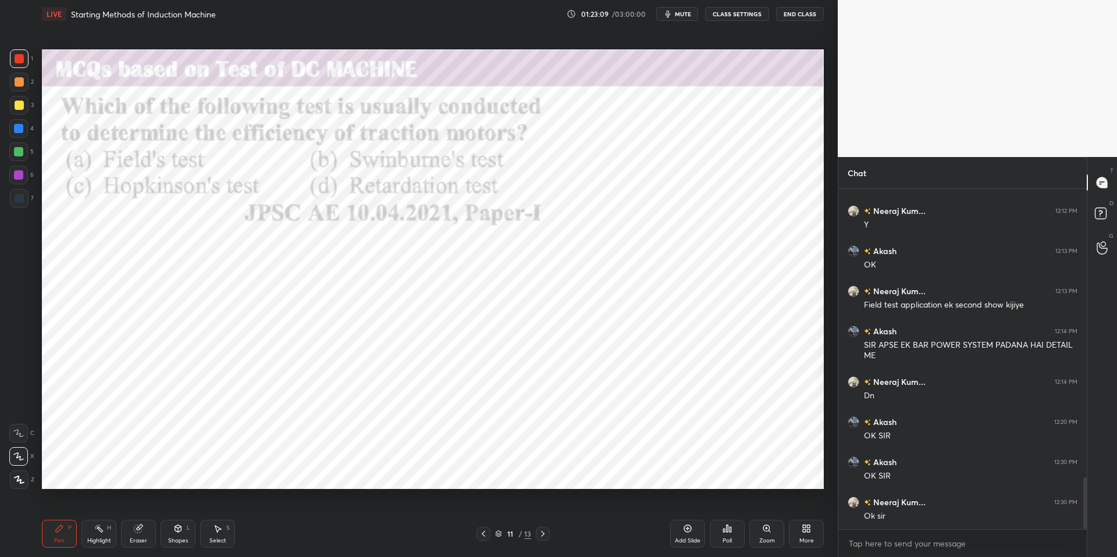
click at [95, 508] on div "Highlight" at bounding box center [99, 541] width 24 height 6
drag, startPoint x: 61, startPoint y: 528, endPoint x: 155, endPoint y: 525, distance: 94.3
click at [62, 508] on icon at bounding box center [59, 528] width 9 height 9
drag, startPoint x: 292, startPoint y: 547, endPoint x: 288, endPoint y: 522, distance: 25.9
click at [292, 508] on div "Pen P Highlight H Eraser Shapes L Select S" at bounding box center [199, 534] width 314 height 28
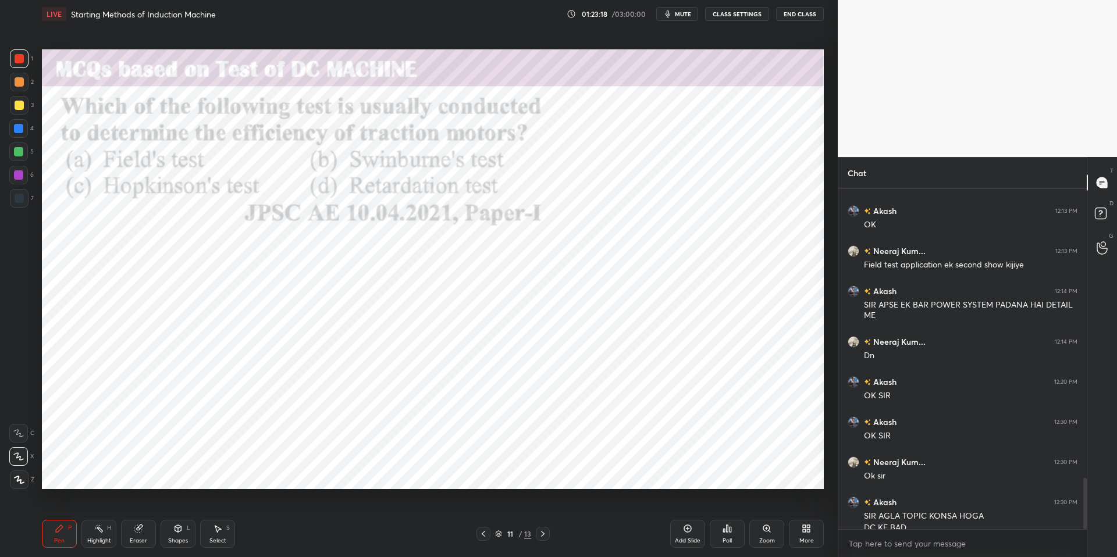
scroll to position [1944, 0]
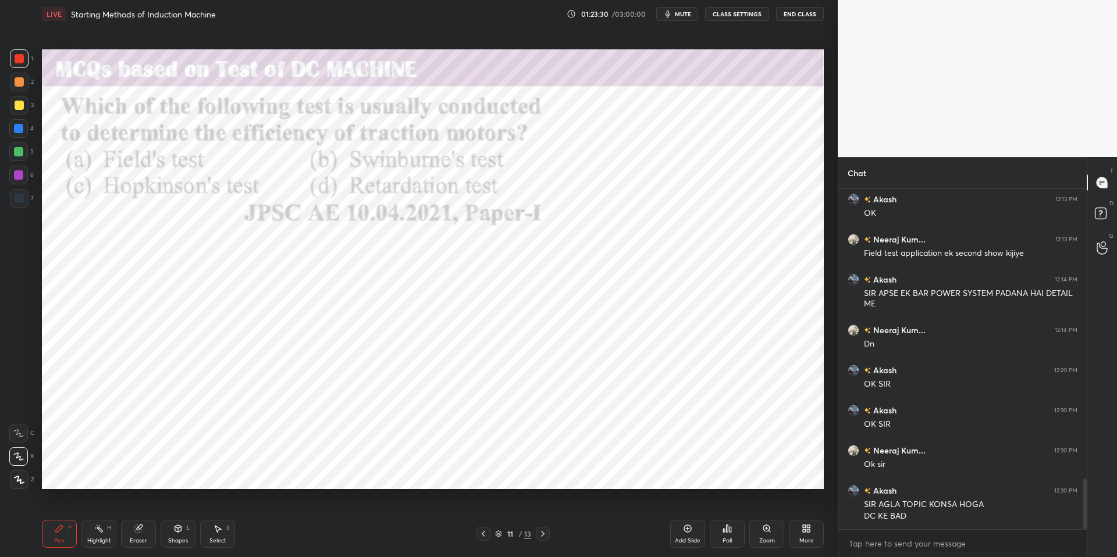
click at [685, 15] on span "mute" at bounding box center [683, 14] width 16 height 8
click at [679, 21] on div "LIVE Starting Methods of Induction Machine 01:38:47 / 03:00:00 unmute CLASS SET…" at bounding box center [433, 14] width 782 height 28
click at [682, 19] on button "unmute" at bounding box center [677, 14] width 42 height 14
click at [682, 16] on span "mute" at bounding box center [683, 14] width 16 height 8
click at [681, 17] on span "unmute" at bounding box center [682, 14] width 25 height 8
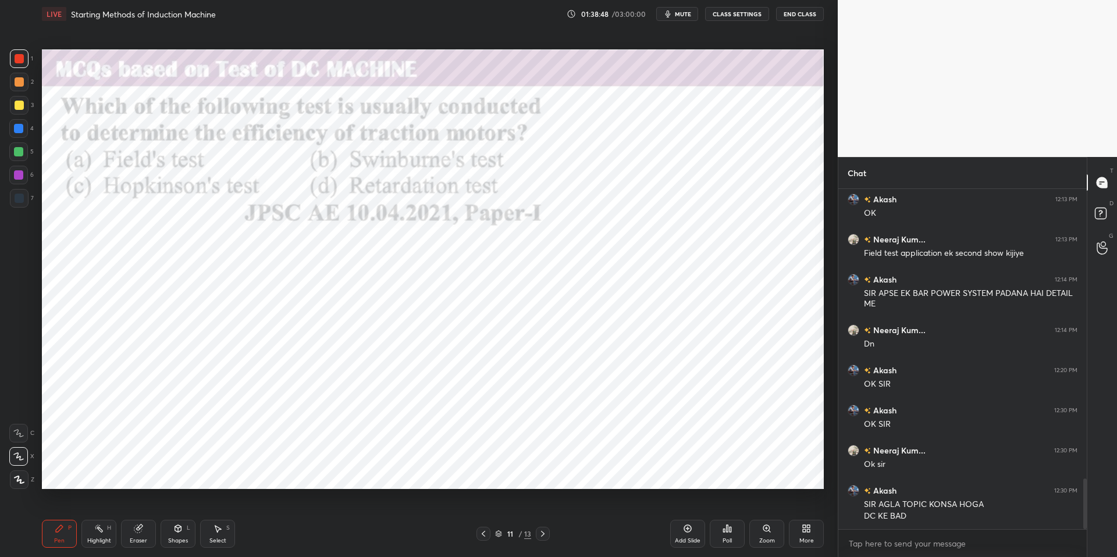
click at [675, 48] on div "Setting up your live class Poll for secs No correct answer Start poll" at bounding box center [432, 269] width 791 height 483
click at [215, 508] on icon at bounding box center [217, 528] width 9 height 9
click at [220, 508] on div "Select S" at bounding box center [217, 534] width 35 height 28
click at [347, 362] on div "0 ° Undo Copy Duplicate Duplicate to new slide Delete" at bounding box center [433, 269] width 782 height 440
drag, startPoint x: 229, startPoint y: 319, endPoint x: 496, endPoint y: 444, distance: 294.1
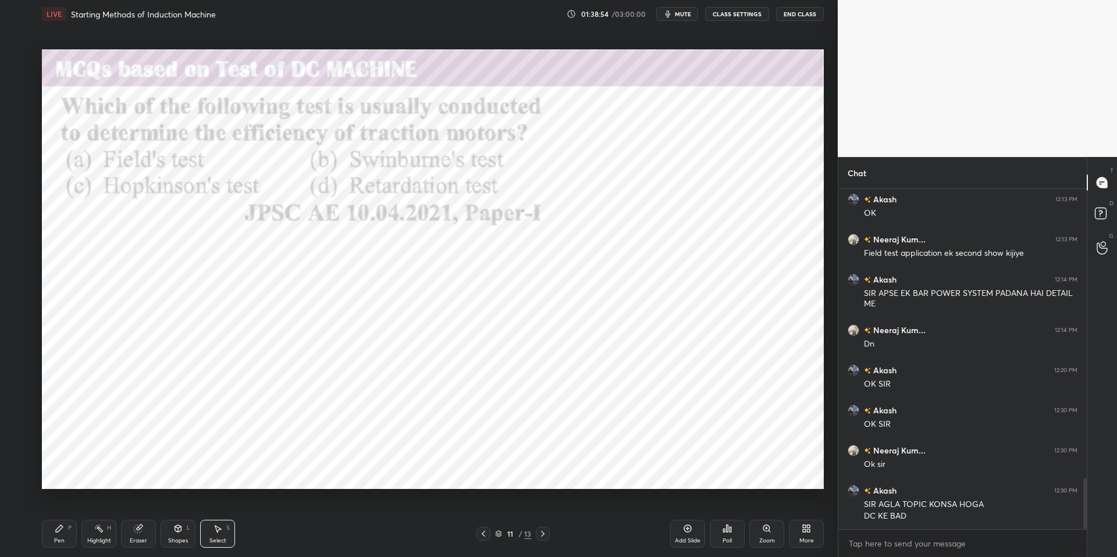
click at [536, 450] on div "0 ° Undo Copy Duplicate Duplicate to new slide Delete" at bounding box center [433, 269] width 782 height 440
click at [553, 458] on div "0 ° Undo Copy Duplicate Duplicate to new slide Delete" at bounding box center [433, 269] width 782 height 440
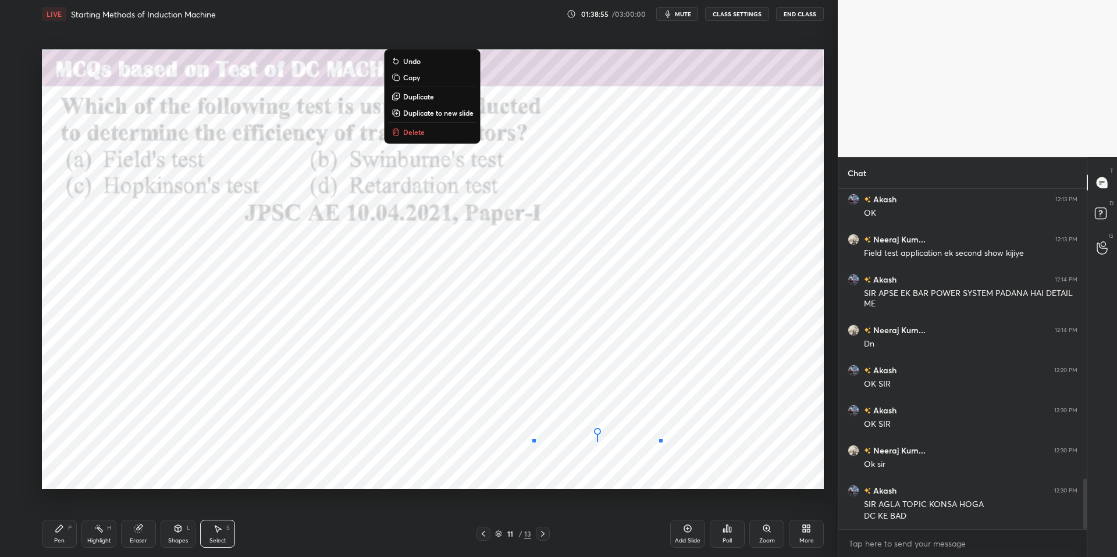
click at [242, 344] on div "0 ° Undo Copy Duplicate Duplicate to new slide Delete" at bounding box center [433, 269] width 782 height 440
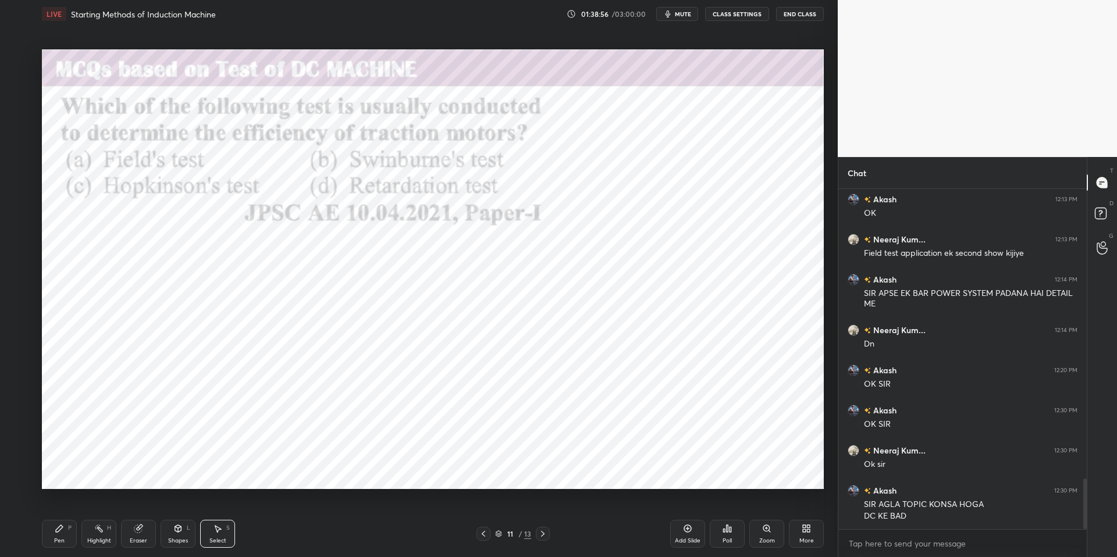
click at [312, 508] on div "Pen P Highlight H Eraser Shapes L Select S 11 / 13 Add Slide Poll Zoom More" at bounding box center [433, 534] width 782 height 47
click at [60, 508] on div "Pen" at bounding box center [59, 541] width 10 height 6
click at [93, 508] on div "Highlight H" at bounding box center [98, 534] width 35 height 28
click at [102, 508] on div "Highlight" at bounding box center [99, 541] width 24 height 6
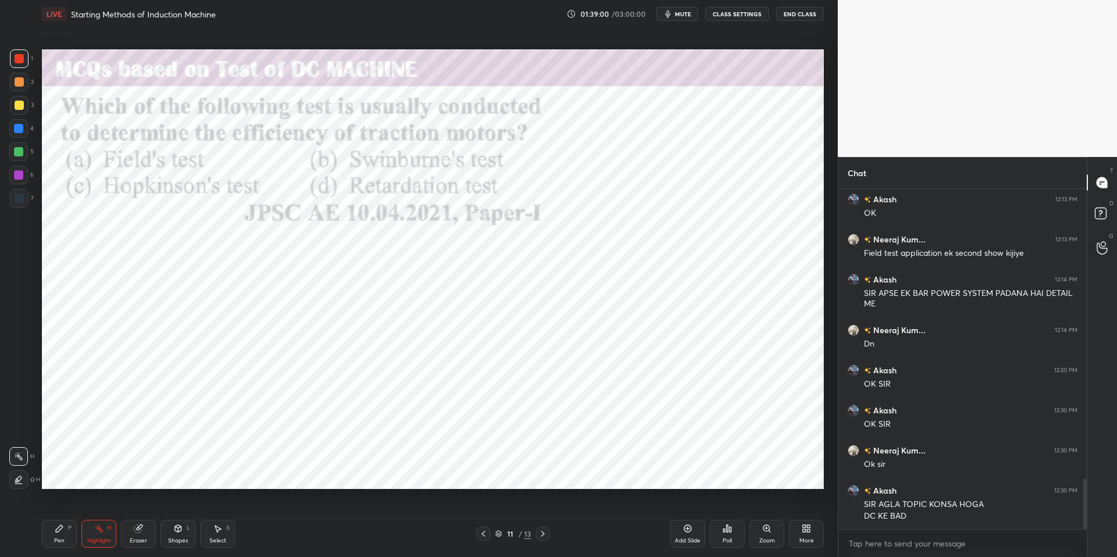
click at [142, 508] on div "Eraser" at bounding box center [138, 534] width 35 height 28
click at [49, 491] on div "Setting up your live class Poll for secs No correct answer Start poll" at bounding box center [432, 269] width 791 height 483
click at [17, 453] on icon at bounding box center [18, 457] width 9 height 10
click at [66, 508] on div "Pen P" at bounding box center [59, 534] width 35 height 28
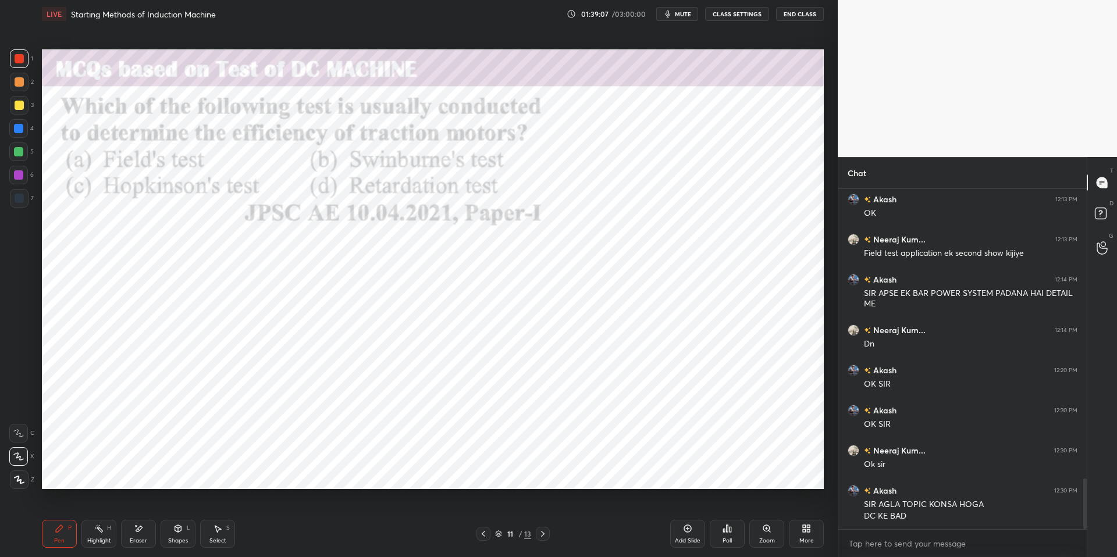
click at [94, 508] on div "Highlight H" at bounding box center [98, 534] width 35 height 28
click at [91, 508] on div "Highlight" at bounding box center [99, 541] width 24 height 6
click at [85, 508] on div "Pen P Highlight H Eraser Shapes L Select S 11 / 13 Add Slide Poll Zoom More" at bounding box center [433, 534] width 782 height 47
click at [140, 508] on div "Eraser" at bounding box center [138, 541] width 17 height 6
click at [79, 503] on div "Setting up your live class Poll for secs No correct answer Start poll" at bounding box center [432, 269] width 791 height 483
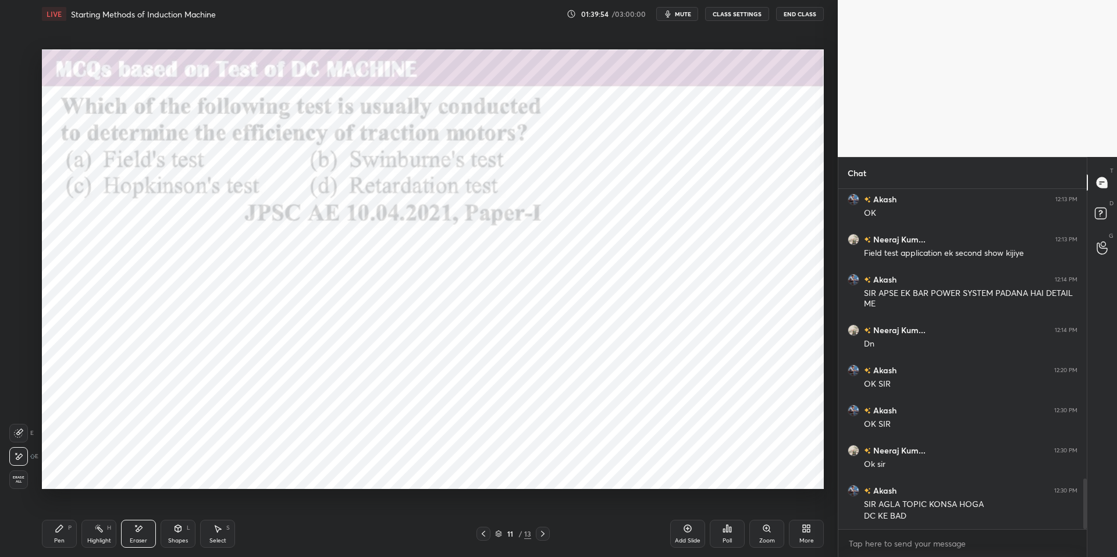
scroll to position [1984, 0]
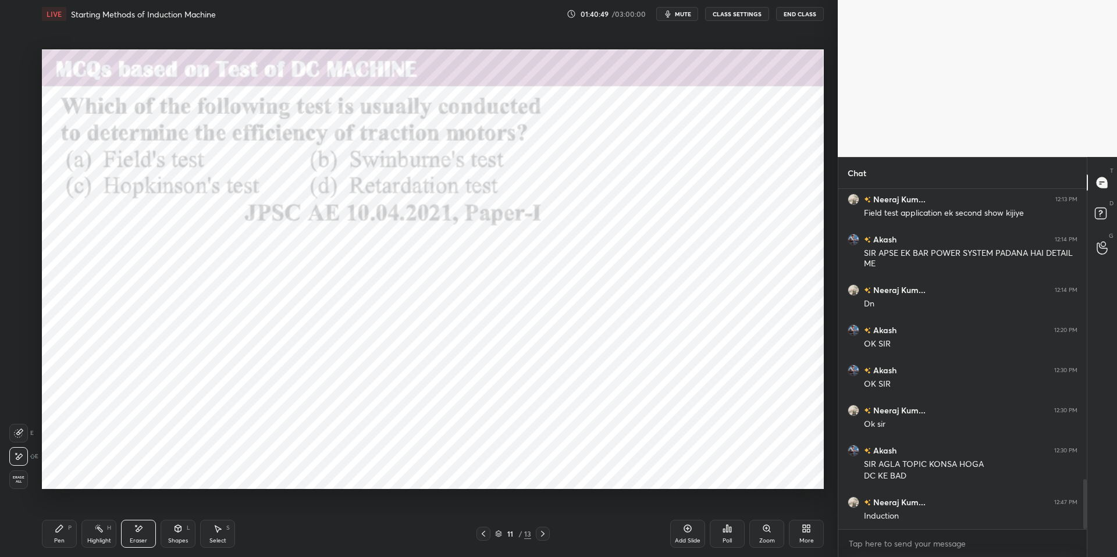
click at [264, 3] on div "LIVE Starting Methods of Induction Machine" at bounding box center [302, 14] width 520 height 28
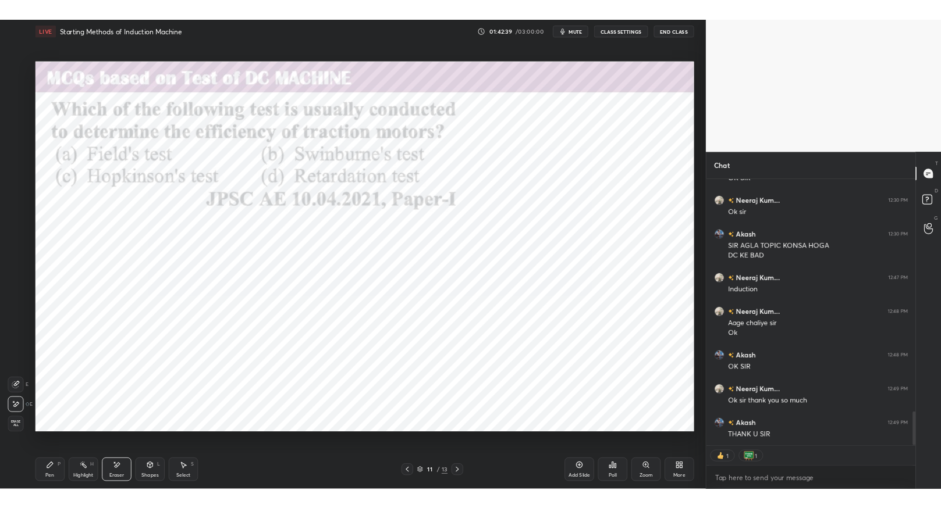
scroll to position [2156, 0]
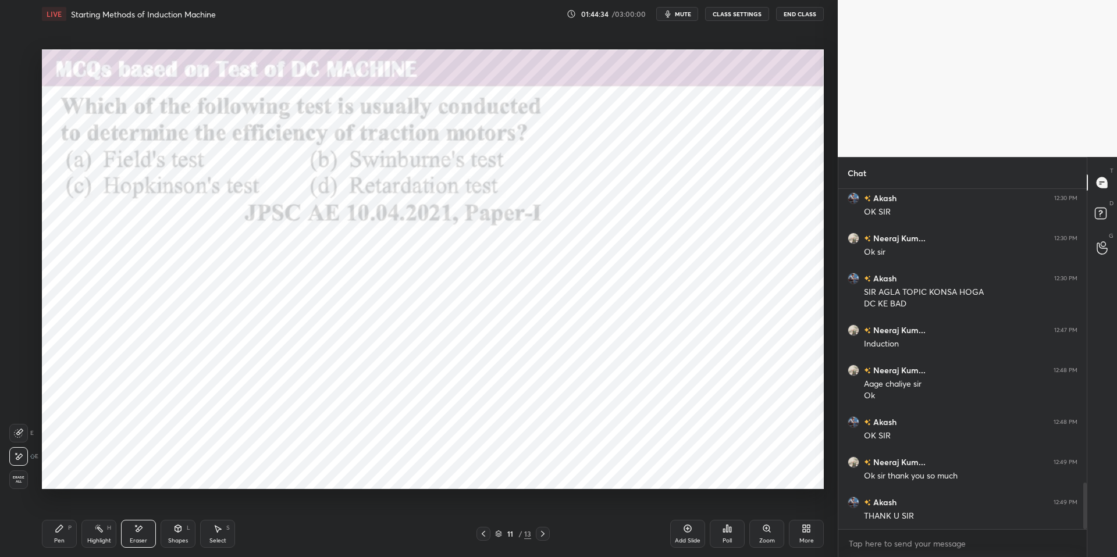
click at [170, 25] on div "LIVE Starting Methods of Induction Machine" at bounding box center [302, 14] width 520 height 28
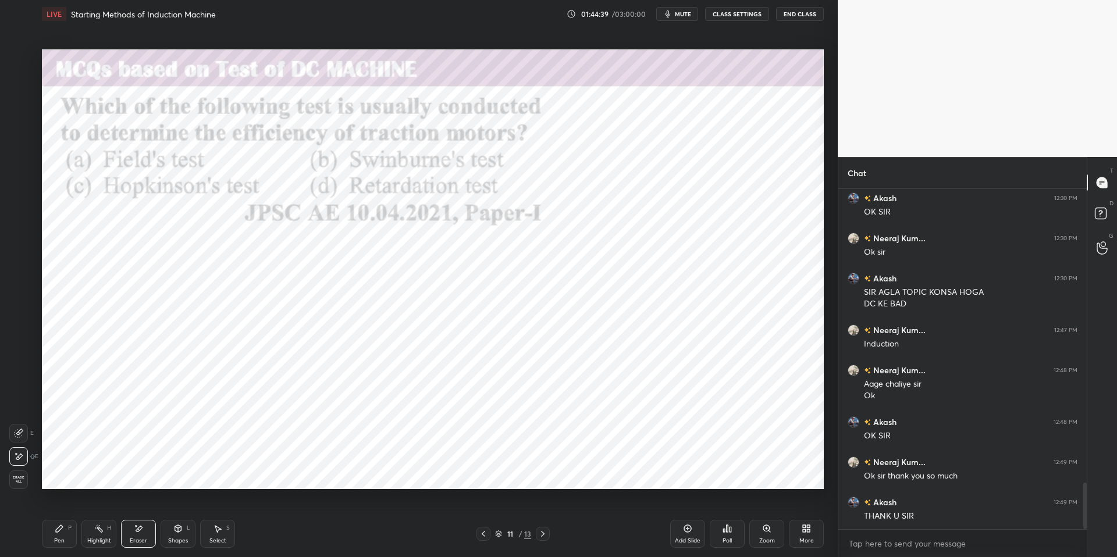
click at [170, 25] on div "LIVE Starting Methods of Induction Machine" at bounding box center [302, 14] width 520 height 28
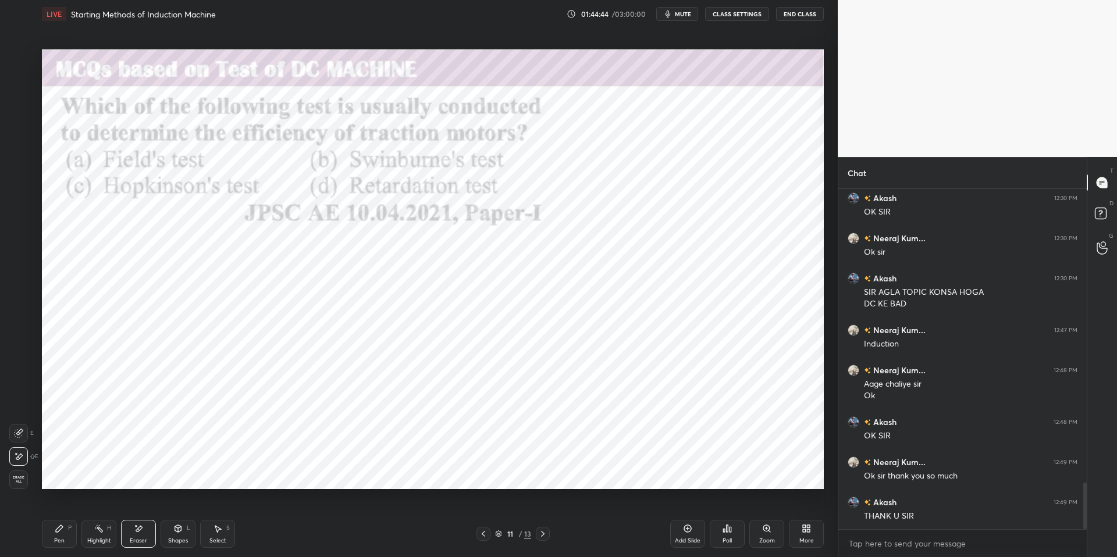
click at [170, 25] on div "LIVE Starting Methods of Induction Machine" at bounding box center [302, 14] width 520 height 28
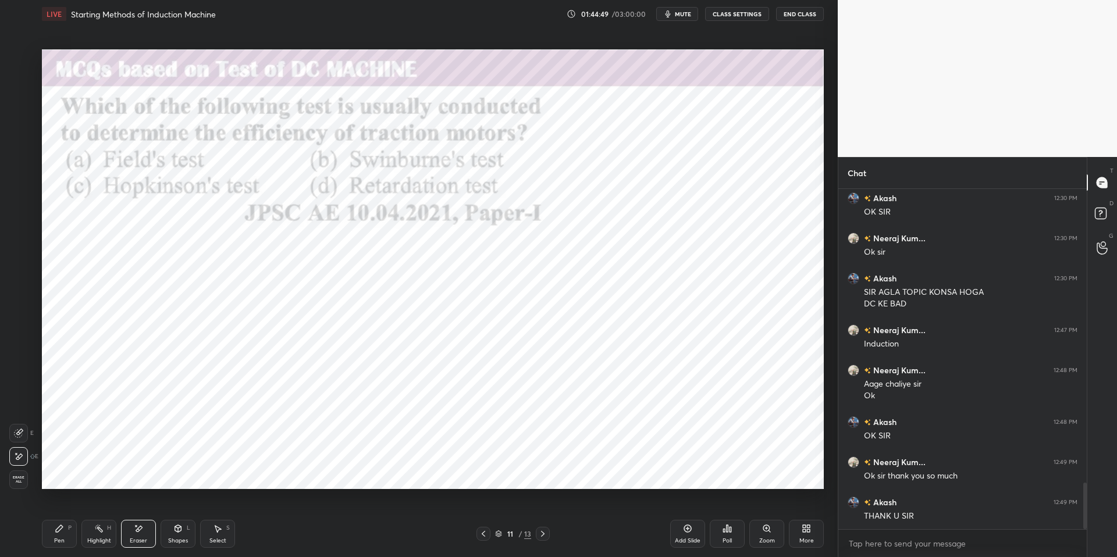
click at [208, 38] on div "Setting up your live class Poll for secs No correct answer Start poll" at bounding box center [432, 269] width 791 height 483
click at [221, 43] on div "Setting up your live class Poll for secs No correct answer Start poll" at bounding box center [432, 269] width 791 height 483
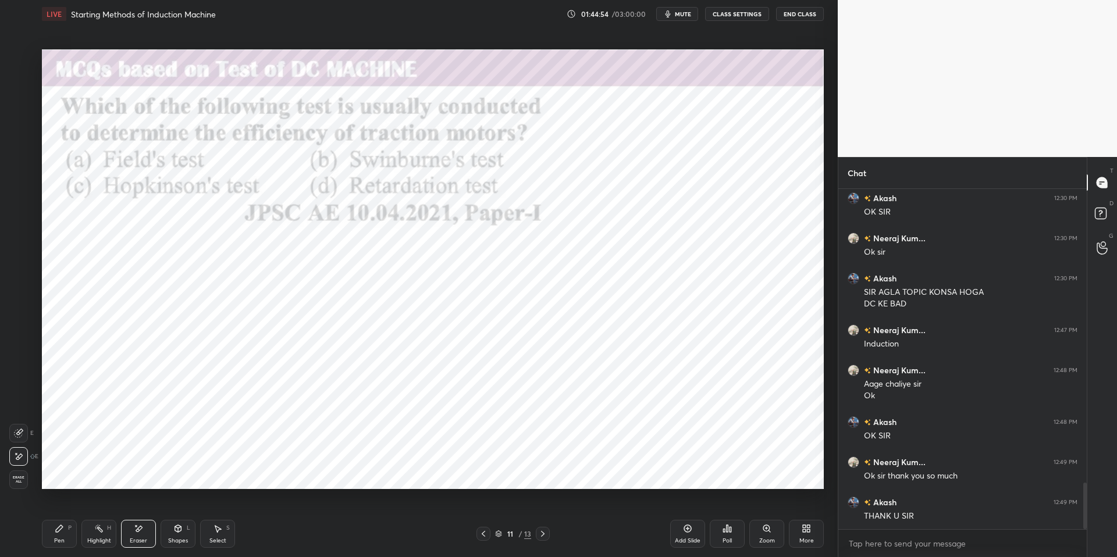
click at [221, 43] on div "Setting up your live class Poll for secs No correct answer Start poll" at bounding box center [432, 269] width 791 height 483
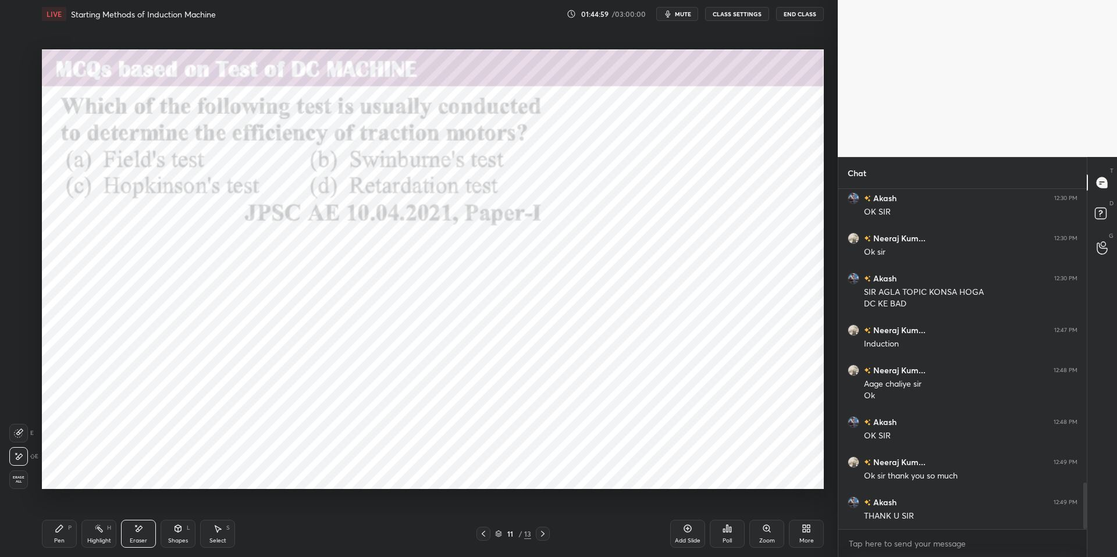
click at [221, 43] on div "Setting up your live class Poll for secs No correct answer Start poll" at bounding box center [432, 269] width 791 height 483
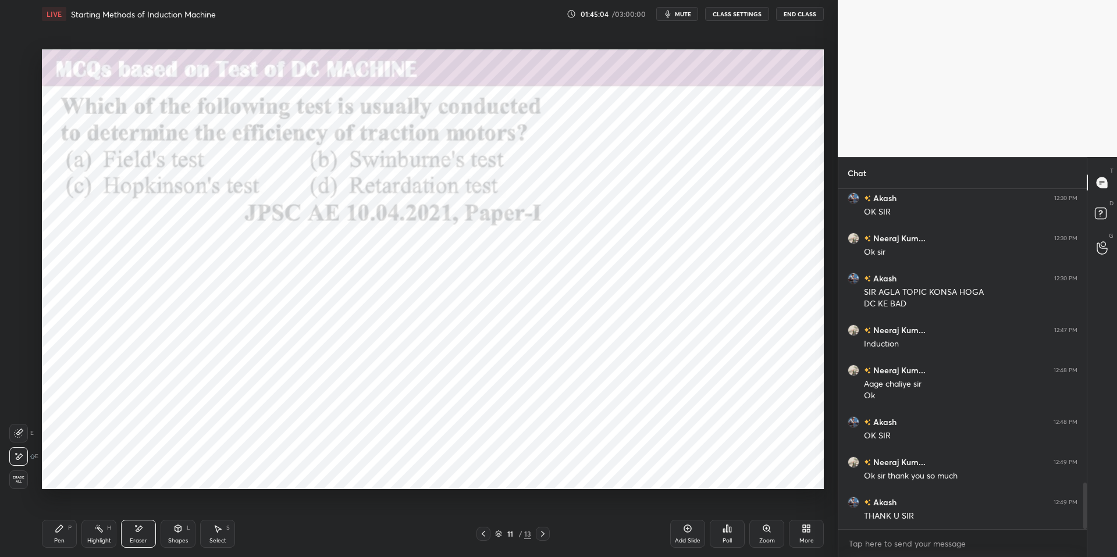
click at [221, 43] on div "Setting up your live class Poll for secs No correct answer Start poll" at bounding box center [432, 269] width 791 height 483
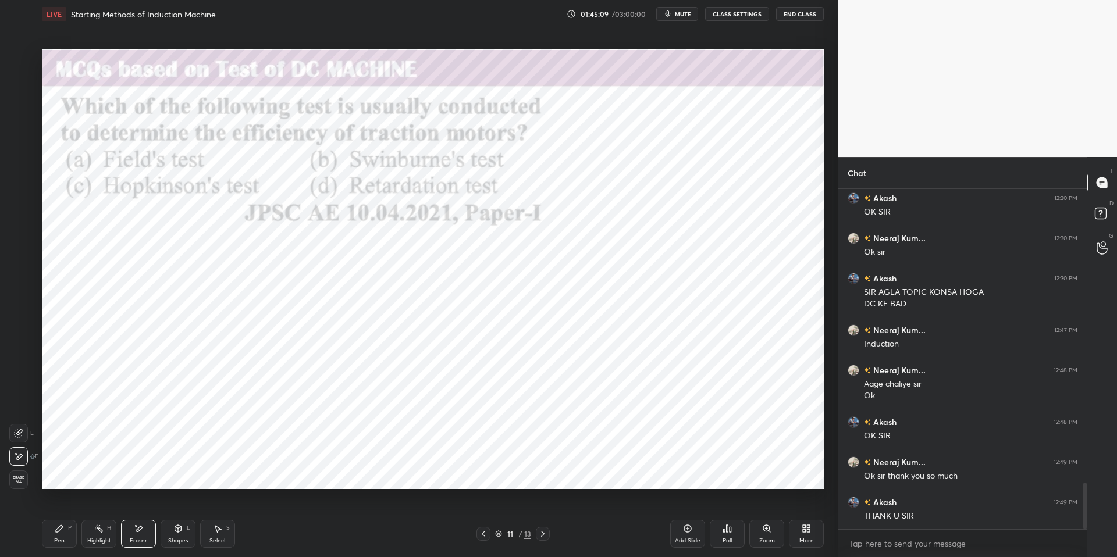
click at [221, 43] on div "Setting up your live class Poll for secs No correct answer Start poll" at bounding box center [432, 269] width 791 height 483
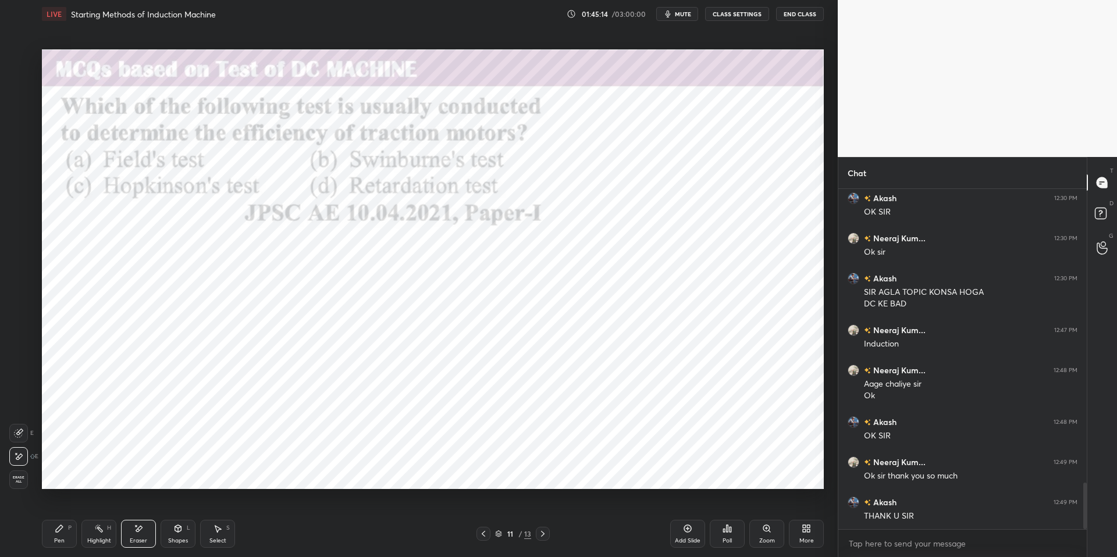
click at [221, 43] on div "Setting up your live class Poll for secs No correct answer Start poll" at bounding box center [432, 269] width 791 height 483
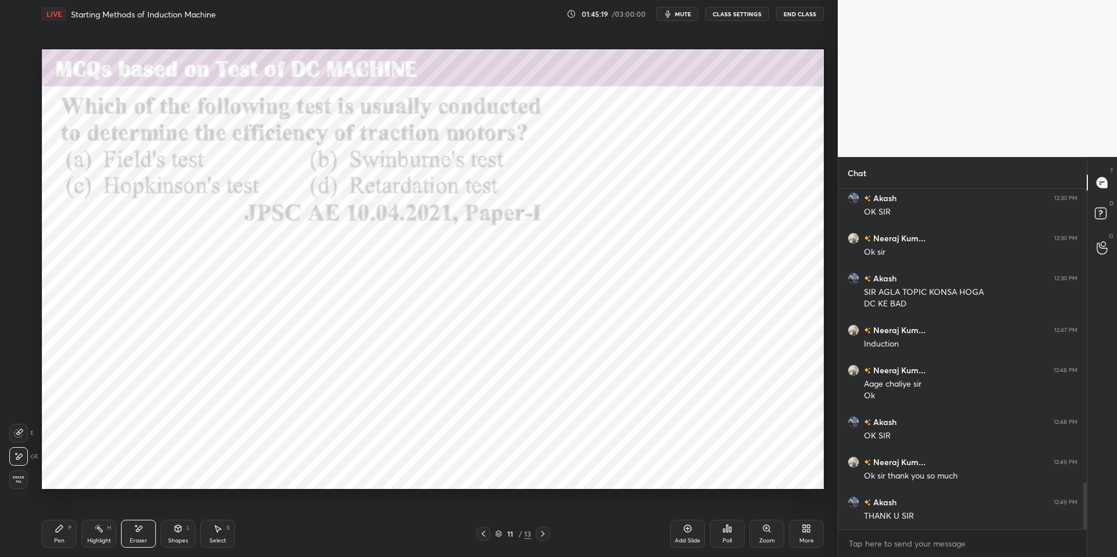
click at [221, 43] on div "Setting up your live class Poll for secs No correct answer Start poll" at bounding box center [432, 269] width 791 height 483
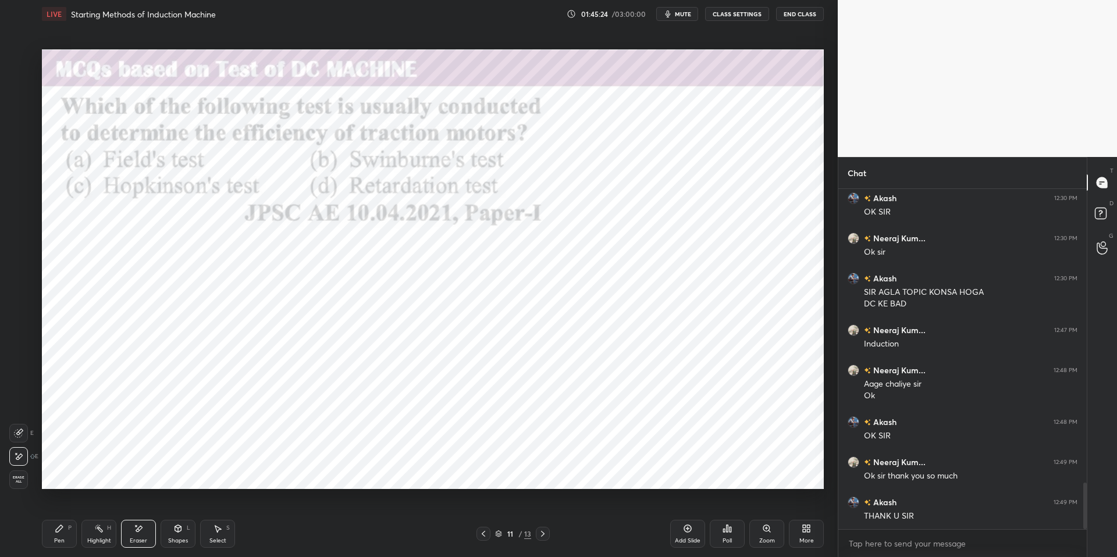
click at [221, 43] on div "Setting up your live class Poll for secs No correct answer Start poll" at bounding box center [432, 269] width 791 height 483
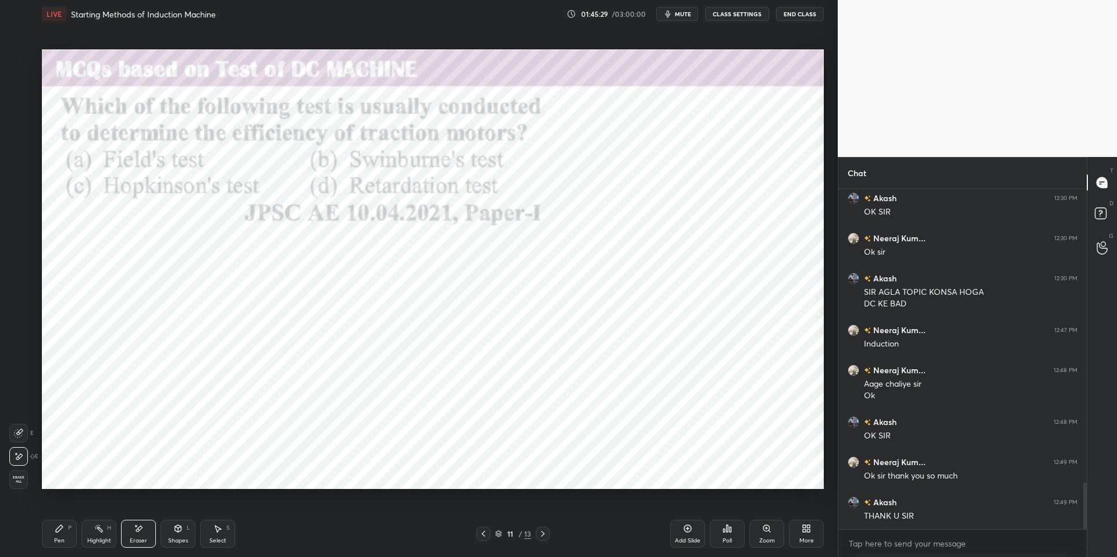
click at [221, 43] on div "Setting up your live class Poll for secs No correct answer Start poll" at bounding box center [432, 269] width 791 height 483
click at [220, 42] on div "Setting up your live class Poll for secs No correct answer Start poll" at bounding box center [432, 269] width 791 height 483
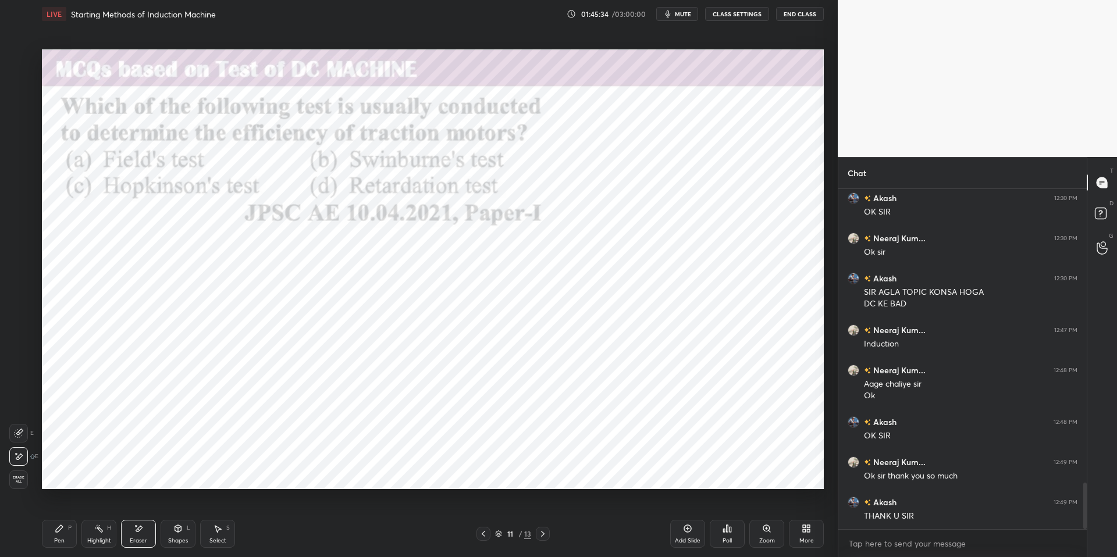
click at [220, 42] on div "Setting up your live class Poll for secs No correct answer Start poll" at bounding box center [432, 269] width 791 height 483
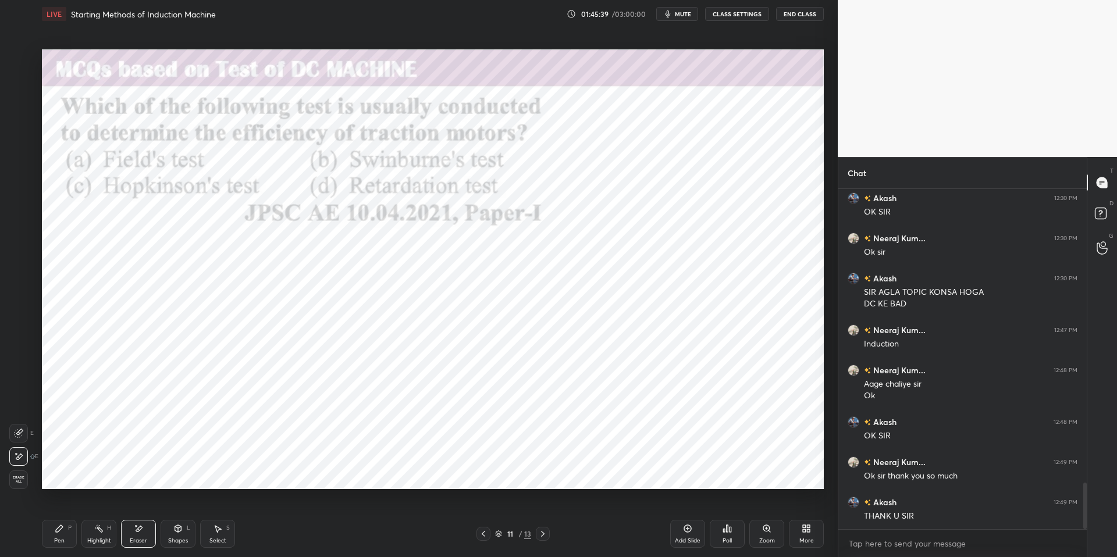
click at [220, 42] on div "Setting up your live class Poll for secs No correct answer Start poll" at bounding box center [432, 269] width 791 height 483
click at [422, 44] on div "Setting up your live class Poll for secs No correct answer Start poll" at bounding box center [432, 269] width 791 height 483
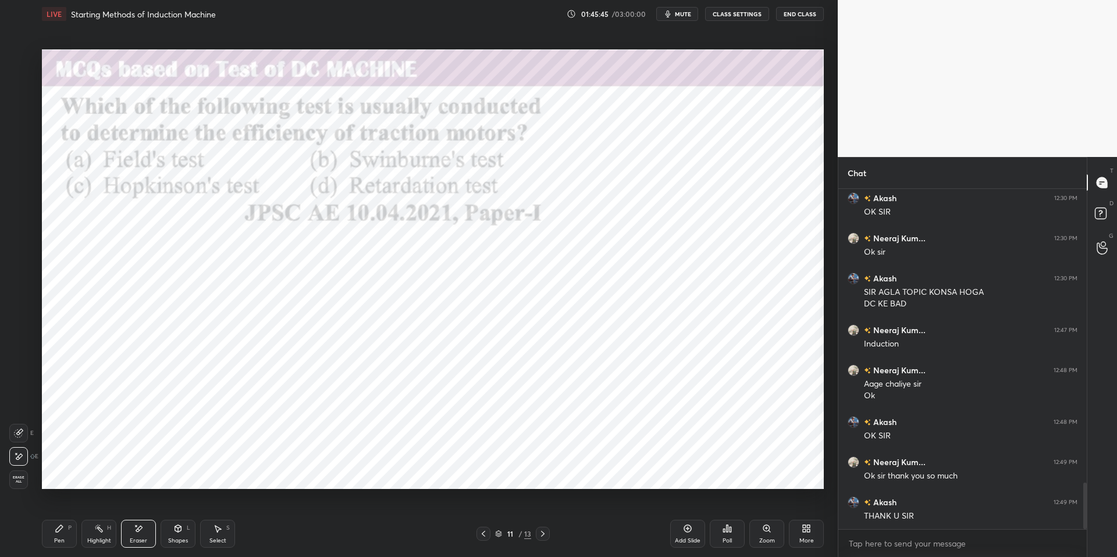
click at [422, 44] on div "Setting up your live class Poll for secs No correct answer Start poll" at bounding box center [432, 269] width 791 height 483
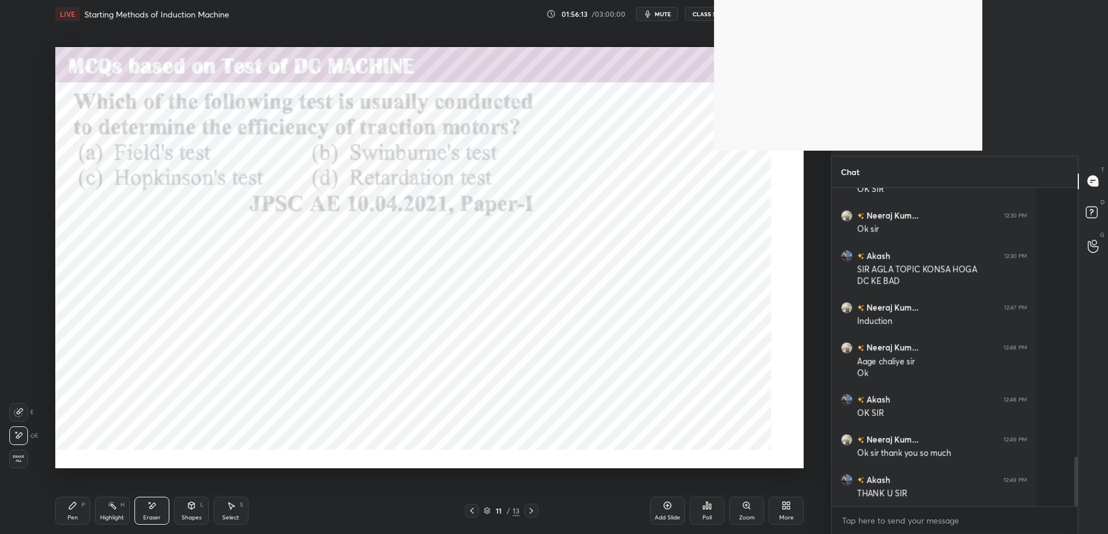
scroll to position [4, 3]
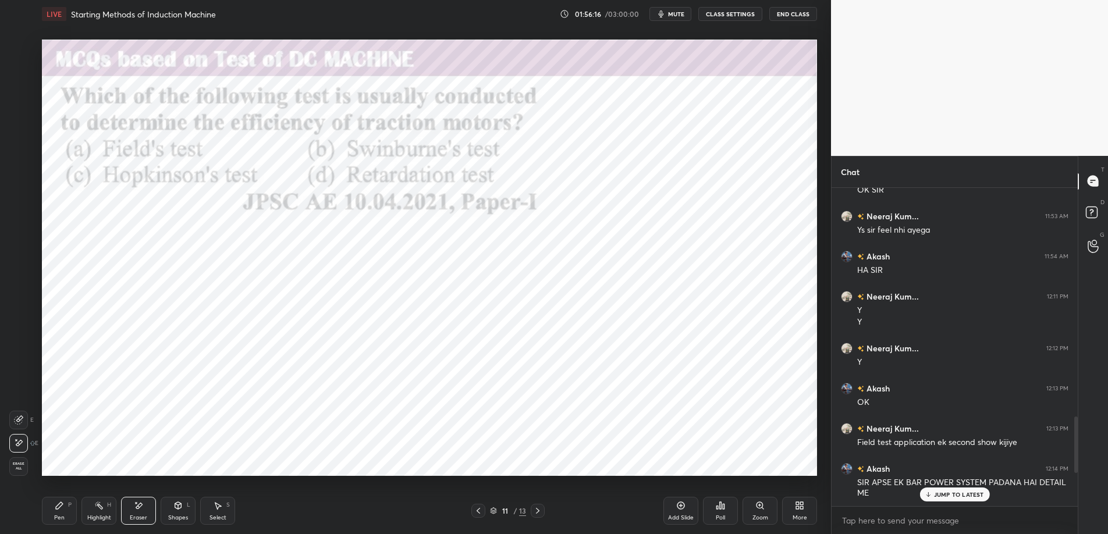
click at [940, 491] on p "JUMP TO LATEST" at bounding box center [959, 494] width 50 height 7
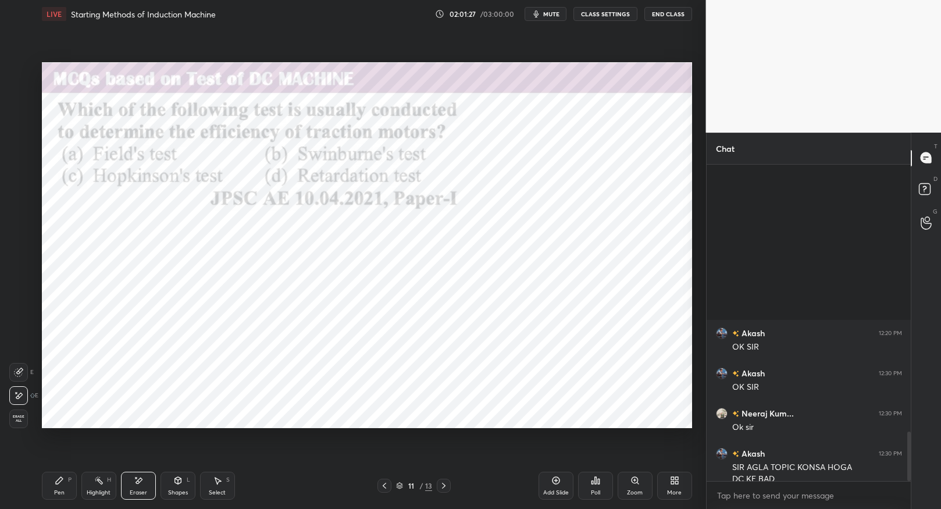
scroll to position [1703, 0]
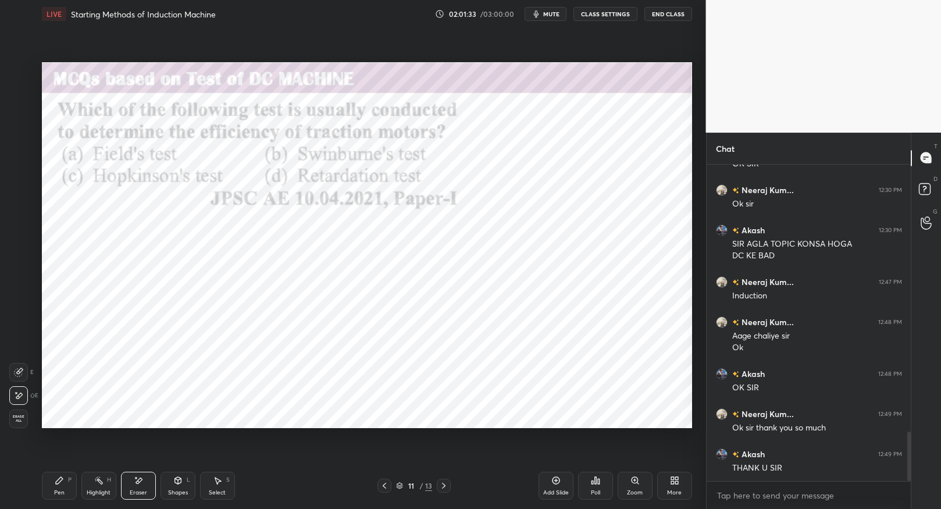
click at [668, 13] on button "End Class" at bounding box center [669, 14] width 48 height 14
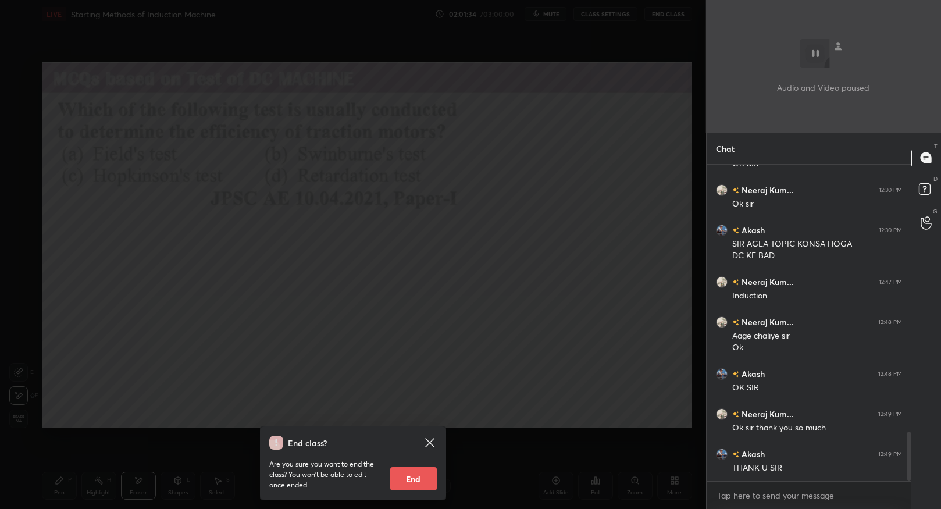
click at [421, 480] on button "End" at bounding box center [413, 478] width 47 height 23
type textarea "x"
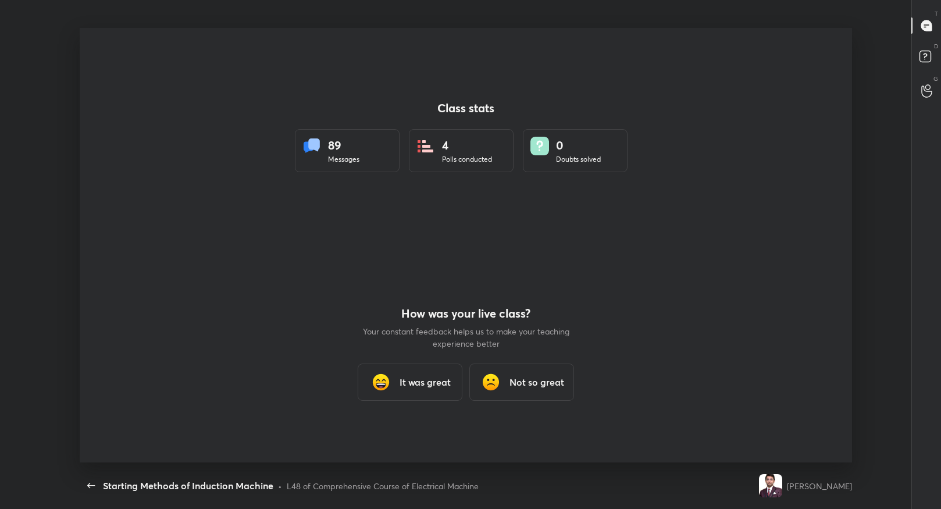
scroll to position [0, 0]
